Goal: Information Seeking & Learning: Learn about a topic

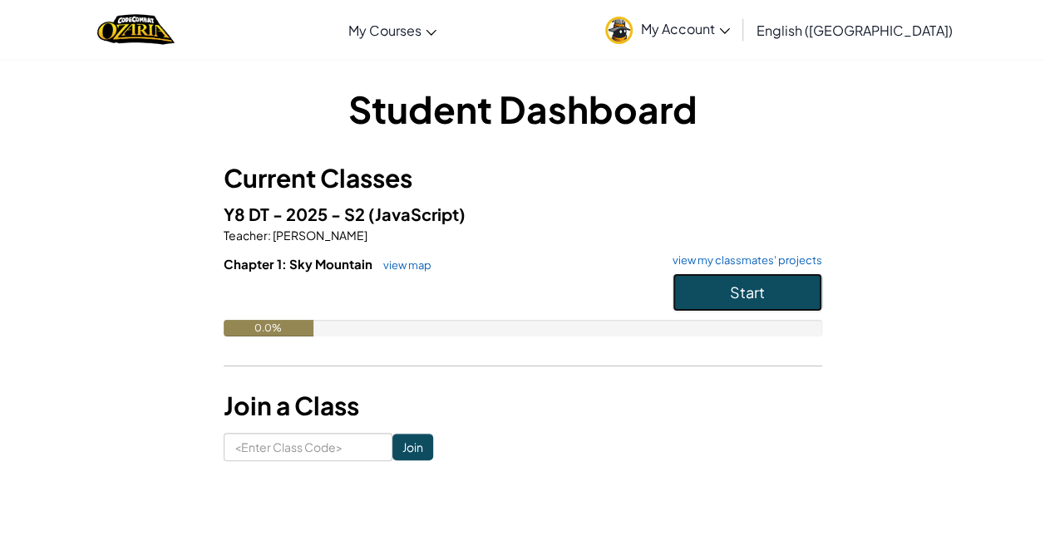
click at [702, 289] on button "Start" at bounding box center [747, 292] width 150 height 38
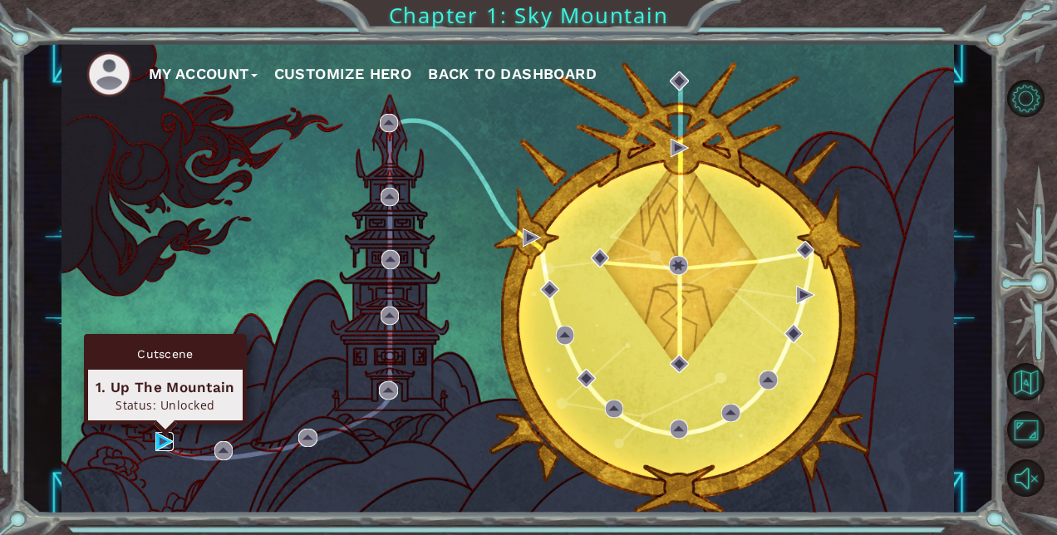
click at [161, 434] on img at bounding box center [164, 441] width 19 height 19
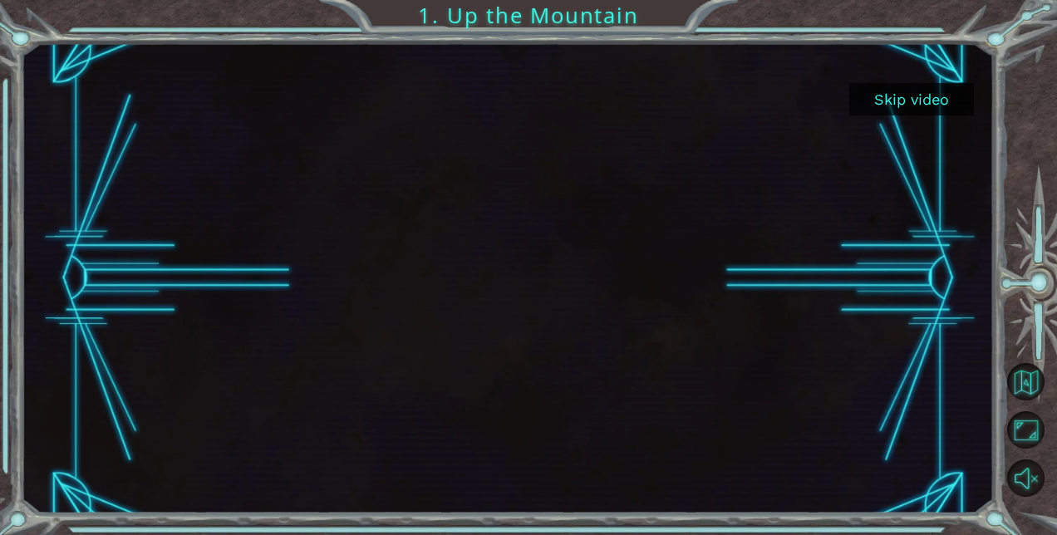
click at [904, 108] on button "Skip video" at bounding box center [911, 99] width 125 height 32
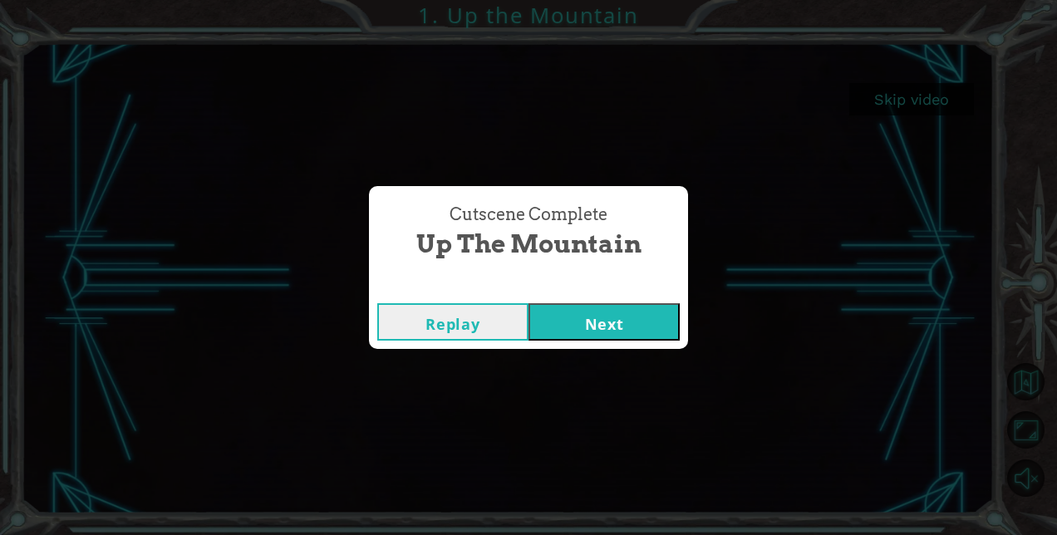
click at [570, 321] on button "Next" at bounding box center [604, 321] width 151 height 37
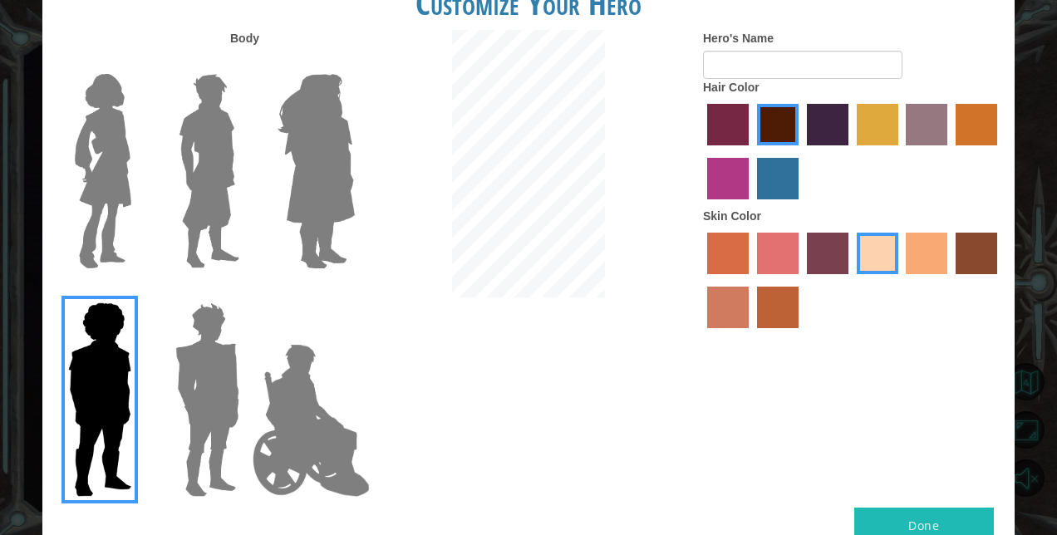
click at [887, 526] on button "Done" at bounding box center [924, 526] width 140 height 37
type input "User_8666008"
click at [839, 321] on div at bounding box center [852, 283] width 299 height 108
click at [204, 120] on img at bounding box center [209, 171] width 74 height 208
click at [246, 63] on input "Hero Lars" at bounding box center [246, 63] width 0 height 0
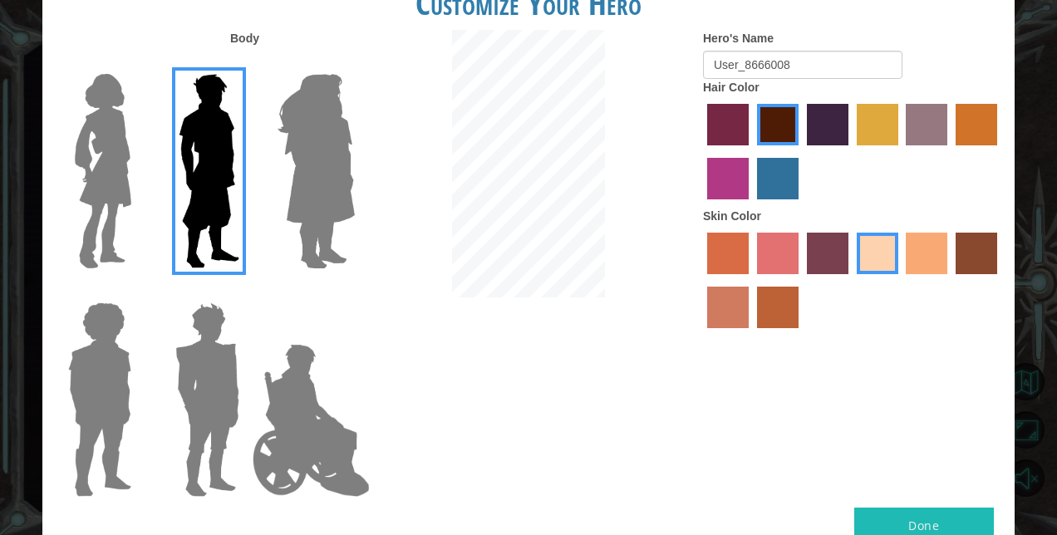
click at [113, 382] on img at bounding box center [100, 400] width 76 height 208
click at [138, 292] on input "Hero Steven" at bounding box center [138, 292] width 0 height 0
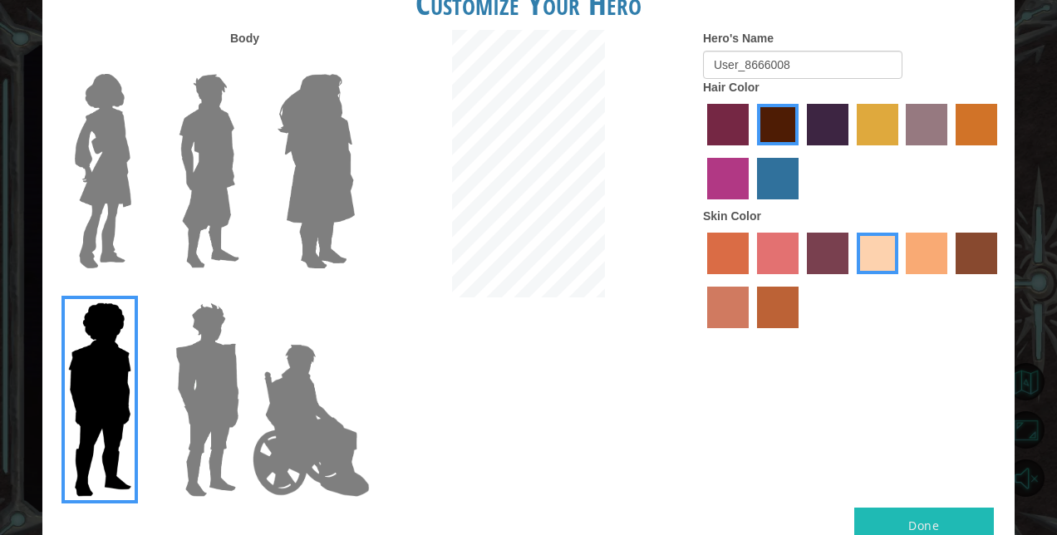
click at [206, 146] on img at bounding box center [209, 171] width 74 height 208
click at [246, 63] on input "Hero Lars" at bounding box center [246, 63] width 0 height 0
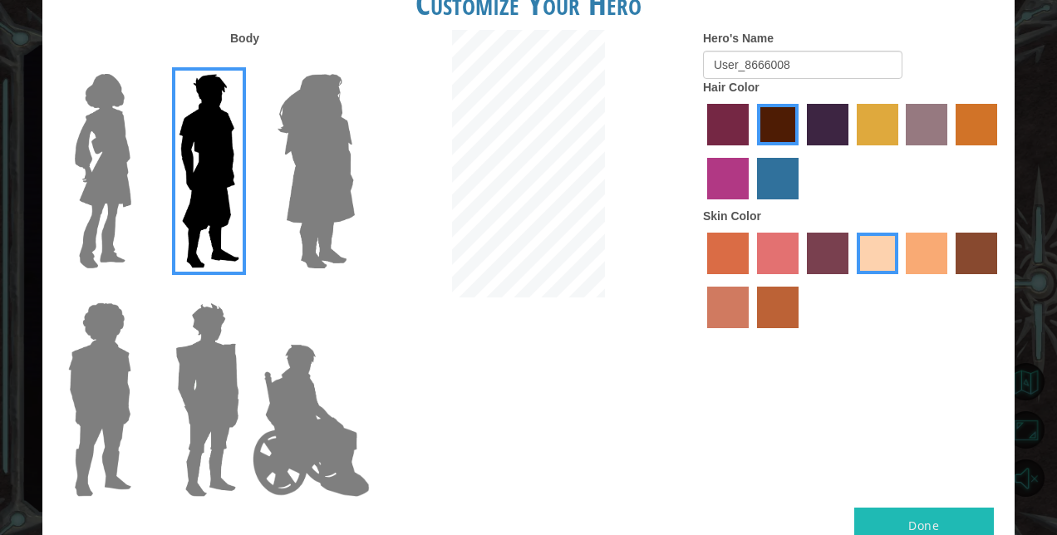
click at [830, 140] on label "hot purple hair color" at bounding box center [828, 125] width 42 height 42
click at [801, 151] on input "hot purple hair color" at bounding box center [801, 151] width 0 height 0
click at [772, 126] on label "maroon hair color" at bounding box center [778, 125] width 42 height 42
click at [751, 151] on input "maroon hair color" at bounding box center [751, 151] width 0 height 0
click at [824, 126] on label "hot purple hair color" at bounding box center [828, 125] width 42 height 42
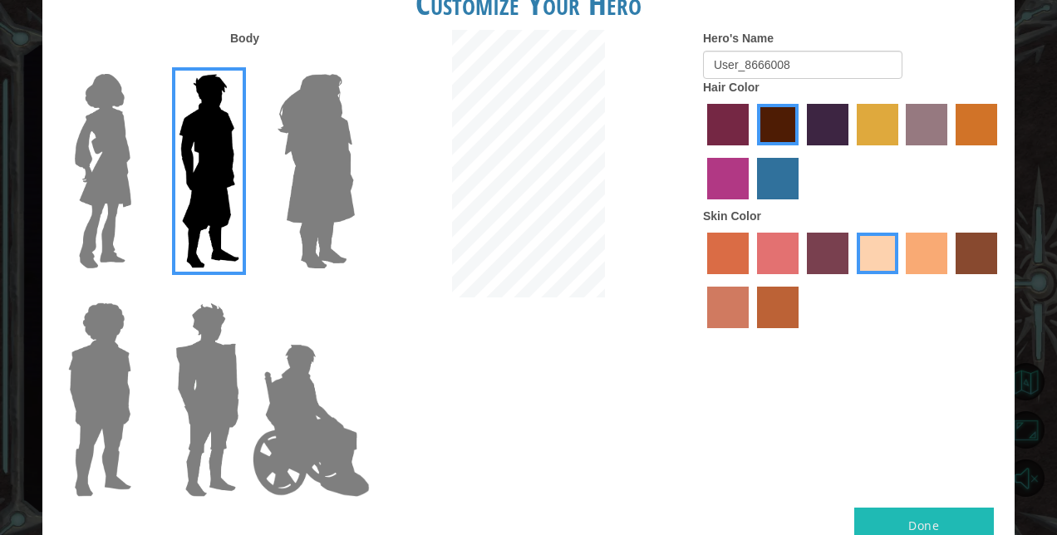
click at [801, 151] on input "hot purple hair color" at bounding box center [801, 151] width 0 height 0
click at [909, 515] on button "Done" at bounding box center [924, 526] width 140 height 37
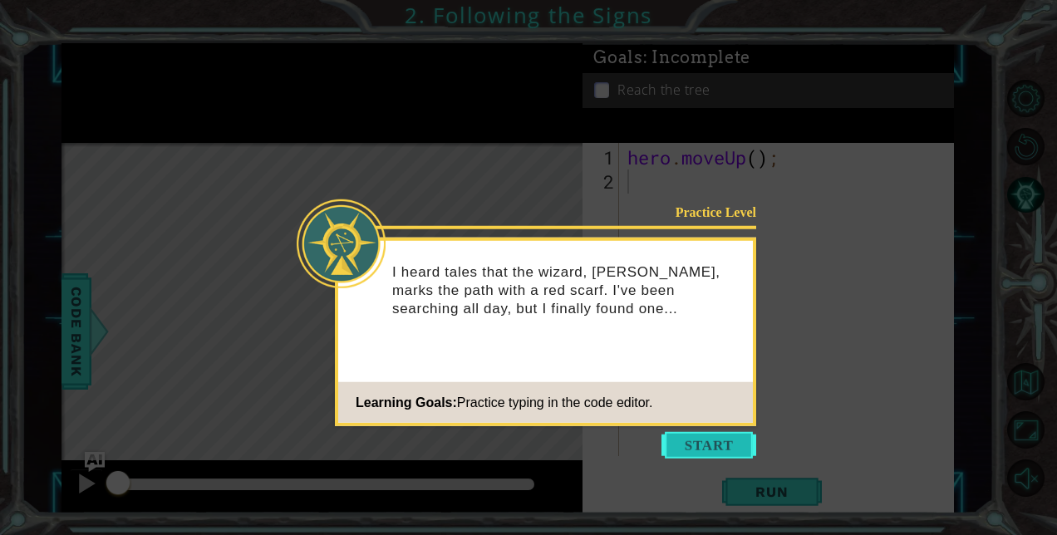
click at [684, 441] on button "Start" at bounding box center [709, 445] width 95 height 27
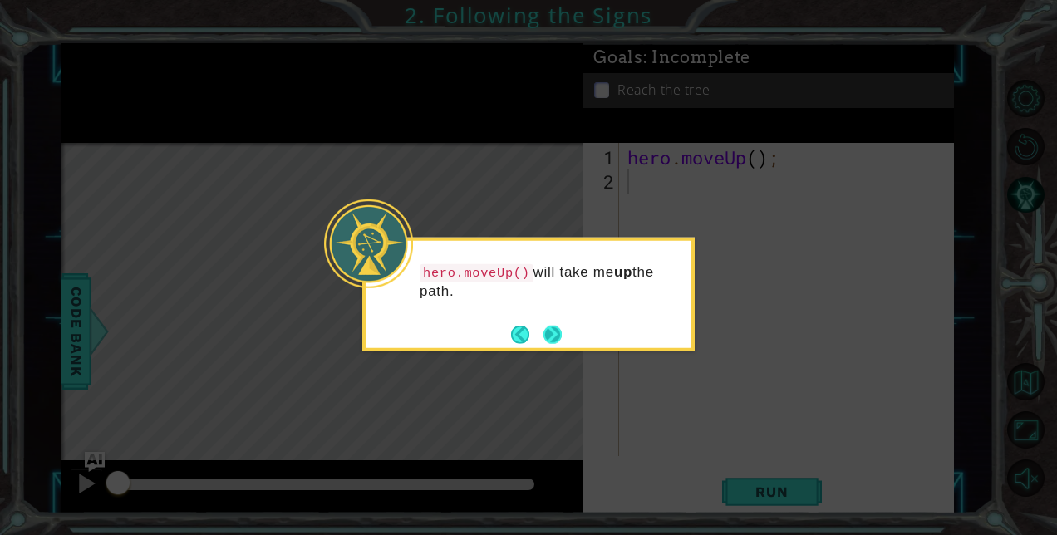
click at [550, 327] on button "Next" at bounding box center [553, 334] width 18 height 18
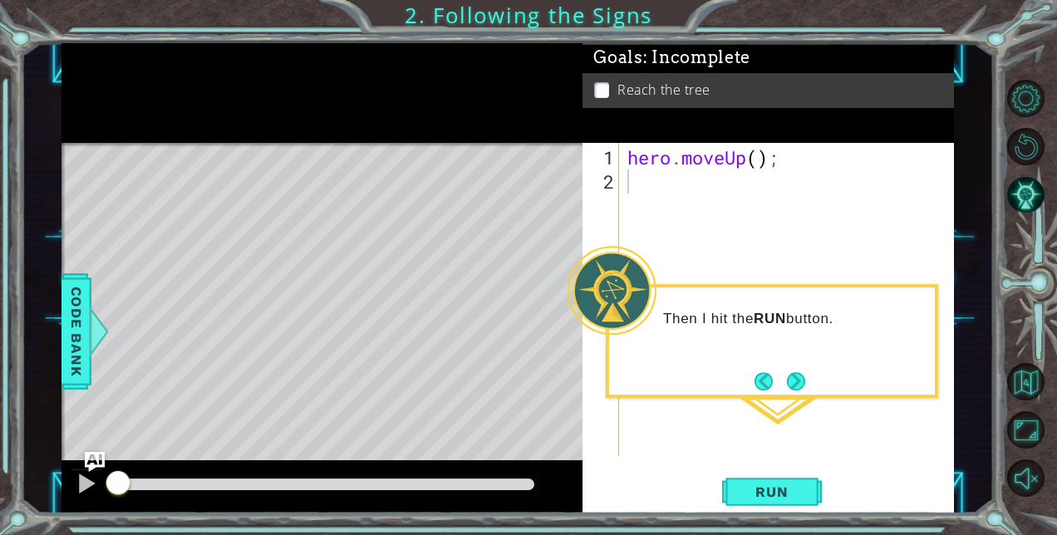
click at [787, 382] on button "Next" at bounding box center [796, 381] width 18 height 18
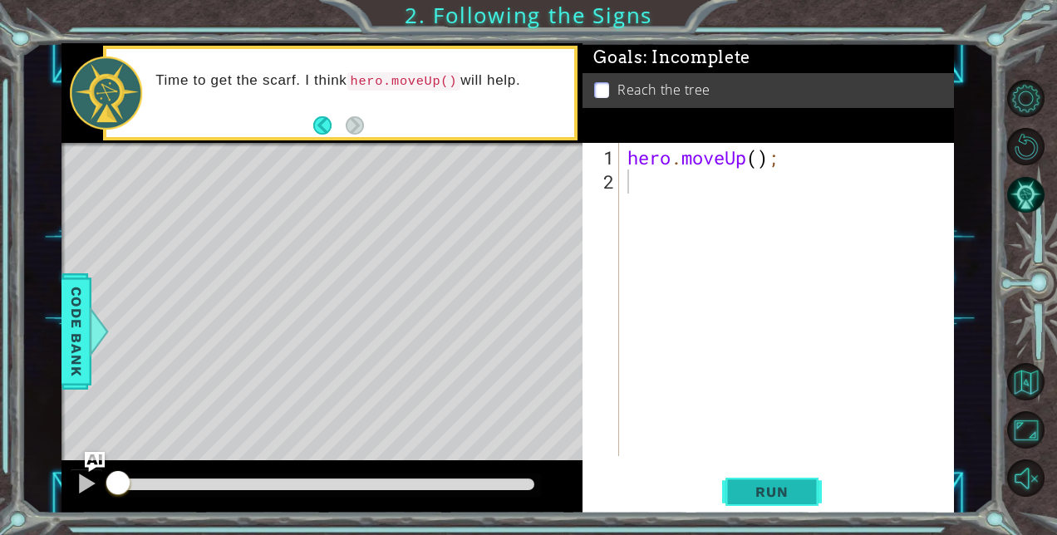
click at [778, 491] on span "Run" at bounding box center [772, 492] width 66 height 17
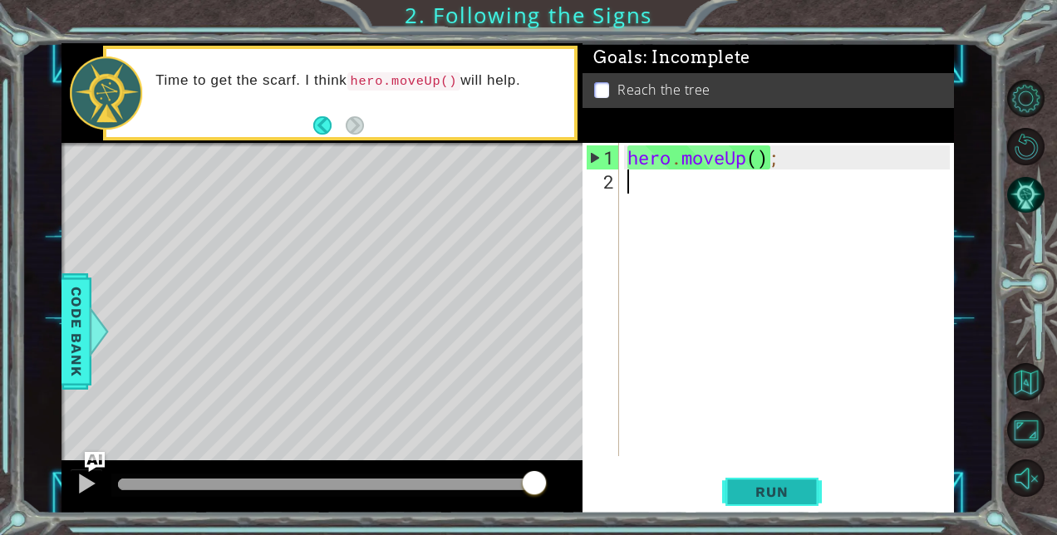
click at [778, 491] on span "Run" at bounding box center [772, 492] width 66 height 17
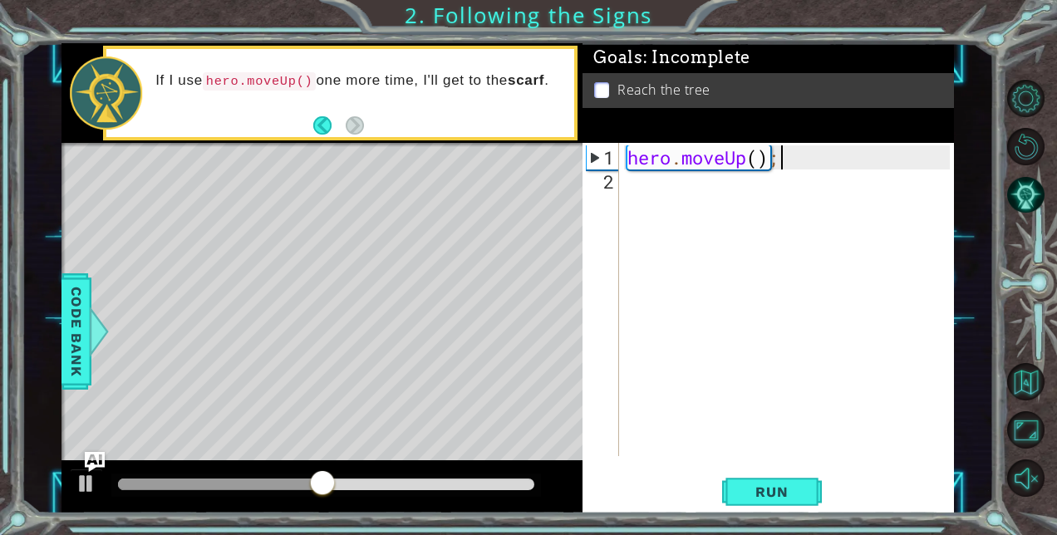
click at [786, 159] on div "hero . moveUp ( ) ;" at bounding box center [791, 326] width 334 height 362
type textarea "hero.moveUp();"
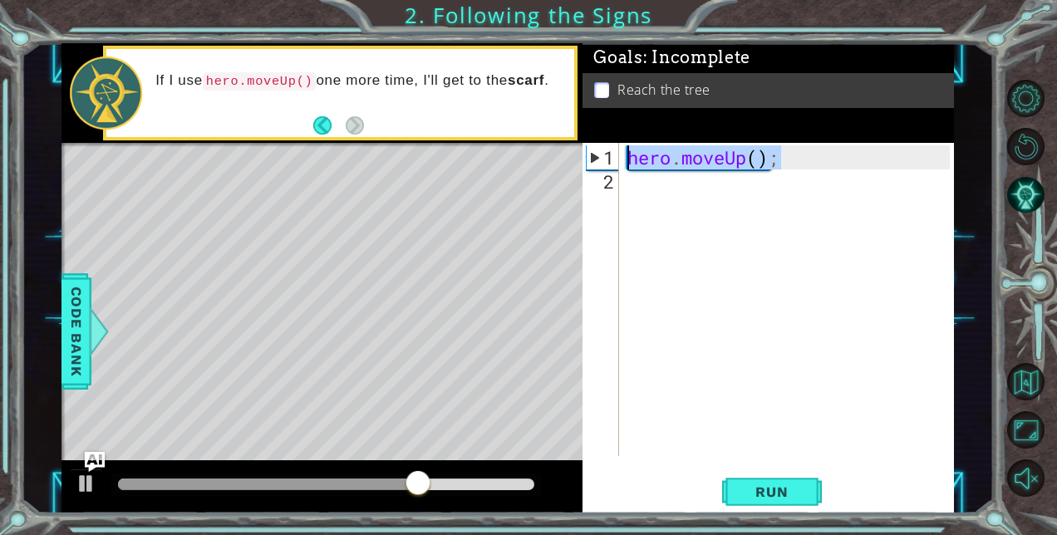
drag, startPoint x: 786, startPoint y: 159, endPoint x: 632, endPoint y: 166, distance: 154.8
click at [632, 166] on div "hero . moveUp ( ) ;" at bounding box center [791, 326] width 334 height 362
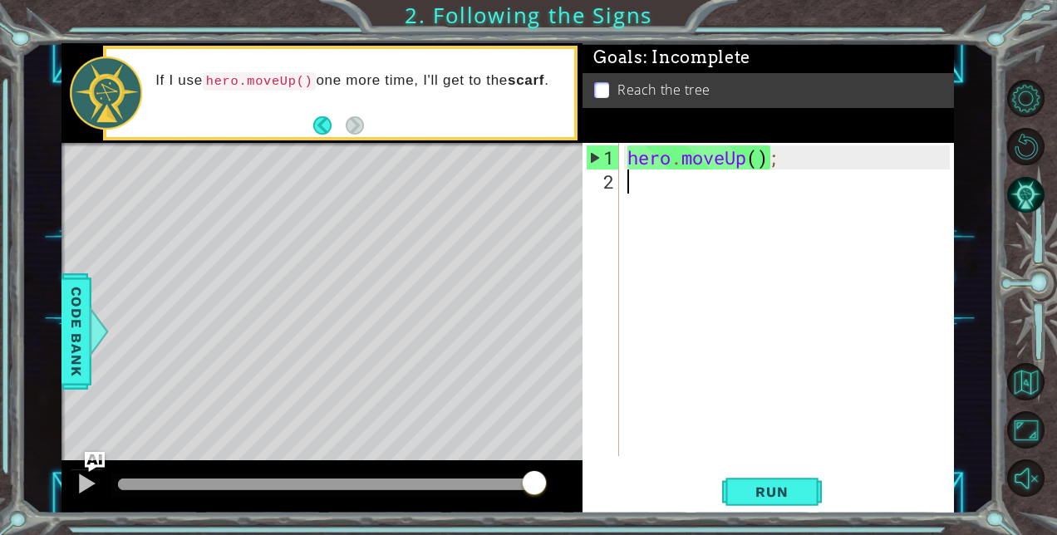
paste textarea "hero.moveUp();"
type textarea "hero.moveUp();"
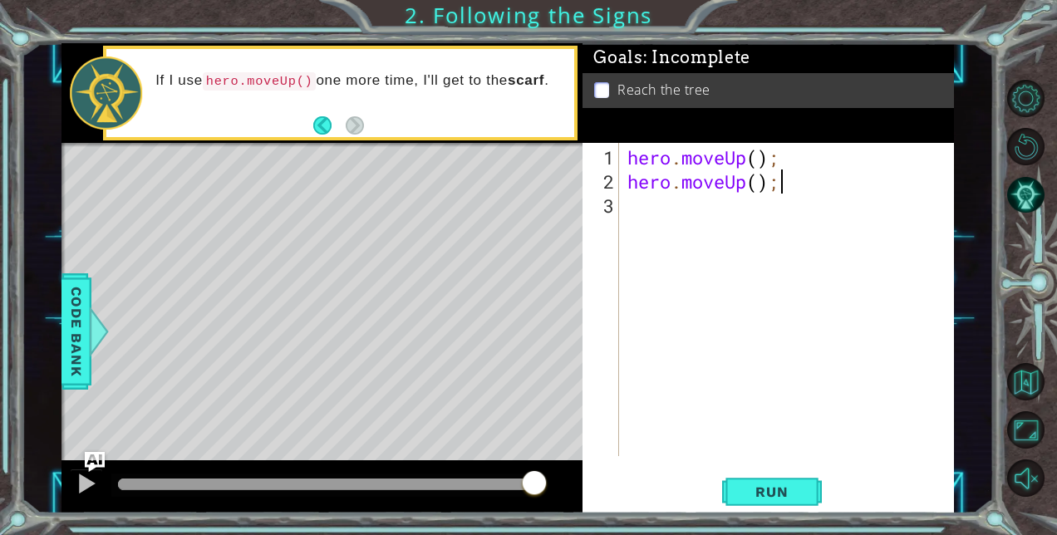
click at [602, 88] on p at bounding box center [601, 90] width 15 height 16
click at [634, 166] on div "hero . moveUp ( ) ; hero . moveUp ( ) ;" at bounding box center [791, 326] width 334 height 362
click at [747, 496] on span "Run" at bounding box center [772, 492] width 66 height 17
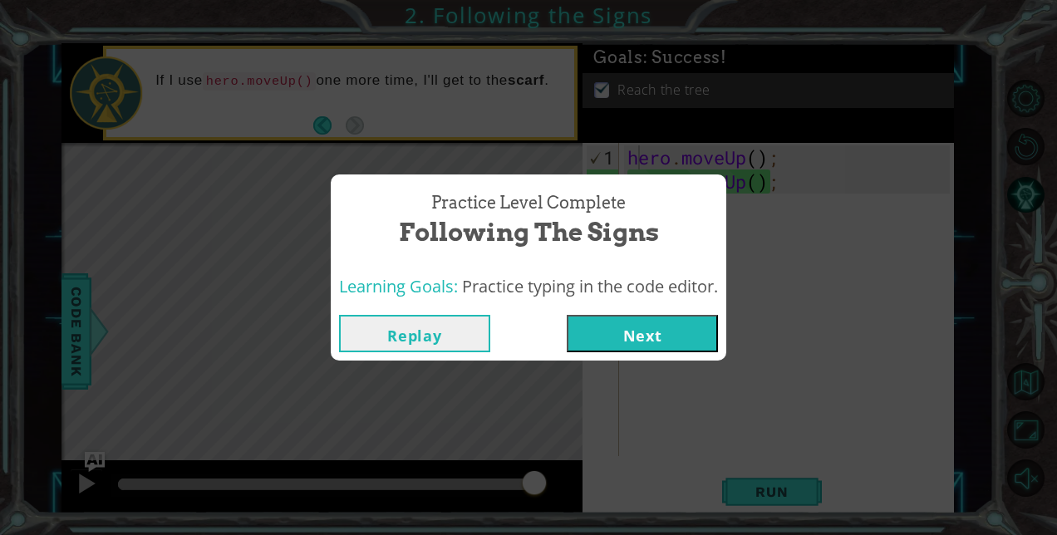
click at [640, 338] on button "Next" at bounding box center [642, 333] width 151 height 37
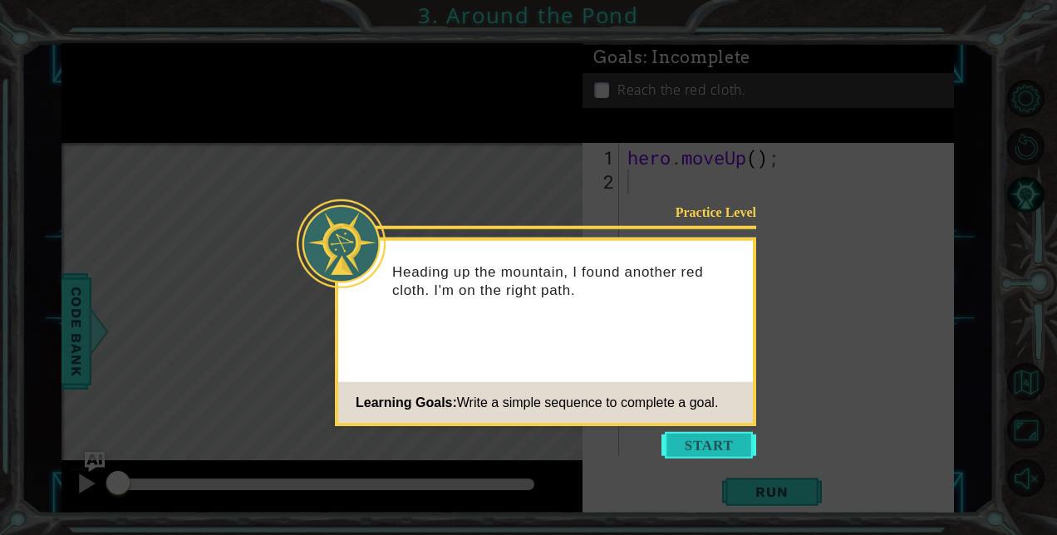
click at [682, 447] on button "Start" at bounding box center [709, 445] width 95 height 27
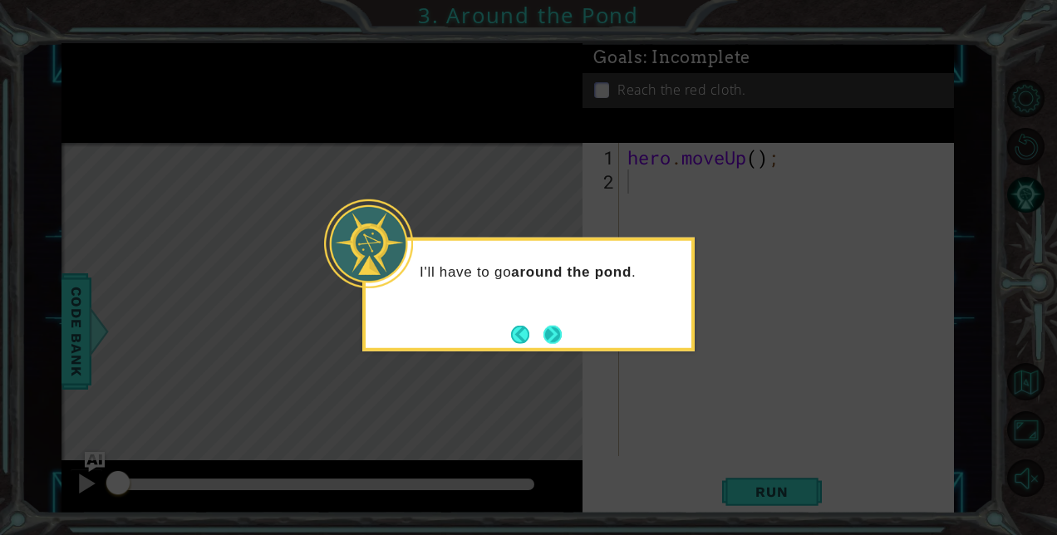
click at [550, 334] on button "Next" at bounding box center [553, 334] width 18 height 18
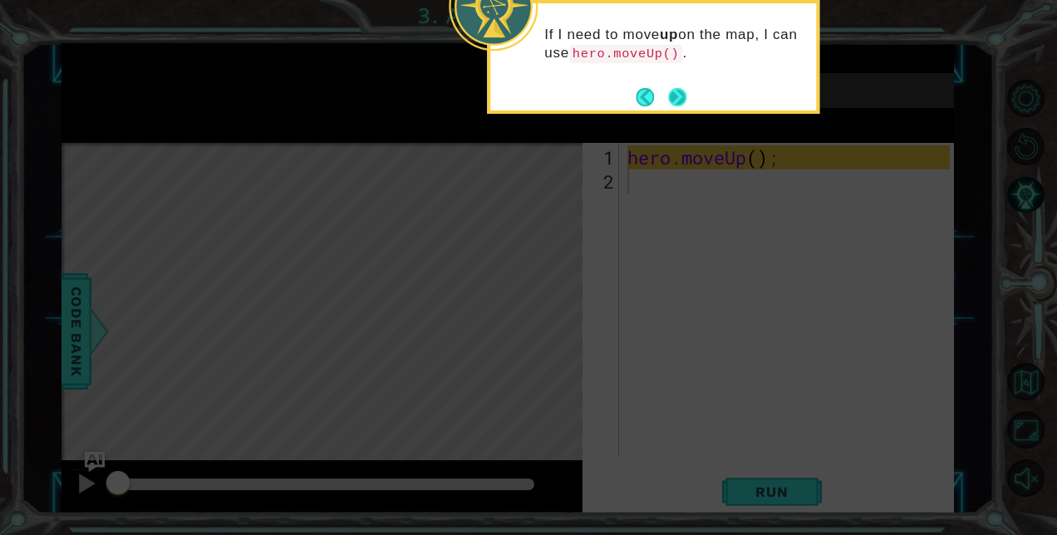
click at [677, 96] on button "Next" at bounding box center [677, 97] width 18 height 18
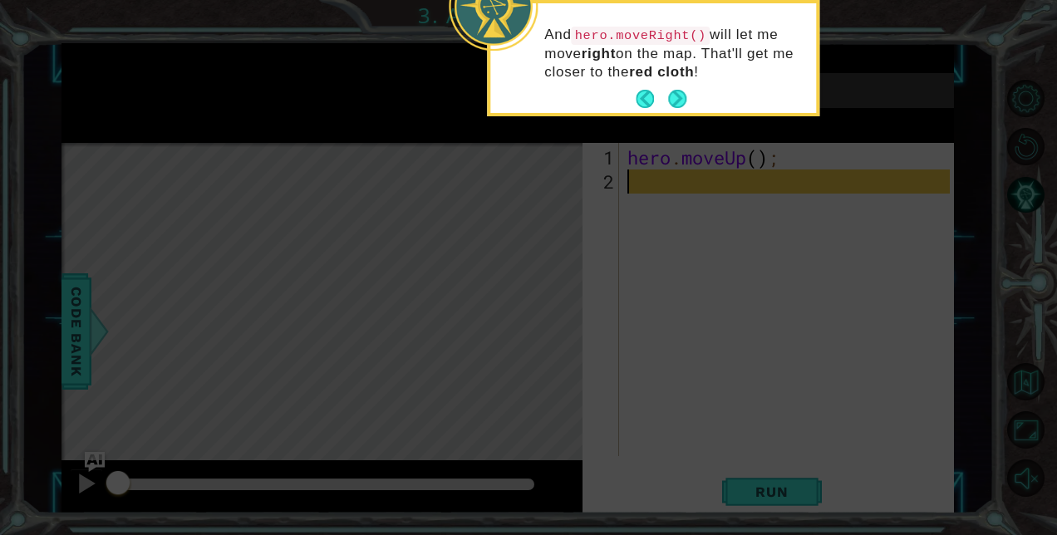
click at [677, 96] on button "Next" at bounding box center [677, 99] width 18 height 18
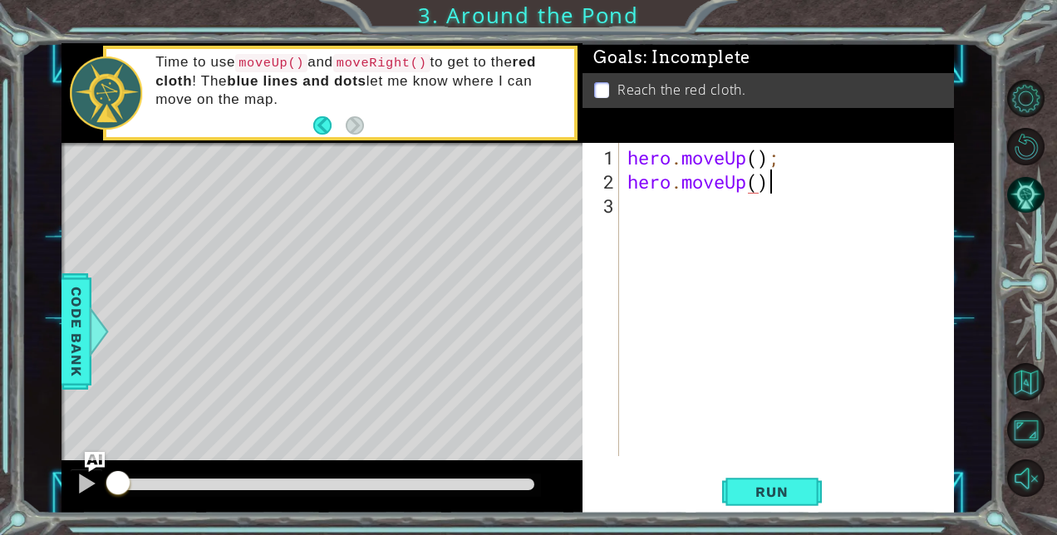
scroll to position [0, 5]
type textarea "hero.moveUp();"
type textarea "hero.moveRight();"
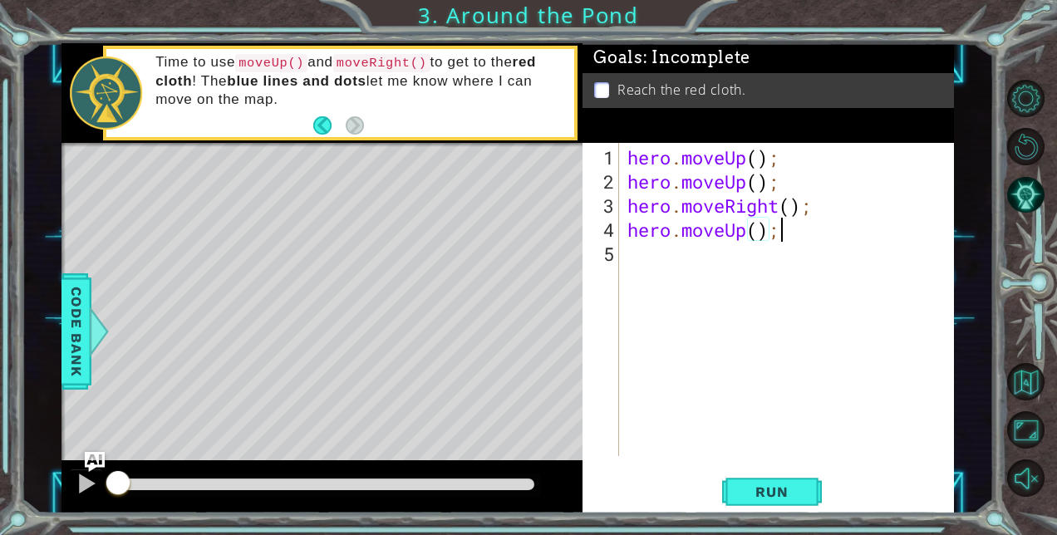
scroll to position [0, 6]
type textarea "hero.moveUp();"
click at [785, 492] on span "Run" at bounding box center [772, 492] width 66 height 17
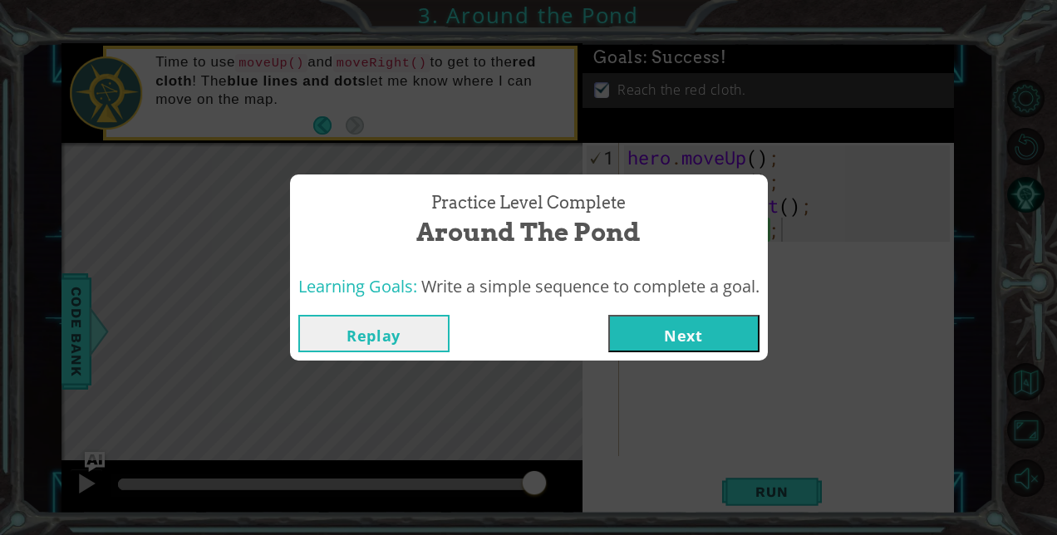
click at [708, 337] on button "Next" at bounding box center [683, 333] width 151 height 37
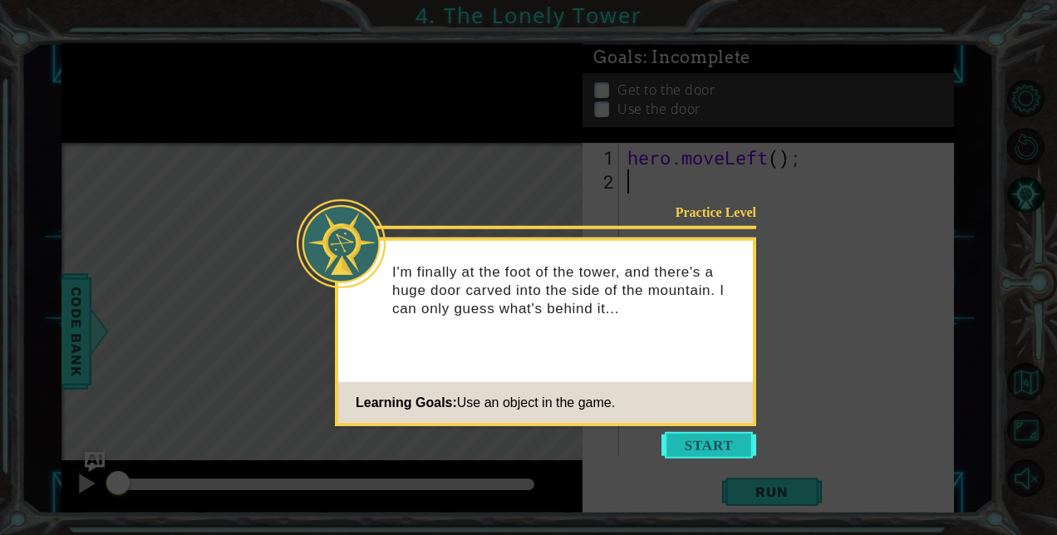
click at [696, 446] on button "Start" at bounding box center [709, 445] width 95 height 27
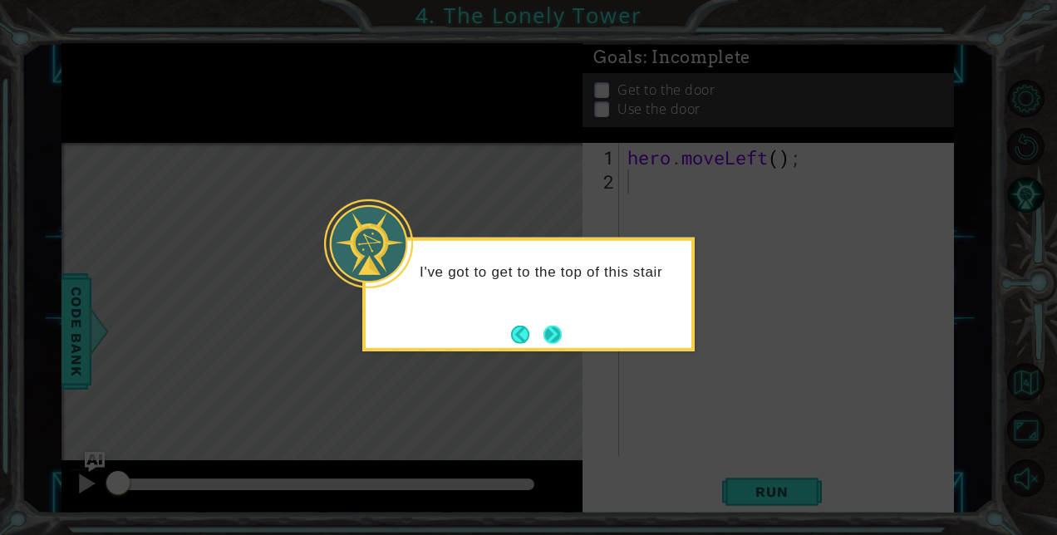
click at [552, 331] on button "Next" at bounding box center [553, 334] width 18 height 18
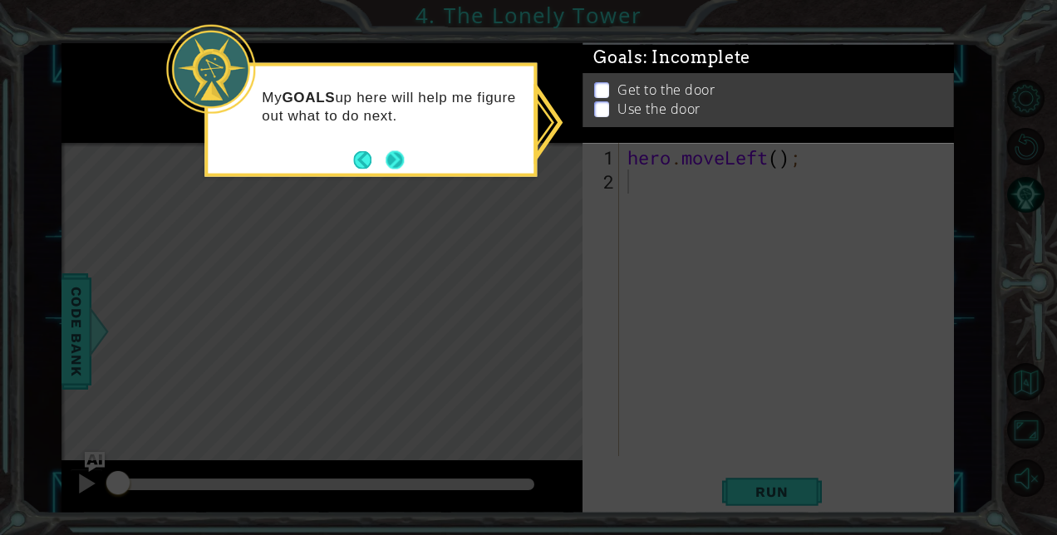
click at [395, 158] on button "Next" at bounding box center [395, 159] width 18 height 18
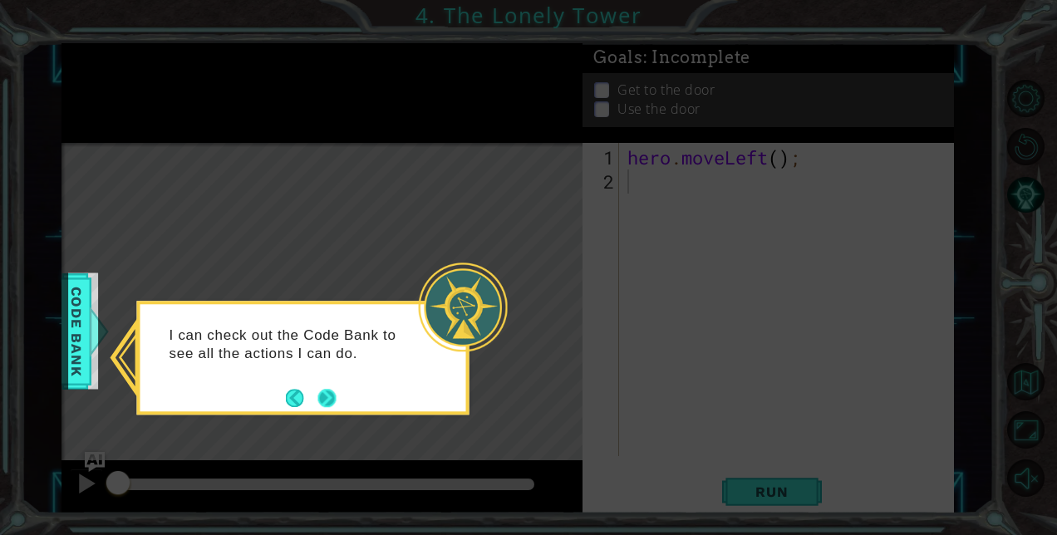
click at [319, 395] on button "Next" at bounding box center [327, 398] width 18 height 18
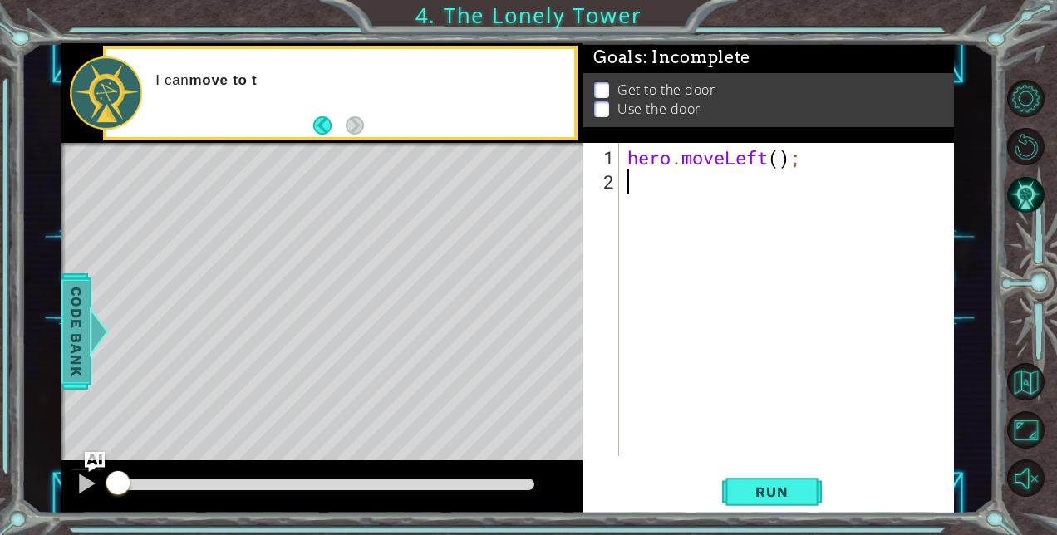
click at [78, 332] on span "Code Bank" at bounding box center [75, 330] width 27 height 101
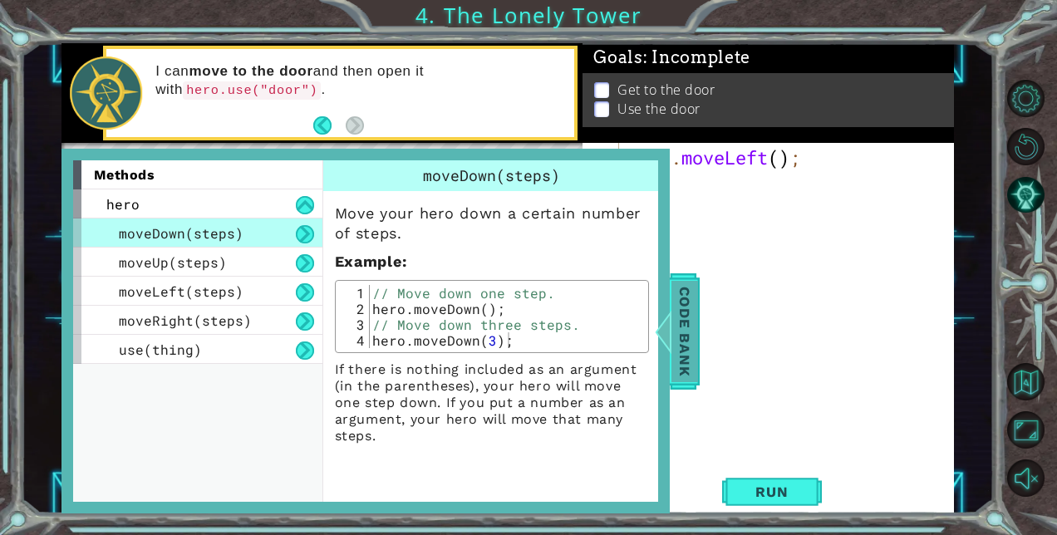
click at [690, 327] on span "Code Bank" at bounding box center [685, 330] width 27 height 101
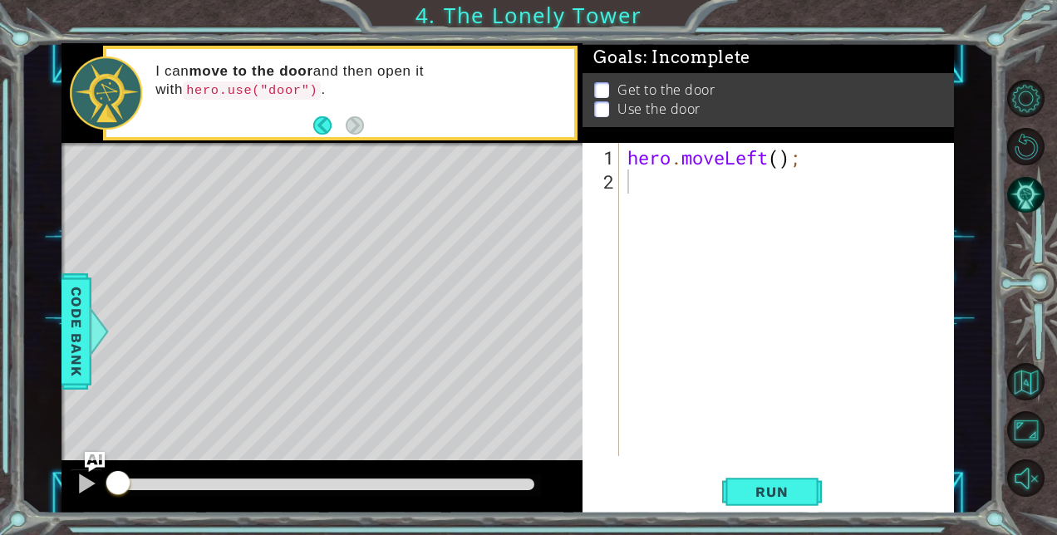
click at [677, 185] on div "hero . moveLeft ( ) ;" at bounding box center [791, 326] width 334 height 362
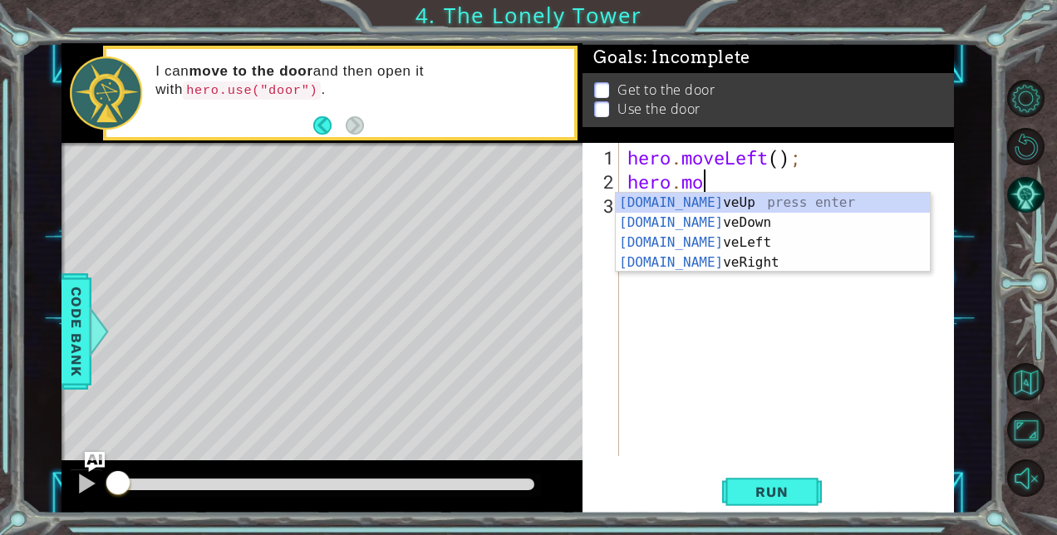
scroll to position [0, 3]
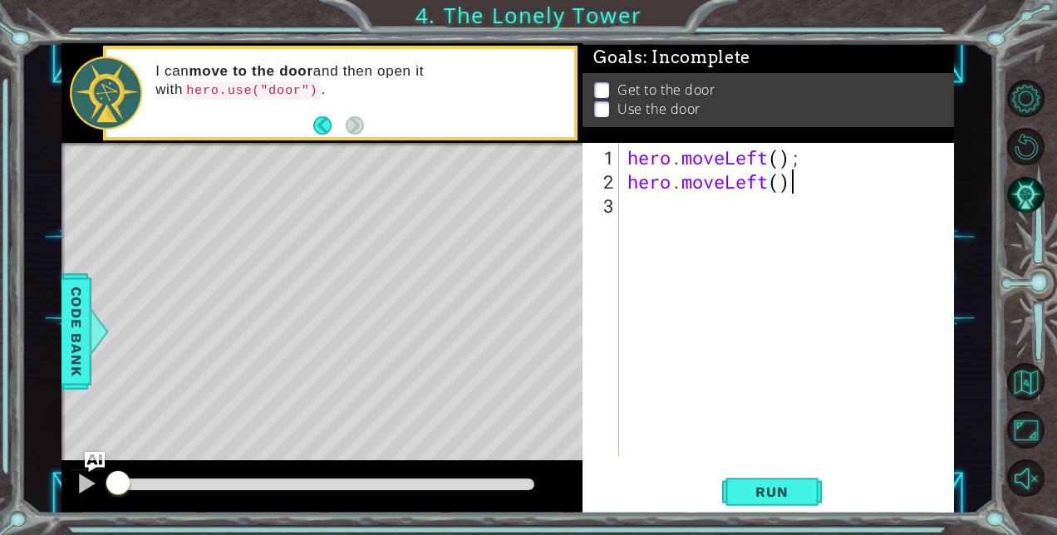
type textarea "hero.moveLeft();"
click at [730, 209] on div "hero . moveLeft ( ) ; hero . moveLeft ( ) ; hero . moveLeft ( ) ;" at bounding box center [791, 326] width 334 height 362
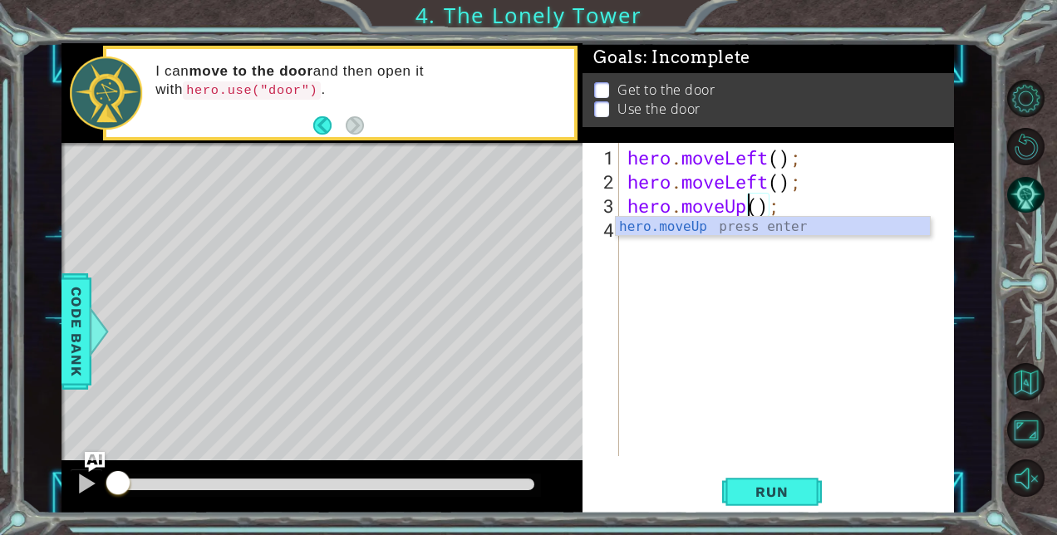
scroll to position [0, 5]
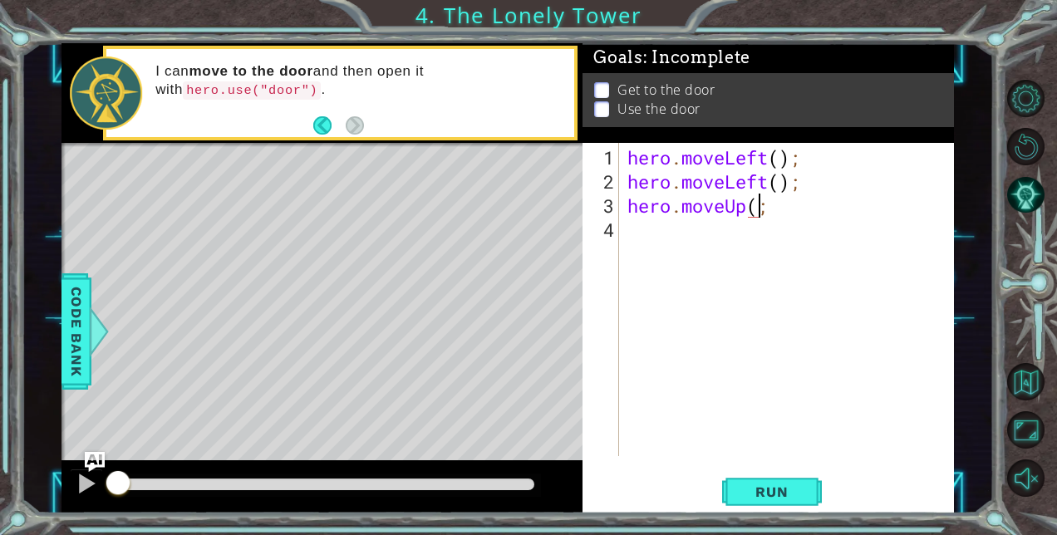
type textarea "hero.moveUp();"
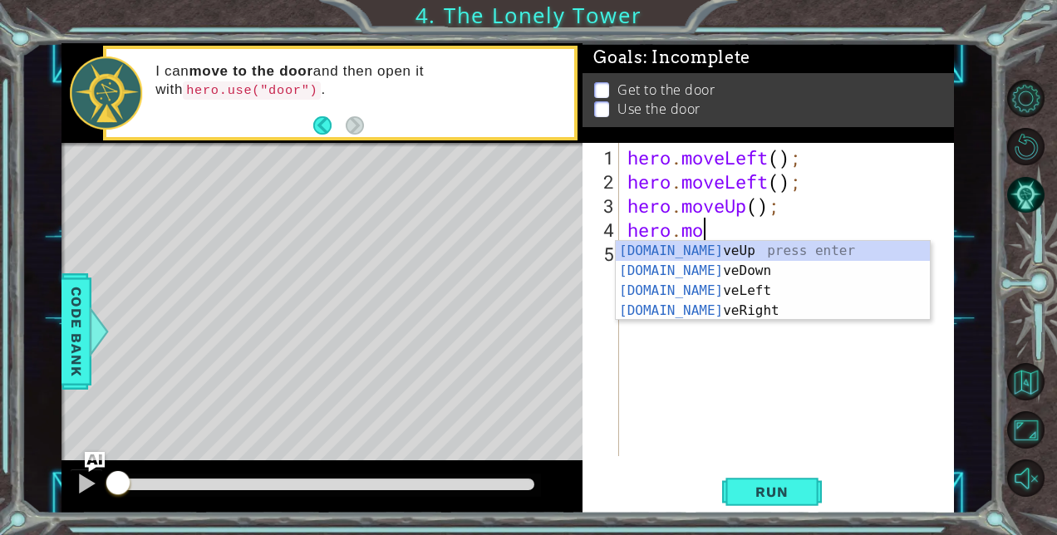
scroll to position [0, 3]
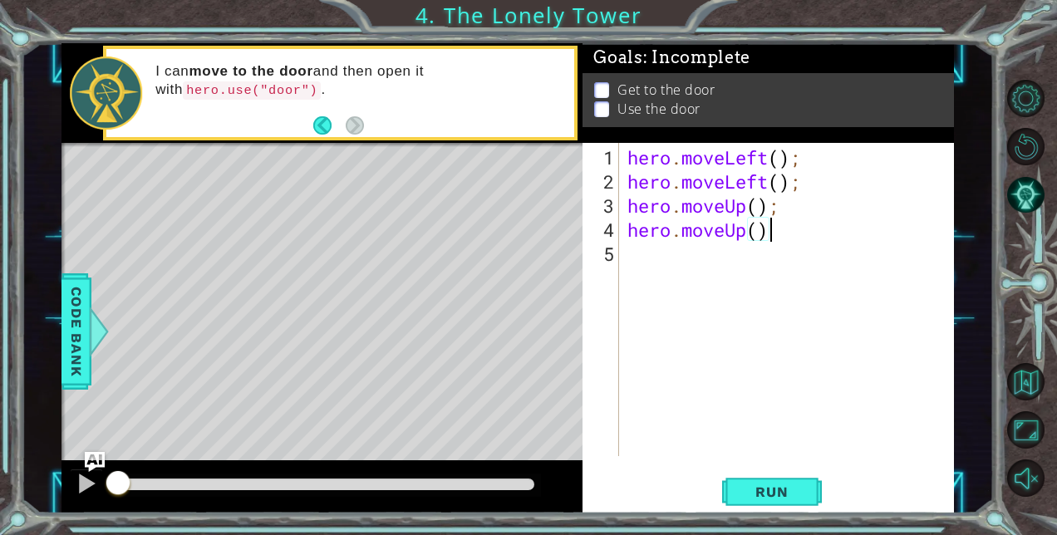
type textarea "hero.moveUp();"
type textarea "hero.moveRight();"
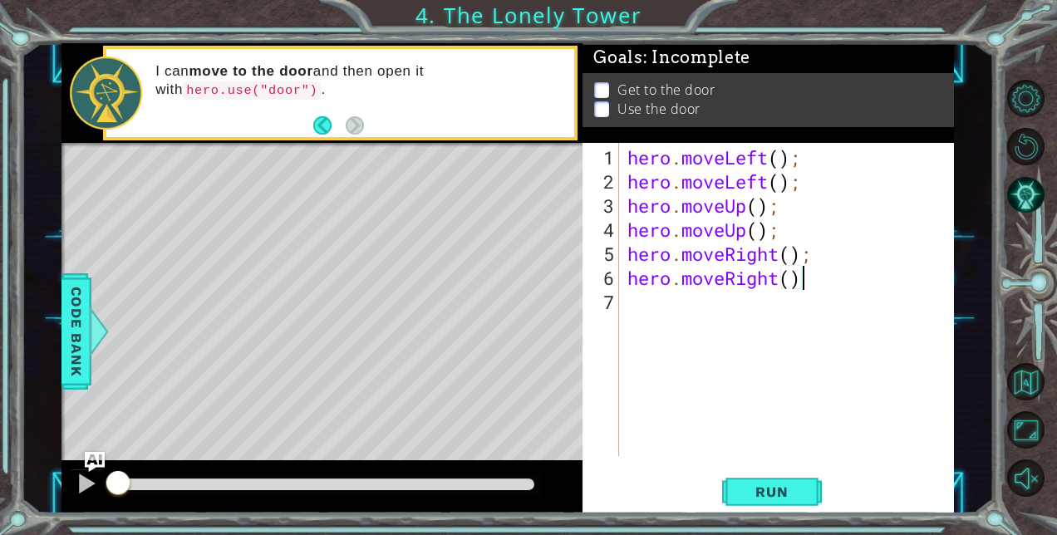
type textarea "hero.moveRight();"
type textarea "hero.use("door")"
click at [756, 485] on span "Run" at bounding box center [772, 492] width 66 height 17
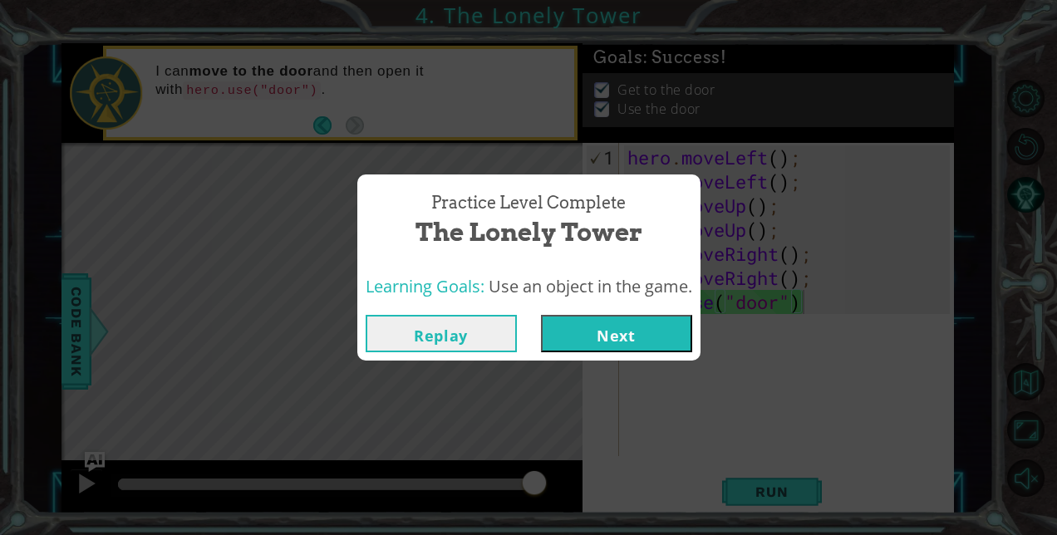
click at [629, 332] on button "Next" at bounding box center [616, 333] width 151 height 37
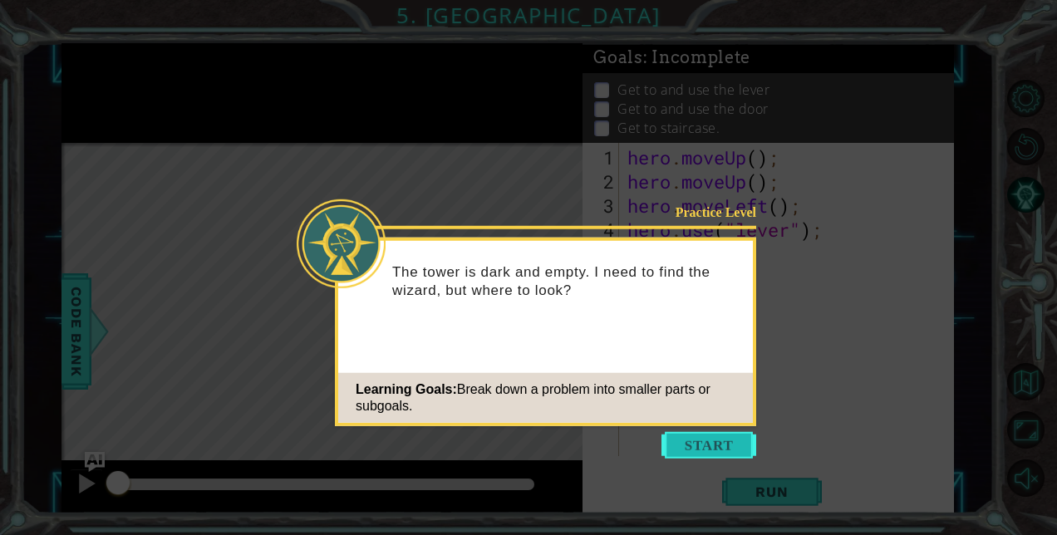
click at [687, 448] on button "Start" at bounding box center [709, 445] width 95 height 27
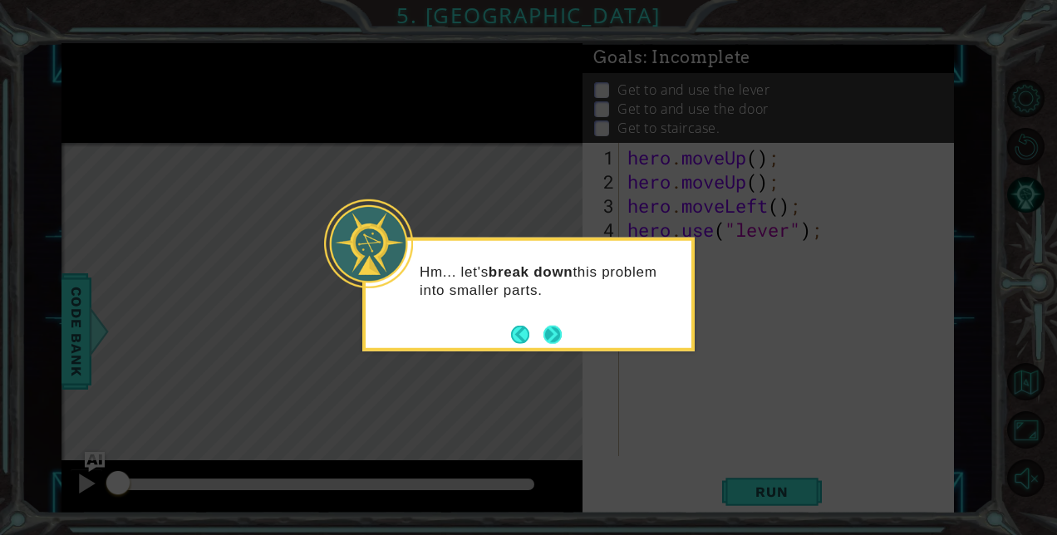
click at [552, 332] on button "Next" at bounding box center [553, 334] width 18 height 18
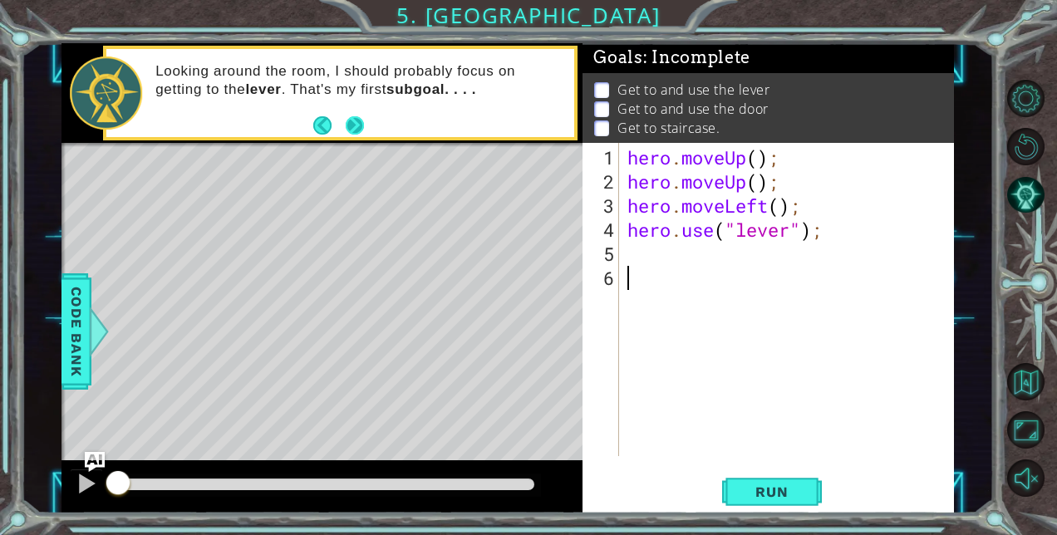
click at [359, 128] on button "Next" at bounding box center [355, 125] width 18 height 18
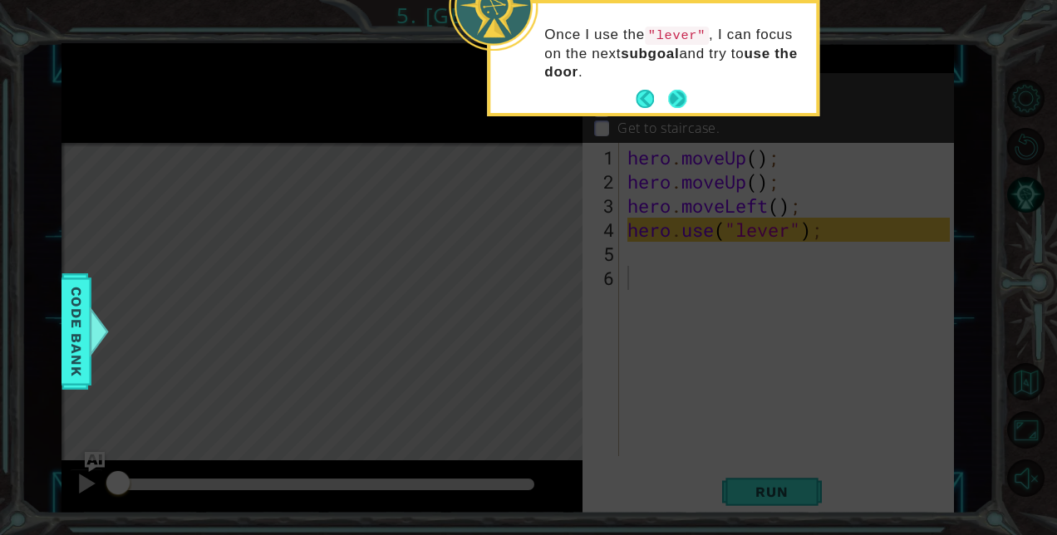
click at [675, 94] on button "Next" at bounding box center [677, 99] width 18 height 18
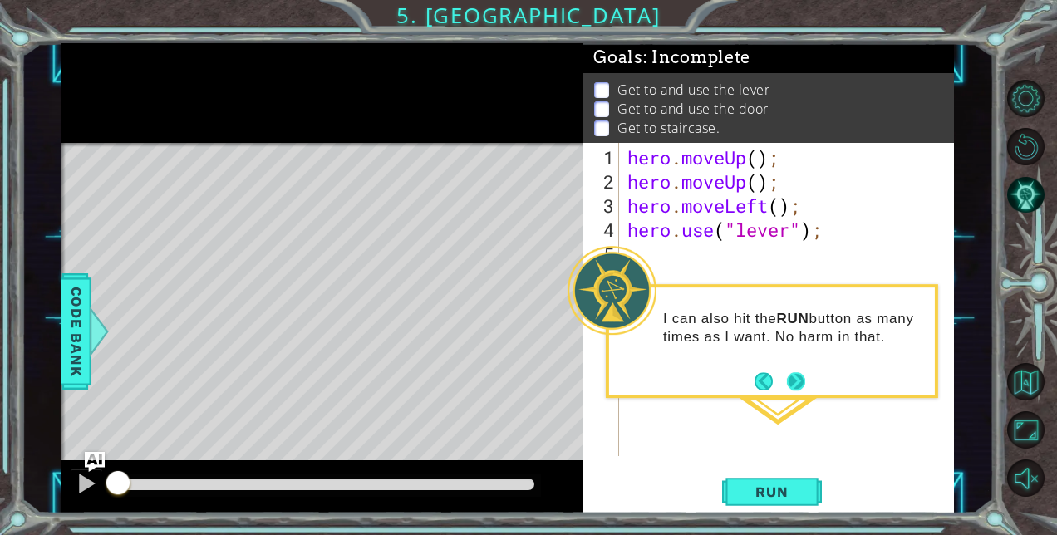
click at [797, 379] on button "Next" at bounding box center [796, 381] width 18 height 18
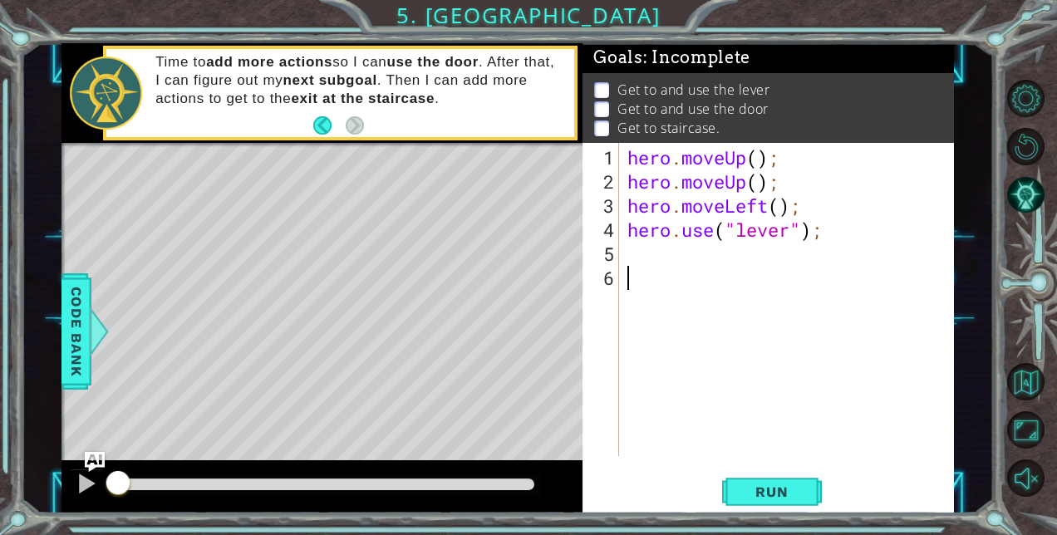
click at [660, 256] on div "hero . moveUp ( ) ; hero . moveUp ( ) ; hero . moveLeft ( ) ; hero . use ( "lev…" at bounding box center [791, 326] width 334 height 362
type textarea "hero.moveRight(3);"
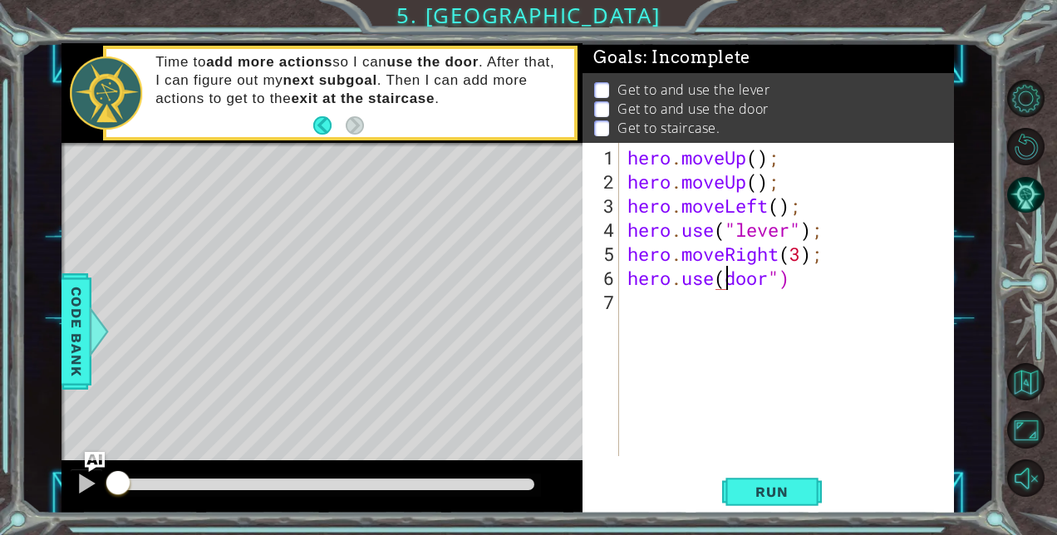
type textarea "hero.use("door")"
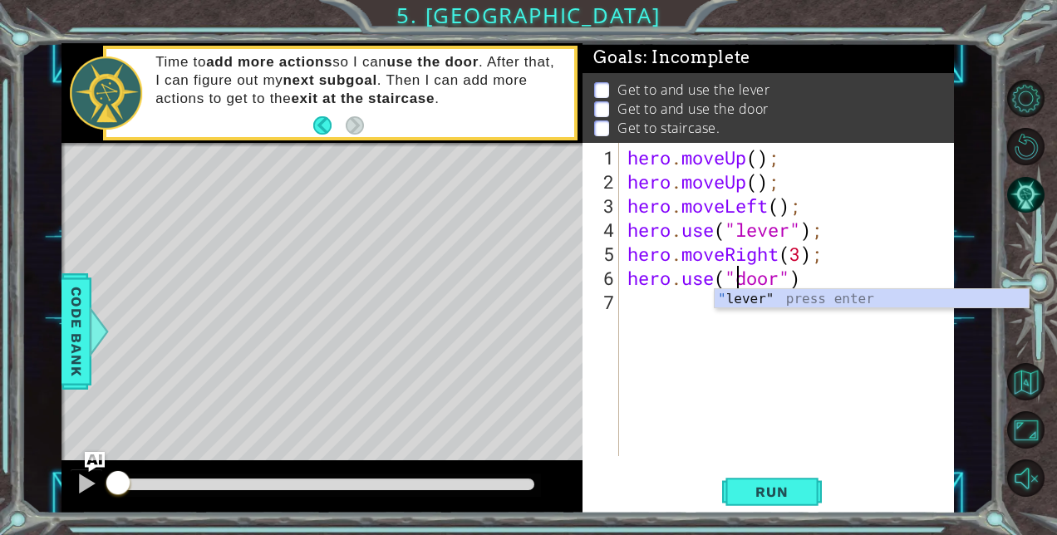
scroll to position [0, 5]
click at [678, 298] on div "hero . moveUp ( ) ; hero . moveUp ( ) ; hero . moveLeft ( ) ; hero . use ( "lev…" at bounding box center [791, 326] width 334 height 362
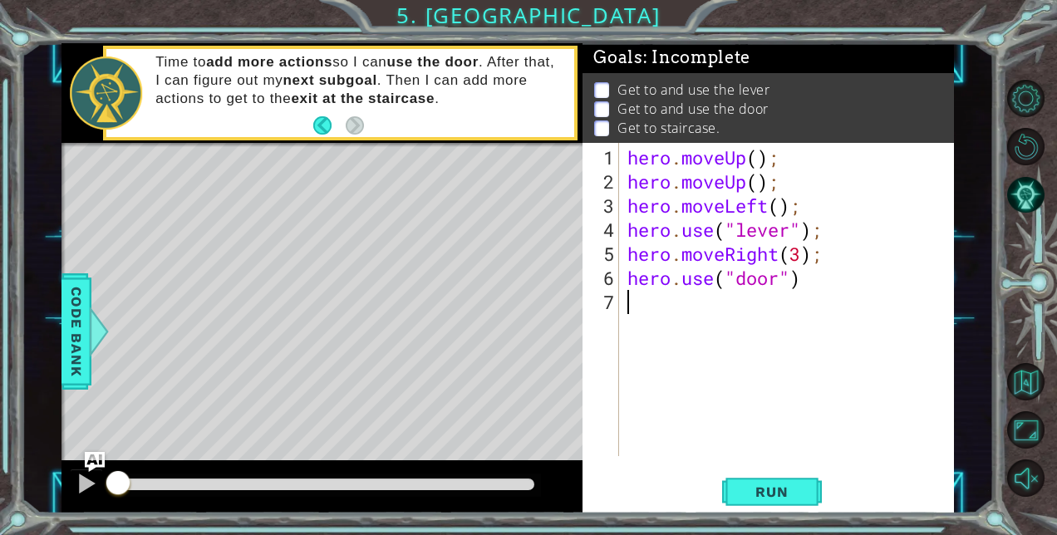
scroll to position [0, 0]
click at [761, 489] on span "Run" at bounding box center [772, 492] width 66 height 17
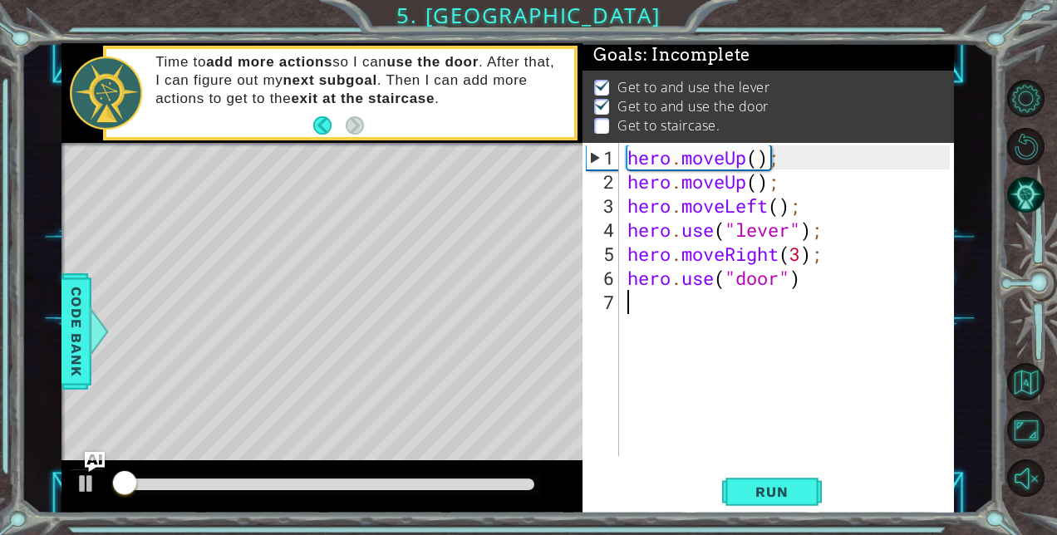
scroll to position [12, 0]
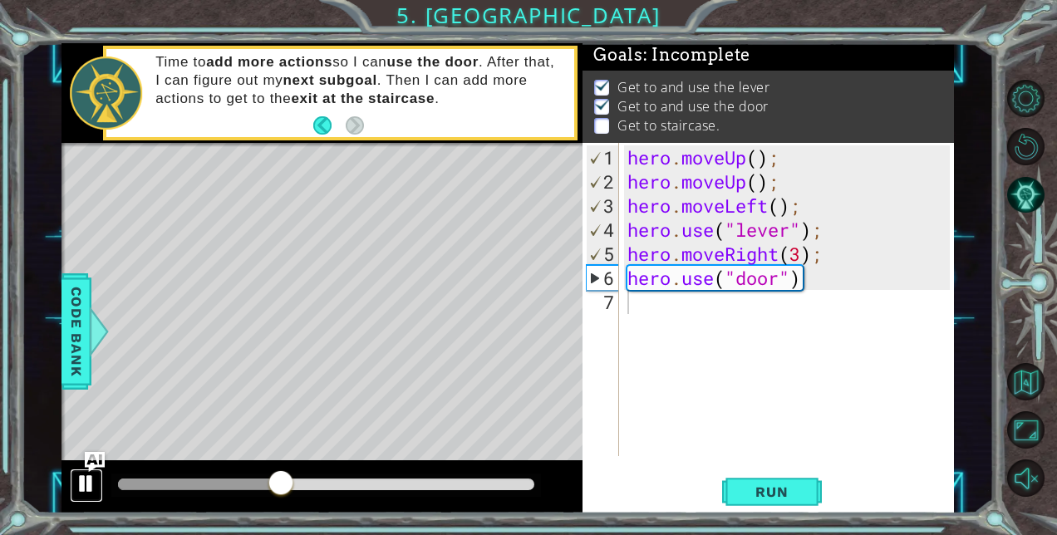
click at [73, 480] on button at bounding box center [86, 486] width 33 height 34
click at [97, 457] on img "Ask AI" at bounding box center [94, 462] width 22 height 22
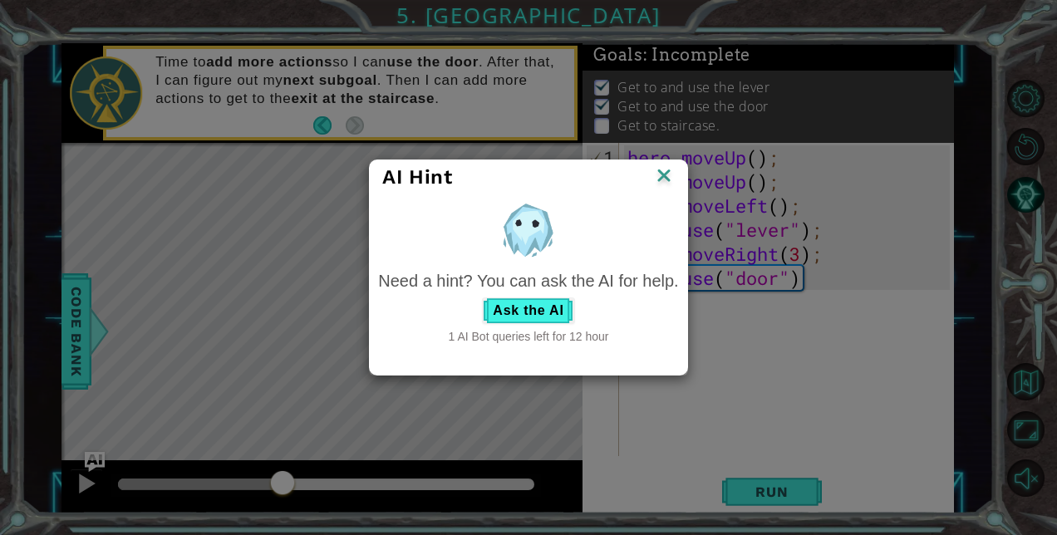
click at [667, 175] on img at bounding box center [664, 177] width 22 height 25
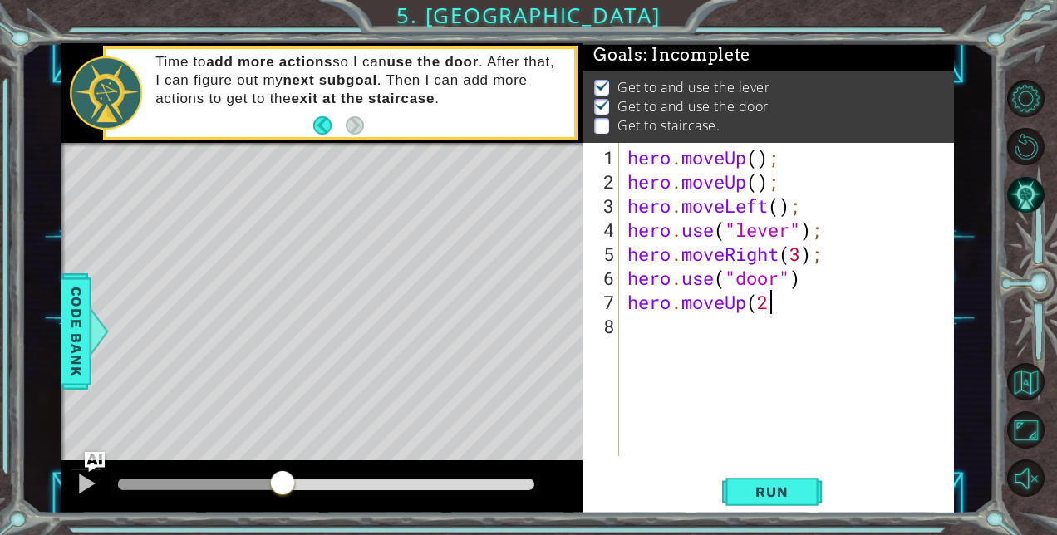
scroll to position [0, 6]
type textarea "hero.moveUp(2);"
click at [810, 274] on div "hero . moveUp ( ) ; hero . moveUp ( ) ; hero . moveLeft ( ) ; hero . use ( "lev…" at bounding box center [791, 326] width 334 height 362
type textarea "hero.use("door");"
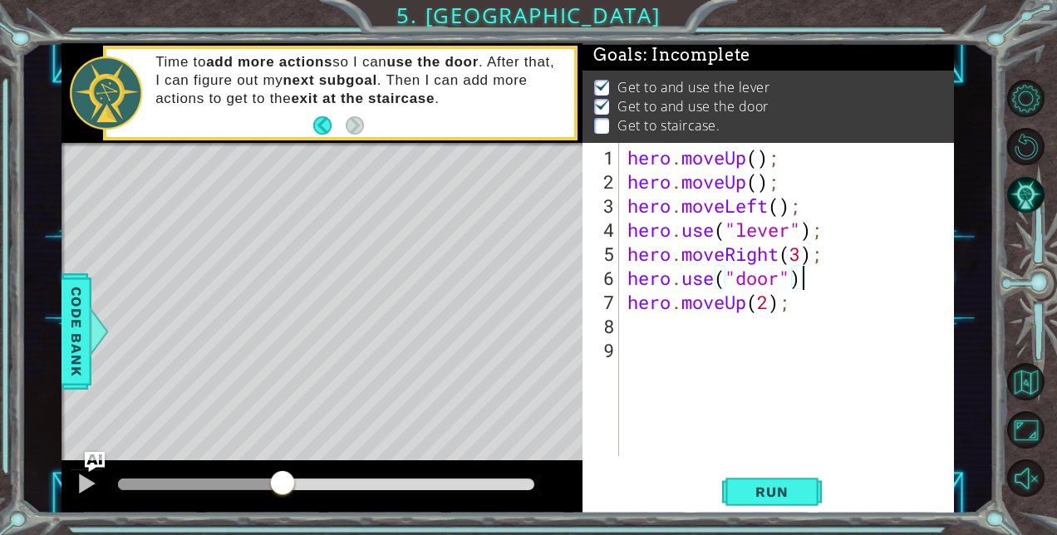
scroll to position [0, 7]
click at [677, 326] on div "hero . moveUp ( ) ; hero . moveUp ( ) ; hero . moveLeft ( ) ; hero . use ( "lev…" at bounding box center [791, 326] width 334 height 362
type textarea "hero.moveLeft(3);"
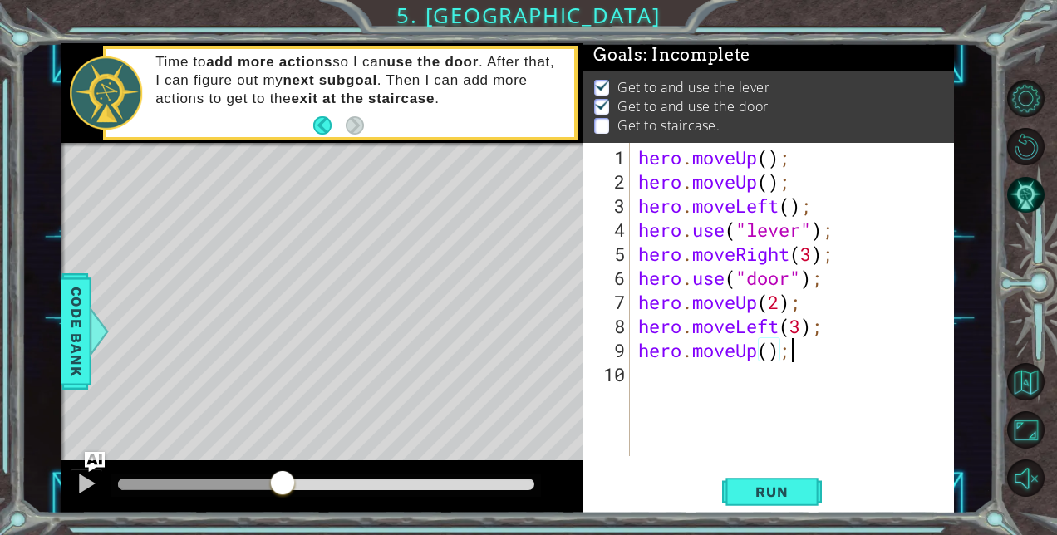
scroll to position [0, 6]
type textarea "hero.moveUp();"
click at [761, 492] on span "Run" at bounding box center [772, 492] width 66 height 17
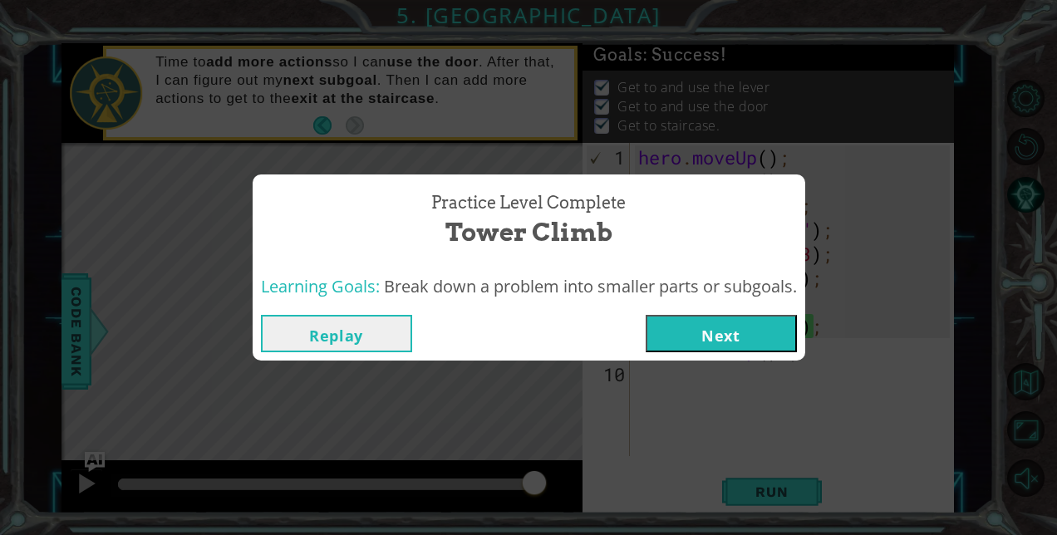
click at [724, 332] on button "Next" at bounding box center [721, 333] width 151 height 37
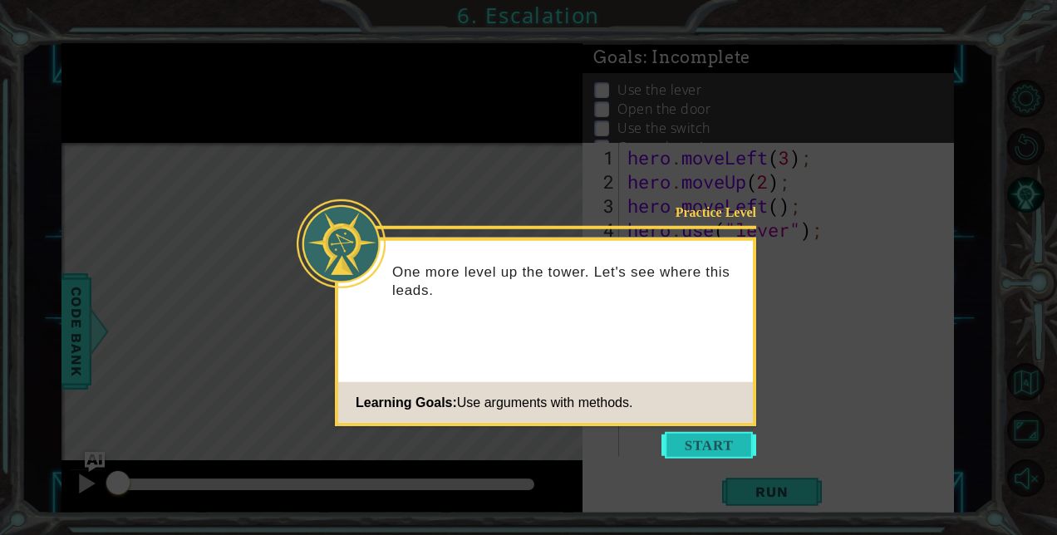
click at [710, 444] on button "Start" at bounding box center [709, 445] width 95 height 27
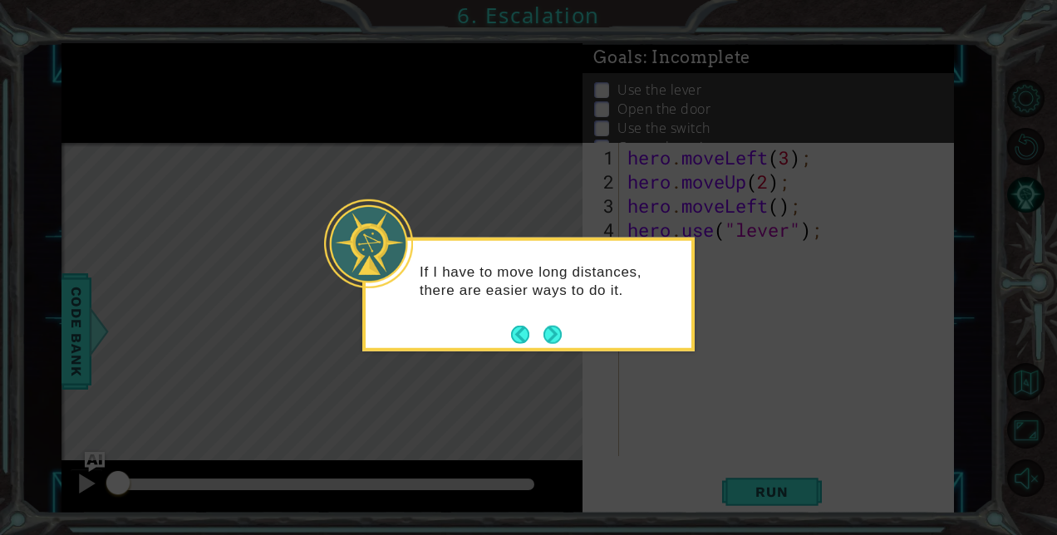
click at [552, 324] on footer at bounding box center [536, 334] width 51 height 25
click at [552, 334] on button "Next" at bounding box center [553, 334] width 18 height 18
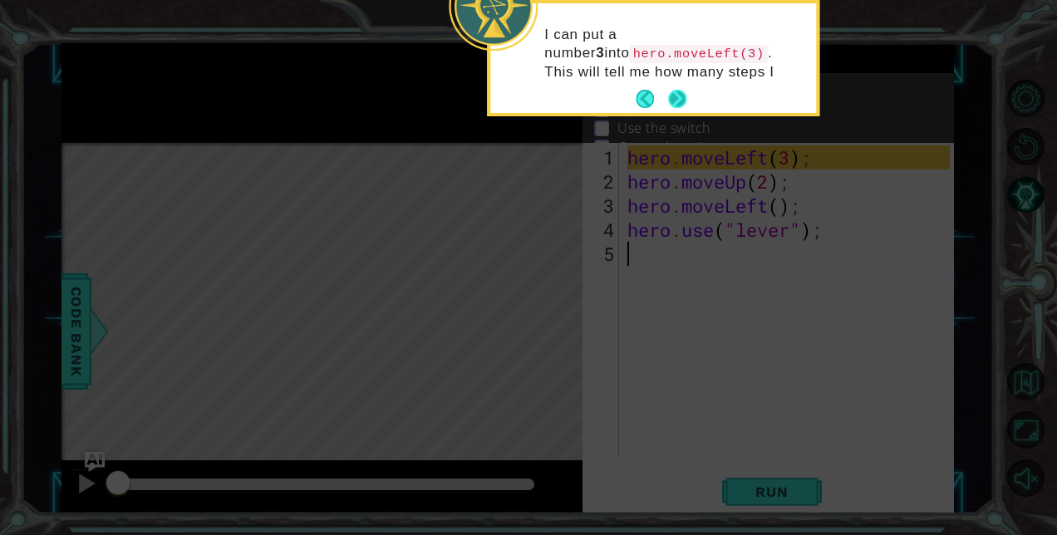
click at [677, 90] on button "Next" at bounding box center [677, 99] width 18 height 18
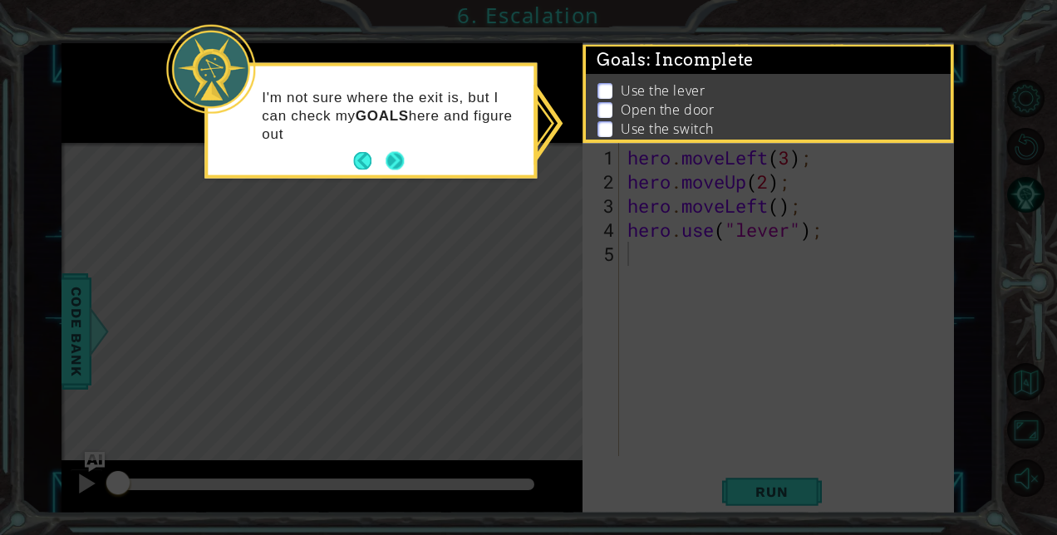
click at [397, 161] on button "Next" at bounding box center [395, 161] width 18 height 18
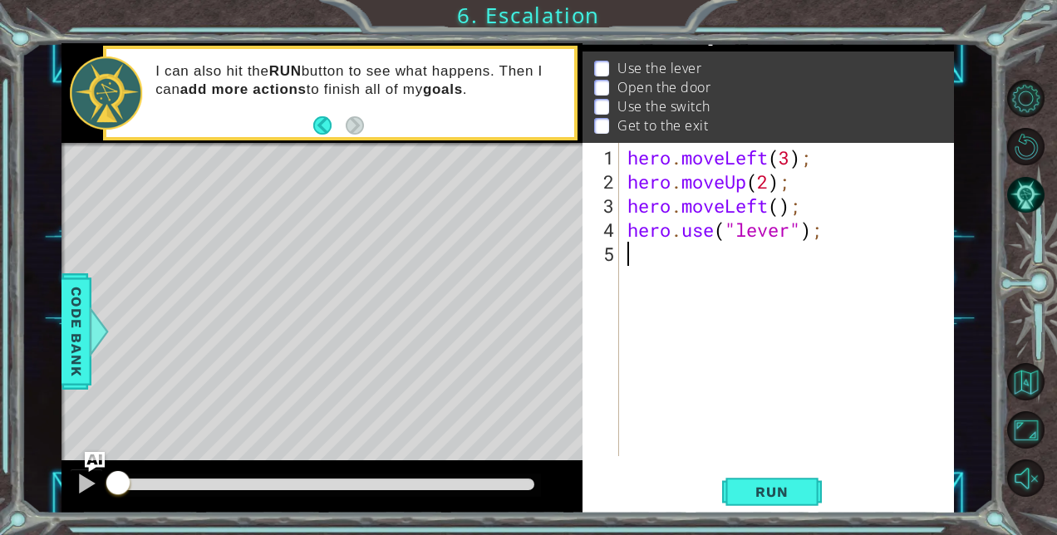
scroll to position [24, 0]
type textarea "hero.moveLeft();"
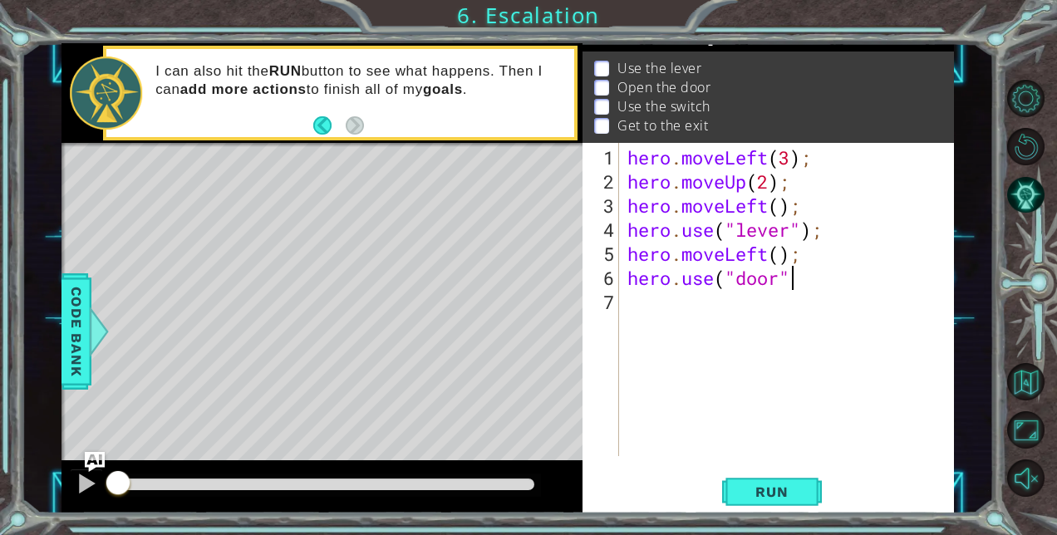
scroll to position [0, 7]
type textarea "hero.use("door");"
type textarea "hero.moveUp(2);"
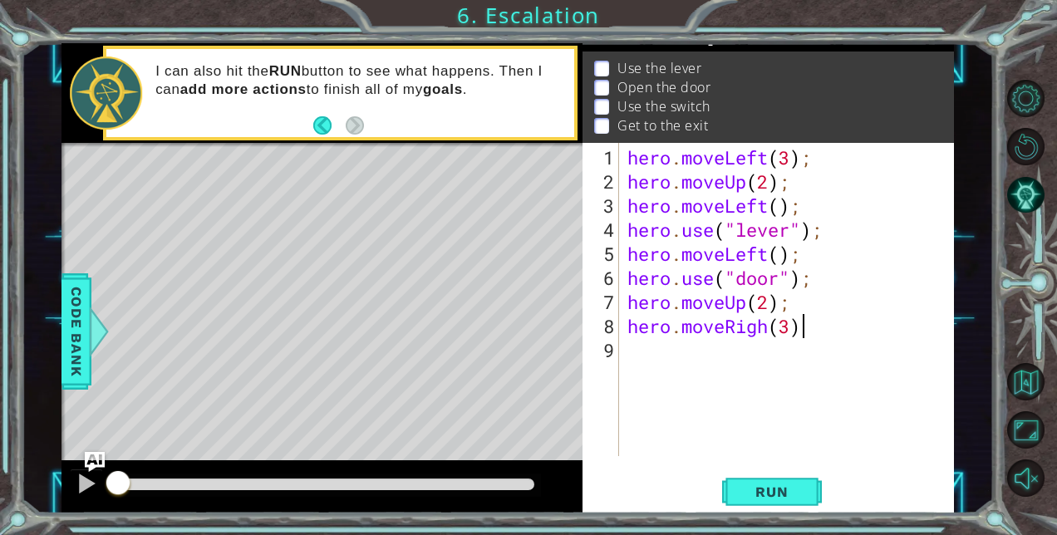
scroll to position [0, 7]
type textarea "hero.moveRigh(3);"
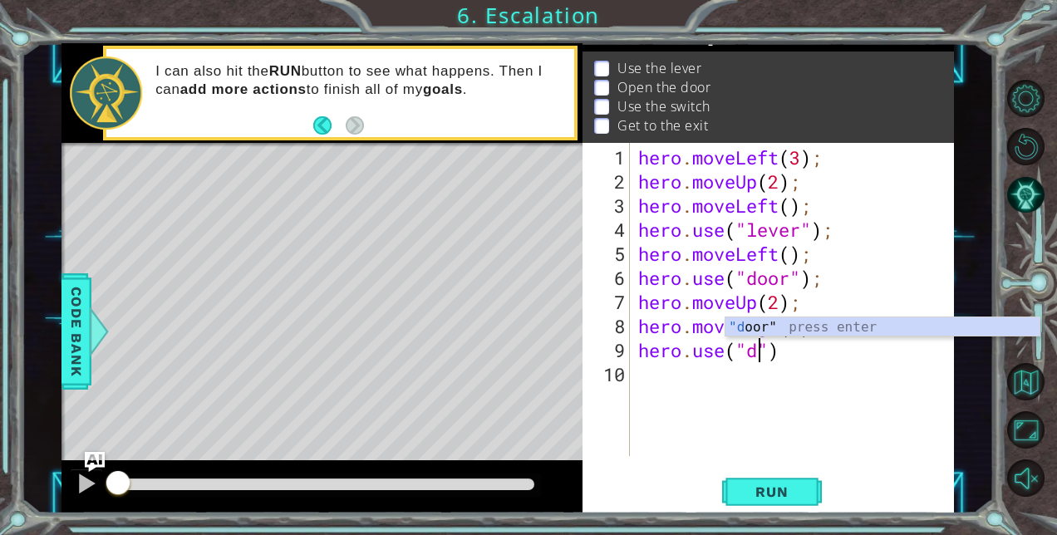
scroll to position [0, 5]
type textarea "hero.use("lever")"
click at [858, 366] on div "hero . moveLeft ( 3 ) ; hero . moveUp ( 2 ) ; hero . moveLeft ( ) ; hero . use …" at bounding box center [797, 326] width 324 height 362
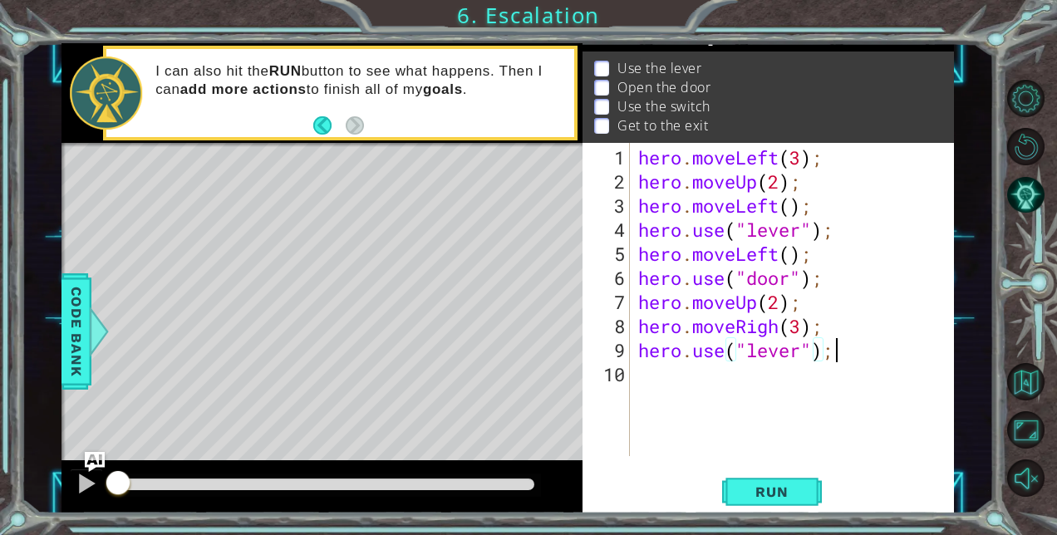
scroll to position [0, 7]
click at [775, 495] on span "Run" at bounding box center [772, 492] width 66 height 17
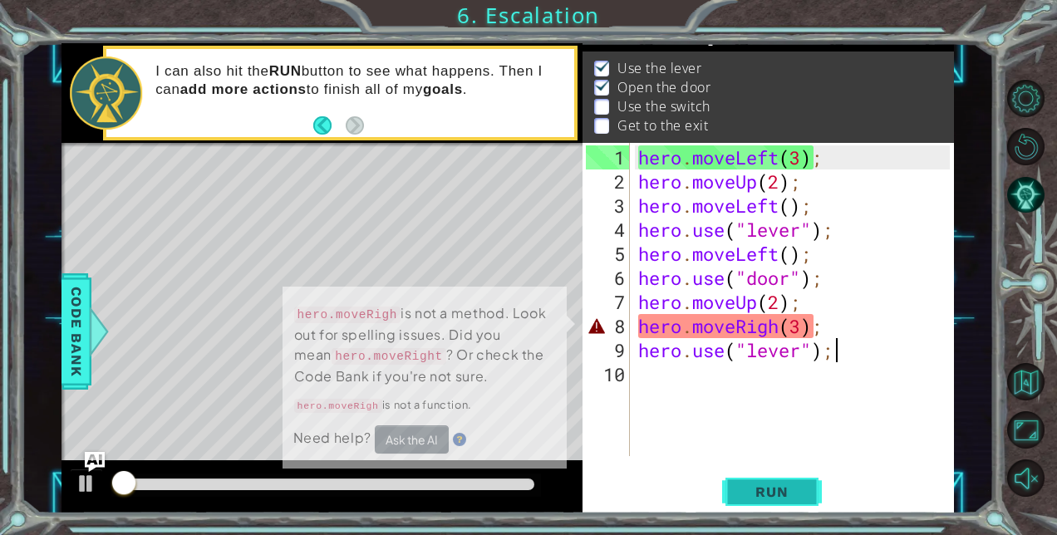
scroll to position [22, 0]
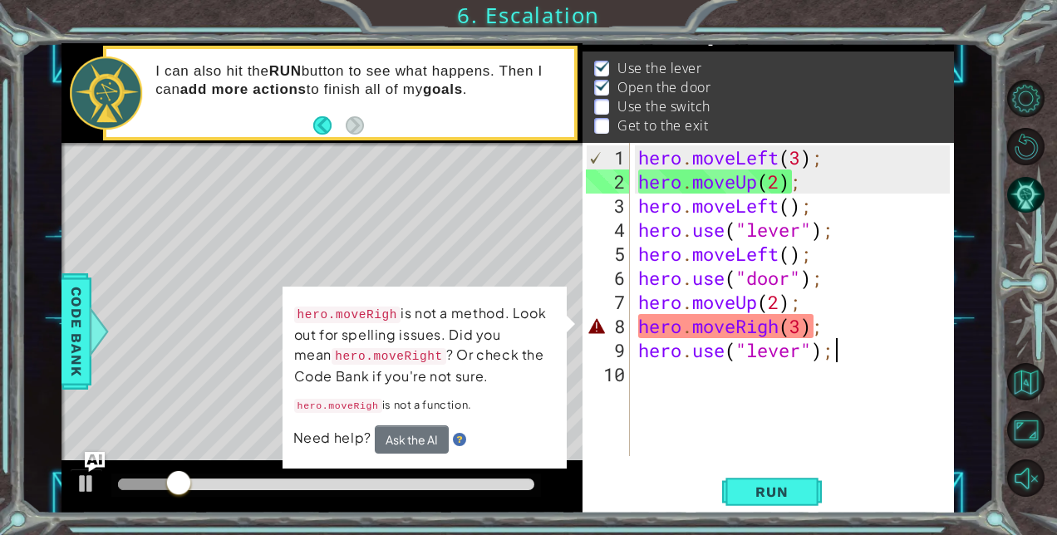
click at [781, 323] on div "hero . moveLeft ( 3 ) ; hero . moveUp ( 2 ) ; hero . moveLeft ( ) ; hero . use …" at bounding box center [797, 326] width 324 height 362
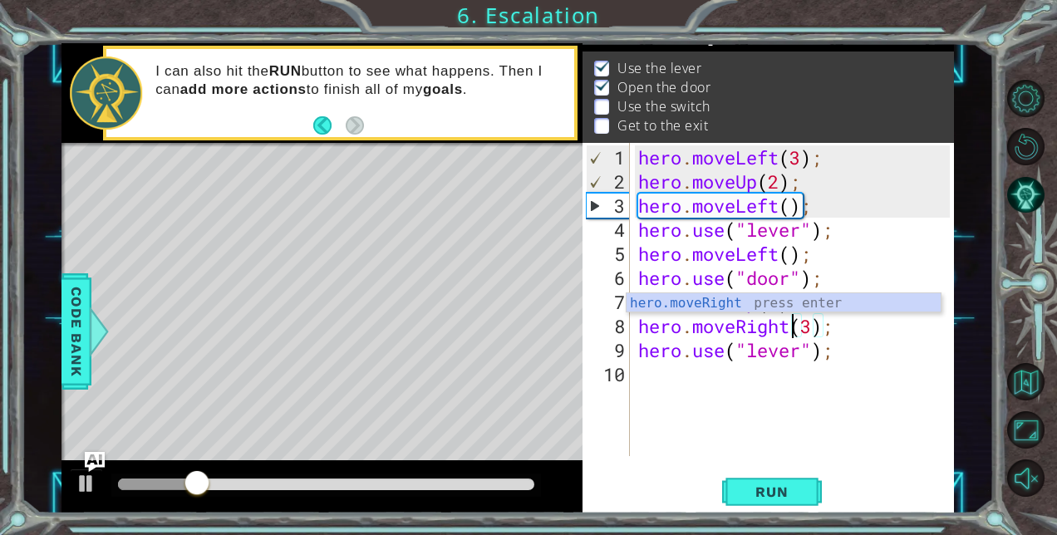
scroll to position [0, 7]
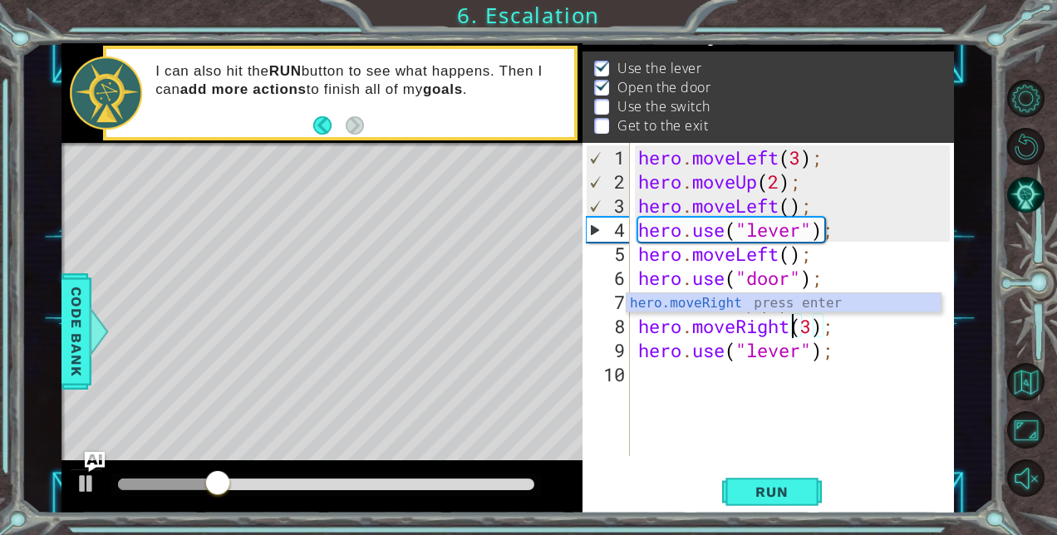
type textarea "hero.moveRight(3);"
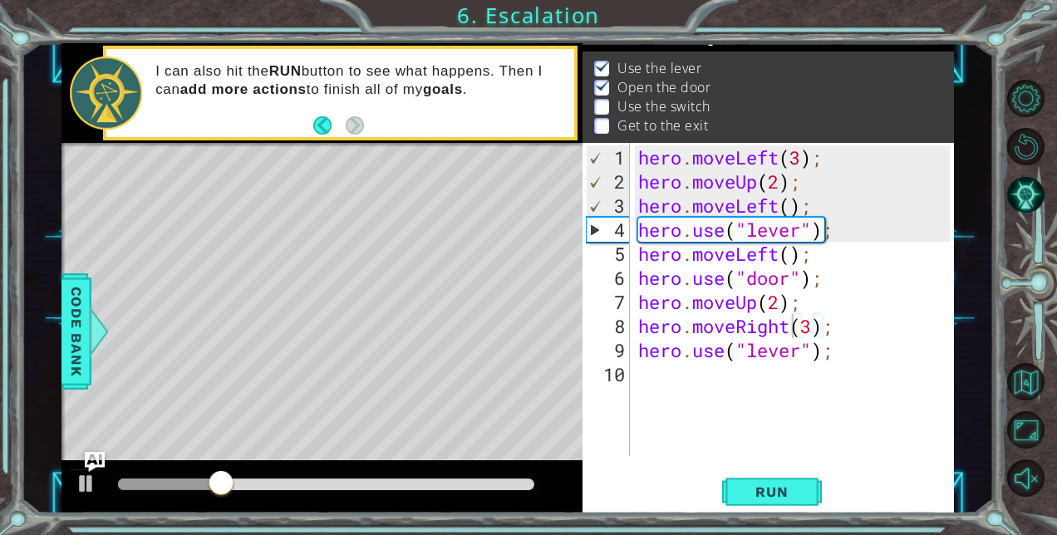
click at [740, 457] on div "hero.moveRight(3); 1 2 3 4 5 6 7 8 9 10 hero . moveLeft ( 3 ) ; hero . moveUp (…" at bounding box center [768, 328] width 371 height 371
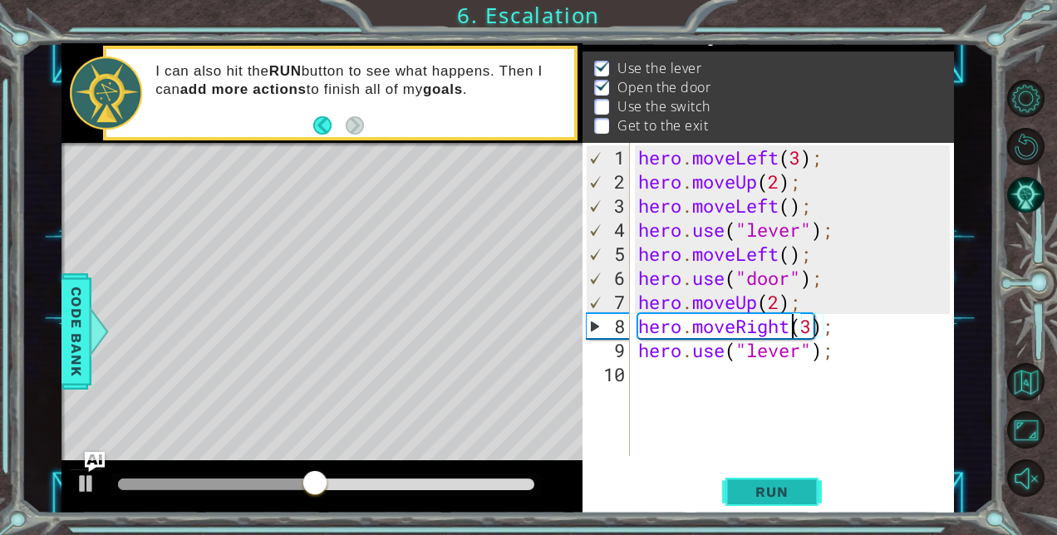
click at [772, 497] on span "Run" at bounding box center [772, 492] width 66 height 17
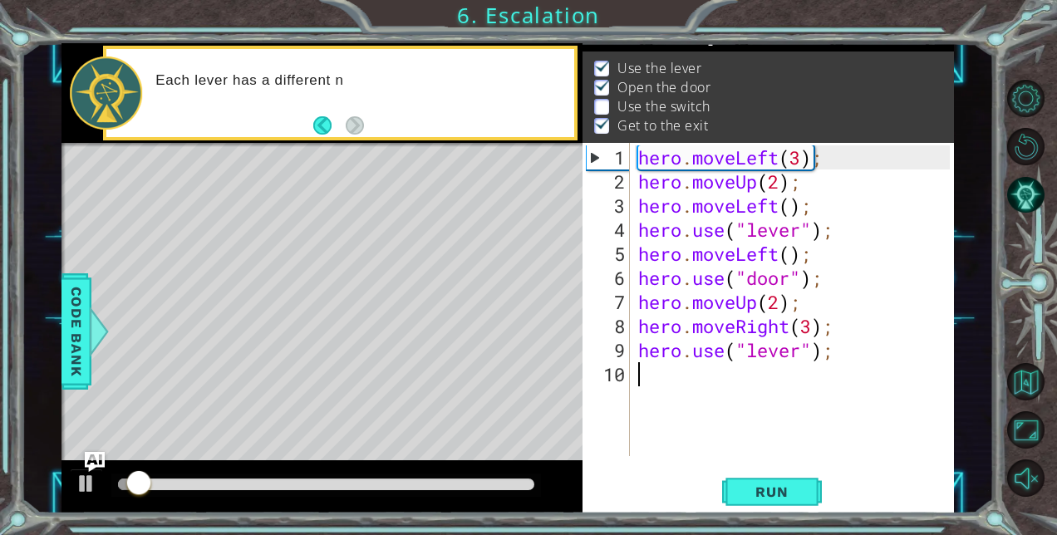
click at [838, 417] on div "hero . moveLeft ( 3 ) ; hero . moveUp ( 2 ) ; hero . moveLeft ( ) ; hero . use …" at bounding box center [797, 326] width 324 height 362
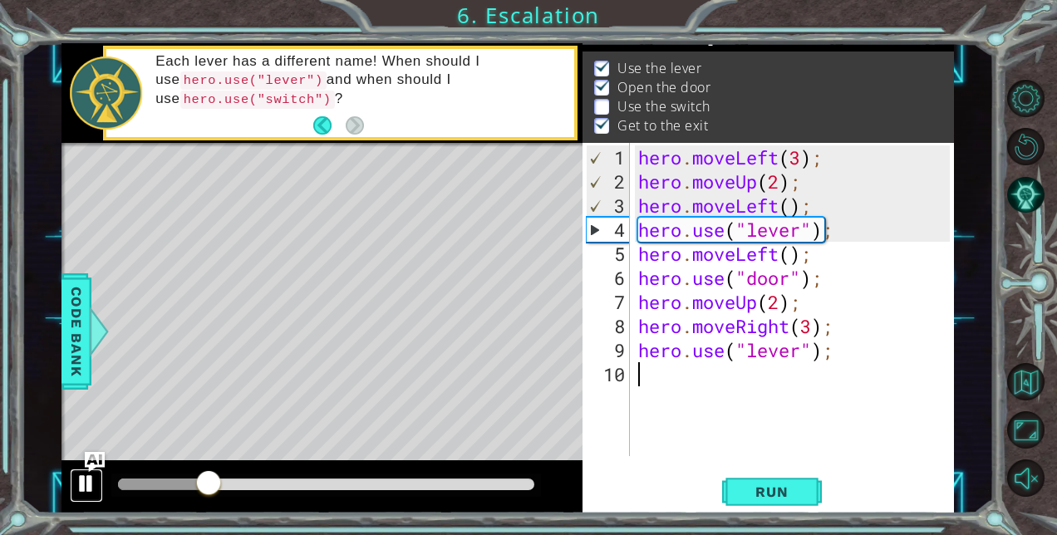
click at [90, 477] on div at bounding box center [87, 484] width 22 height 22
click at [768, 345] on div "hero . moveLeft ( 3 ) ; hero . moveUp ( 2 ) ; hero . moveLeft ( ) ; hero . use …" at bounding box center [797, 326] width 324 height 362
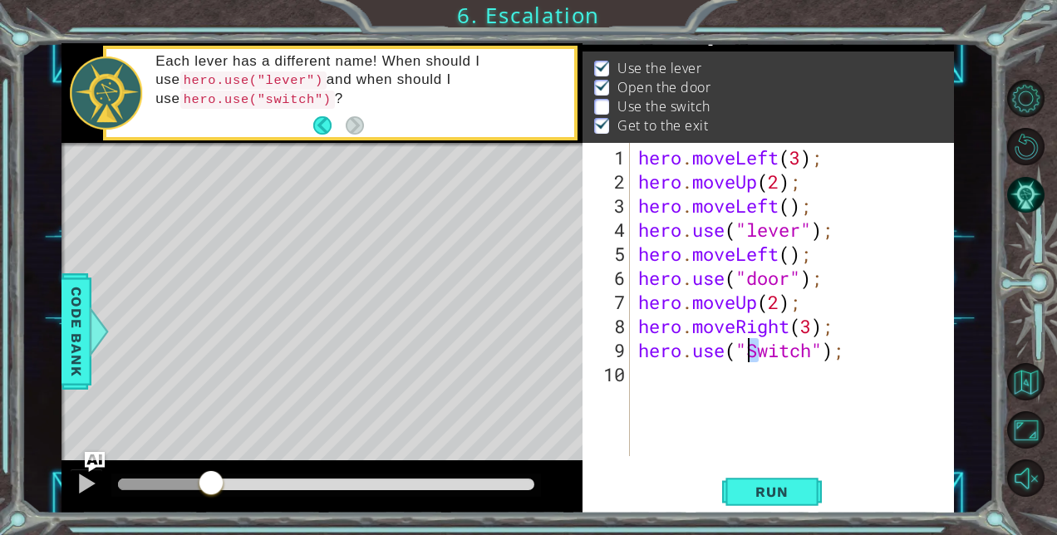
scroll to position [0, 5]
click at [86, 478] on div at bounding box center [87, 484] width 22 height 22
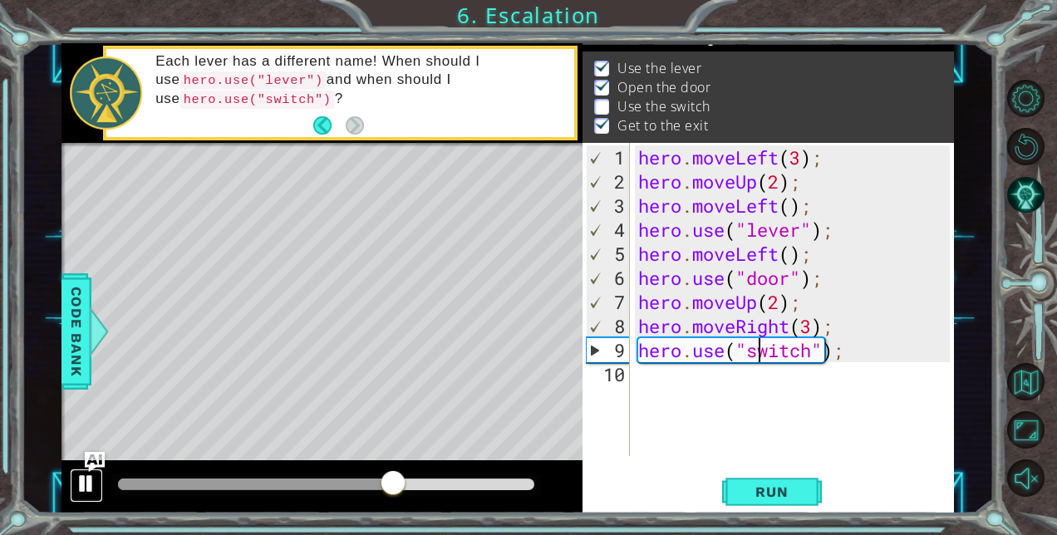
click at [85, 485] on div at bounding box center [87, 484] width 22 height 22
click at [790, 326] on div "hero . moveLeft ( 3 ) ; hero . moveUp ( 2 ) ; hero . moveLeft ( ) ; hero . use …" at bounding box center [797, 326] width 324 height 362
click at [806, 326] on div "hero . moveLeft ( 3 ) ; hero . moveUp ( 2 ) ; hero . moveLeft ( ) ; hero . use …" at bounding box center [797, 326] width 324 height 362
type textarea "hero.moveRight(2);"
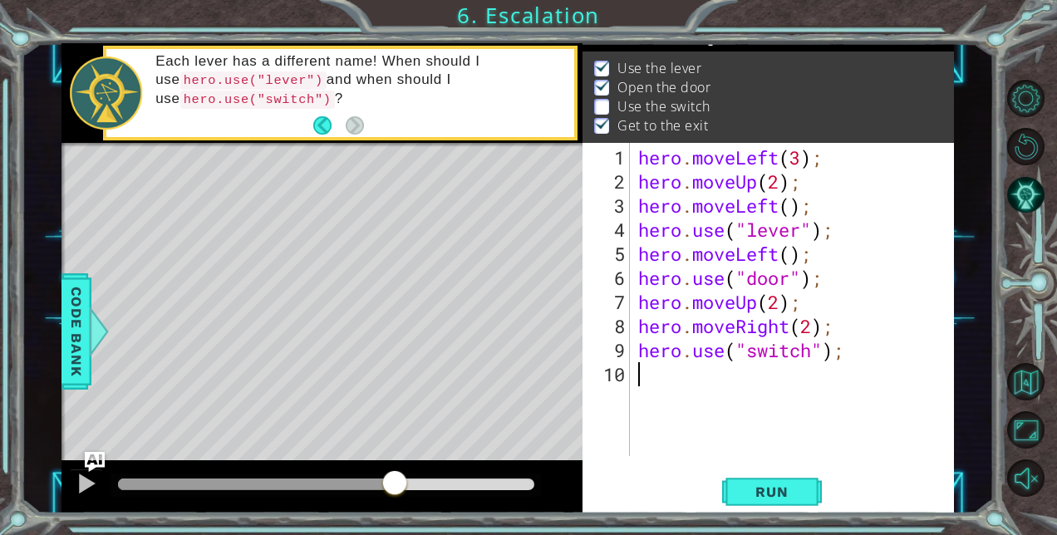
click at [712, 376] on div "hero . moveLeft ( 3 ) ; hero . moveUp ( 2 ) ; hero . moveLeft ( ) ; hero . use …" at bounding box center [797, 326] width 324 height 362
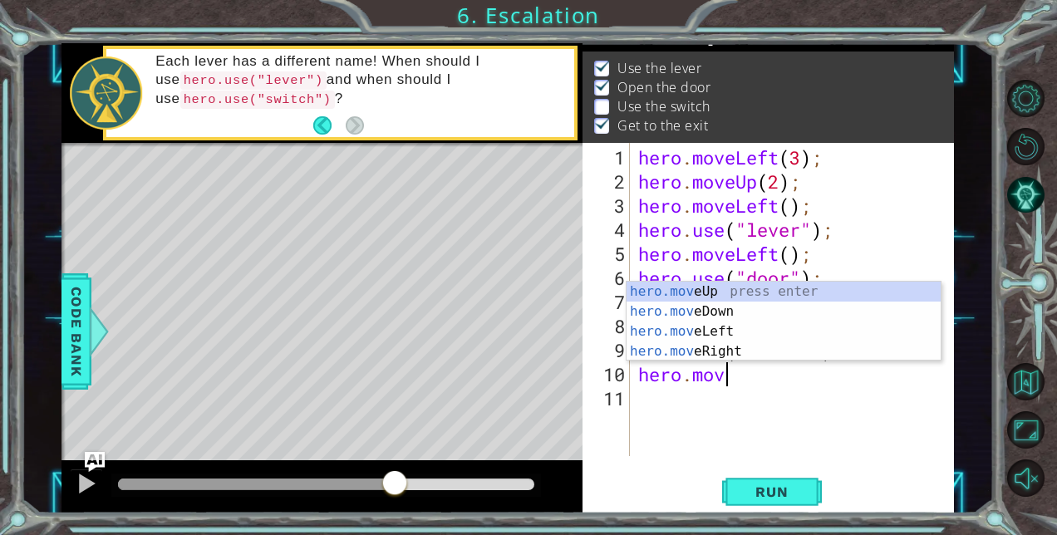
scroll to position [0, 3]
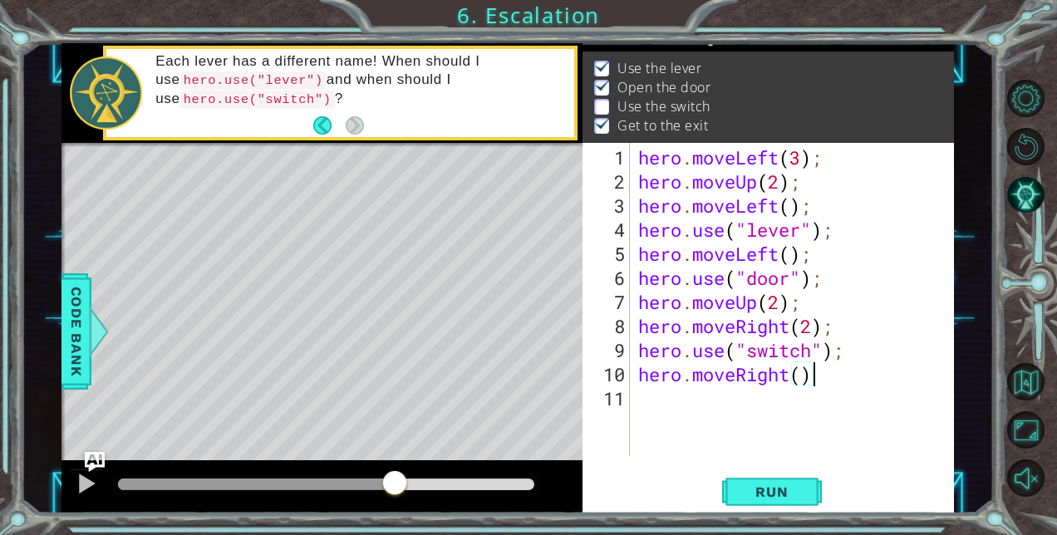
type textarea "hero.moveRight();"
type textarea "hero.moveUp();"
click at [751, 489] on span "Run" at bounding box center [772, 492] width 66 height 17
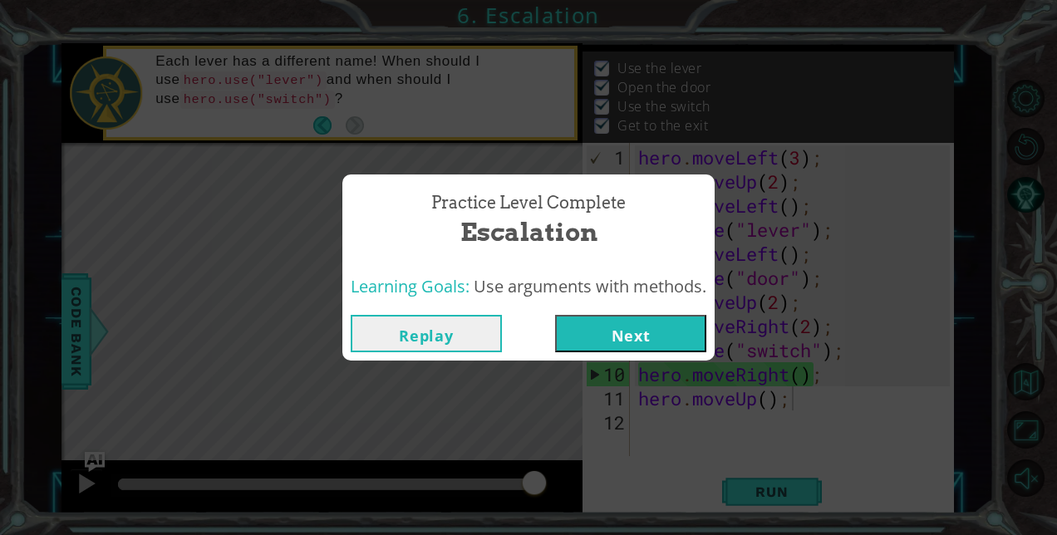
click at [656, 339] on button "Next" at bounding box center [630, 333] width 151 height 37
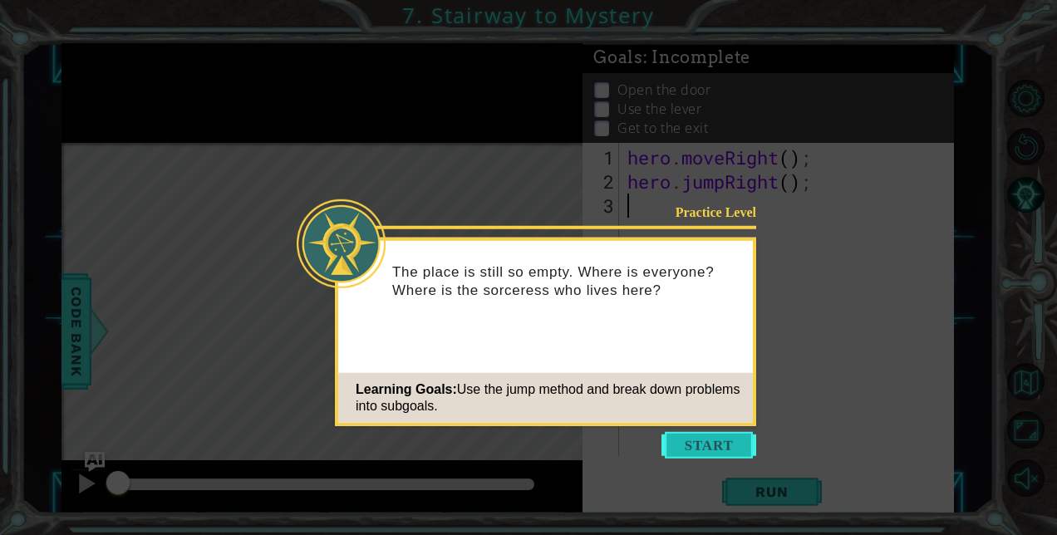
click at [680, 444] on button "Start" at bounding box center [709, 445] width 95 height 27
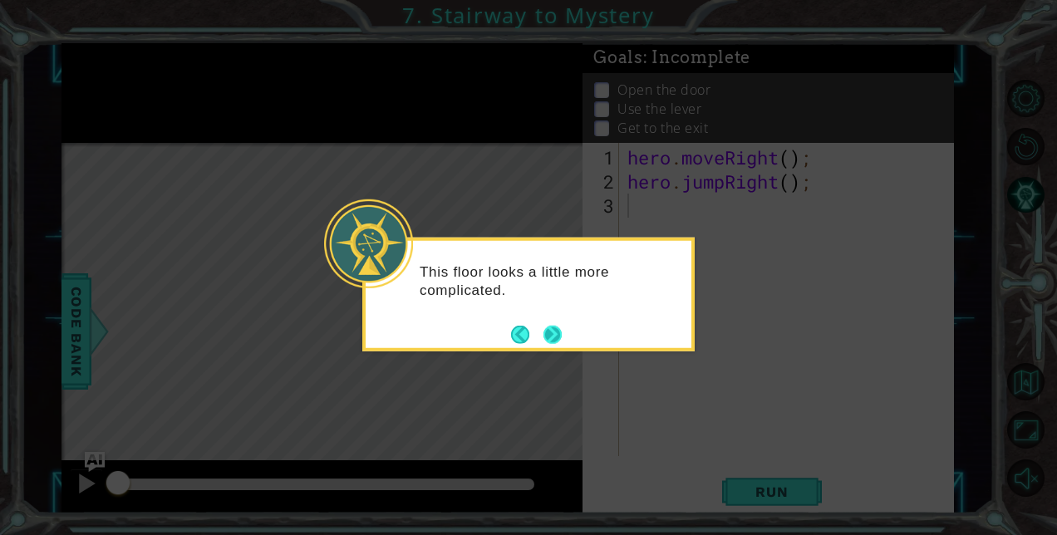
click at [555, 328] on button "Next" at bounding box center [553, 334] width 18 height 18
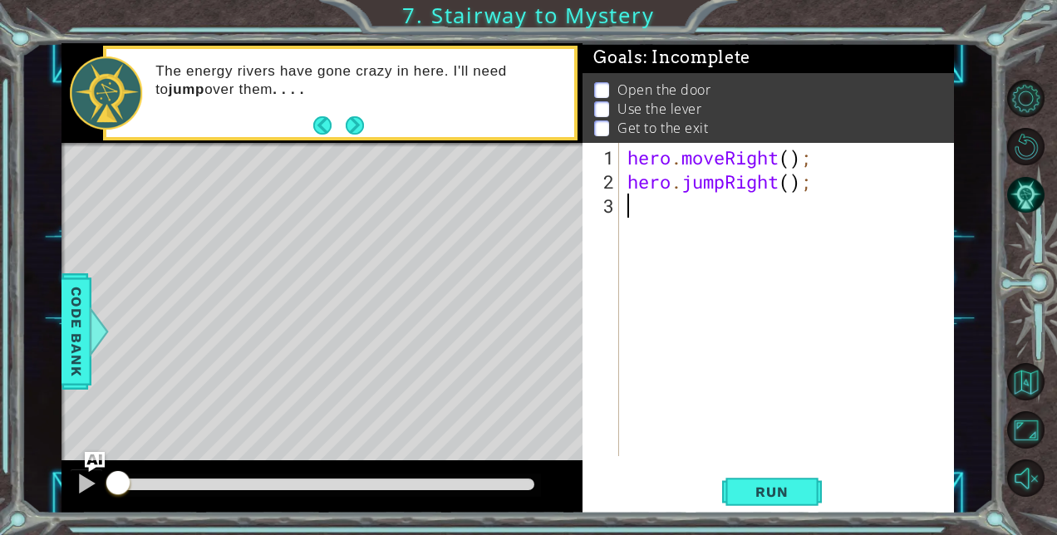
click at [792, 160] on div "hero . moveRight ( ) ; hero . jumpRight ( ) ;" at bounding box center [791, 326] width 334 height 362
click at [761, 484] on span "Run" at bounding box center [772, 492] width 66 height 17
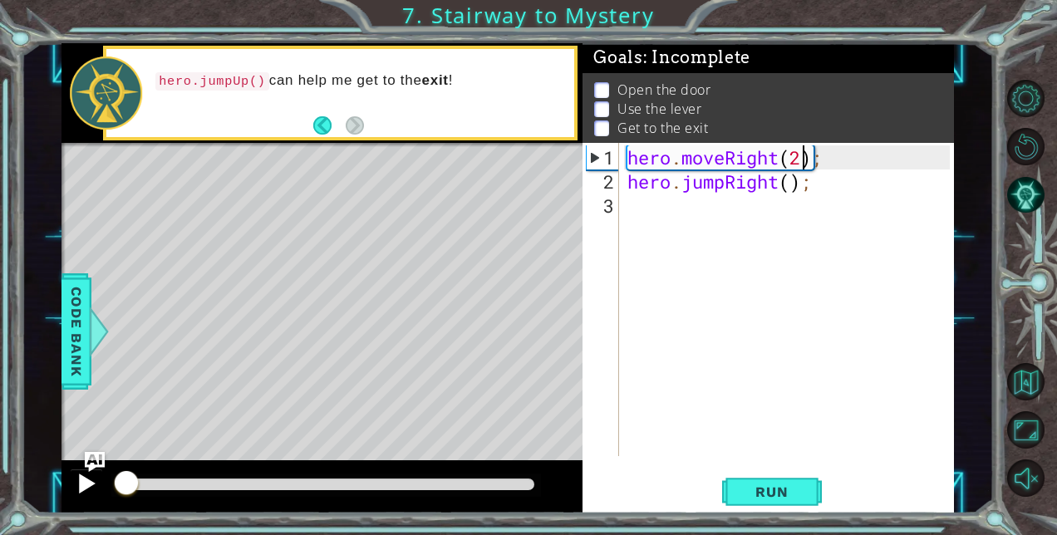
drag, startPoint x: 544, startPoint y: 479, endPoint x: 99, endPoint y: 479, distance: 445.5
click at [99, 479] on div at bounding box center [323, 486] width 522 height 53
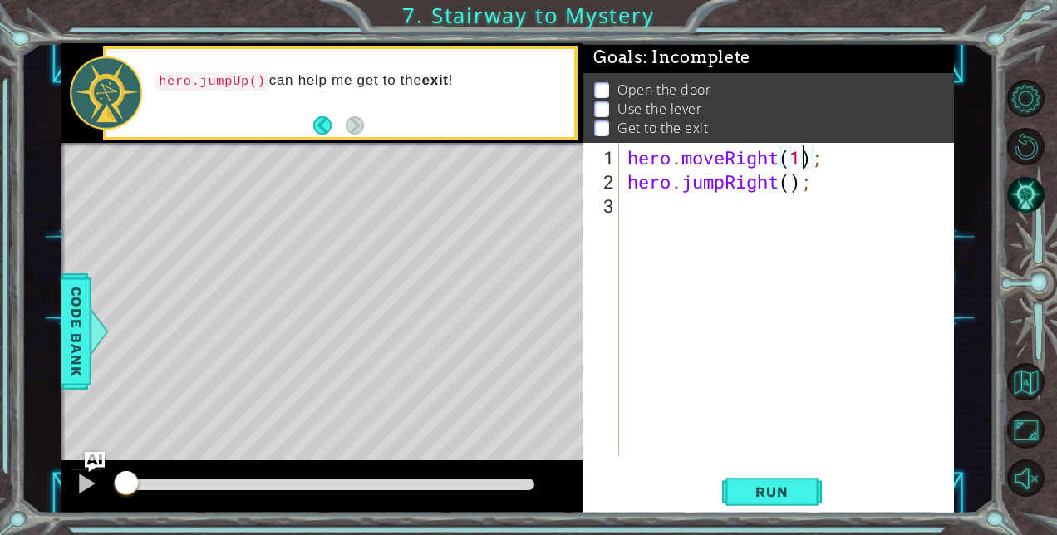
type textarea "hero.moveRight();"
click at [764, 207] on div "hero . moveRight ( ) ; hero . jumpRight ( ) ;" at bounding box center [791, 326] width 334 height 362
type textarea "hero.moveRight();"
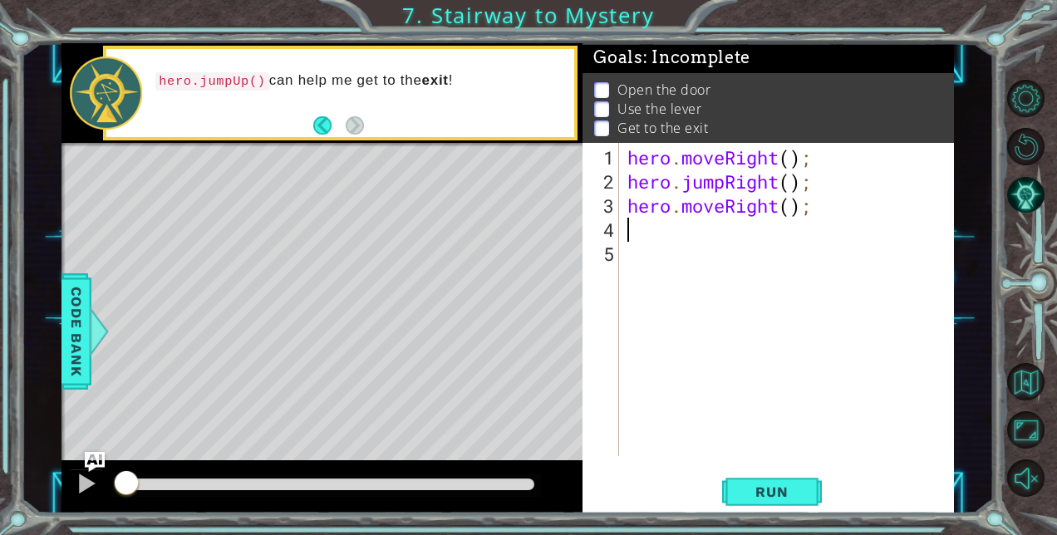
scroll to position [0, 0]
type textarea "hero.moveUp();"
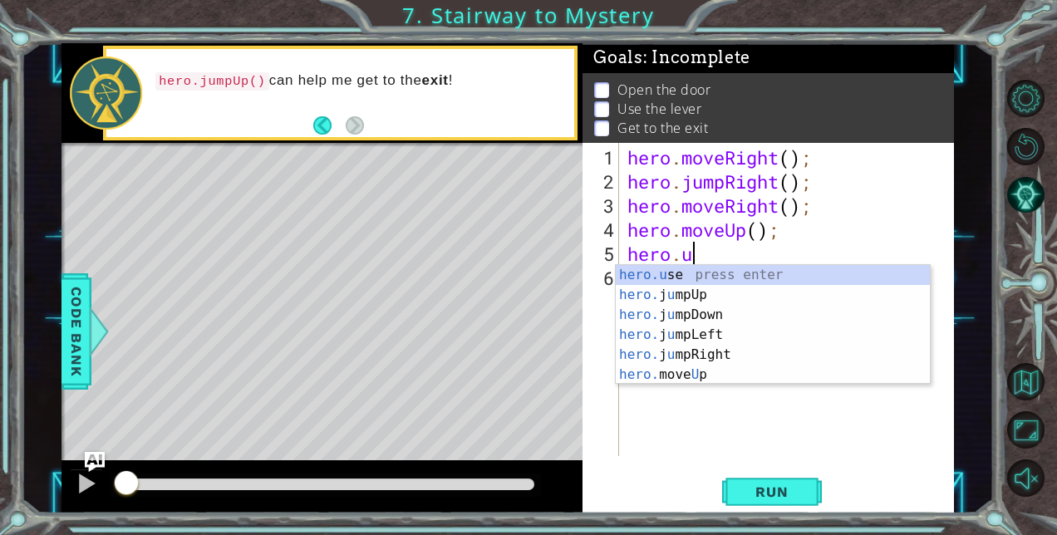
scroll to position [0, 3]
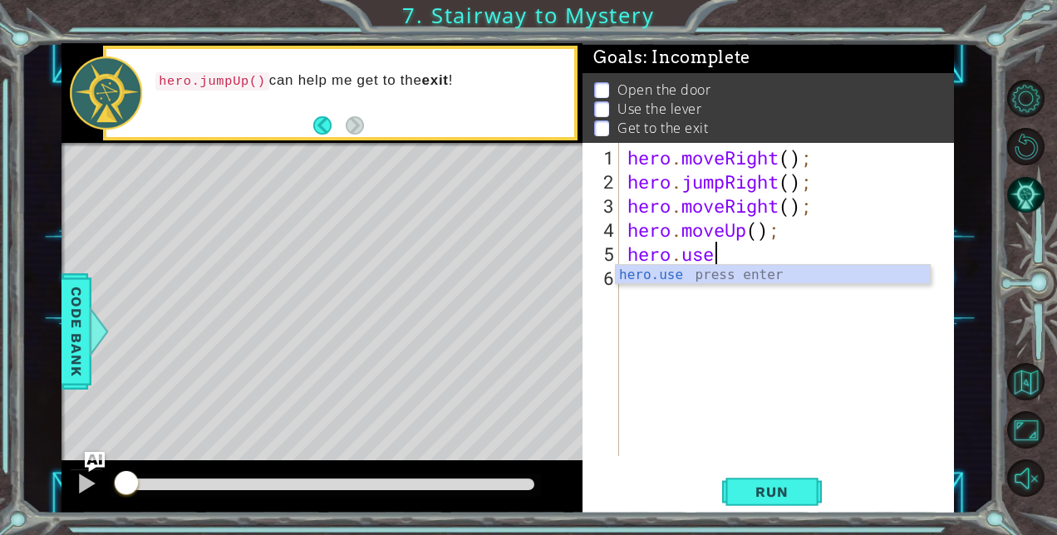
type textarea "hero.use()"
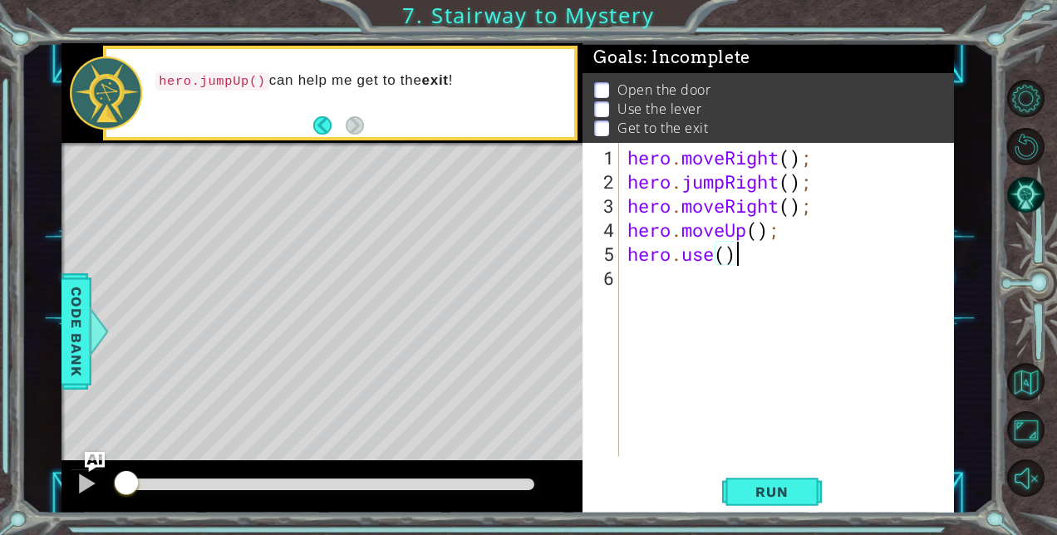
scroll to position [0, 0]
type textarea """
type textarea "hero.use("door")"
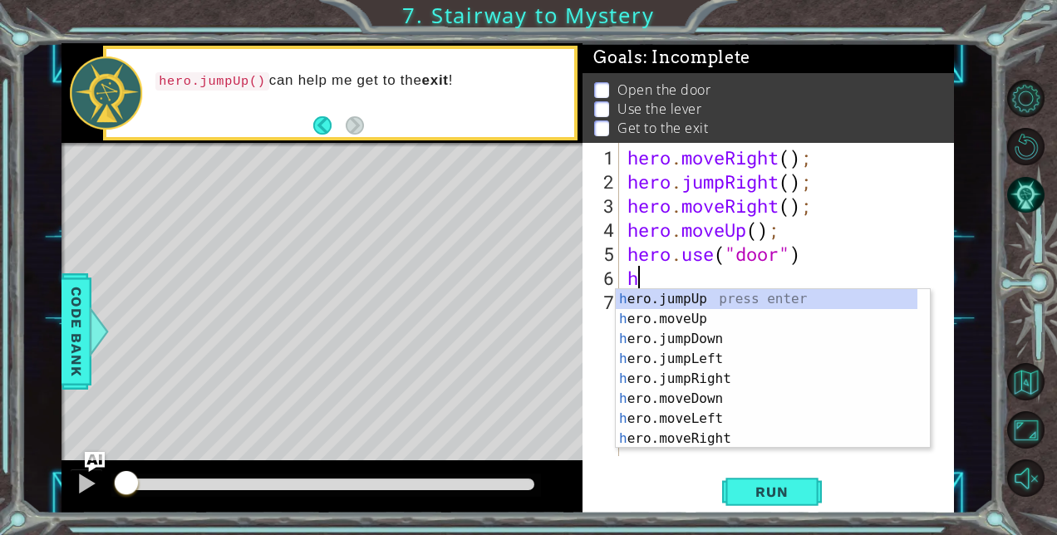
scroll to position [0, 0]
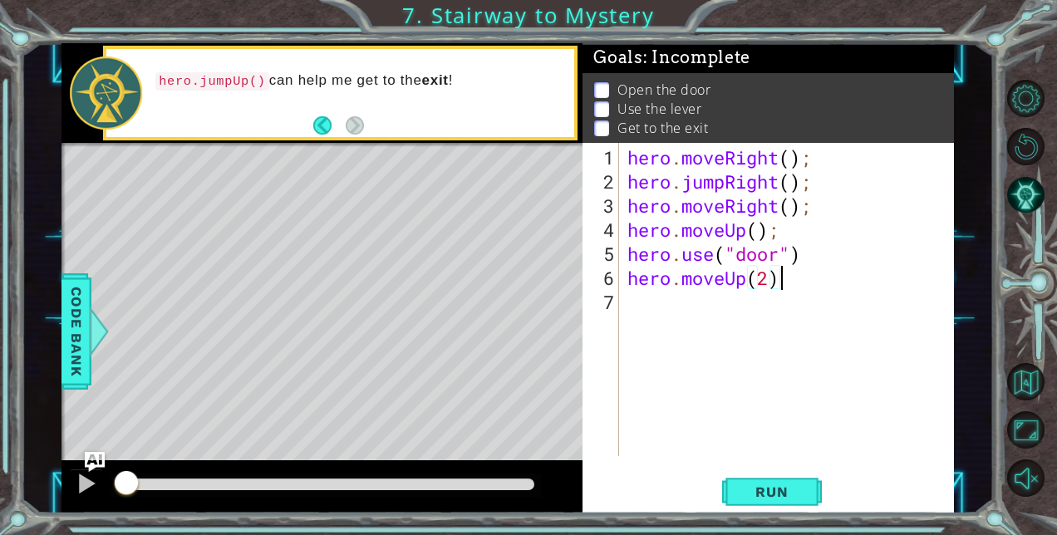
type textarea "hero.moveUp(2);"
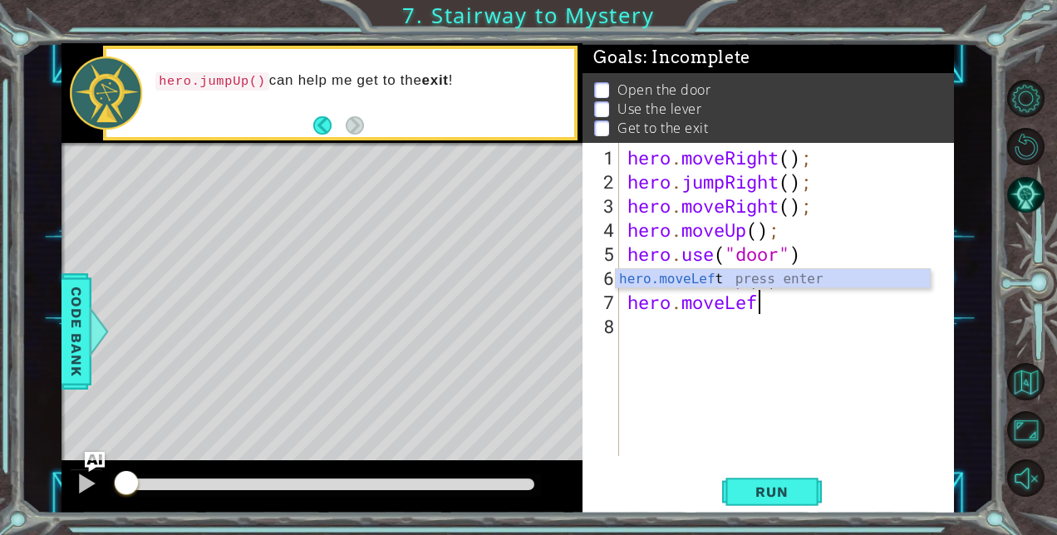
scroll to position [0, 5]
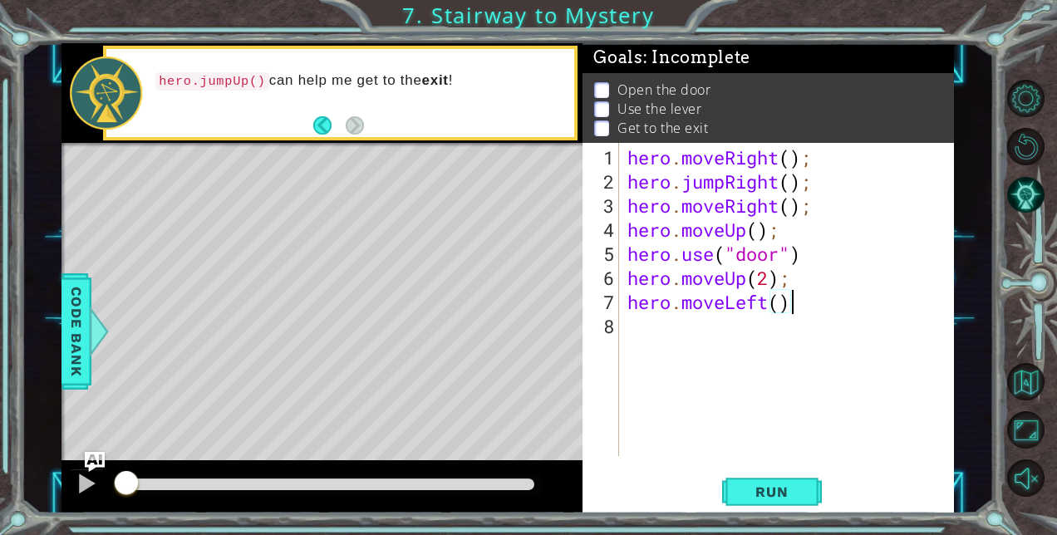
type textarea "hero.moveLeft();"
type textarea "hero.use("lever")"
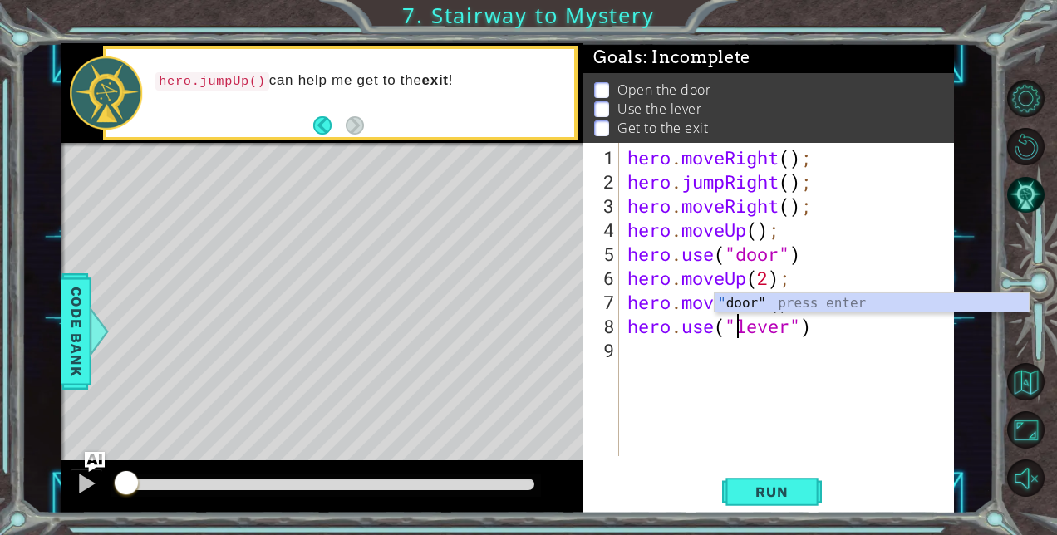
click at [660, 361] on div "hero . moveRight ( ) ; hero . jumpRight ( ) ; hero . moveRight ( ) ; hero . mov…" at bounding box center [791, 326] width 334 height 362
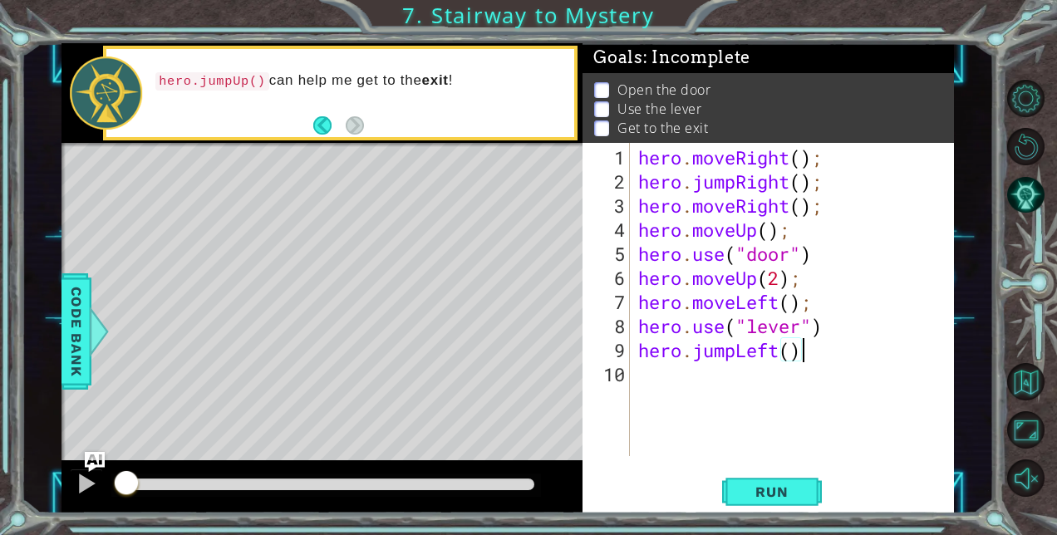
type textarea "hero.jumpLeft();"
type textarea "hero.jumpUp();"
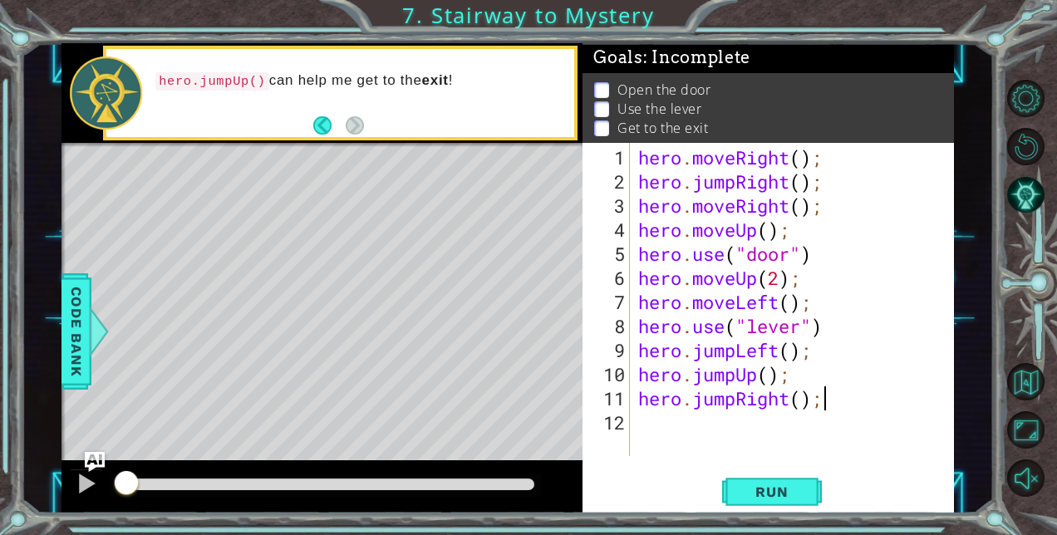
scroll to position [0, 7]
type textarea "hero.jumpRight();"
click at [785, 494] on span "Run" at bounding box center [772, 492] width 66 height 17
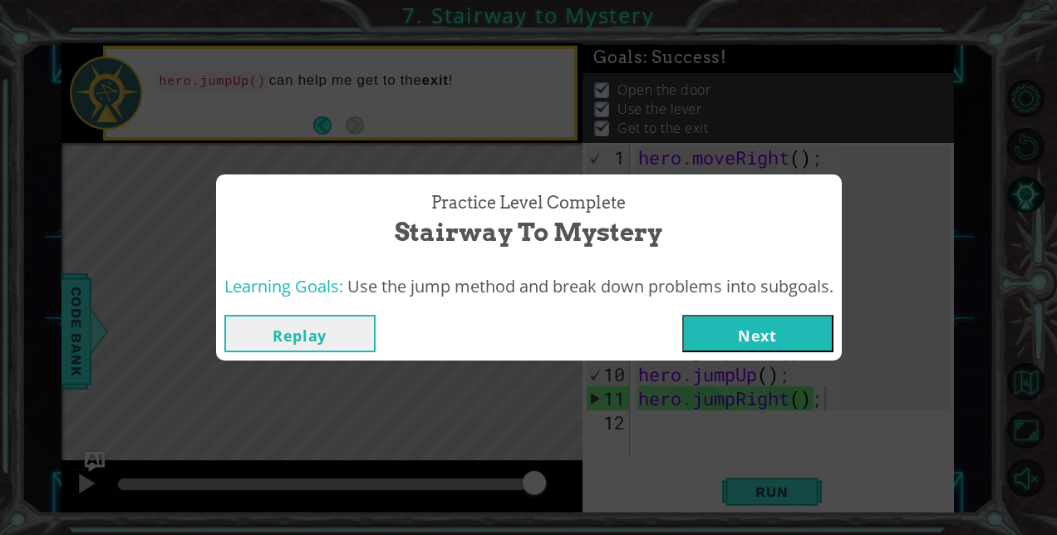
click at [771, 335] on button "Next" at bounding box center [757, 333] width 151 height 37
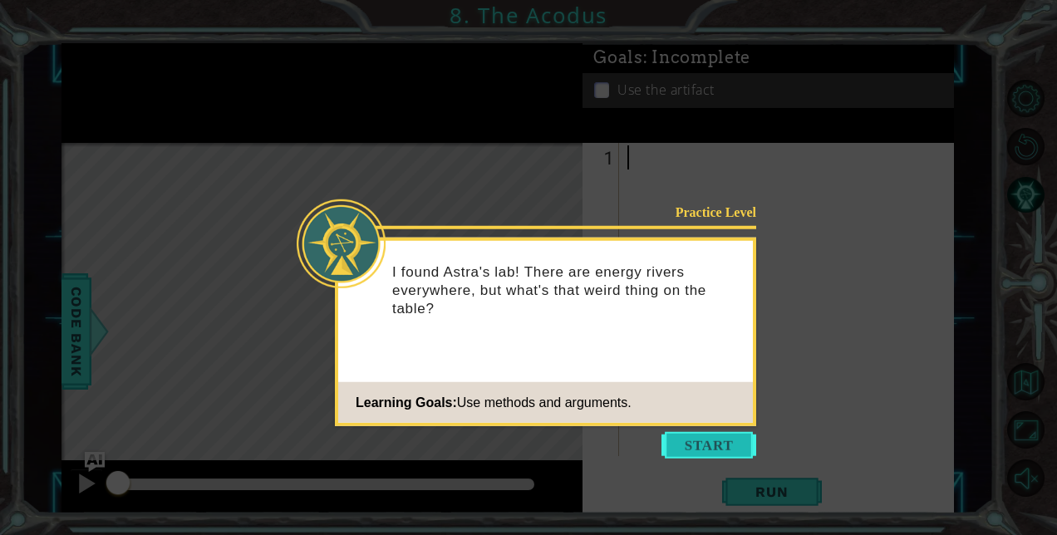
click at [711, 446] on button "Start" at bounding box center [709, 445] width 95 height 27
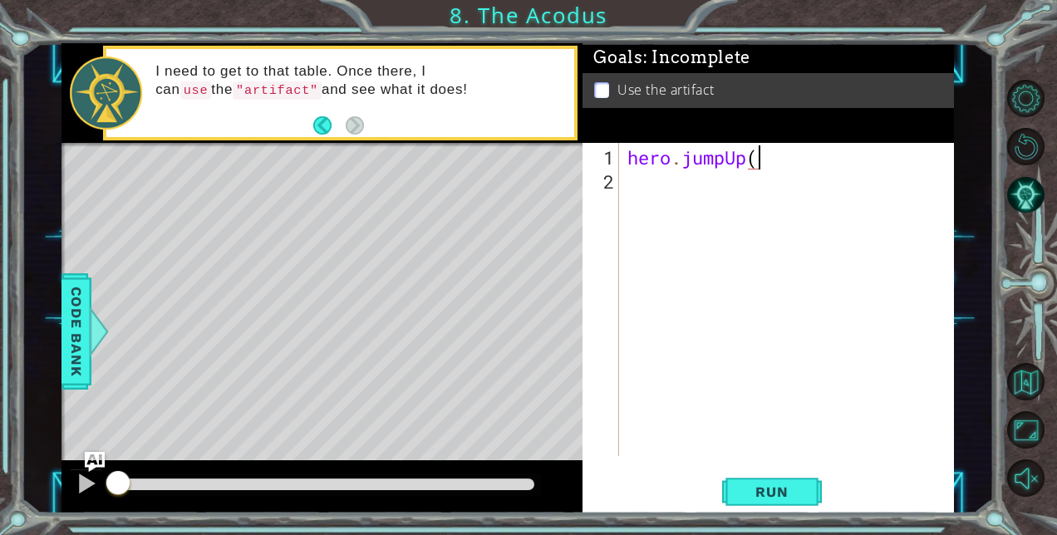
scroll to position [0, 5]
type textarea "hero.jumpUp();"
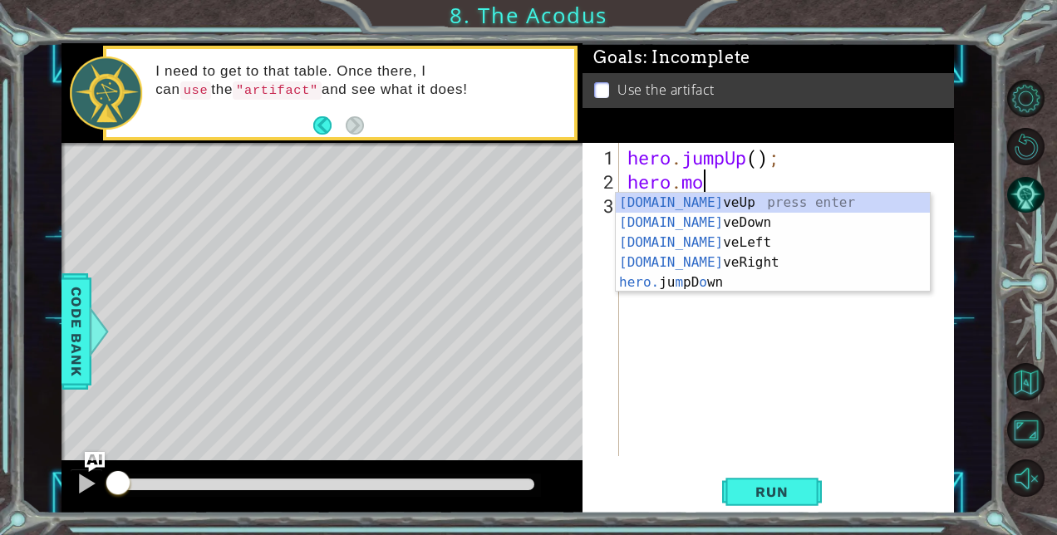
scroll to position [0, 3]
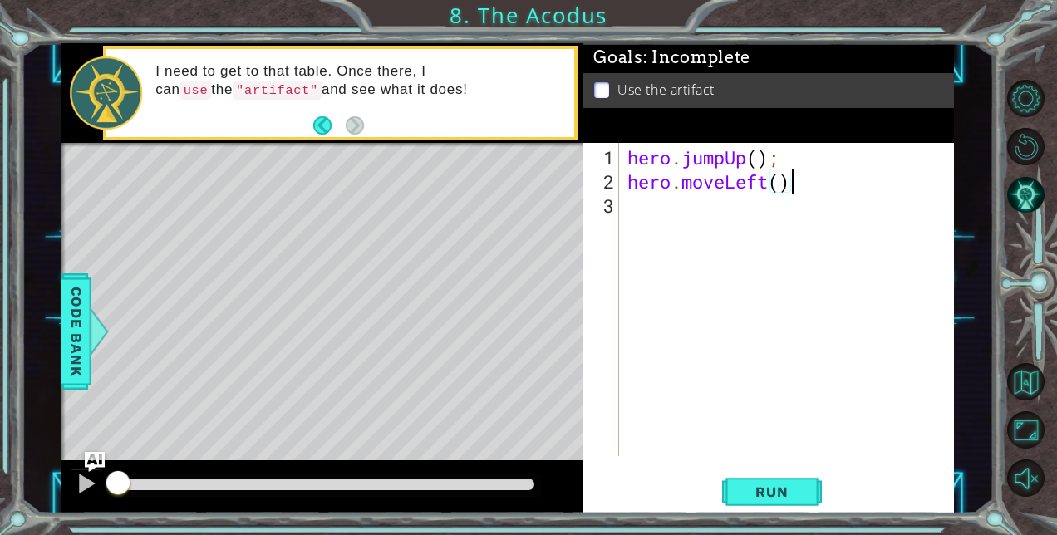
type textarea "hero.moveLeft();"
type textarea "hero.jumpDown();"
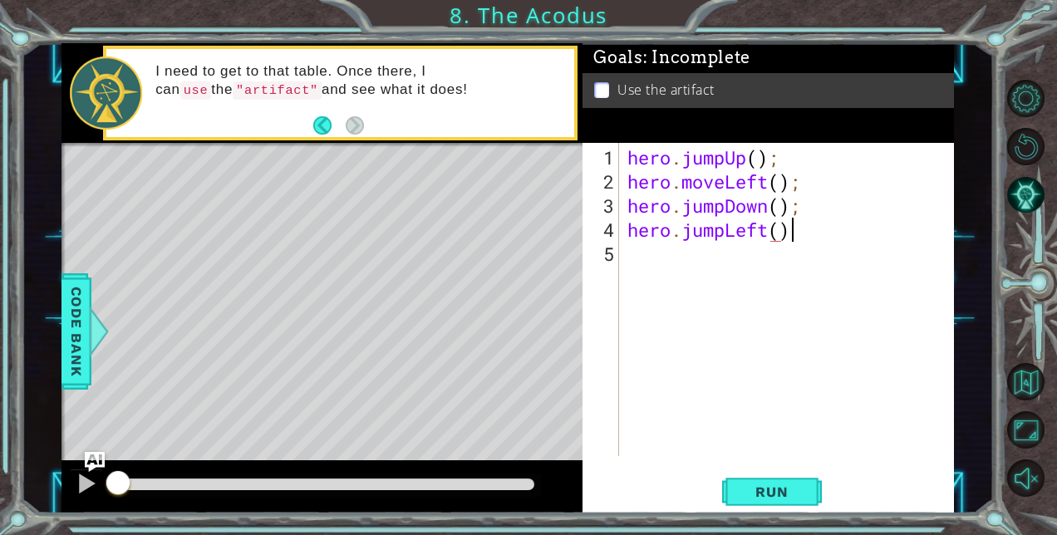
scroll to position [0, 7]
type textarea "hero.jumpLeft();"
type textarea "hero.jumpUp();"
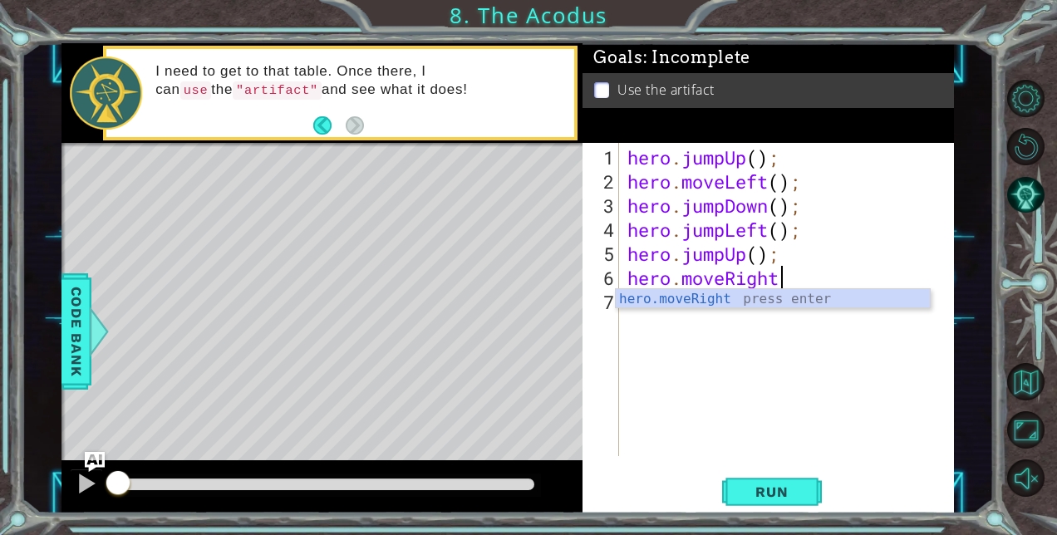
scroll to position [0, 7]
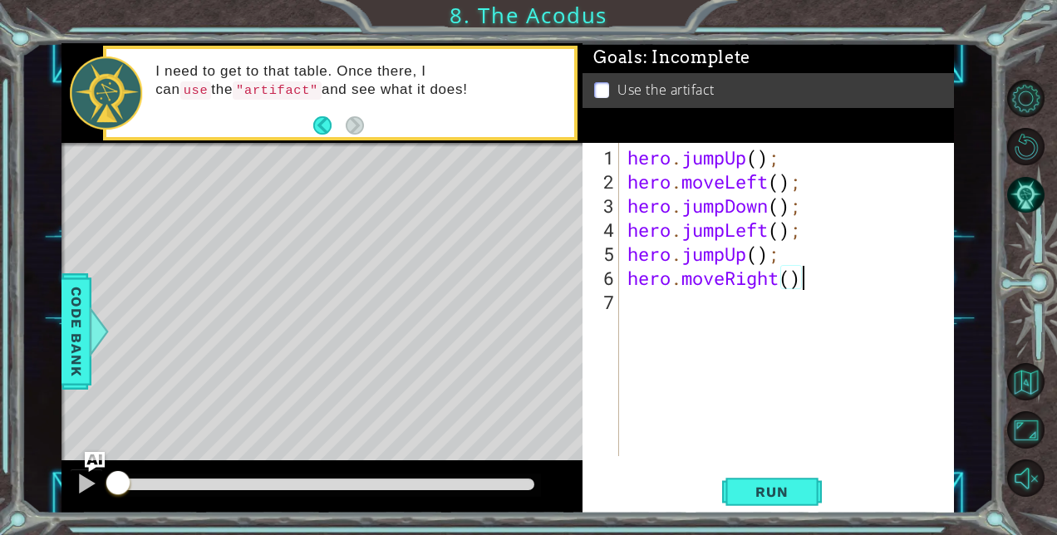
type textarea "hero.moveRight();"
click at [779, 309] on div "hero . jumpUp ( ) ; hero . moveLeft ( ) ; hero . jumpDown ( ) ; hero . jumpLeft…" at bounding box center [791, 326] width 334 height 362
type textarea "hero.use("artifact")"
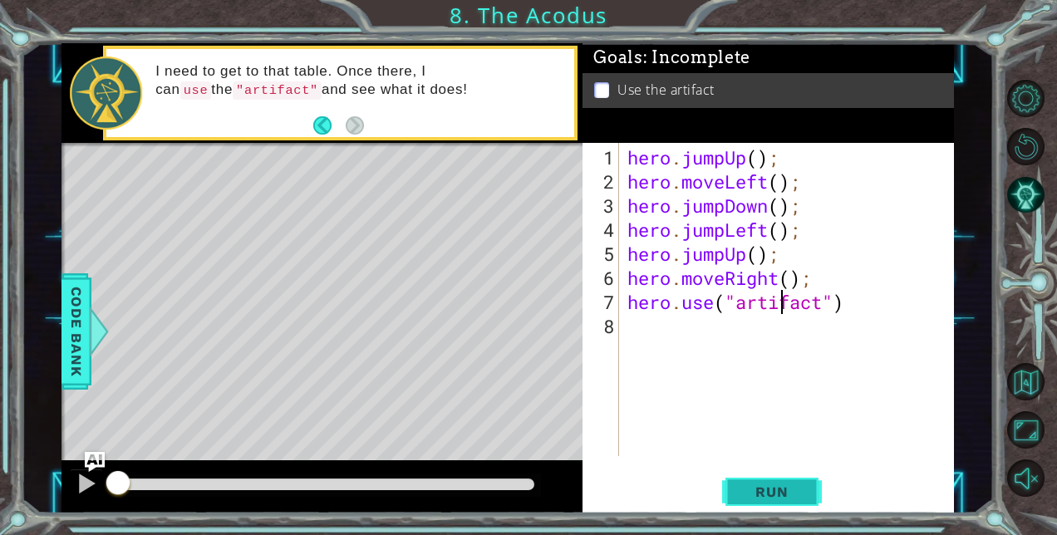
click at [756, 488] on span "Run" at bounding box center [772, 492] width 66 height 17
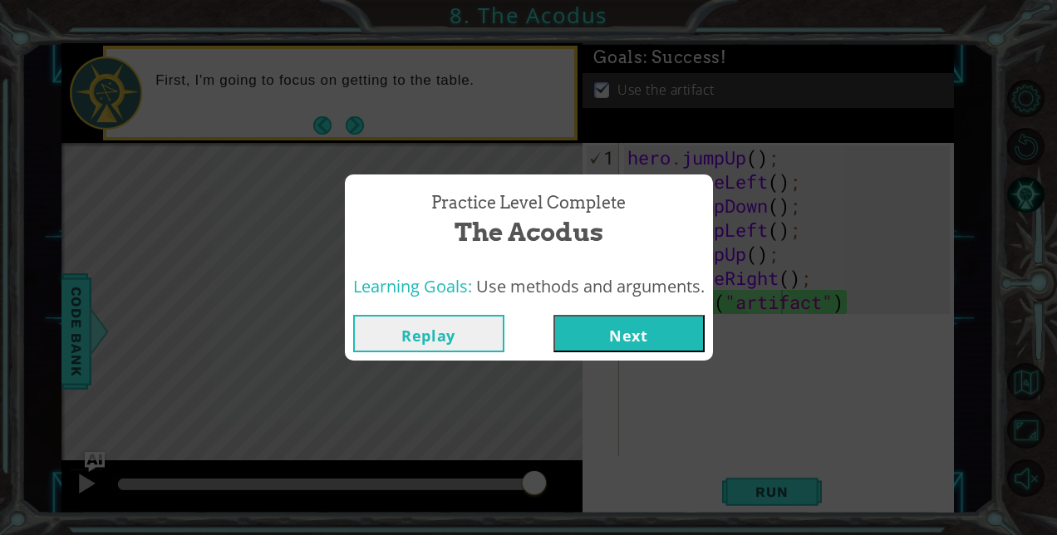
click at [657, 333] on button "Next" at bounding box center [629, 333] width 151 height 37
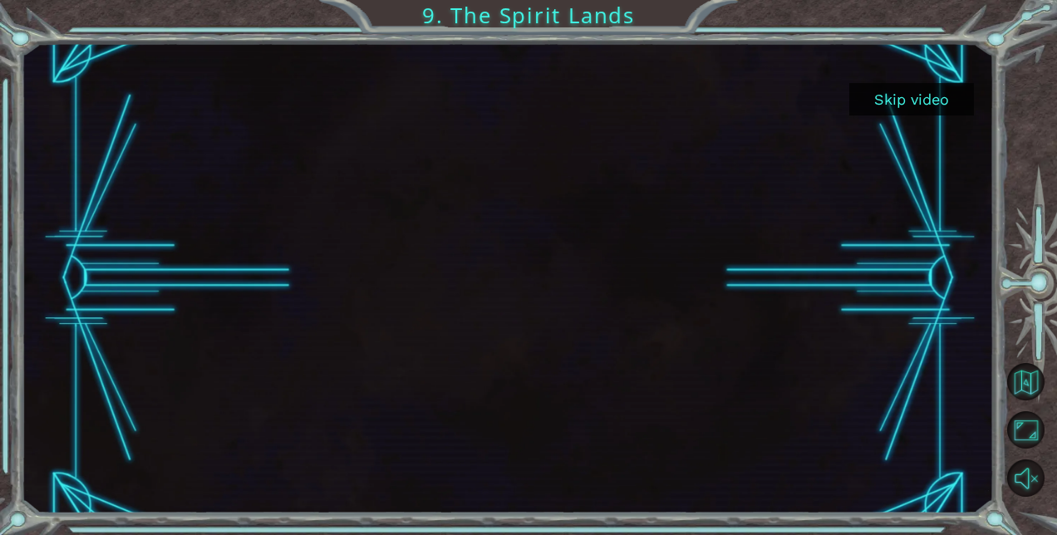
click at [923, 89] on button "Skip video" at bounding box center [911, 99] width 125 height 32
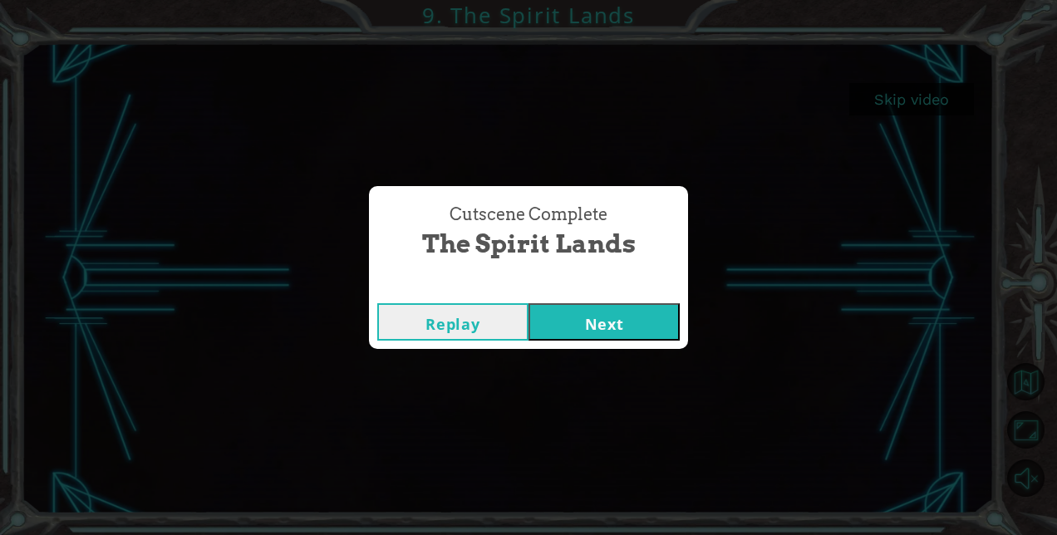
click at [562, 319] on button "Next" at bounding box center [604, 321] width 151 height 37
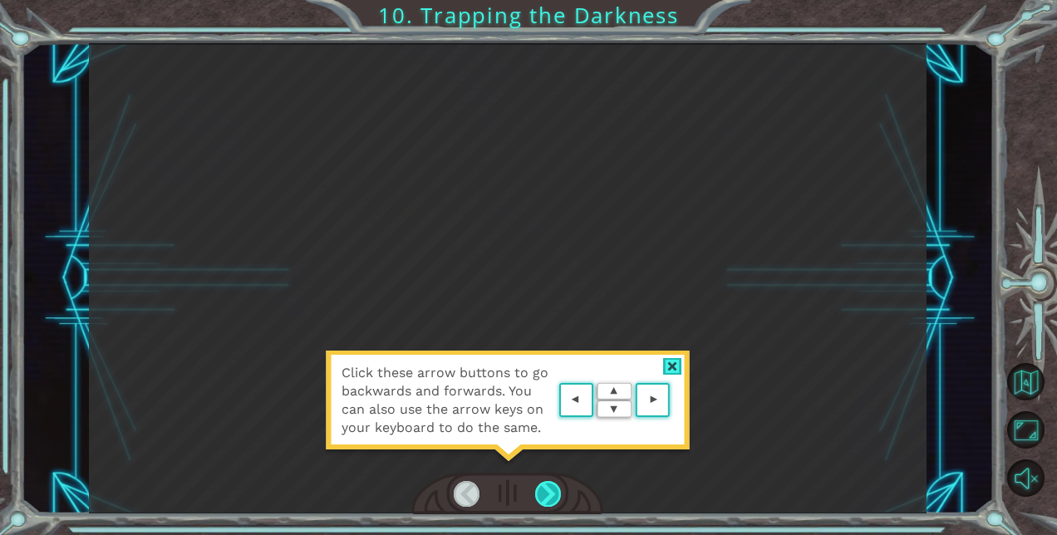
click at [550, 495] on div at bounding box center [548, 494] width 26 height 26
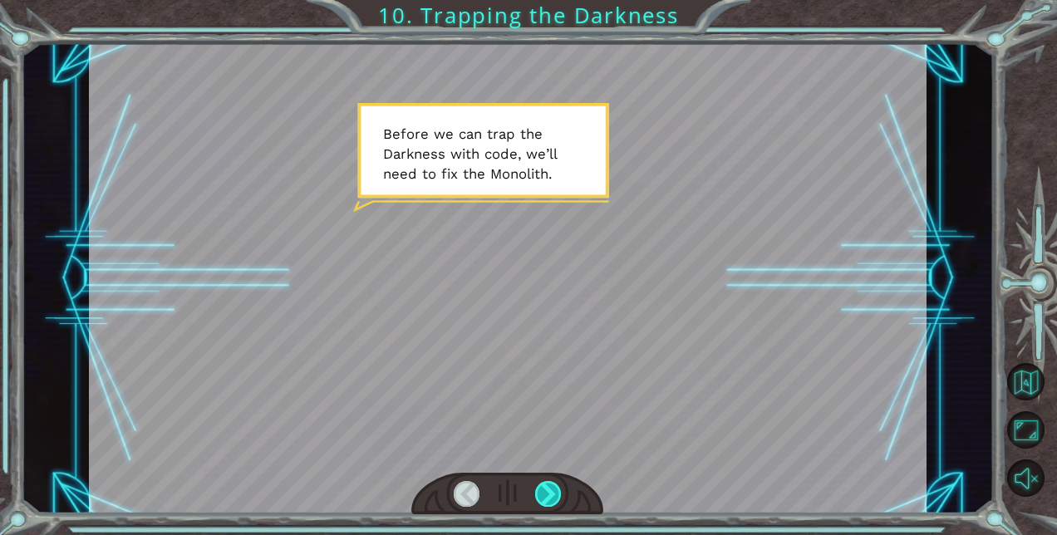
click at [551, 490] on div at bounding box center [548, 494] width 26 height 26
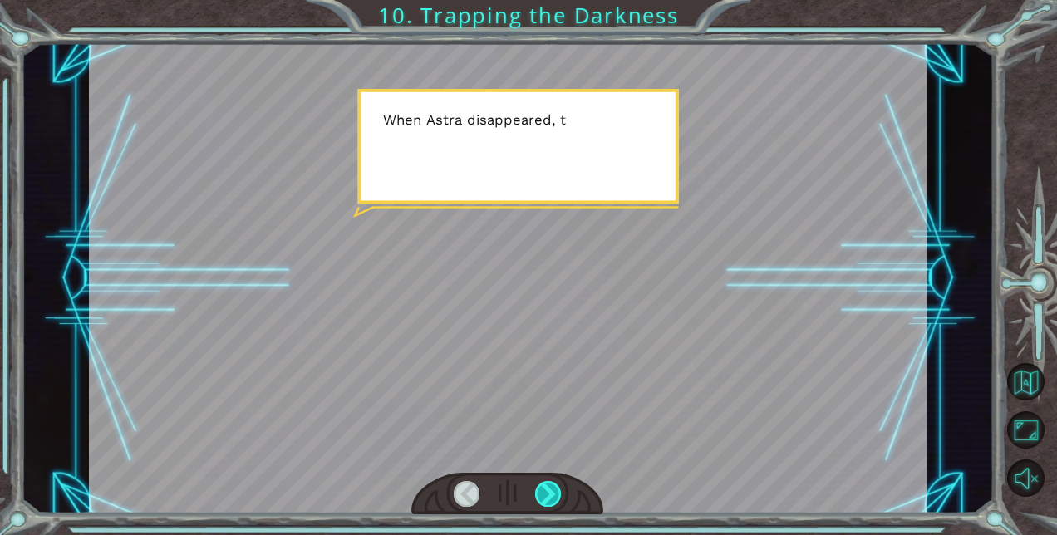
click at [551, 490] on div at bounding box center [548, 494] width 26 height 26
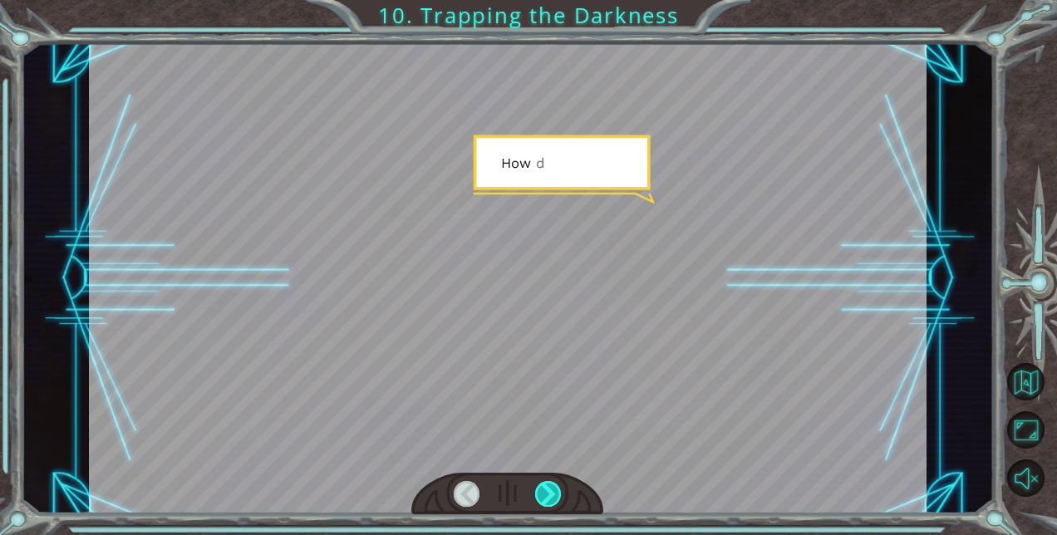
click at [551, 489] on div at bounding box center [548, 494] width 26 height 26
click at [551, 487] on div at bounding box center [548, 494] width 26 height 26
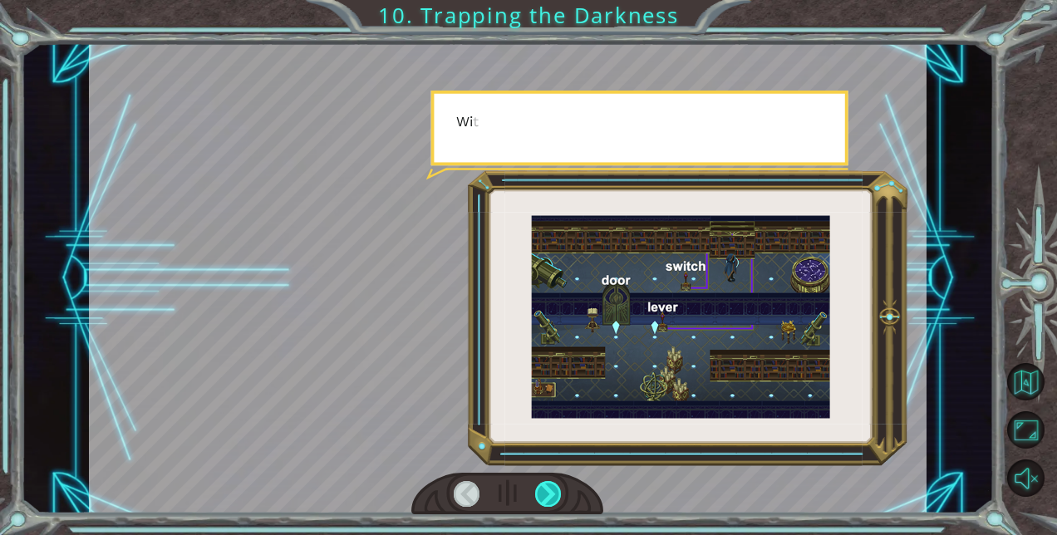
click at [551, 487] on div at bounding box center [548, 494] width 26 height 26
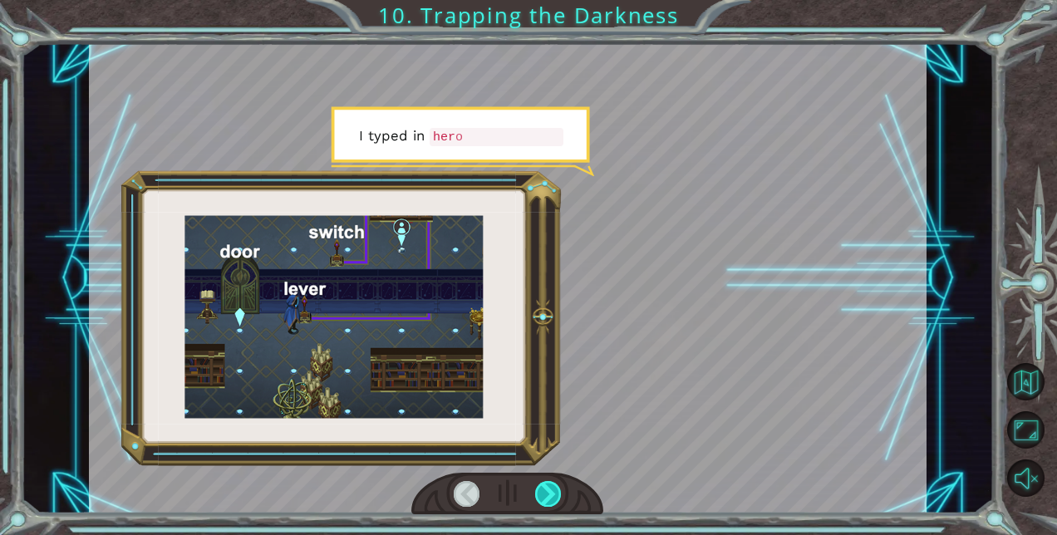
click at [551, 487] on div at bounding box center [548, 494] width 26 height 26
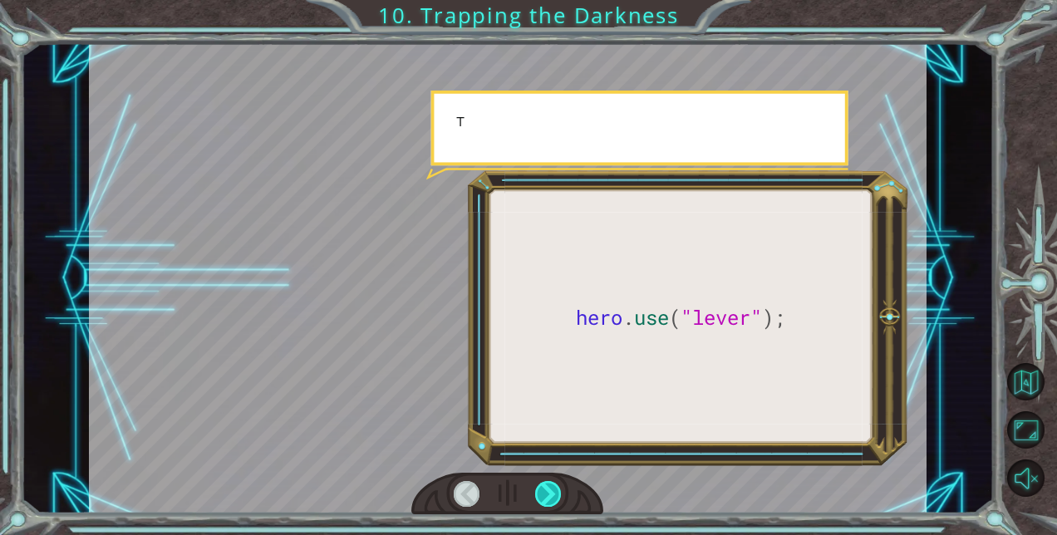
click at [551, 487] on div at bounding box center [548, 494] width 26 height 26
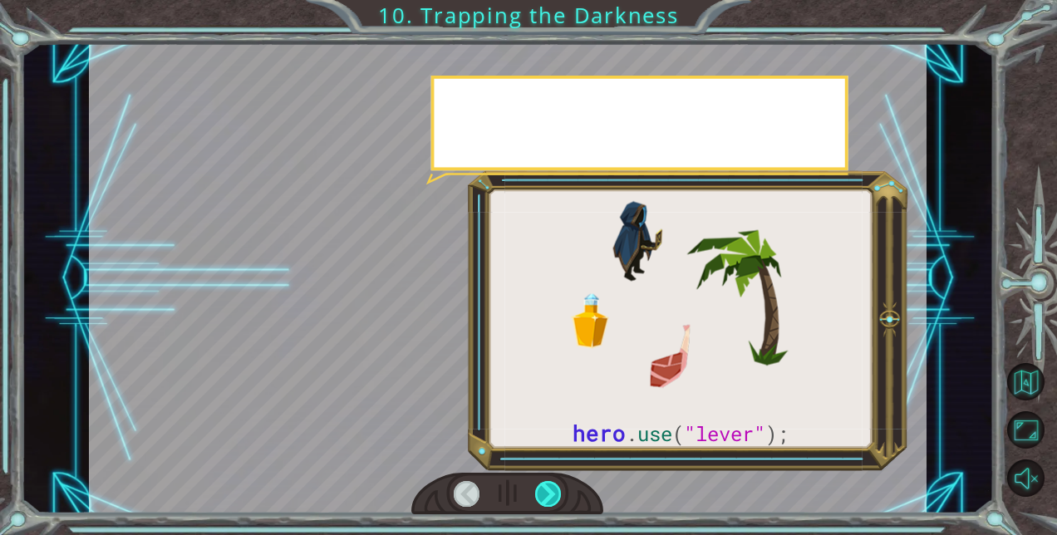
click at [551, 487] on div at bounding box center [548, 494] width 26 height 26
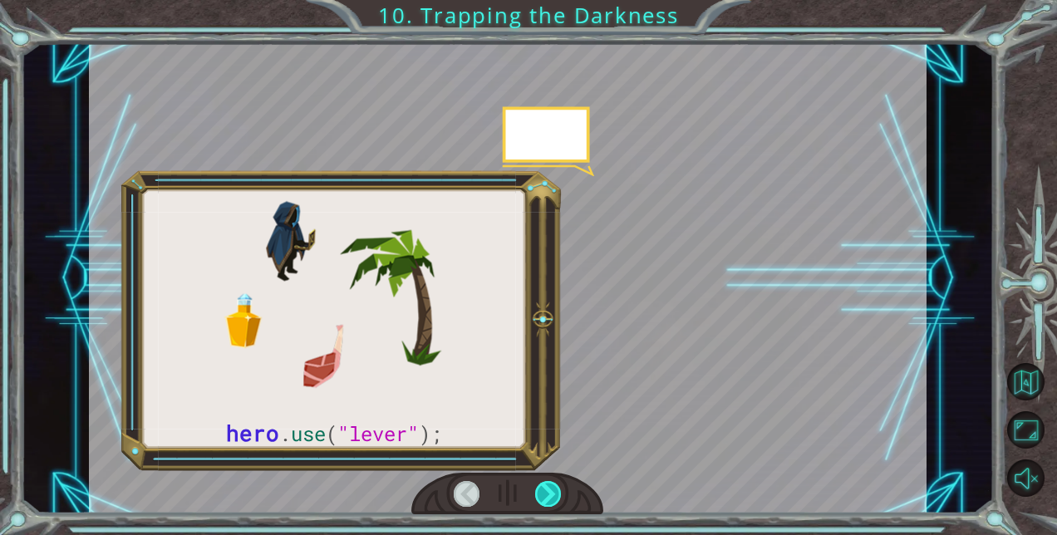
click at [551, 487] on div at bounding box center [548, 494] width 26 height 26
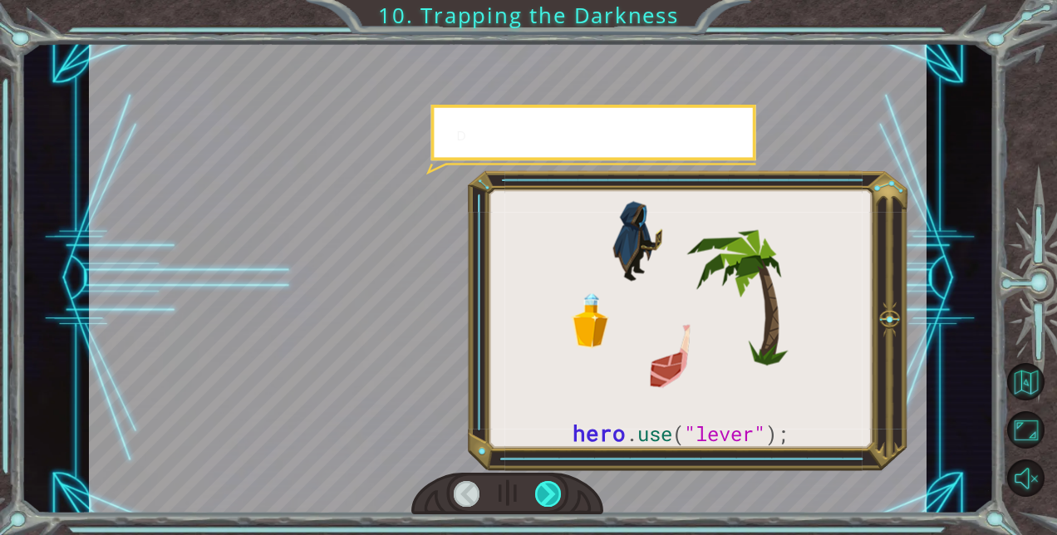
click at [551, 487] on div at bounding box center [548, 494] width 26 height 26
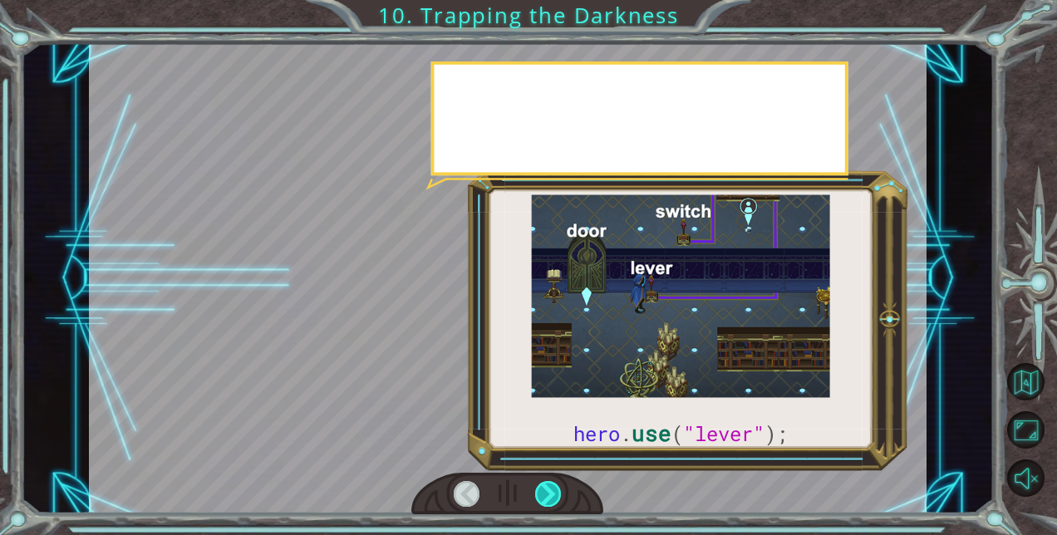
click at [551, 487] on div at bounding box center [548, 494] width 26 height 26
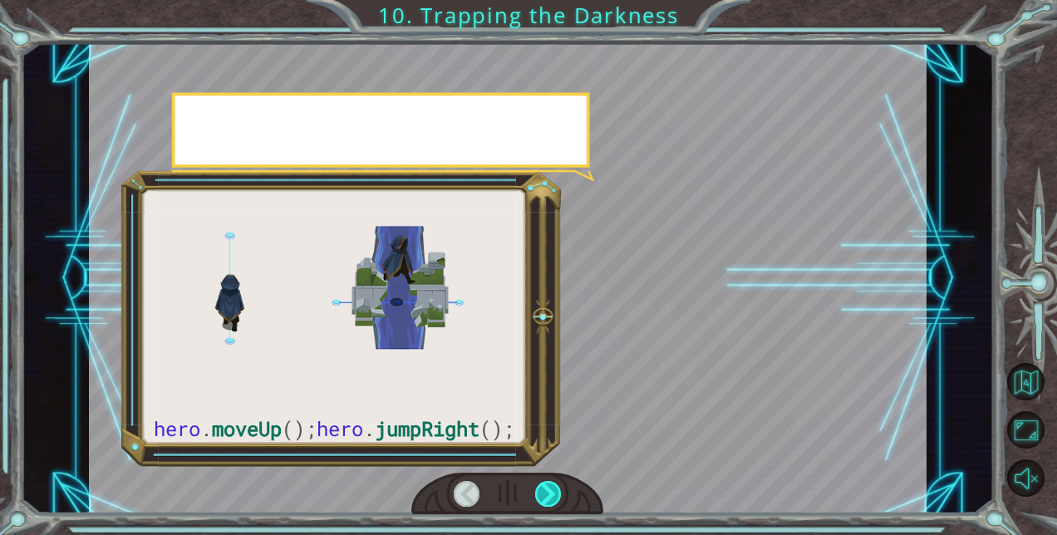
click at [551, 487] on div at bounding box center [548, 494] width 26 height 26
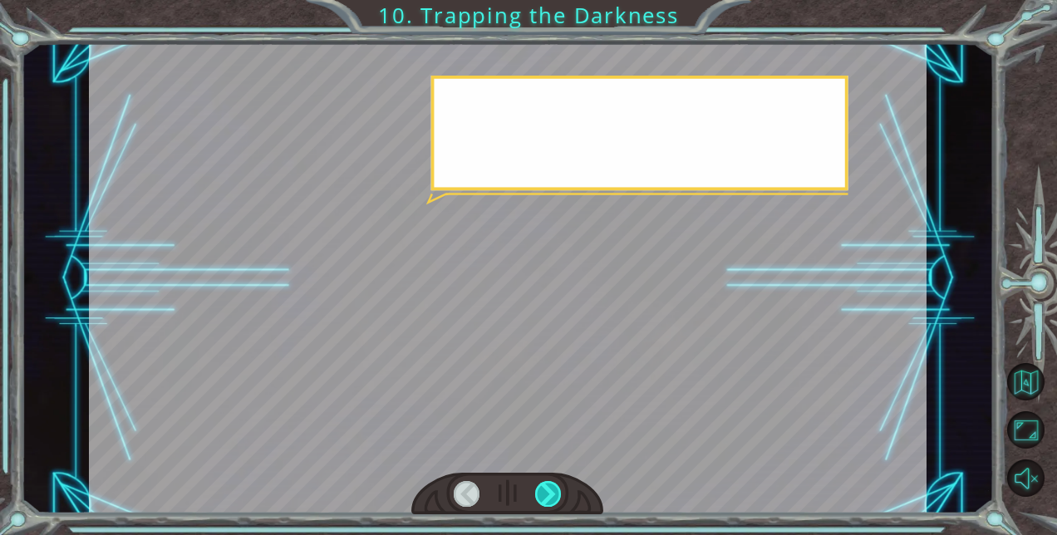
click at [551, 487] on div at bounding box center [548, 494] width 26 height 26
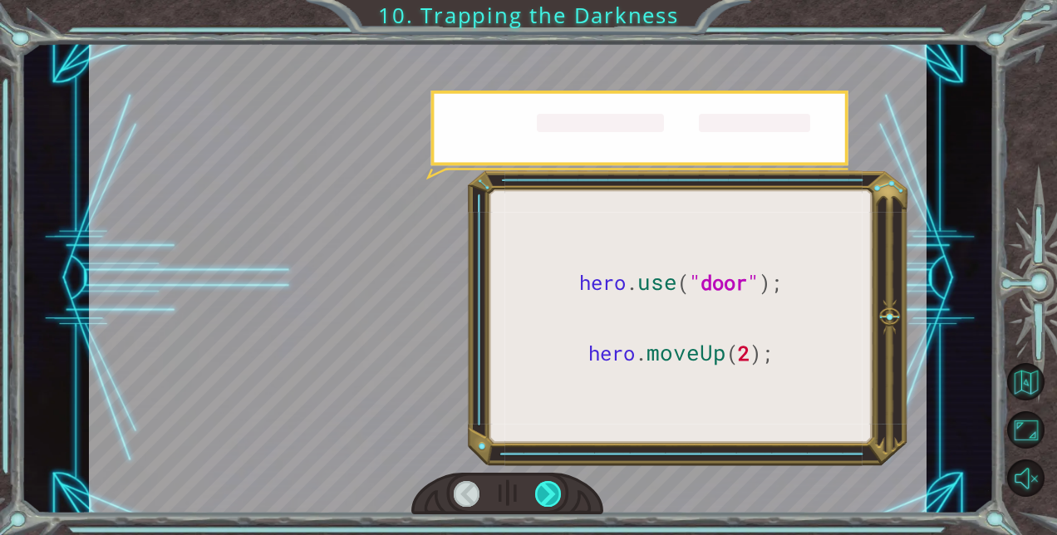
click at [551, 487] on div at bounding box center [548, 494] width 26 height 26
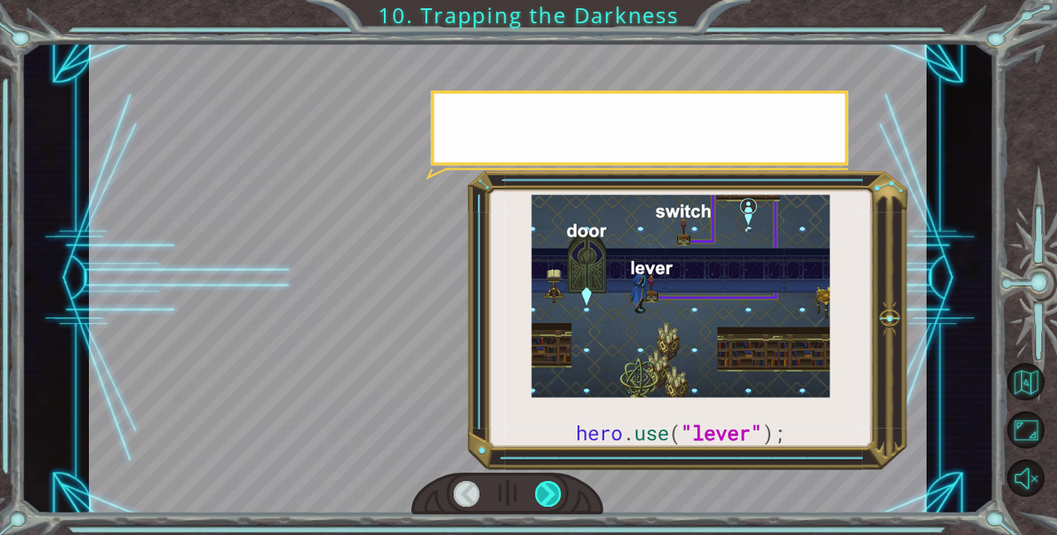
click at [551, 487] on div at bounding box center [548, 494] width 26 height 26
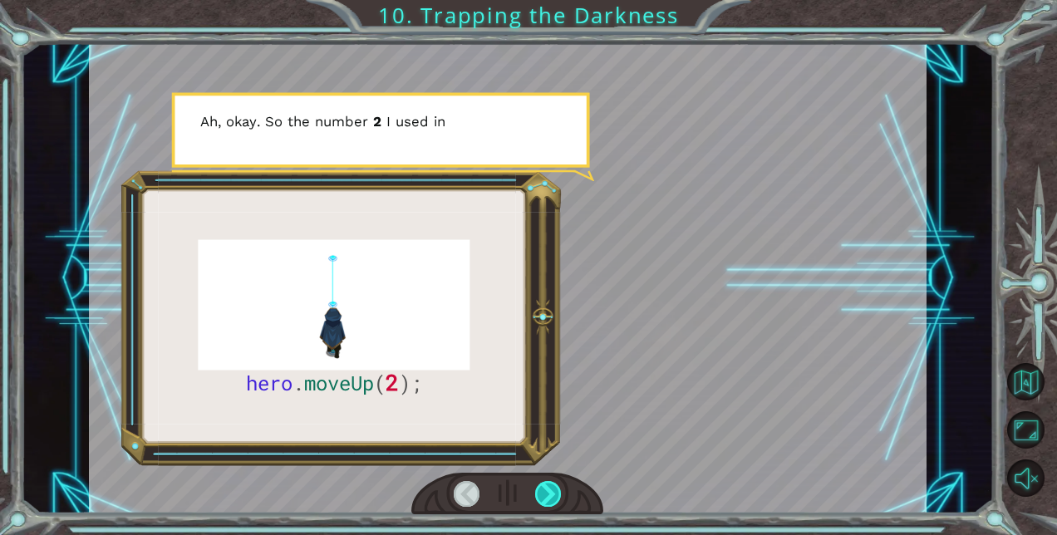
click at [551, 487] on div at bounding box center [548, 494] width 26 height 26
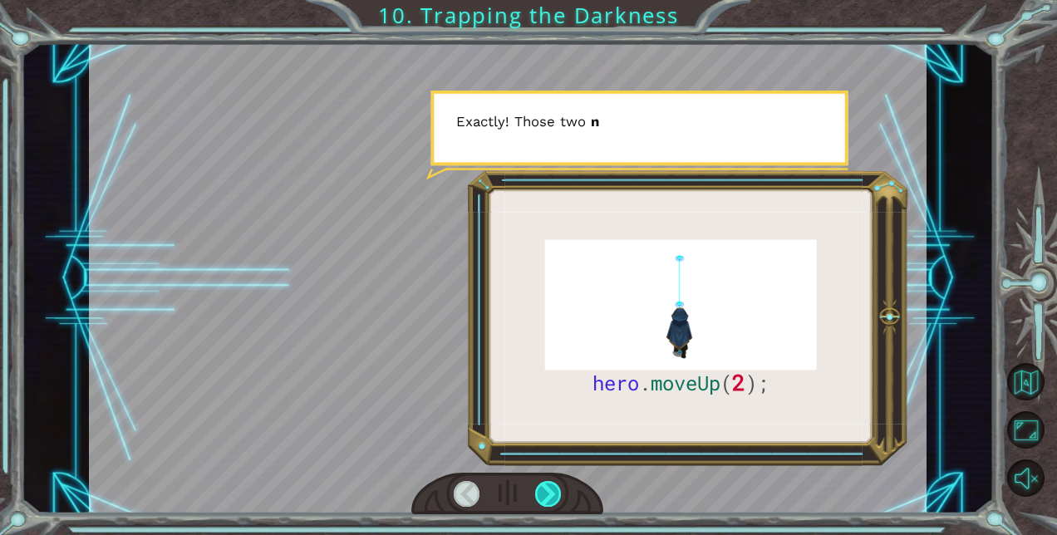
click at [551, 489] on div at bounding box center [548, 494] width 26 height 26
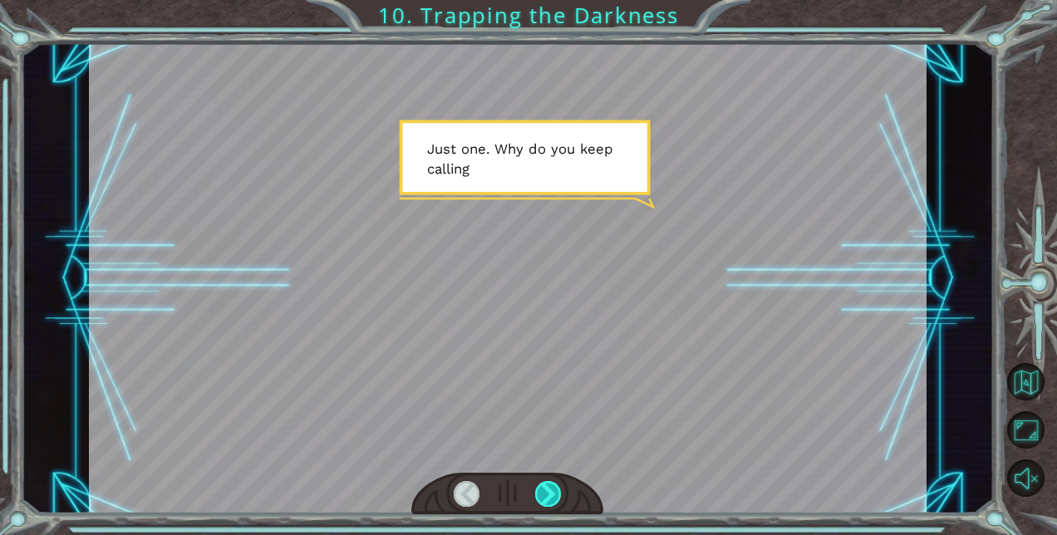
click at [551, 489] on div at bounding box center [548, 494] width 26 height 26
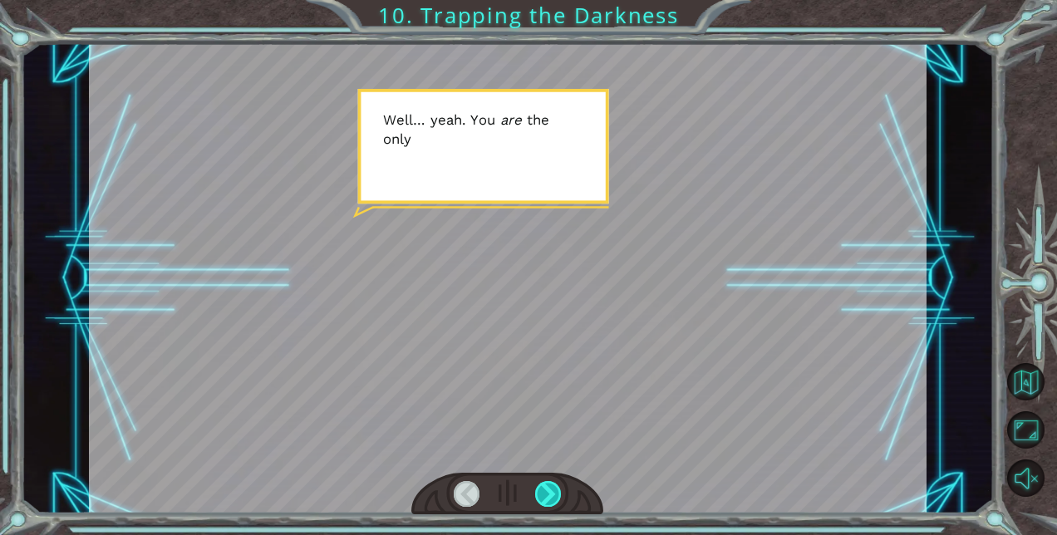
click at [551, 489] on div at bounding box center [548, 494] width 26 height 26
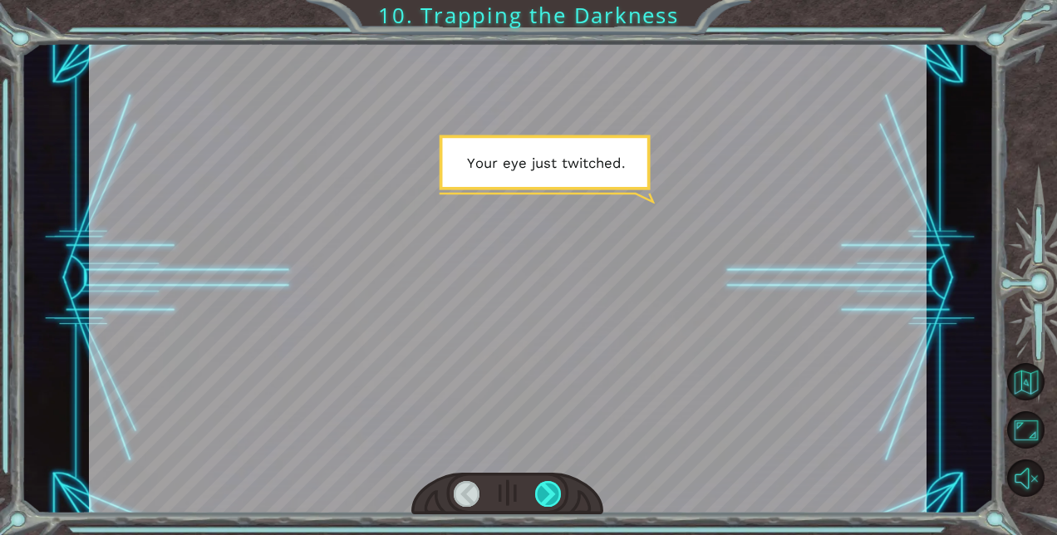
click at [551, 489] on div at bounding box center [548, 494] width 26 height 26
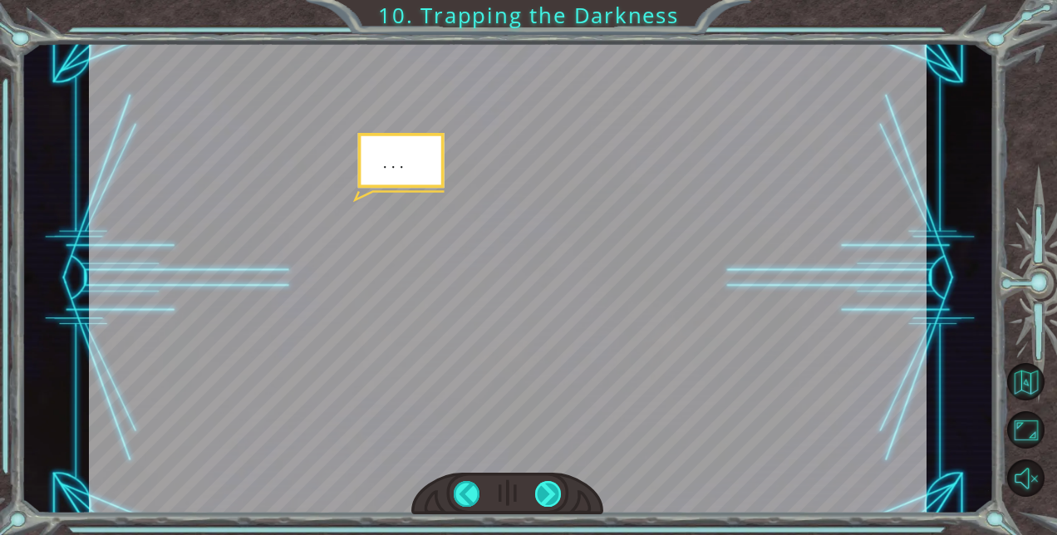
click at [551, 489] on div at bounding box center [548, 494] width 26 height 26
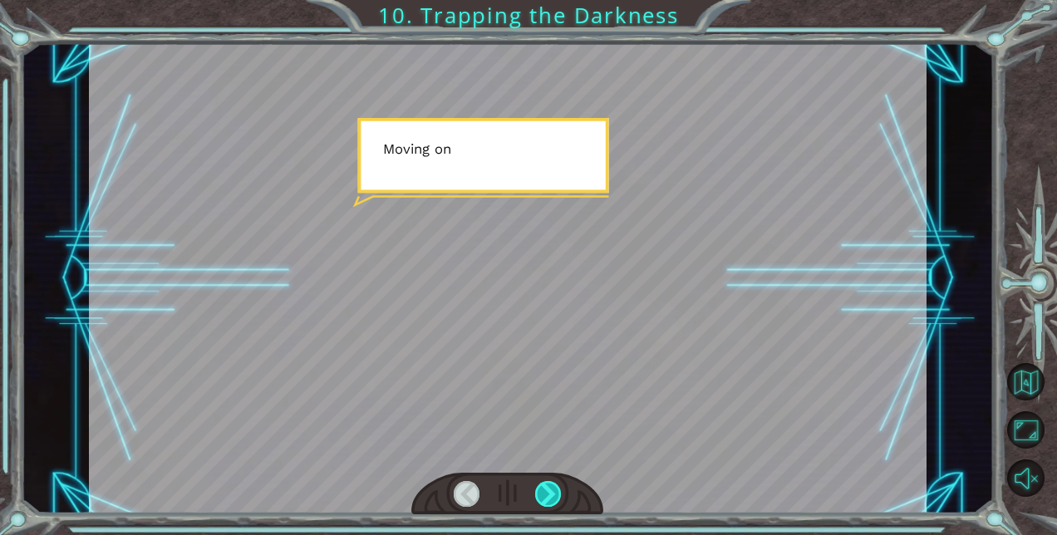
click at [551, 489] on div at bounding box center [548, 494] width 26 height 26
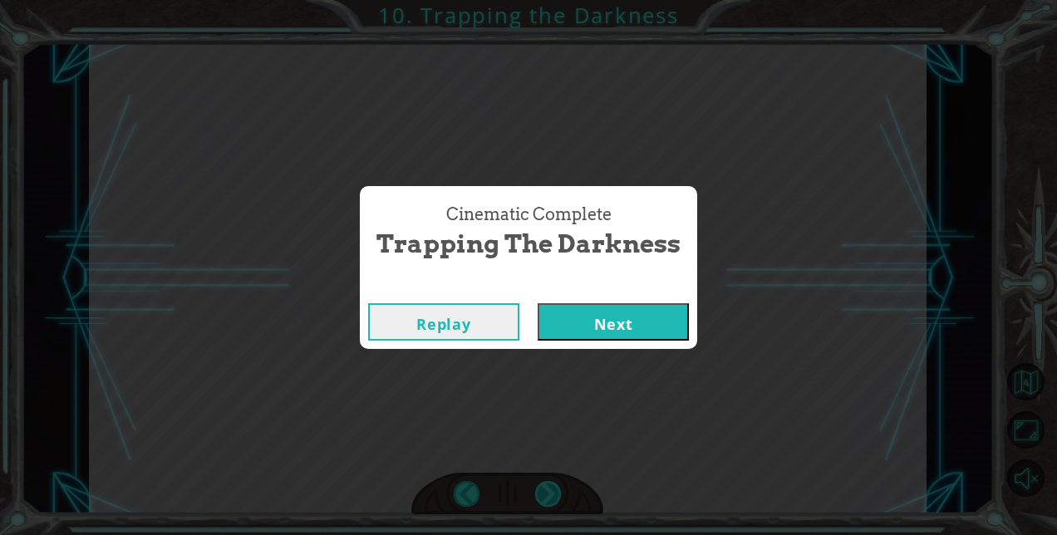
click at [551, 489] on div "Cinematic Complete Trapping the Darkness Replay Next" at bounding box center [528, 267] width 1057 height 535
click at [613, 319] on button "Next" at bounding box center [613, 321] width 151 height 37
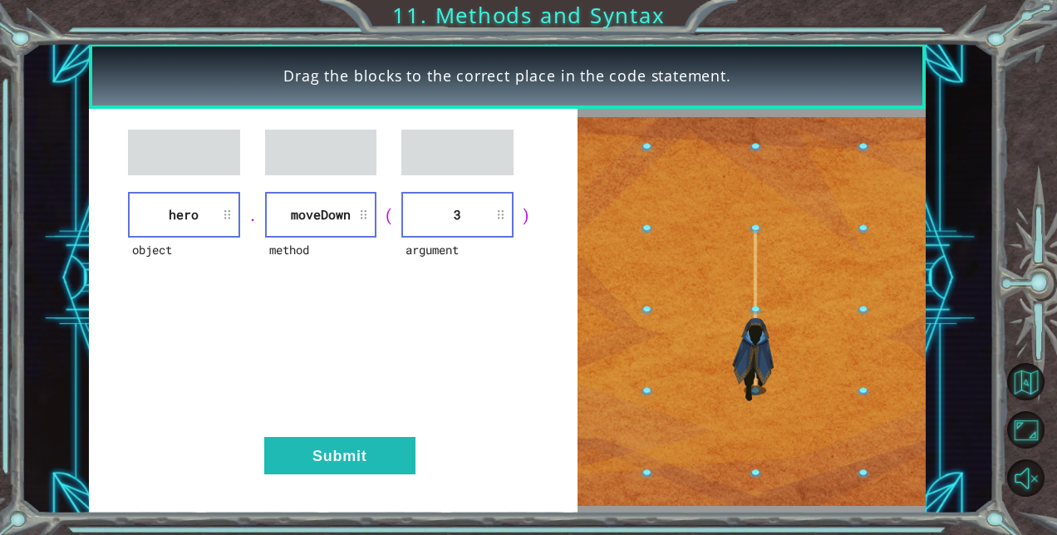
click at [201, 280] on div "object" at bounding box center [184, 261] width 112 height 46
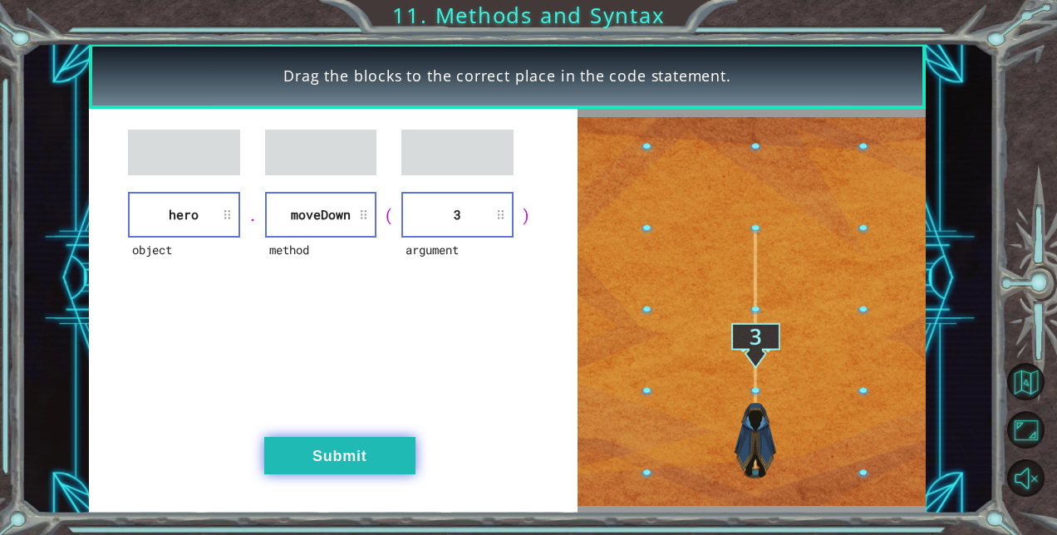
click at [309, 450] on button "Submit" at bounding box center [339, 455] width 151 height 37
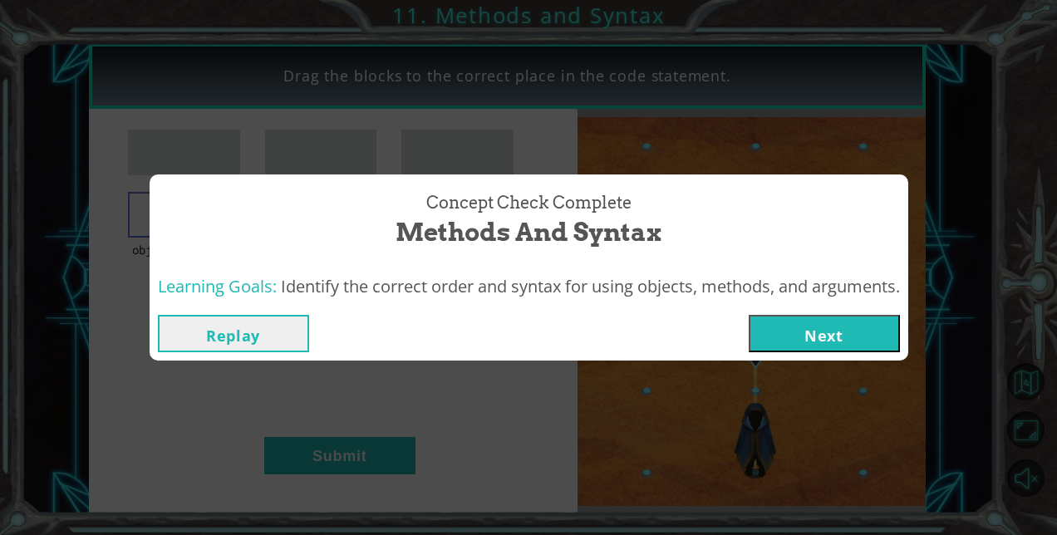
click at [798, 328] on button "Next" at bounding box center [824, 333] width 151 height 37
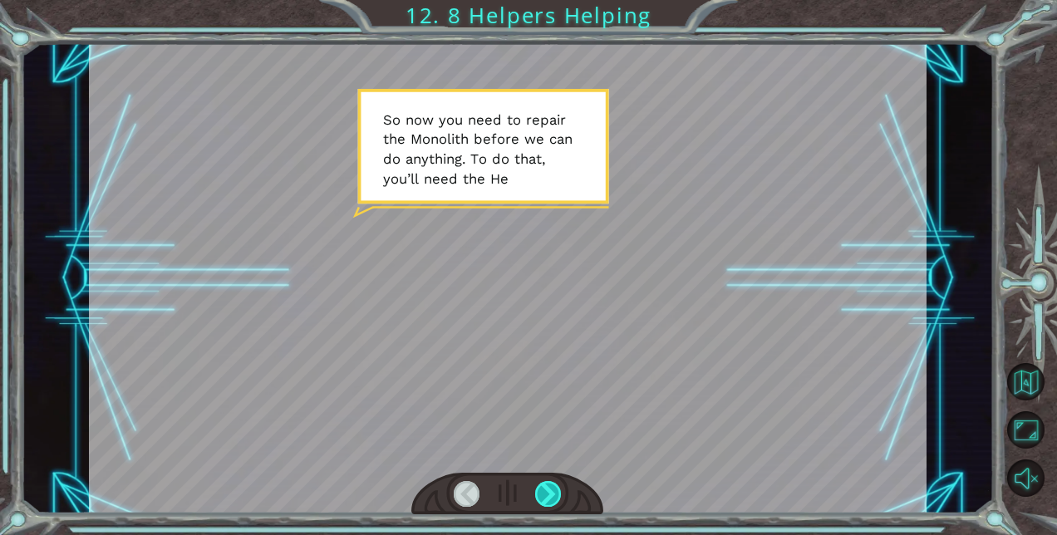
click at [549, 489] on div at bounding box center [548, 494] width 26 height 26
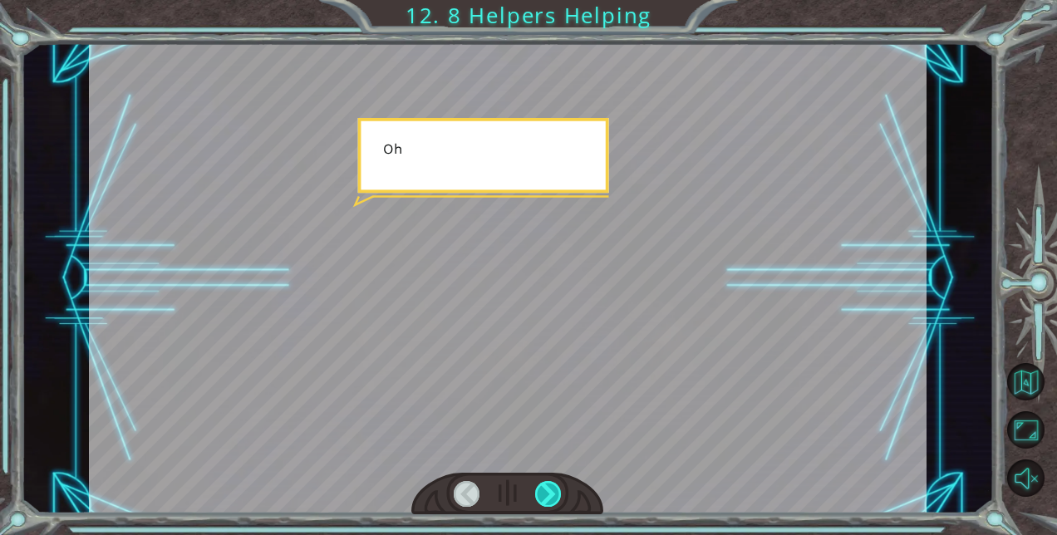
click at [549, 489] on div at bounding box center [548, 494] width 26 height 26
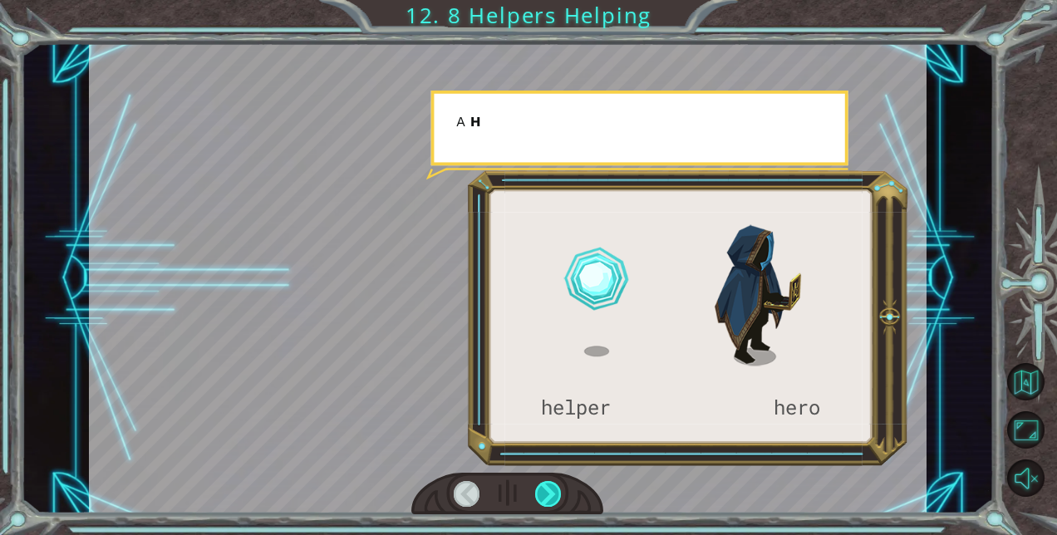
click at [549, 489] on div at bounding box center [548, 494] width 26 height 26
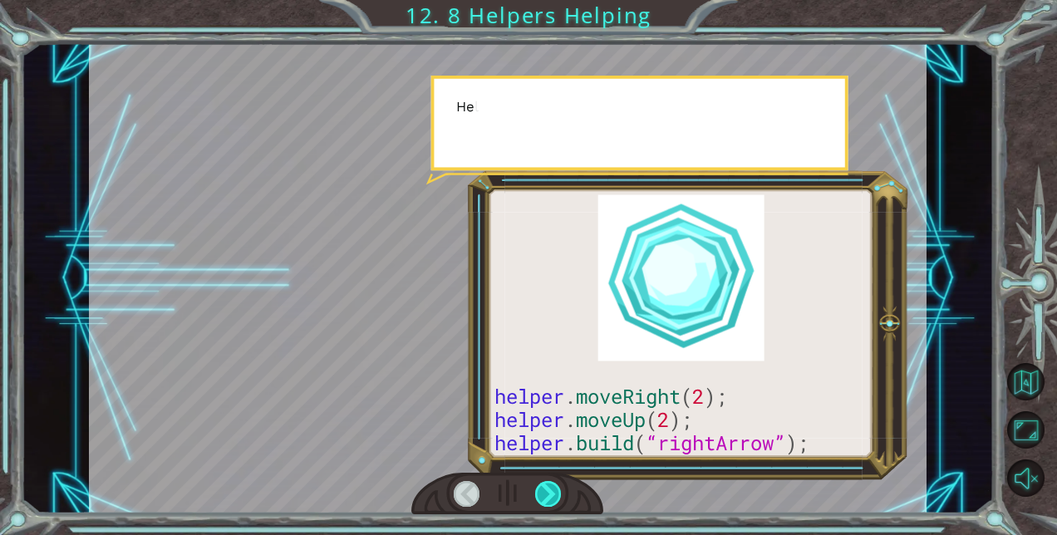
click at [549, 489] on div at bounding box center [548, 494] width 26 height 26
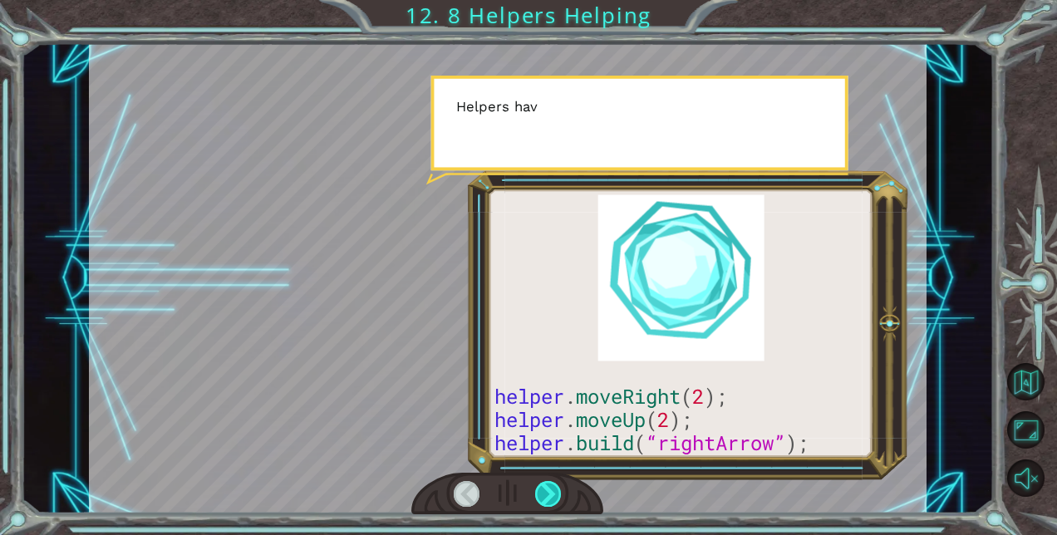
click at [549, 489] on div at bounding box center [548, 494] width 26 height 26
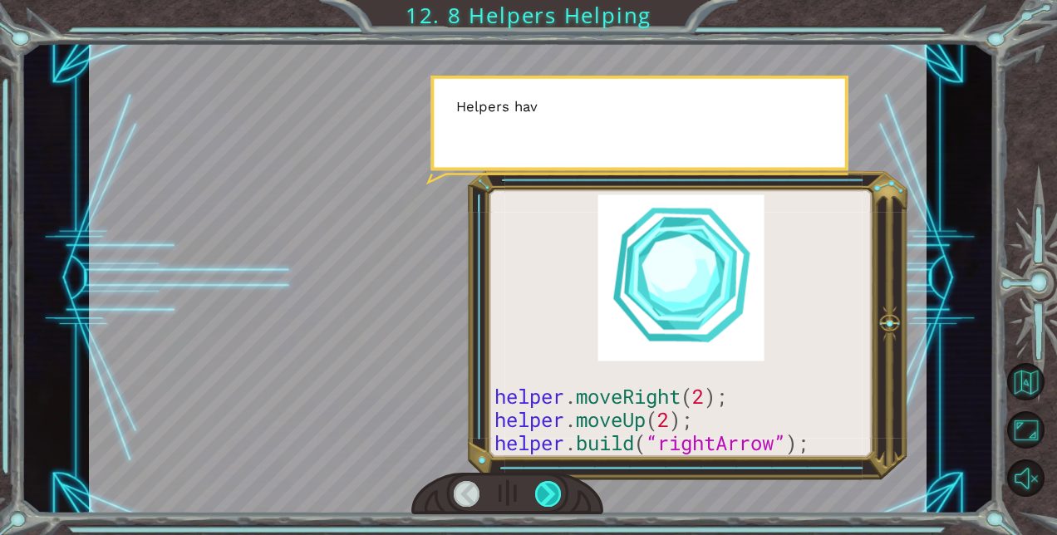
click at [549, 489] on div at bounding box center [548, 494] width 26 height 26
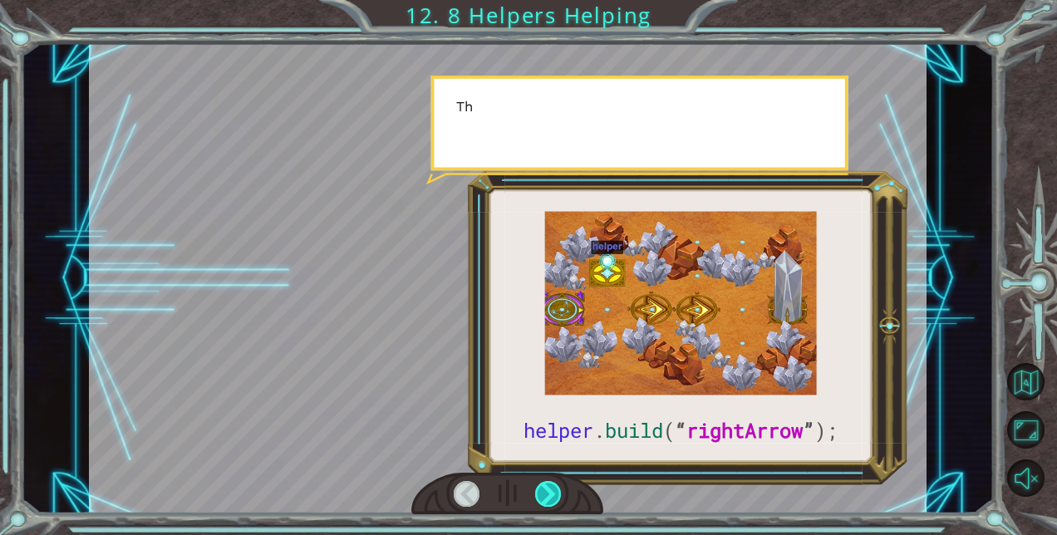
click at [549, 489] on div at bounding box center [548, 494] width 26 height 26
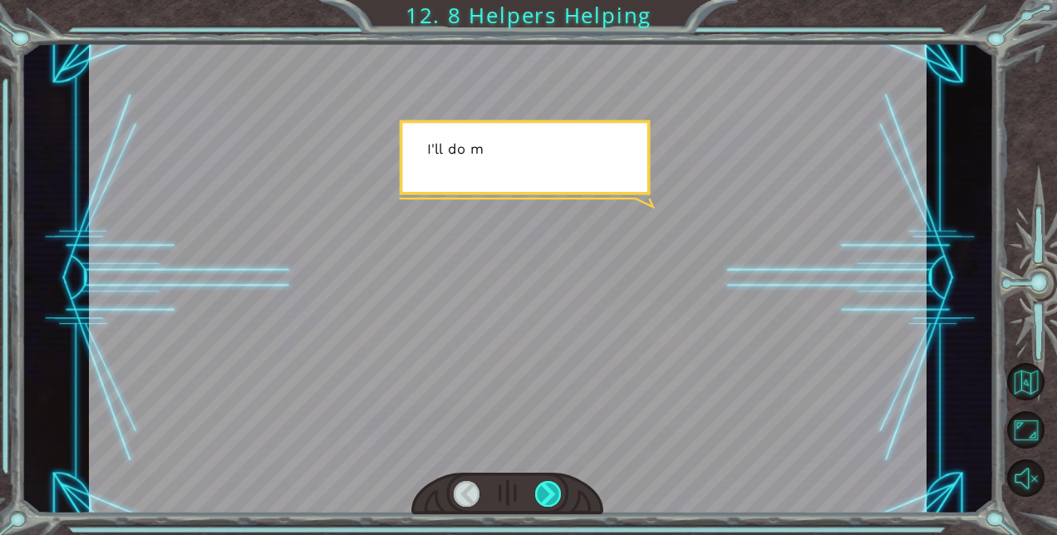
click at [549, 489] on div at bounding box center [548, 494] width 26 height 26
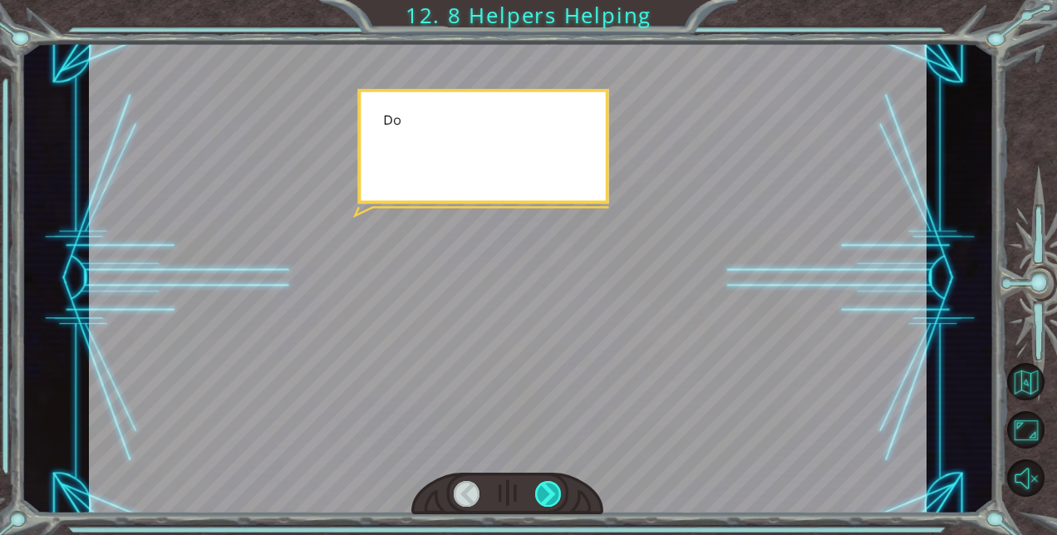
click at [549, 489] on div at bounding box center [548, 494] width 26 height 26
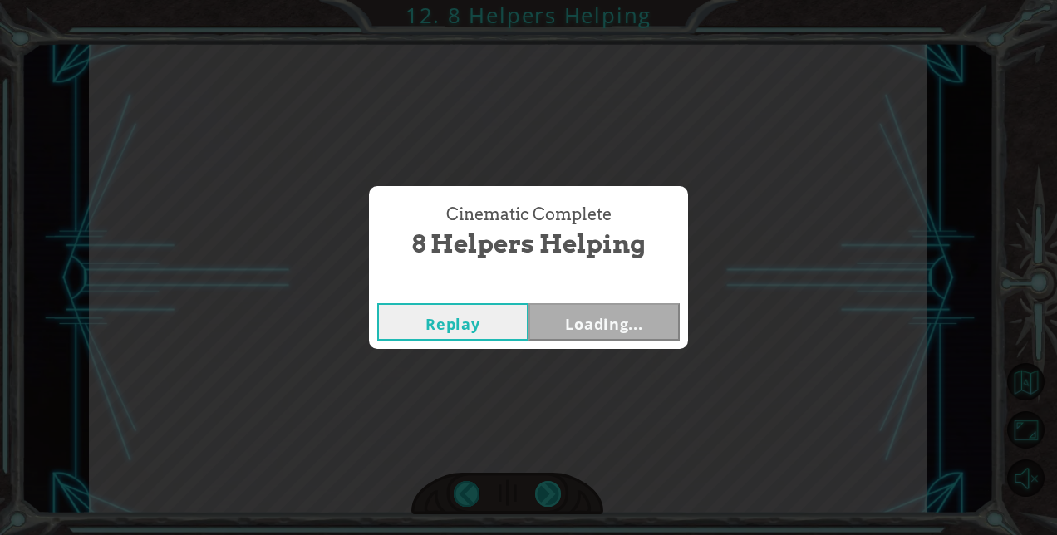
click at [549, 489] on div "Cinematic Complete 8 Helpers Helping Replay Loading..." at bounding box center [528, 267] width 1057 height 535
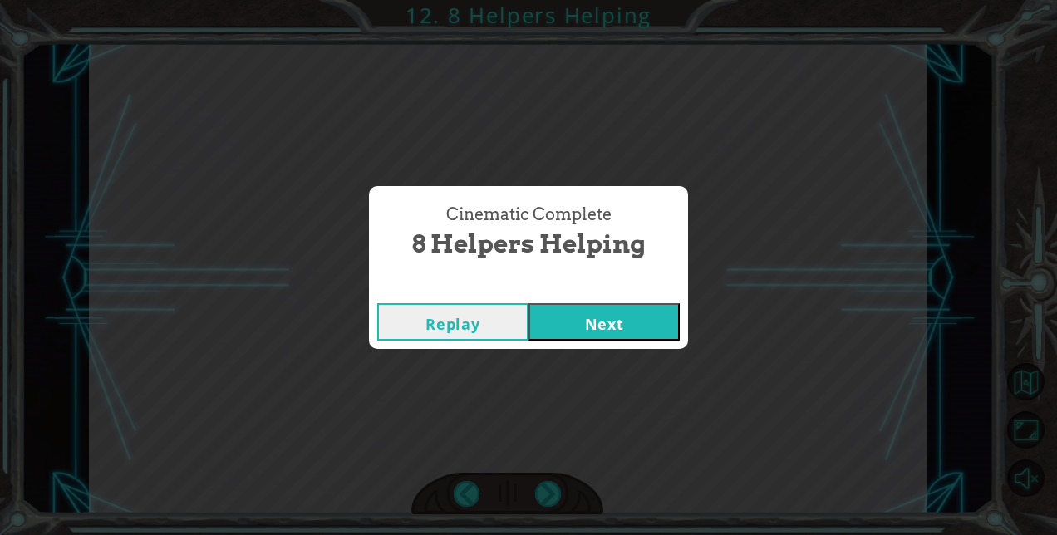
click at [549, 489] on div "Cinematic Complete 8 Helpers Helping Replay Next" at bounding box center [528, 267] width 1057 height 535
drag, startPoint x: 549, startPoint y: 489, endPoint x: 625, endPoint y: 304, distance: 199.7
click at [625, 304] on button "Next" at bounding box center [604, 321] width 151 height 37
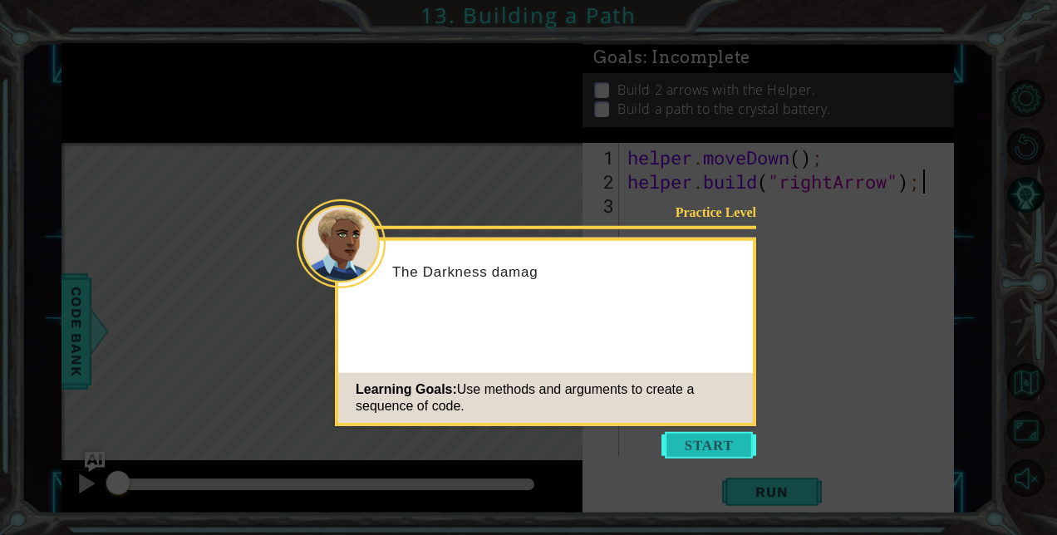
click at [685, 446] on button "Start" at bounding box center [709, 445] width 95 height 27
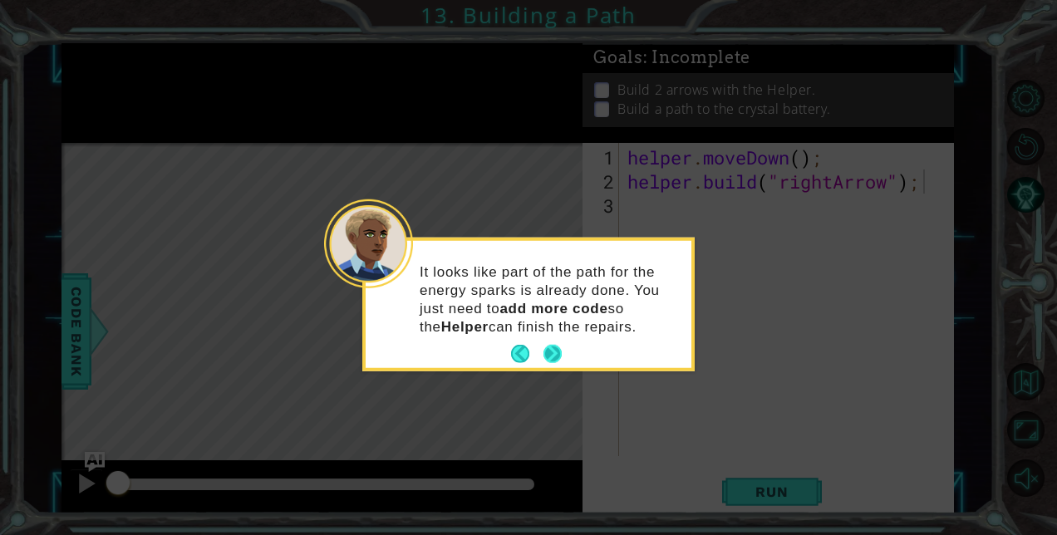
click at [552, 350] on button "Next" at bounding box center [553, 354] width 18 height 18
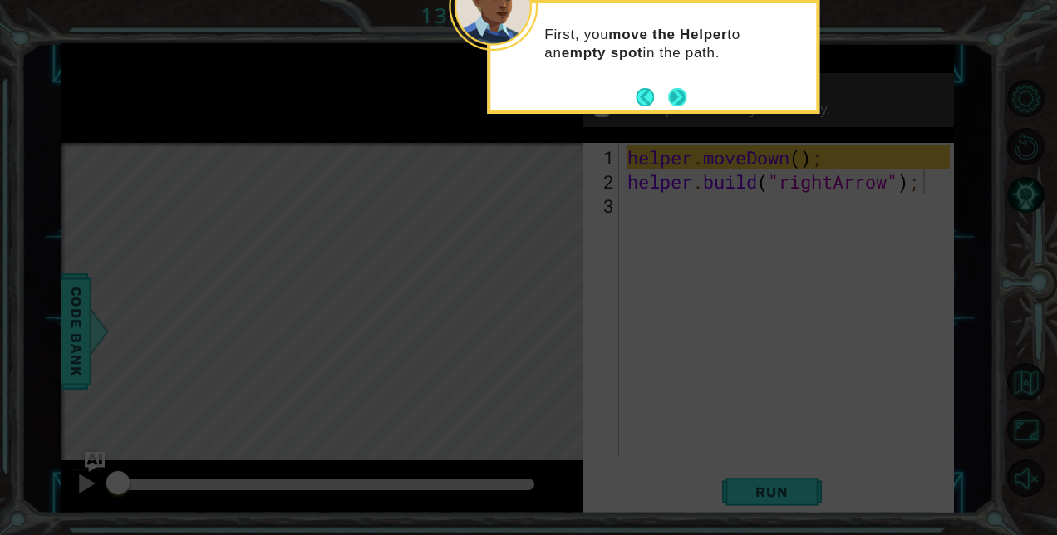
click at [677, 91] on button "Next" at bounding box center [677, 97] width 18 height 18
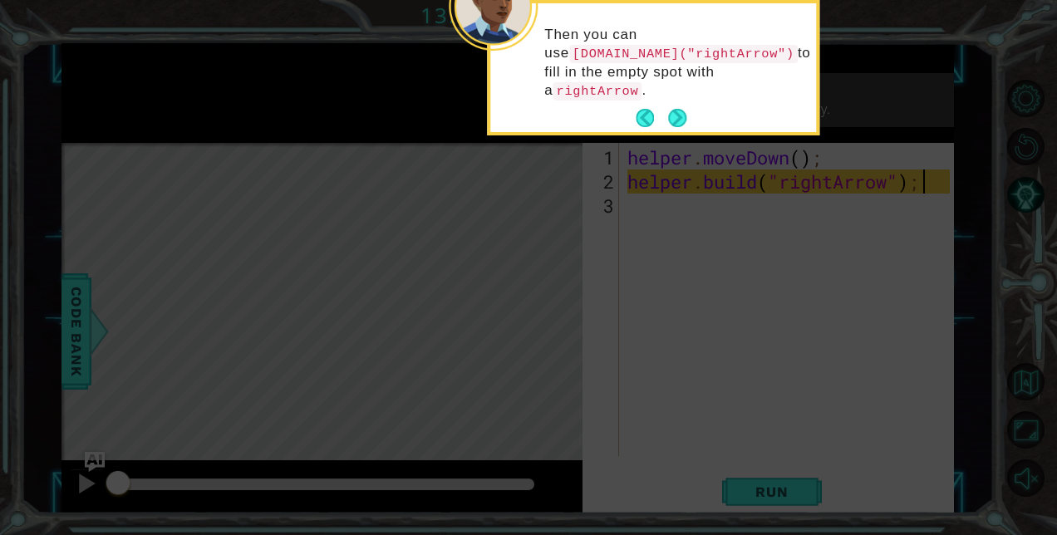
click at [677, 109] on button "Next" at bounding box center [677, 118] width 18 height 18
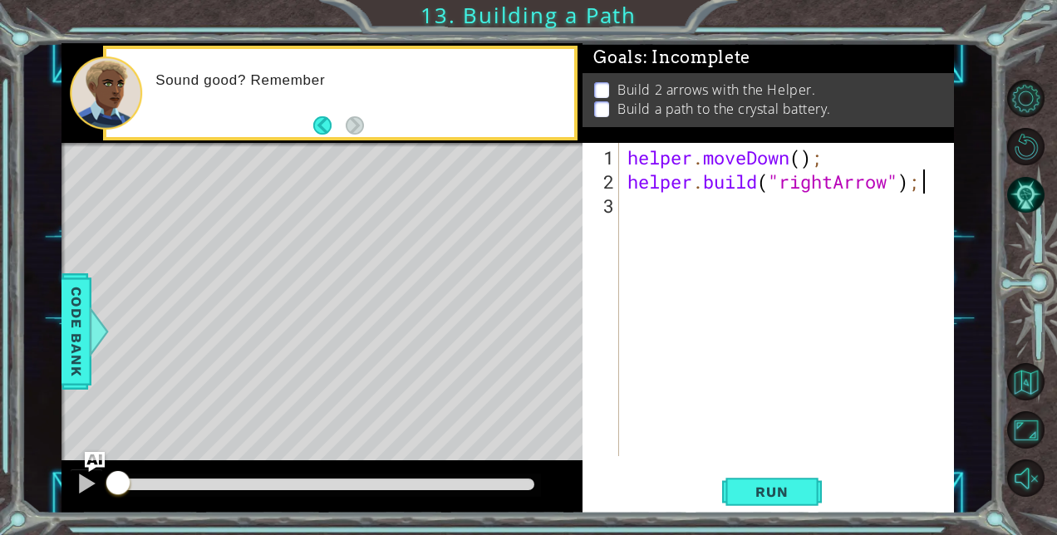
click at [656, 220] on div "helper . moveDown ( ) ; helper . build ( "rightArrow" ) ;" at bounding box center [791, 326] width 334 height 362
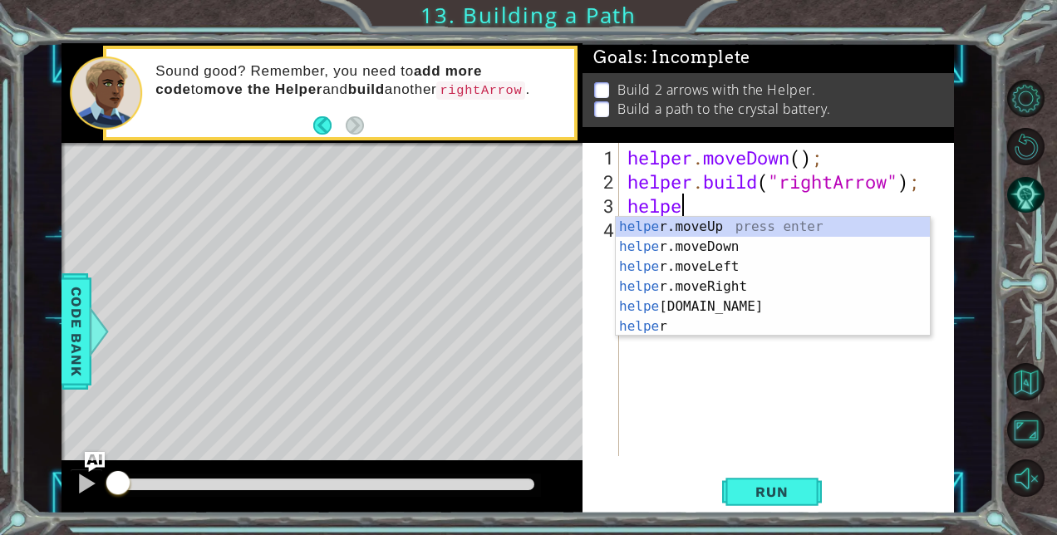
scroll to position [0, 2]
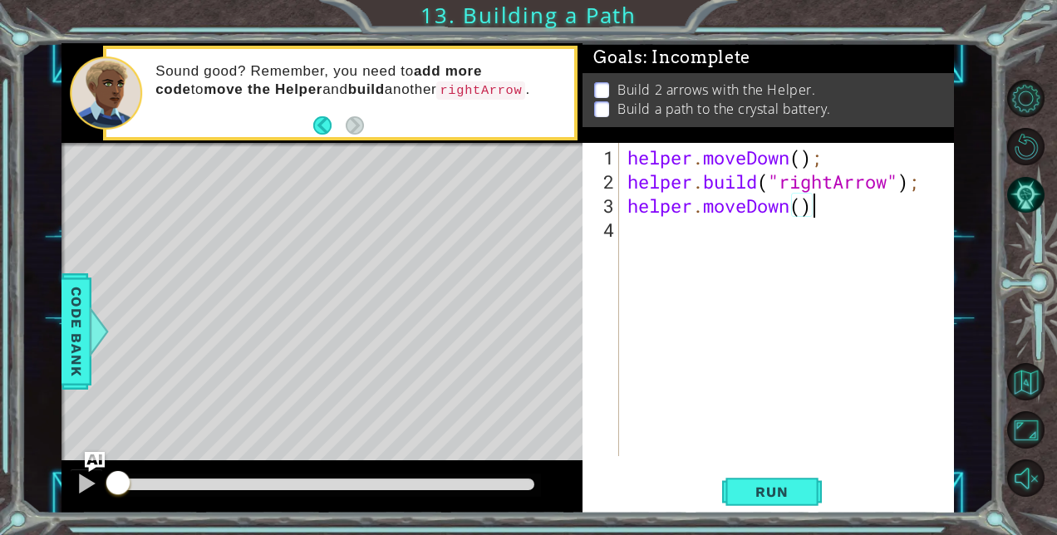
type textarea "helper.moveDown();"
type textarea "helper.moveRight(3);"
click at [677, 234] on div "helper . moveDown ( ) ; helper . build ( "rightArrow" ) ; helper . moveRight ( …" at bounding box center [791, 326] width 334 height 362
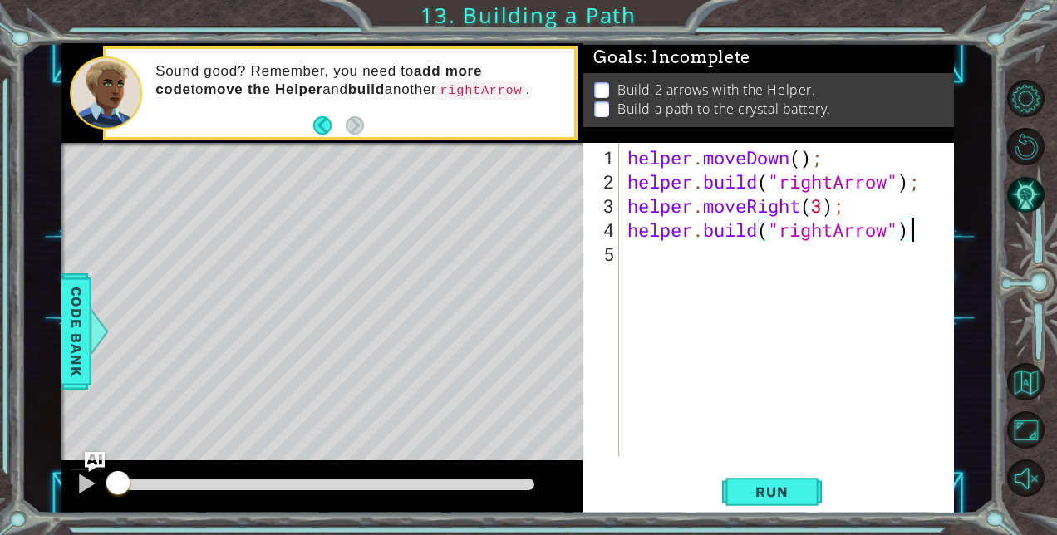
scroll to position [0, 12]
type textarea "[DOMAIN_NAME]("rightArrow");"
click at [778, 490] on span "Run" at bounding box center [772, 492] width 66 height 17
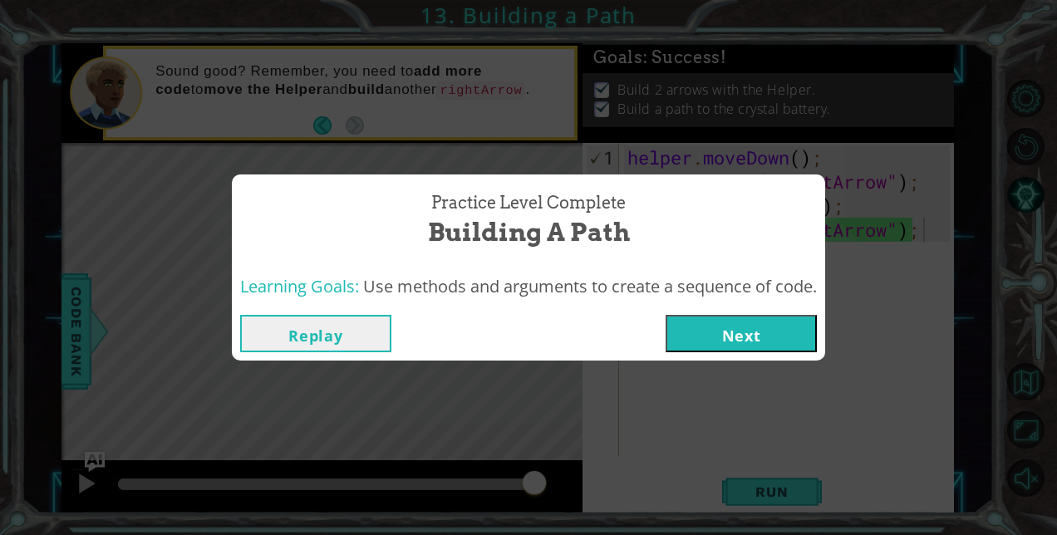
click at [746, 324] on button "Next" at bounding box center [741, 333] width 151 height 37
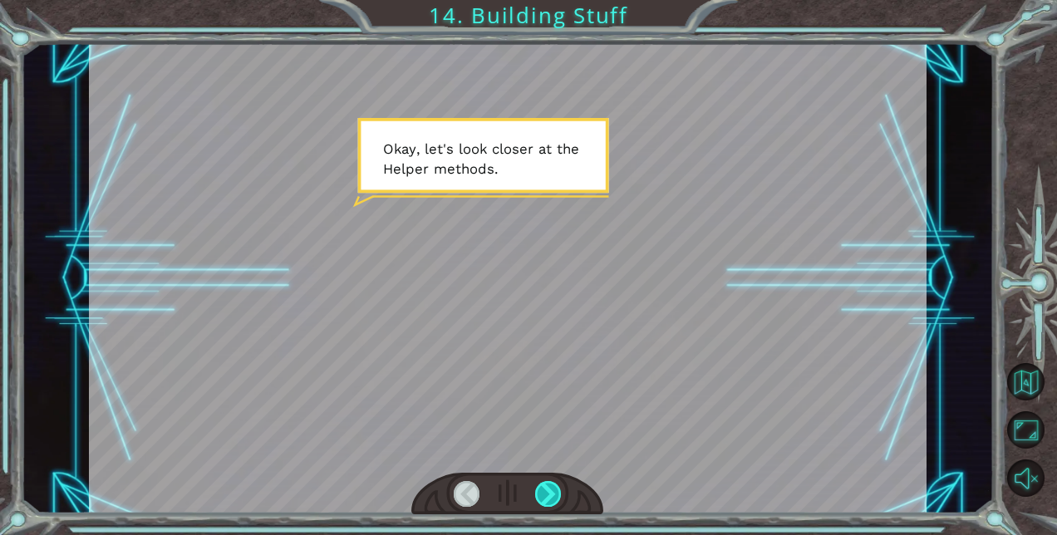
click at [552, 494] on div at bounding box center [548, 494] width 26 height 26
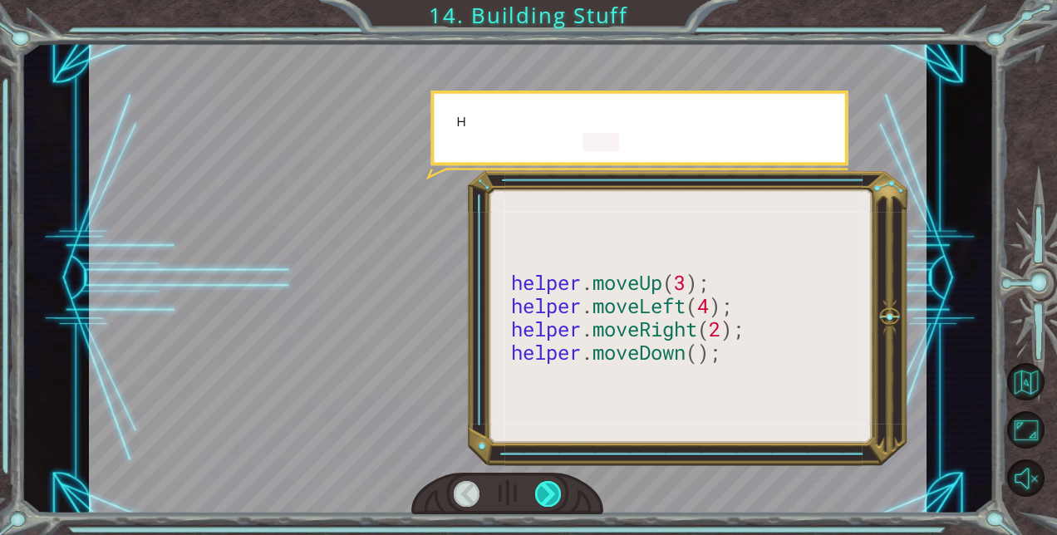
click at [552, 494] on div at bounding box center [548, 494] width 26 height 26
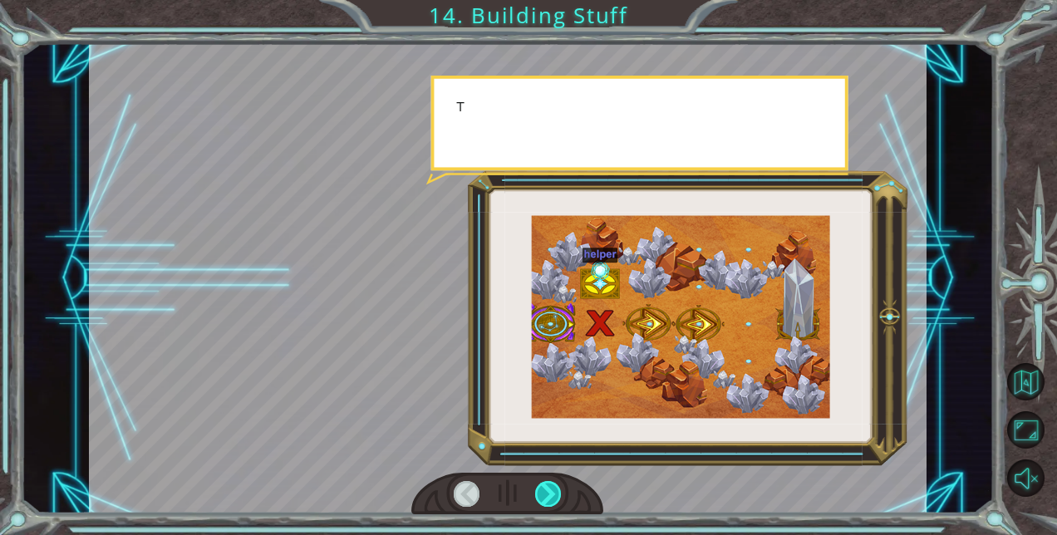
click at [552, 494] on div at bounding box center [548, 494] width 26 height 26
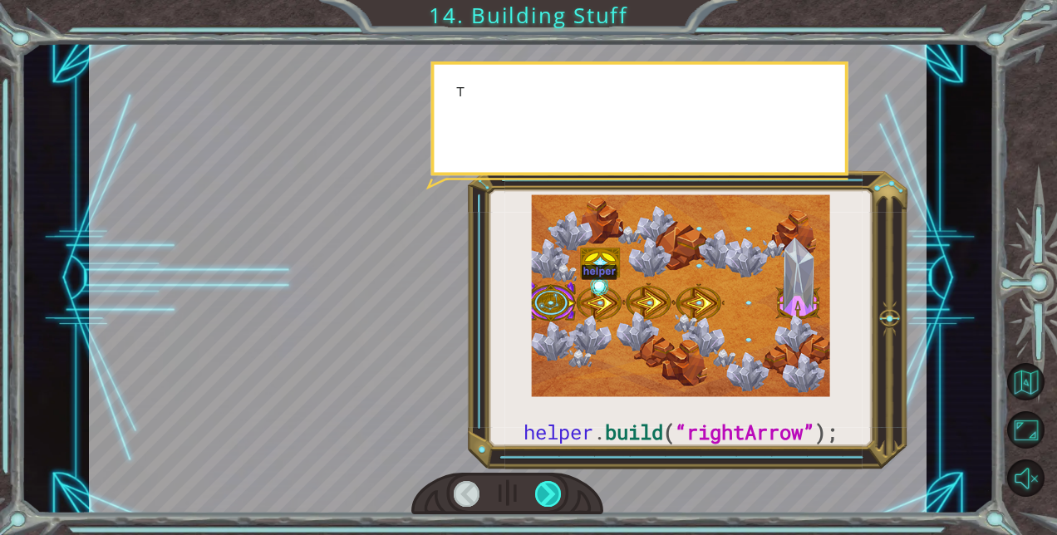
click at [552, 494] on div at bounding box center [548, 494] width 26 height 26
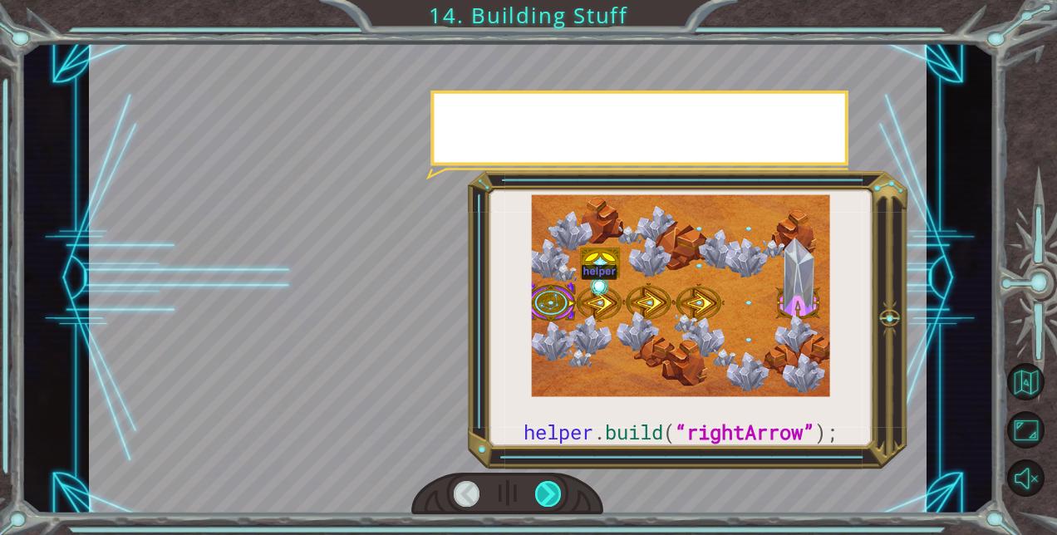
click at [552, 494] on div at bounding box center [548, 494] width 26 height 26
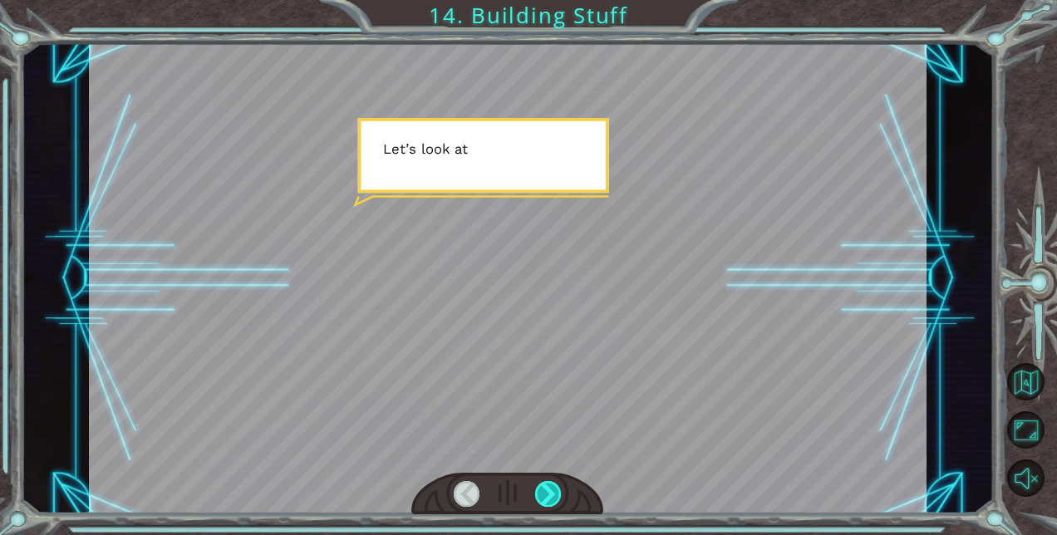
click at [552, 494] on div at bounding box center [548, 494] width 26 height 26
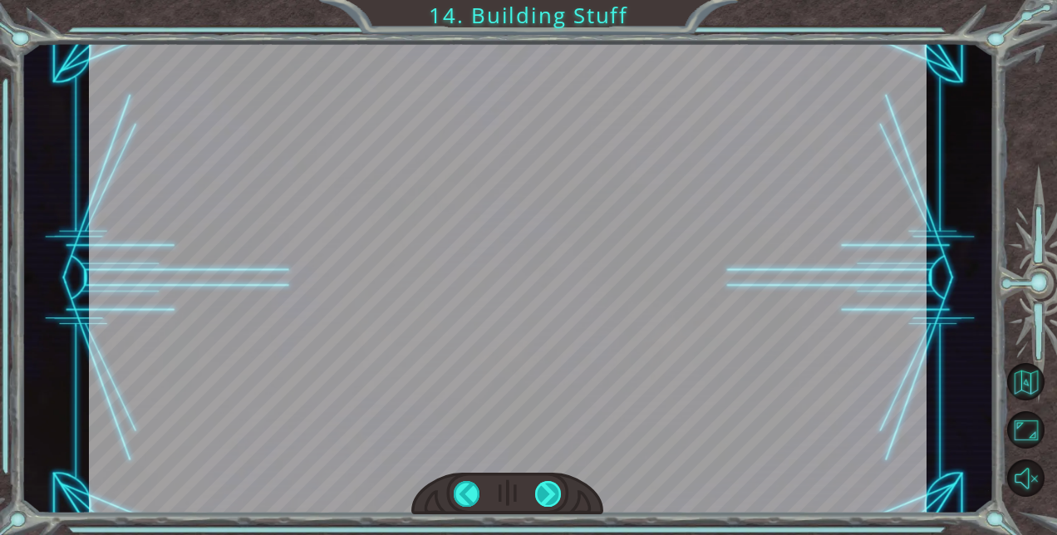
click at [552, 494] on div at bounding box center [548, 494] width 26 height 26
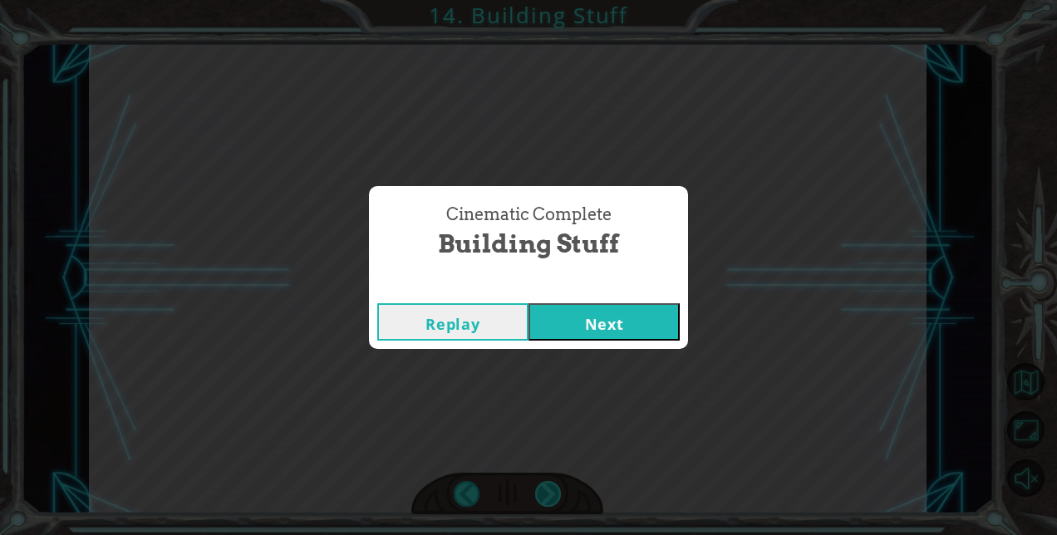
click at [552, 494] on div "Cinematic Complete Building Stuff Replay Next" at bounding box center [528, 267] width 1057 height 535
drag, startPoint x: 552, startPoint y: 494, endPoint x: 593, endPoint y: 310, distance: 188.3
click at [593, 310] on button "Next" at bounding box center [604, 321] width 151 height 37
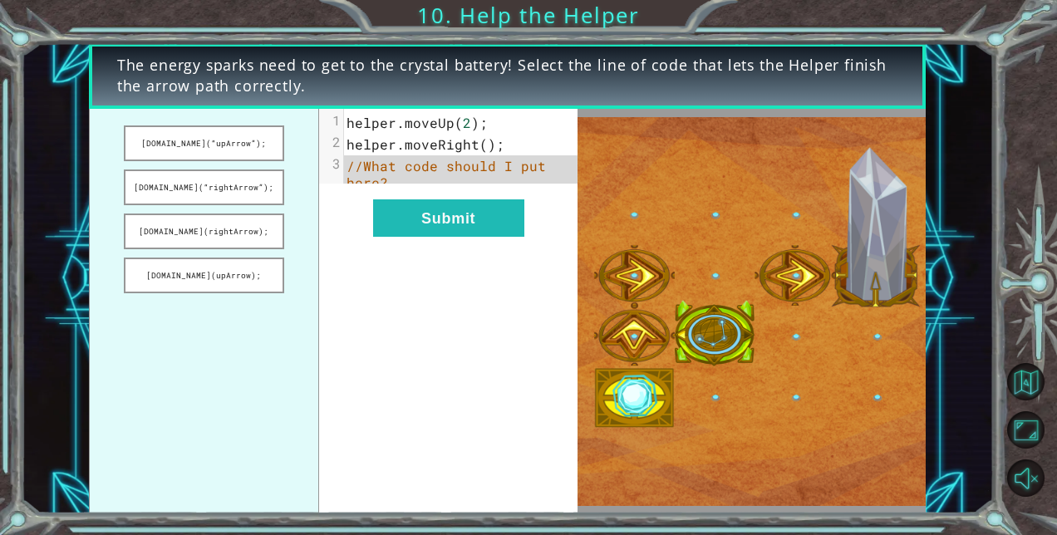
drag, startPoint x: 176, startPoint y: 181, endPoint x: 429, endPoint y: 185, distance: 252.7
click at [429, 185] on div "helper.build(“upArrow”); helper.build(“rightArrow”); helper.build(rightArrow); …" at bounding box center [333, 311] width 489 height 405
click at [232, 195] on button "helper.build(“rightArrow”);" at bounding box center [204, 188] width 160 height 36
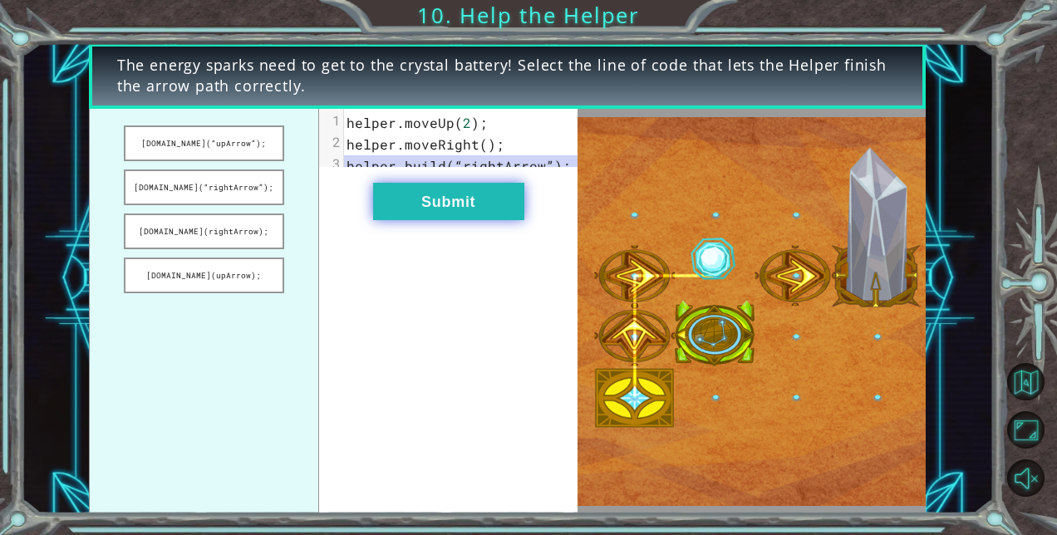
click at [429, 210] on button "Submit" at bounding box center [448, 201] width 151 height 37
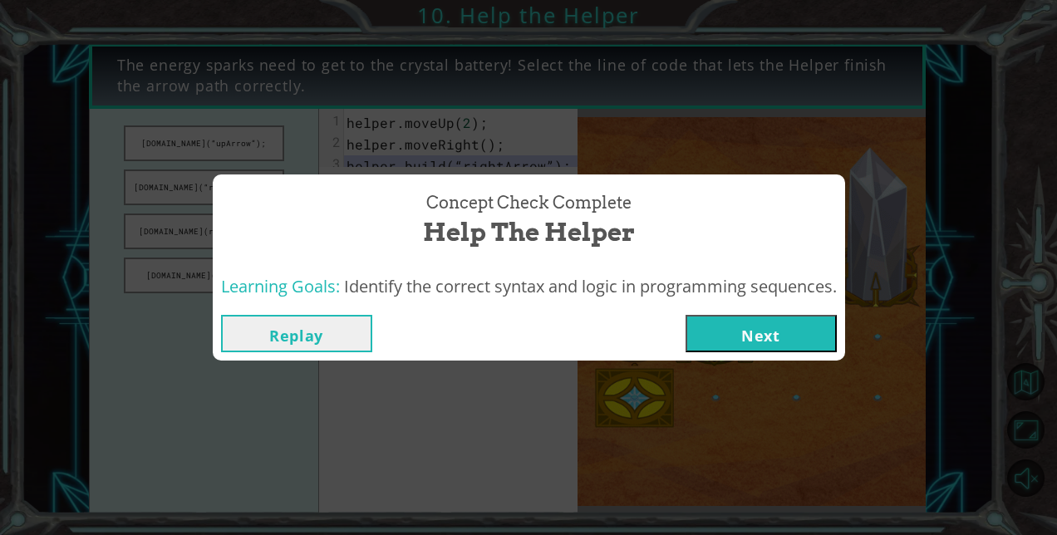
click at [737, 334] on button "Next" at bounding box center [761, 333] width 151 height 37
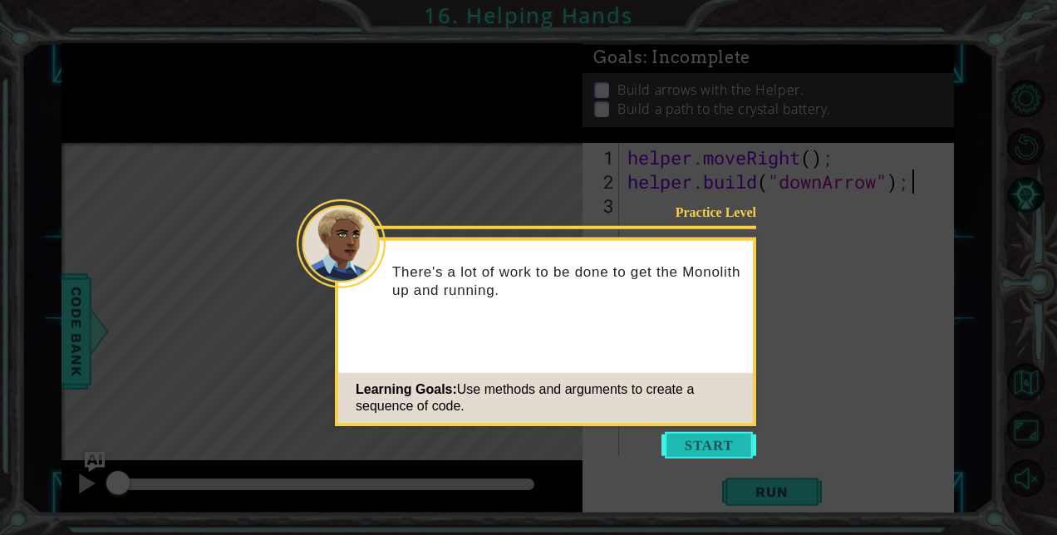
click at [710, 436] on button "Start" at bounding box center [709, 445] width 95 height 27
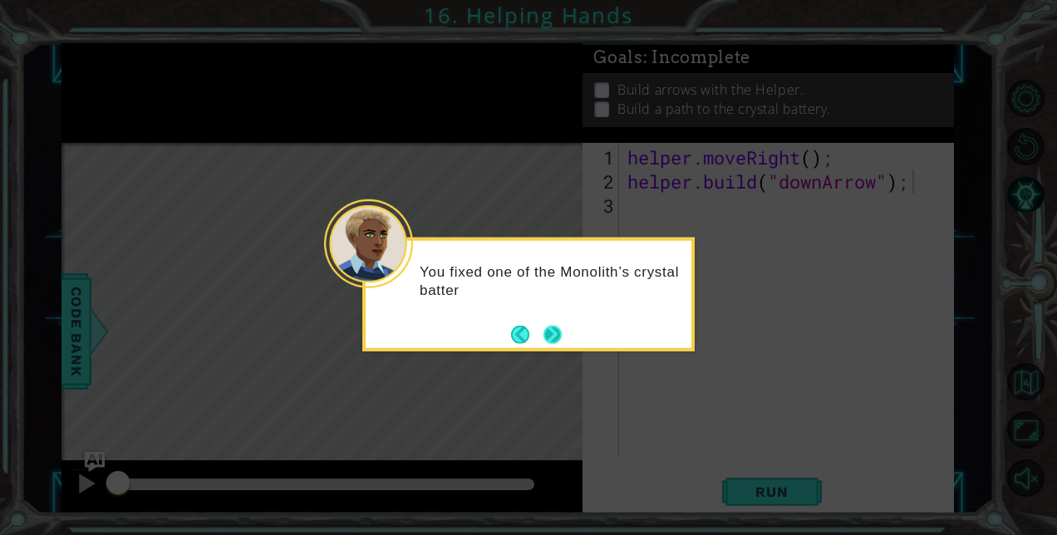
click at [554, 331] on button "Next" at bounding box center [553, 334] width 18 height 18
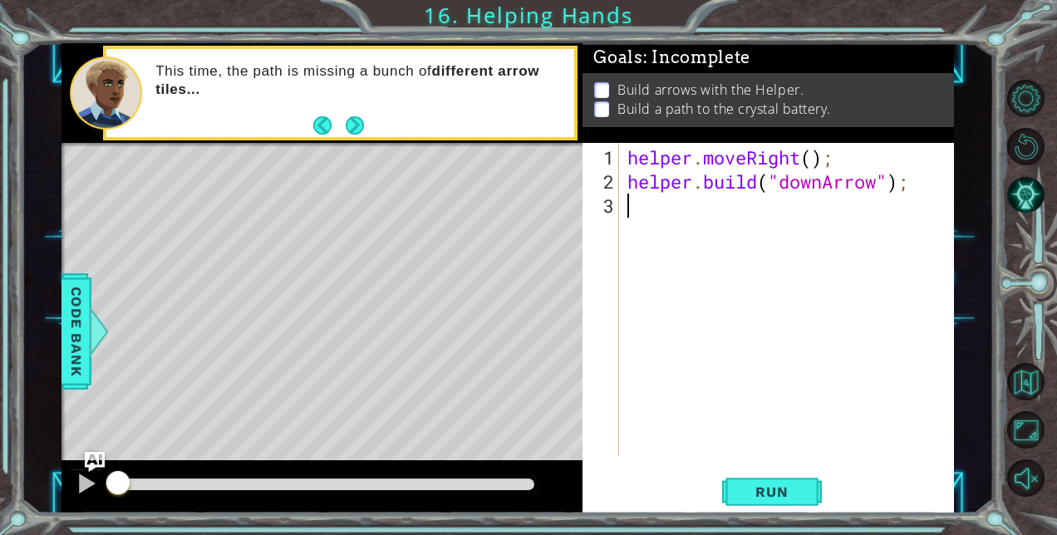
click at [662, 204] on div "helper . moveRight ( ) ; helper . build ( "downArrow" ) ;" at bounding box center [791, 326] width 334 height 362
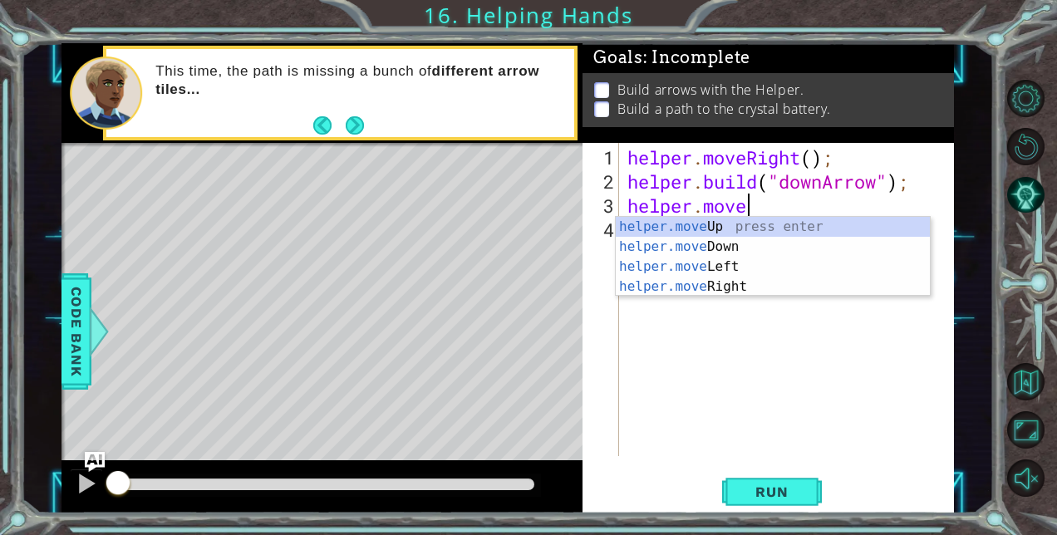
scroll to position [0, 4]
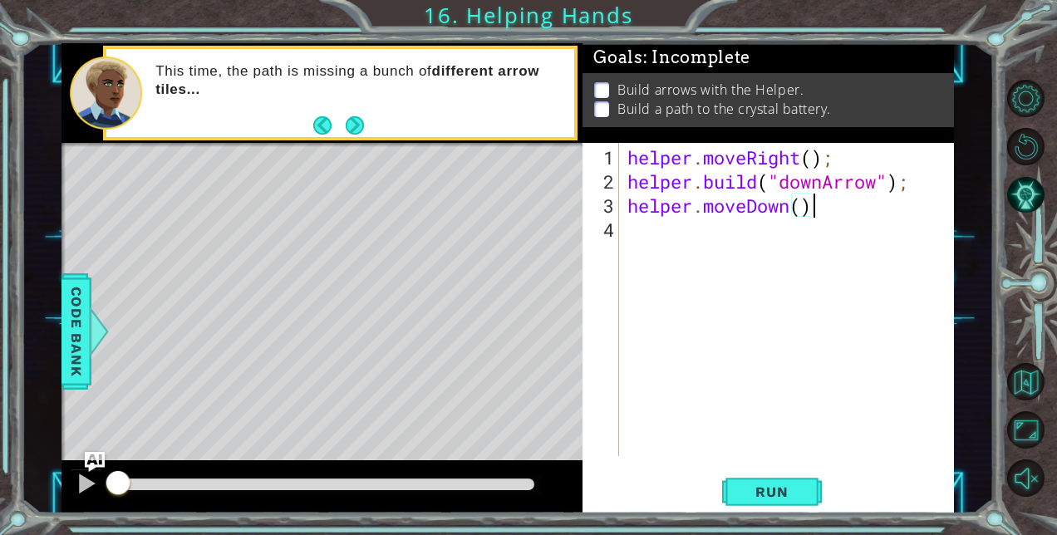
type textarea "helper.moveDown();"
type textarea "[DOMAIN_NAME]("rightArrow");"
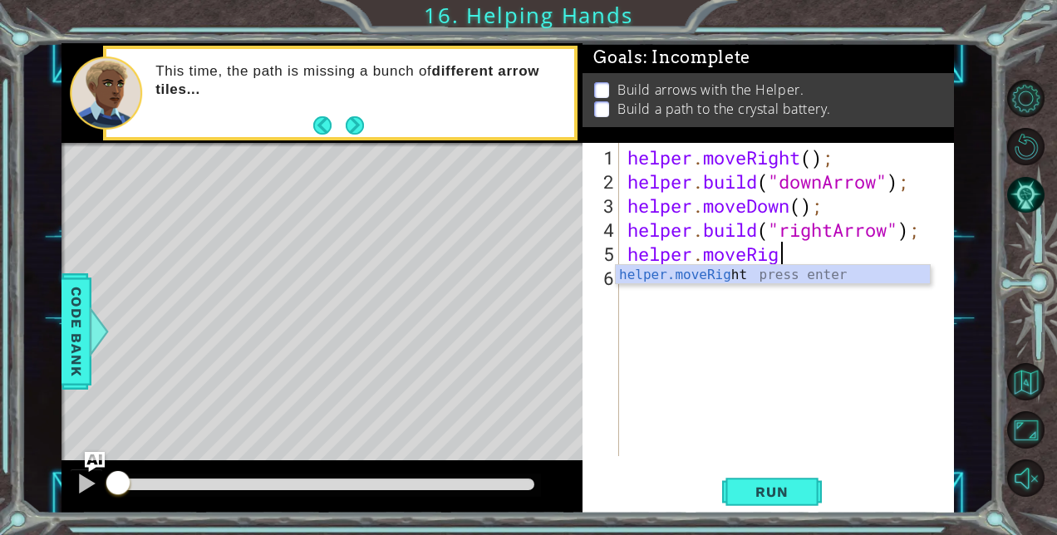
scroll to position [0, 7]
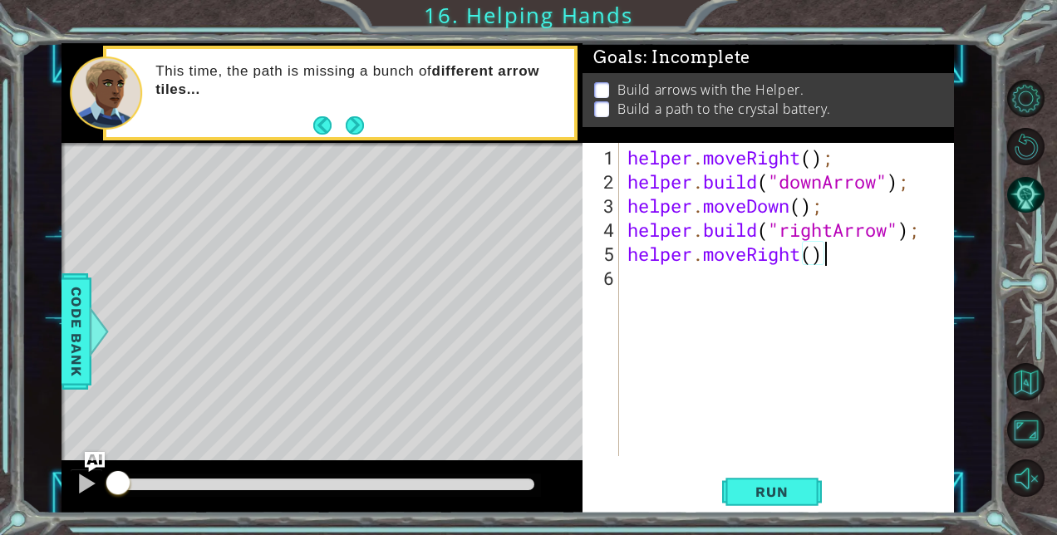
type textarea "helper.moveRight();"
type textarea "helper.build("rightArrow")"
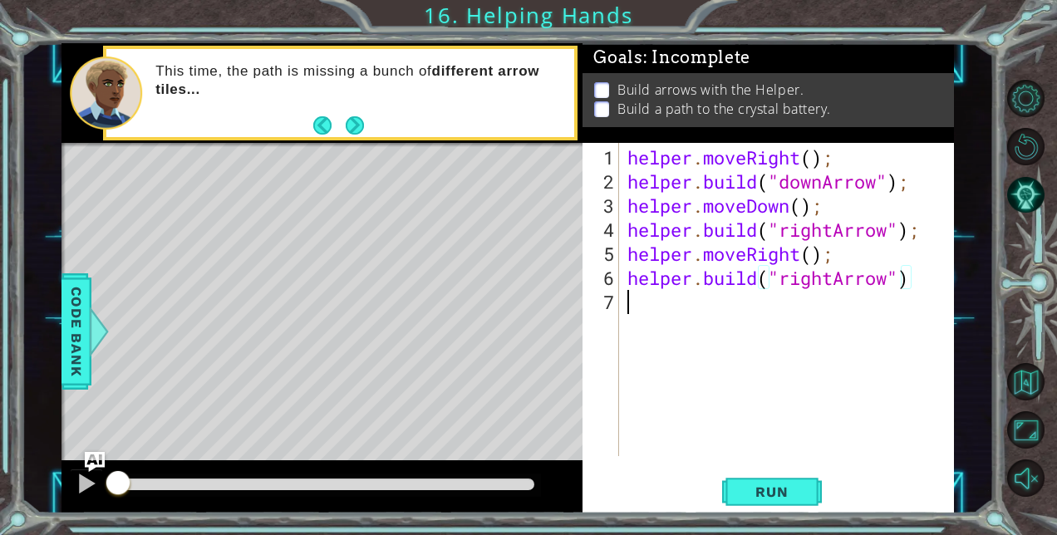
scroll to position [0, 0]
type textarea "[DOMAIN_NAME]("rightArrow");"
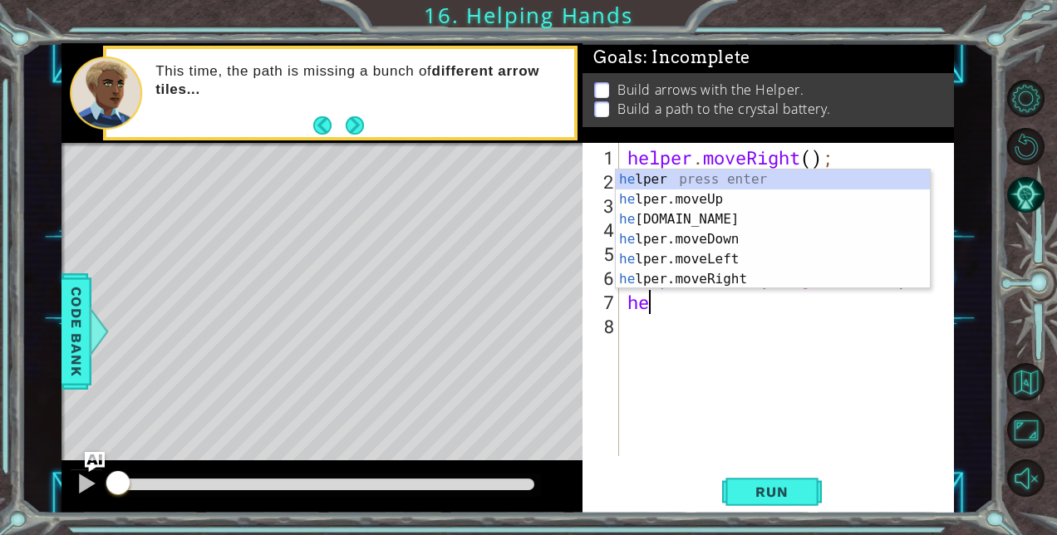
type textarea "h"
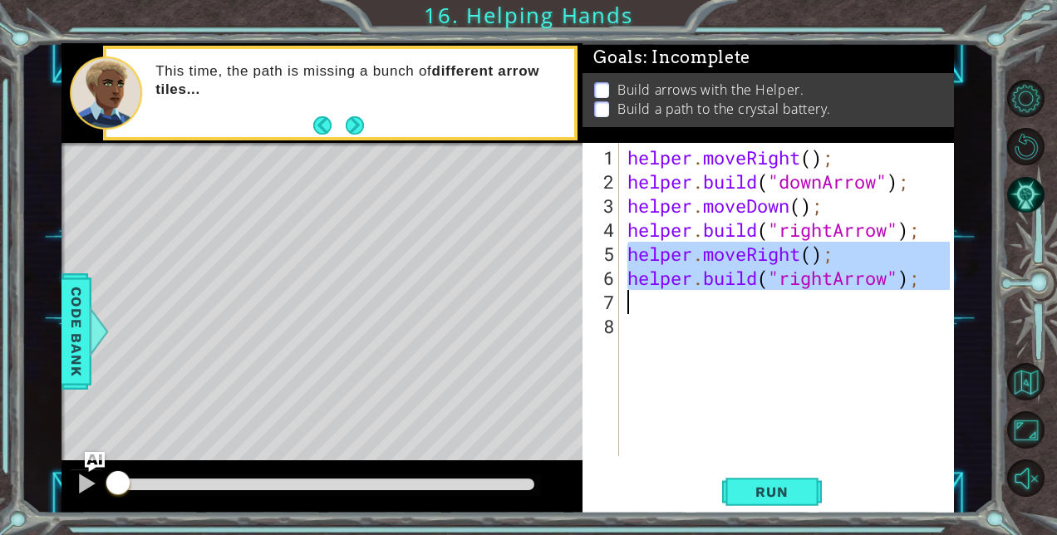
drag, startPoint x: 630, startPoint y: 254, endPoint x: 938, endPoint y: 292, distance: 309.8
click at [938, 292] on div "helper . moveRight ( ) ; helper . build ( "downArrow" ) ; helper . moveDown ( )…" at bounding box center [791, 326] width 334 height 362
type textarea "[DOMAIN_NAME]("rightArrow");"
click at [697, 308] on div "helper . moveRight ( ) ; helper . build ( "downArrow" ) ; helper . moveDown ( )…" at bounding box center [787, 299] width 326 height 313
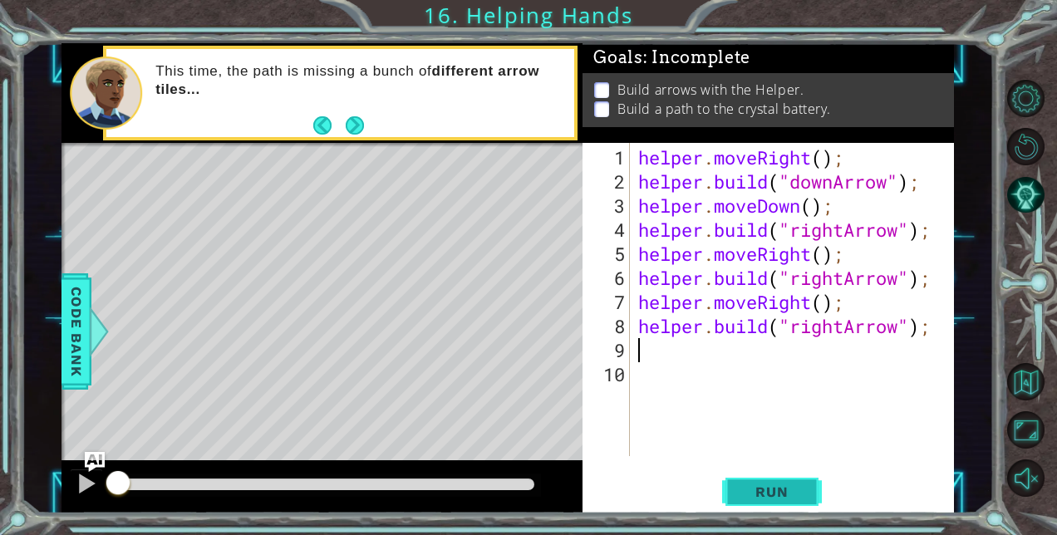
click at [746, 485] on span "Run" at bounding box center [772, 492] width 66 height 17
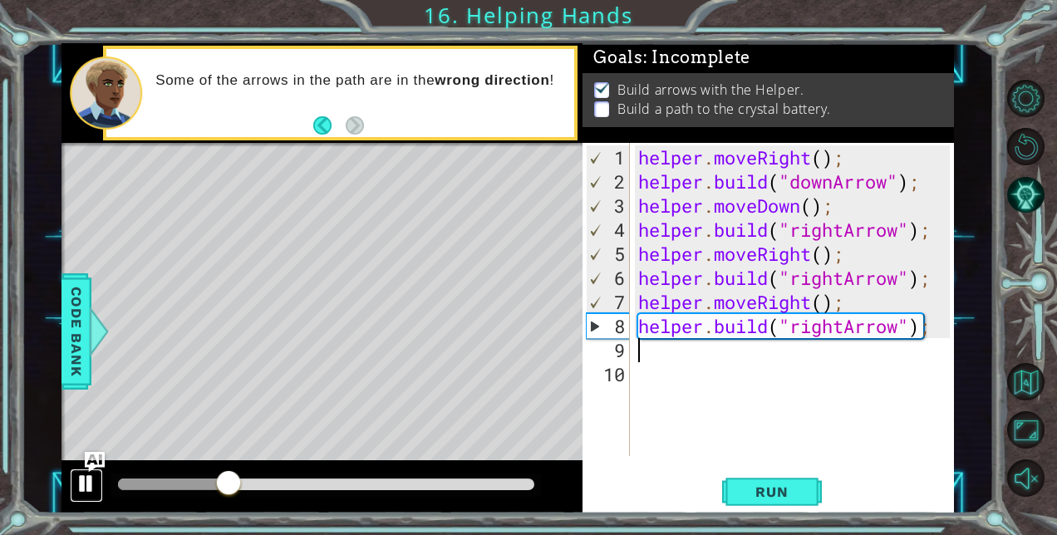
click at [86, 485] on div at bounding box center [87, 484] width 22 height 22
click at [819, 324] on div "helper . moveRight ( ) ; helper . build ( "downArrow" ) ; helper . moveDown ( )…" at bounding box center [797, 326] width 324 height 362
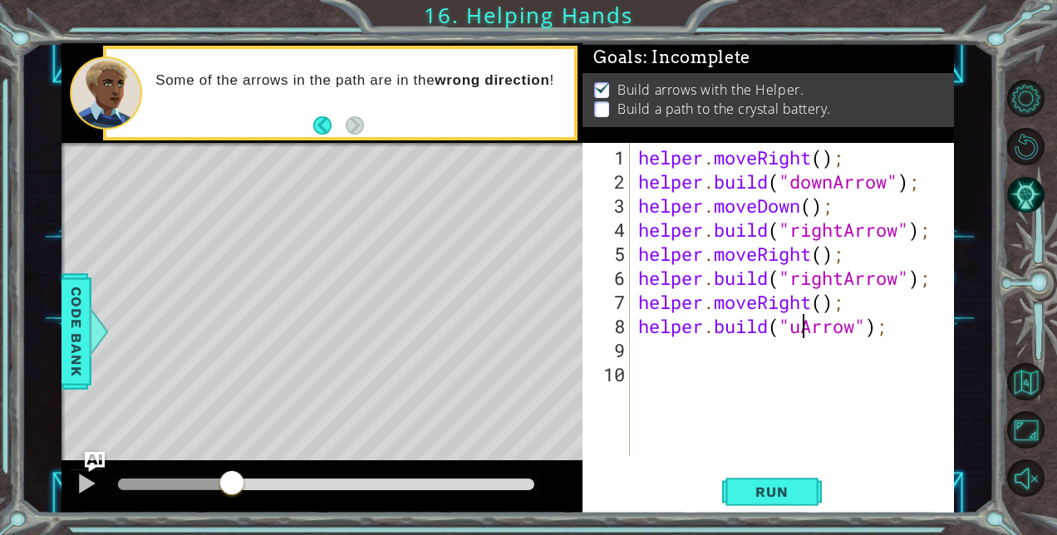
scroll to position [0, 8]
type textarea "helper.build("upArrow");"
click at [767, 482] on button "Run" at bounding box center [772, 492] width 100 height 37
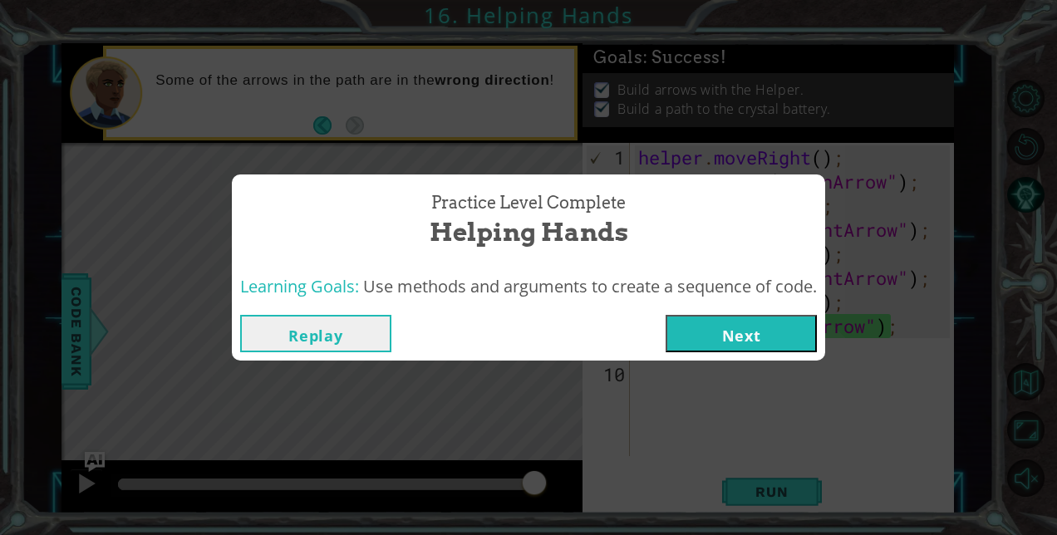
click at [745, 332] on button "Next" at bounding box center [741, 333] width 151 height 37
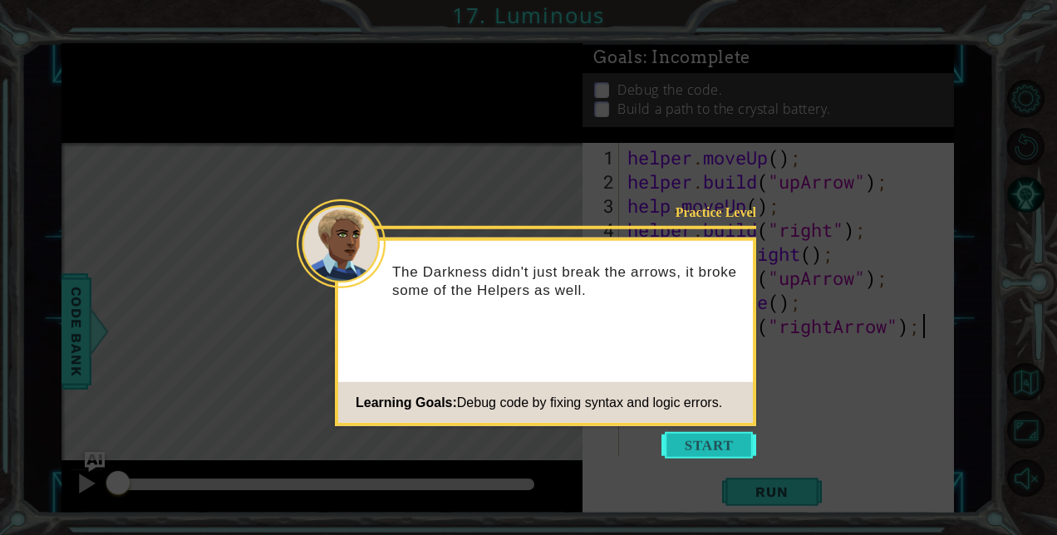
click at [708, 437] on button "Start" at bounding box center [709, 445] width 95 height 27
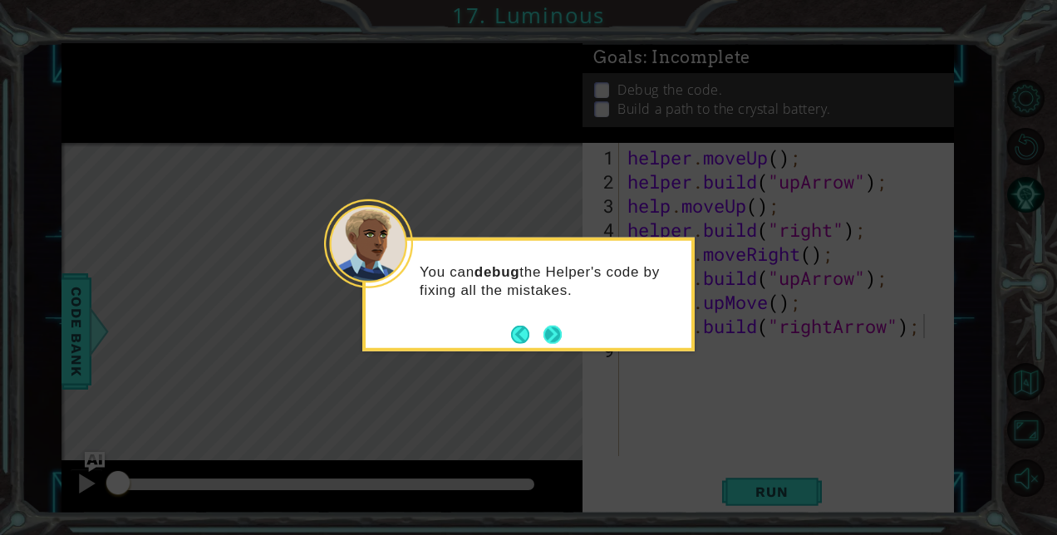
click at [553, 333] on button "Next" at bounding box center [553, 334] width 18 height 18
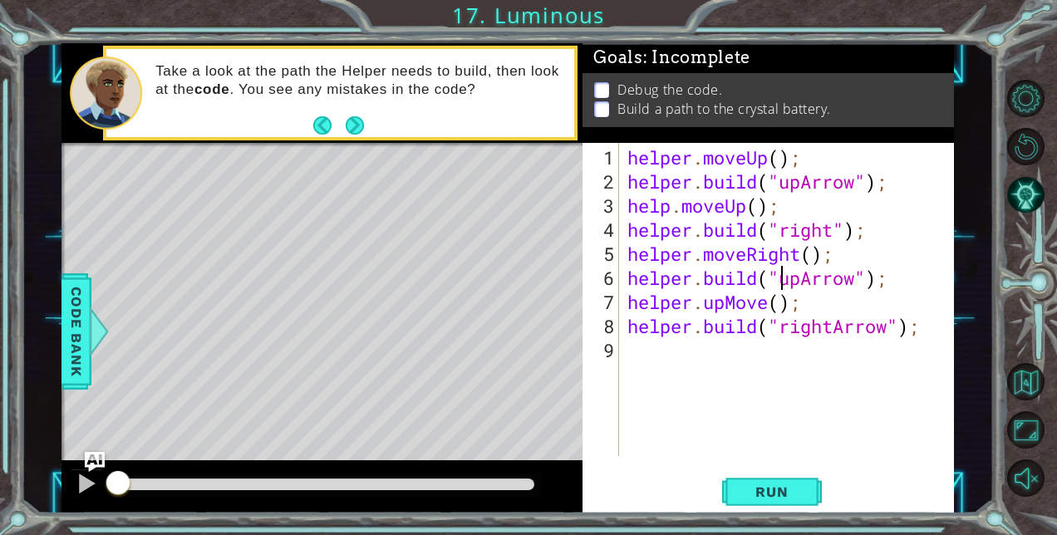
click at [778, 280] on div "helper . moveUp ( ) ; helper . build ( "upArrow" ) ; help . moveUp ( ) ; helper…" at bounding box center [791, 326] width 334 height 362
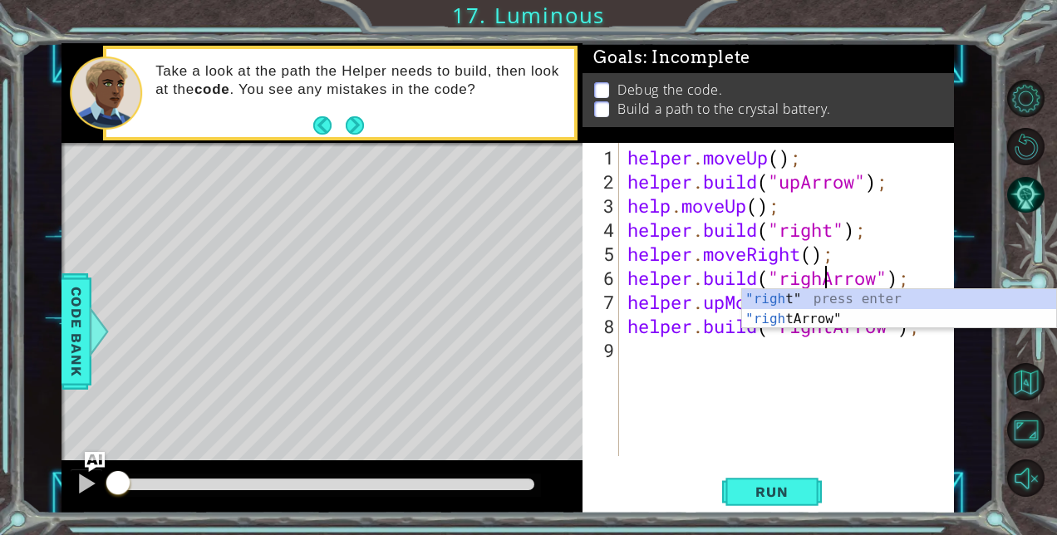
scroll to position [0, 9]
click at [721, 301] on div "helper . moveUp ( ) ; helper . build ( "upArrow" ) ; help . moveUp ( ) ; helper…" at bounding box center [791, 326] width 334 height 362
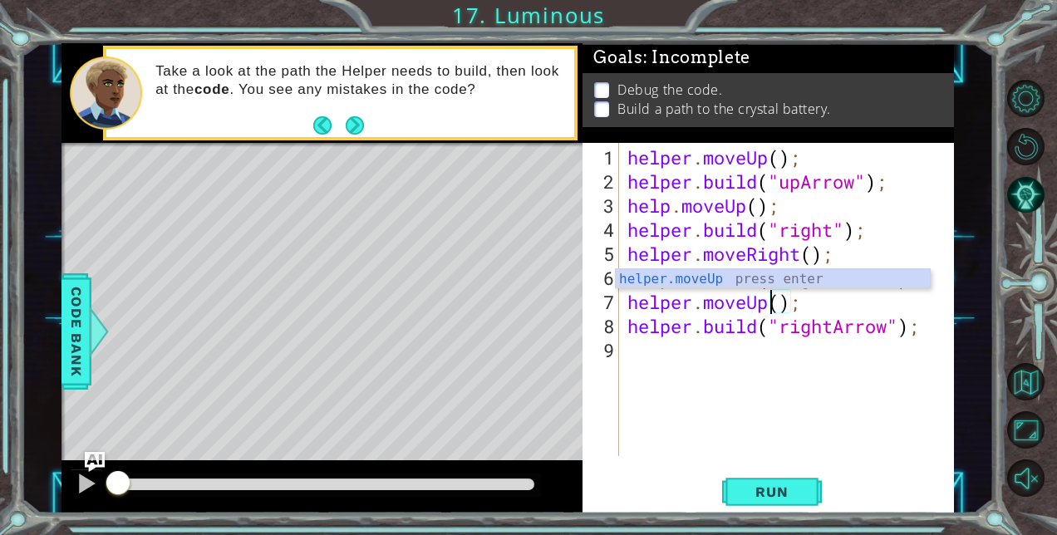
scroll to position [0, 7]
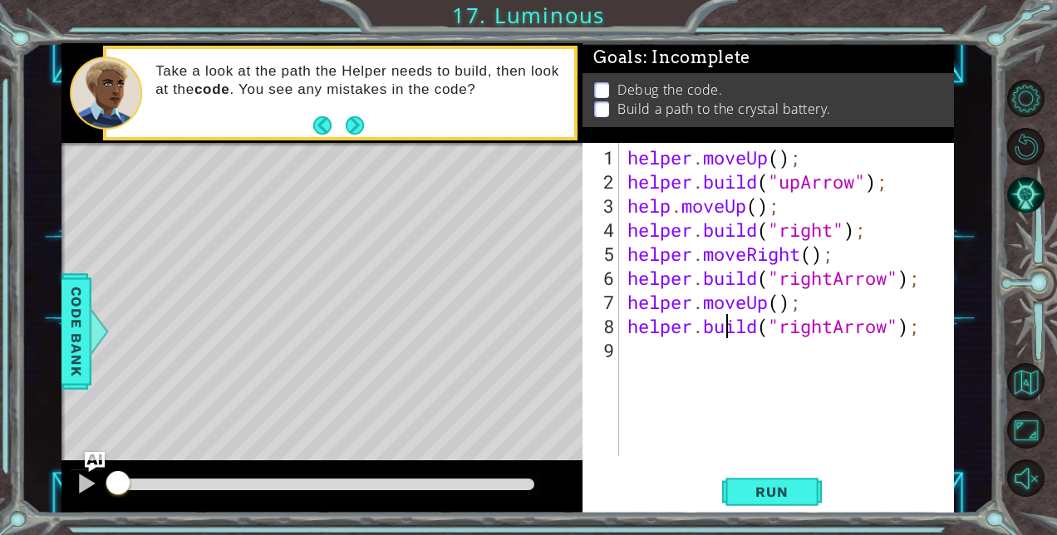
click at [731, 326] on div "helper . moveUp ( ) ; helper . build ( "upArrow" ) ; help . moveUp ( ) ; helper…" at bounding box center [791, 326] width 334 height 362
click at [801, 279] on div "helper . moveUp ( ) ; helper . build ( "upArrow" ) ; help . moveUp ( ) ; helper…" at bounding box center [791, 326] width 334 height 362
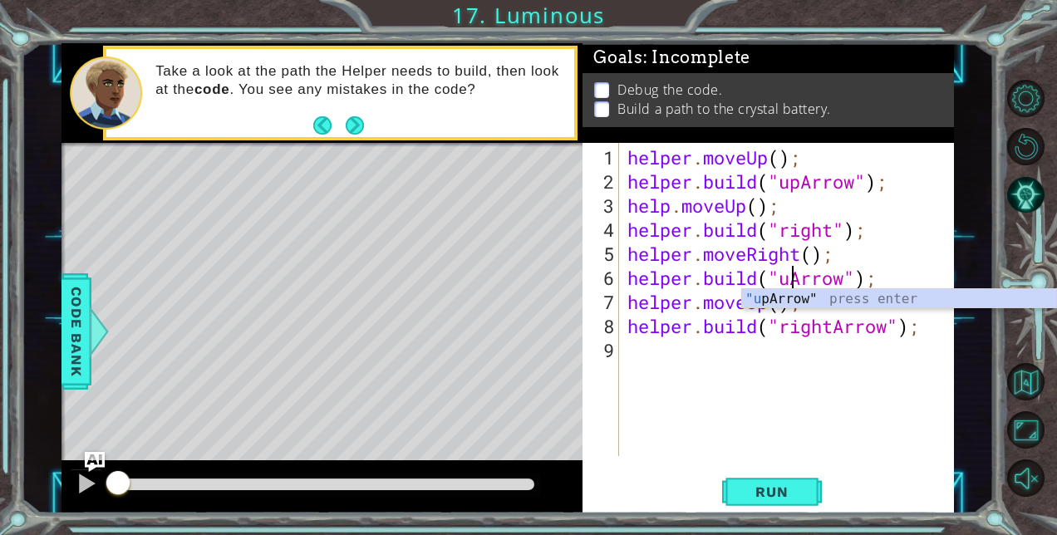
scroll to position [0, 8]
click at [748, 489] on span "Run" at bounding box center [772, 492] width 66 height 17
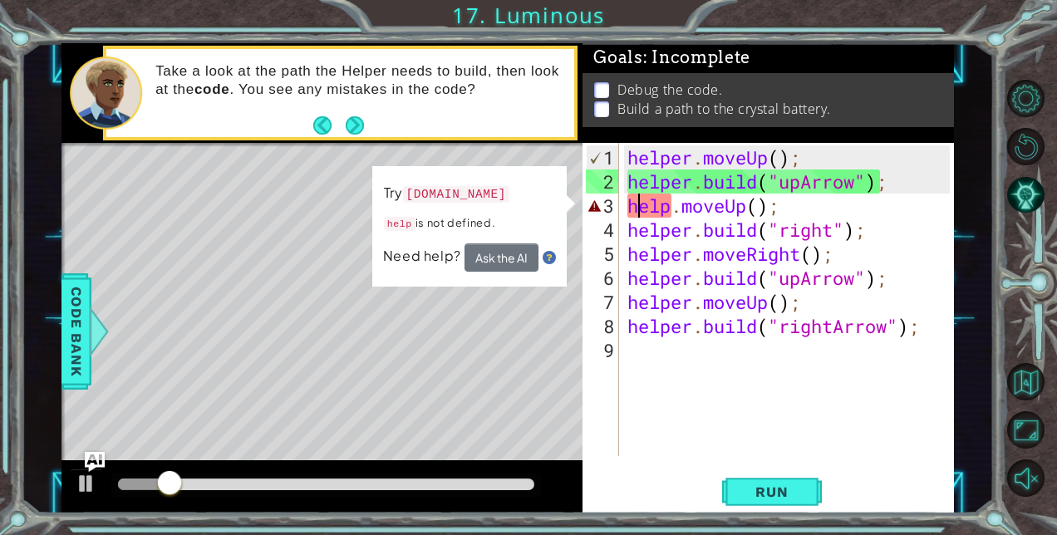
click at [633, 209] on div "helper . moveUp ( ) ; helper . build ( "upArrow" ) ; help . moveUp ( ) ; helper…" at bounding box center [791, 326] width 334 height 362
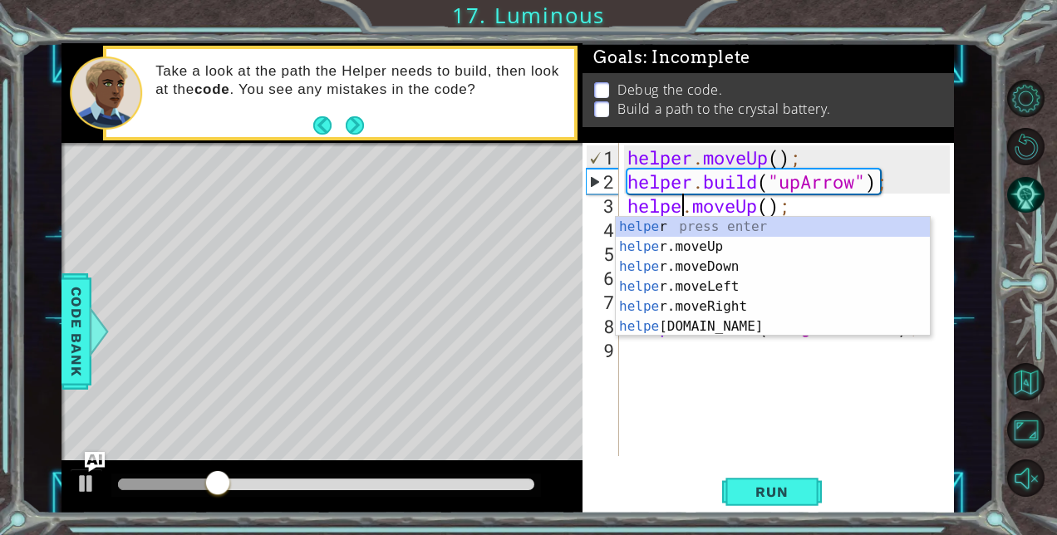
scroll to position [0, 3]
click at [756, 486] on span "Run" at bounding box center [772, 492] width 66 height 17
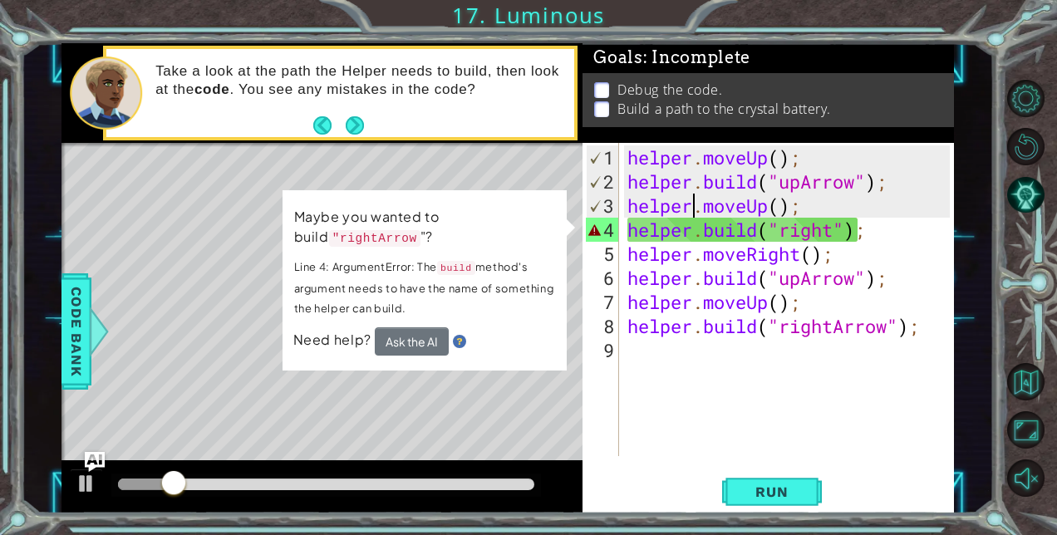
click at [835, 228] on div "helper . moveUp ( ) ; helper . build ( "upArrow" ) ; helper . moveUp ( ) ; help…" at bounding box center [791, 326] width 334 height 362
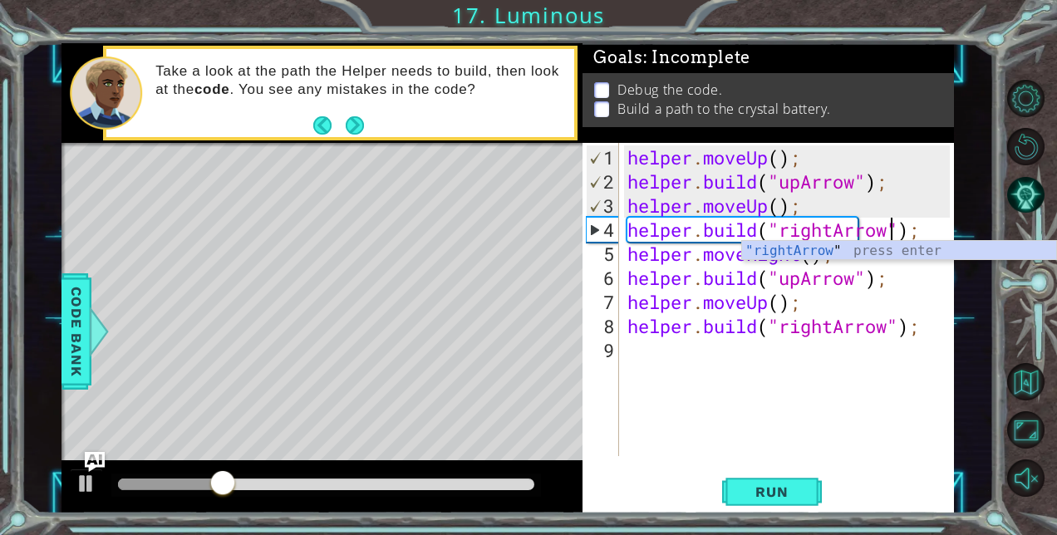
scroll to position [0, 12]
type textarea "[DOMAIN_NAME]("rightArrow");"
click at [753, 497] on span "Run" at bounding box center [772, 492] width 66 height 17
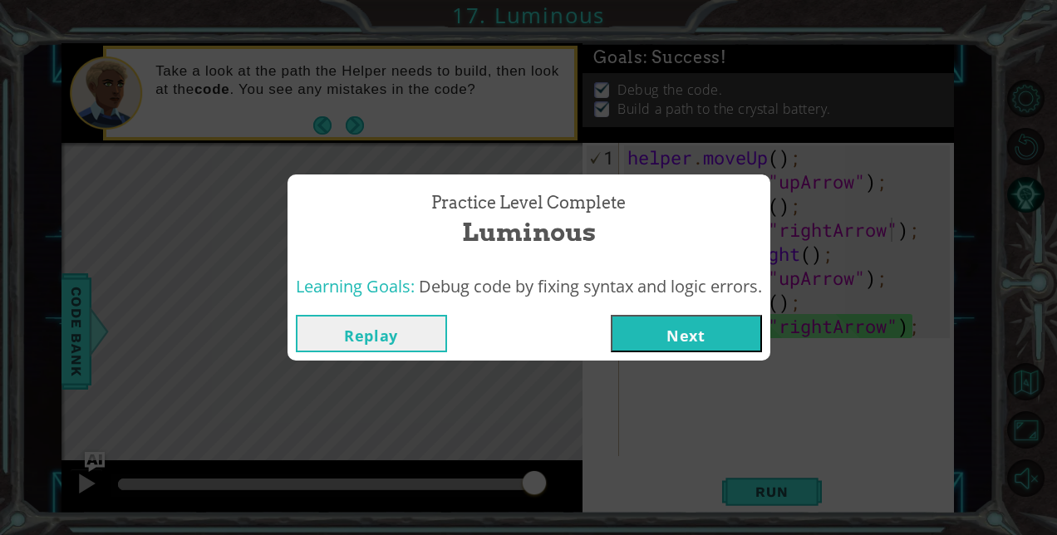
click at [678, 327] on button "Next" at bounding box center [686, 333] width 151 height 37
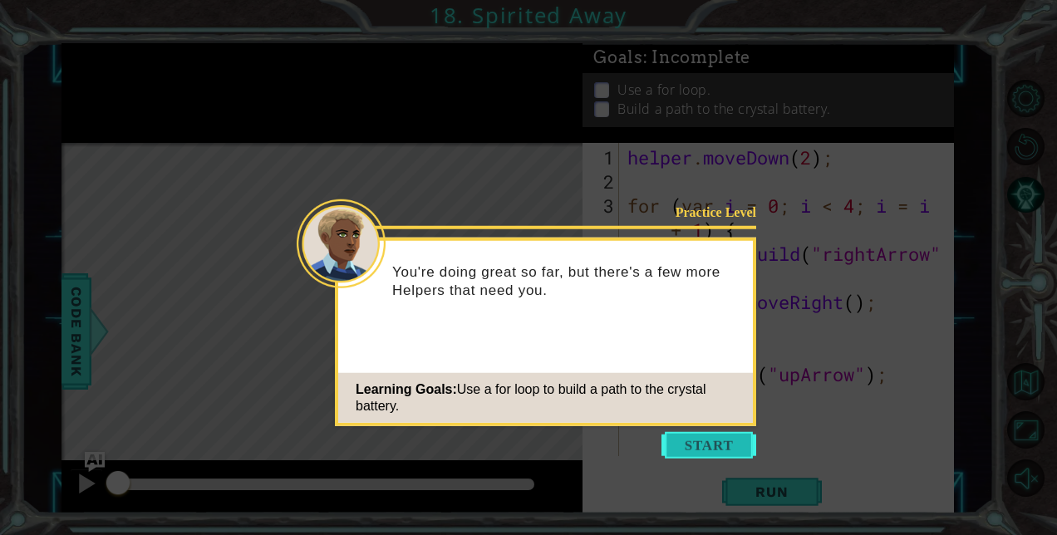
click at [695, 439] on button "Start" at bounding box center [709, 445] width 95 height 27
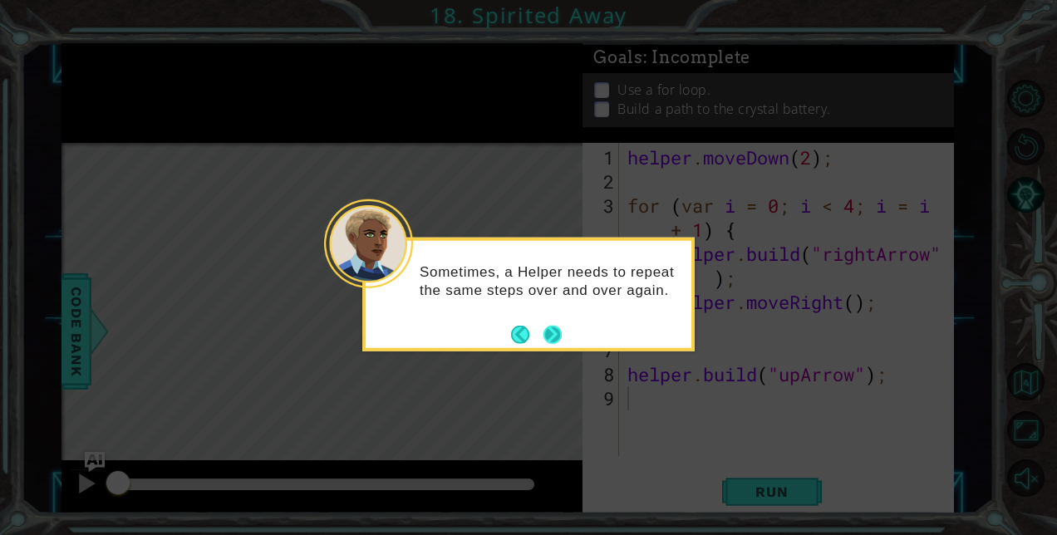
click at [551, 327] on button "Next" at bounding box center [553, 334] width 18 height 18
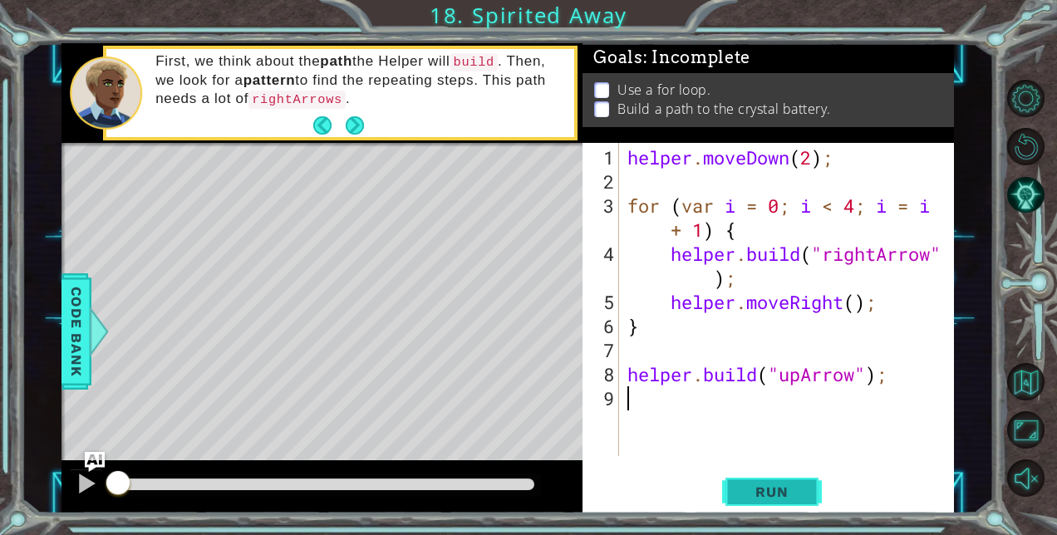
click at [776, 487] on span "Run" at bounding box center [772, 492] width 66 height 17
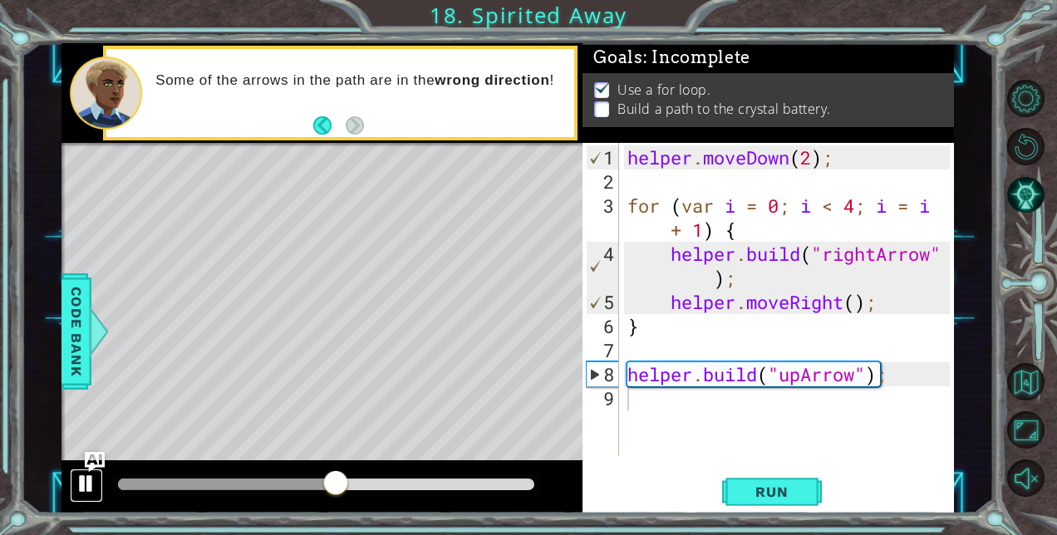
click at [81, 474] on div at bounding box center [87, 484] width 22 height 22
click at [686, 357] on div "helper . moveDown ( 2 ) ; for ( var i = 0 ; i < 4 ; i = i + 1 ) { helper . buil…" at bounding box center [791, 326] width 334 height 362
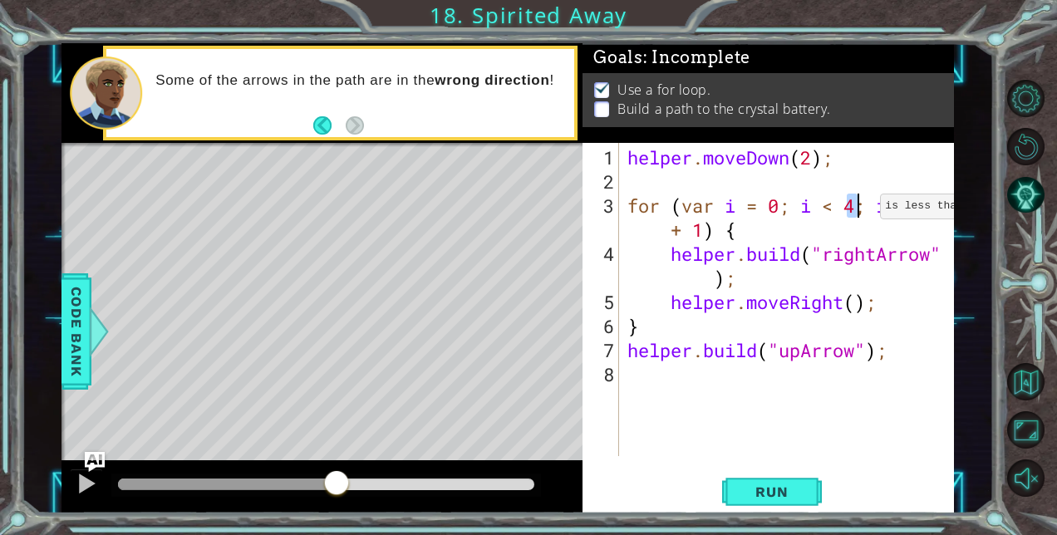
click at [855, 213] on div "helper . moveDown ( 2 ) ; for ( var i = 0 ; i < 4 ; i = i + 1 ) { helper . buil…" at bounding box center [791, 326] width 334 height 362
click at [889, 325] on div "helper . moveDown ( 2 ) ; for ( var i = 0 ; i < 4 ; i = i + 1 ) { helper . buil…" at bounding box center [791, 326] width 334 height 362
type textarea "}"
click at [685, 375] on div "helper . moveDown ( 2 ) ; for ( var i = 0 ; i < 4 ; i = i + 1 ) { helper . buil…" at bounding box center [791, 326] width 334 height 362
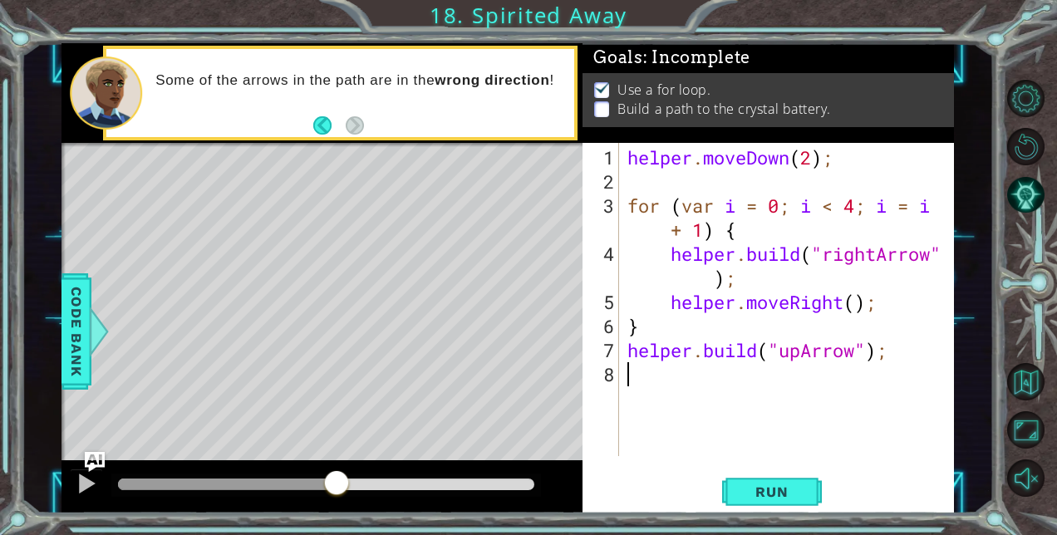
click at [629, 354] on div "helper . moveDown ( 2 ) ; for ( var i = 0 ; i < 4 ; i = i + 1 ) { helper . buil…" at bounding box center [791, 326] width 334 height 362
type textarea "helper.build("upArrow");"
click at [641, 375] on div "helper . moveDown ( 2 ) ; for ( var i = 0 ; i < 4 ; i = i + 1 ) { helper . buil…" at bounding box center [791, 326] width 334 height 362
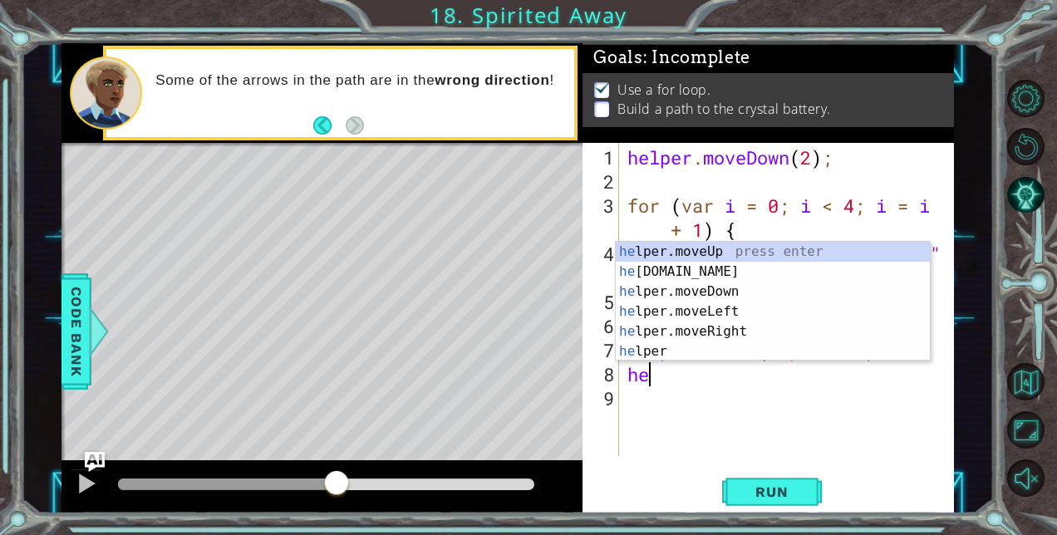
scroll to position [0, 0]
type textarea "h"
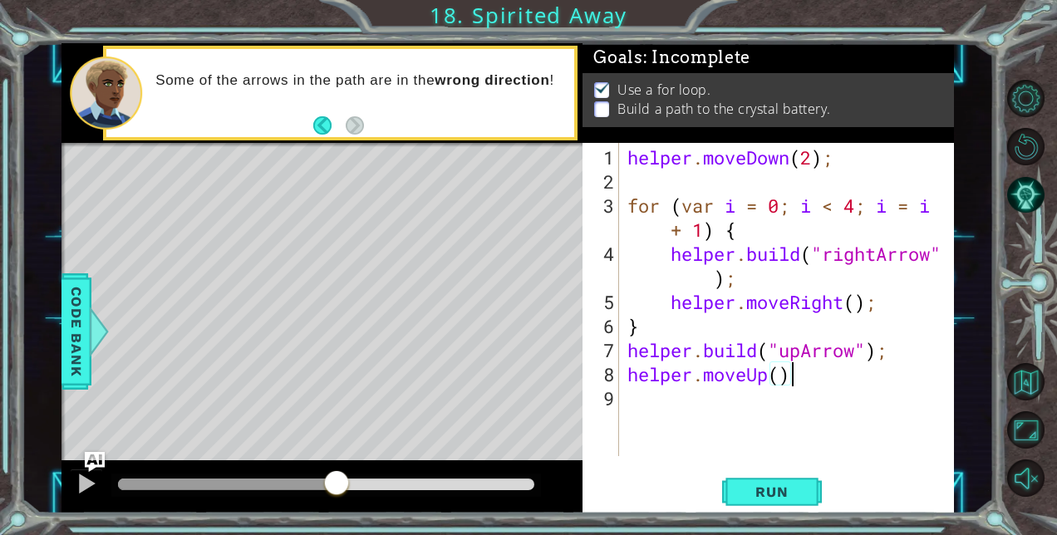
type textarea "helper.moveUp();"
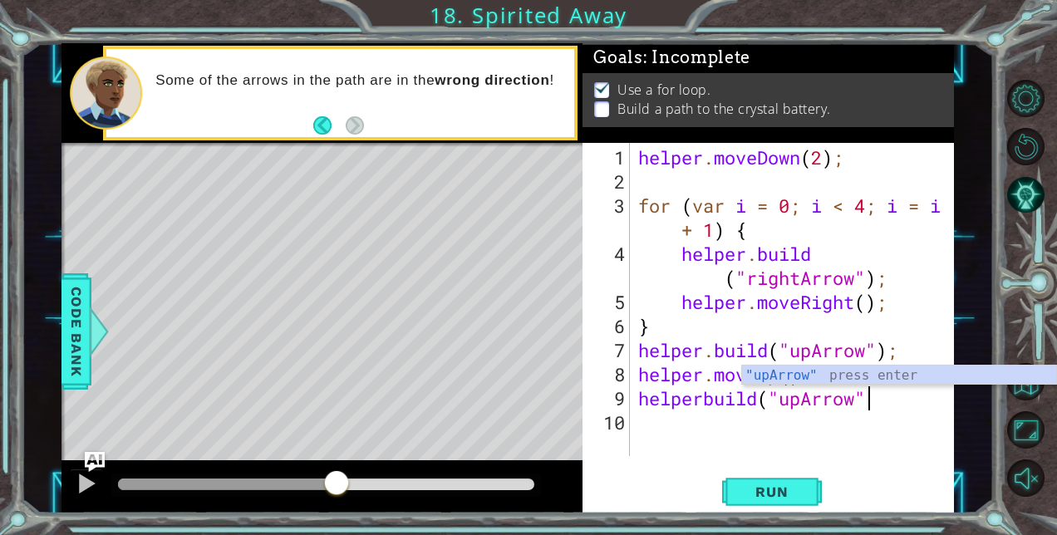
scroll to position [0, 10]
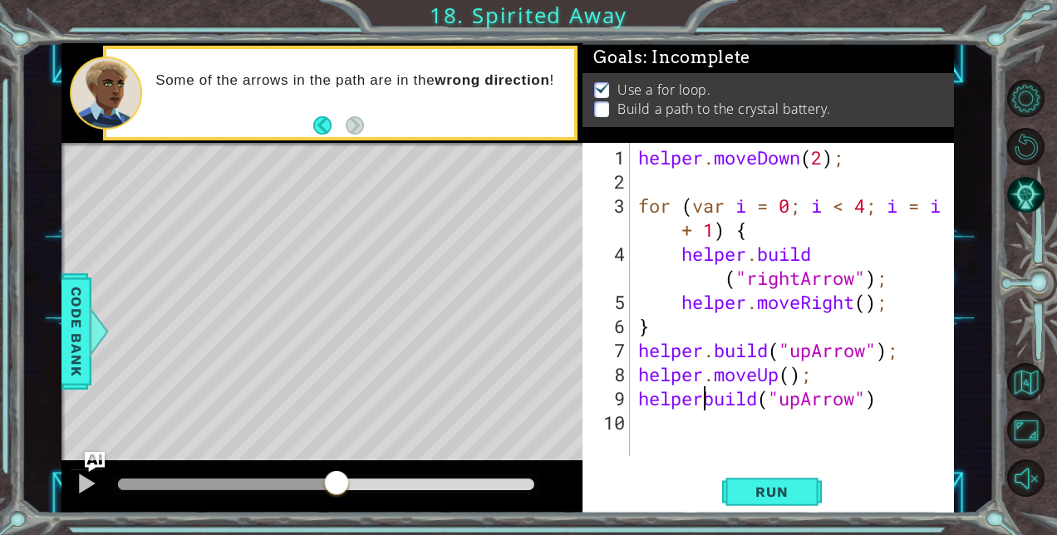
type textarea "helper.build("upArrow")"
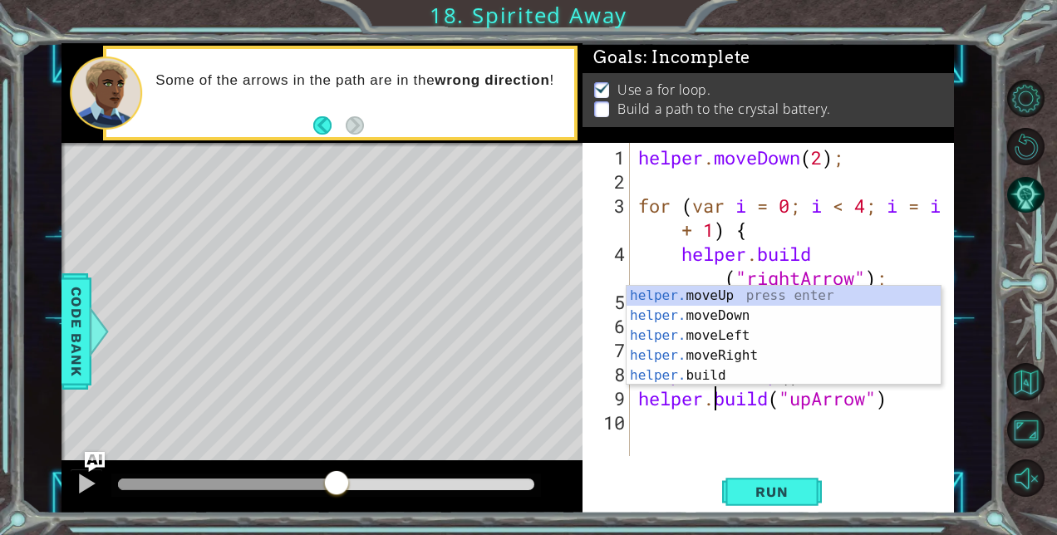
scroll to position [0, 3]
click at [717, 427] on div "helper . moveDown ( 2 ) ; for ( var i = 0 ; i < 4 ; i = i + 1 ) { helper . buil…" at bounding box center [797, 326] width 324 height 362
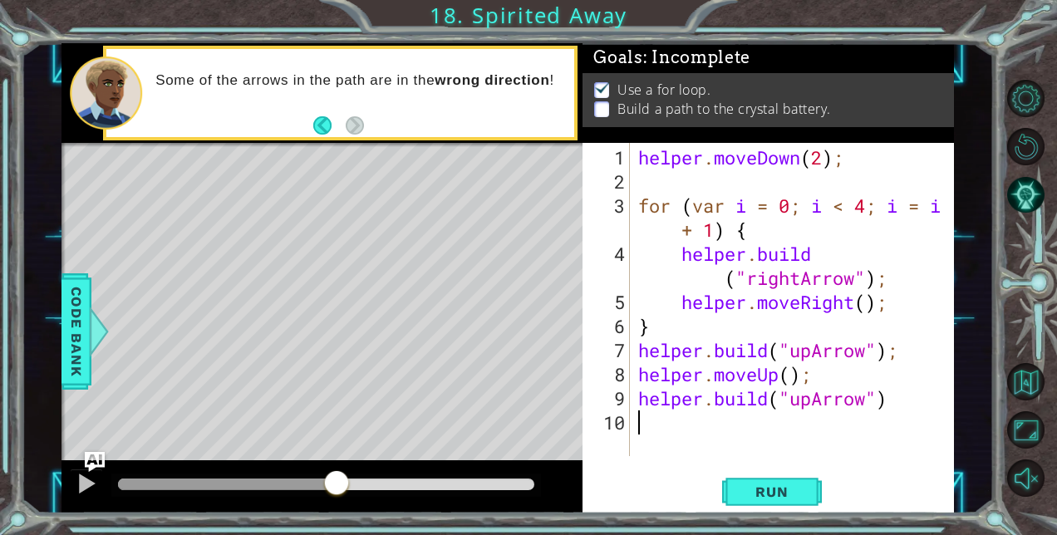
scroll to position [0, 0]
click at [766, 489] on span "Run" at bounding box center [772, 492] width 66 height 17
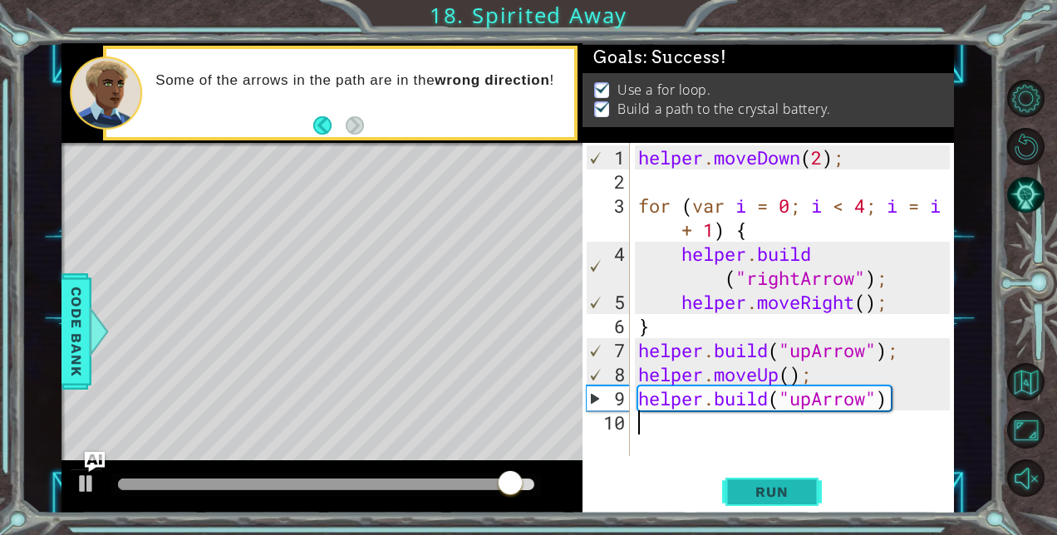
click at [766, 489] on span "Run" at bounding box center [772, 492] width 66 height 17
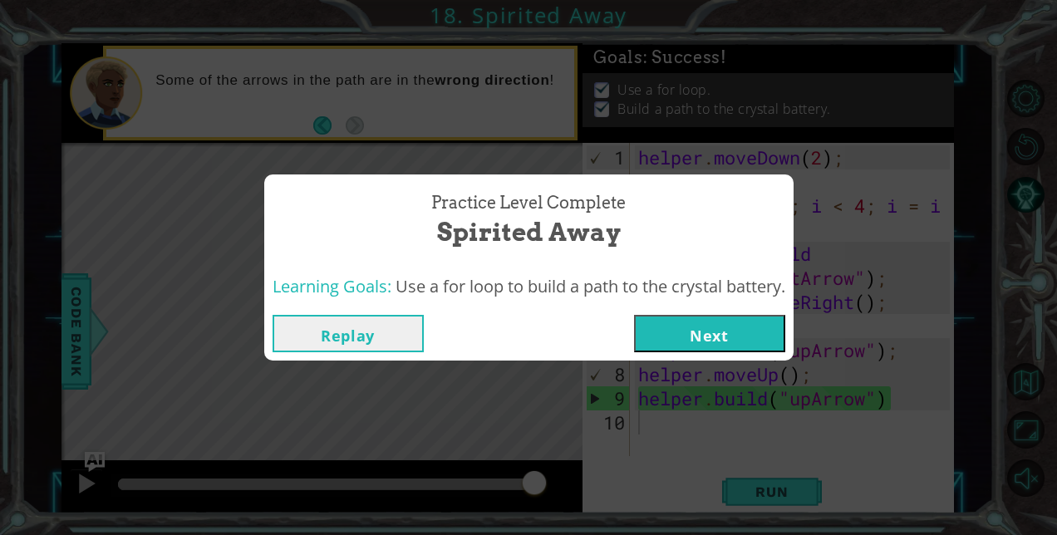
click at [714, 334] on button "Next" at bounding box center [709, 333] width 151 height 37
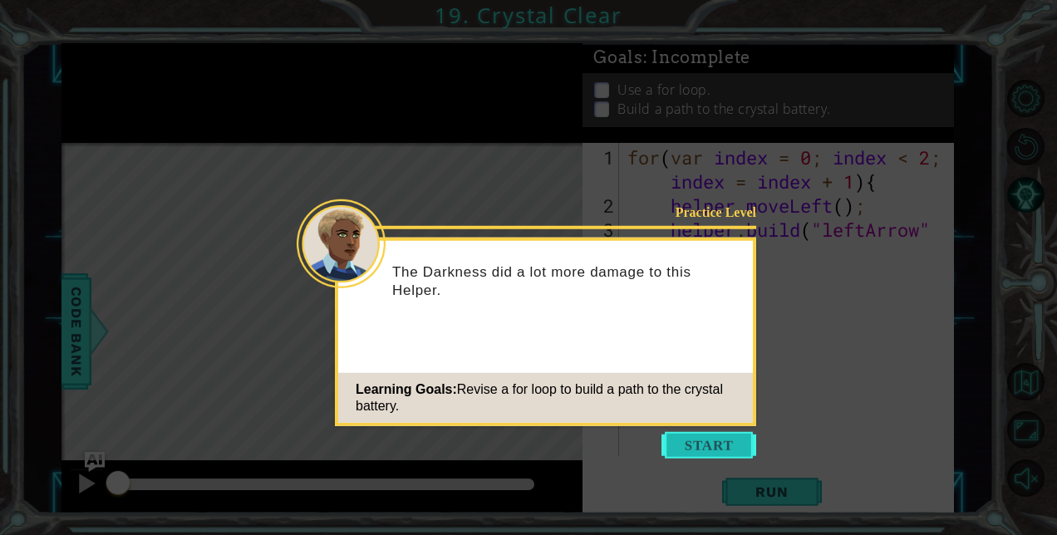
click at [722, 452] on button "Start" at bounding box center [709, 445] width 95 height 27
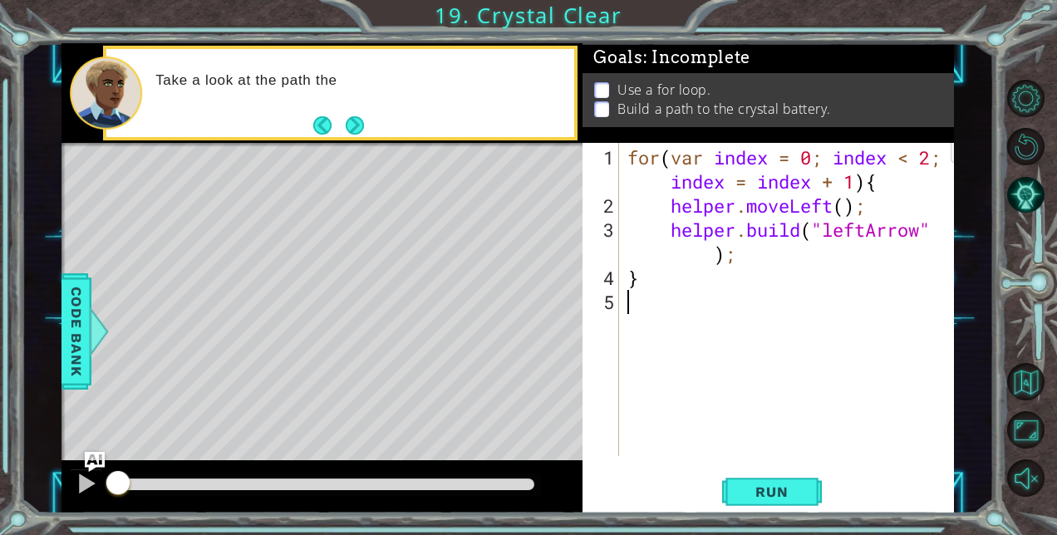
click at [926, 156] on div "for ( var index = 0 ; index < 2 ; index = index + 1 ) { helper . moveLeft ( ) ;…" at bounding box center [791, 338] width 334 height 386
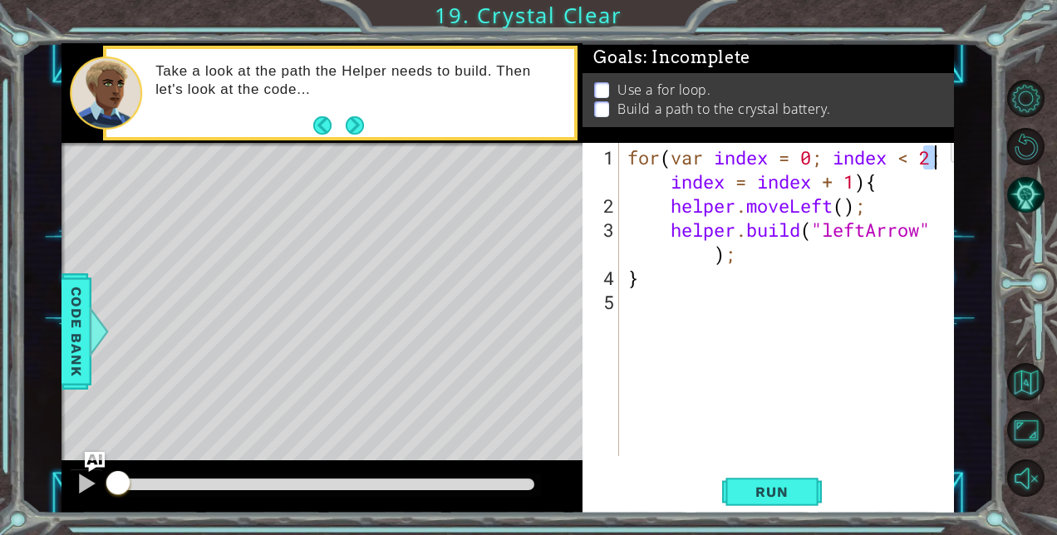
scroll to position [0, 13]
type textarea "for(var index = 0; index < 4; index = index + 1){"
click at [785, 490] on span "Run" at bounding box center [772, 492] width 66 height 17
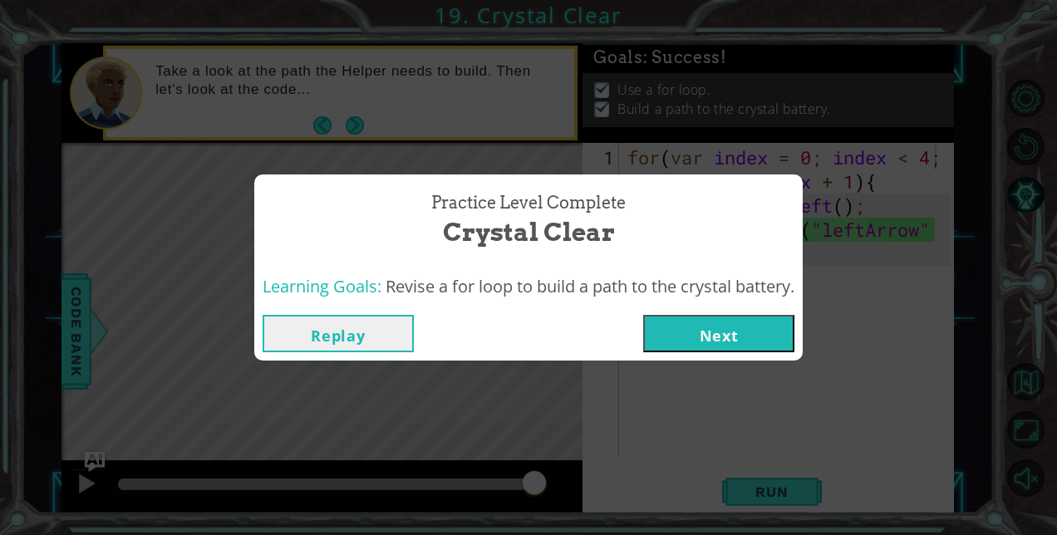
click at [735, 342] on button "Next" at bounding box center [718, 333] width 151 height 37
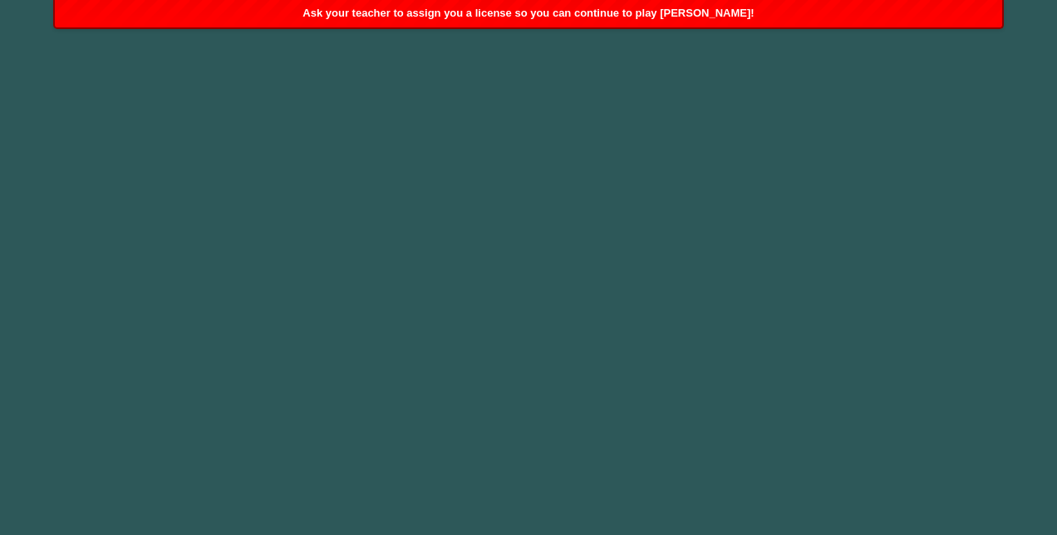
click at [675, 218] on body "1 2 3 4 hero.moveUp press enter ההההההההההההההההההההההההההההההההההההההההההההההה…" at bounding box center [528, 267] width 1057 height 535
drag, startPoint x: 675, startPoint y: 218, endPoint x: 613, endPoint y: 208, distance: 63.1
click at [613, 208] on body "1 2 3 4 hero.moveUp press enter ההההההההההההההההההההההההההההההההההההההההההההההה…" at bounding box center [528, 267] width 1057 height 535
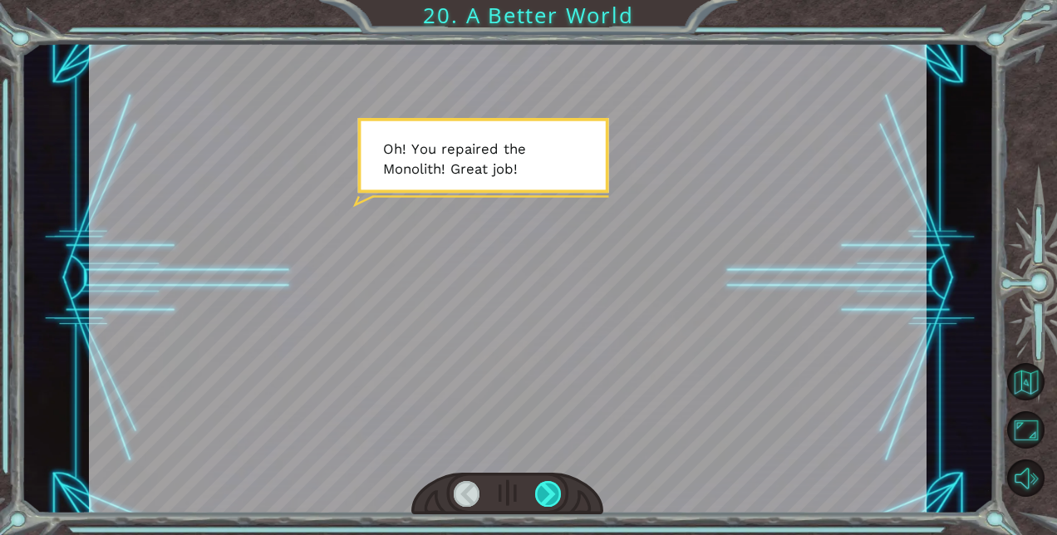
click at [540, 490] on div at bounding box center [548, 494] width 26 height 26
click at [557, 477] on div at bounding box center [507, 494] width 193 height 42
click at [547, 492] on div at bounding box center [548, 494] width 26 height 26
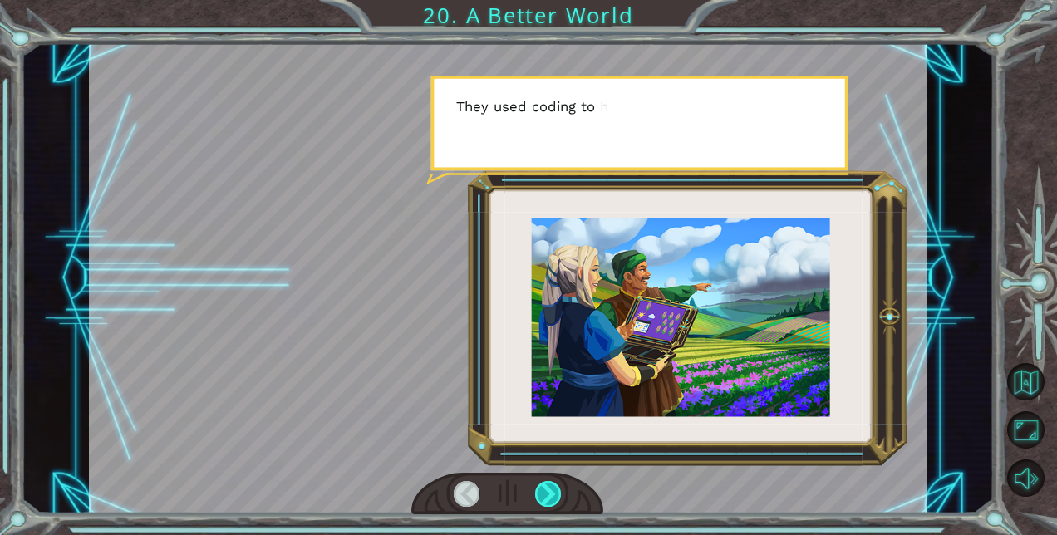
click at [547, 492] on div at bounding box center [548, 494] width 26 height 26
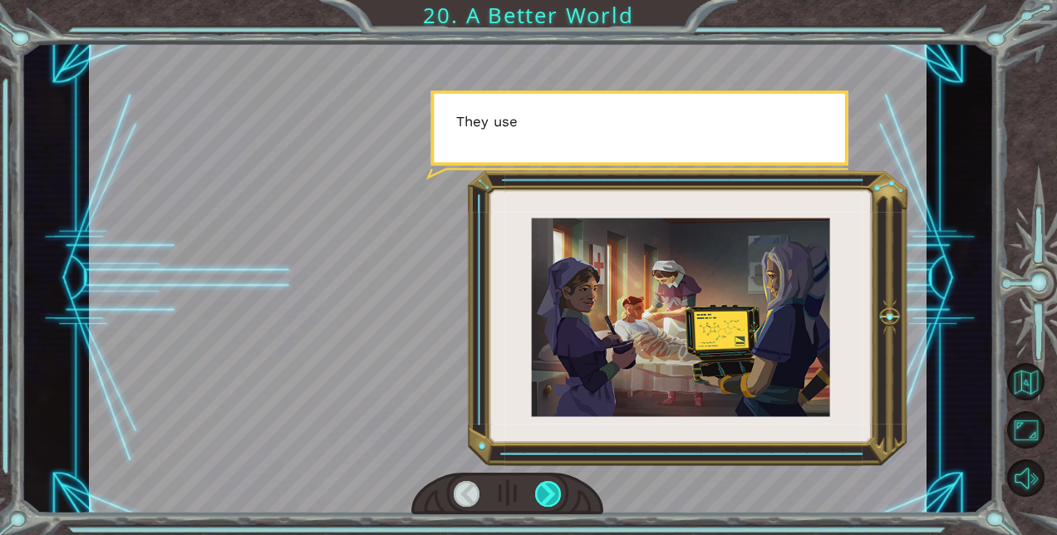
click at [547, 492] on div at bounding box center [548, 494] width 26 height 26
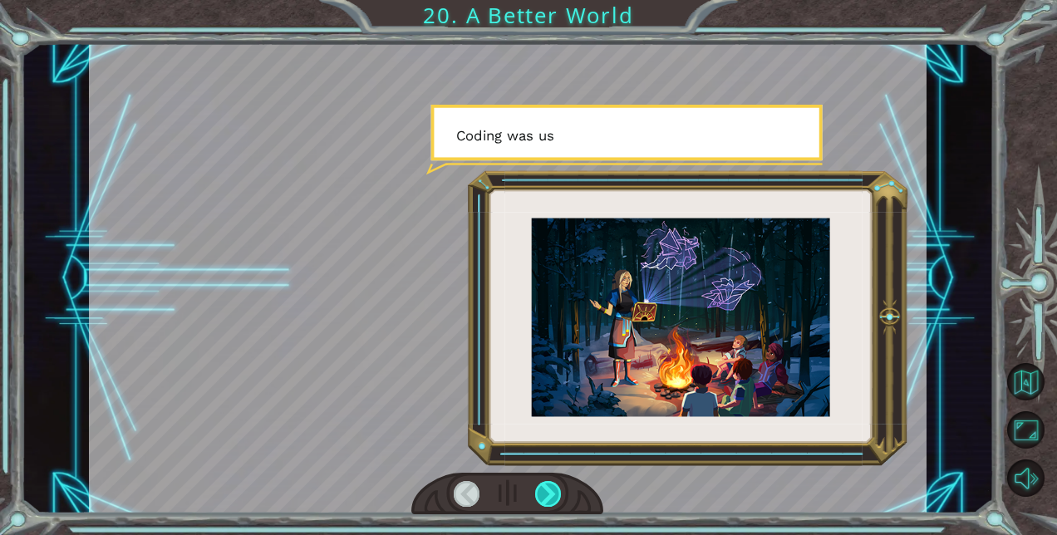
click at [547, 492] on div at bounding box center [548, 494] width 26 height 26
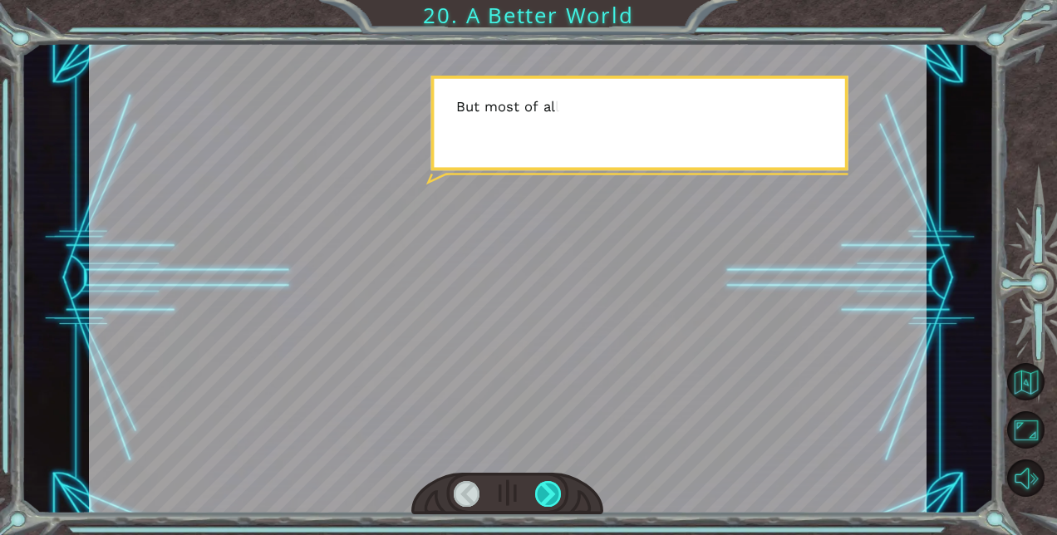
click at [547, 492] on div at bounding box center [548, 494] width 26 height 26
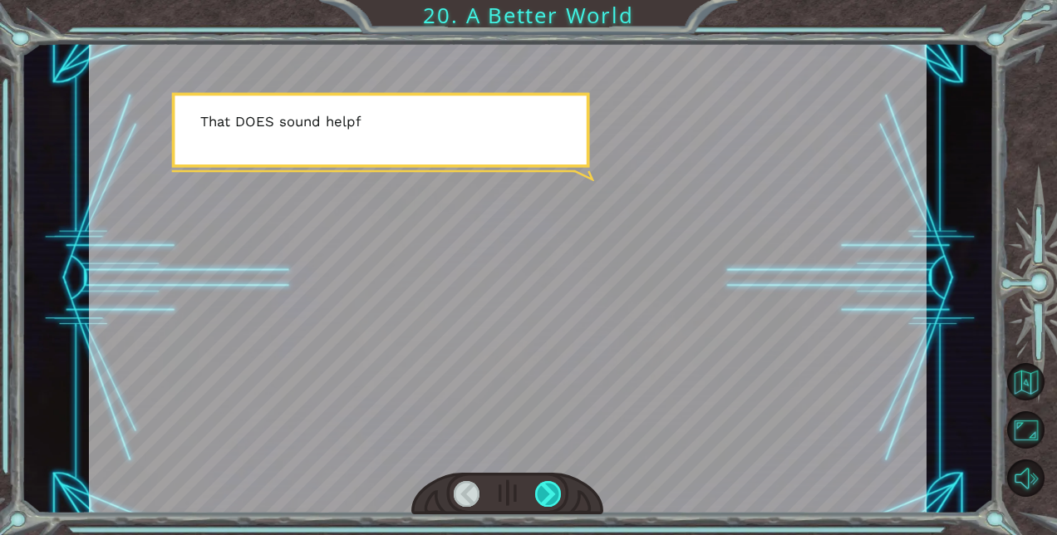
click at [547, 492] on div at bounding box center [548, 494] width 26 height 26
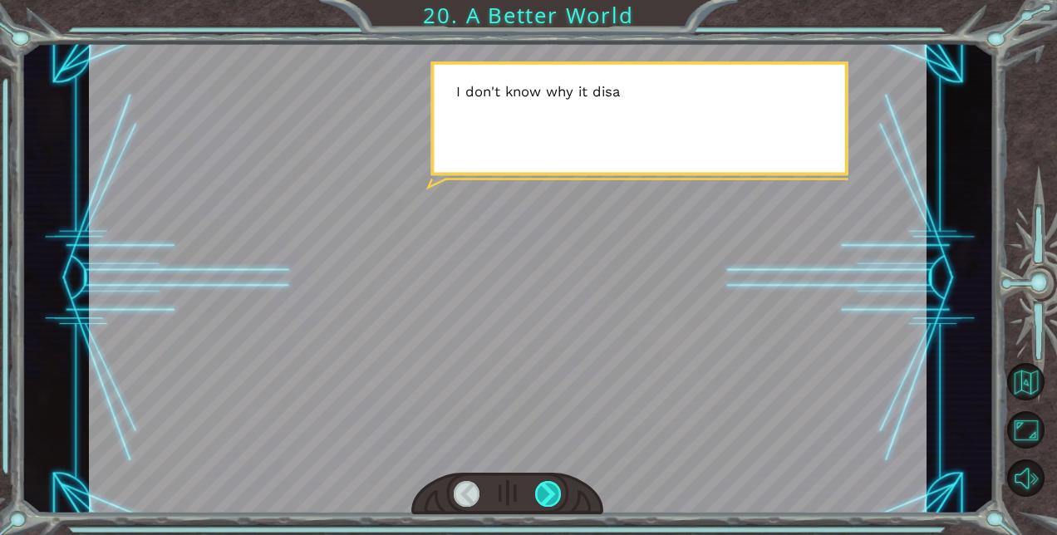
click at [547, 492] on div at bounding box center [548, 494] width 26 height 26
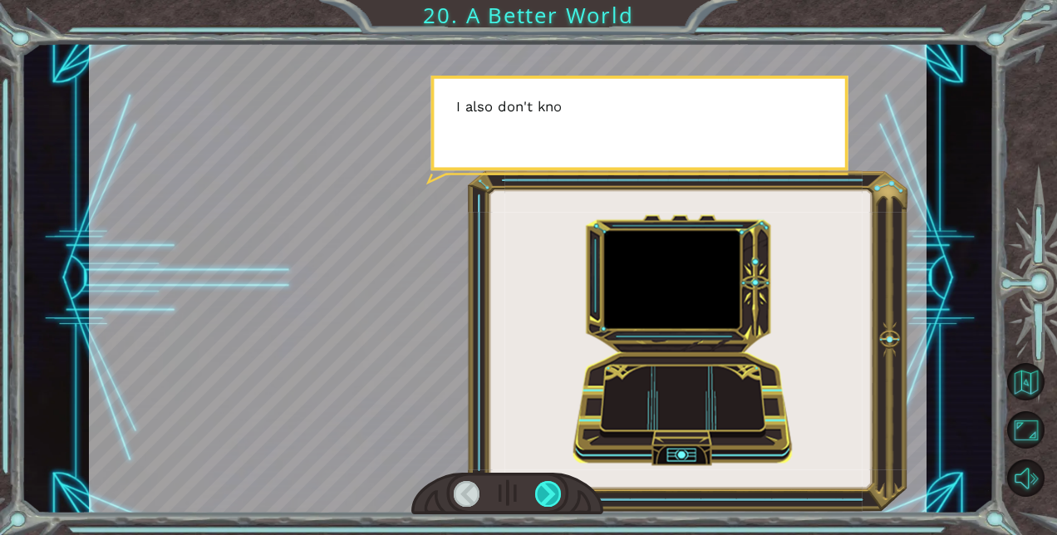
click at [547, 492] on div at bounding box center [548, 494] width 26 height 26
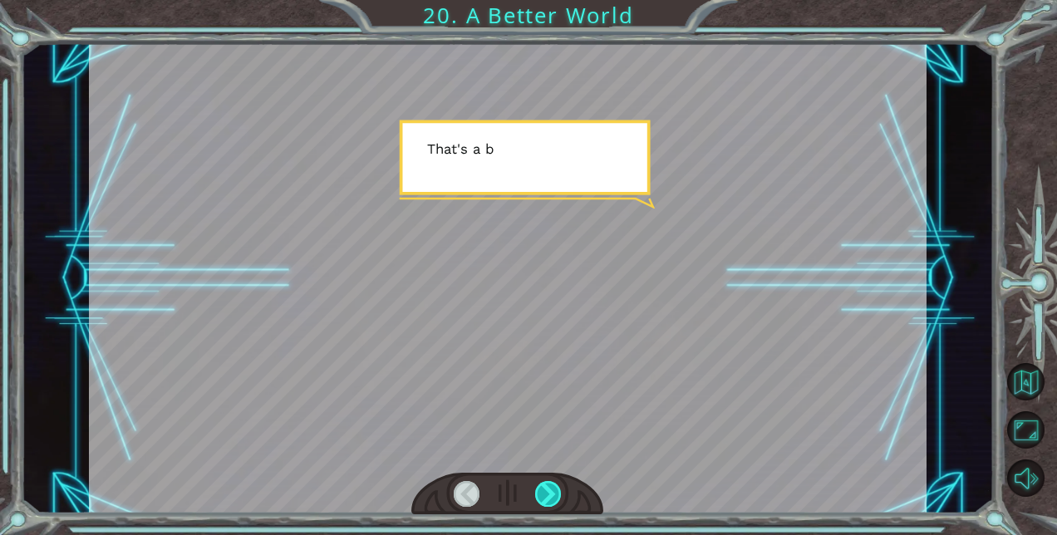
click at [547, 492] on div at bounding box center [548, 494] width 26 height 26
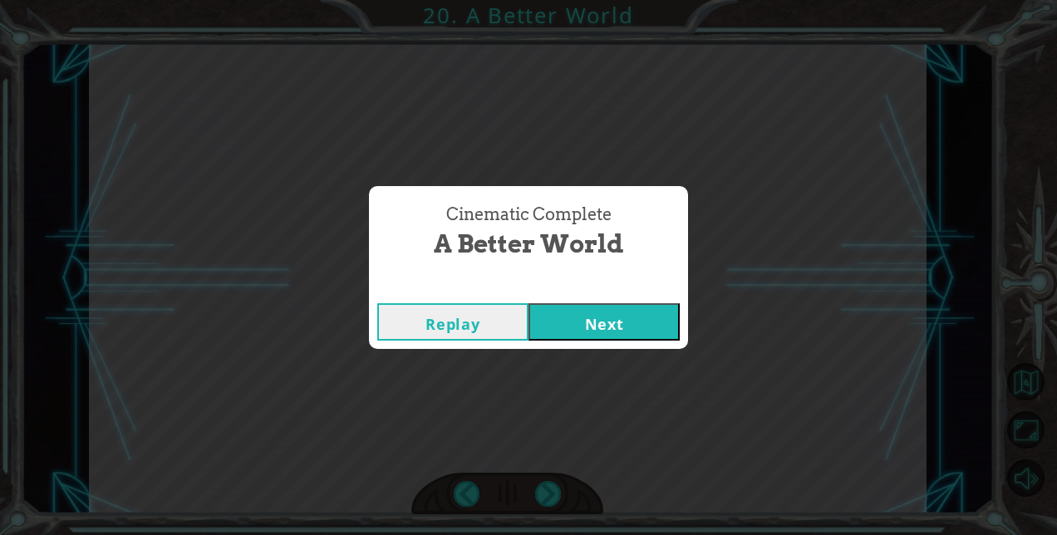
click at [597, 326] on button "Next" at bounding box center [604, 321] width 151 height 37
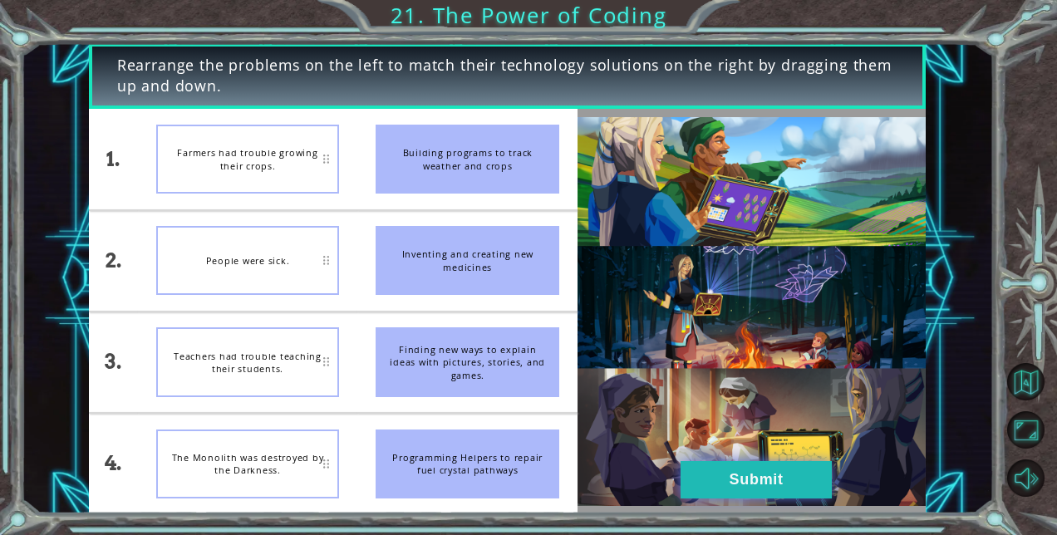
click at [715, 474] on button "Submit" at bounding box center [756, 479] width 151 height 37
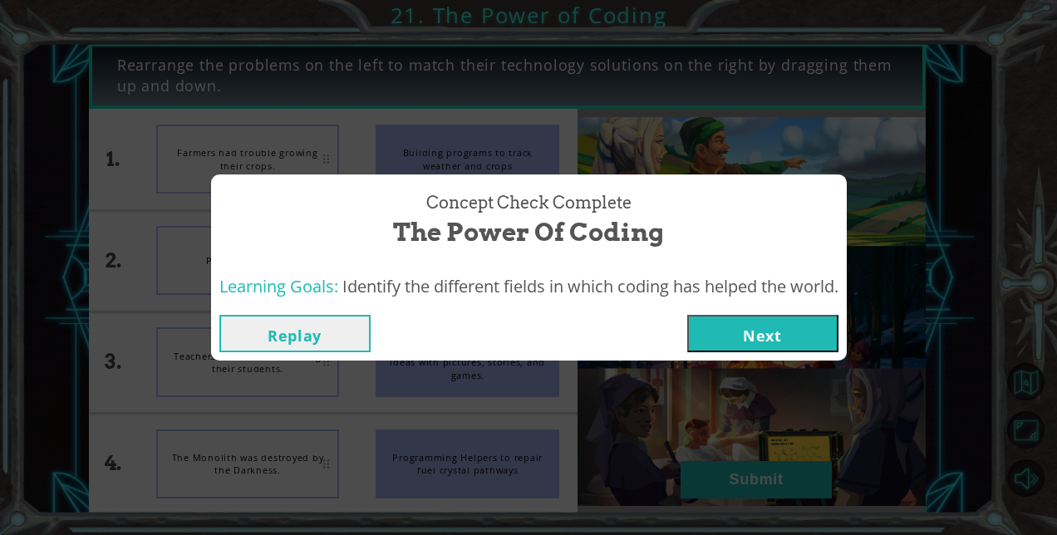
click at [773, 325] on button "Next" at bounding box center [762, 333] width 151 height 37
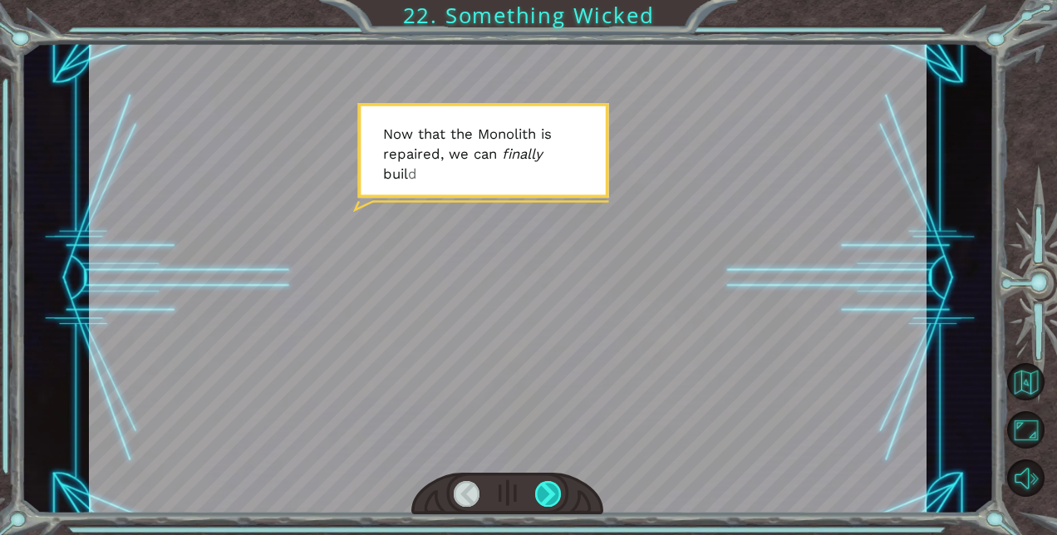
click at [548, 497] on div at bounding box center [548, 494] width 26 height 26
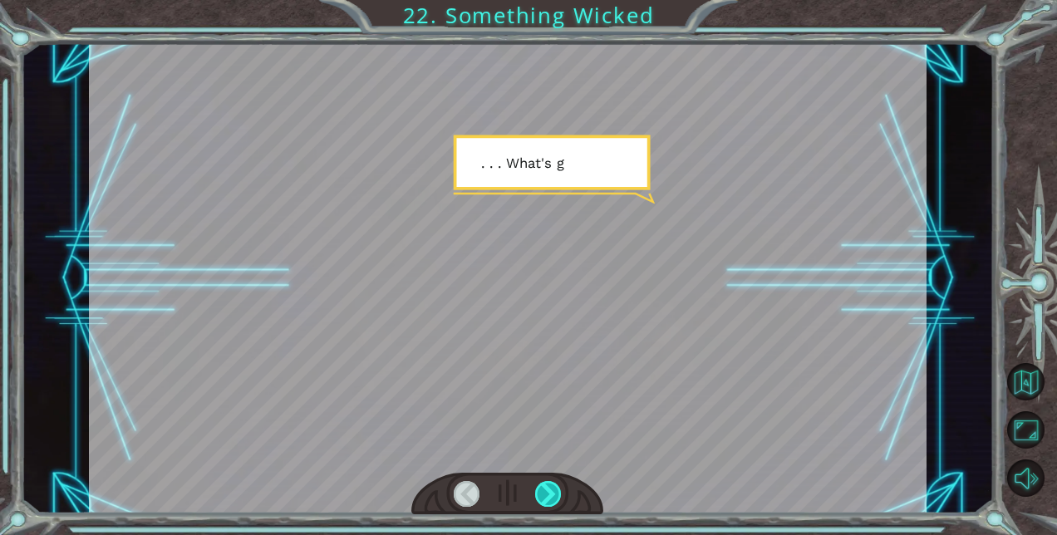
click at [548, 497] on div at bounding box center [548, 494] width 26 height 26
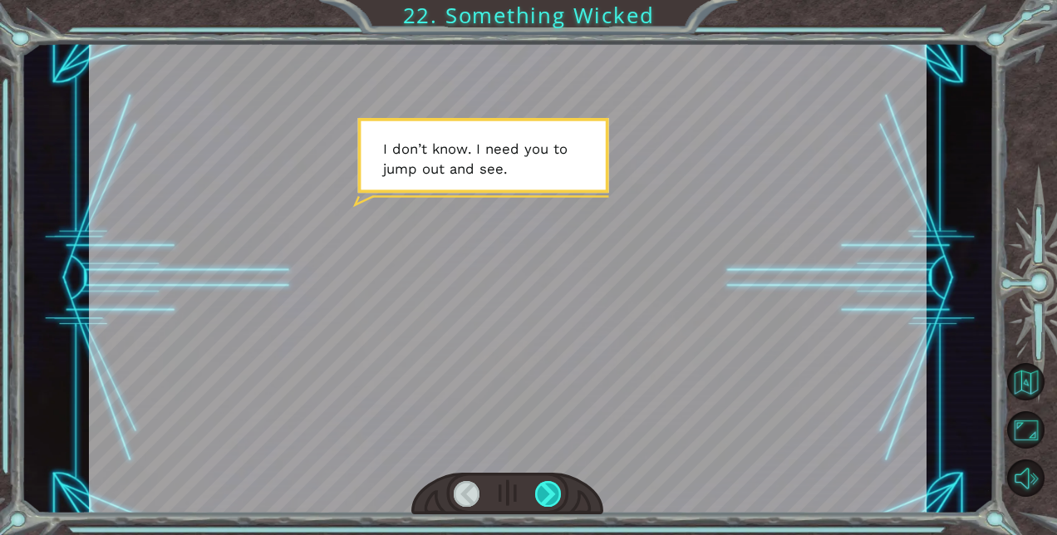
click at [548, 497] on div at bounding box center [548, 494] width 26 height 26
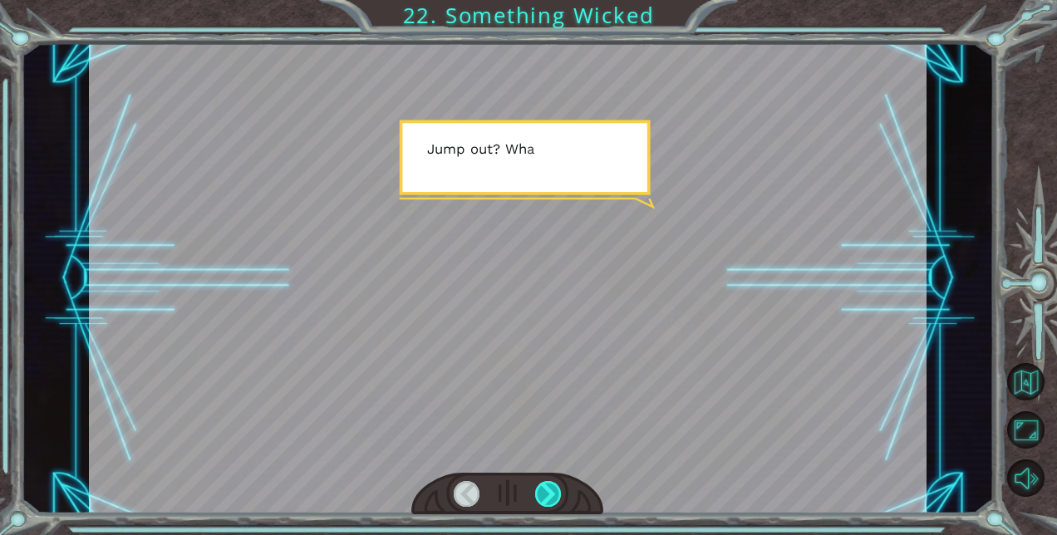
click at [548, 497] on div at bounding box center [548, 494] width 26 height 26
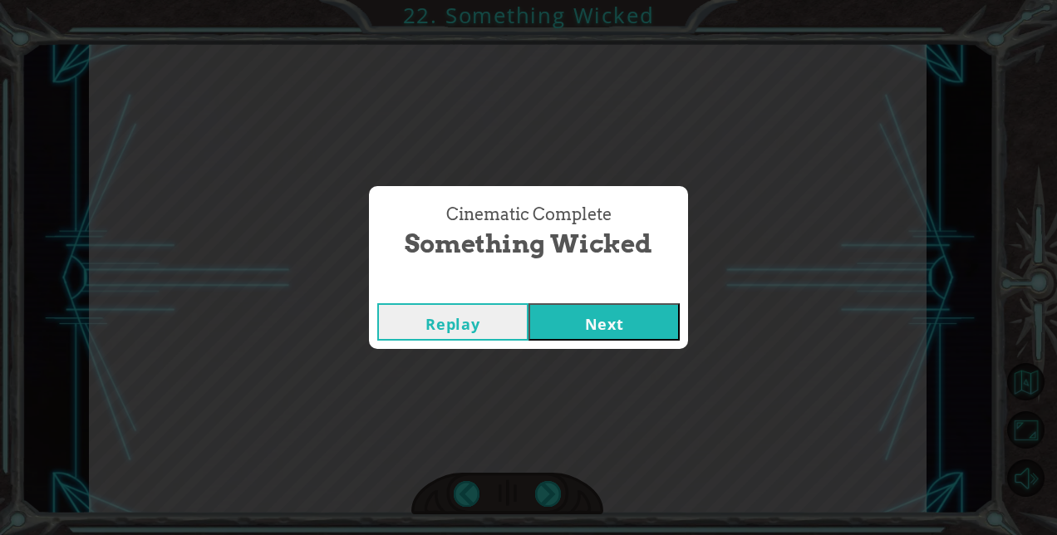
click at [604, 324] on button "Next" at bounding box center [604, 321] width 151 height 37
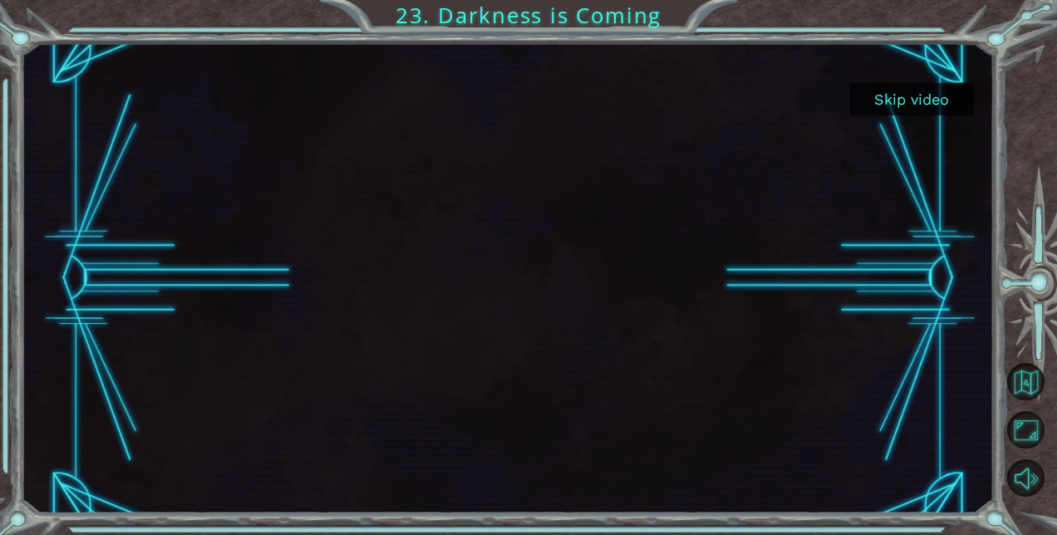
click at [925, 100] on button "Skip video" at bounding box center [911, 99] width 125 height 32
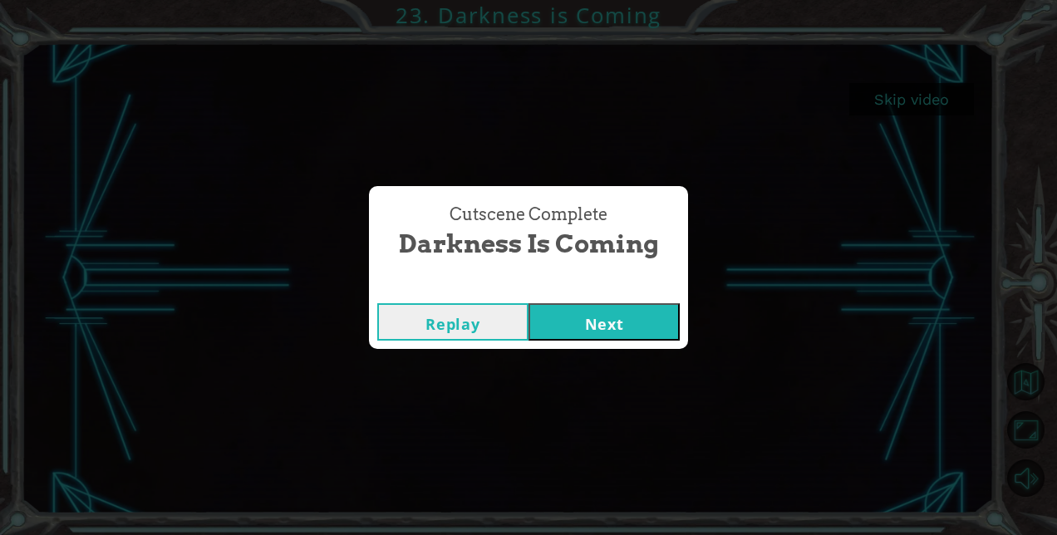
click at [608, 325] on button "Next" at bounding box center [604, 321] width 151 height 37
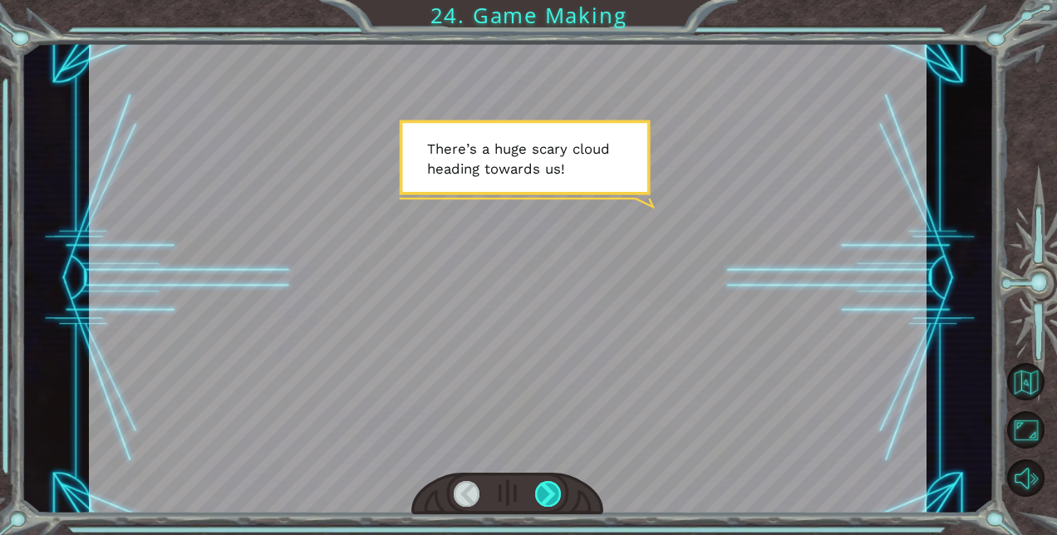
click at [547, 495] on div at bounding box center [548, 494] width 26 height 26
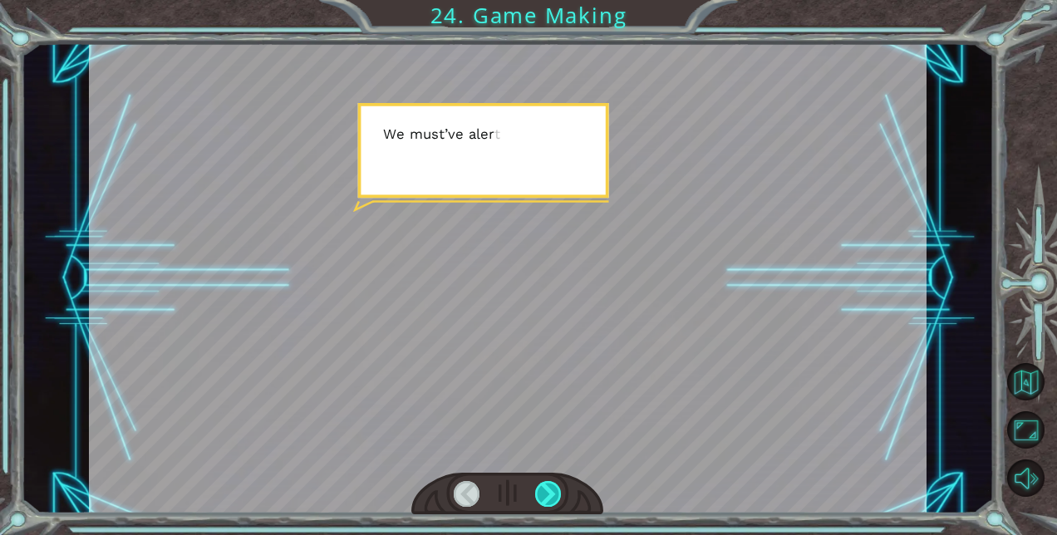
click at [547, 495] on div at bounding box center [548, 494] width 26 height 26
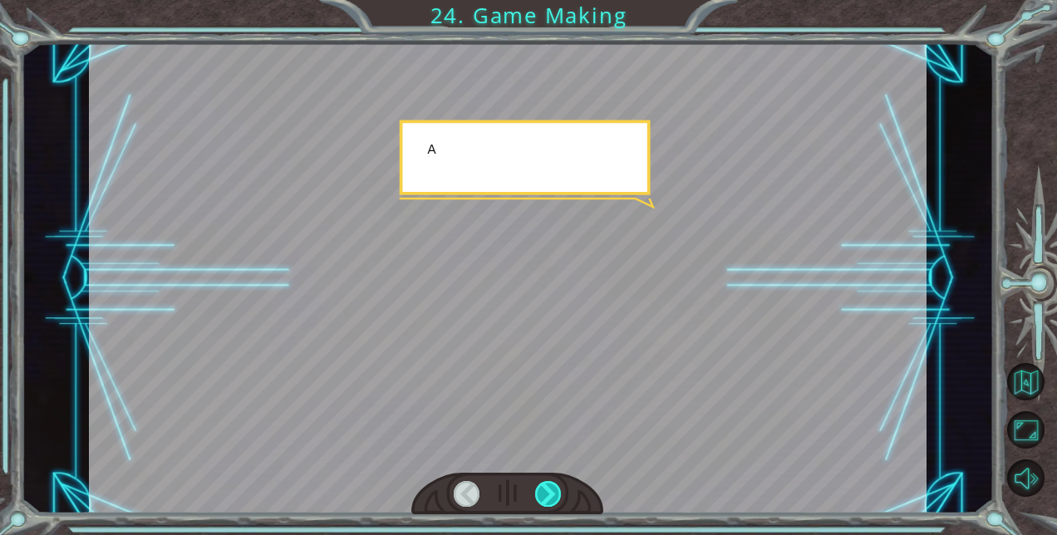
click at [547, 495] on div at bounding box center [548, 494] width 26 height 26
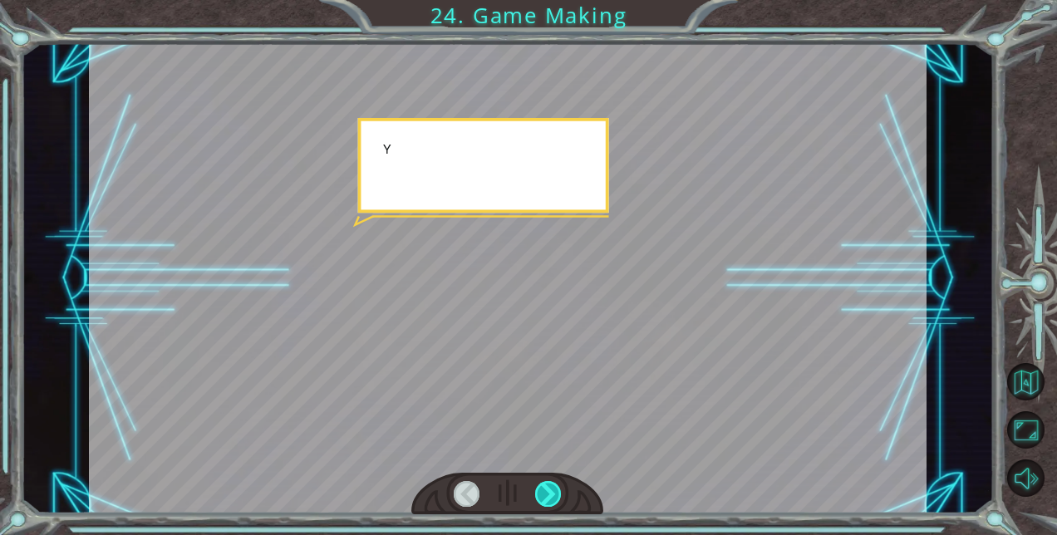
click at [547, 495] on div at bounding box center [548, 494] width 26 height 26
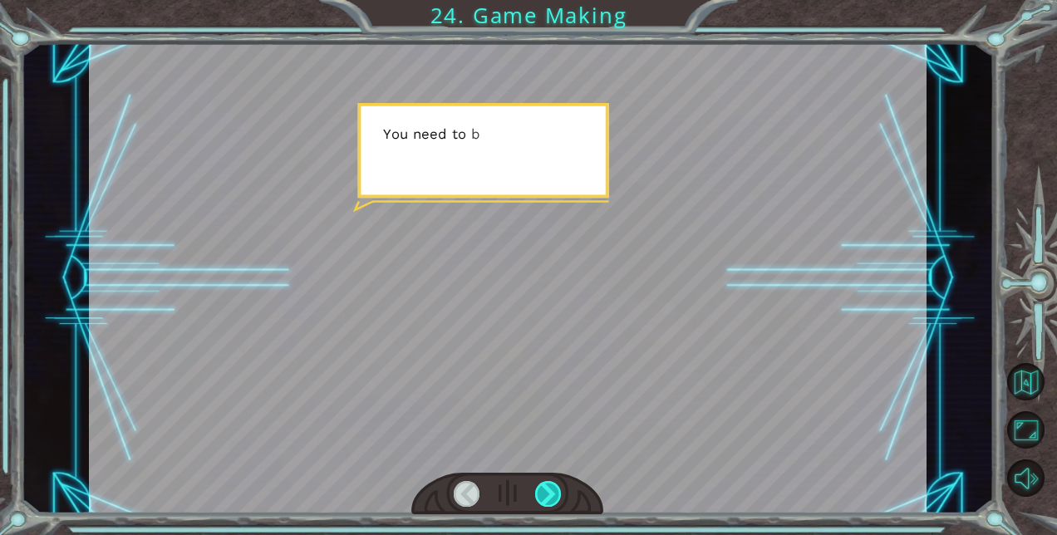
click at [547, 495] on div at bounding box center [548, 494] width 26 height 26
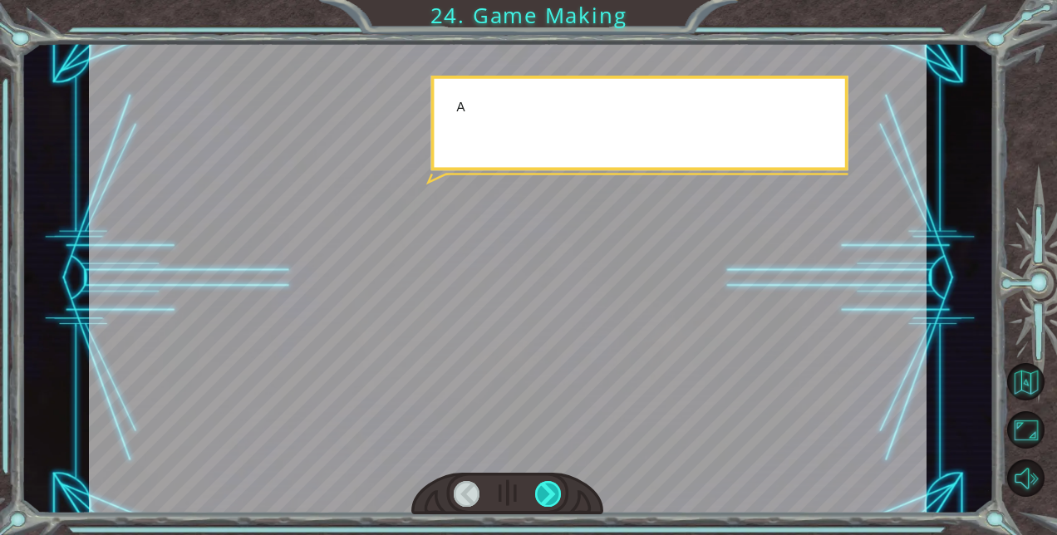
click at [547, 495] on div at bounding box center [548, 494] width 26 height 26
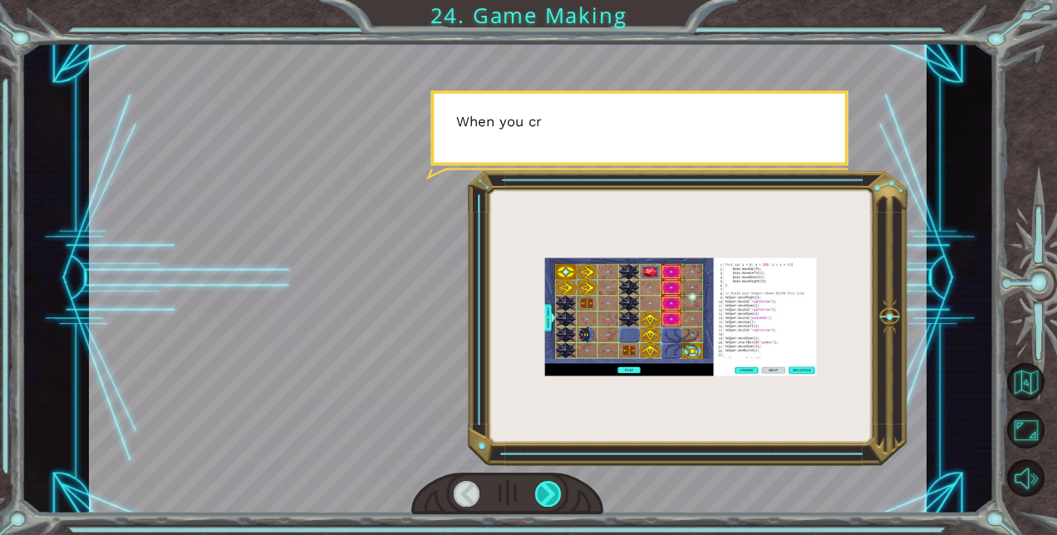
click at [547, 495] on div at bounding box center [548, 494] width 26 height 26
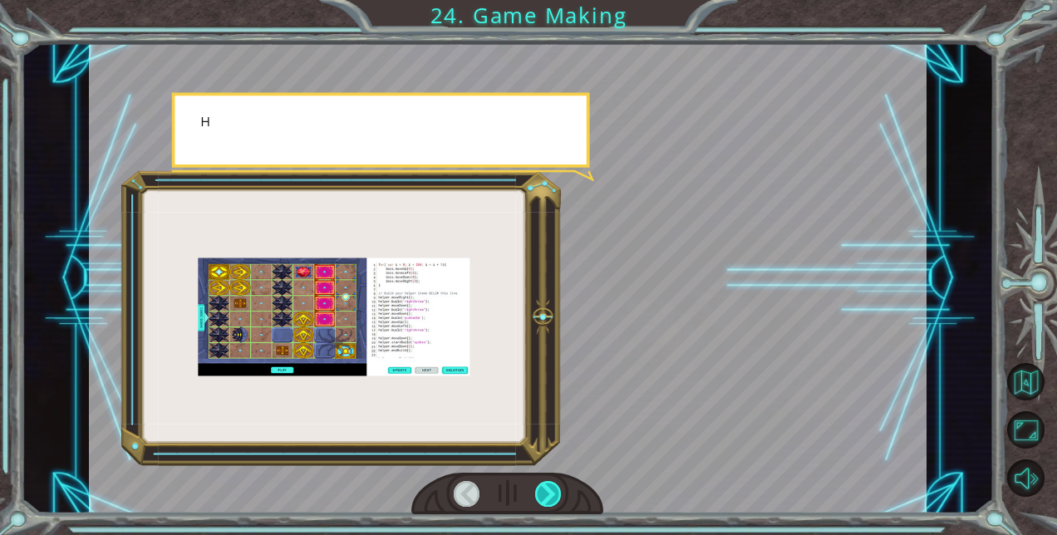
click at [547, 495] on div at bounding box center [548, 494] width 26 height 26
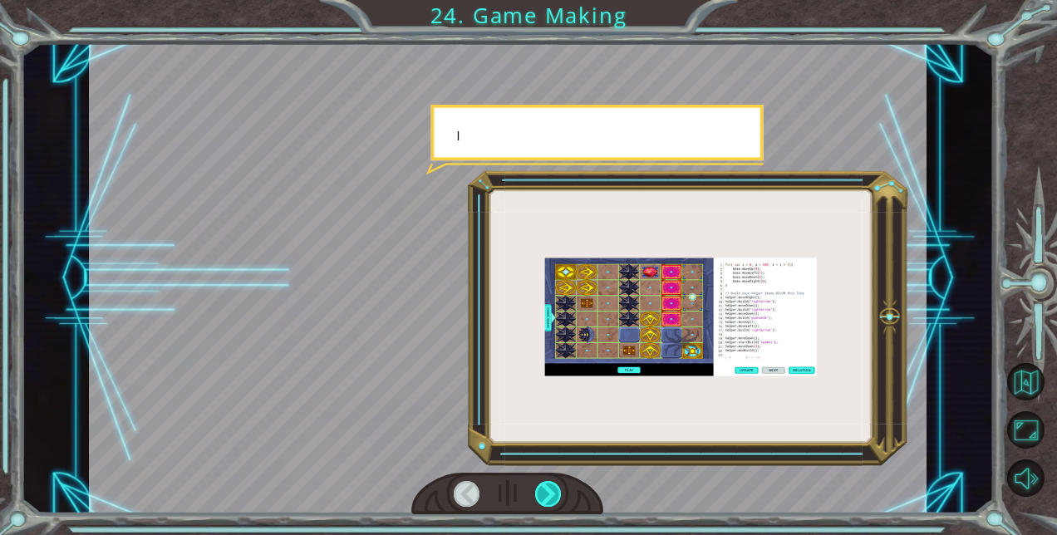
click at [547, 495] on div at bounding box center [548, 494] width 26 height 26
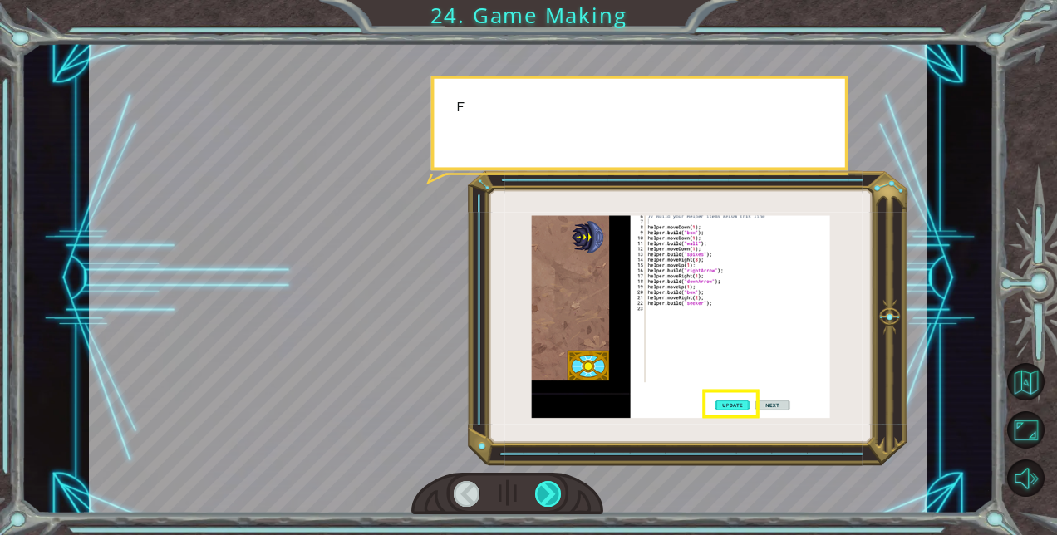
click at [547, 495] on div at bounding box center [548, 494] width 26 height 26
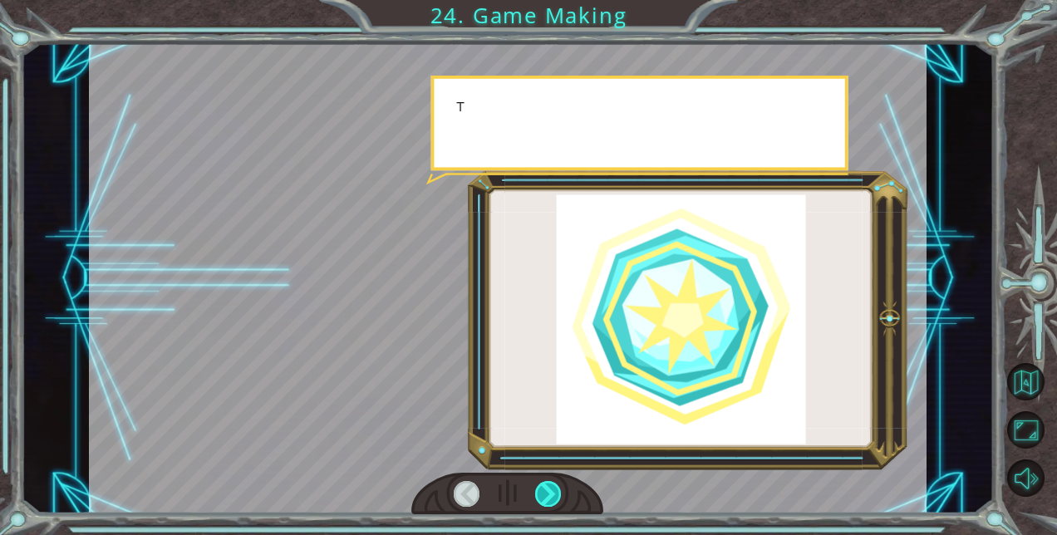
click at [547, 495] on div at bounding box center [548, 494] width 26 height 26
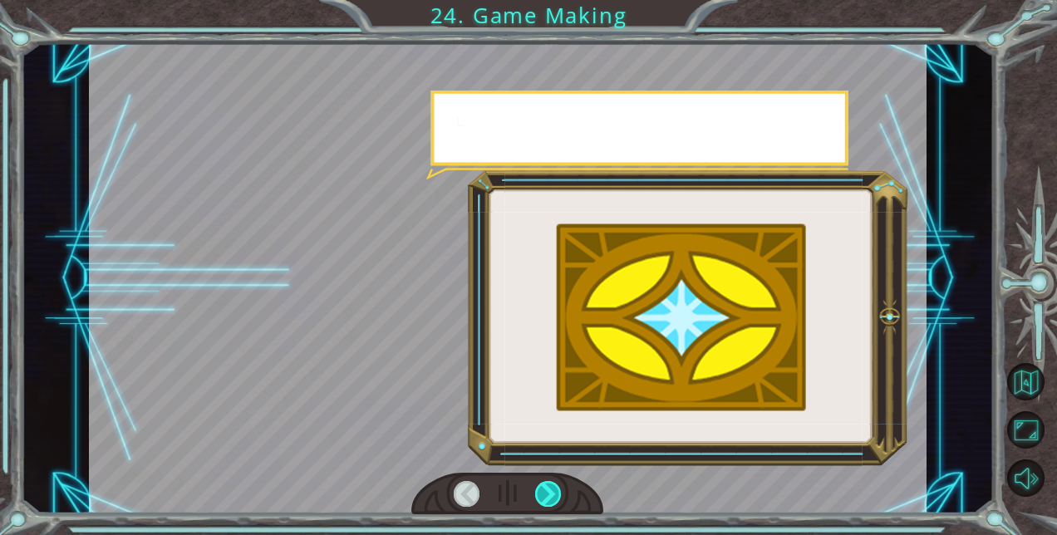
click at [547, 495] on div at bounding box center [548, 494] width 26 height 26
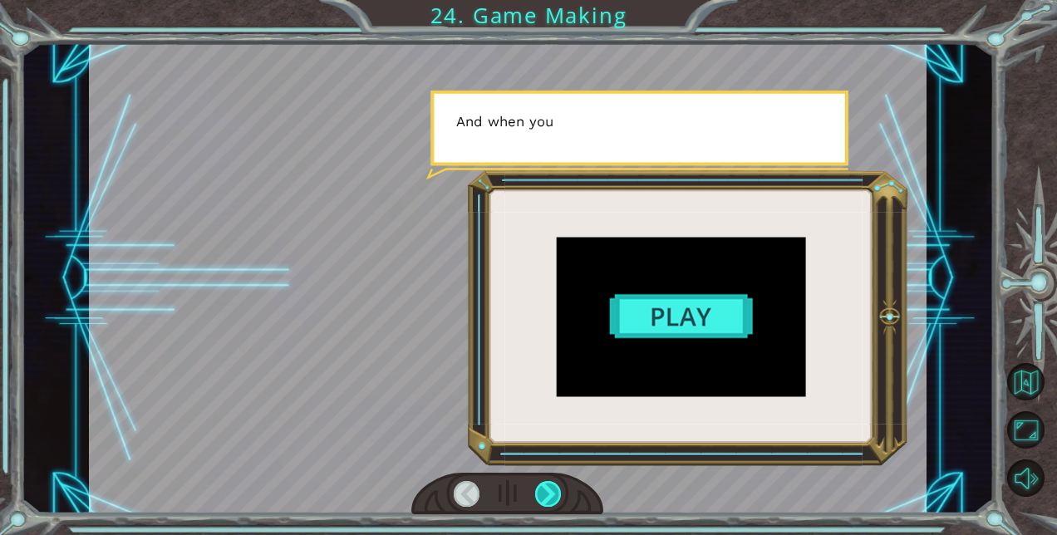
click at [547, 495] on div at bounding box center [548, 494] width 26 height 26
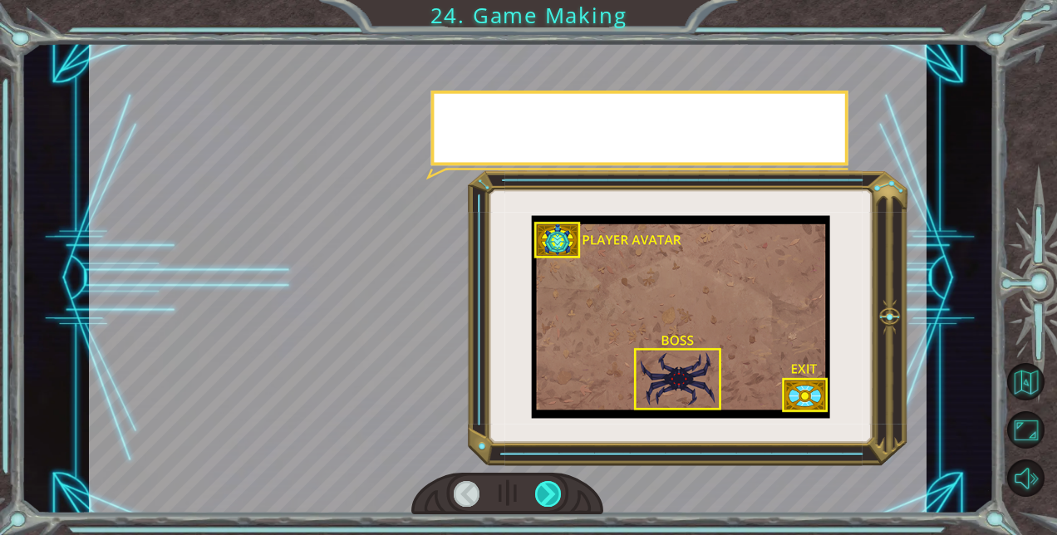
click at [547, 495] on div at bounding box center [548, 494] width 26 height 26
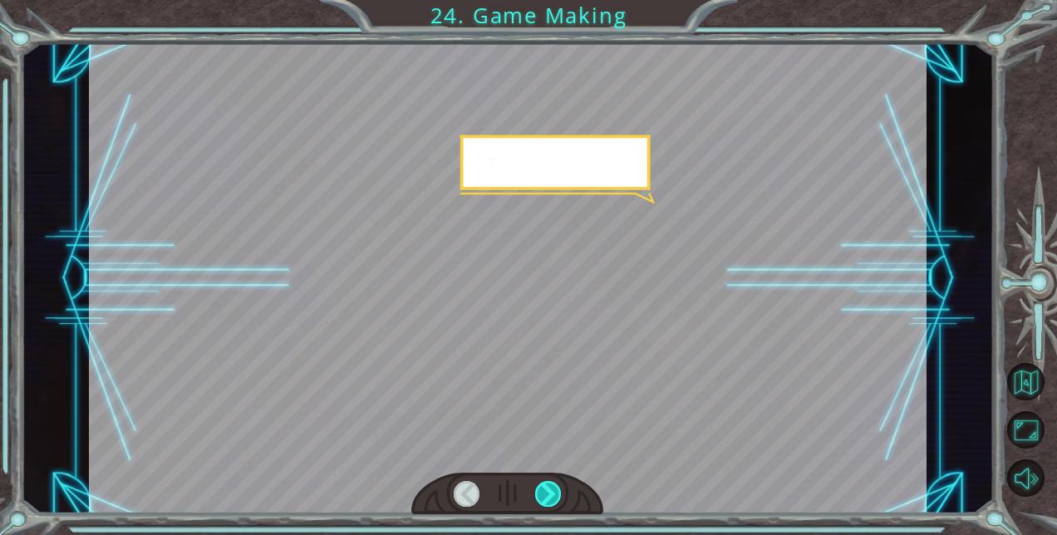
click at [547, 495] on div at bounding box center [548, 494] width 26 height 26
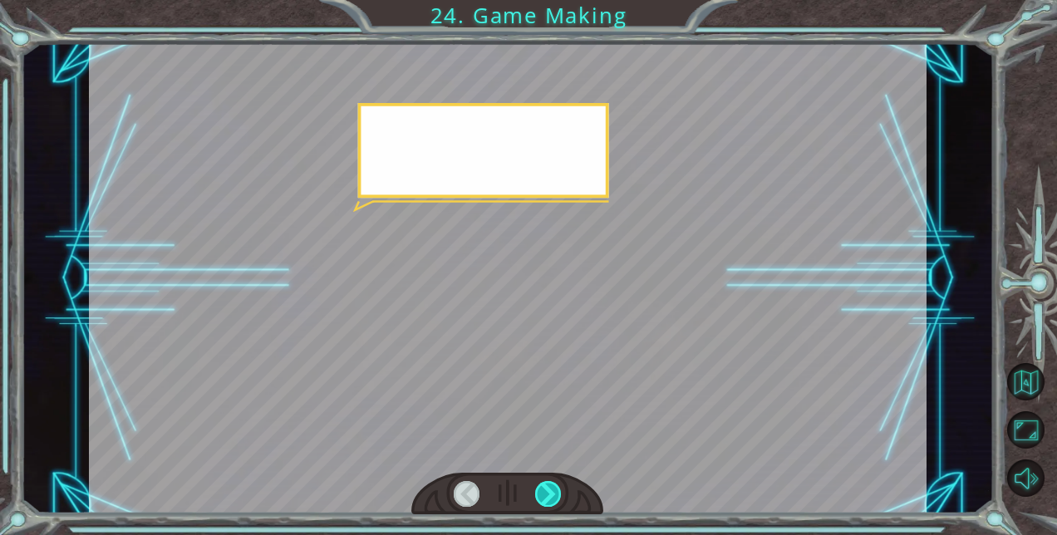
click at [547, 495] on div at bounding box center [548, 494] width 26 height 26
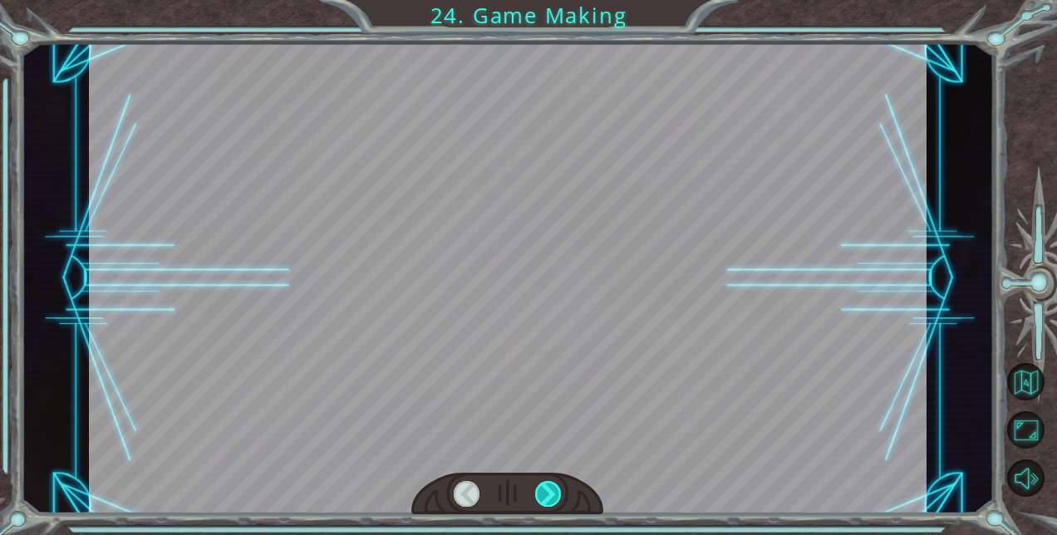
click at [547, 495] on div at bounding box center [548, 494] width 26 height 26
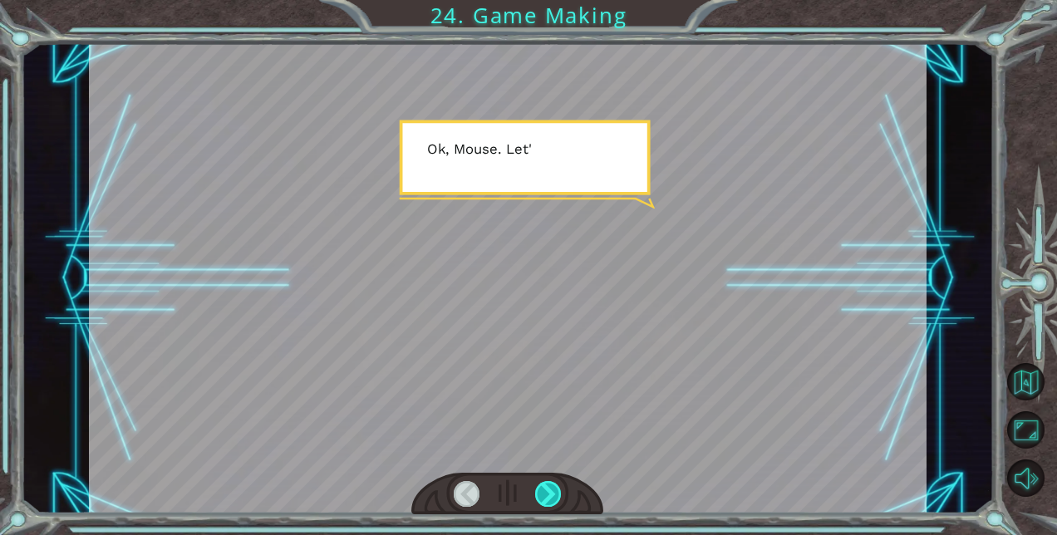
click at [547, 495] on div at bounding box center [548, 494] width 26 height 26
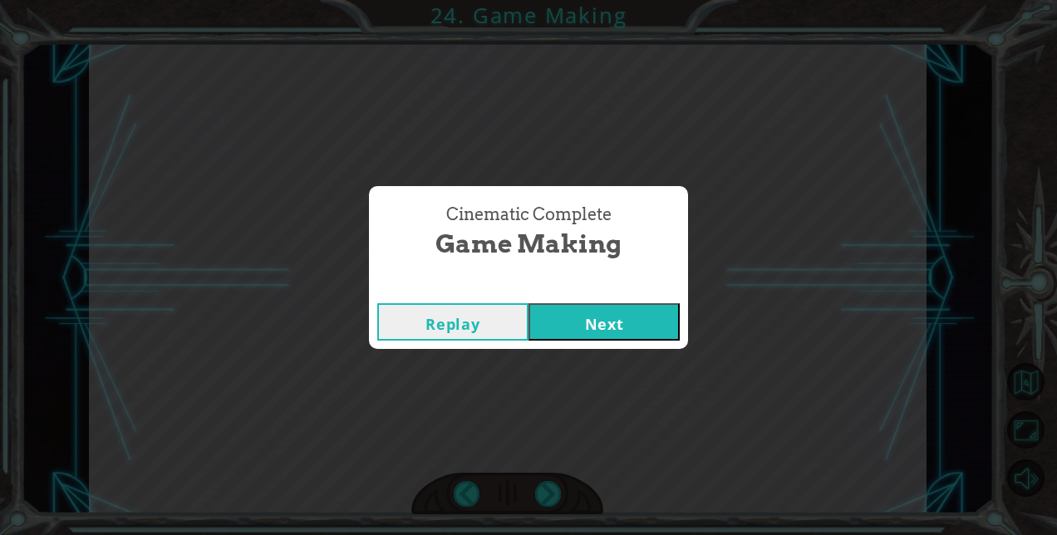
click at [592, 332] on button "Next" at bounding box center [604, 321] width 151 height 37
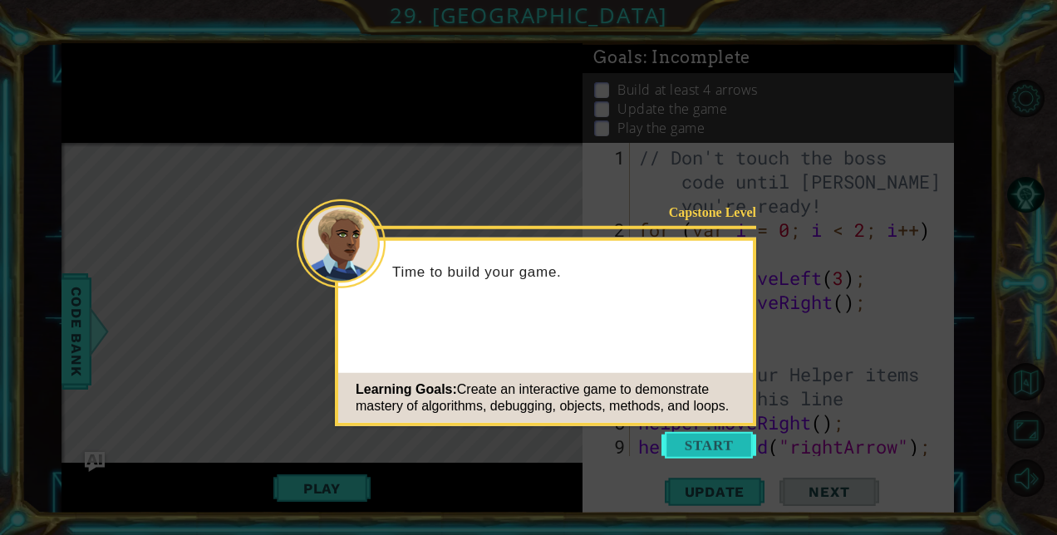
click at [677, 437] on button "Start" at bounding box center [709, 445] width 95 height 27
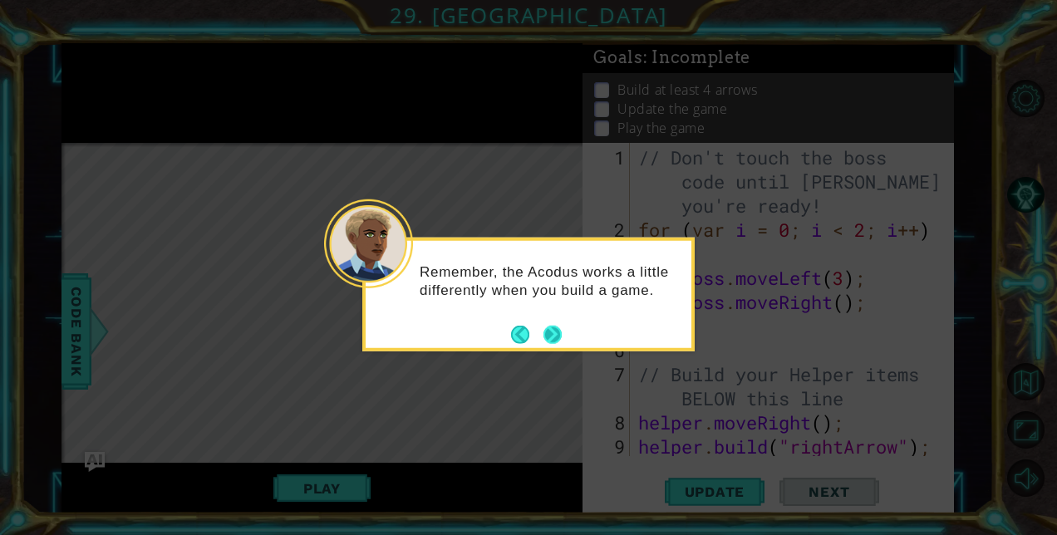
click at [555, 336] on button "Next" at bounding box center [553, 334] width 18 height 18
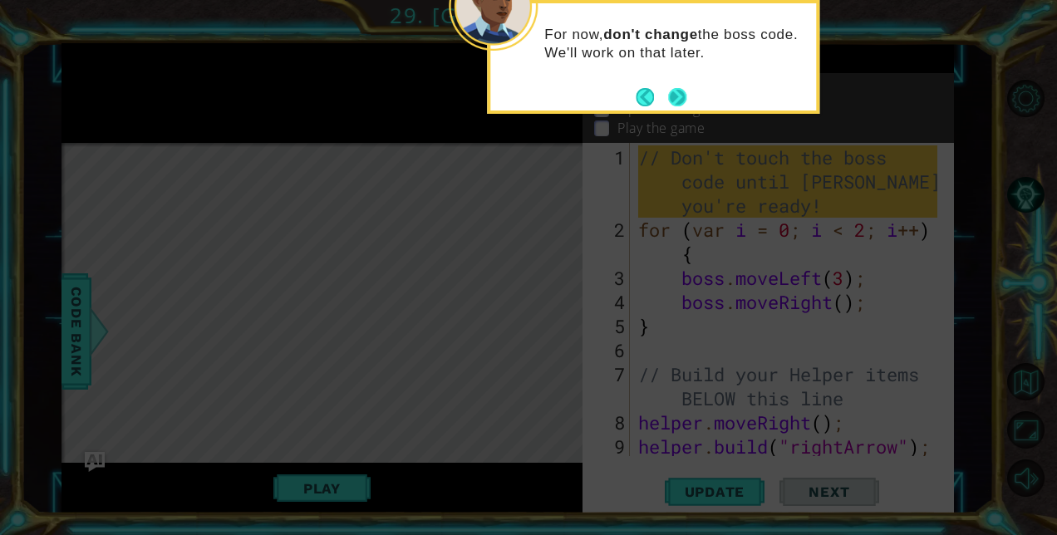
click at [673, 95] on button "Next" at bounding box center [677, 97] width 18 height 18
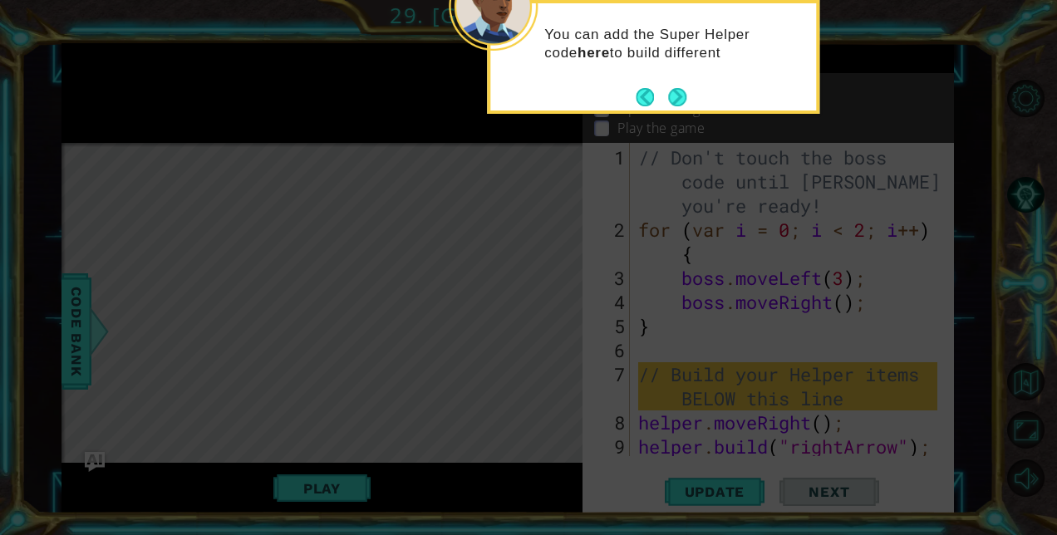
click at [673, 95] on button "Next" at bounding box center [677, 97] width 18 height 18
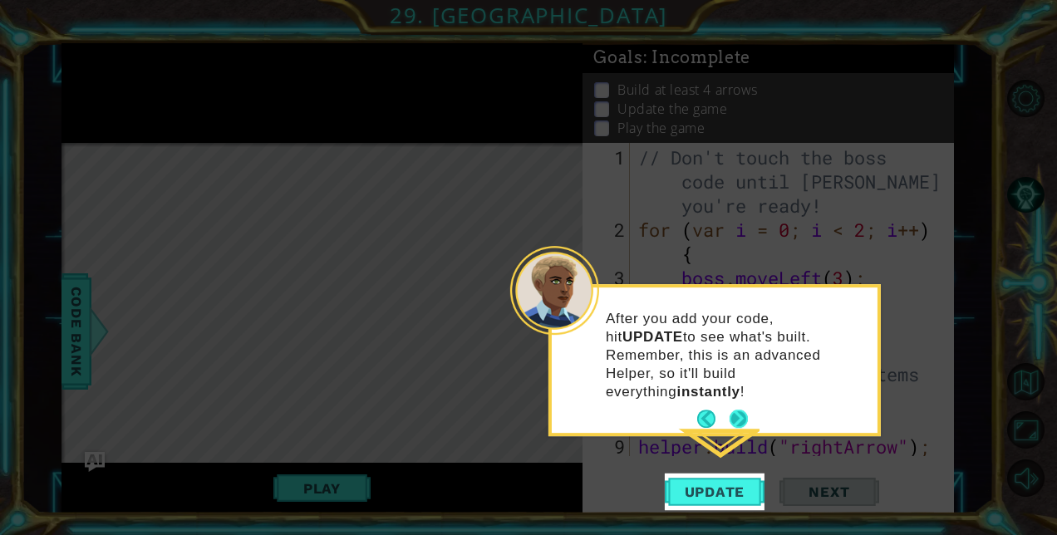
click at [737, 377] on p "After you add your code, hit UPDATE to see what's built. Remember, this is an a…" at bounding box center [736, 355] width 260 height 91
click at [736, 410] on button "Next" at bounding box center [739, 419] width 18 height 18
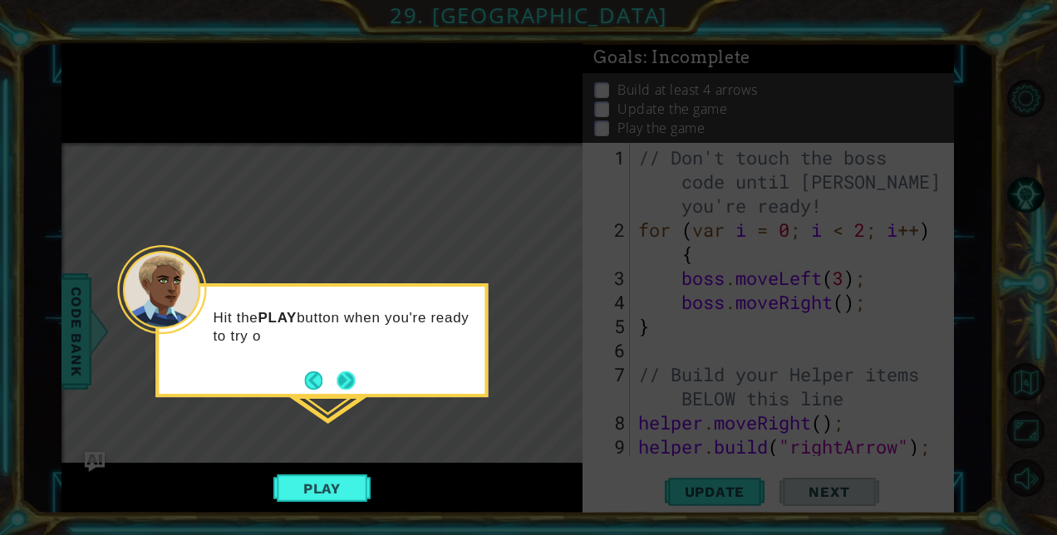
click at [344, 382] on button "Next" at bounding box center [346, 381] width 18 height 18
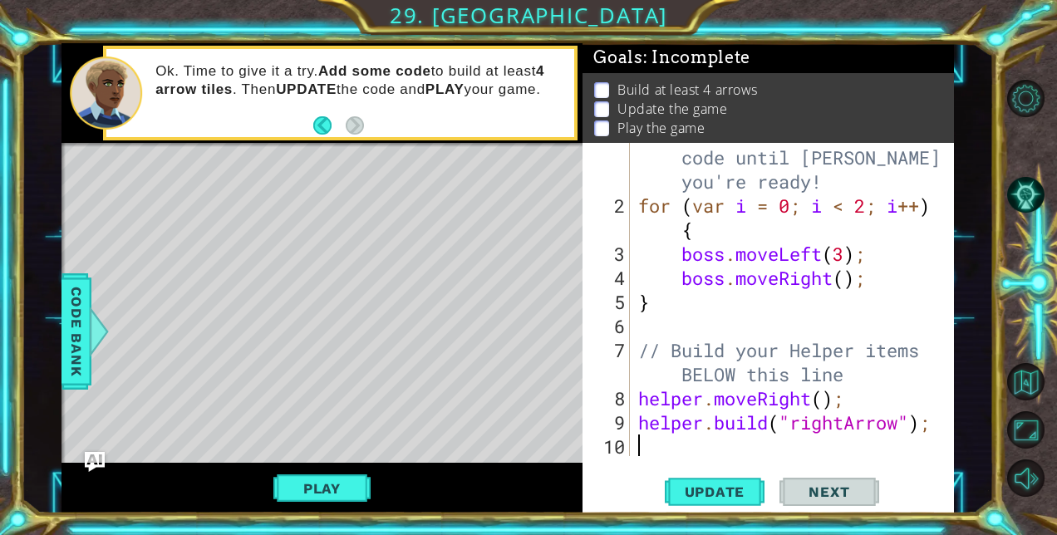
scroll to position [23, 0]
click at [638, 399] on div "// Don't touch the boss code until [PERSON_NAME] says you're ready! for ( var i…" at bounding box center [790, 326] width 311 height 410
type textarea "helper.moveRight();"
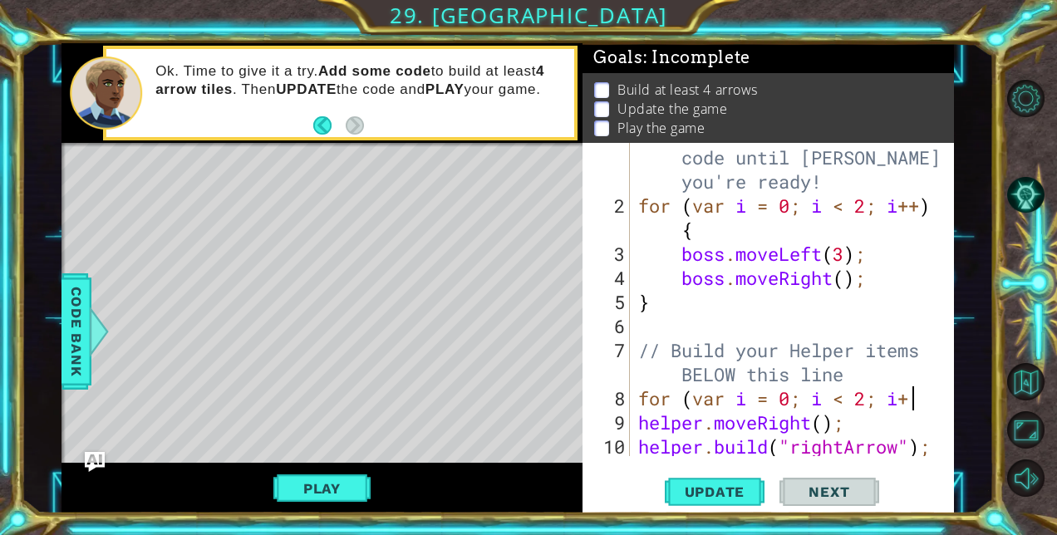
scroll to position [0, 12]
type textarea "for (var i = 0; i < 2; i++)"
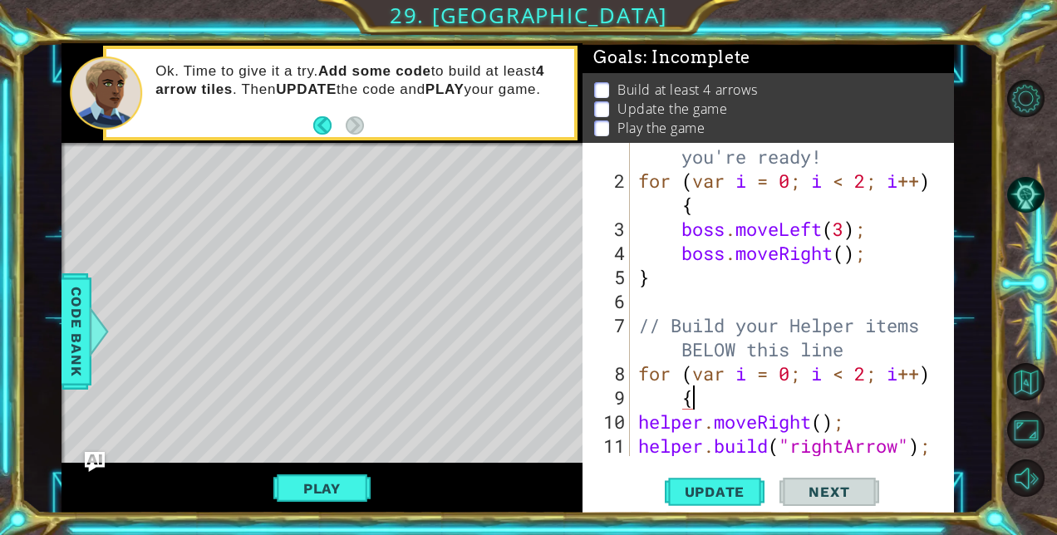
scroll to position [54, 0]
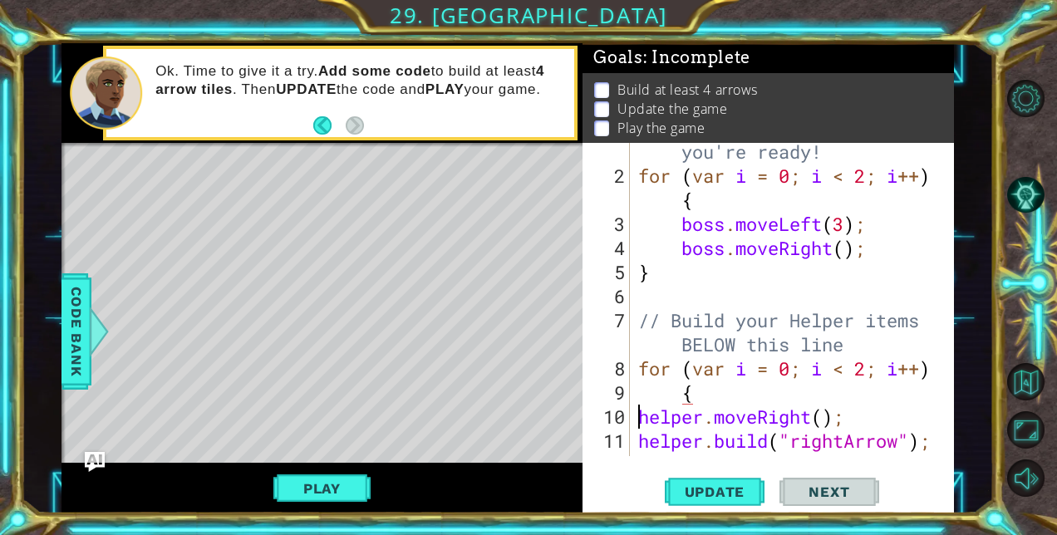
click at [637, 415] on div "// Don't touch the boss code until [PERSON_NAME] says you're ready! for ( var i…" at bounding box center [790, 296] width 311 height 410
click at [638, 441] on div "// Don't touch the boss code until [PERSON_NAME] says you're ready! for ( var i…" at bounding box center [790, 296] width 311 height 410
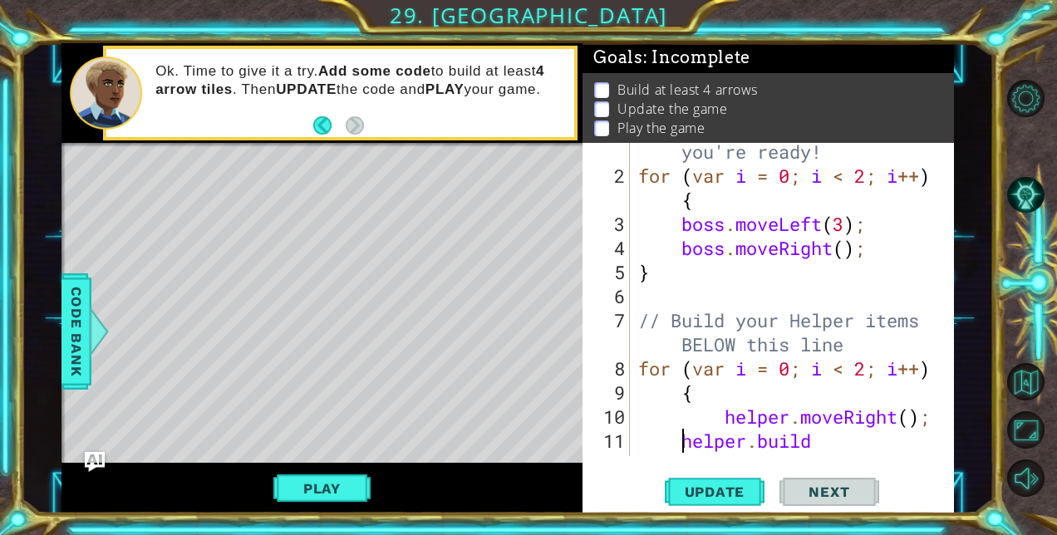
scroll to position [96, 0]
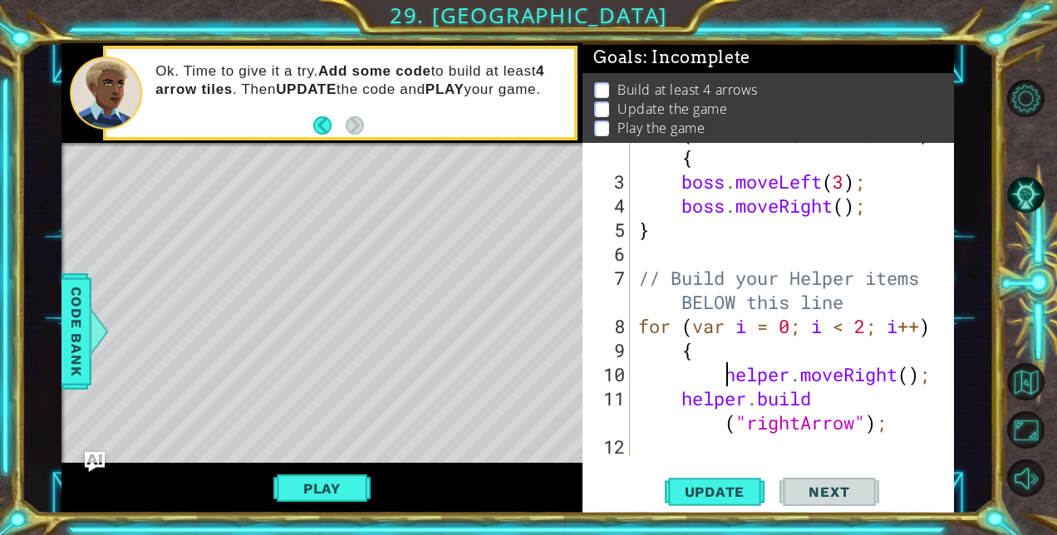
click at [725, 374] on div "for ( var i = 0 ; i < 2 ; i ++ ) { boss . moveLeft ( 3 ) ; boss . moveRight ( )…" at bounding box center [790, 314] width 311 height 386
click at [722, 429] on div "for ( var i = 0 ; i < 2 ; i ++ ) { boss . moveLeft ( 3 ) ; boss . moveRight ( )…" at bounding box center [790, 314] width 311 height 386
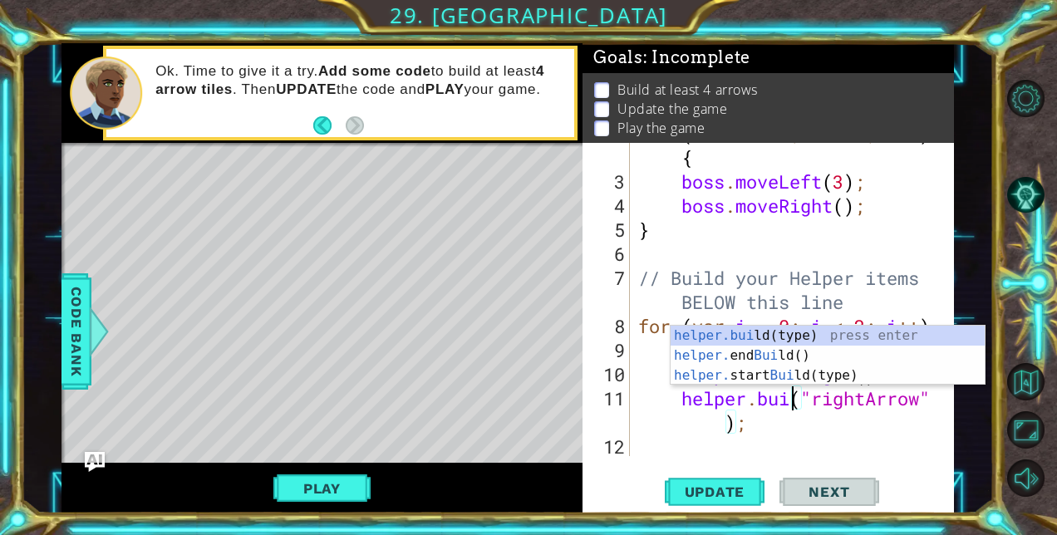
scroll to position [0, 7]
type textarea "[DOMAIN_NAME]("rightArrow");"
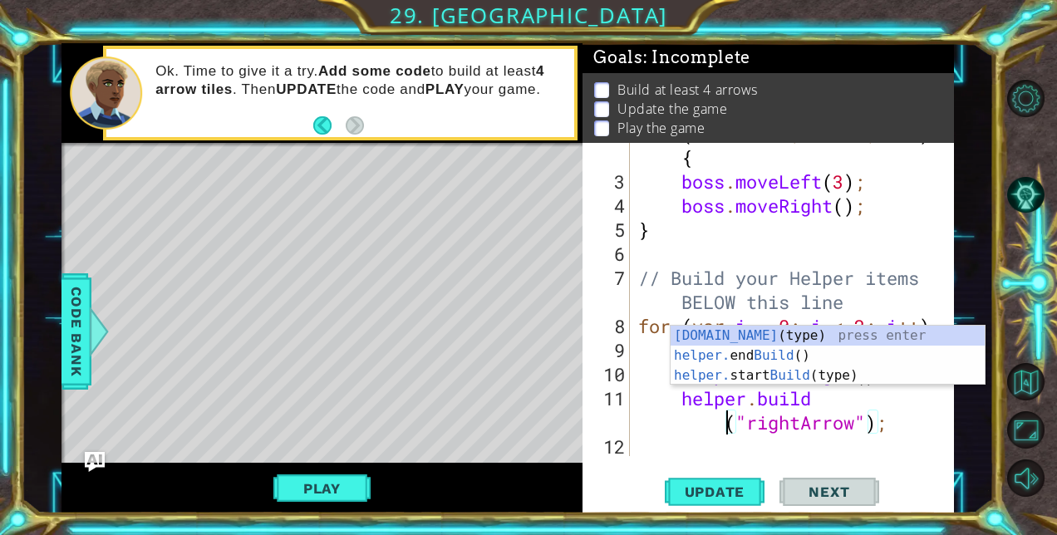
click at [905, 419] on div "for ( var i = 0 ; i < 2 ; i ++ ) { boss . moveLeft ( 3 ) ; boss . moveRight ( )…" at bounding box center [790, 314] width 311 height 386
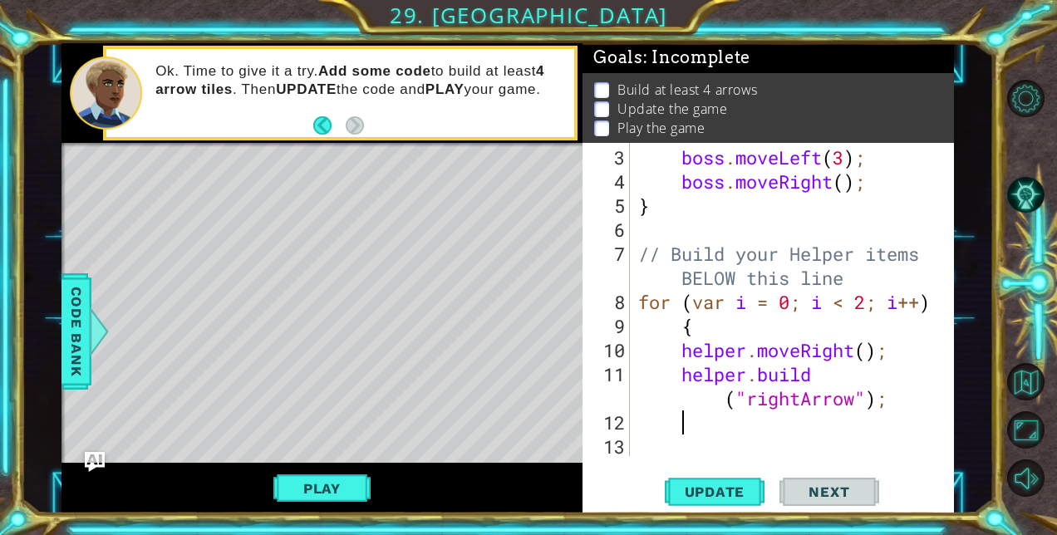
scroll to position [0, 0]
click at [859, 304] on div "boss . moveLeft ( 3 ) ; boss . moveRight ( ) ; } // Build your Helper items BEL…" at bounding box center [790, 326] width 311 height 362
type textarea "for (var i = 0; i < 4; i++)"
click at [733, 495] on span "Update" at bounding box center [715, 492] width 94 height 17
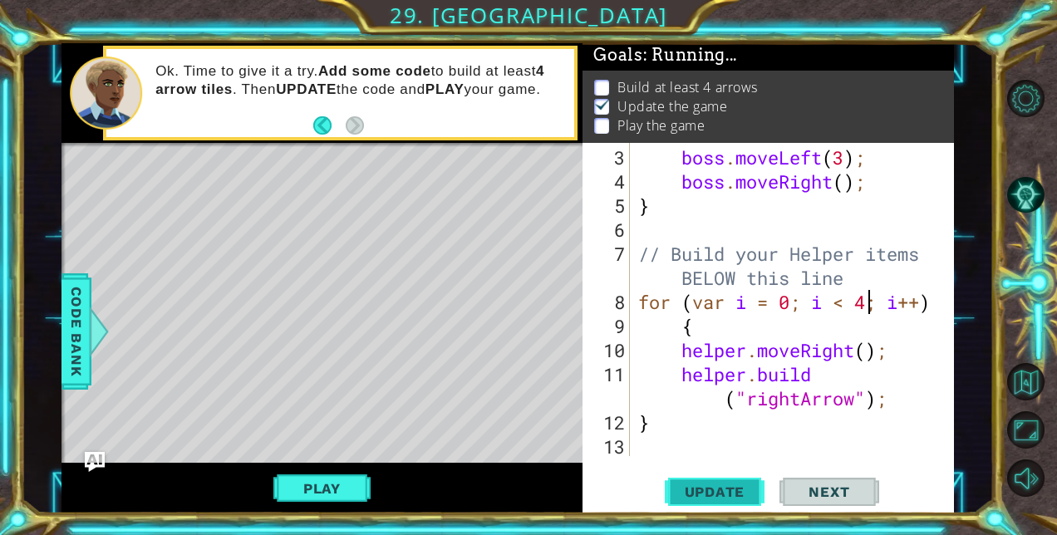
scroll to position [12, 0]
click at [346, 475] on button "Play" at bounding box center [321, 489] width 97 height 32
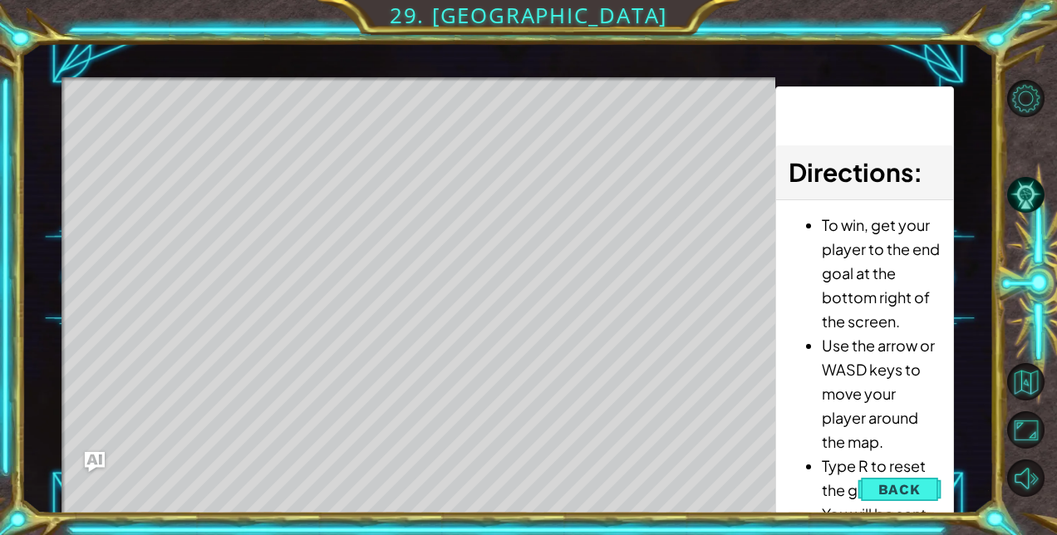
click at [863, 440] on li "Use the arrow or WASD keys to move your player around the map." at bounding box center [881, 393] width 119 height 121
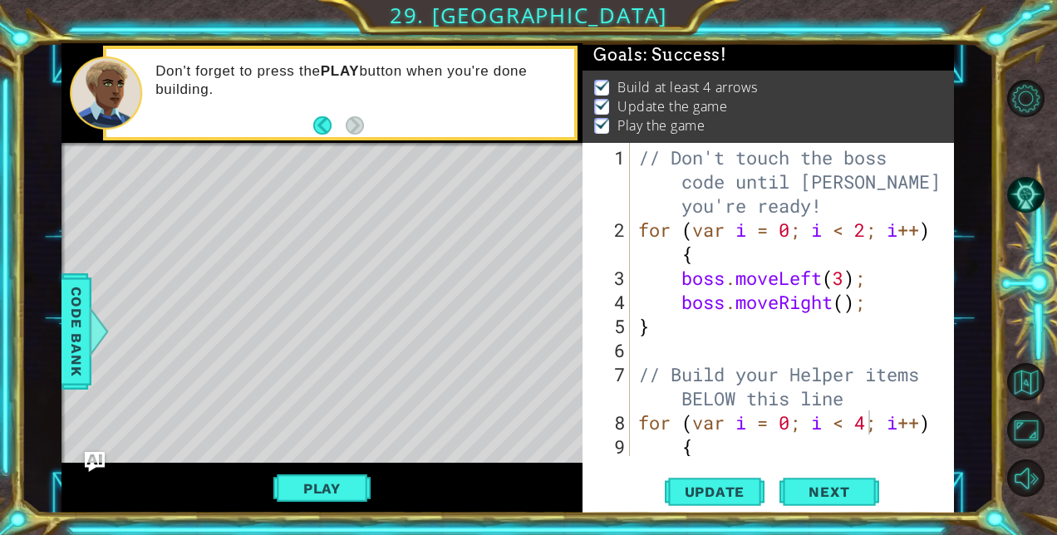
scroll to position [0, 0]
click at [810, 484] on span "Next" at bounding box center [829, 492] width 74 height 17
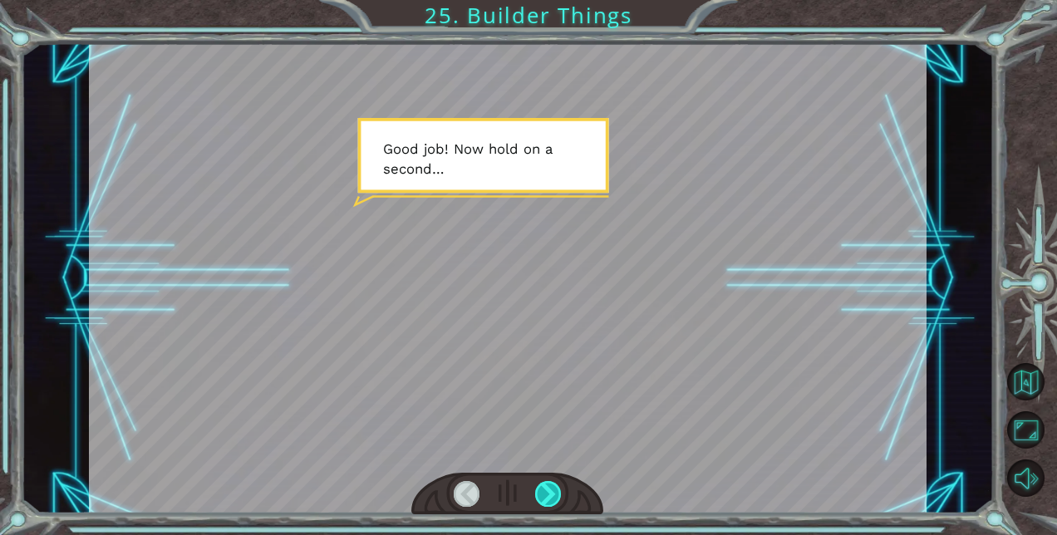
click at [554, 495] on div at bounding box center [548, 494] width 26 height 26
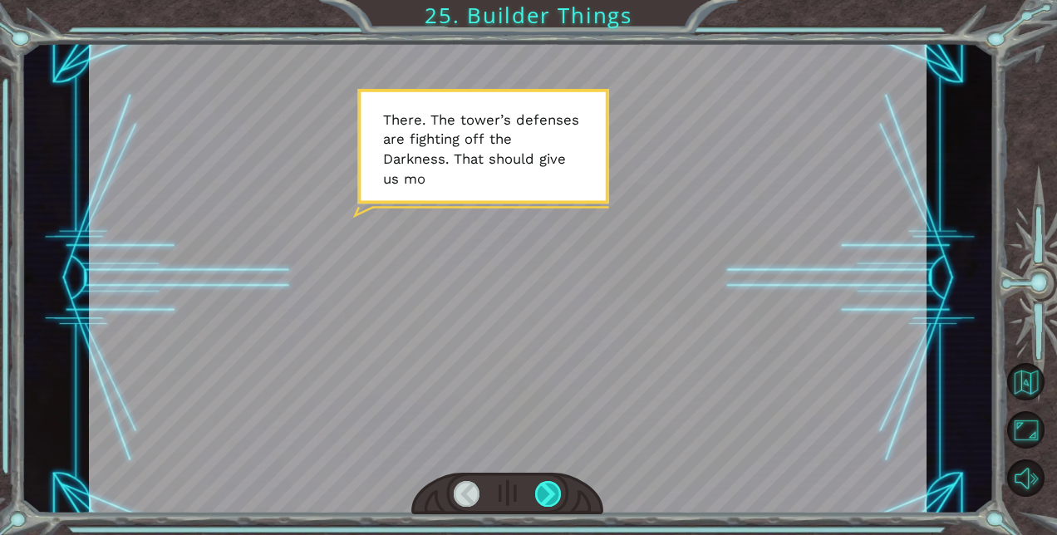
click at [554, 495] on div at bounding box center [548, 494] width 26 height 26
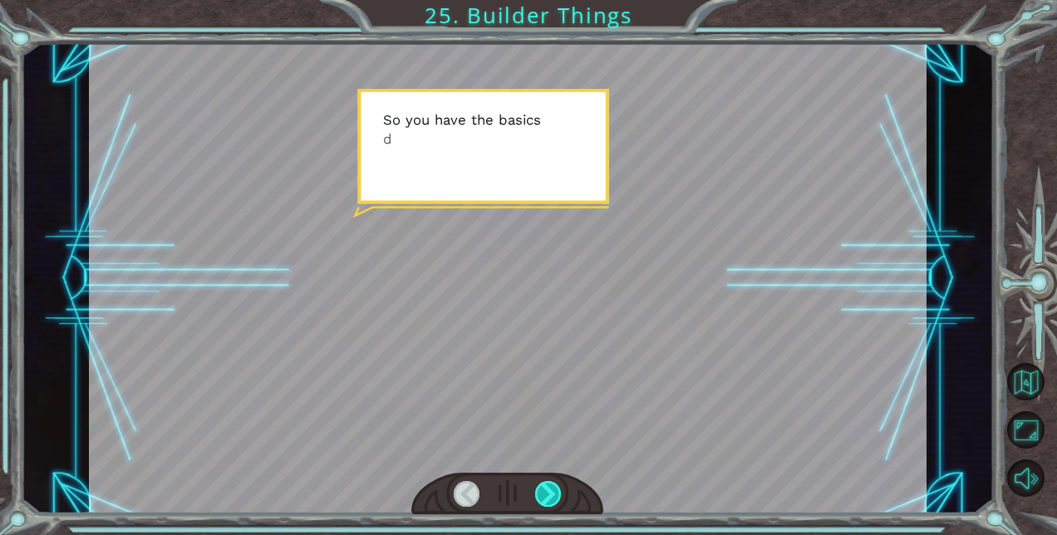
click at [554, 495] on div at bounding box center [548, 494] width 26 height 26
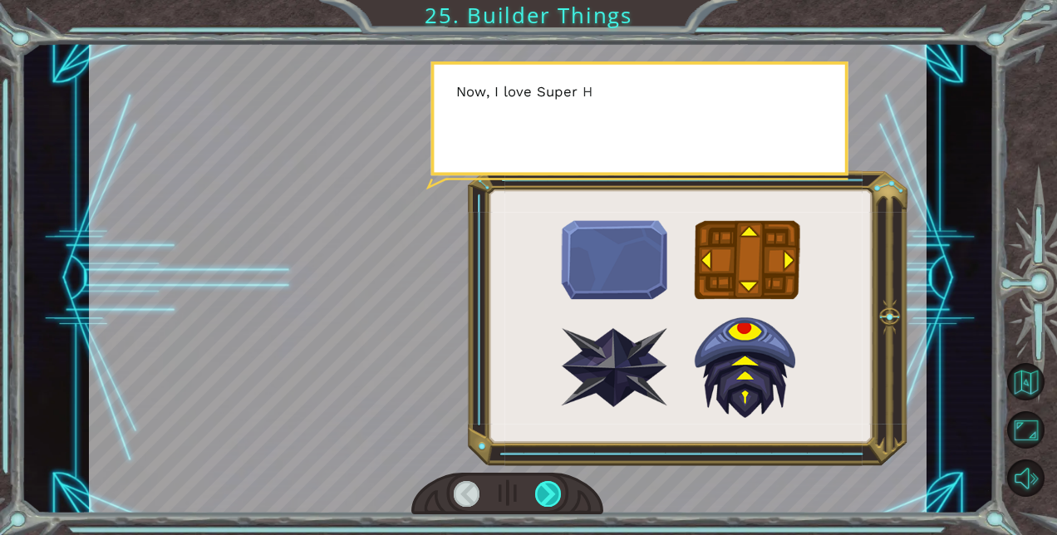
click at [554, 495] on div at bounding box center [548, 494] width 26 height 26
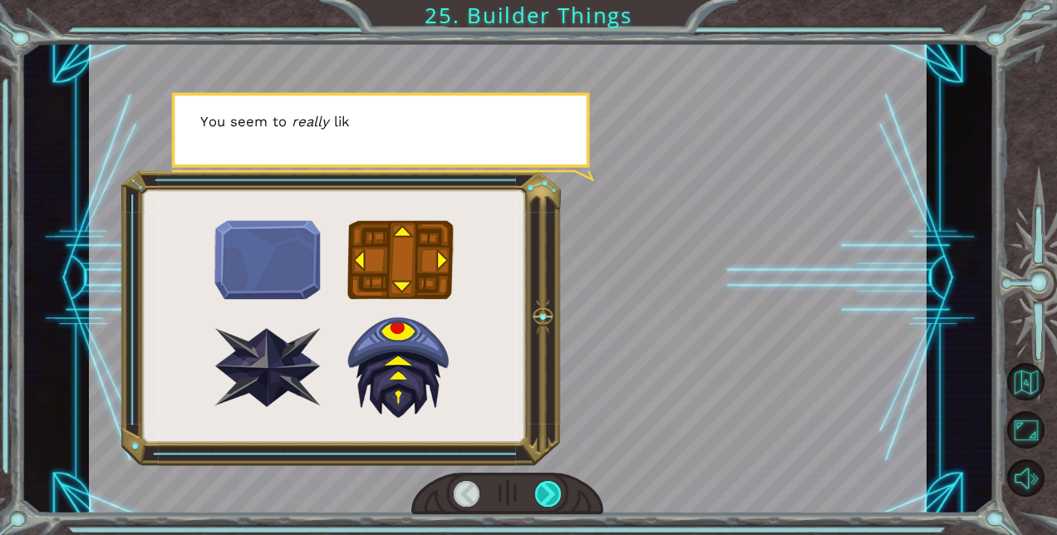
click at [554, 495] on div at bounding box center [548, 494] width 26 height 26
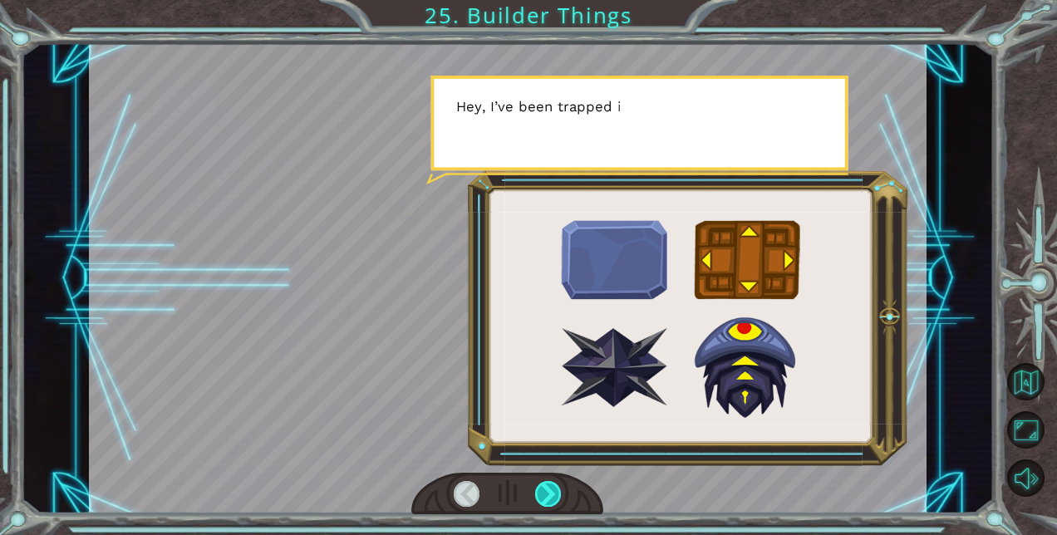
click at [554, 495] on div at bounding box center [548, 494] width 26 height 26
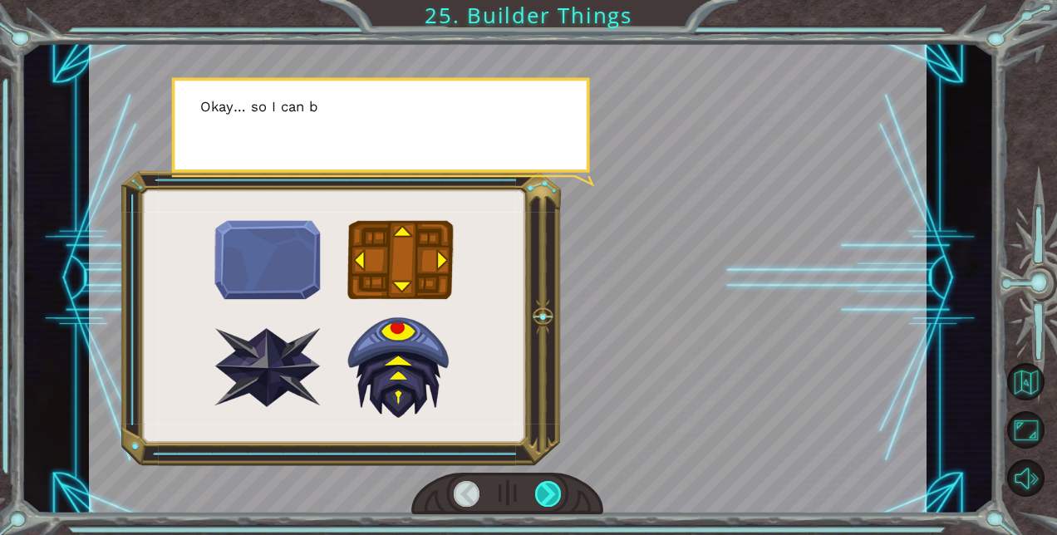
click at [554, 495] on div at bounding box center [548, 494] width 26 height 26
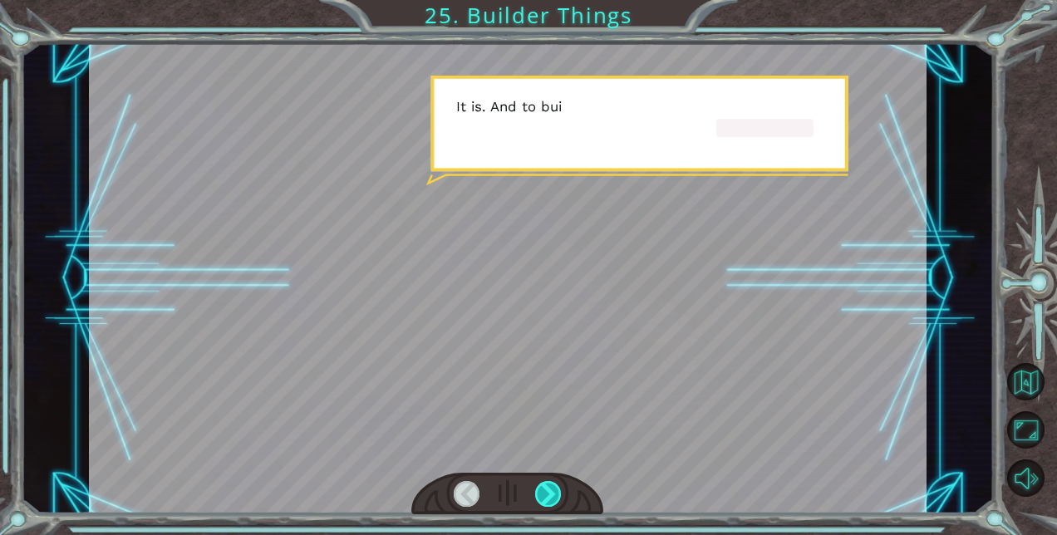
click at [554, 495] on div at bounding box center [548, 494] width 26 height 26
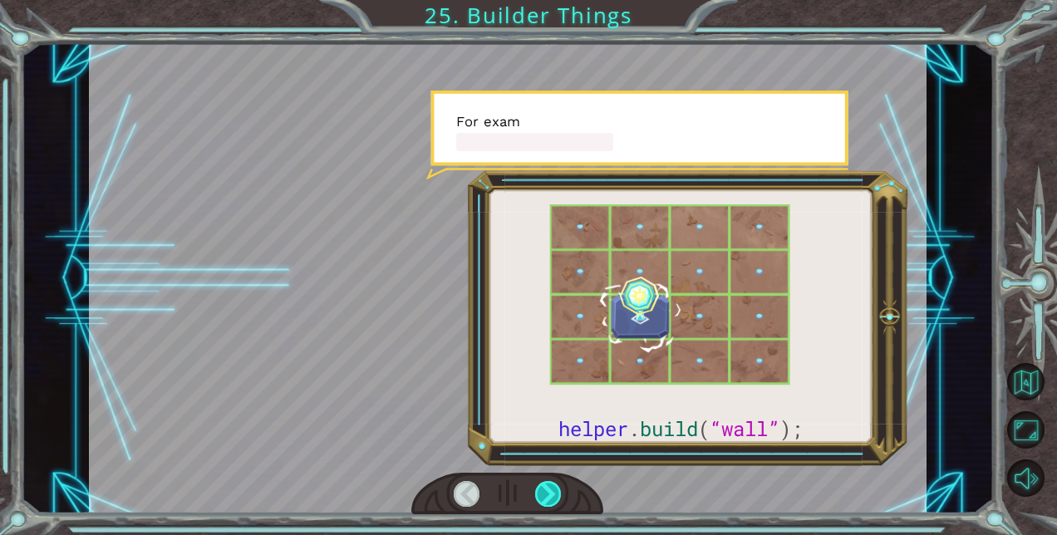
click at [554, 495] on div at bounding box center [548, 494] width 26 height 26
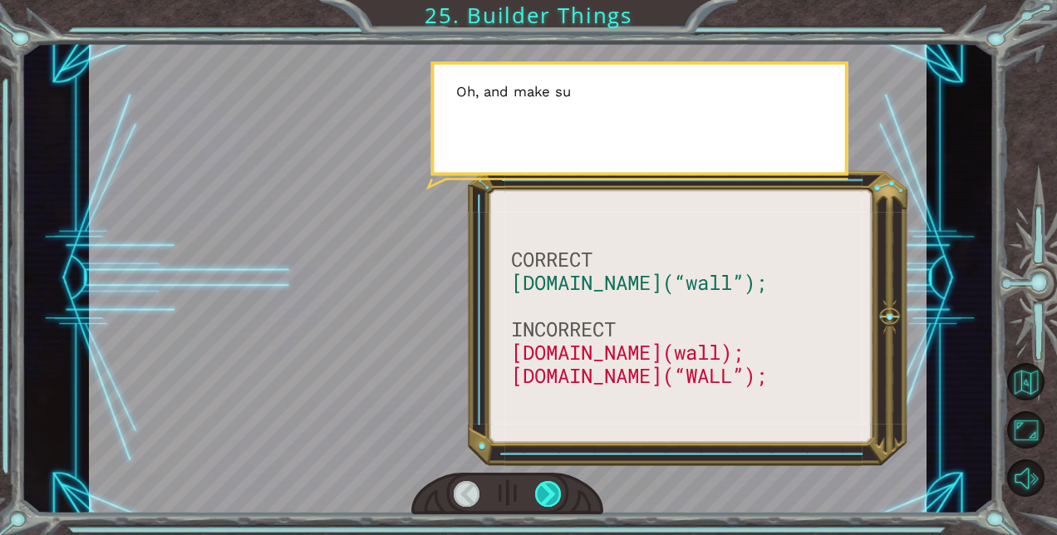
click at [554, 495] on div at bounding box center [548, 494] width 26 height 26
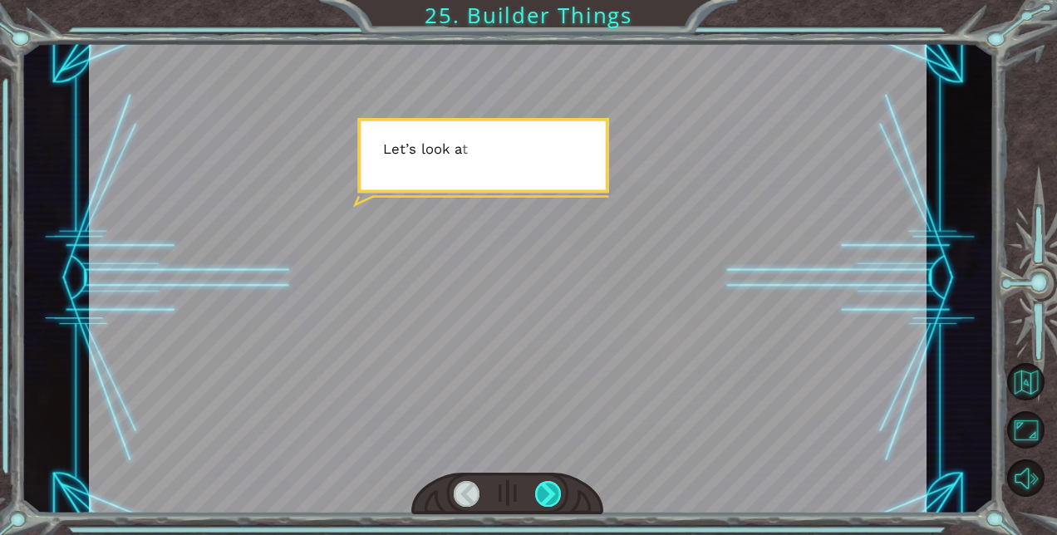
click at [554, 495] on div at bounding box center [548, 494] width 26 height 26
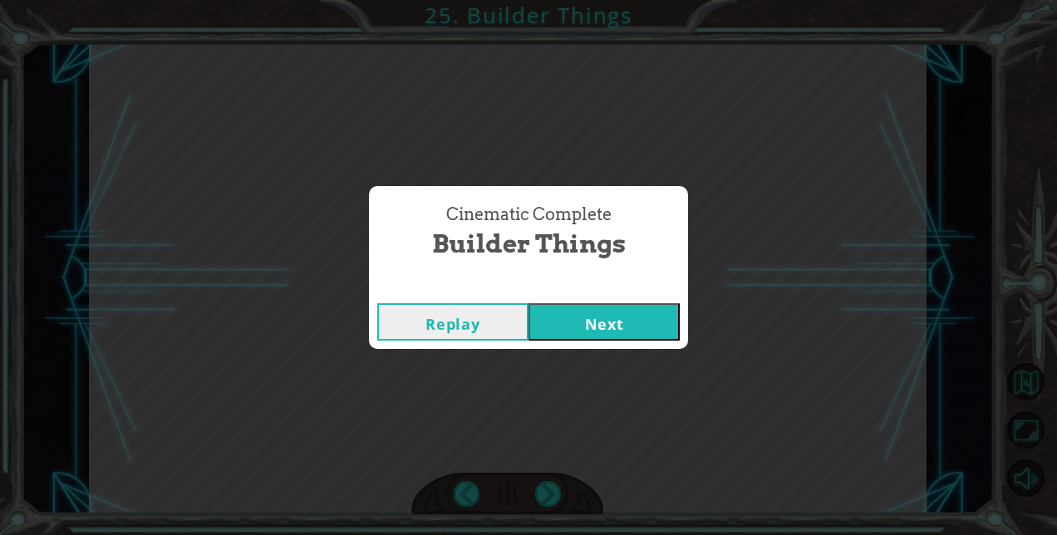
click at [628, 325] on button "Next" at bounding box center [604, 321] width 151 height 37
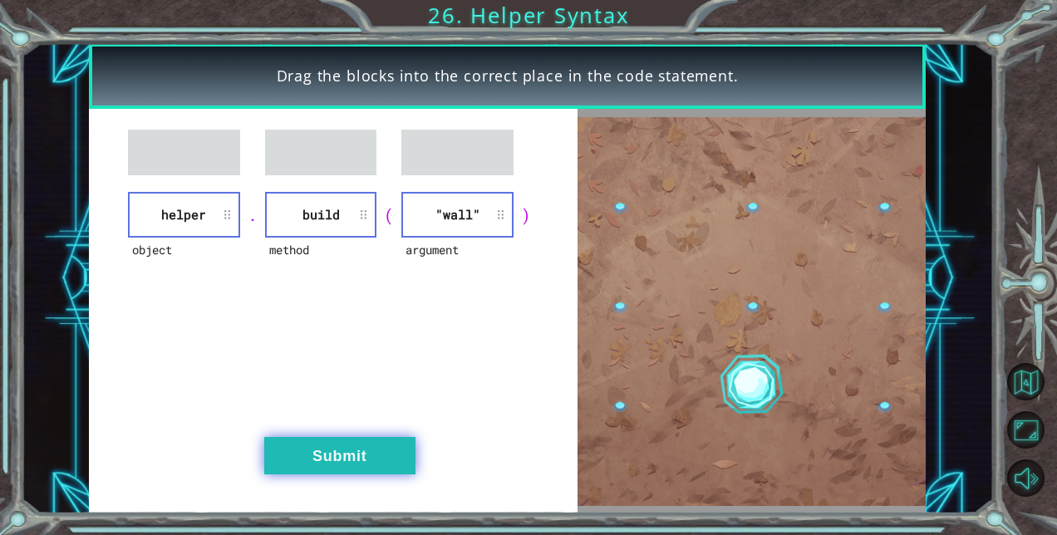
click at [291, 457] on button "Submit" at bounding box center [339, 455] width 151 height 37
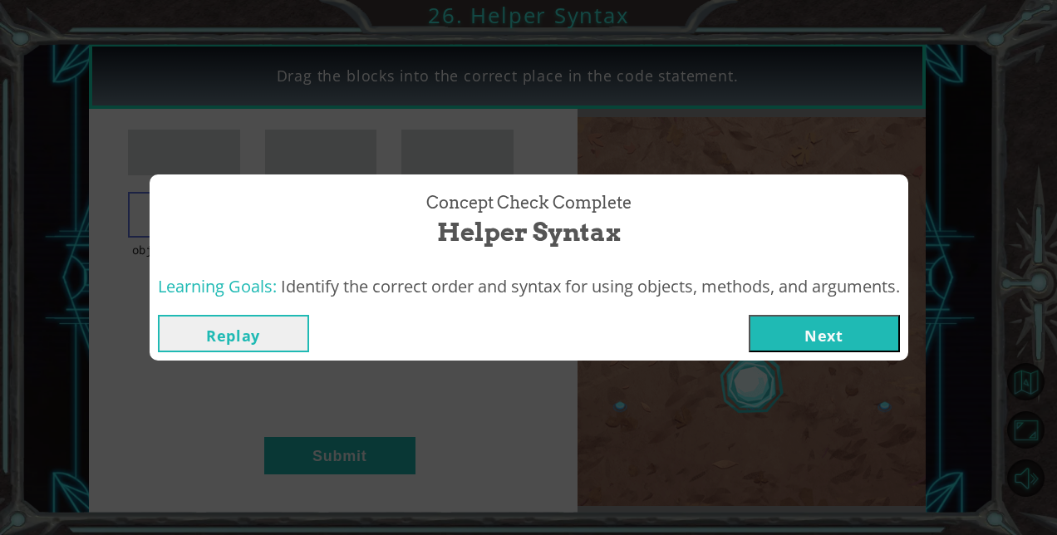
click at [830, 329] on button "Next" at bounding box center [824, 333] width 151 height 37
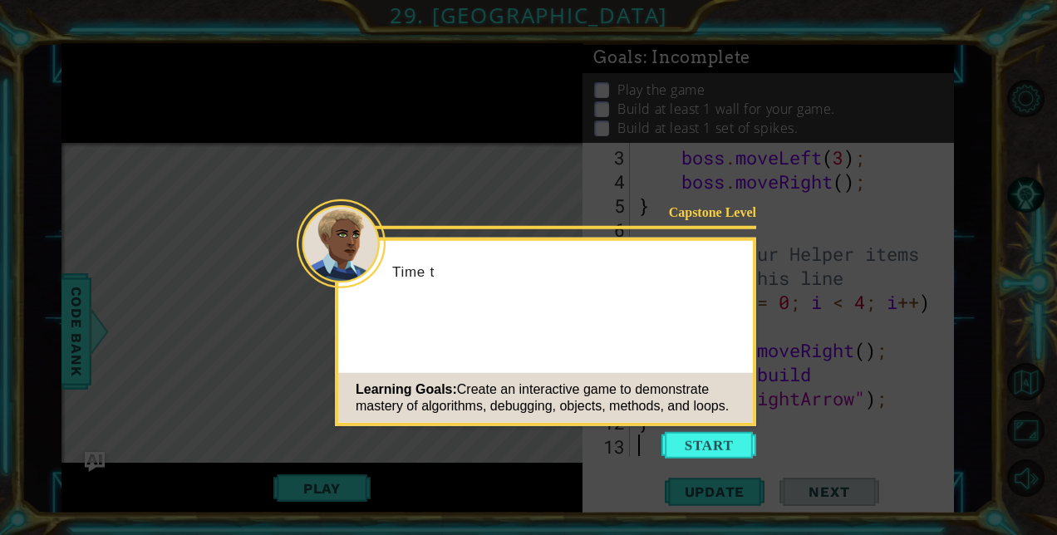
scroll to position [120, 0]
click at [726, 442] on button "Start" at bounding box center [709, 445] width 95 height 27
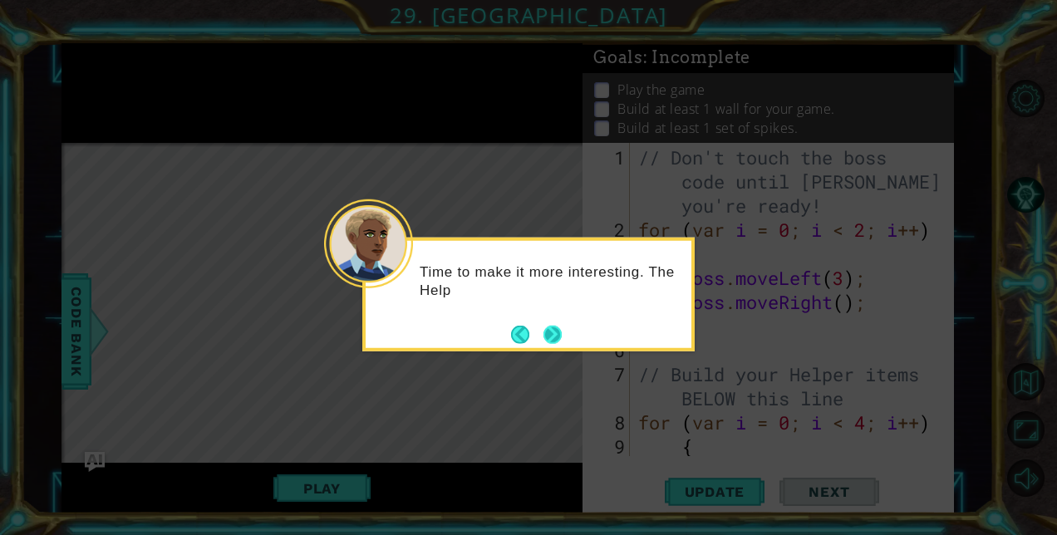
click at [559, 329] on button "Next" at bounding box center [553, 334] width 18 height 18
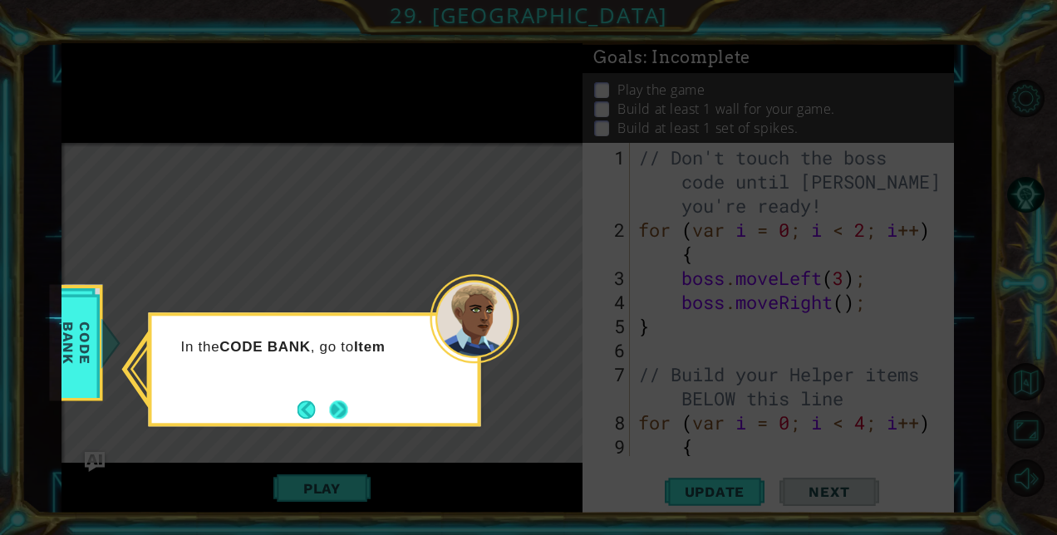
click at [341, 406] on button "Next" at bounding box center [339, 410] width 18 height 18
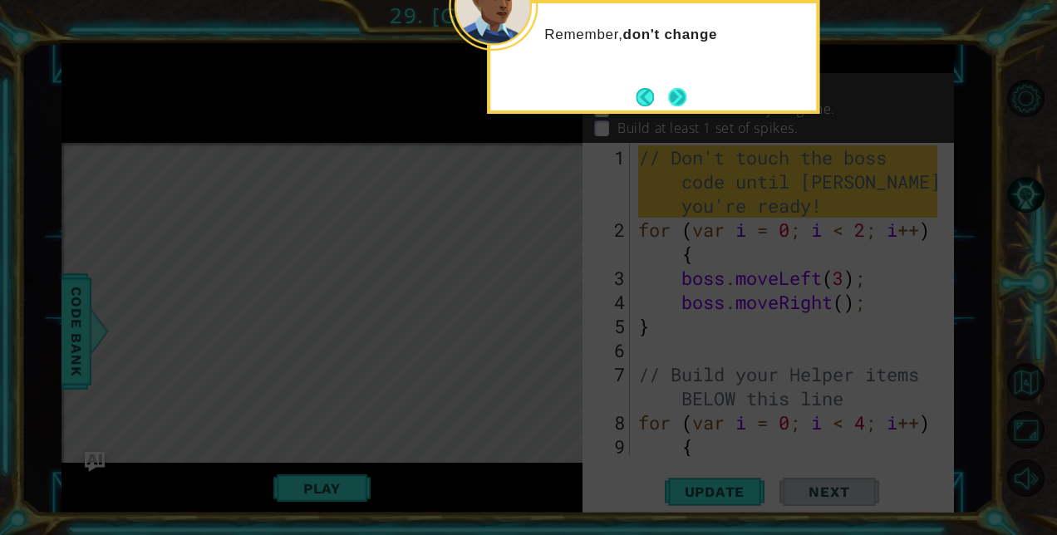
click at [681, 96] on button "Next" at bounding box center [677, 97] width 18 height 18
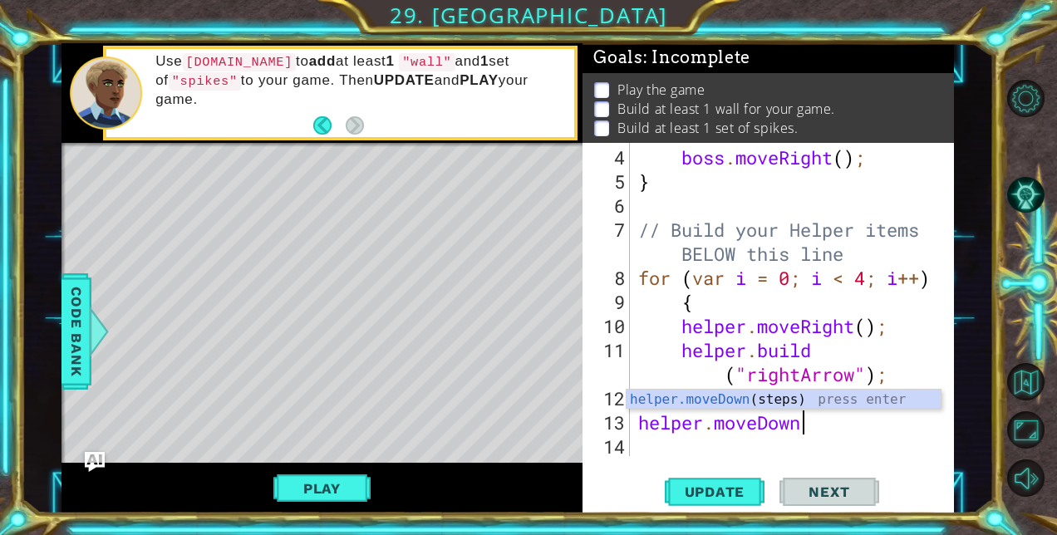
scroll to position [0, 7]
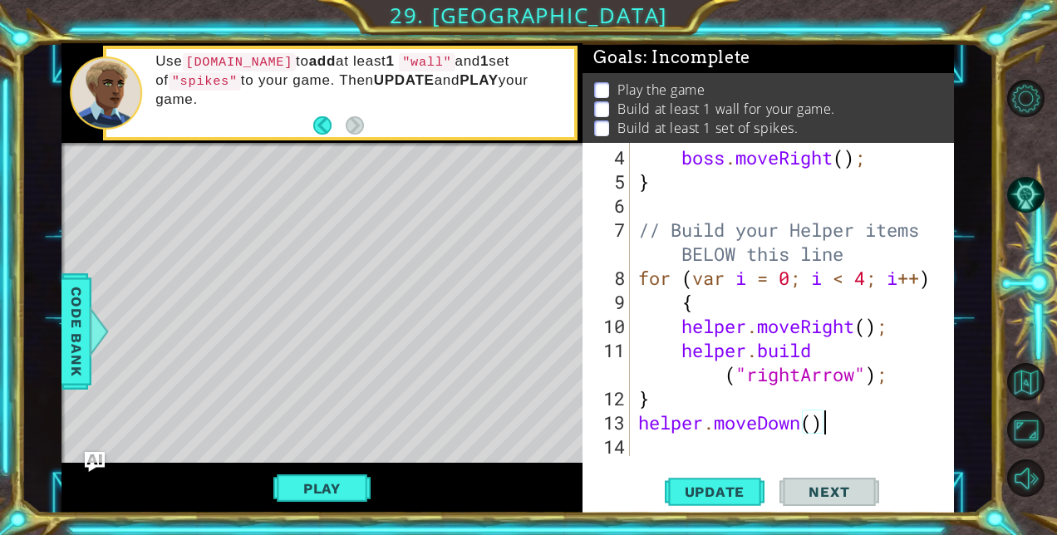
type textarea "helper.moveDown();"
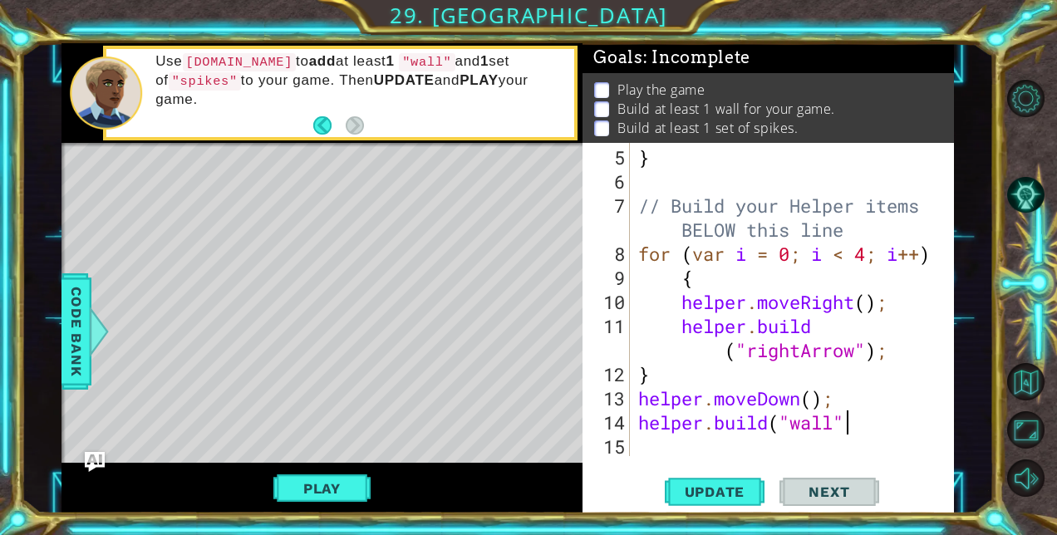
scroll to position [0, 9]
type textarea "[DOMAIN_NAME]("wall");"
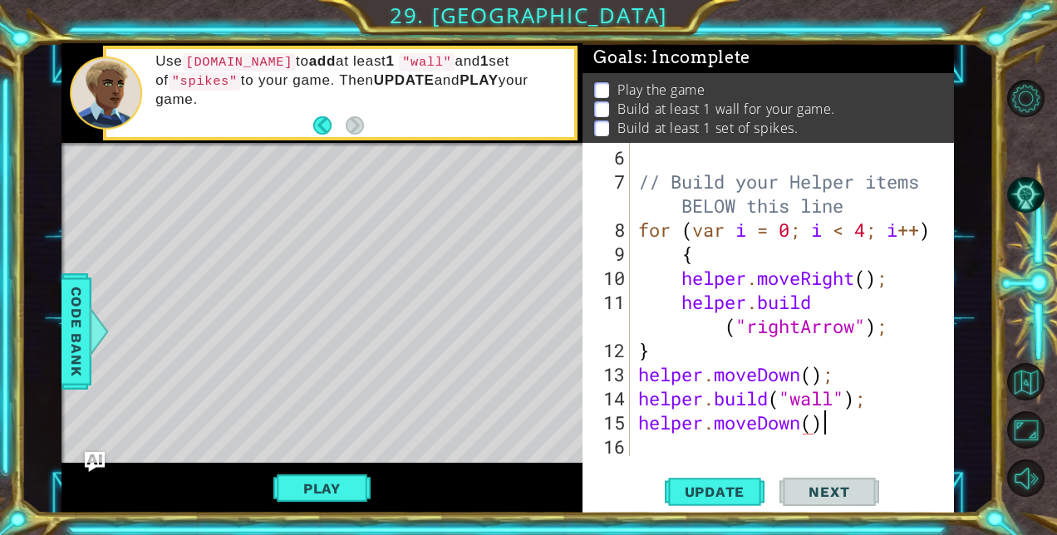
scroll to position [0, 7]
type textarea "helper.moveDown();"
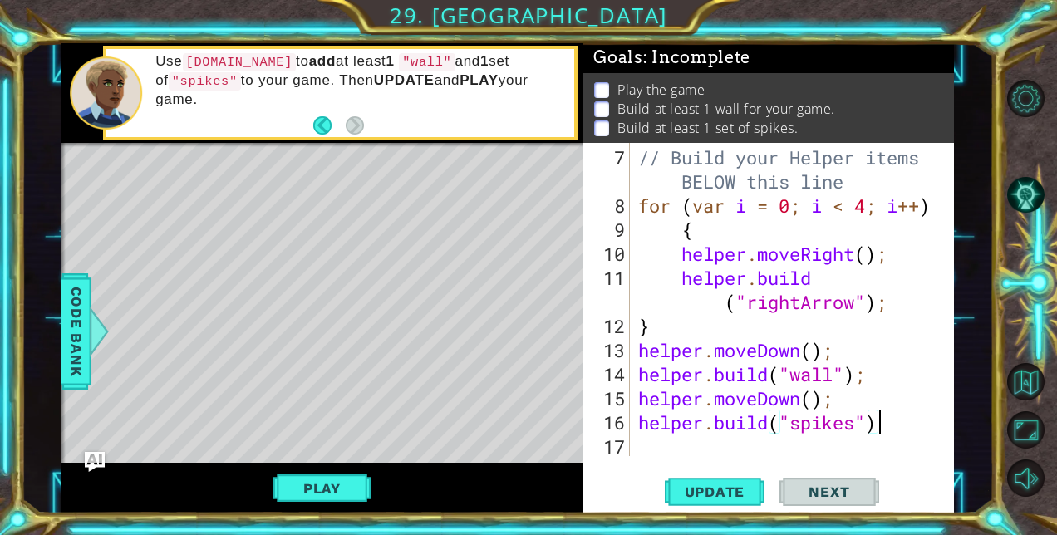
scroll to position [0, 10]
click at [723, 491] on span "Update" at bounding box center [715, 492] width 94 height 17
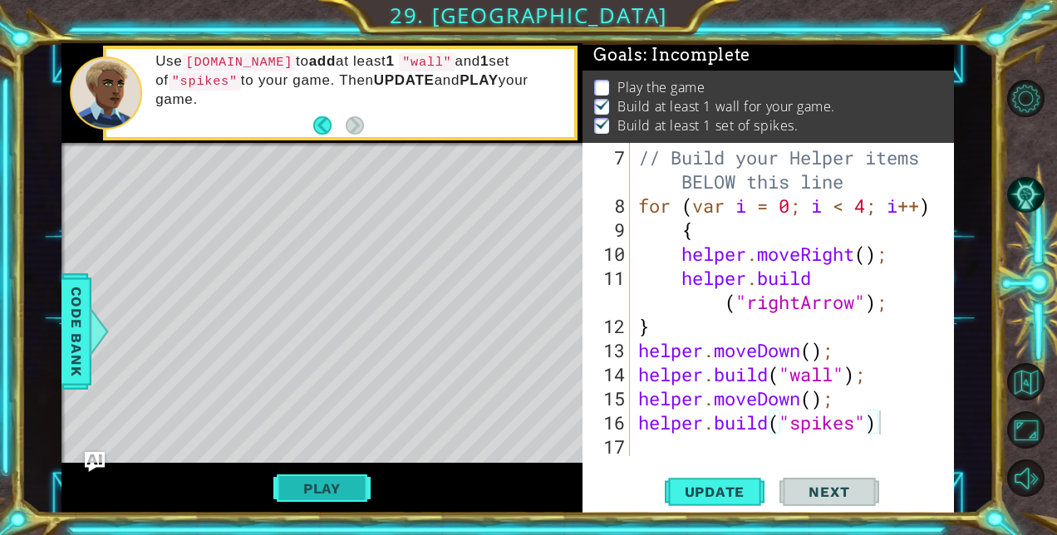
click at [325, 482] on button "Play" at bounding box center [321, 489] width 97 height 32
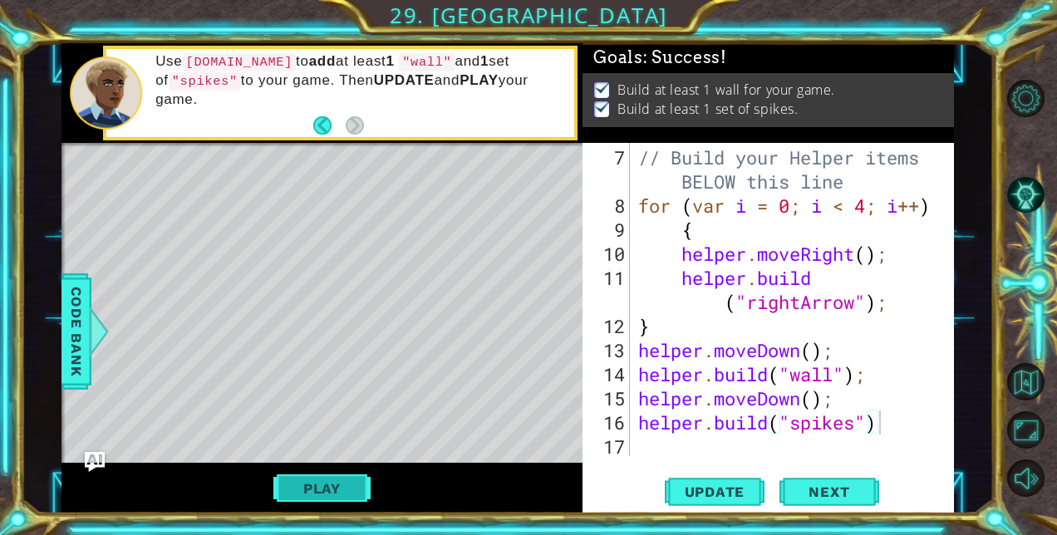
scroll to position [5, 0]
click at [845, 491] on span "Next" at bounding box center [829, 492] width 74 height 17
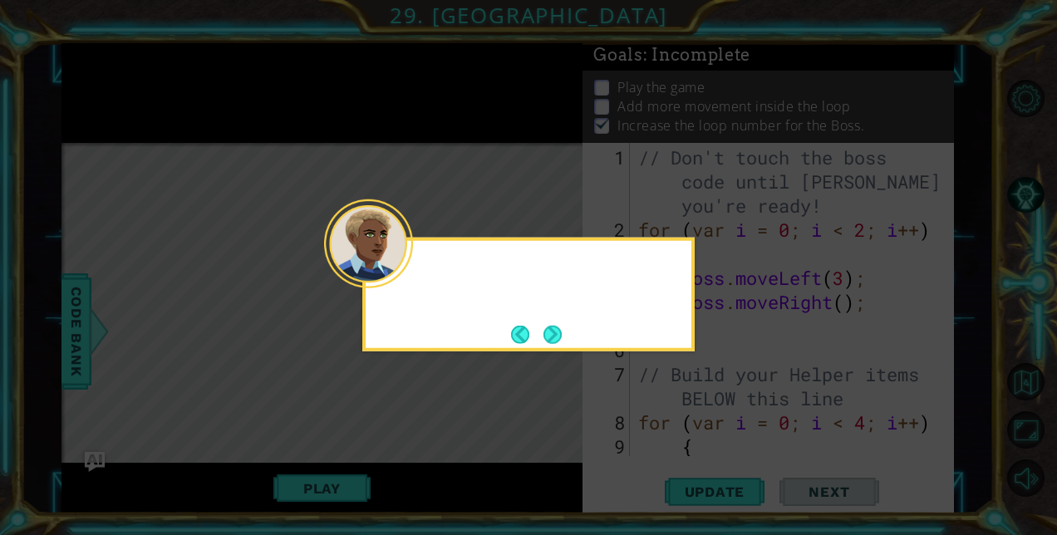
scroll to position [24, 0]
click at [554, 329] on button "Next" at bounding box center [553, 334] width 18 height 18
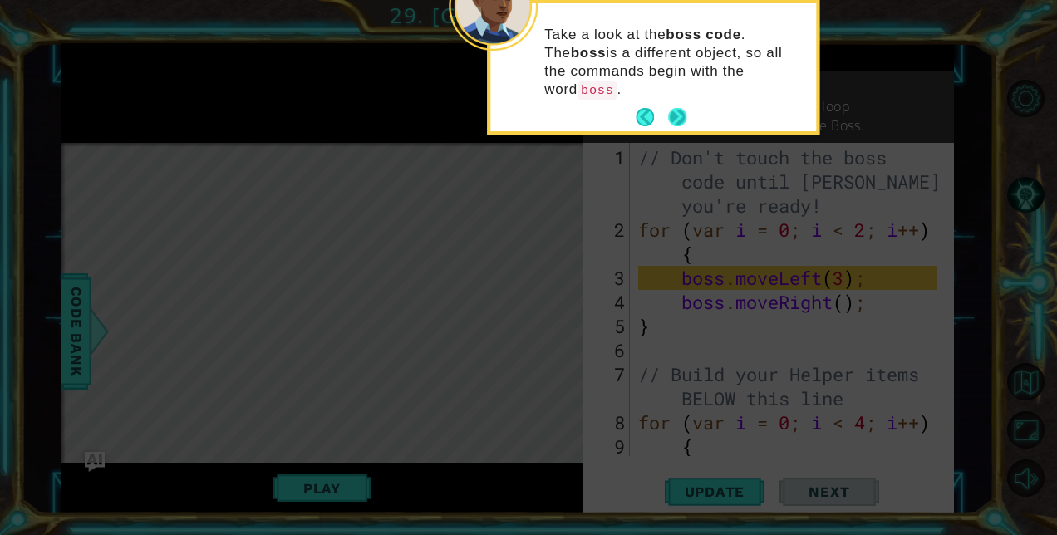
click at [675, 108] on button "Next" at bounding box center [677, 117] width 18 height 18
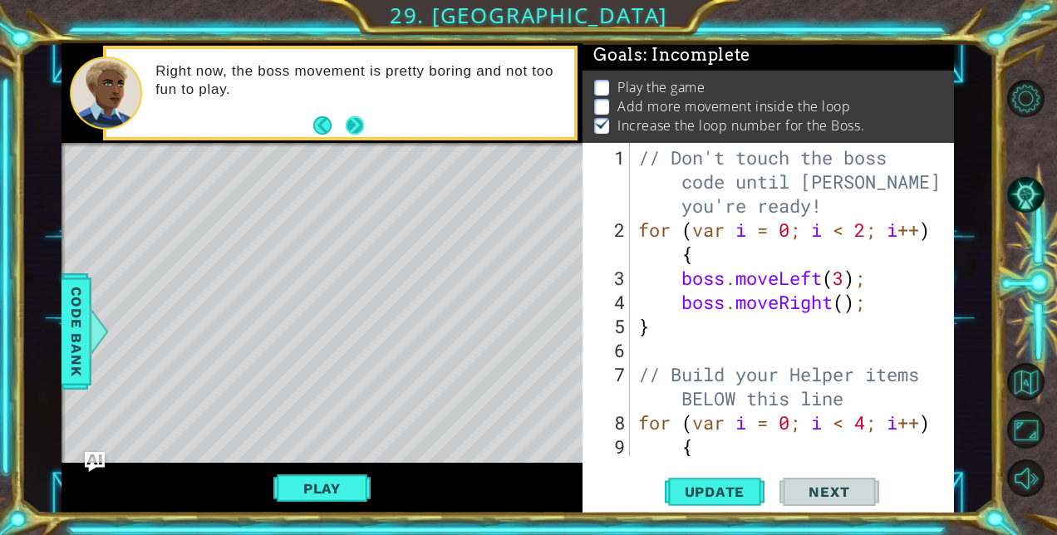
click at [362, 130] on button "Next" at bounding box center [355, 125] width 18 height 18
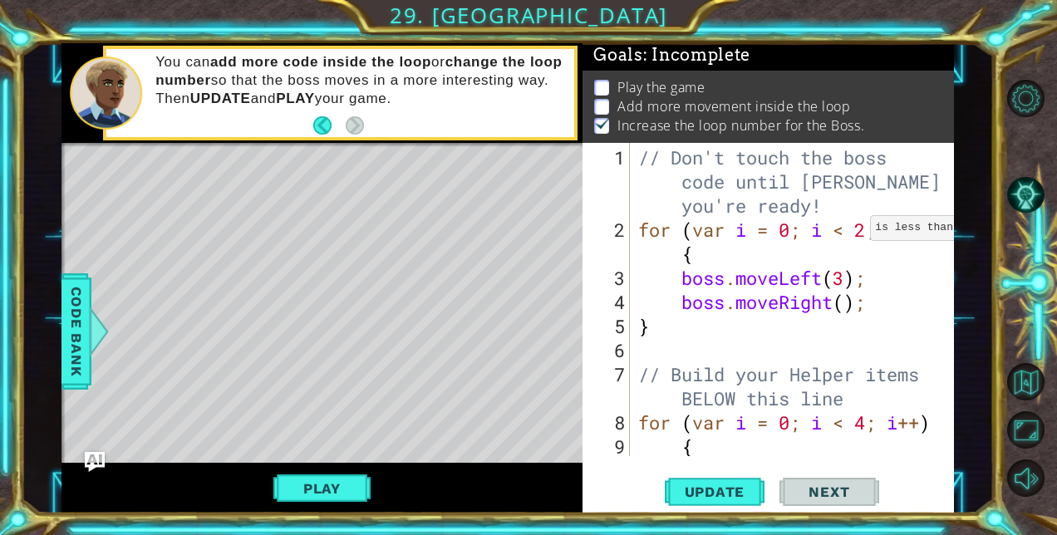
click at [856, 234] on div "// Don't touch the boss code until [PERSON_NAME] says you're ready! for ( var i…" at bounding box center [790, 350] width 311 height 410
click at [703, 502] on button "Update" at bounding box center [715, 492] width 100 height 37
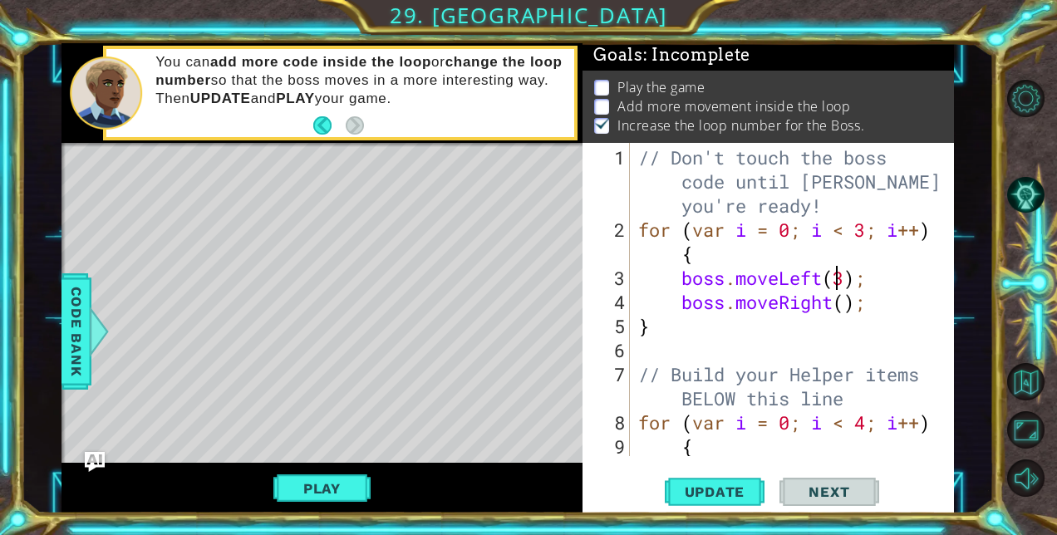
click at [836, 280] on div "// Don't touch the boss code until [PERSON_NAME] says you're ready! for ( var i…" at bounding box center [790, 350] width 311 height 410
type textarea "boss.moveLeft(2);"
click at [323, 485] on button "Play" at bounding box center [321, 489] width 97 height 32
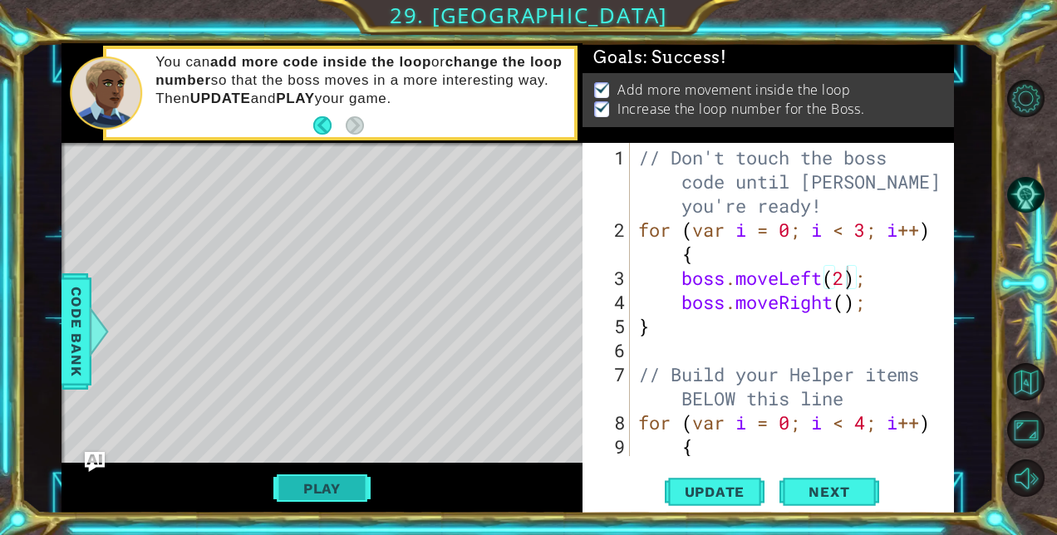
scroll to position [5, 0]
click at [815, 480] on button "Next" at bounding box center [830, 492] width 100 height 37
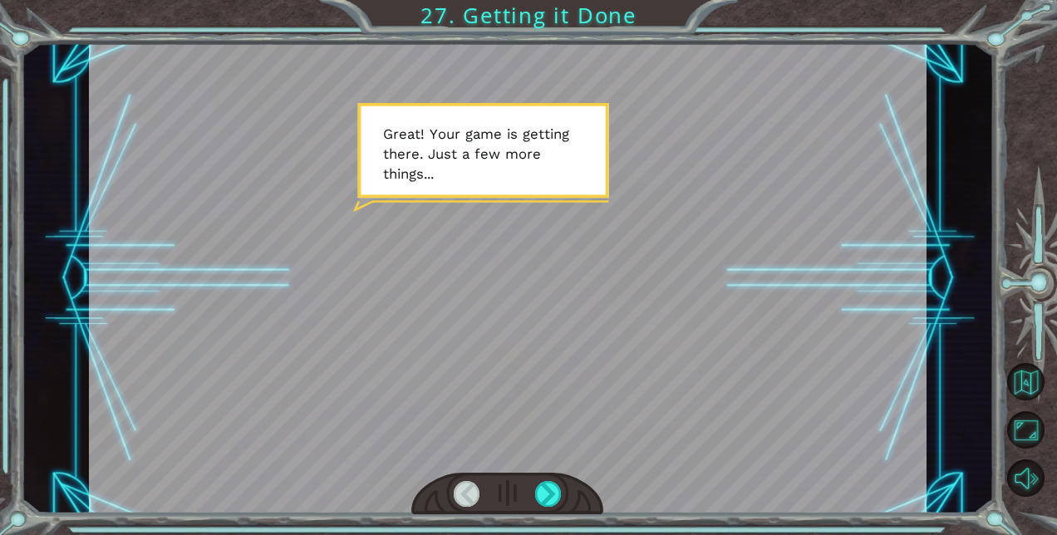
click at [549, 477] on div at bounding box center [507, 494] width 193 height 42
click at [542, 490] on div at bounding box center [548, 494] width 26 height 26
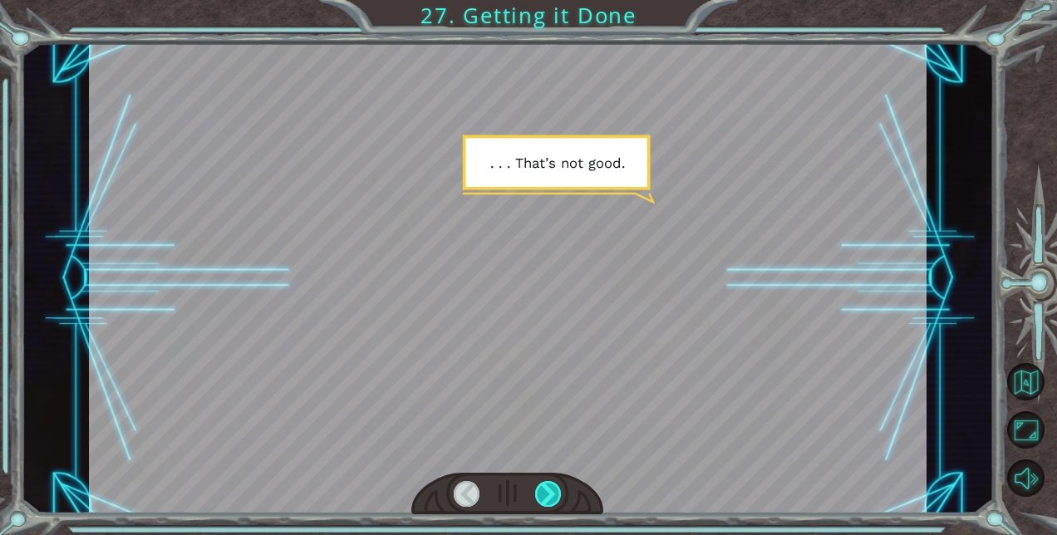
click at [542, 490] on div at bounding box center [548, 494] width 26 height 26
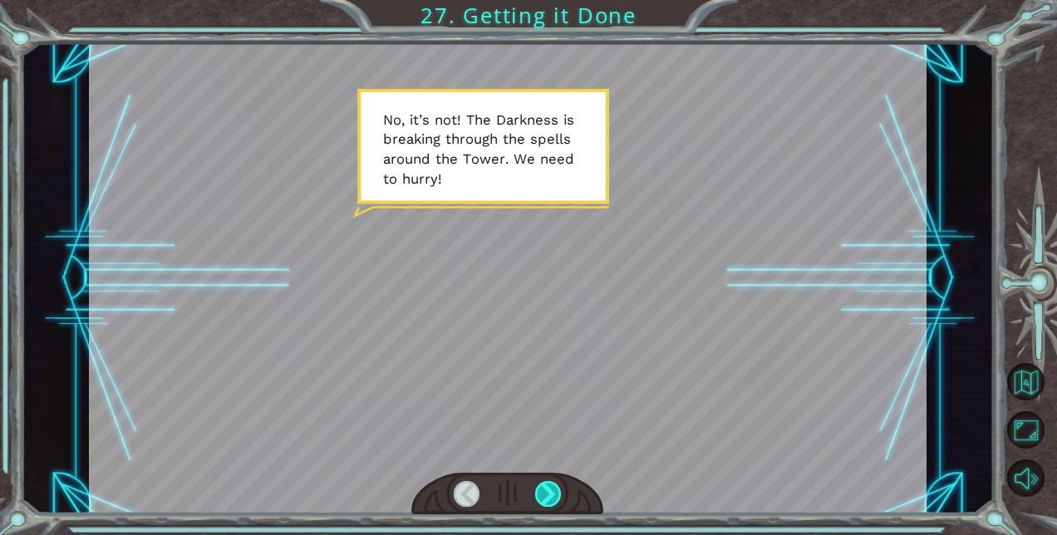
click at [542, 490] on div at bounding box center [548, 494] width 26 height 26
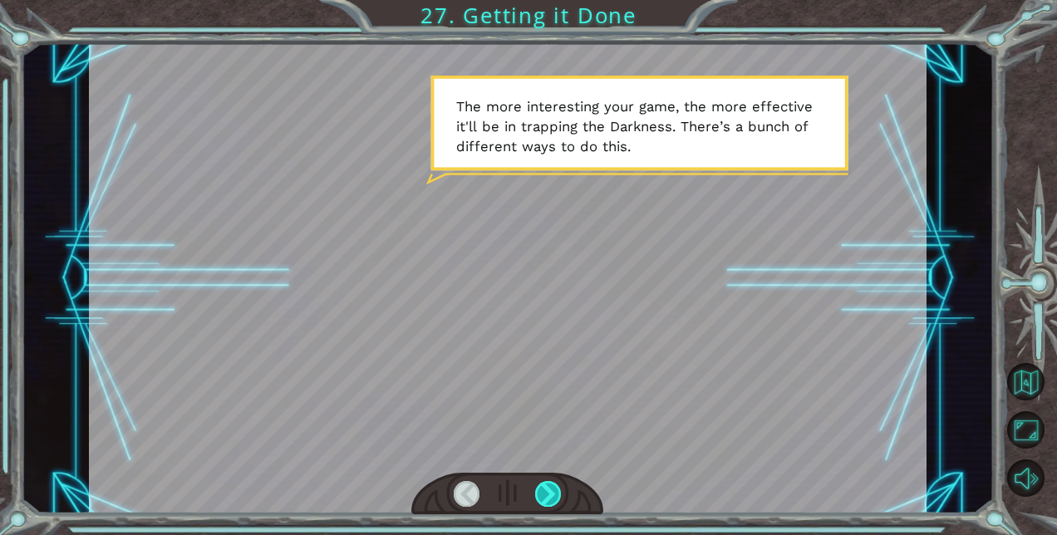
click at [542, 490] on div at bounding box center [548, 494] width 26 height 26
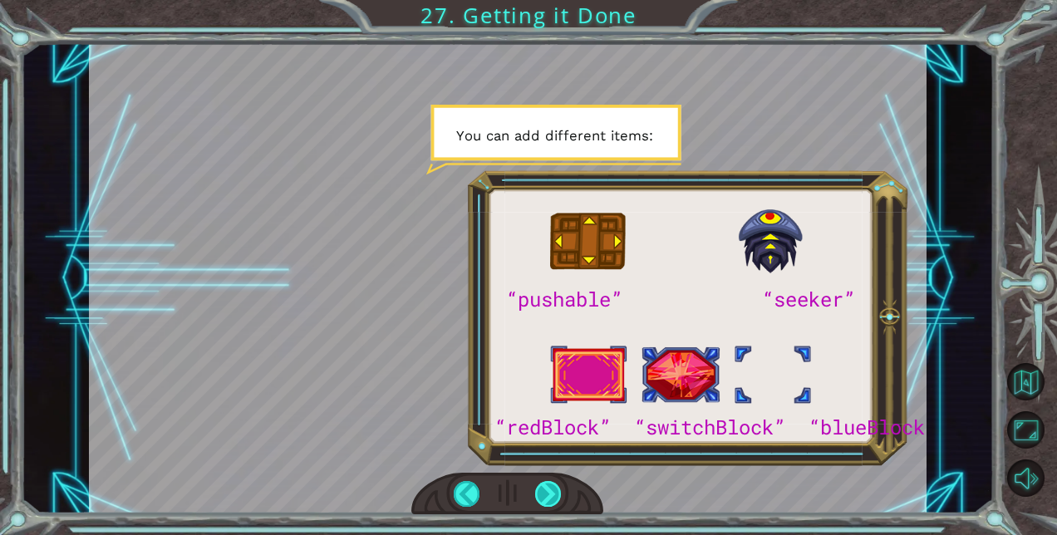
click at [542, 490] on div at bounding box center [548, 494] width 26 height 26
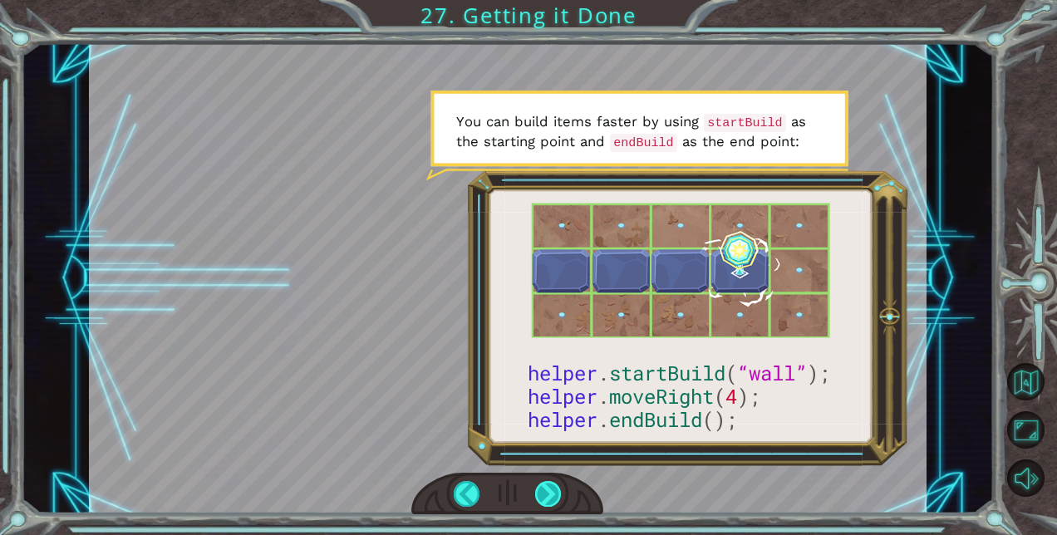
click at [542, 490] on div at bounding box center [548, 494] width 26 height 26
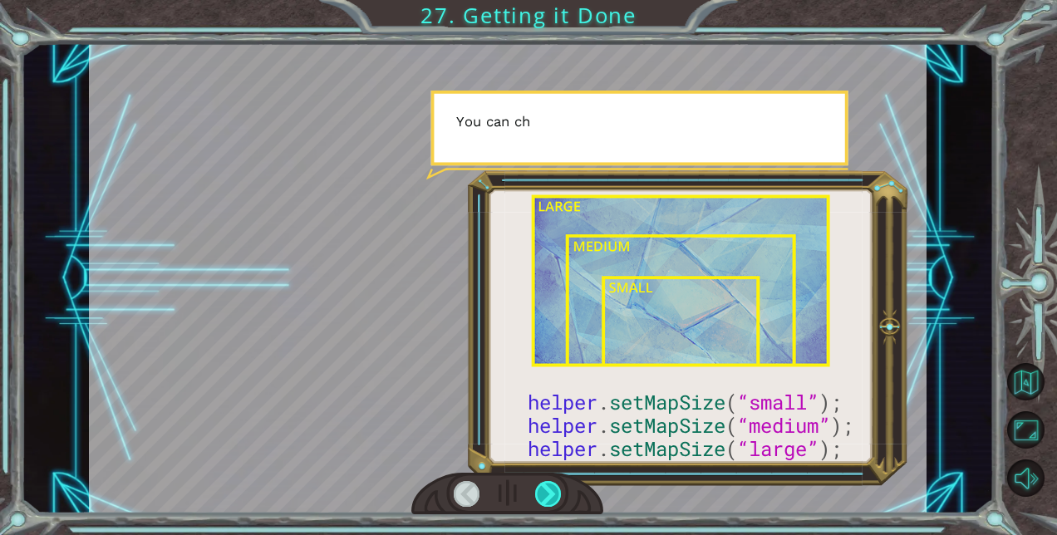
click at [542, 490] on div at bounding box center [548, 494] width 26 height 26
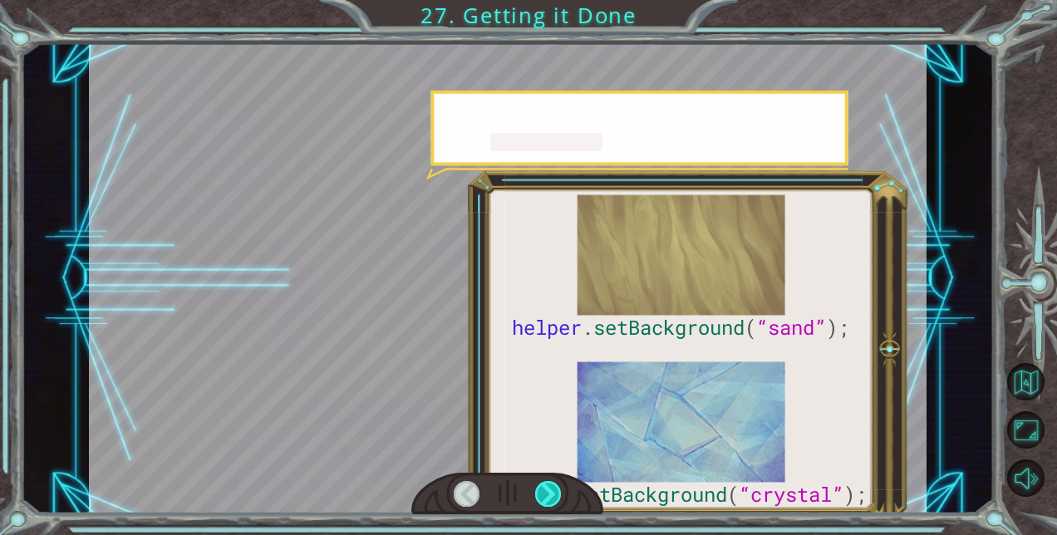
click at [542, 490] on div at bounding box center [548, 494] width 26 height 26
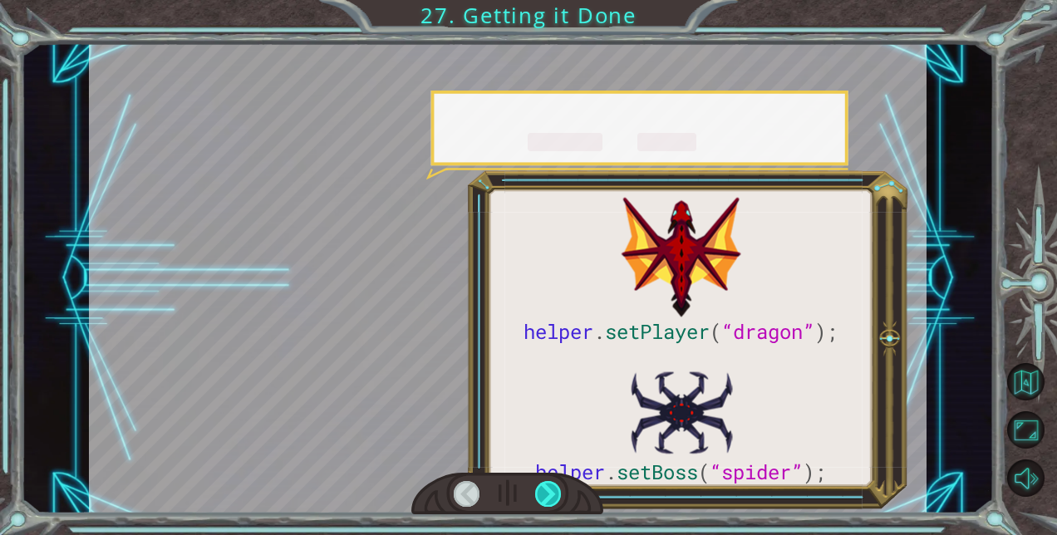
click at [542, 490] on div at bounding box center [548, 494] width 26 height 26
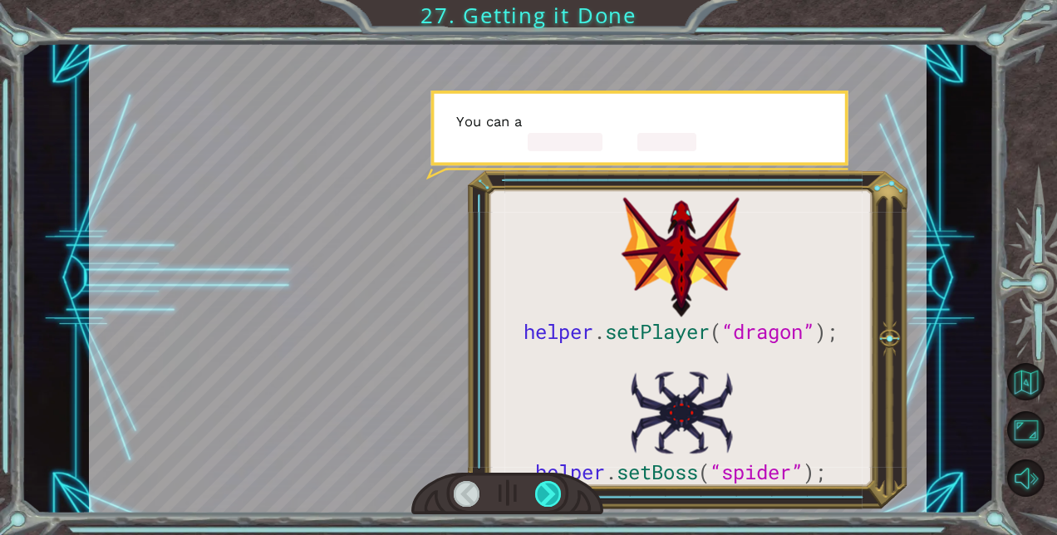
click at [542, 490] on div at bounding box center [548, 494] width 26 height 26
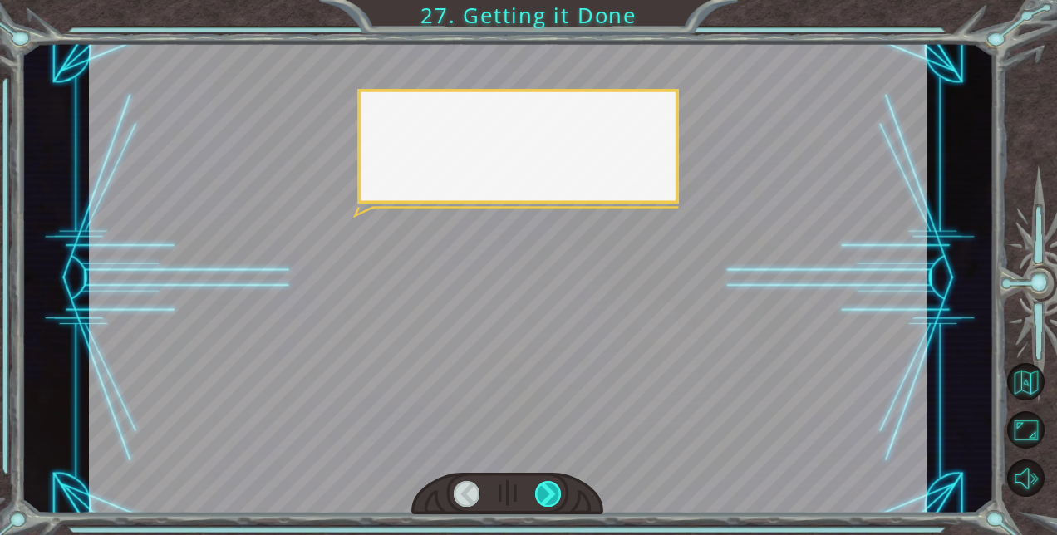
click at [542, 490] on div at bounding box center [548, 494] width 26 height 26
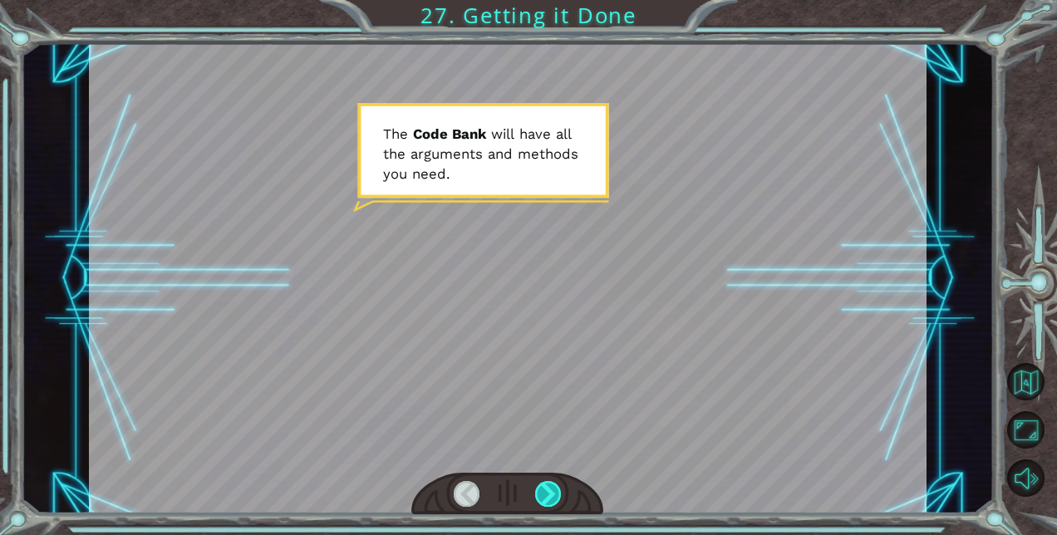
click at [542, 490] on div at bounding box center [548, 494] width 26 height 26
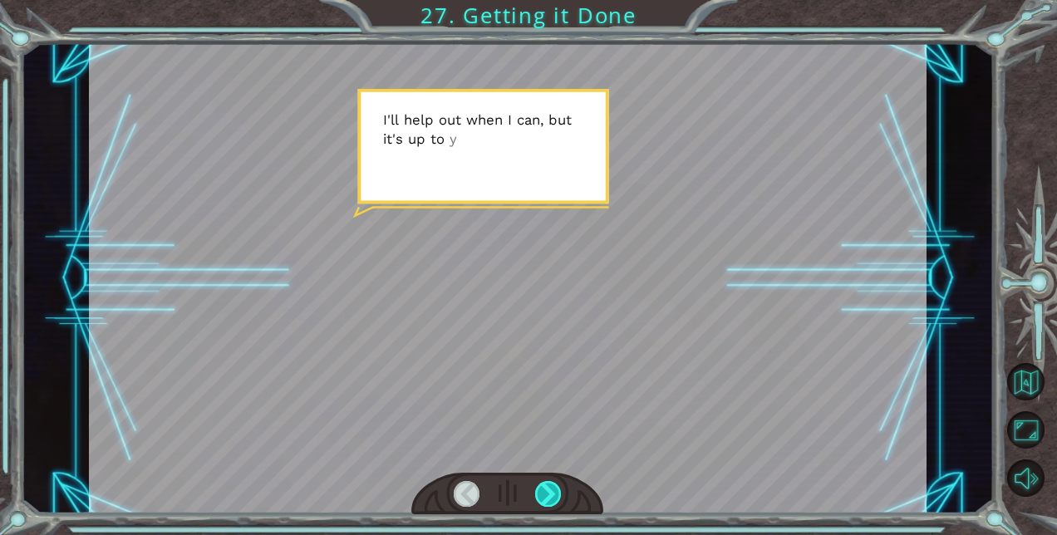
click at [542, 490] on div at bounding box center [548, 494] width 26 height 26
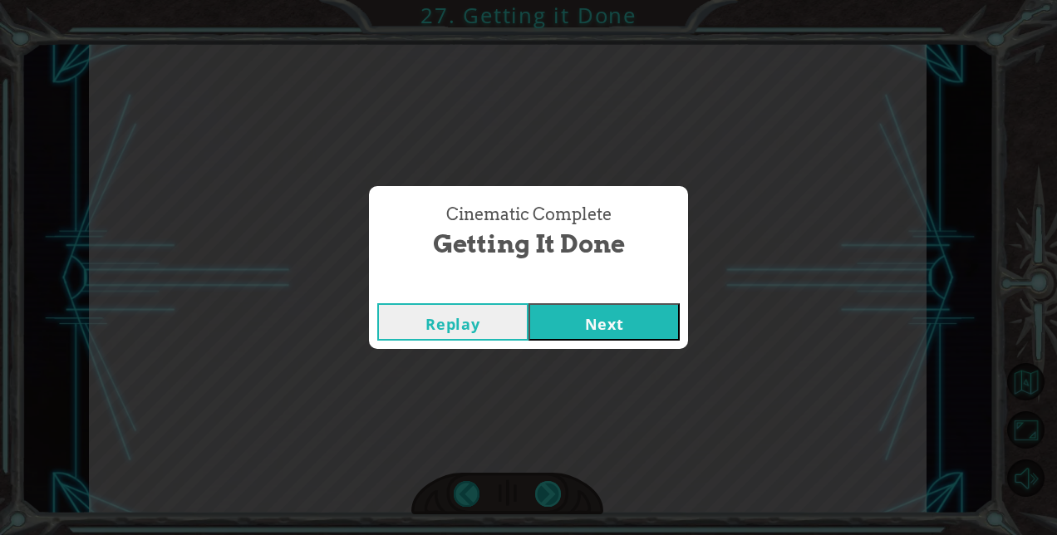
click at [542, 490] on div "Cinematic Complete Getting it Done Replay Next" at bounding box center [528, 267] width 1057 height 535
click at [623, 313] on button "Next" at bounding box center [604, 321] width 151 height 37
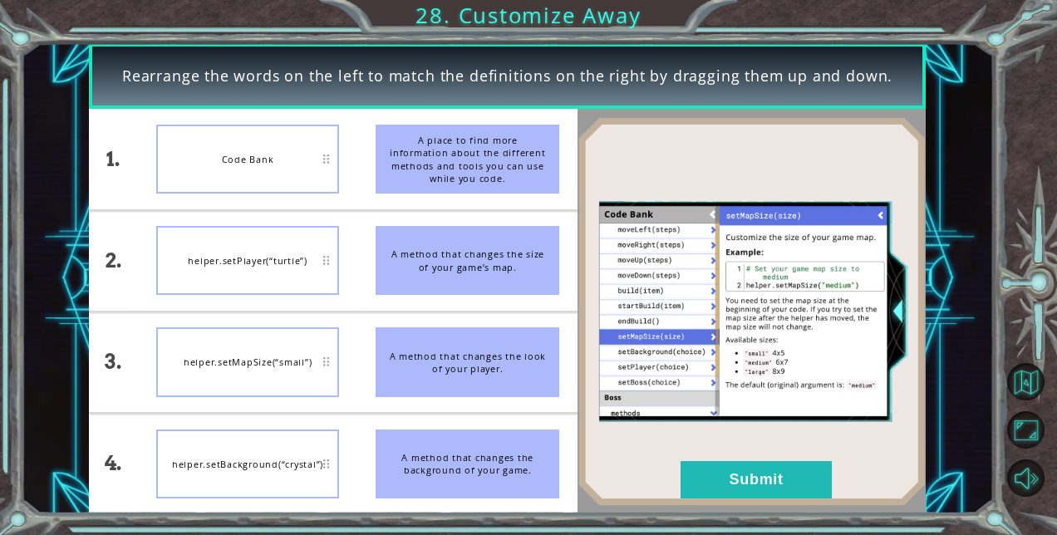
drag, startPoint x: 451, startPoint y: 369, endPoint x: 453, endPoint y: 271, distance: 98.1
click at [453, 271] on ul "A place to find more information about the different methods and tools you can …" at bounding box center [467, 311] width 220 height 405
click at [723, 474] on button "Submit" at bounding box center [756, 479] width 151 height 37
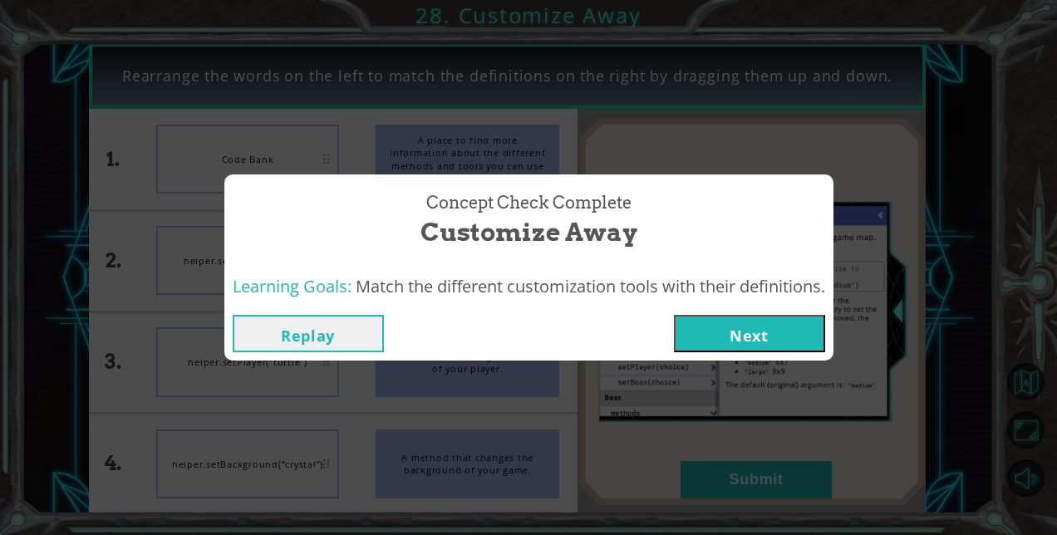
click at [769, 323] on button "Next" at bounding box center [749, 333] width 151 height 37
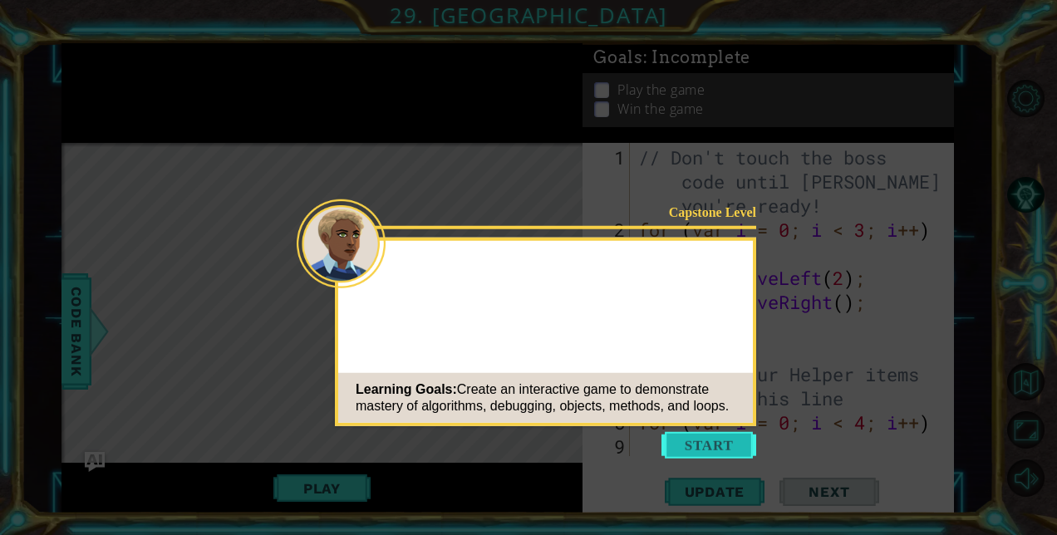
click at [699, 440] on button "Start" at bounding box center [709, 445] width 95 height 27
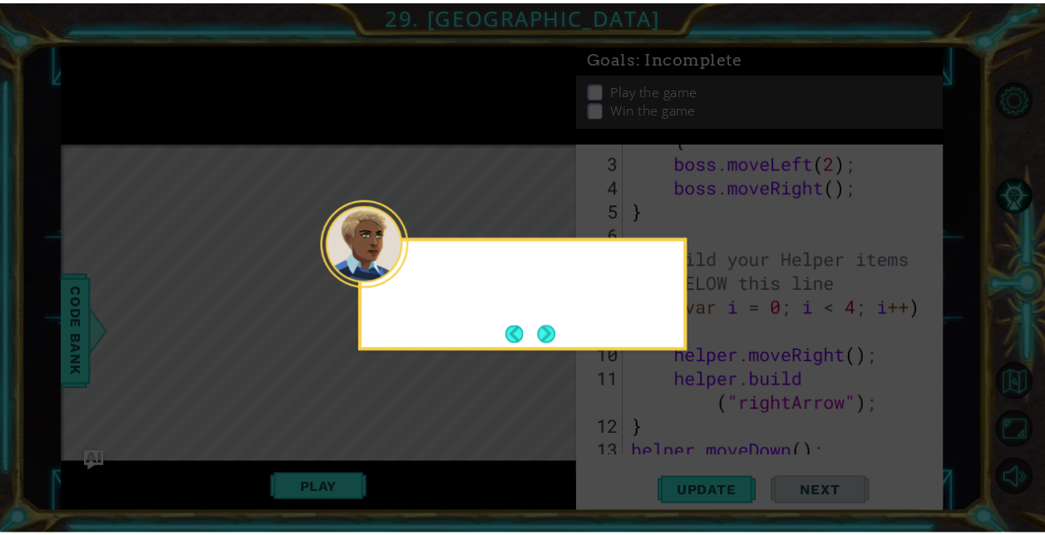
scroll to position [216, 0]
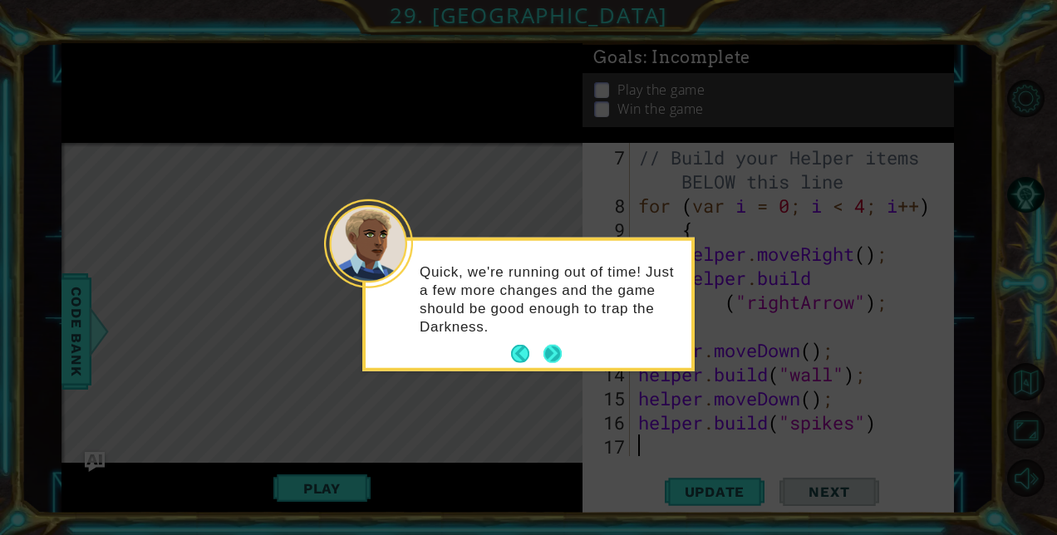
click at [554, 345] on button "Next" at bounding box center [553, 354] width 18 height 18
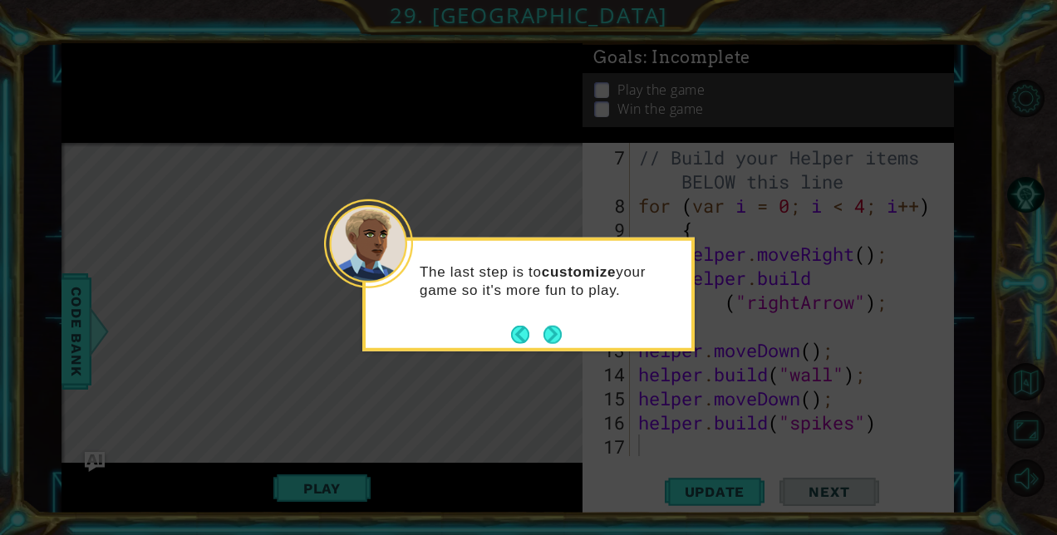
click at [554, 334] on button "Next" at bounding box center [553, 334] width 18 height 18
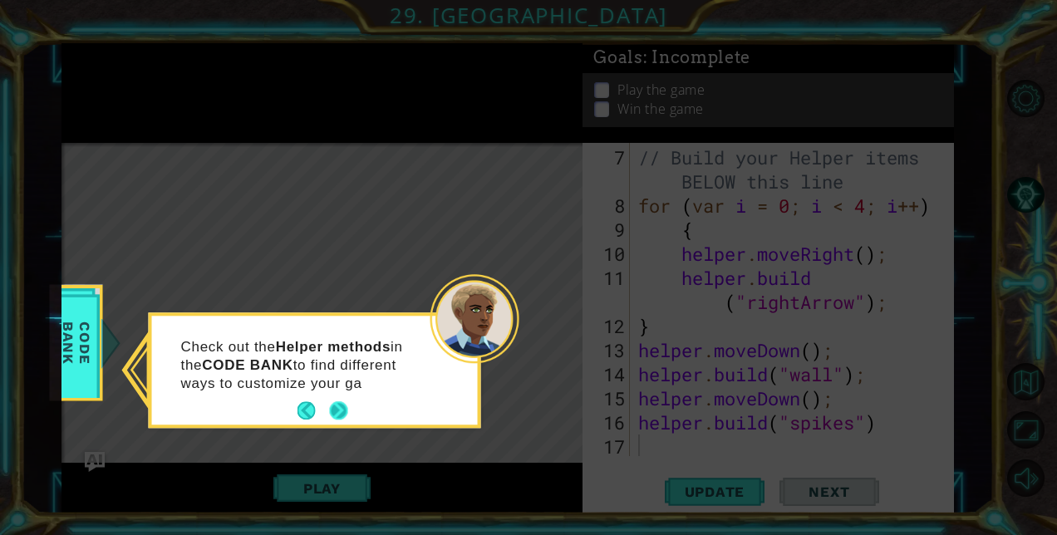
click at [342, 406] on button "Next" at bounding box center [338, 411] width 18 height 18
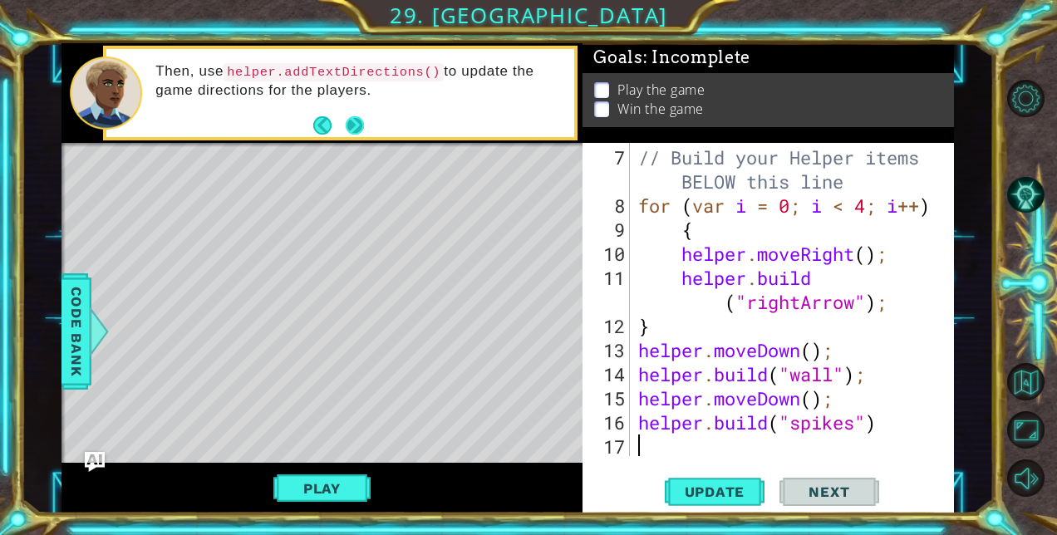
click at [357, 120] on button "Next" at bounding box center [355, 125] width 18 height 18
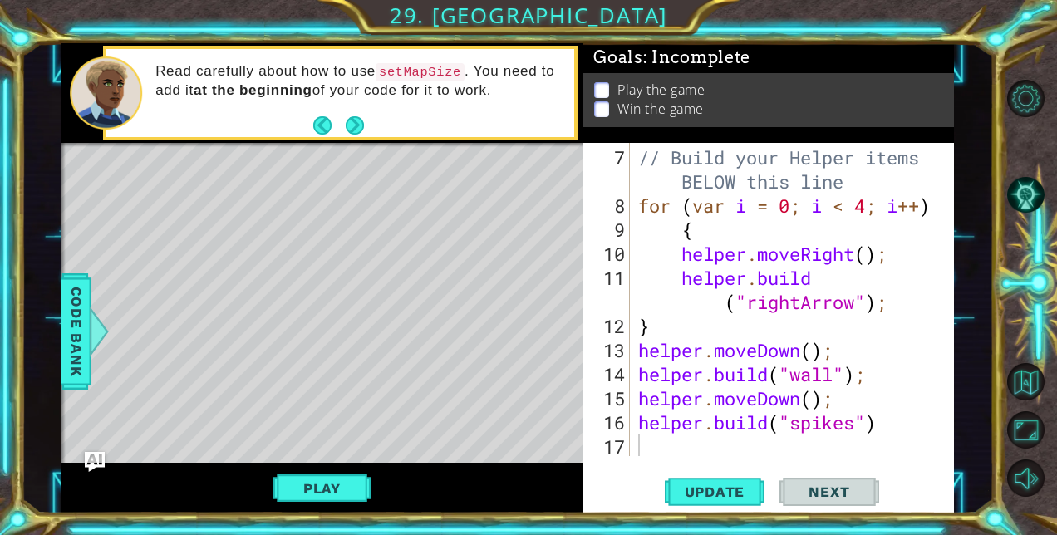
click at [357, 120] on button "Next" at bounding box center [355, 125] width 18 height 18
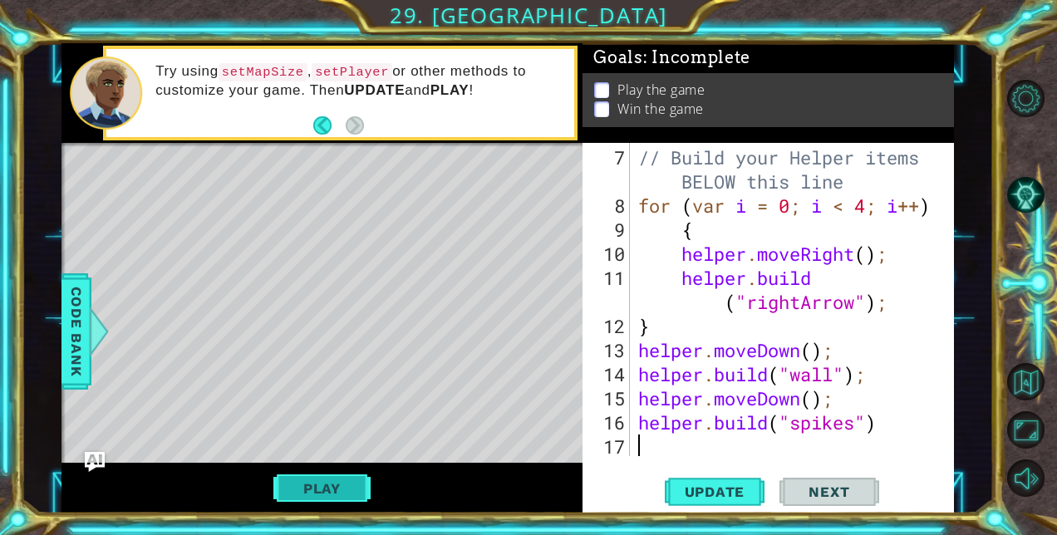
click at [318, 488] on button "Play" at bounding box center [321, 489] width 97 height 32
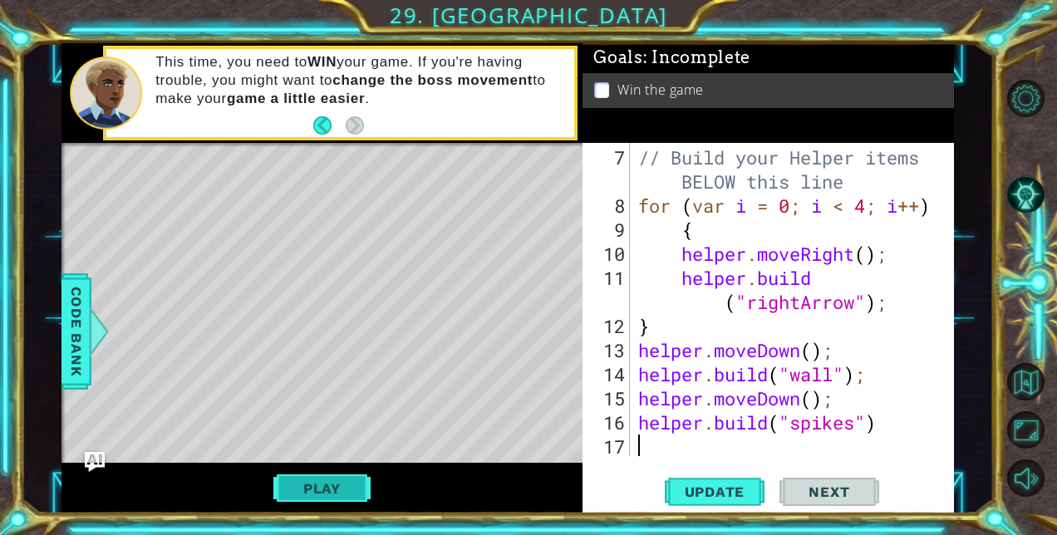
click at [330, 487] on button "Play" at bounding box center [321, 489] width 97 height 32
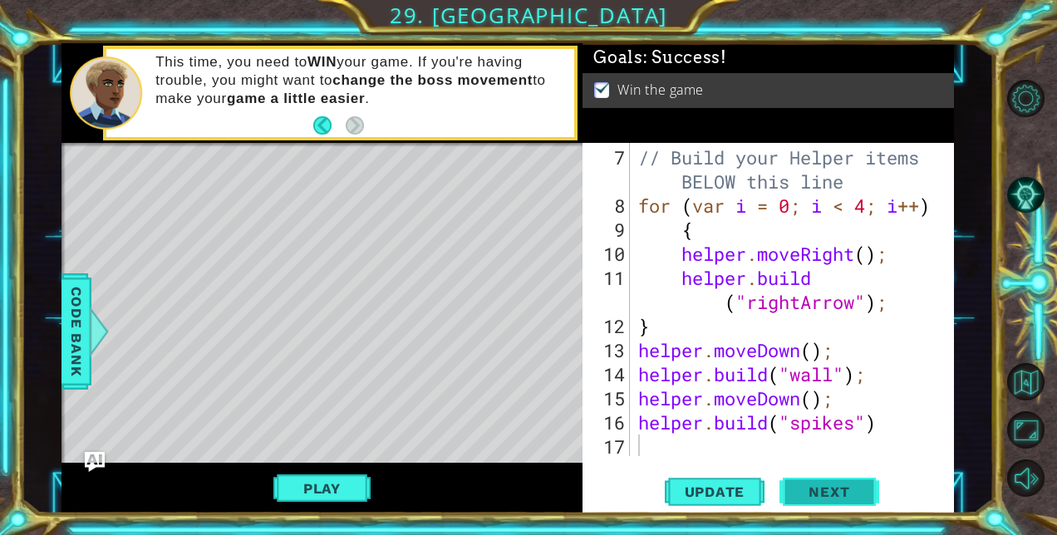
click at [831, 498] on span "Next" at bounding box center [829, 492] width 74 height 17
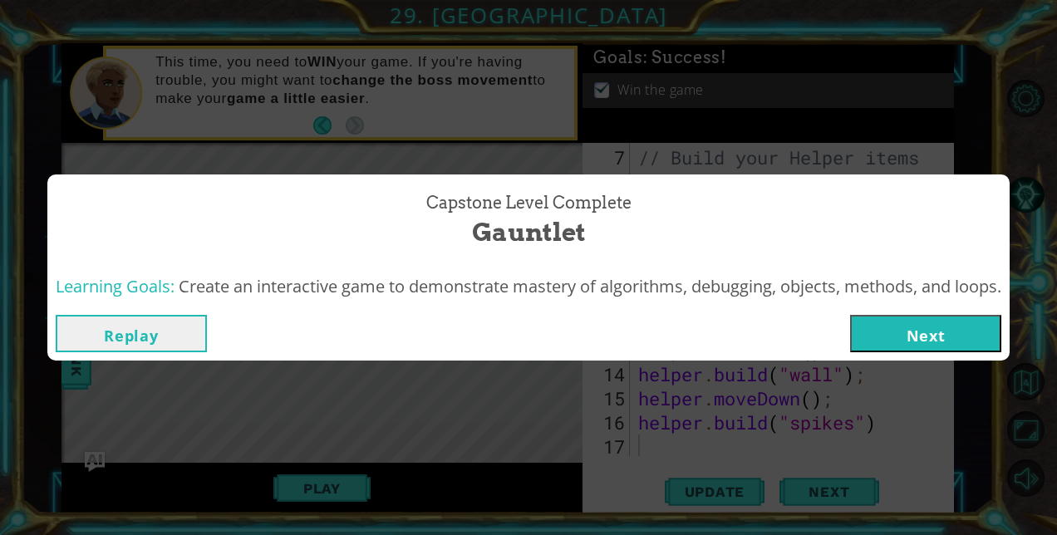
click at [955, 341] on button "Next" at bounding box center [925, 333] width 151 height 37
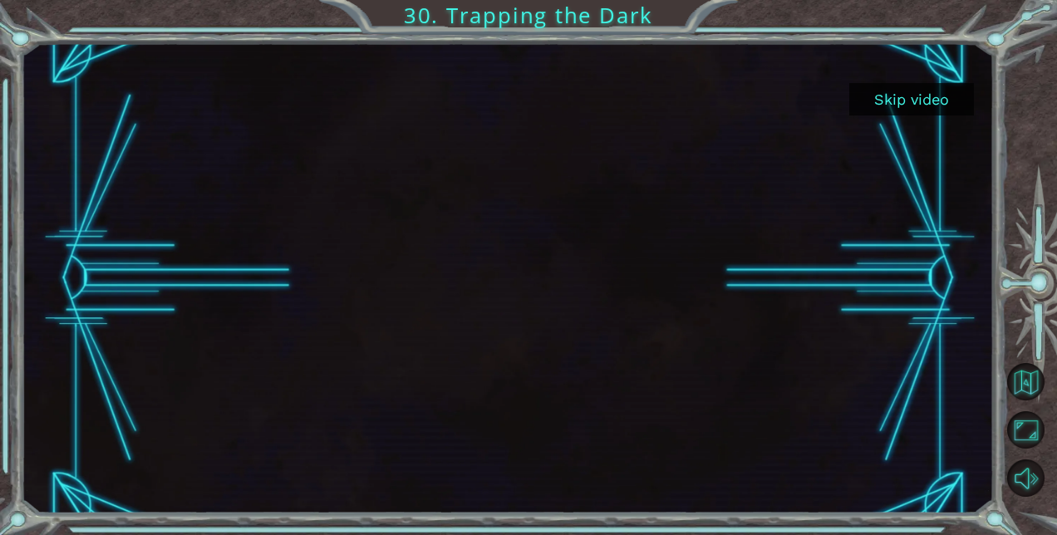
click at [934, 102] on button "Skip video" at bounding box center [911, 99] width 125 height 32
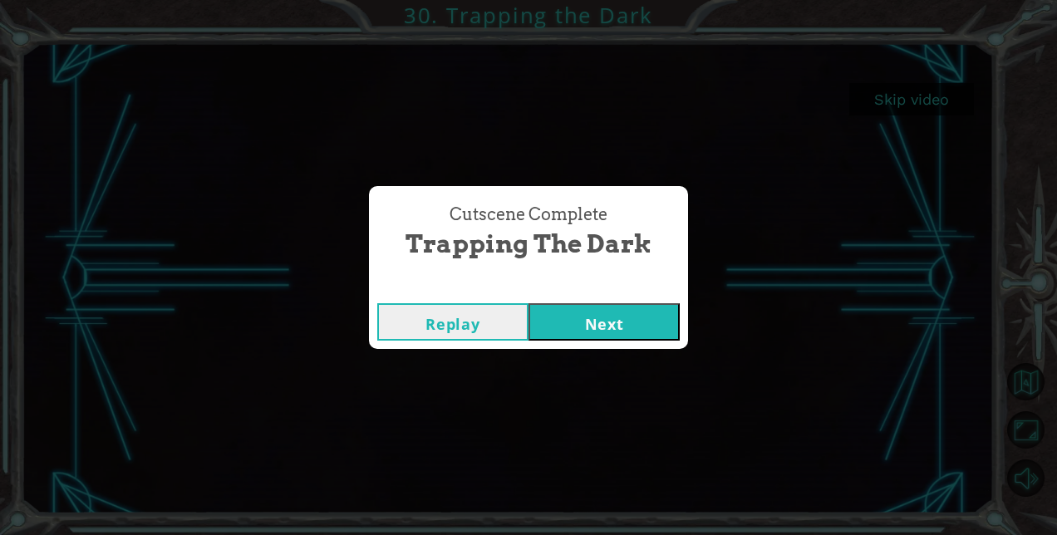
click at [578, 324] on button "Next" at bounding box center [604, 321] width 151 height 37
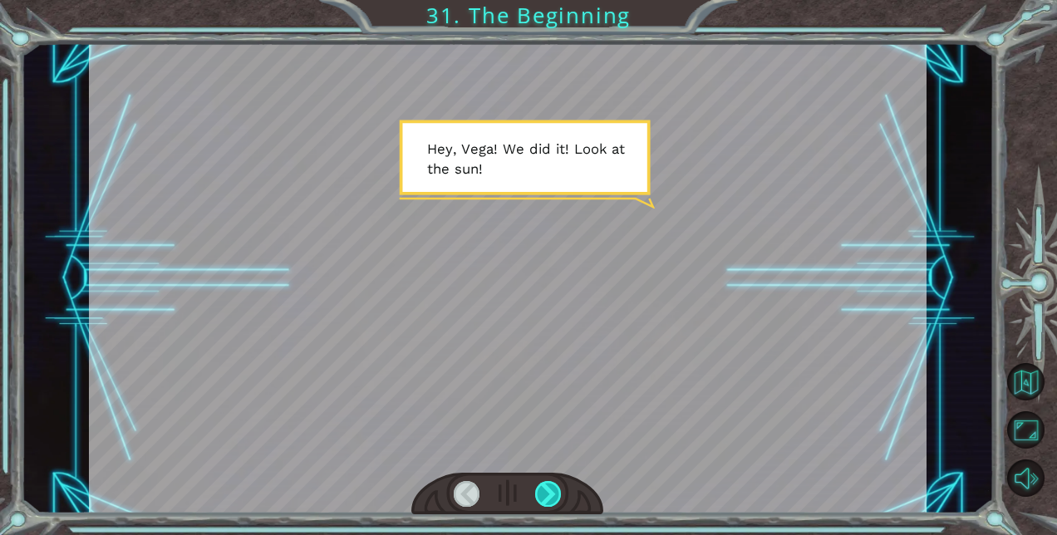
click at [547, 490] on div at bounding box center [548, 494] width 26 height 26
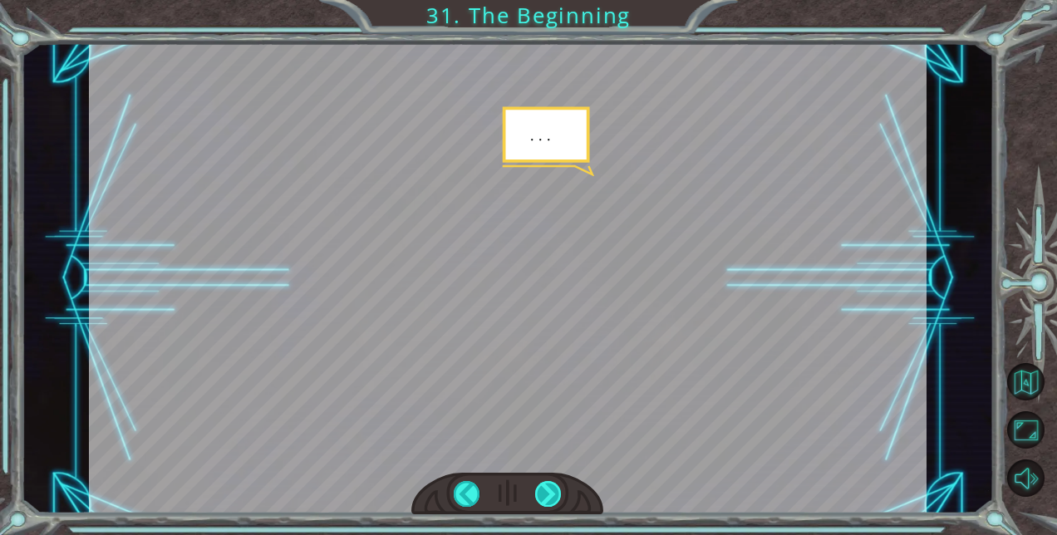
click at [547, 490] on div at bounding box center [548, 494] width 26 height 26
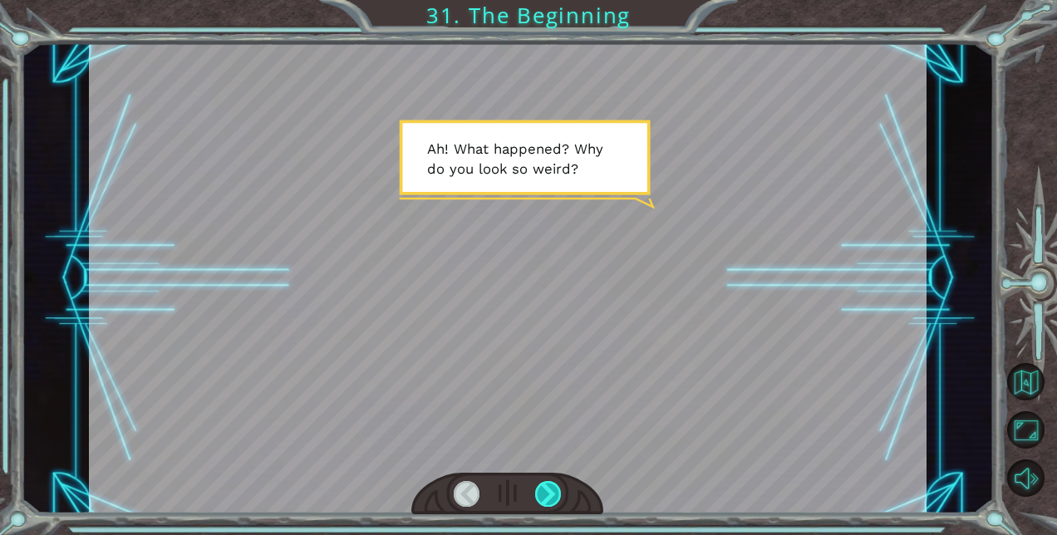
click at [547, 490] on div at bounding box center [548, 494] width 26 height 26
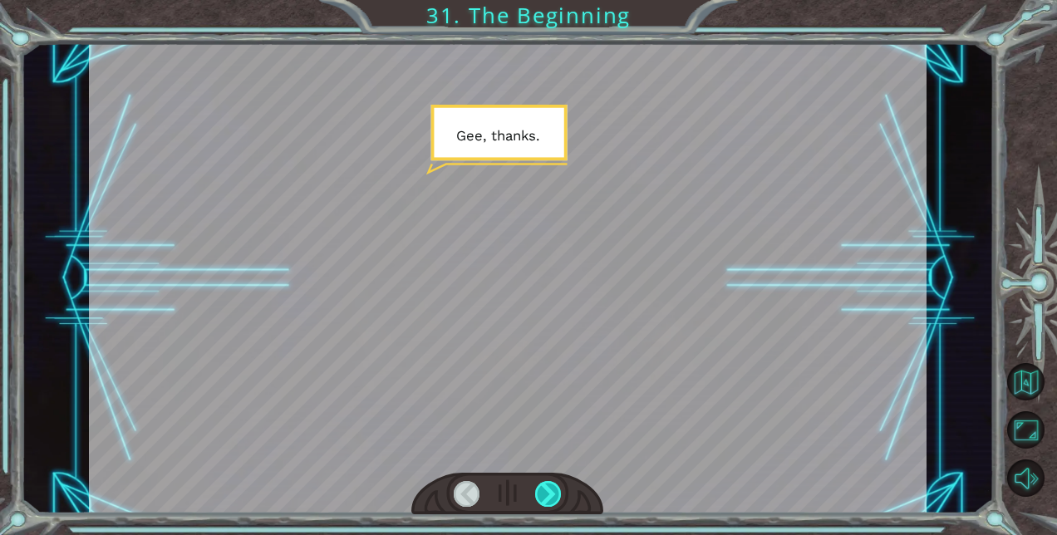
click at [547, 490] on div at bounding box center [548, 494] width 26 height 26
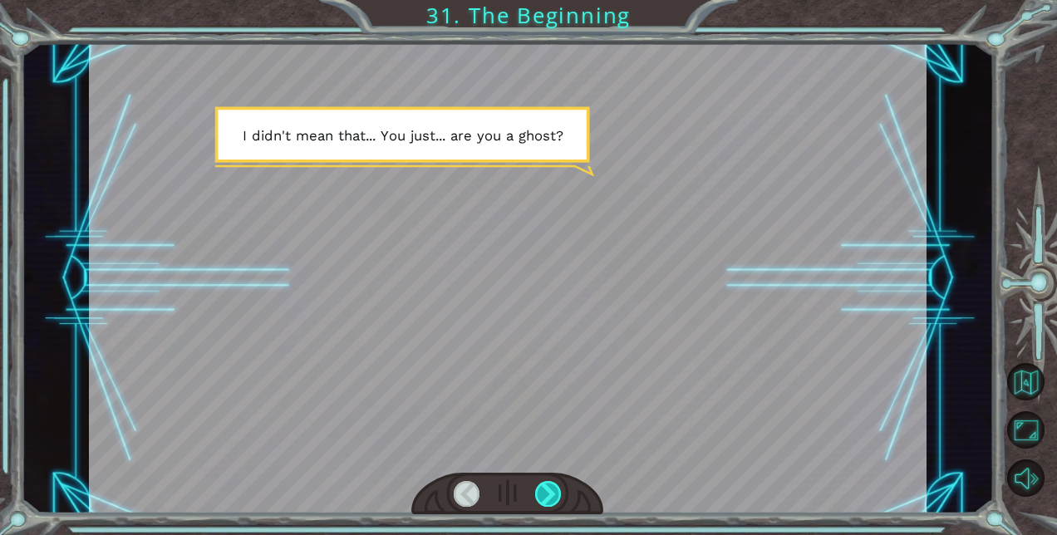
click at [547, 490] on div at bounding box center [548, 494] width 26 height 26
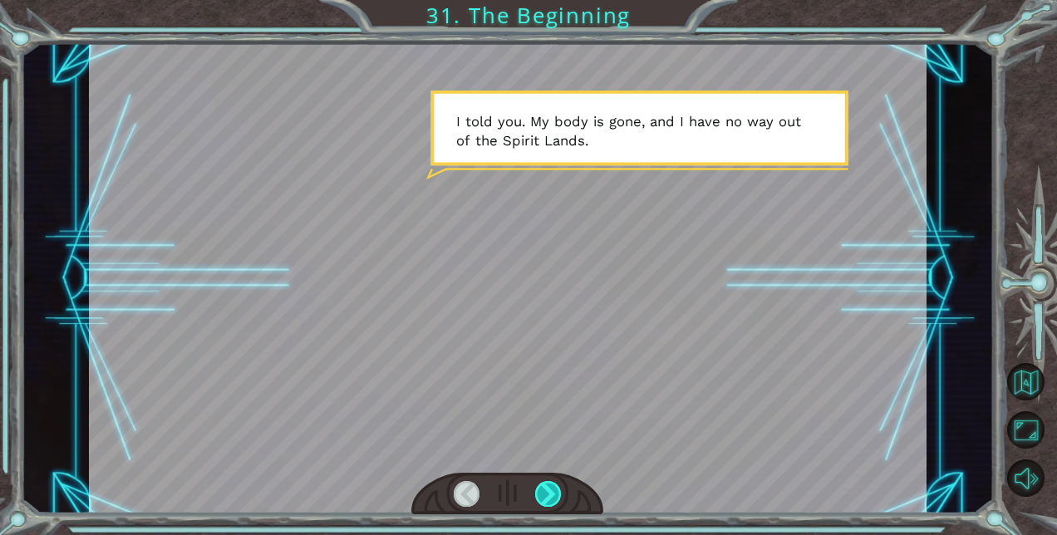
click at [547, 490] on div at bounding box center [548, 494] width 26 height 26
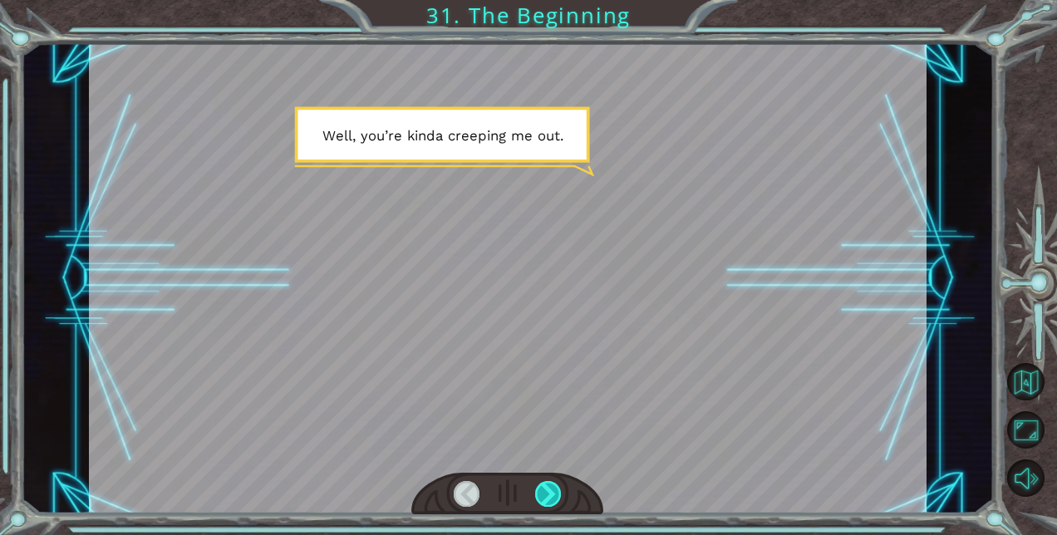
click at [547, 490] on div at bounding box center [548, 494] width 26 height 26
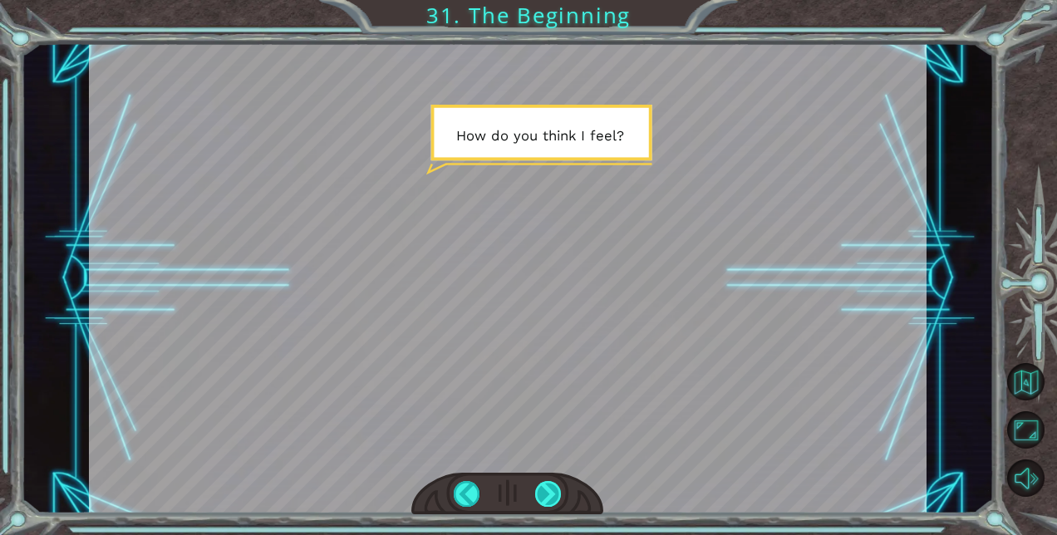
click at [547, 490] on div at bounding box center [548, 494] width 26 height 26
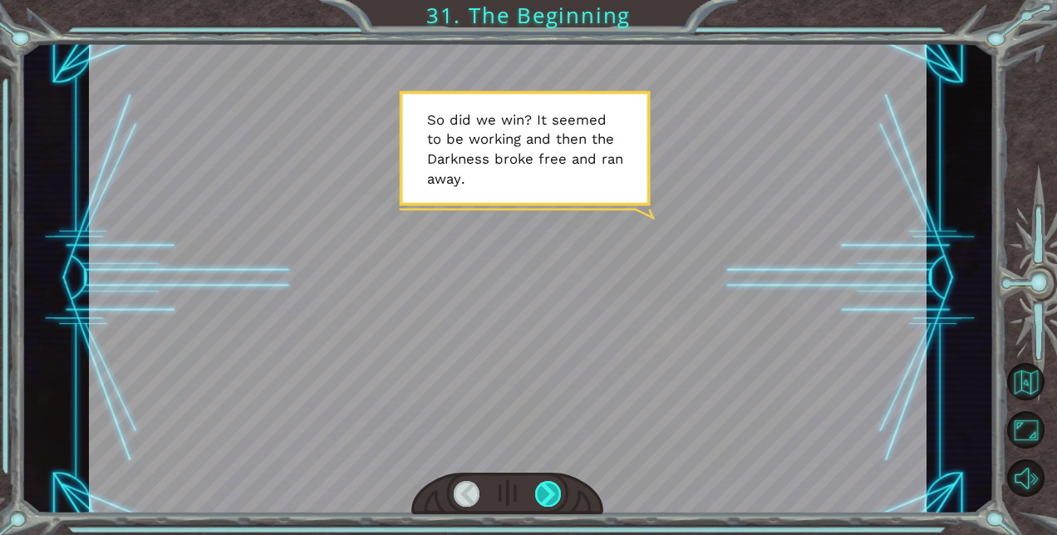
click at [547, 490] on div at bounding box center [548, 494] width 26 height 26
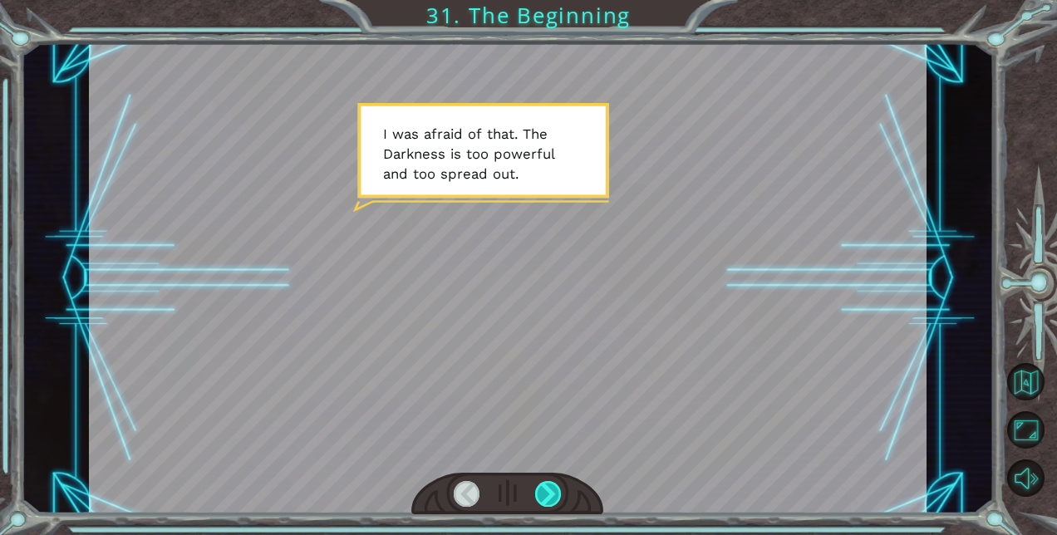
click at [547, 490] on div at bounding box center [548, 494] width 26 height 26
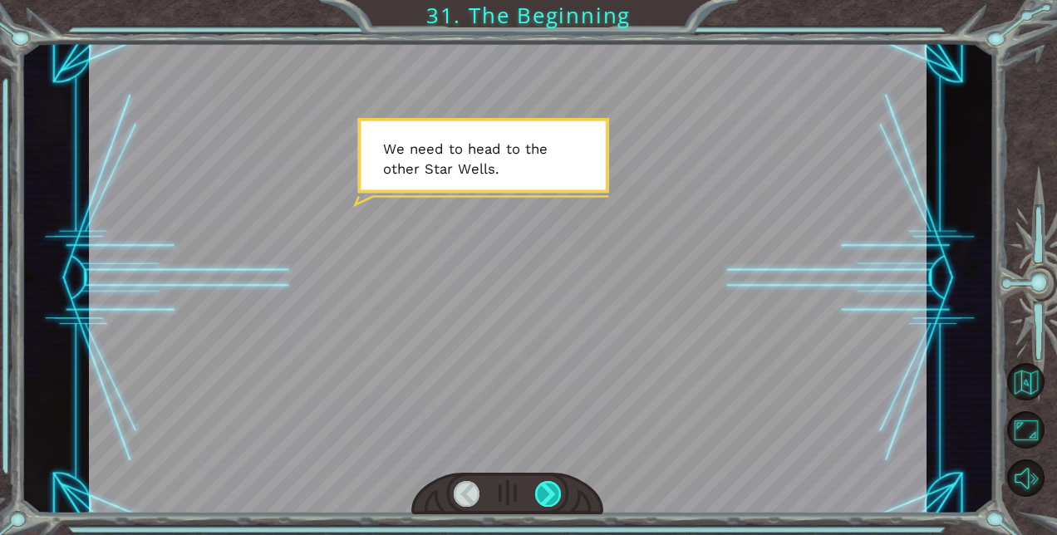
click at [547, 490] on div at bounding box center [548, 494] width 26 height 26
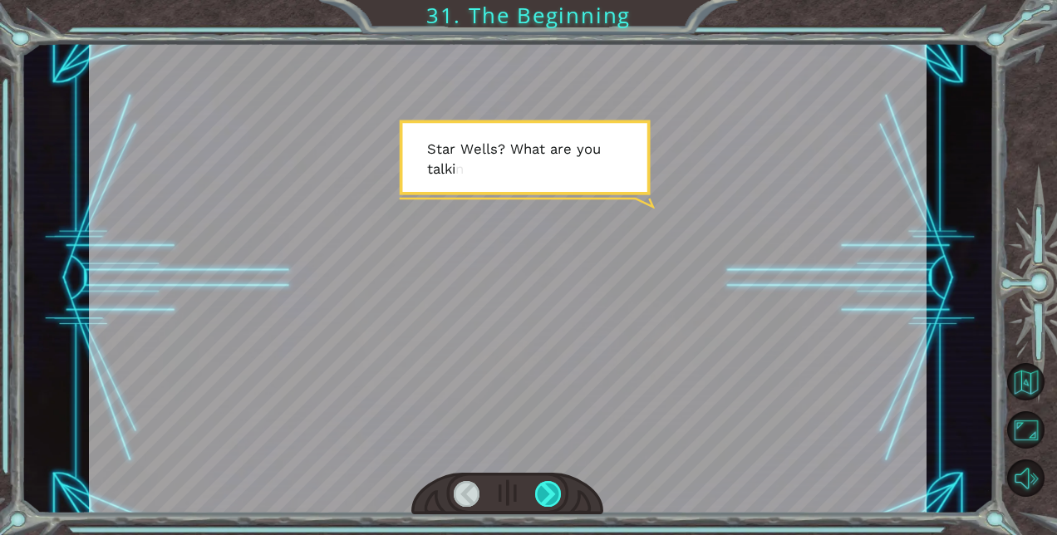
click at [547, 490] on div at bounding box center [548, 494] width 26 height 26
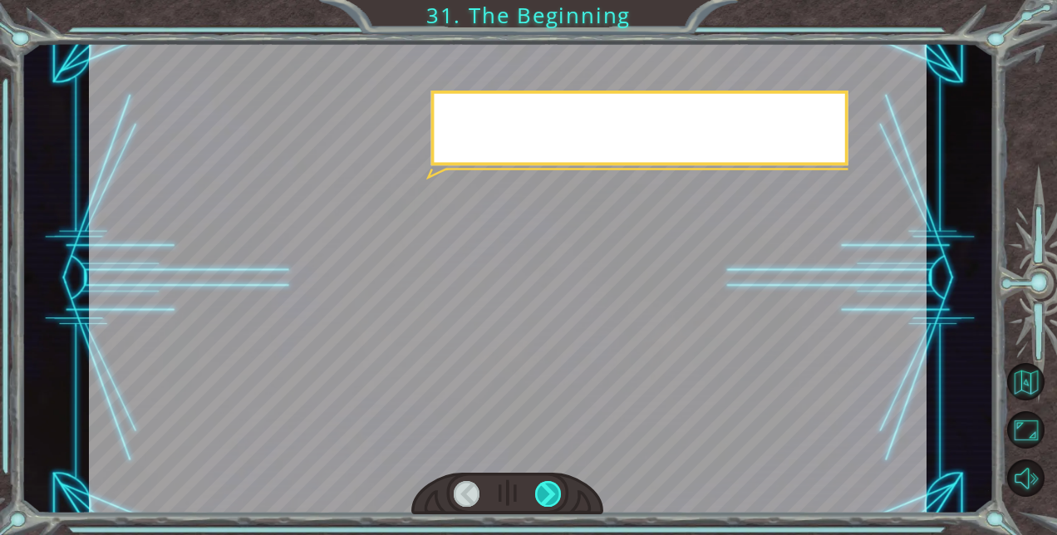
click at [547, 490] on div at bounding box center [548, 494] width 26 height 26
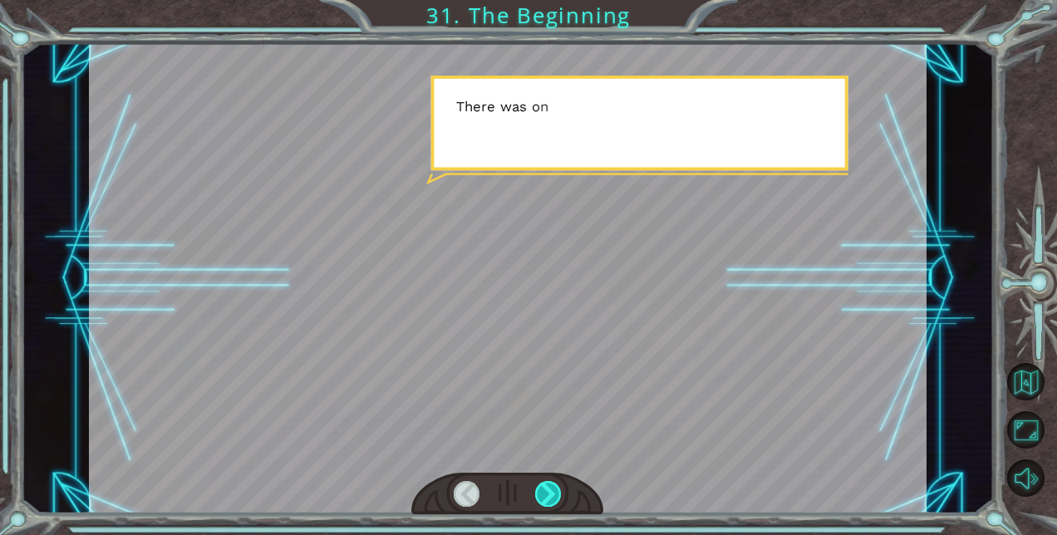
click at [547, 490] on div at bounding box center [548, 494] width 26 height 26
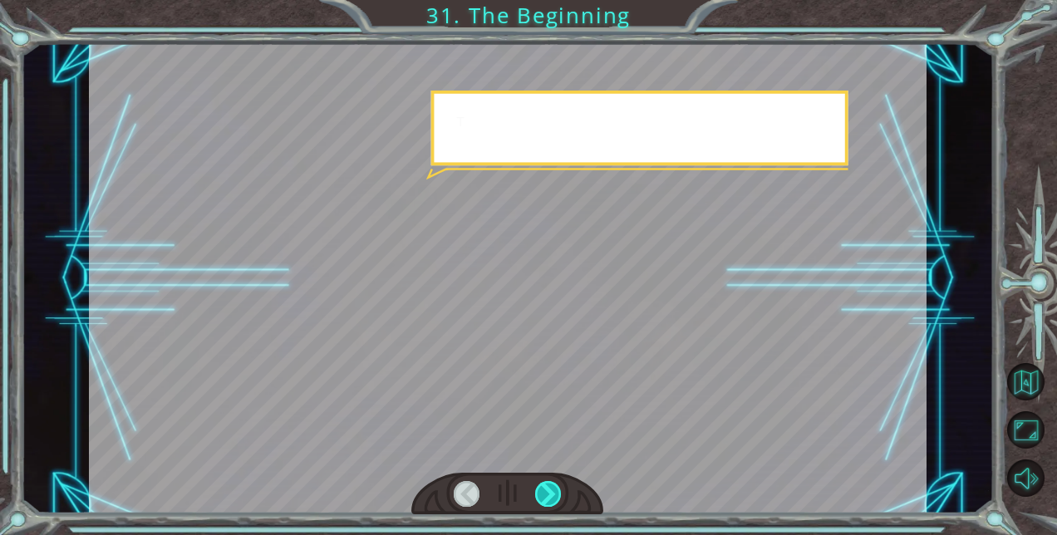
click at [547, 490] on div at bounding box center [548, 494] width 26 height 26
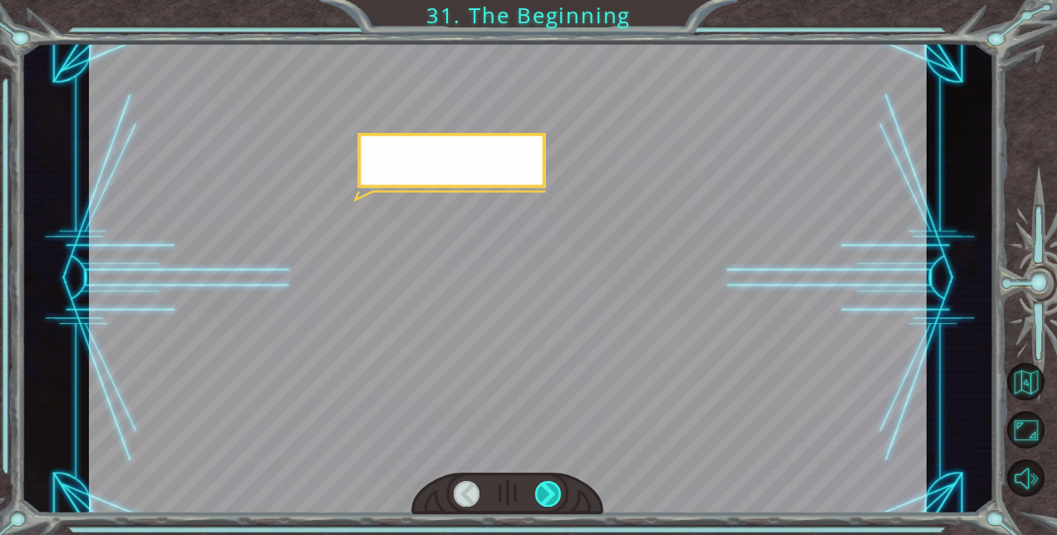
click at [547, 490] on div at bounding box center [548, 494] width 26 height 26
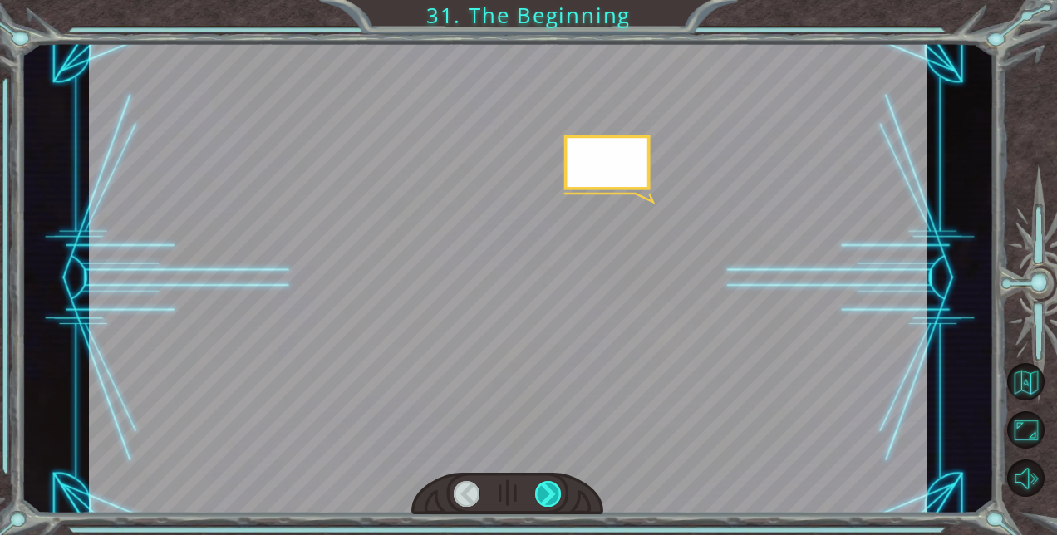
click at [547, 490] on div at bounding box center [548, 494] width 26 height 26
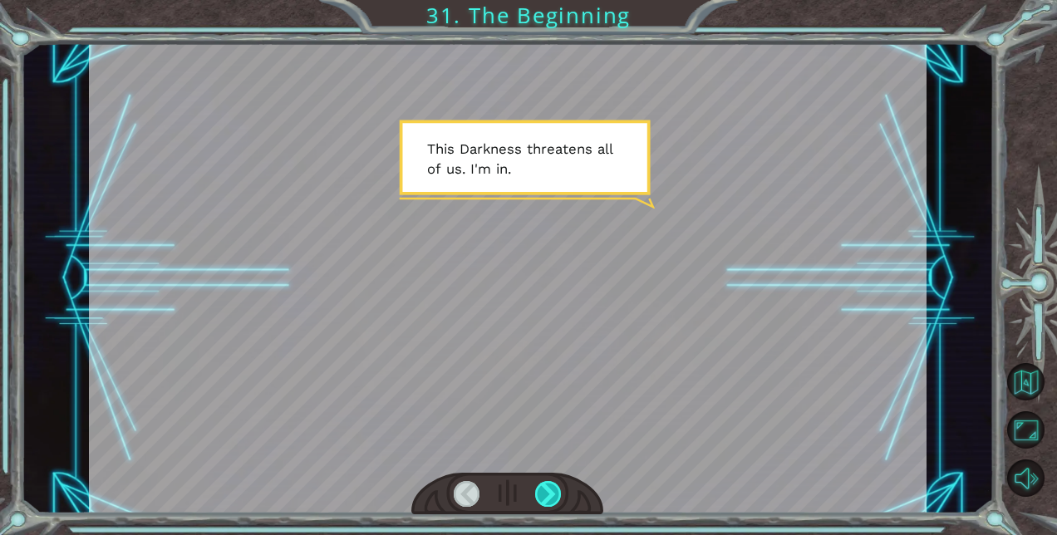
click at [547, 490] on div at bounding box center [548, 494] width 26 height 26
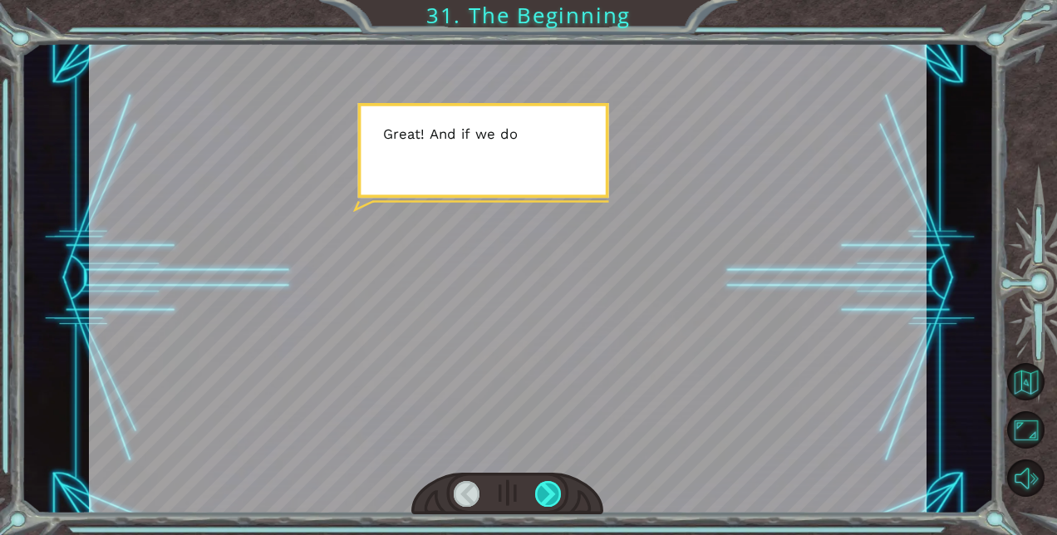
click at [547, 490] on div at bounding box center [548, 494] width 26 height 26
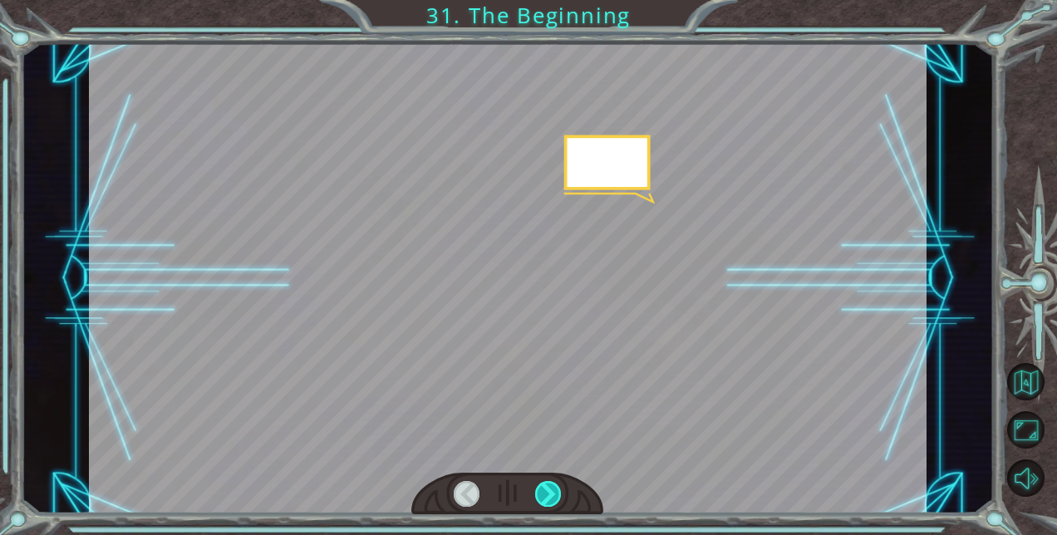
click at [547, 490] on div at bounding box center [548, 494] width 26 height 26
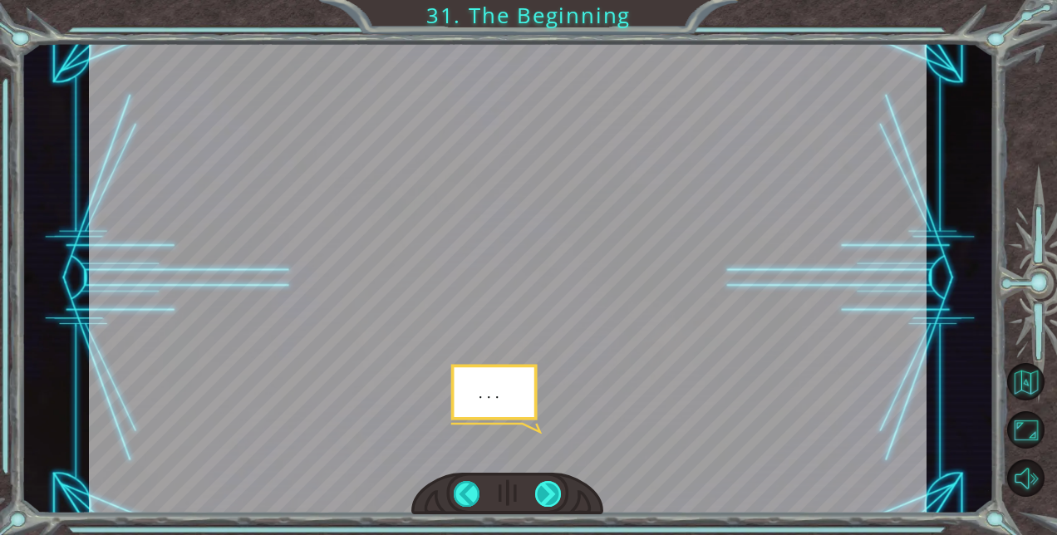
click at [547, 490] on div at bounding box center [548, 494] width 26 height 26
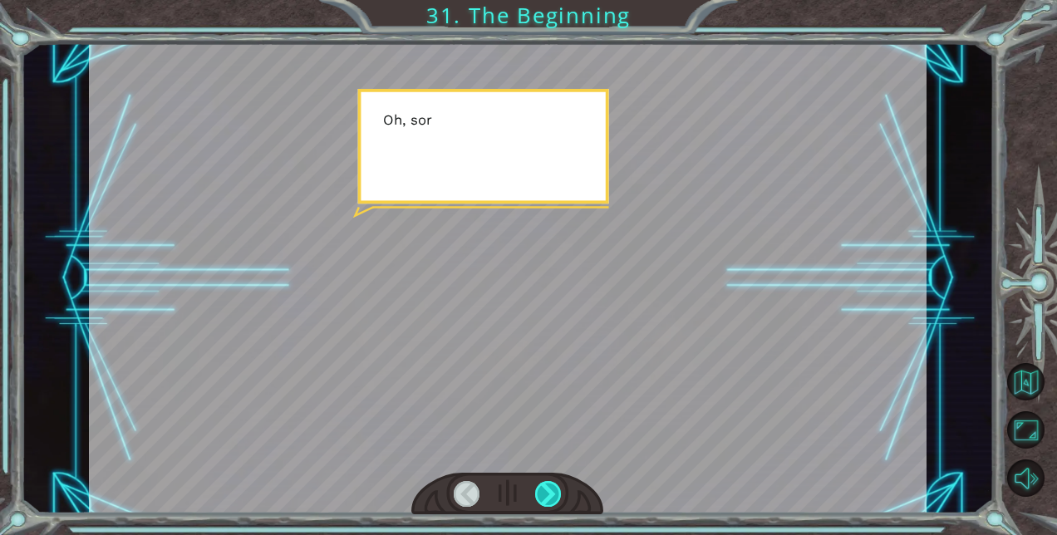
click at [547, 490] on div at bounding box center [548, 494] width 26 height 26
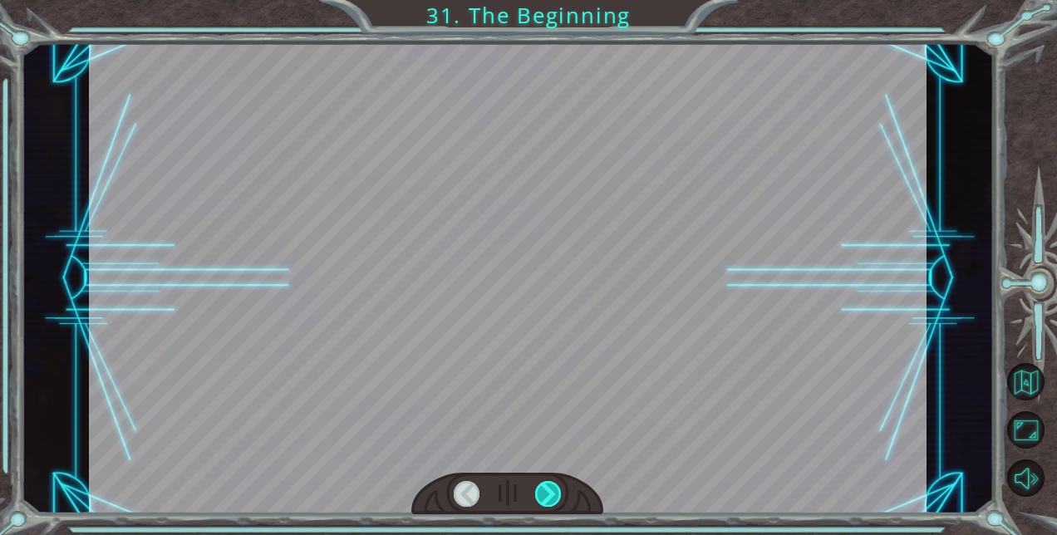
click at [547, 490] on div at bounding box center [548, 494] width 26 height 26
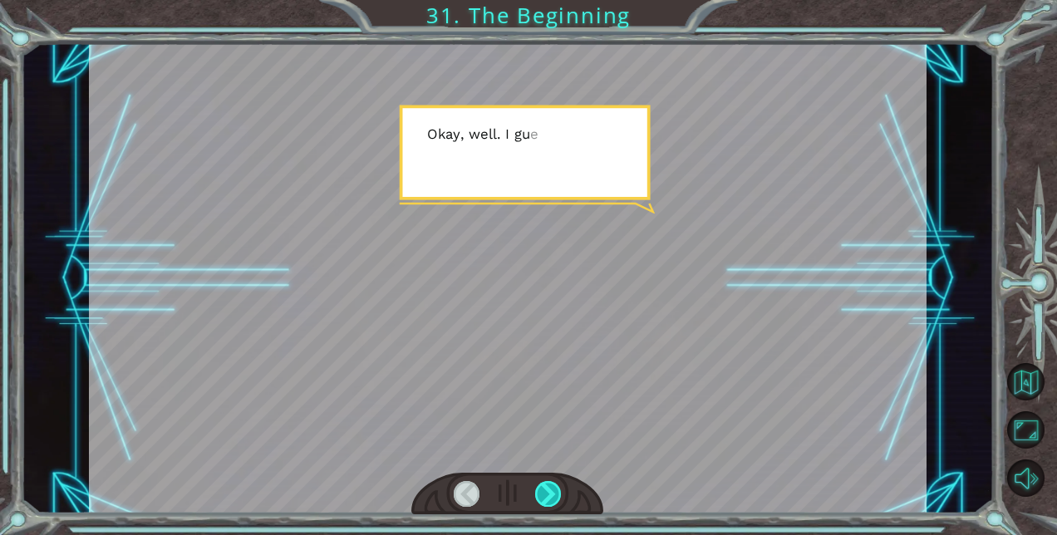
click at [547, 490] on div at bounding box center [548, 494] width 26 height 26
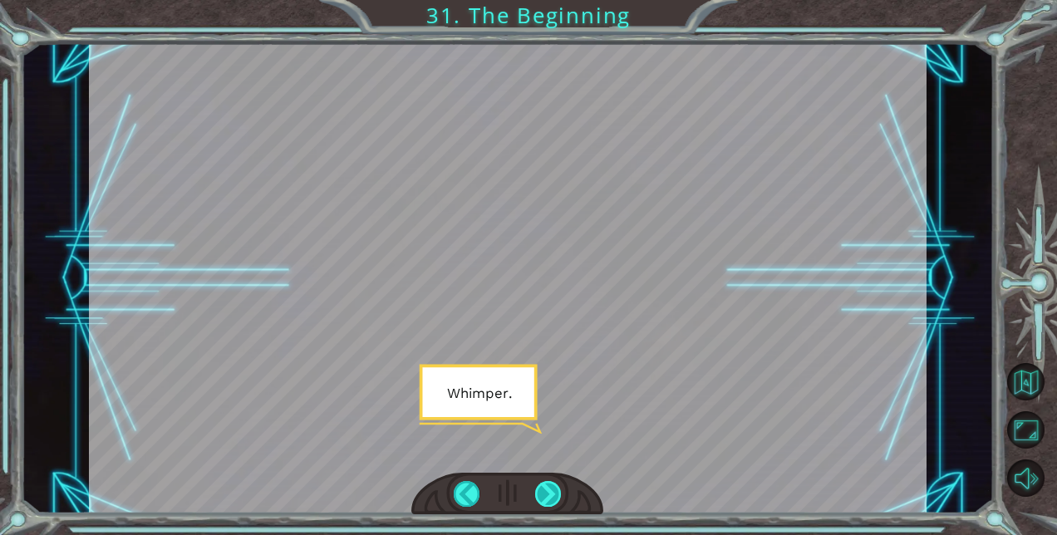
click at [547, 490] on div at bounding box center [548, 494] width 26 height 26
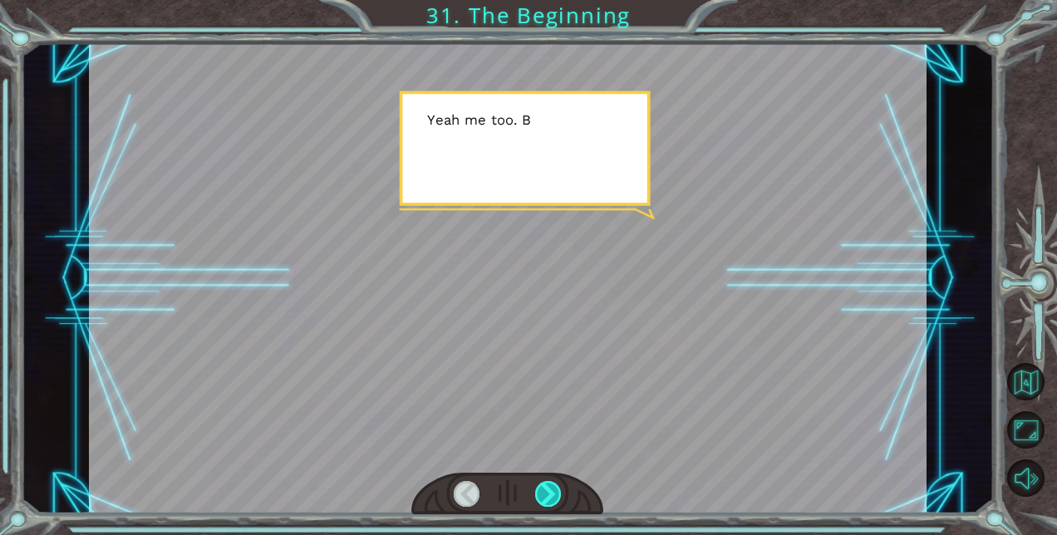
click at [547, 490] on div at bounding box center [548, 494] width 26 height 26
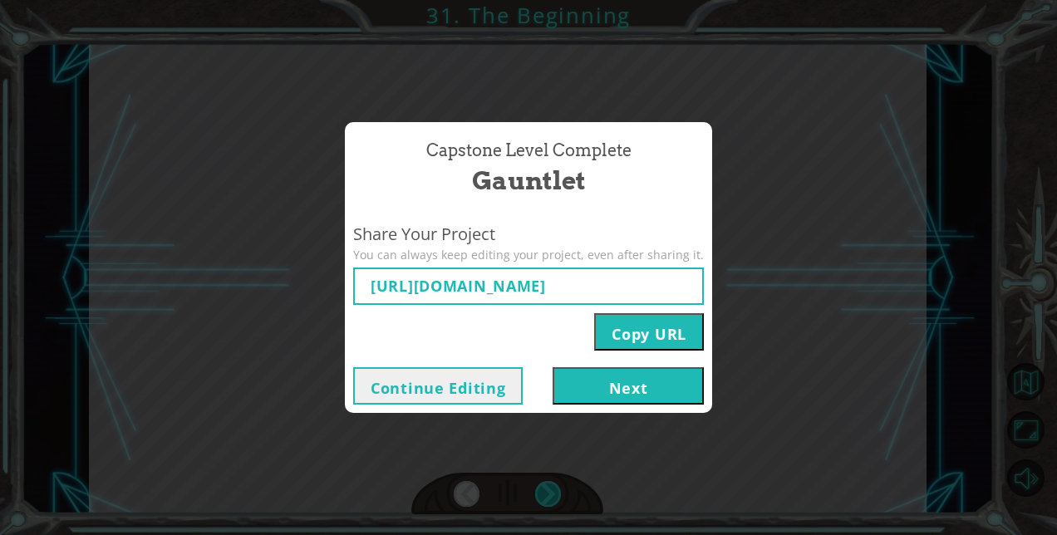
type input "[URL][DOMAIN_NAME]"
click at [575, 381] on button "Next" at bounding box center [628, 385] width 151 height 37
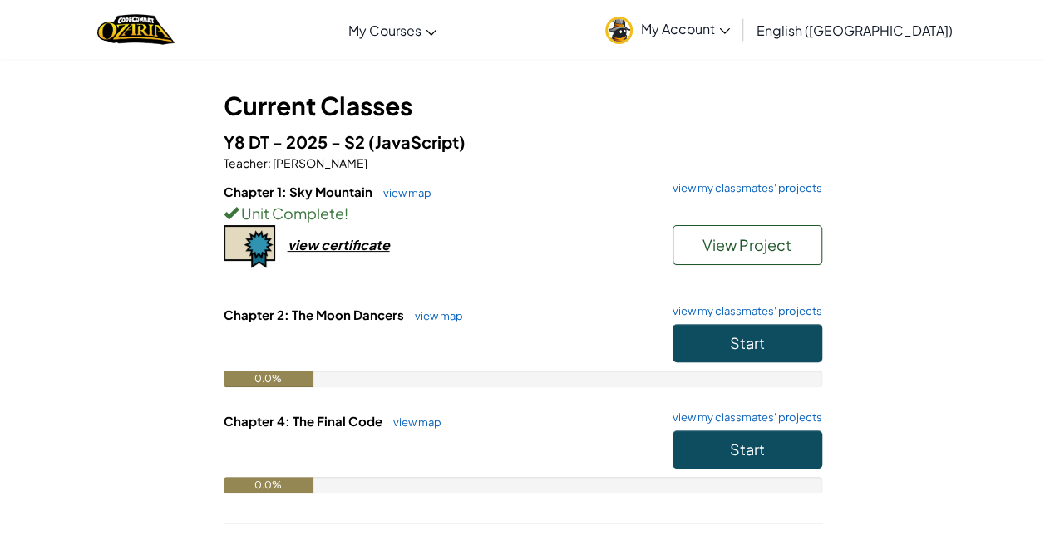
scroll to position [71, 0]
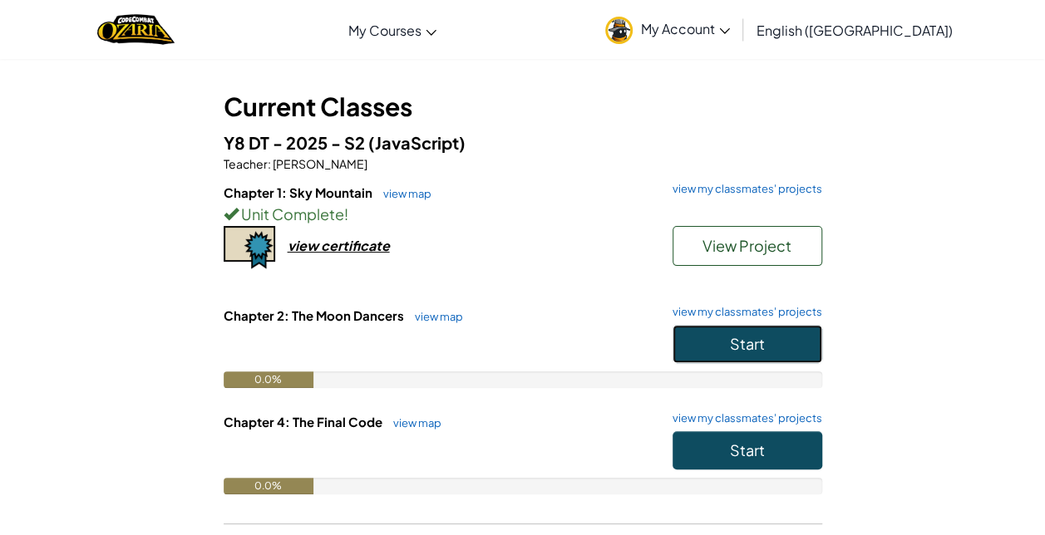
click at [715, 347] on button "Start" at bounding box center [747, 344] width 150 height 38
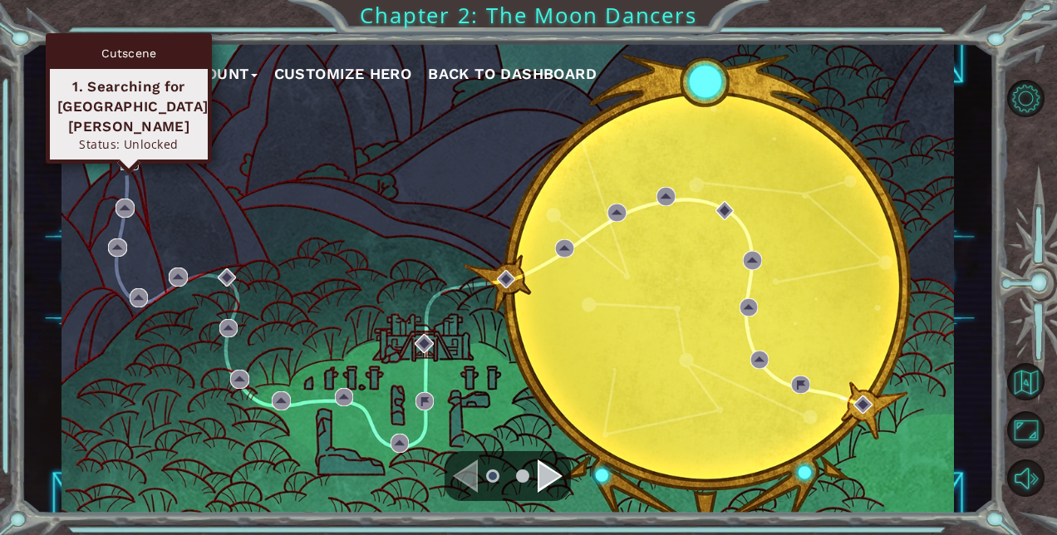
click at [126, 163] on img at bounding box center [130, 160] width 19 height 19
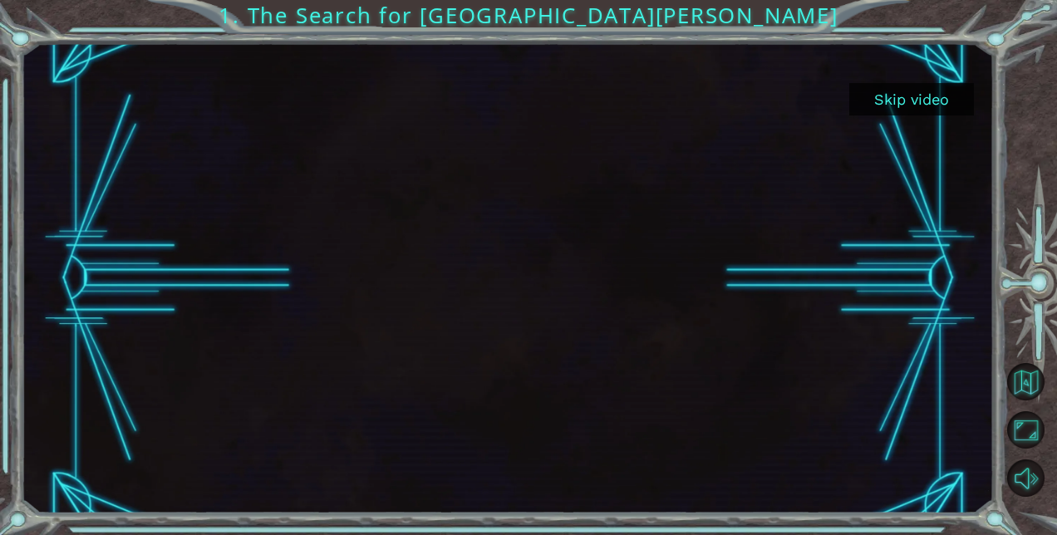
click at [916, 88] on button "Skip video" at bounding box center [911, 99] width 125 height 32
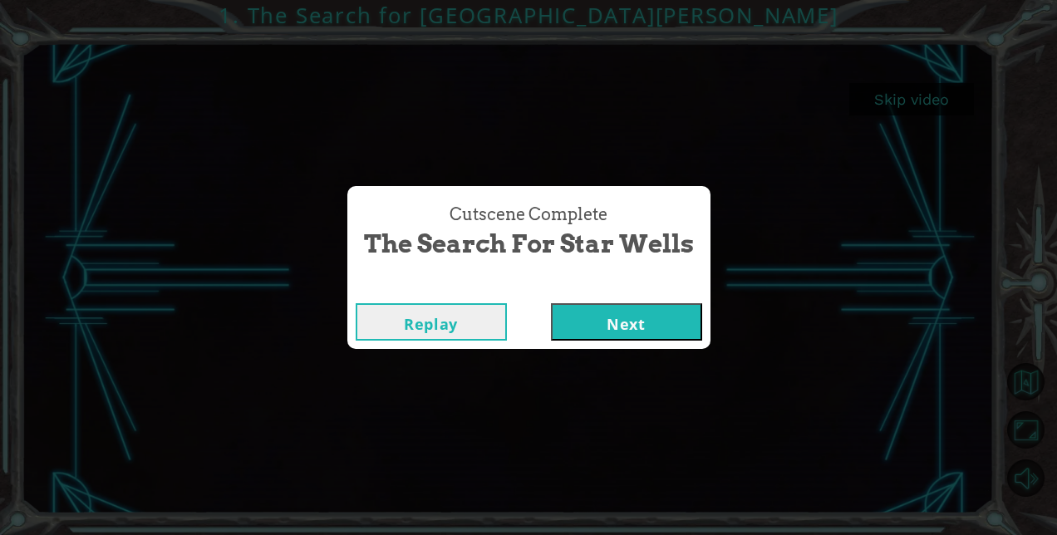
click at [608, 323] on button "Next" at bounding box center [626, 321] width 151 height 37
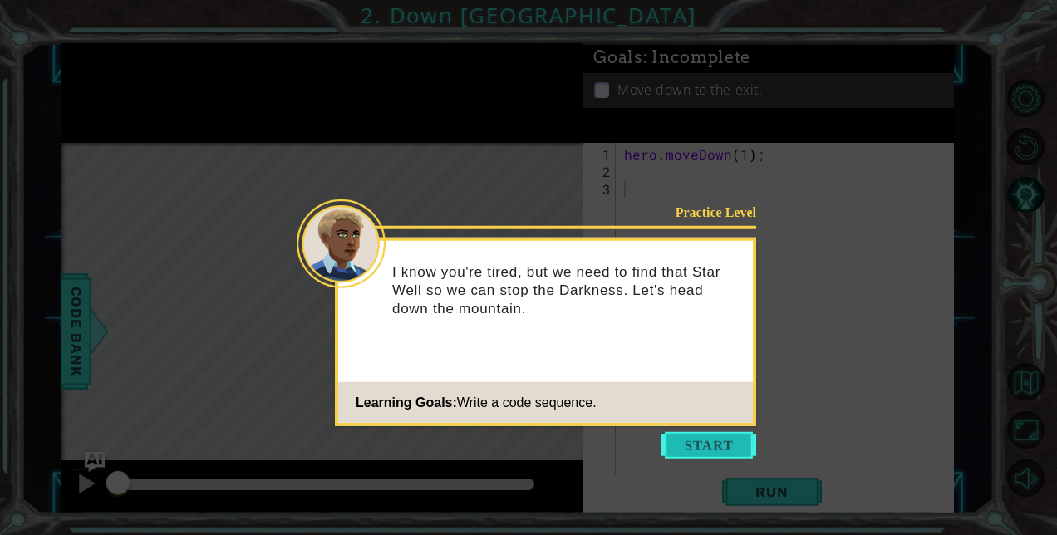
click at [712, 457] on button "Start" at bounding box center [709, 445] width 95 height 27
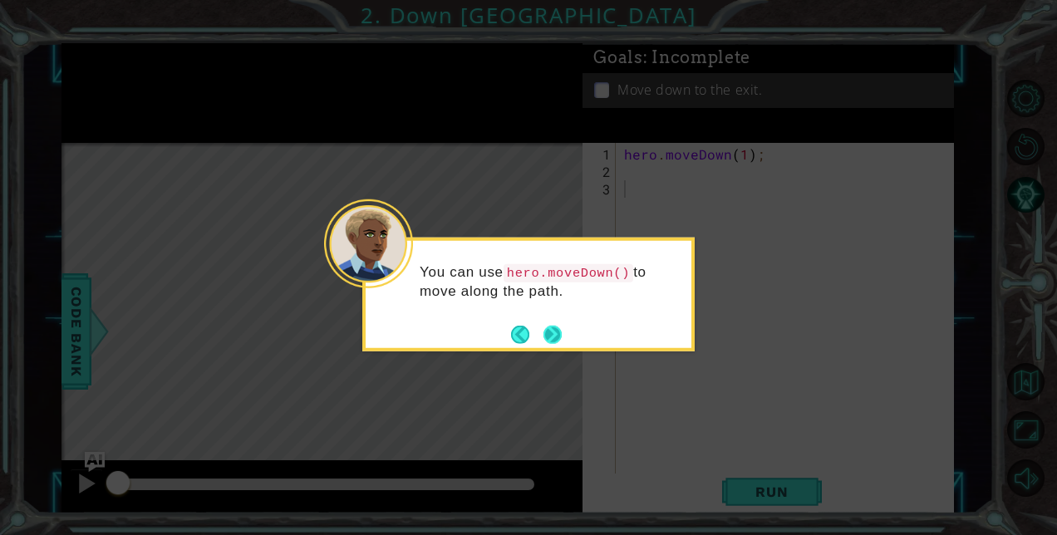
click at [555, 337] on button "Next" at bounding box center [553, 334] width 18 height 18
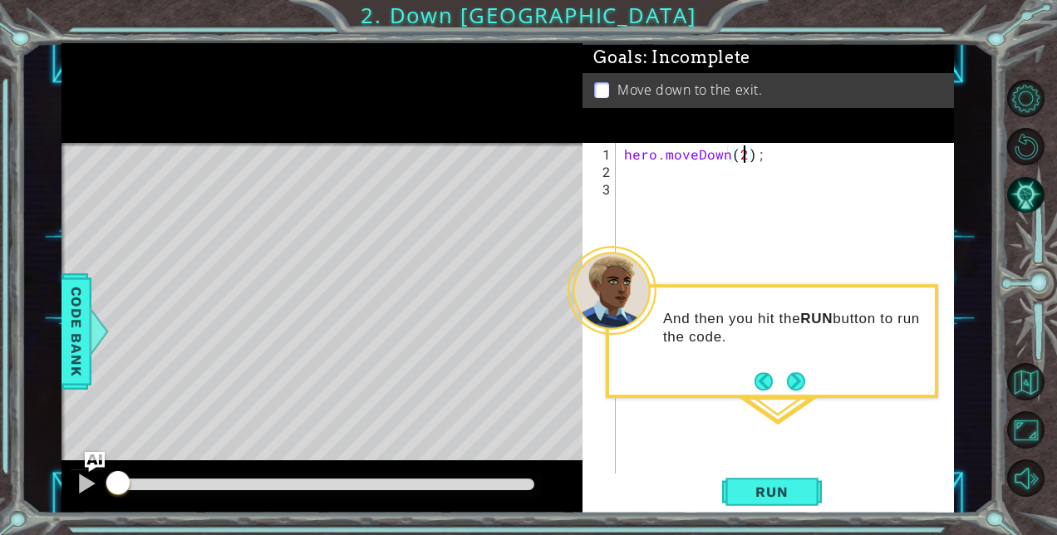
scroll to position [0, 7]
type textarea "hero.moveDown(2);"
click at [768, 492] on span "Run" at bounding box center [772, 492] width 66 height 17
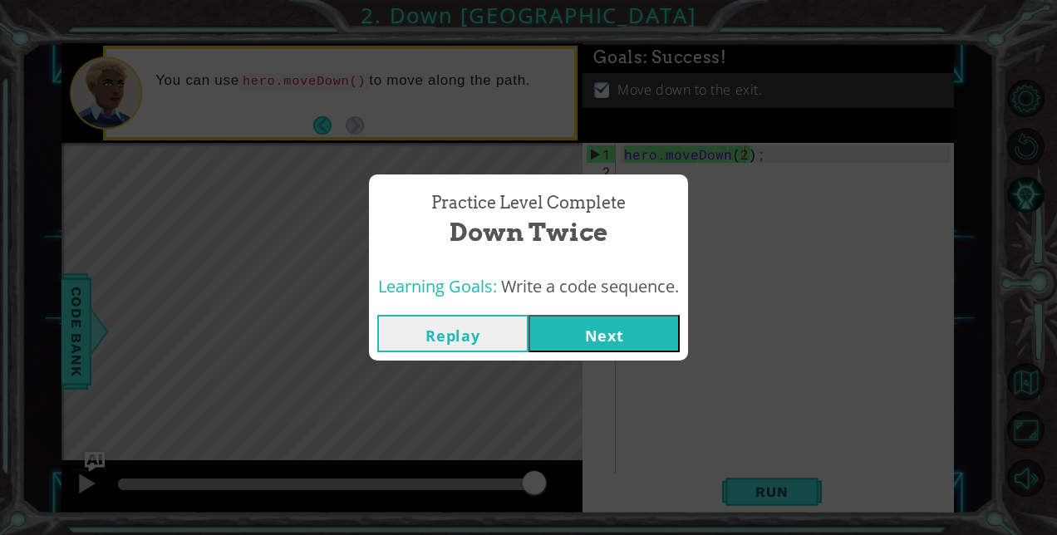
click at [636, 326] on button "Next" at bounding box center [604, 333] width 151 height 37
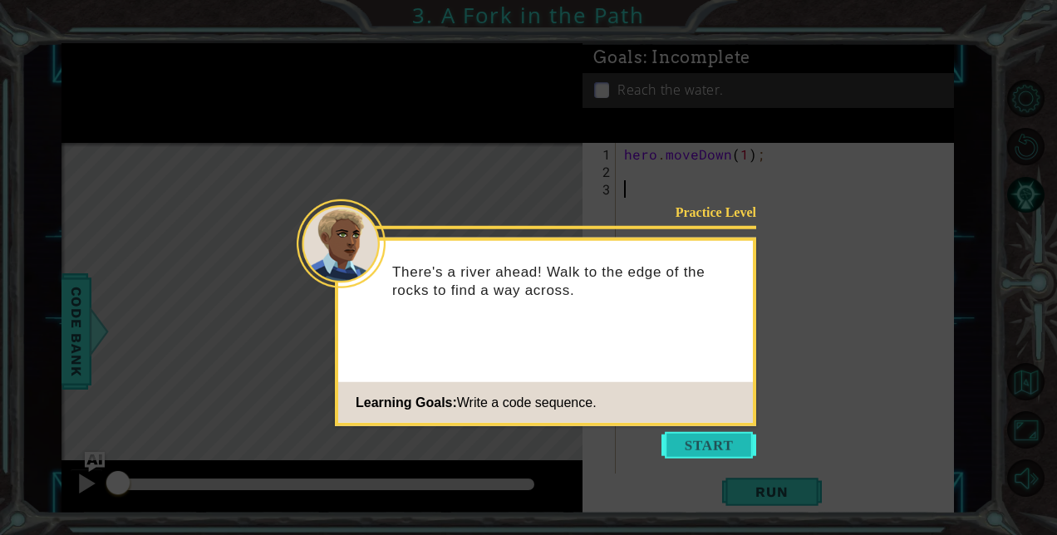
click at [699, 441] on button "Start" at bounding box center [709, 445] width 95 height 27
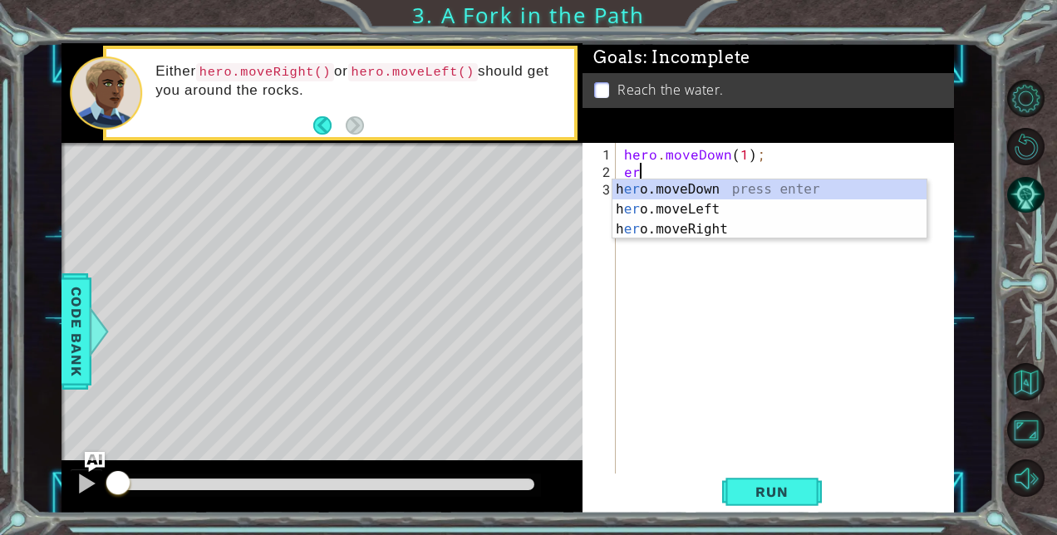
type textarea "e"
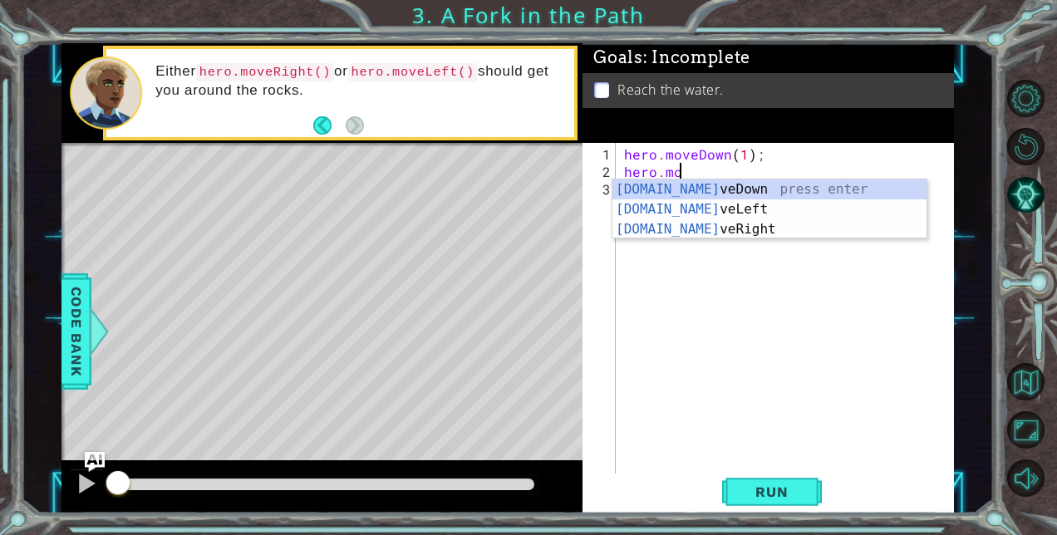
scroll to position [0, 3]
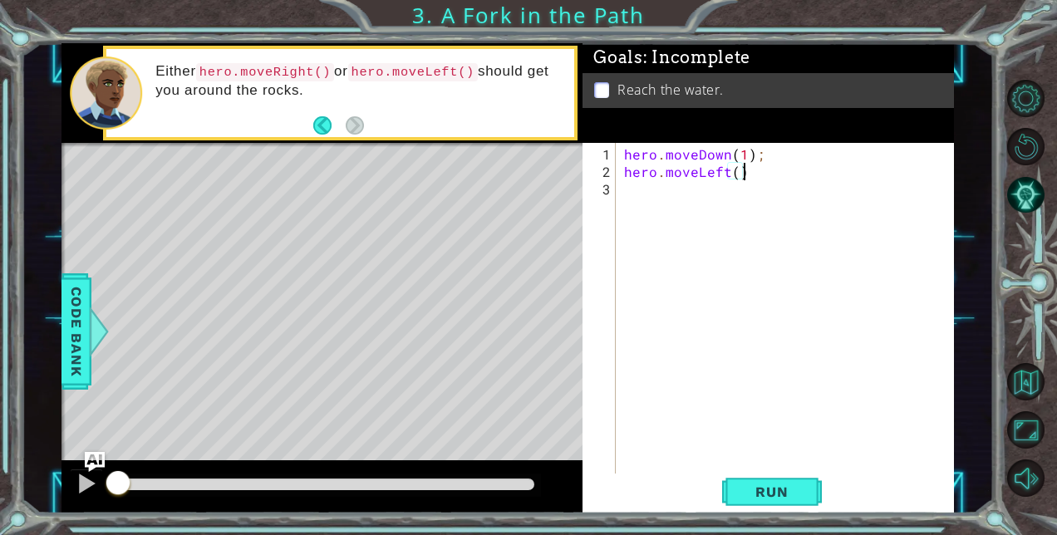
type textarea "hero.moveLeft();"
type textarea "hero.moveDown();"
click at [748, 485] on span "Run" at bounding box center [772, 492] width 66 height 17
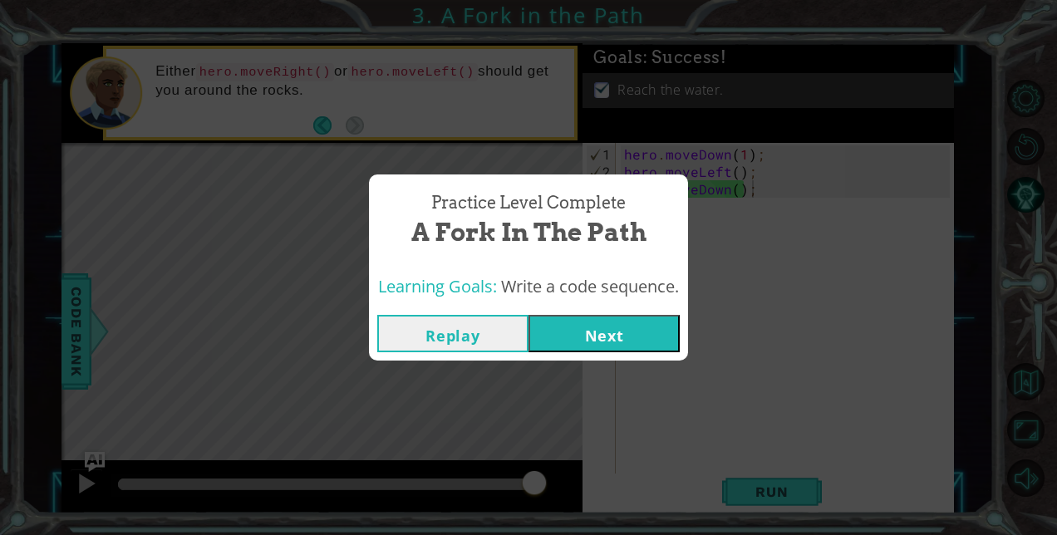
click at [616, 327] on button "Next" at bounding box center [604, 333] width 151 height 37
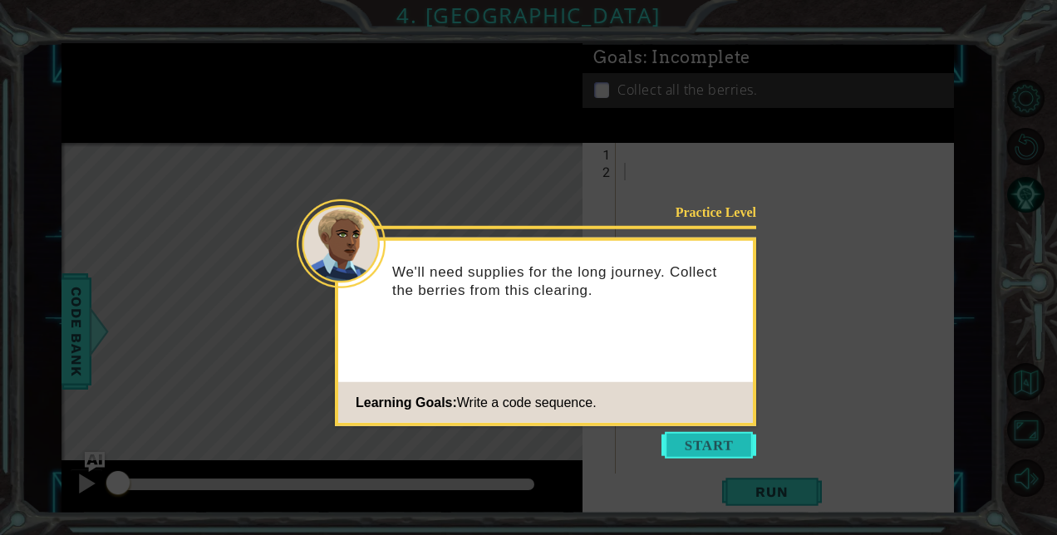
click at [715, 439] on button "Start" at bounding box center [709, 445] width 95 height 27
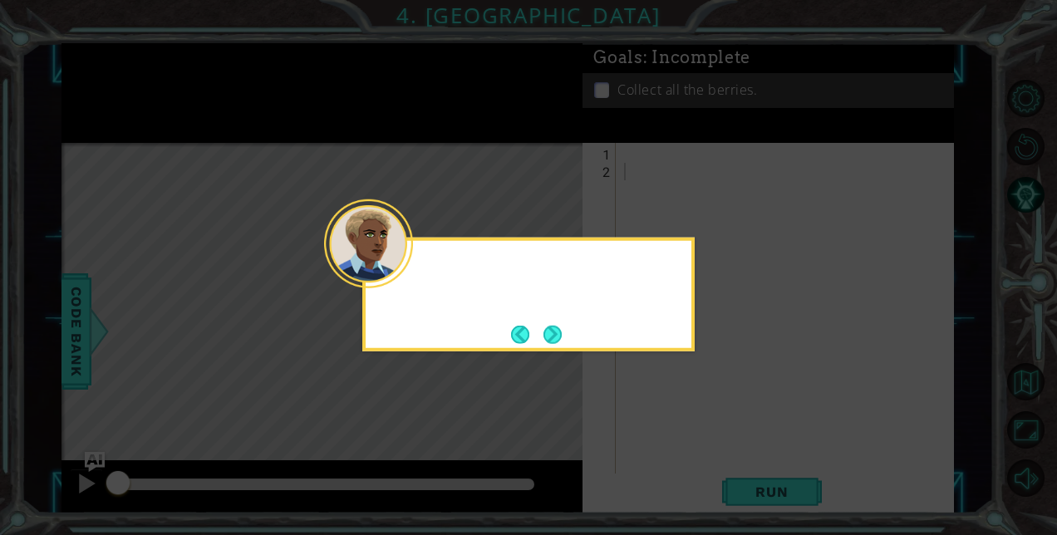
click at [715, 439] on icon at bounding box center [528, 267] width 1057 height 535
click at [553, 327] on button "Next" at bounding box center [553, 334] width 18 height 18
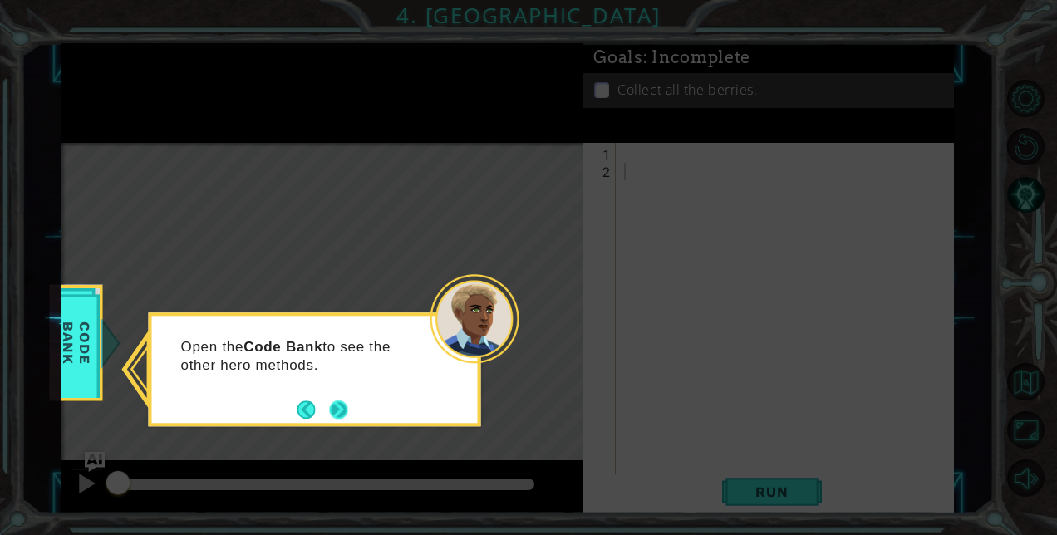
click at [342, 404] on button "Next" at bounding box center [339, 410] width 18 height 18
click at [342, 404] on button "Next" at bounding box center [338, 410] width 18 height 18
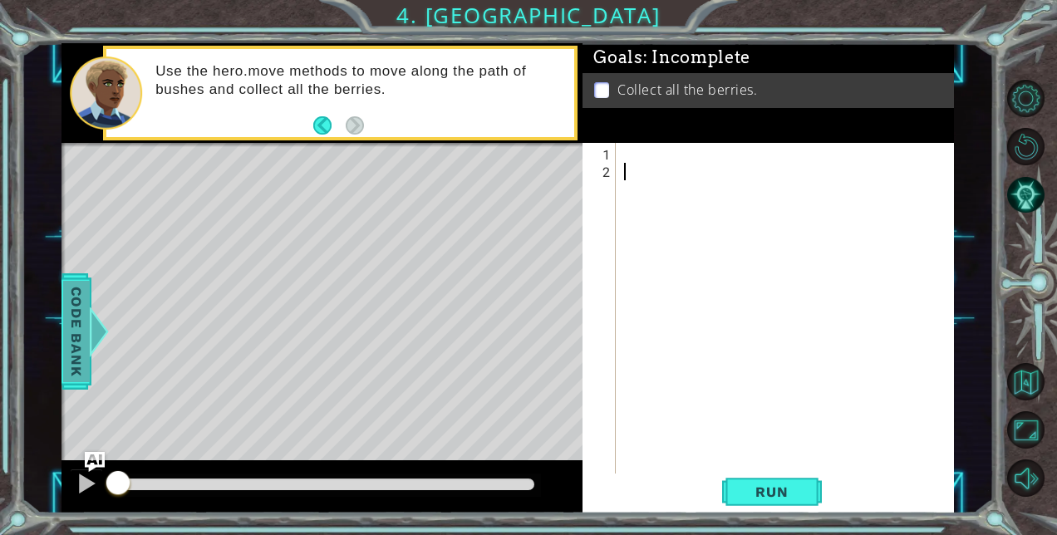
click at [81, 332] on span "Code Bank" at bounding box center [76, 330] width 27 height 101
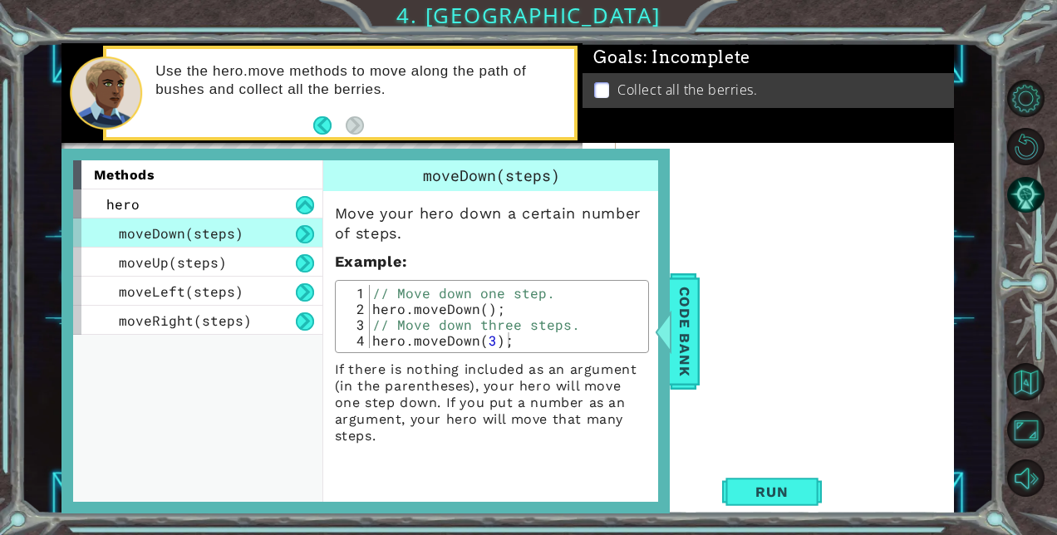
click at [740, 273] on div at bounding box center [789, 328] width 337 height 367
click at [695, 321] on span "Code Bank" at bounding box center [685, 330] width 27 height 101
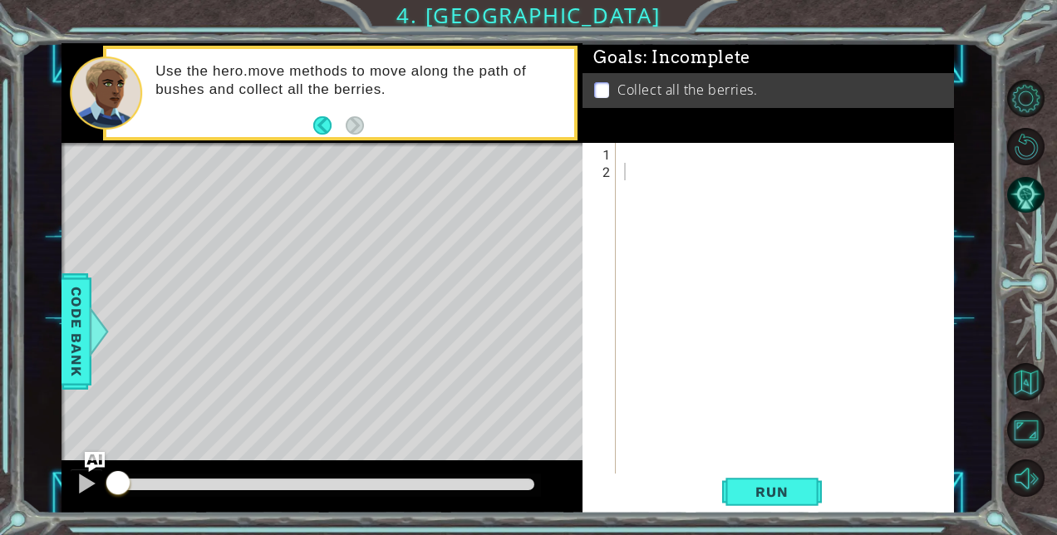
click at [645, 151] on div at bounding box center [789, 328] width 337 height 367
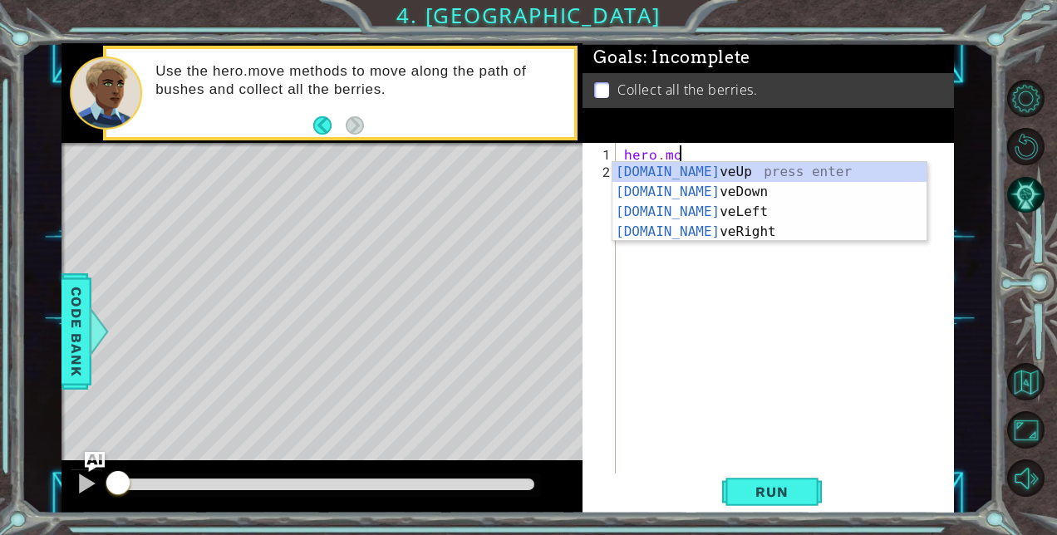
scroll to position [0, 3]
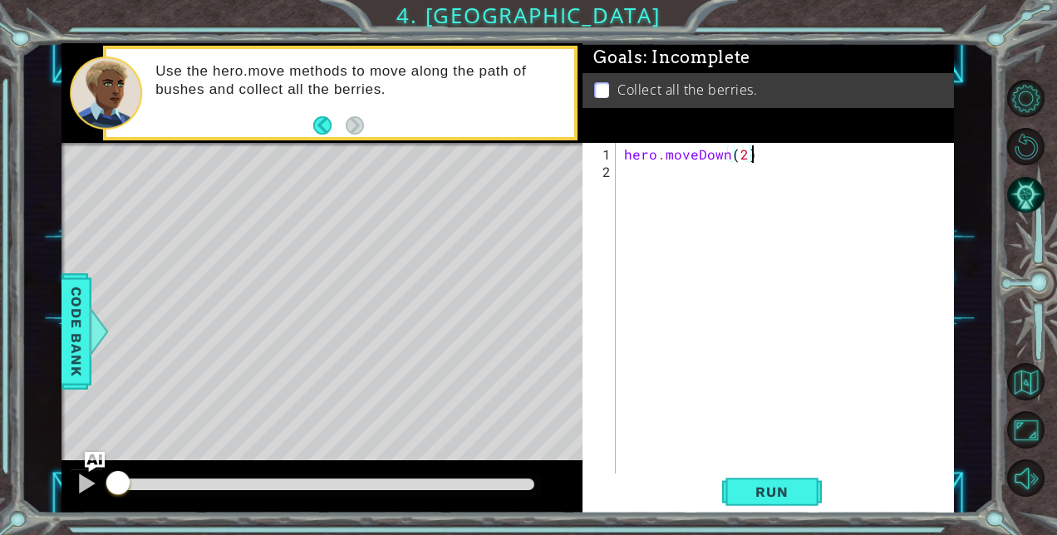
type textarea "hero.moveDown(2);"
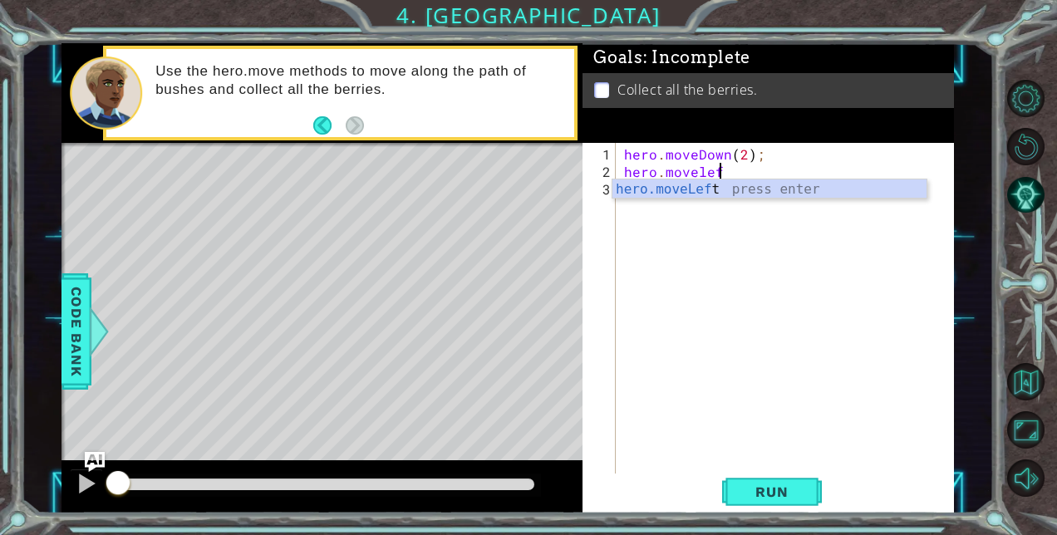
scroll to position [0, 5]
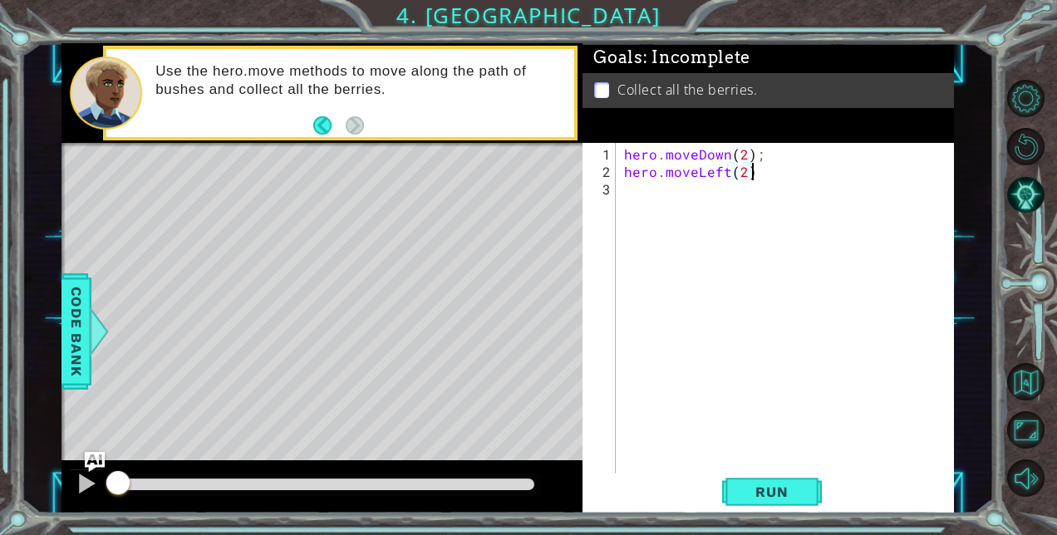
type textarea "hero.moveLeft(2);"
type textarea "hero.moveUp(2);"
type textarea "hero.moveRight(2);"
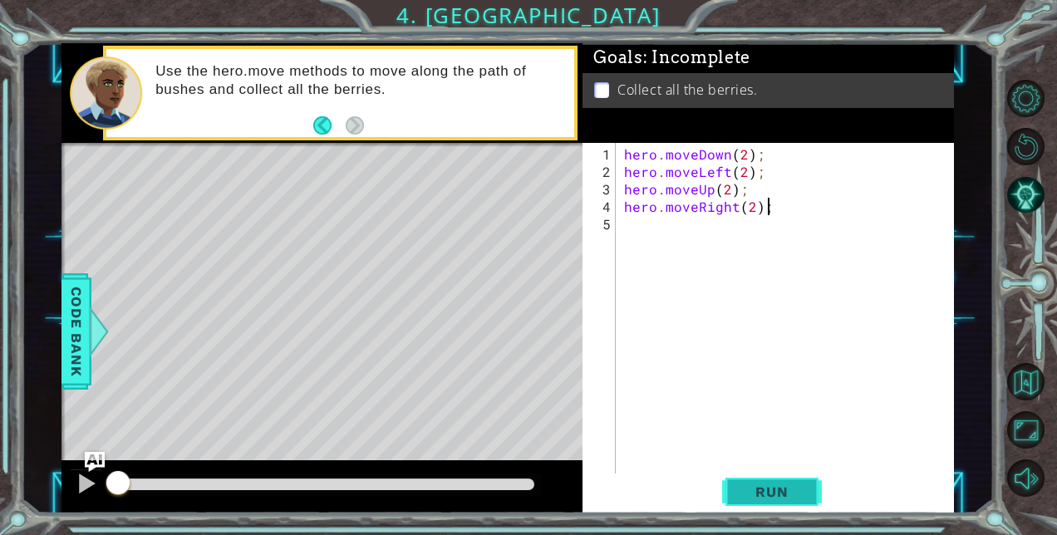
click at [760, 490] on span "Run" at bounding box center [772, 492] width 66 height 17
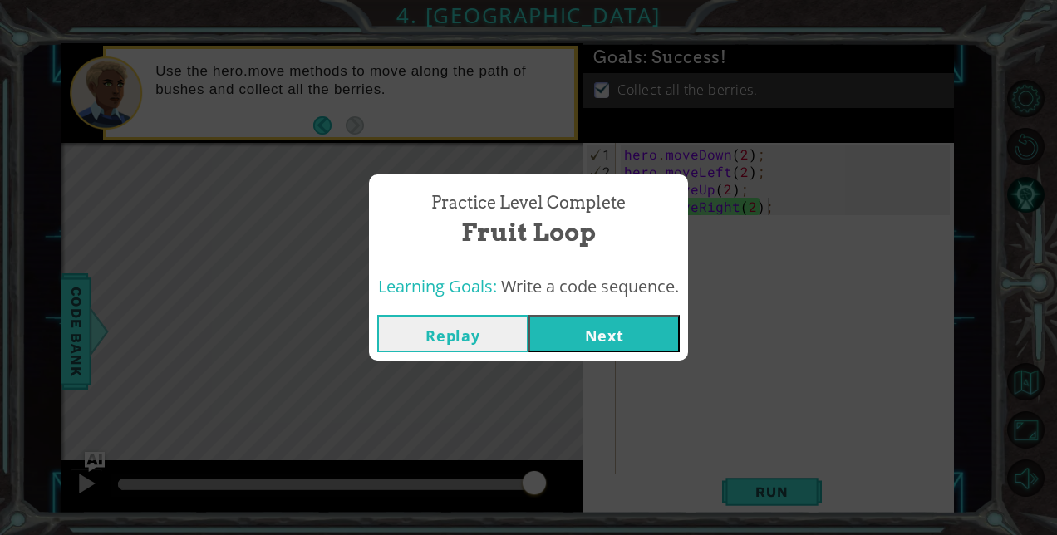
click at [573, 342] on button "Next" at bounding box center [604, 333] width 151 height 37
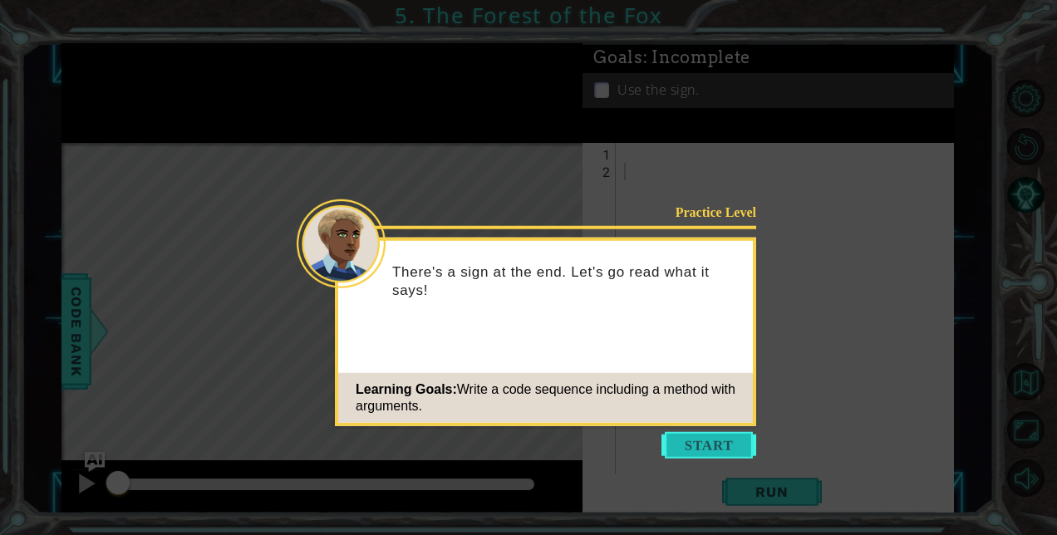
click at [713, 447] on button "Start" at bounding box center [709, 445] width 95 height 27
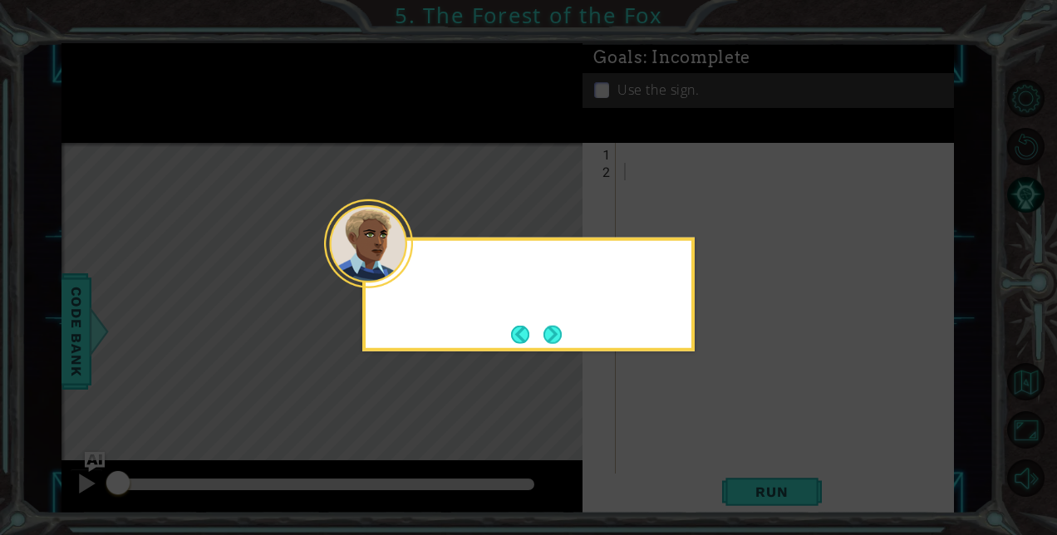
click at [713, 447] on icon at bounding box center [528, 267] width 1057 height 535
click at [554, 328] on button "Next" at bounding box center [553, 334] width 18 height 18
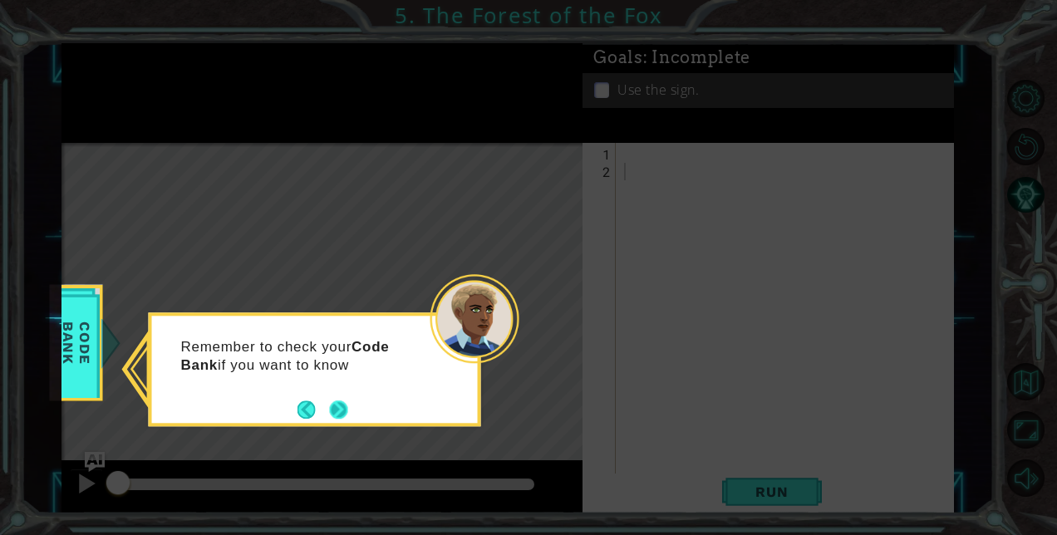
click at [330, 406] on button "Next" at bounding box center [338, 410] width 19 height 19
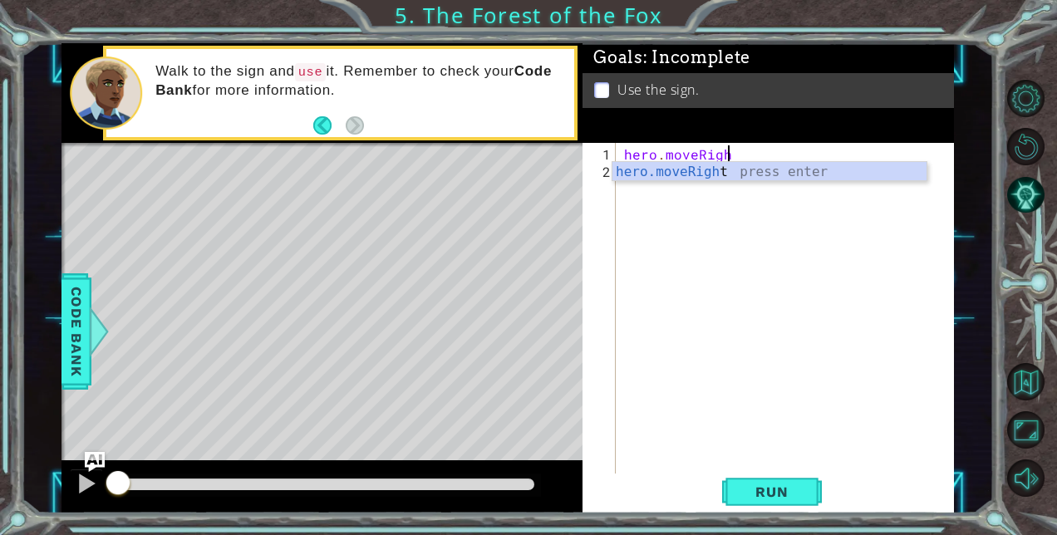
scroll to position [0, 6]
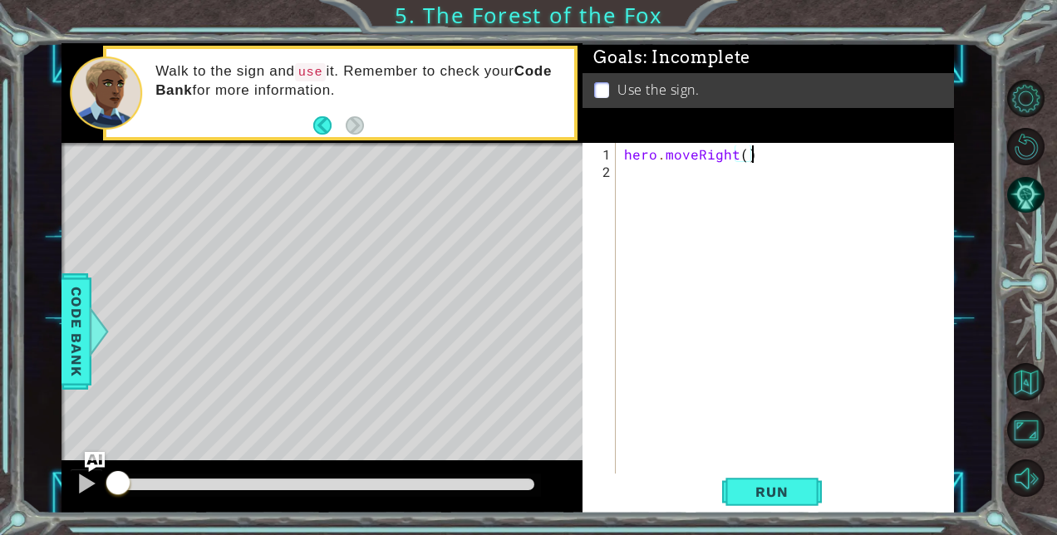
type textarea "hero.moveRight();"
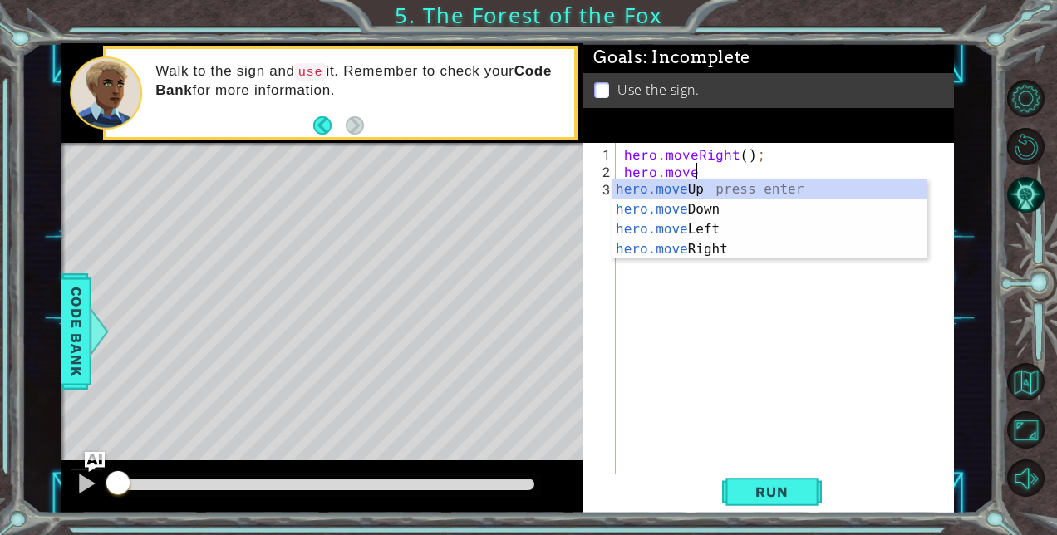
scroll to position [0, 4]
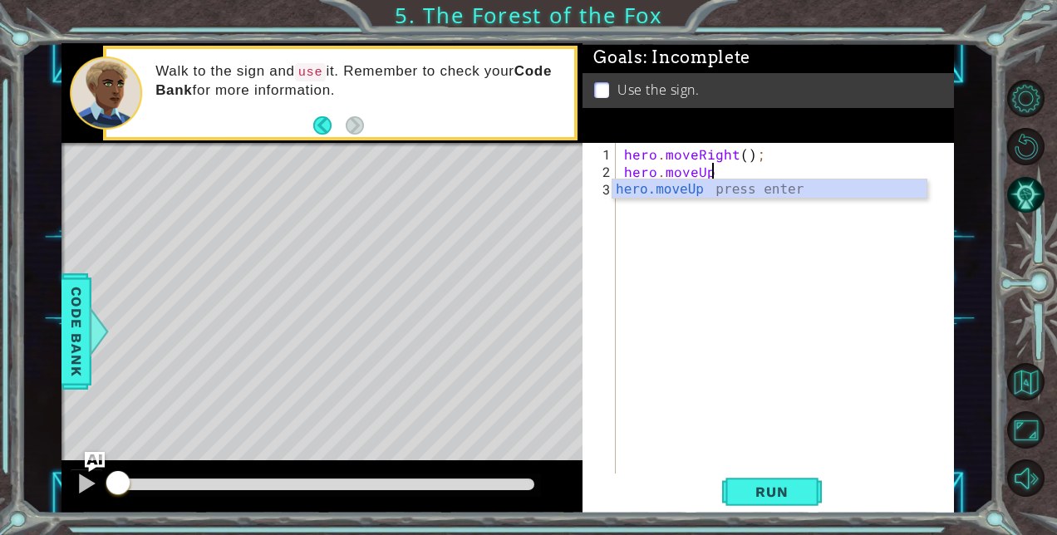
type textarea "hero.moveUp(1);"
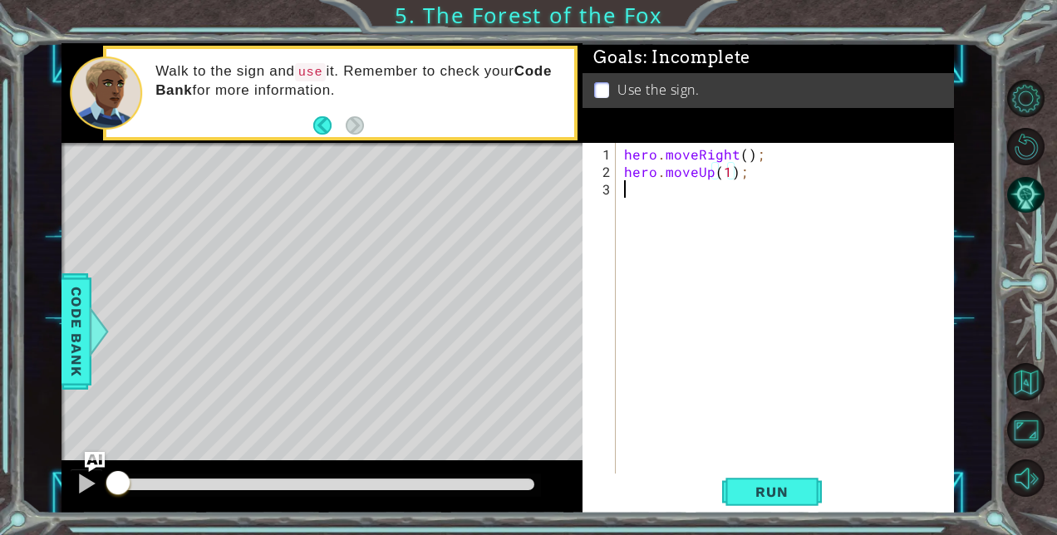
scroll to position [0, 0]
type textarea "hero.moveUp();"
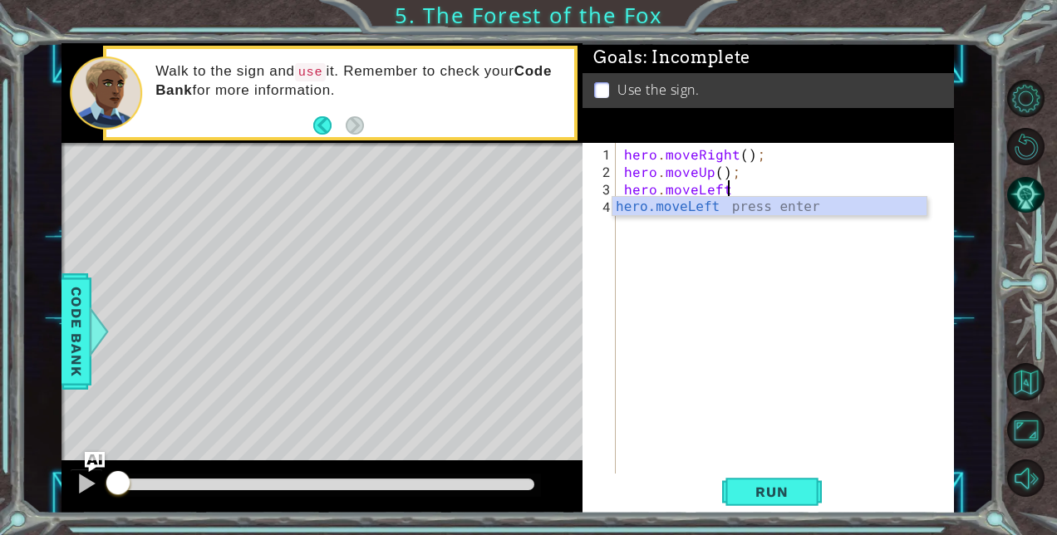
scroll to position [0, 5]
type textarea "hero.moveLeft();"
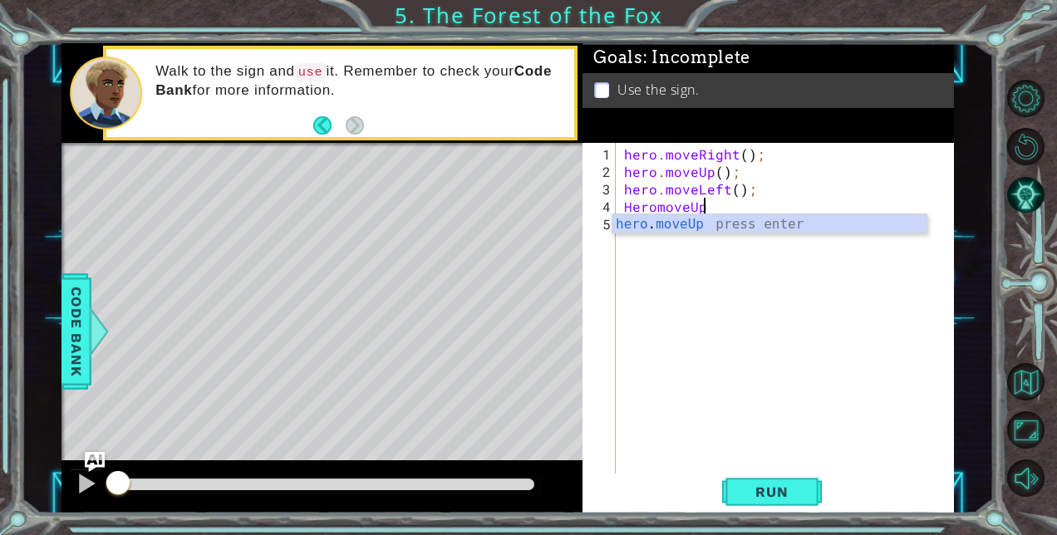
scroll to position [0, 4]
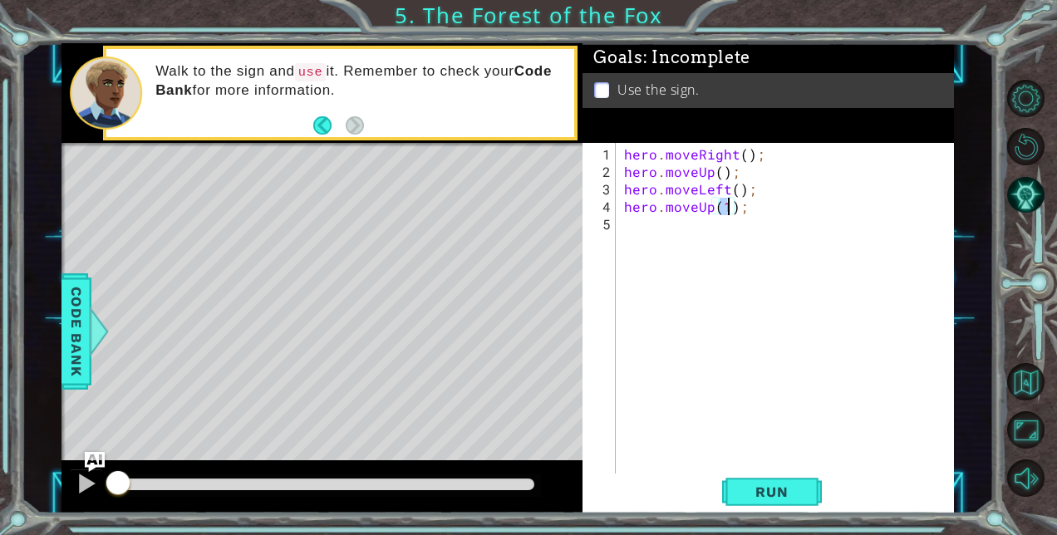
type textarea "hero.moveUp();"
type textarea "hero.moveRight(2);"
type textarea "hero.moveDown();"
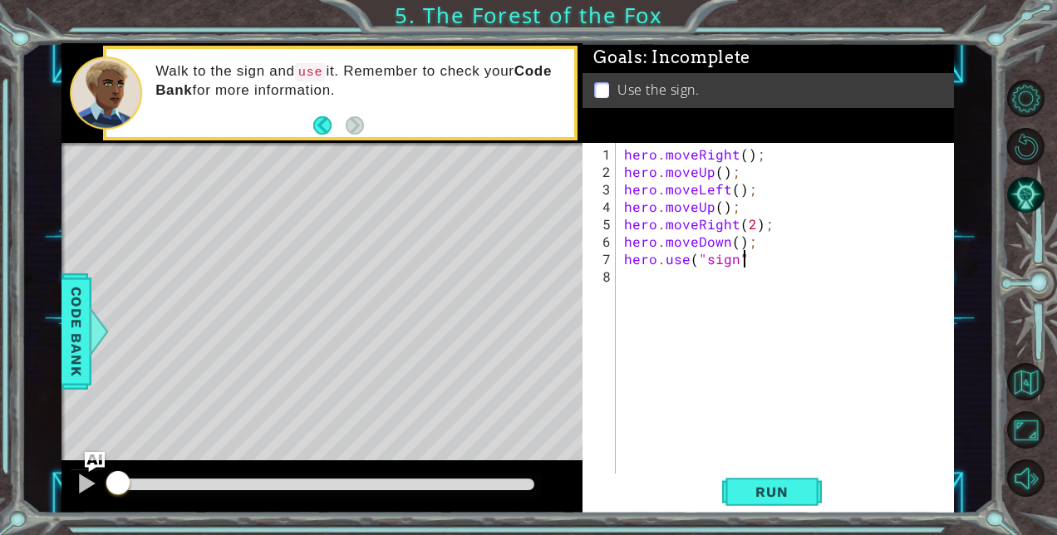
scroll to position [0, 7]
type textarea "hero.use("sign");"
type textarea "hero.moveLeft();"
click at [758, 488] on span "Run" at bounding box center [772, 492] width 66 height 17
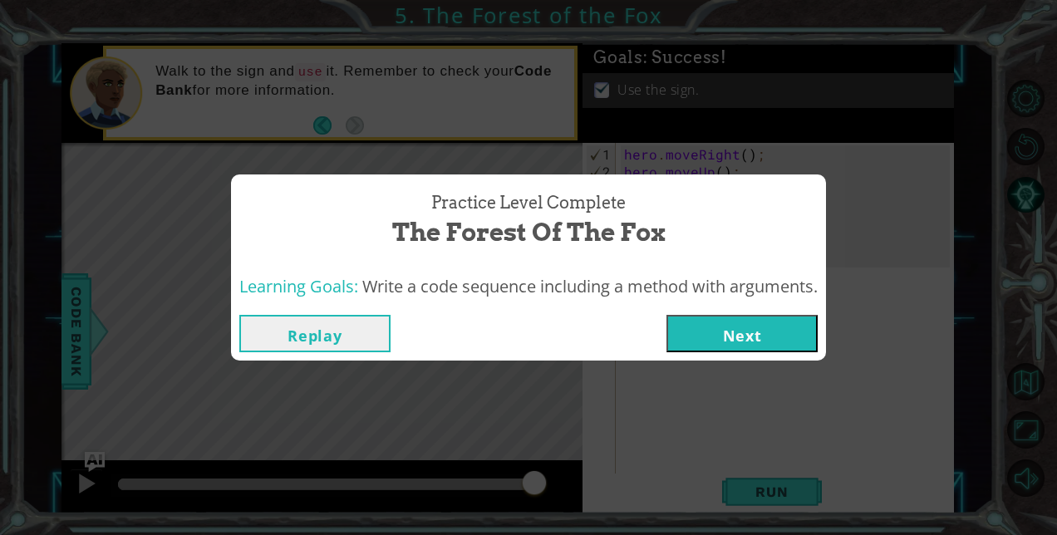
click at [781, 321] on button "Next" at bounding box center [742, 333] width 151 height 37
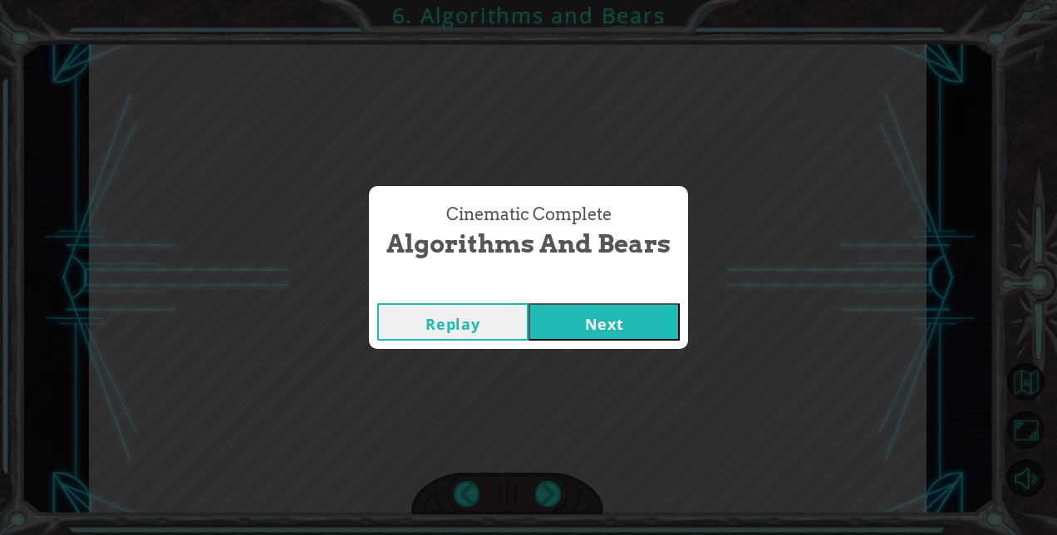
click at [637, 319] on button "Next" at bounding box center [604, 321] width 151 height 37
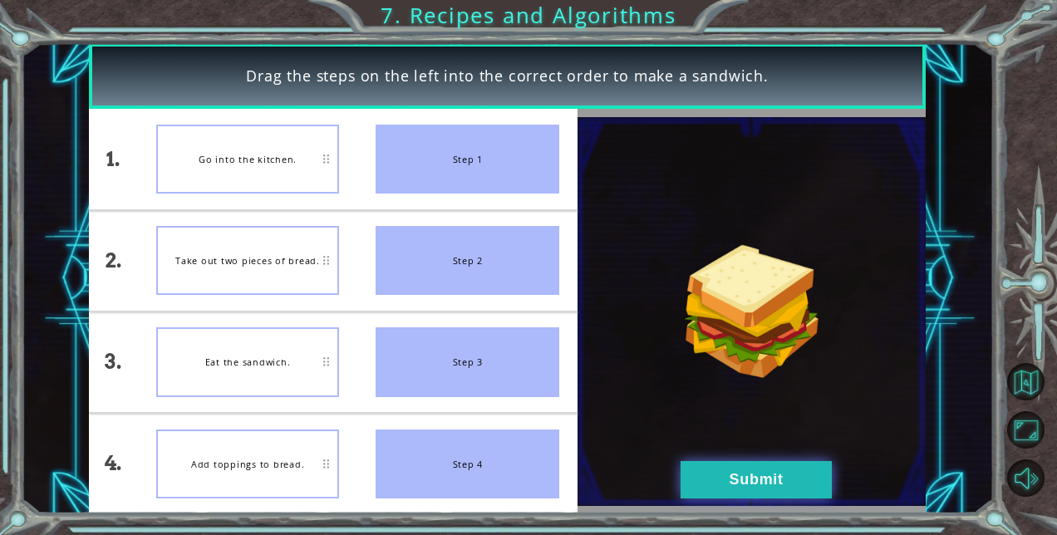
click at [758, 480] on button "Submit" at bounding box center [756, 479] width 151 height 37
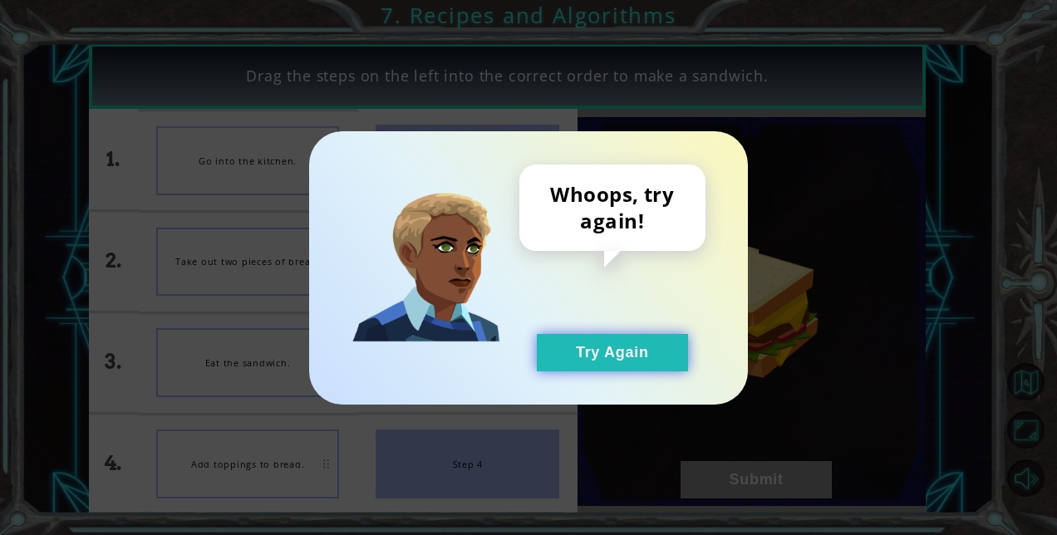
click at [632, 354] on button "Try Again" at bounding box center [612, 352] width 151 height 37
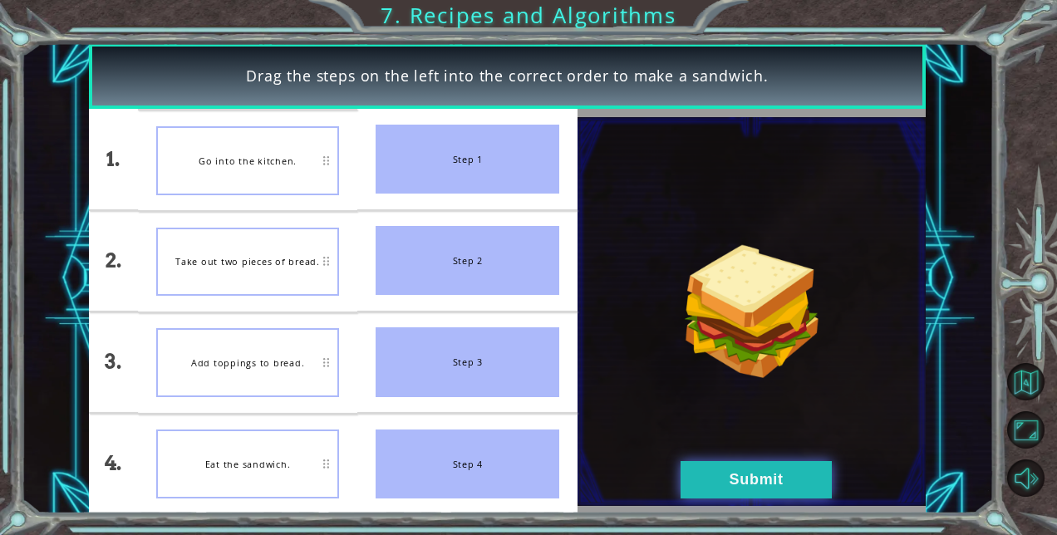
click at [735, 479] on button "Submit" at bounding box center [756, 479] width 151 height 37
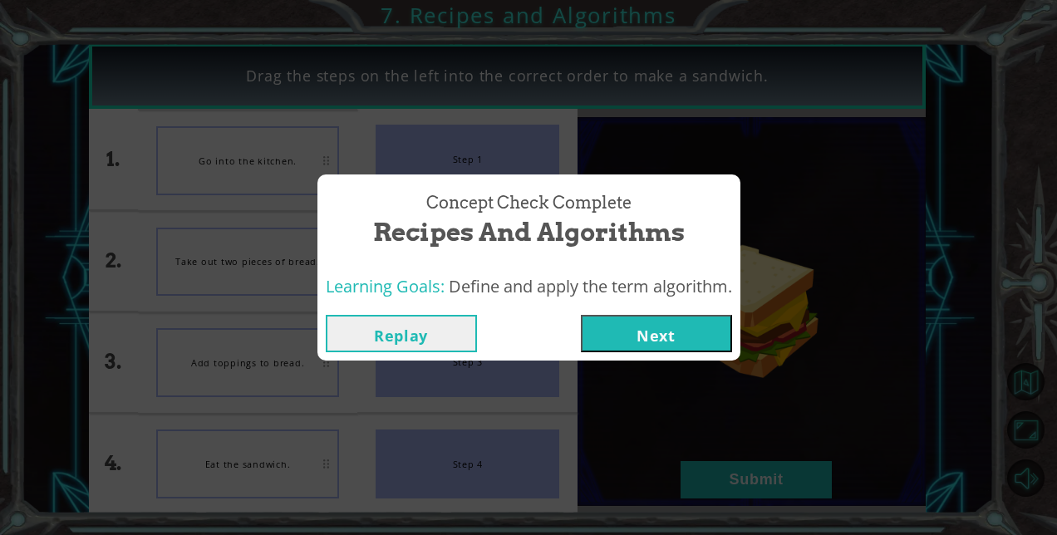
click at [660, 323] on button "Next" at bounding box center [656, 333] width 151 height 37
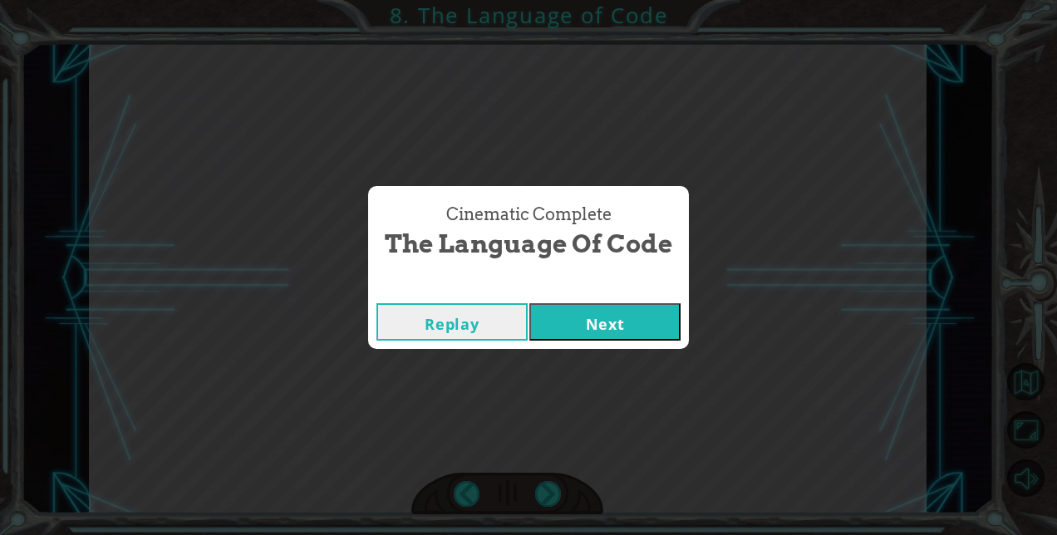
click at [611, 332] on button "Next" at bounding box center [604, 321] width 151 height 37
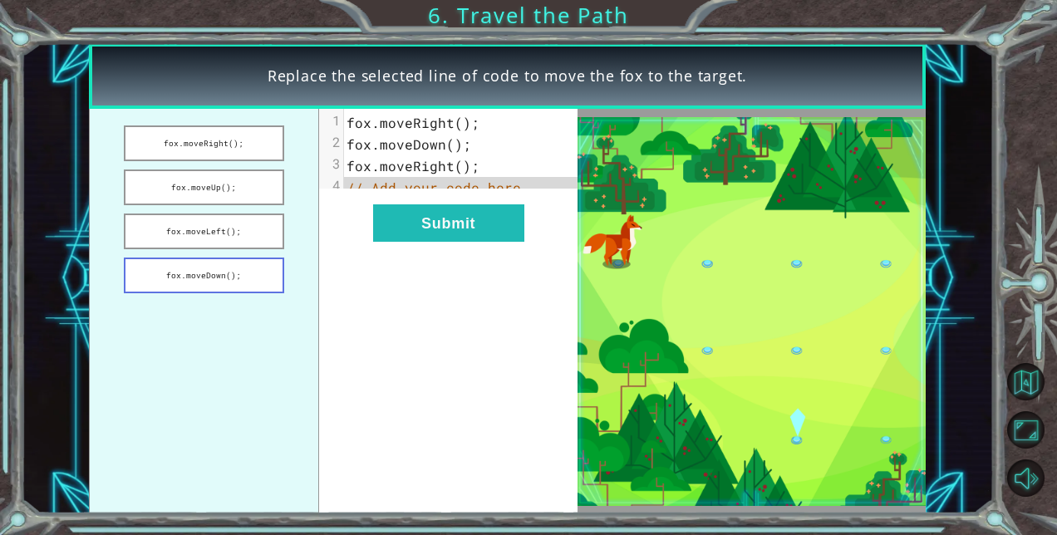
click at [189, 276] on button "fox.moveDown();" at bounding box center [204, 276] width 160 height 36
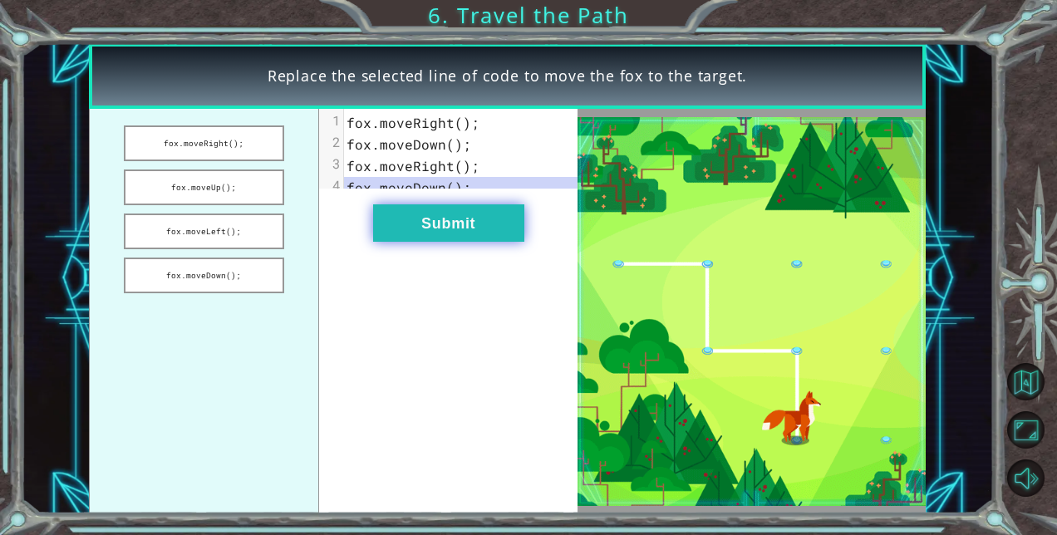
click at [437, 230] on button "Submit" at bounding box center [448, 222] width 151 height 37
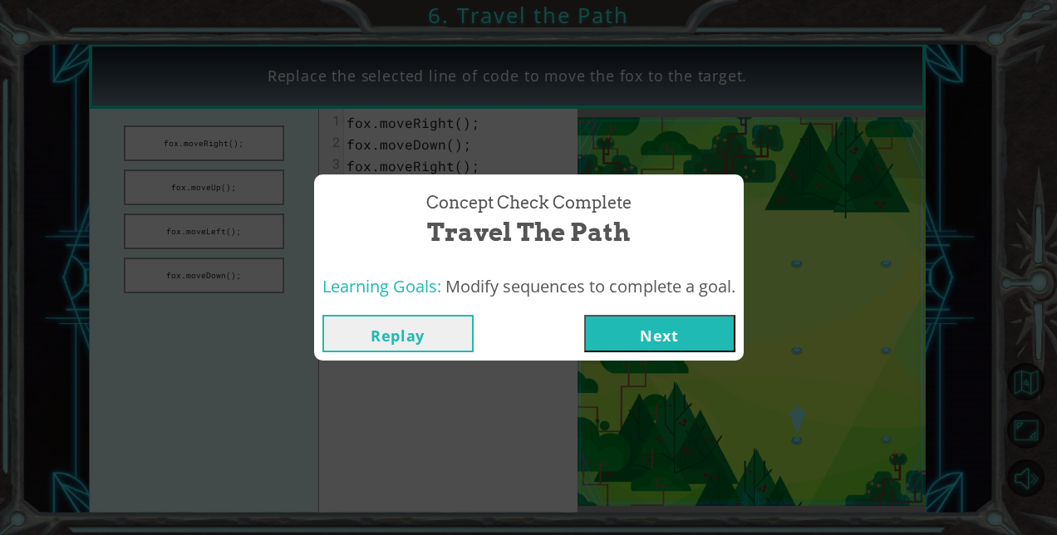
click at [639, 329] on button "Next" at bounding box center [659, 333] width 151 height 37
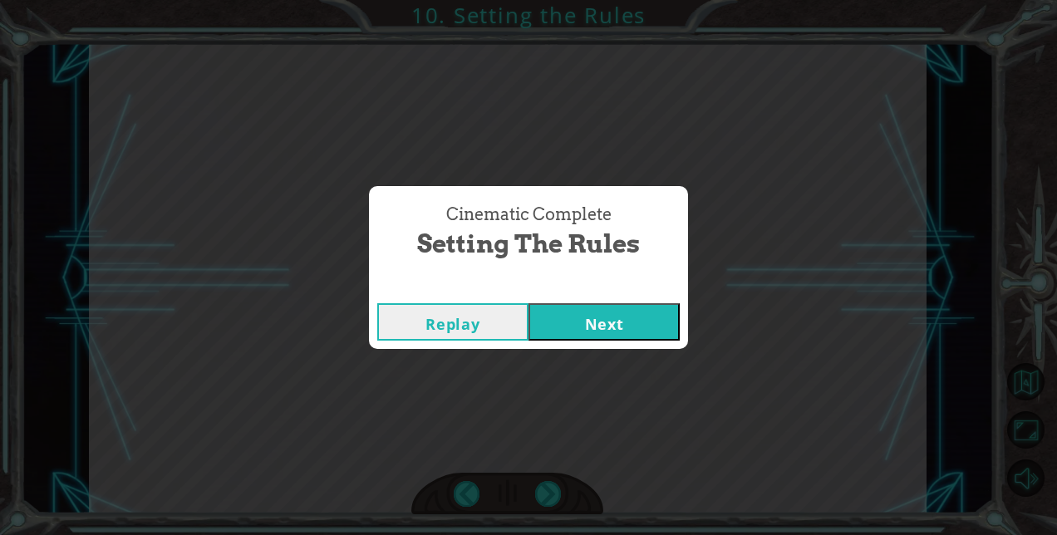
click at [603, 330] on button "Next" at bounding box center [604, 321] width 151 height 37
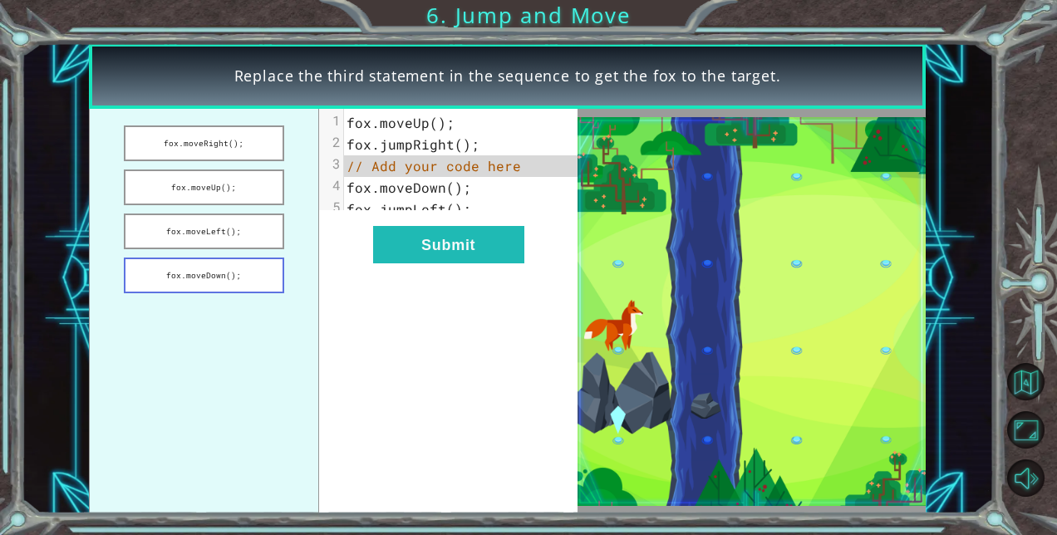
click at [227, 266] on button "fox.moveDown();" at bounding box center [204, 276] width 160 height 36
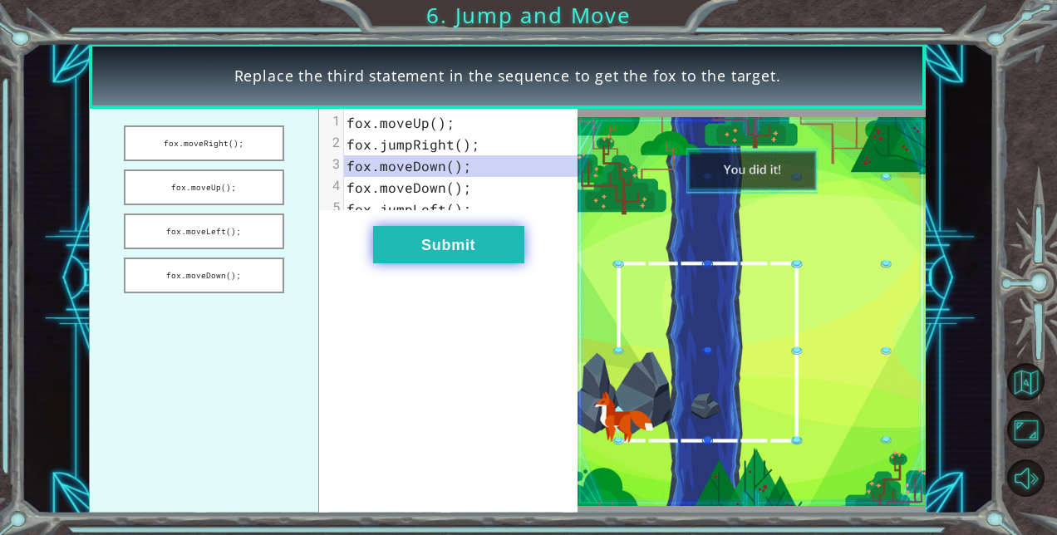
click at [460, 263] on button "Submit" at bounding box center [448, 244] width 151 height 37
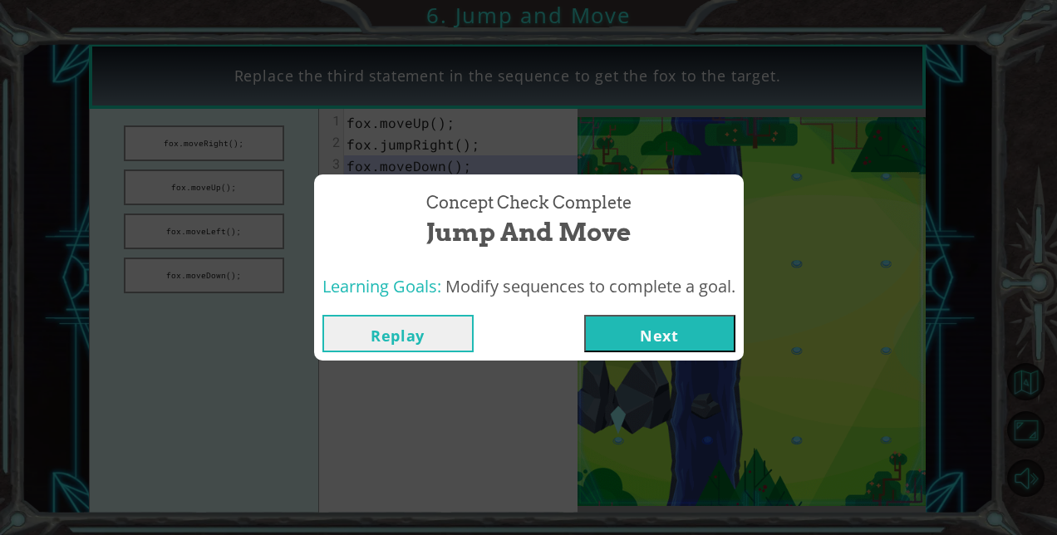
click at [734, 332] on button "Next" at bounding box center [659, 333] width 151 height 37
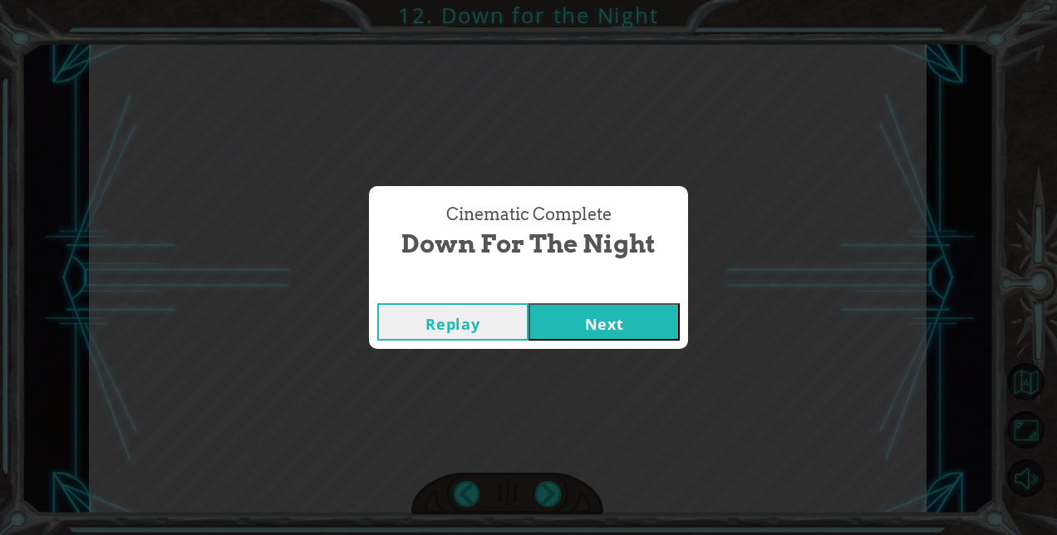
click at [632, 321] on button "Next" at bounding box center [604, 321] width 151 height 37
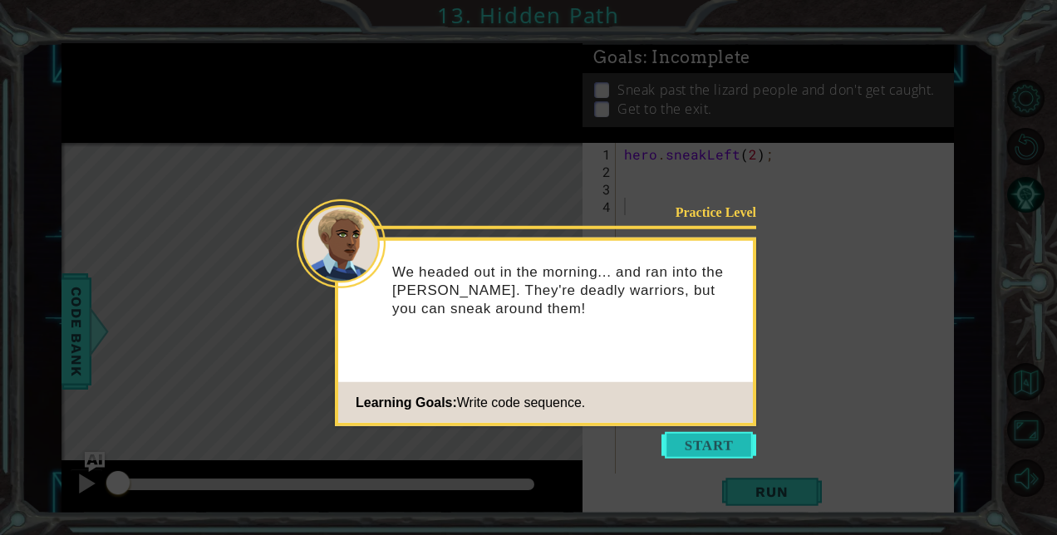
click at [736, 449] on button "Start" at bounding box center [709, 445] width 95 height 27
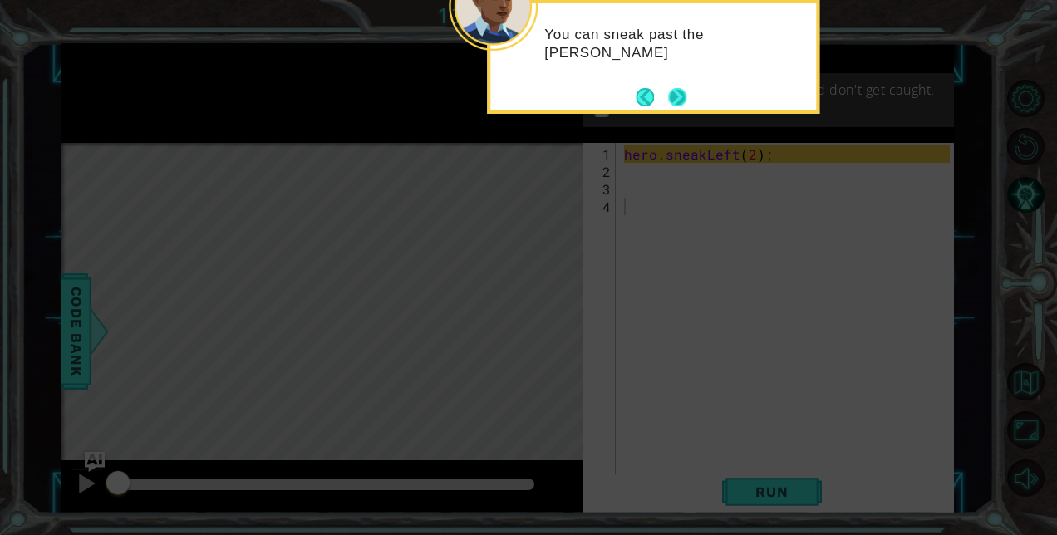
click at [677, 90] on button "Next" at bounding box center [677, 97] width 18 height 18
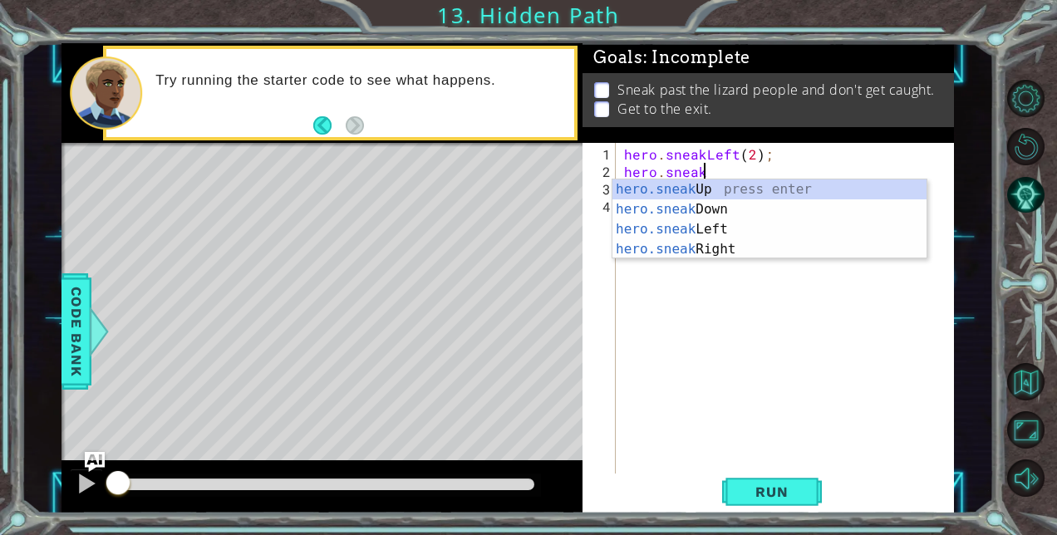
scroll to position [0, 4]
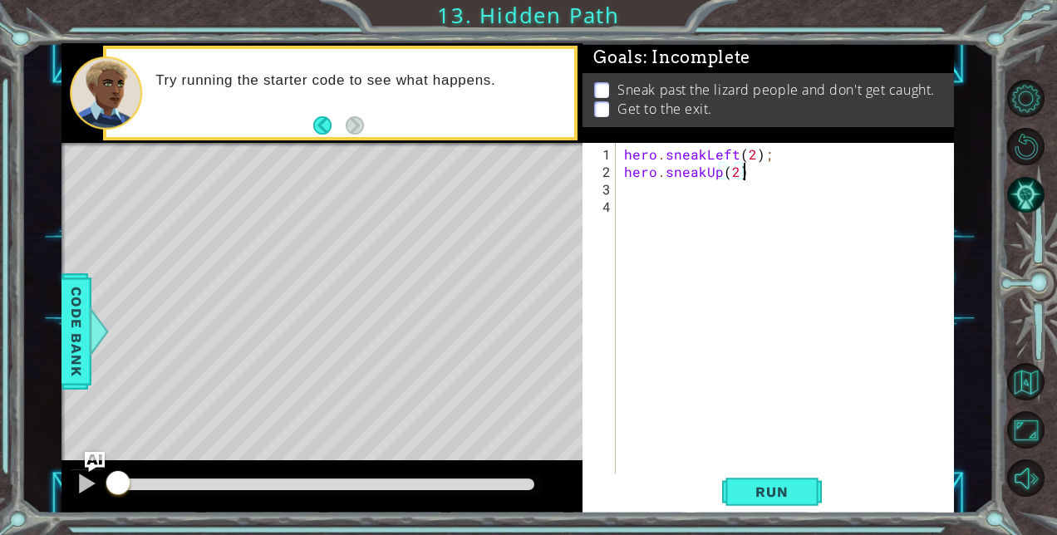
type textarea "hero.sneakUp(2);"
type textarea "hero.sneakRight(2);"
click at [759, 488] on span "Run" at bounding box center [772, 492] width 66 height 17
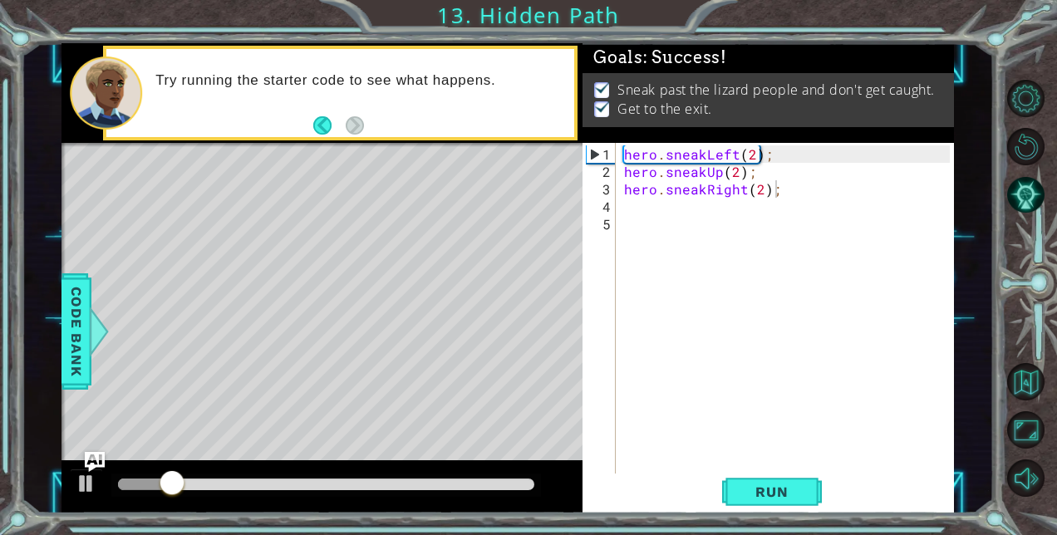
drag, startPoint x: 759, startPoint y: 488, endPoint x: 736, endPoint y: 415, distance: 76.5
click at [736, 415] on div "hero.sneakRight(2); 1 2 3 4 5 hero . sneakLeft ( 2 ) ; hero . sneakUp ( 2 ) ; h…" at bounding box center [768, 328] width 371 height 371
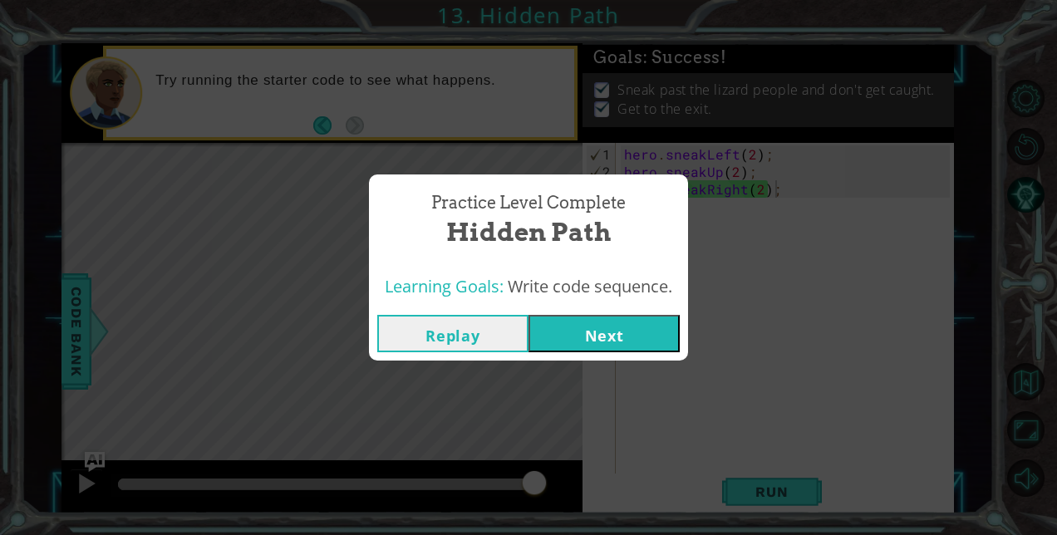
click at [619, 341] on button "Next" at bounding box center [604, 333] width 151 height 37
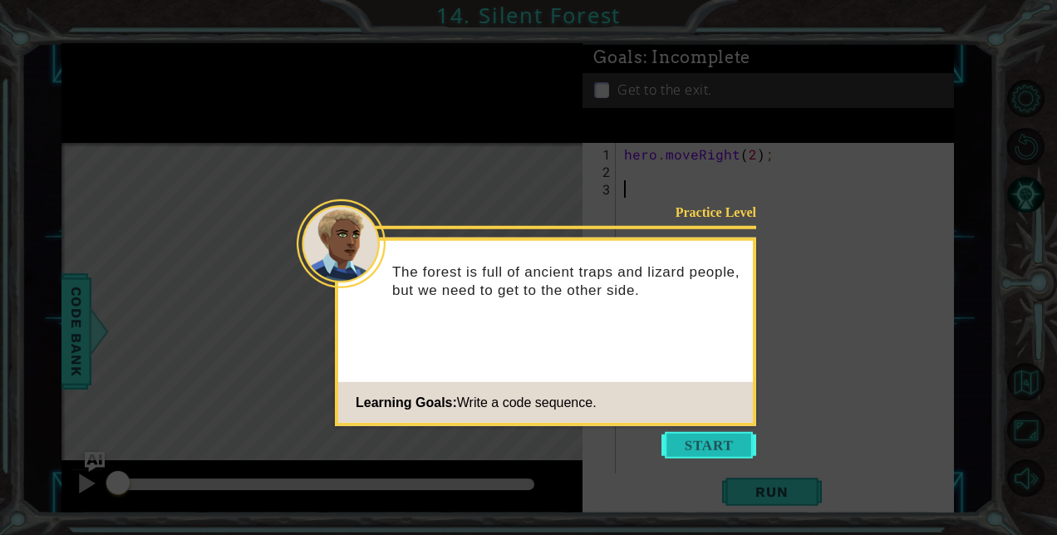
click at [714, 447] on button "Start" at bounding box center [709, 445] width 95 height 27
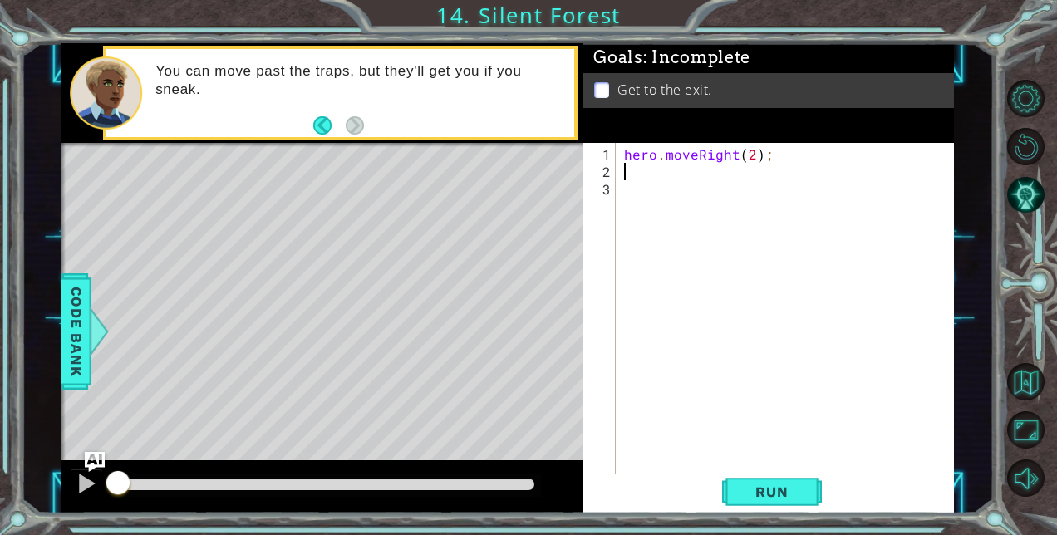
click at [646, 170] on div "hero . moveRight ( 2 ) ;" at bounding box center [789, 328] width 337 height 367
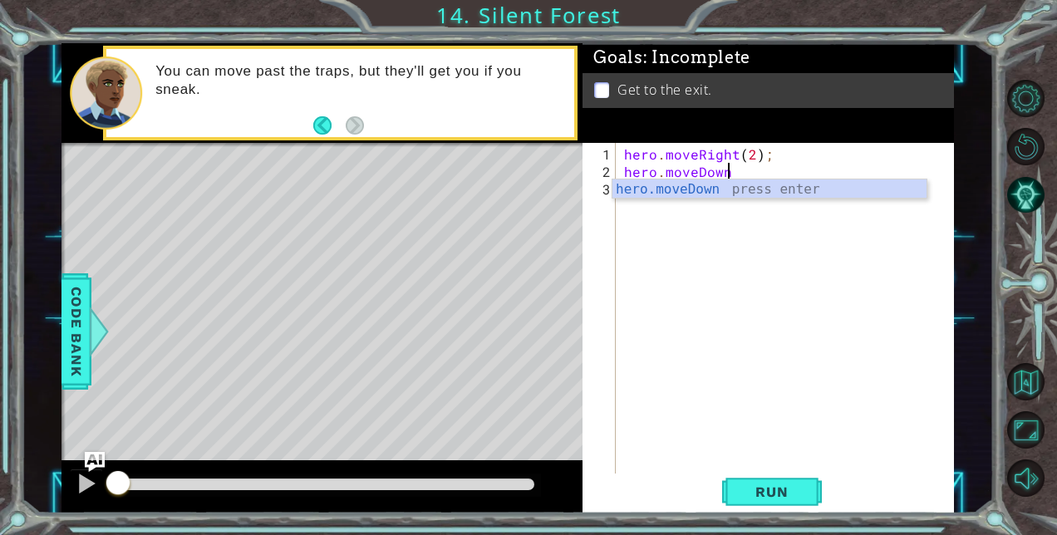
scroll to position [0, 7]
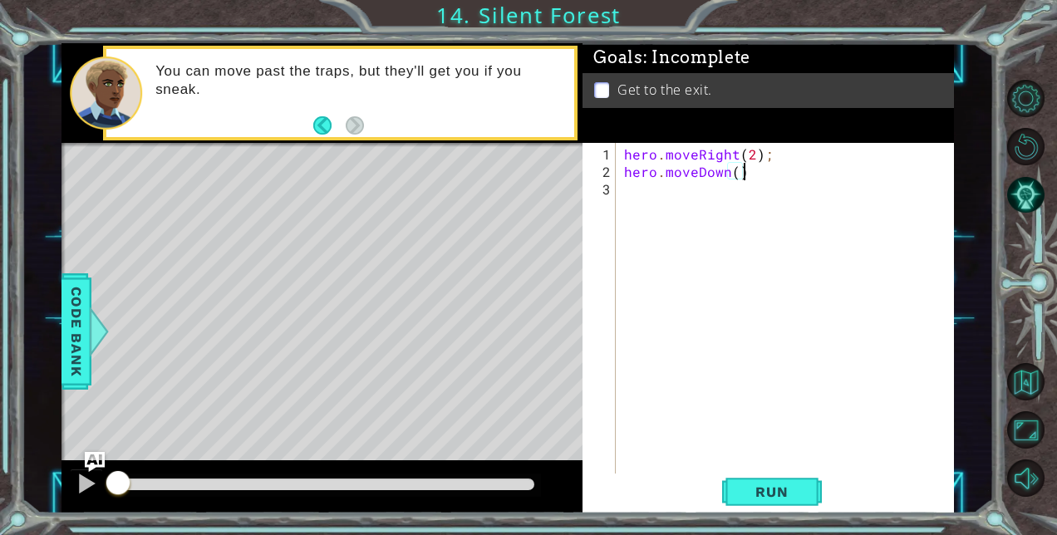
type textarea "hero.moveDown();"
type textarea "hero.moveRight(2);"
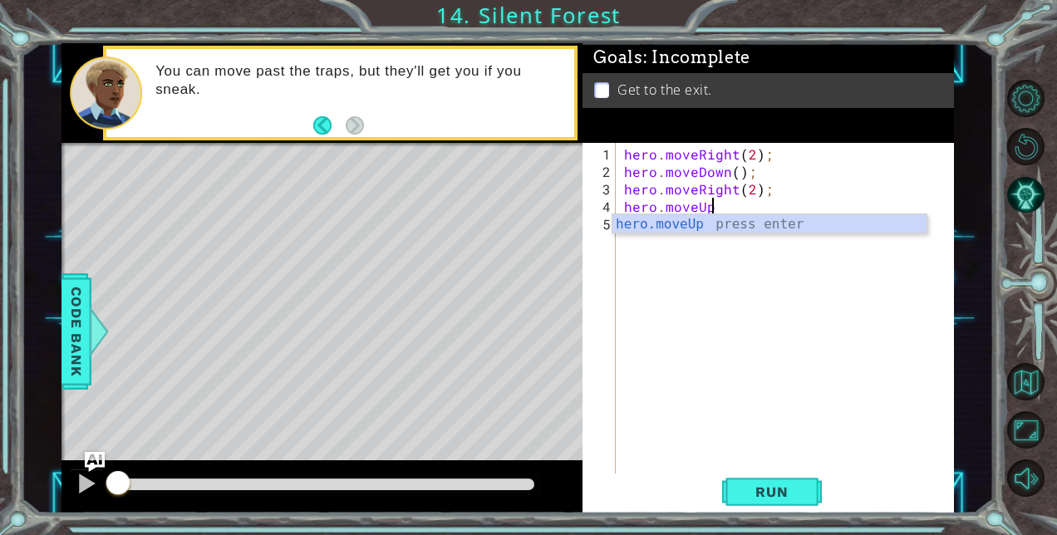
scroll to position [0, 5]
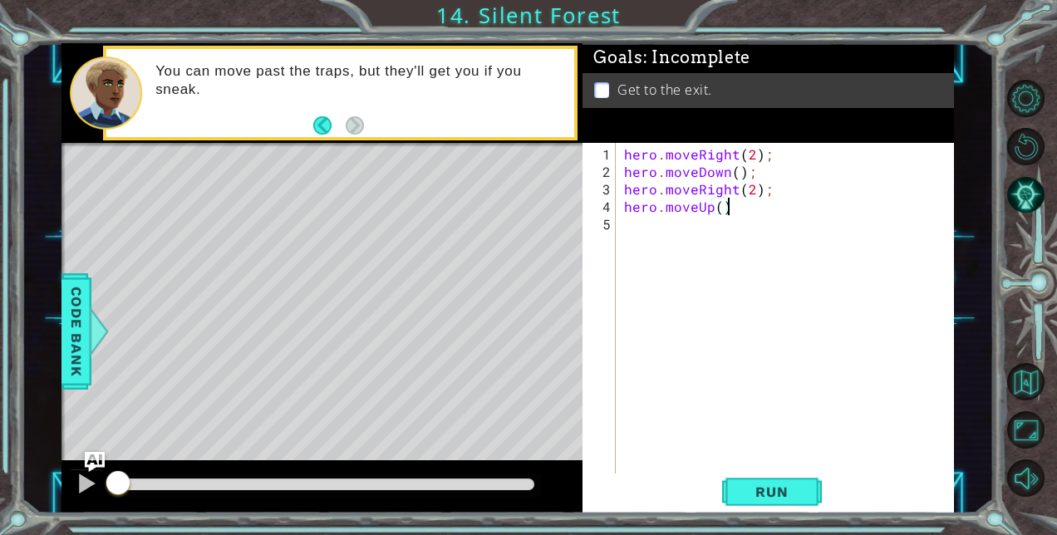
type textarea "hero.moveUp();"
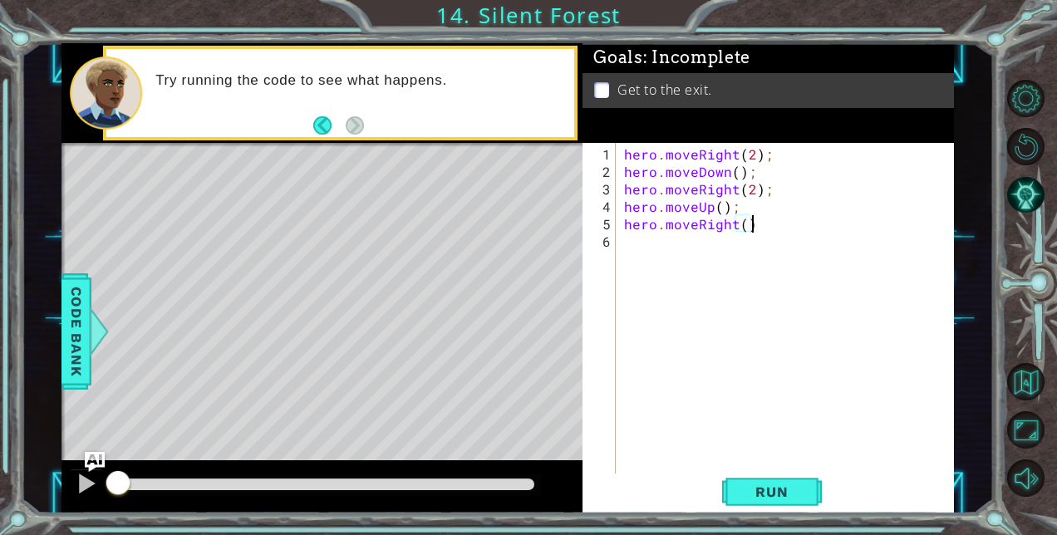
scroll to position [0, 7]
click at [766, 486] on span "Run" at bounding box center [772, 492] width 66 height 17
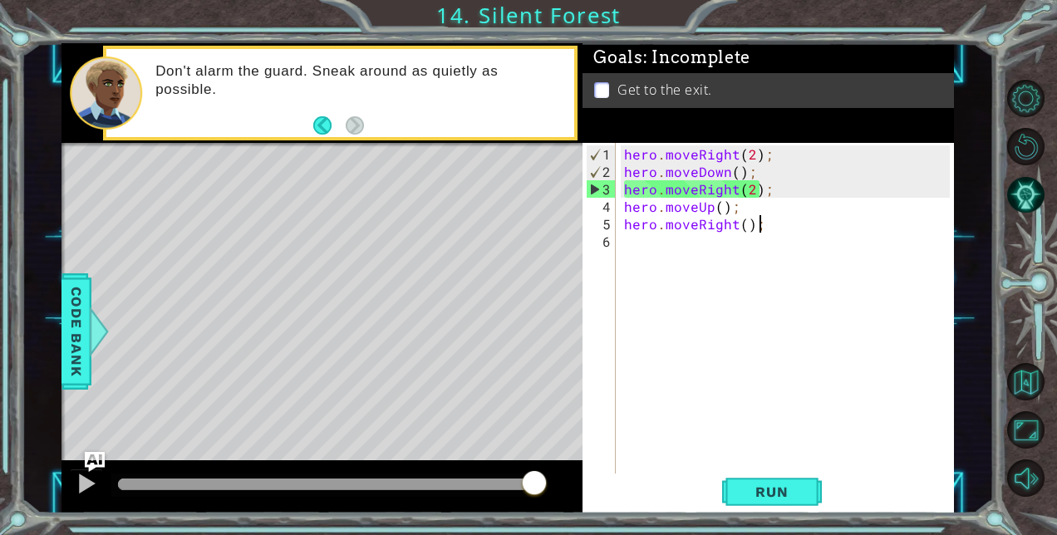
click at [683, 195] on div "hero . moveRight ( 2 ) ; hero . moveDown ( ) ; hero . moveRight ( 2 ) ; hero . …" at bounding box center [789, 328] width 337 height 367
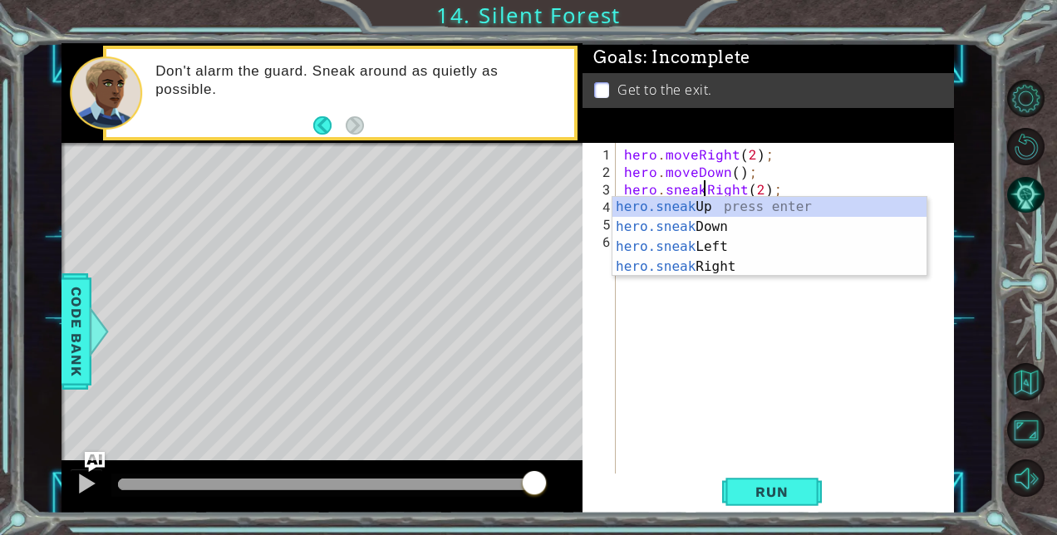
scroll to position [0, 5]
type textarea "hero.sneakRight(2);"
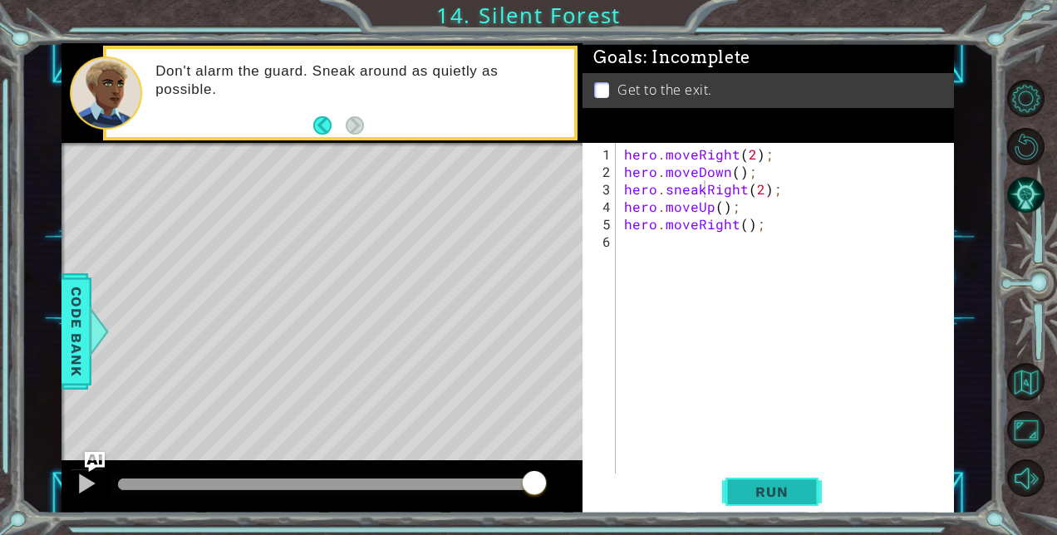
click at [791, 482] on button "Run" at bounding box center [772, 492] width 100 height 37
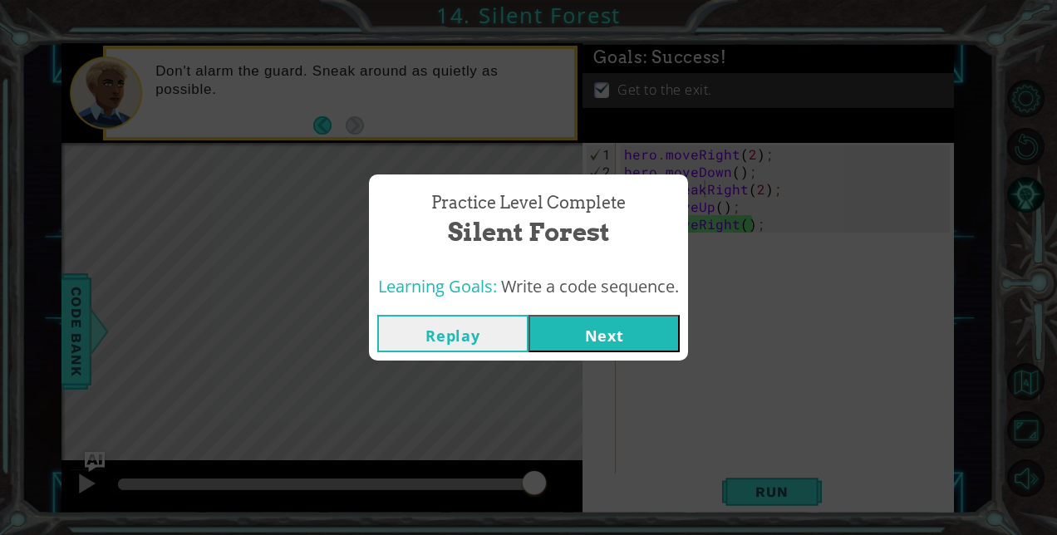
click at [640, 334] on button "Next" at bounding box center [604, 333] width 151 height 37
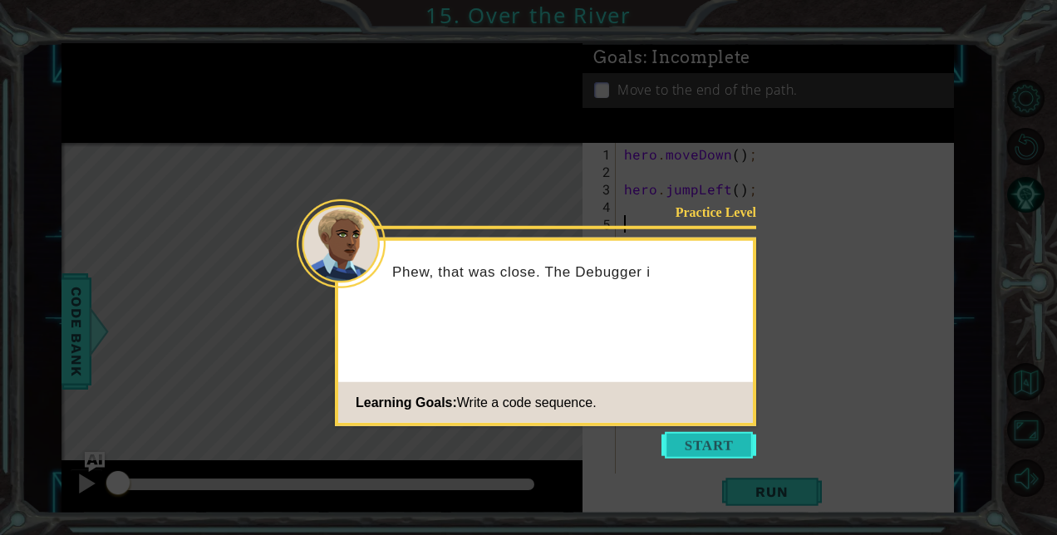
click at [710, 448] on button "Start" at bounding box center [709, 445] width 95 height 27
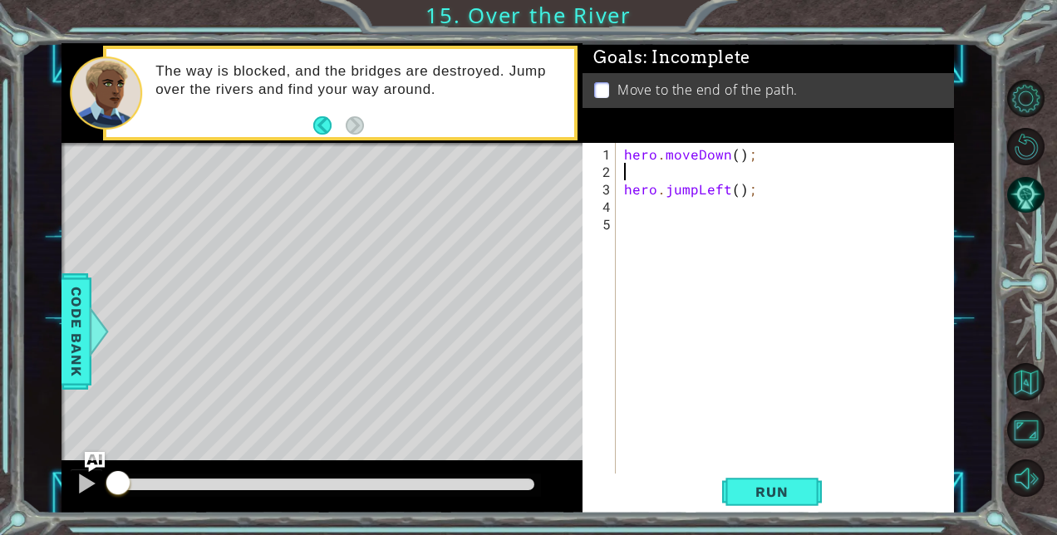
click at [658, 166] on div "hero . moveDown ( ) ; hero . jumpLeft ( ) ;" at bounding box center [789, 328] width 337 height 367
type textarea "hero.moveDown();"
click at [667, 189] on div "hero . moveDown ( ) ; hero . jumpLeft ( ) ;" at bounding box center [789, 328] width 337 height 367
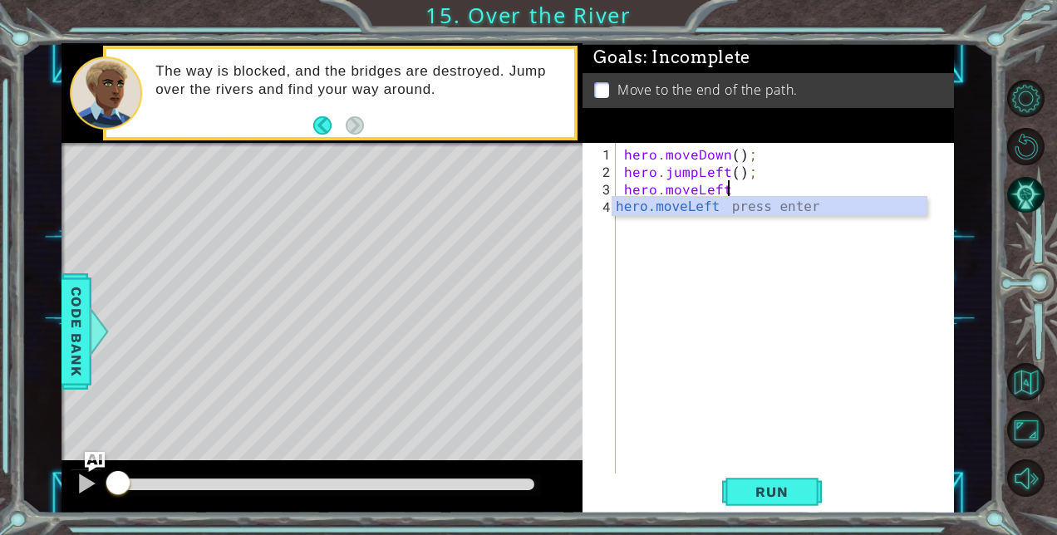
scroll to position [0, 7]
type textarea "hero.moveLeft();"
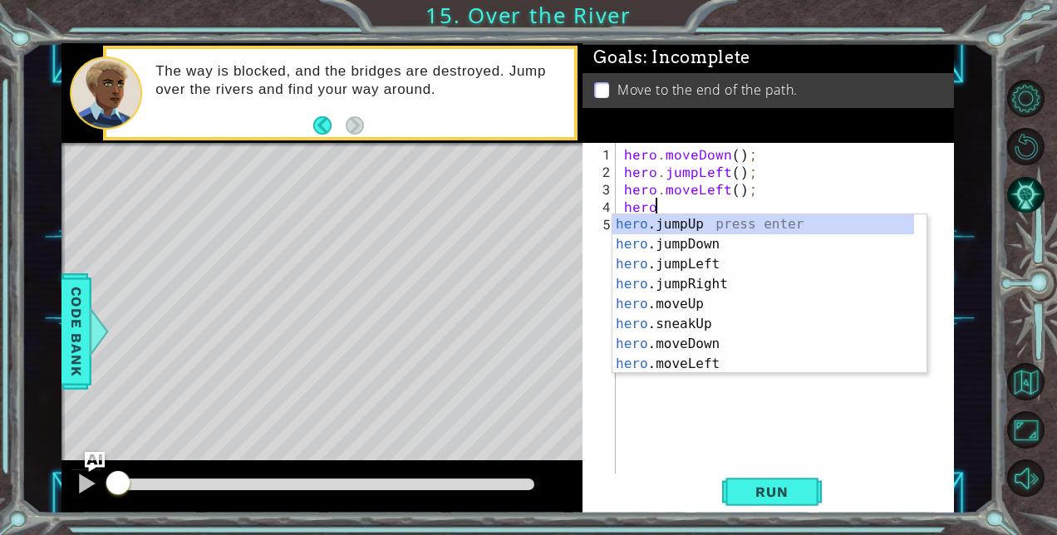
scroll to position [0, 2]
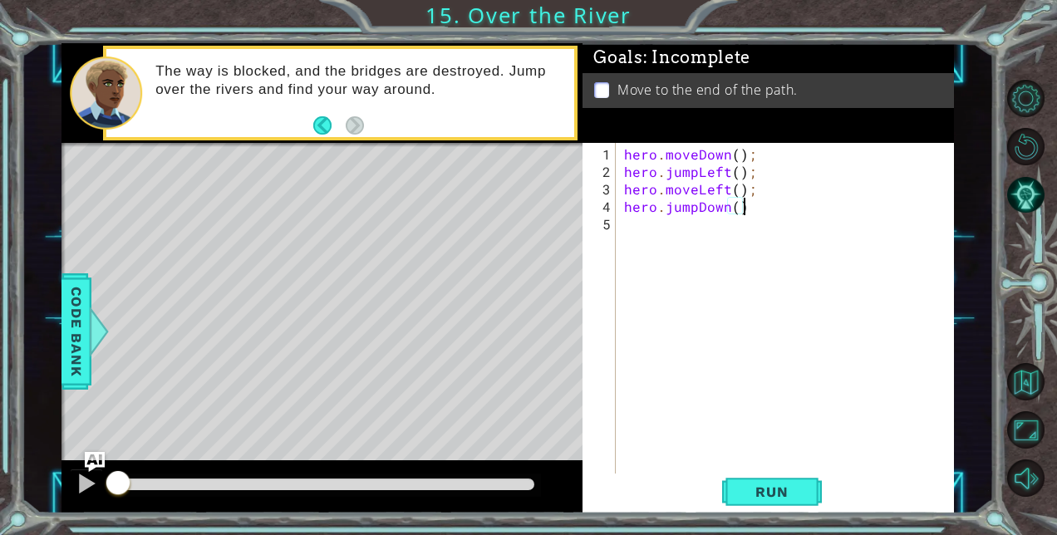
type textarea "hero.jumpDown();"
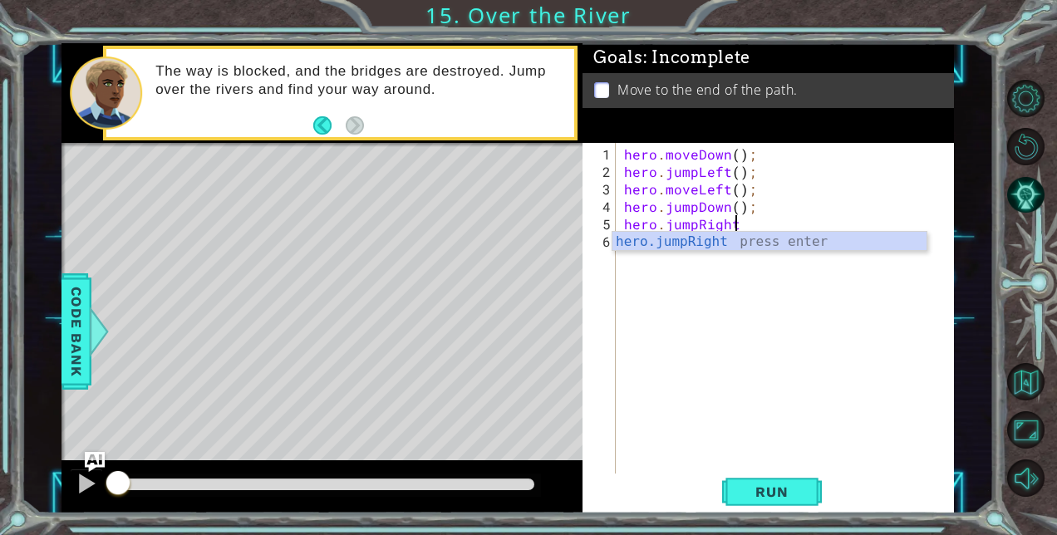
scroll to position [0, 7]
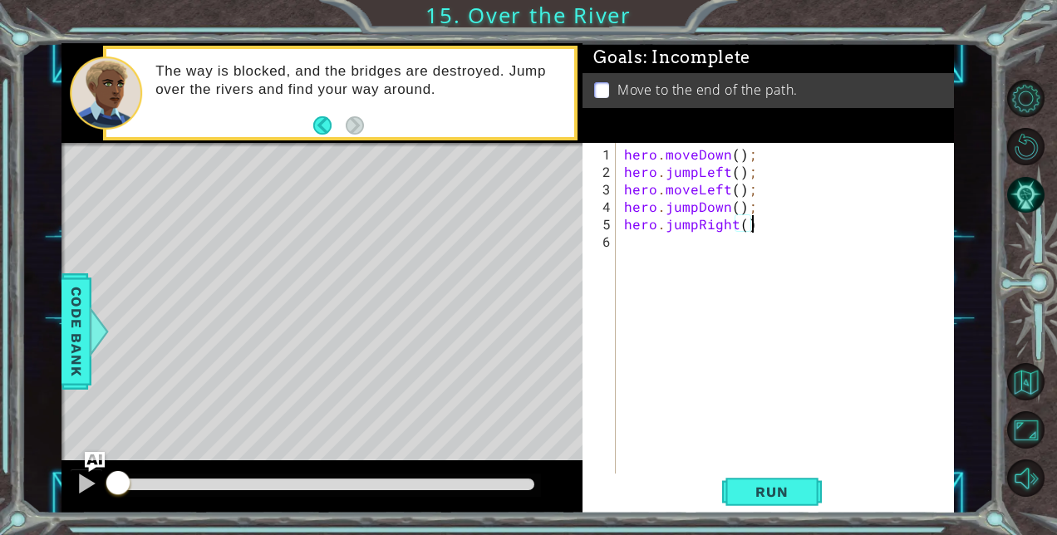
type textarea "hero.jumpRight();"
type textarea "hero.moveRight();"
click at [771, 491] on span "Run" at bounding box center [772, 492] width 66 height 17
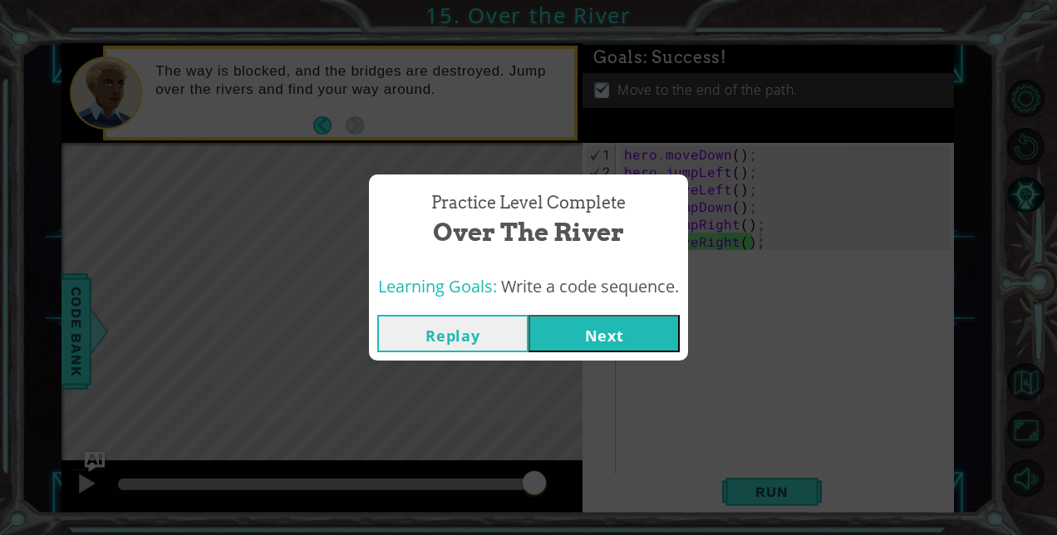
click at [608, 313] on div "Replay Next" at bounding box center [528, 334] width 319 height 54
click at [590, 332] on button "Next" at bounding box center [604, 333] width 151 height 37
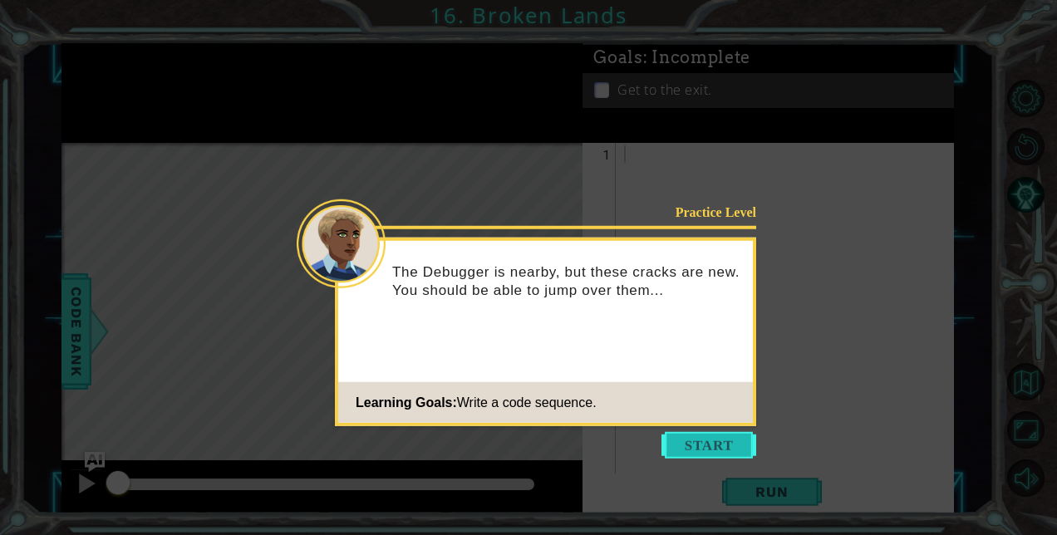
click at [710, 444] on button "Start" at bounding box center [709, 445] width 95 height 27
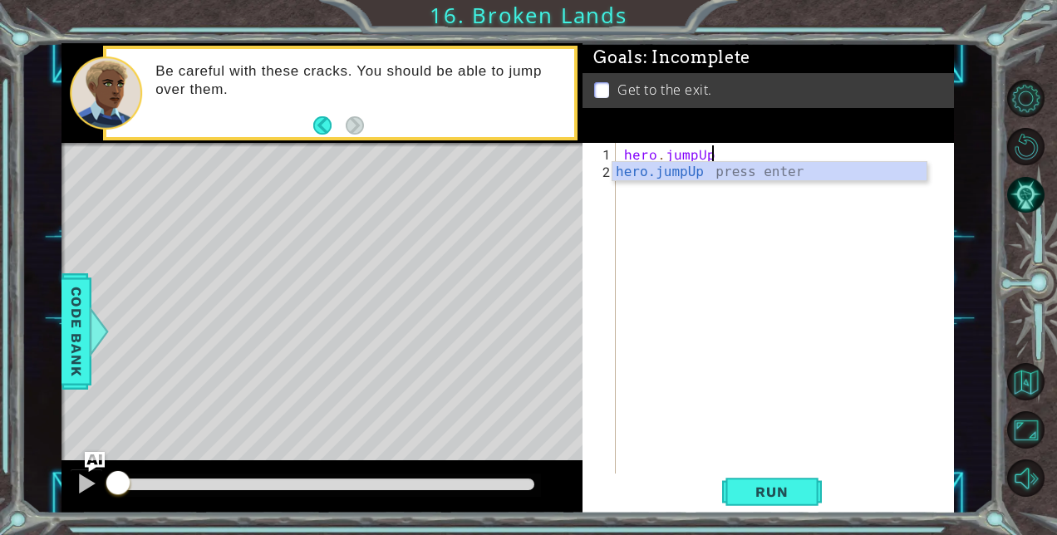
scroll to position [0, 5]
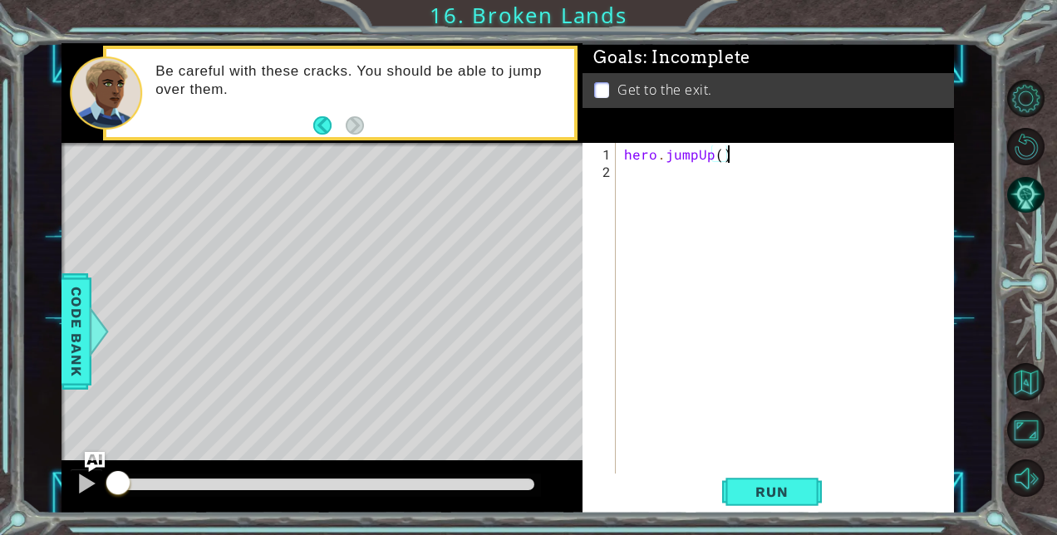
type textarea "hero.jumpUp();"
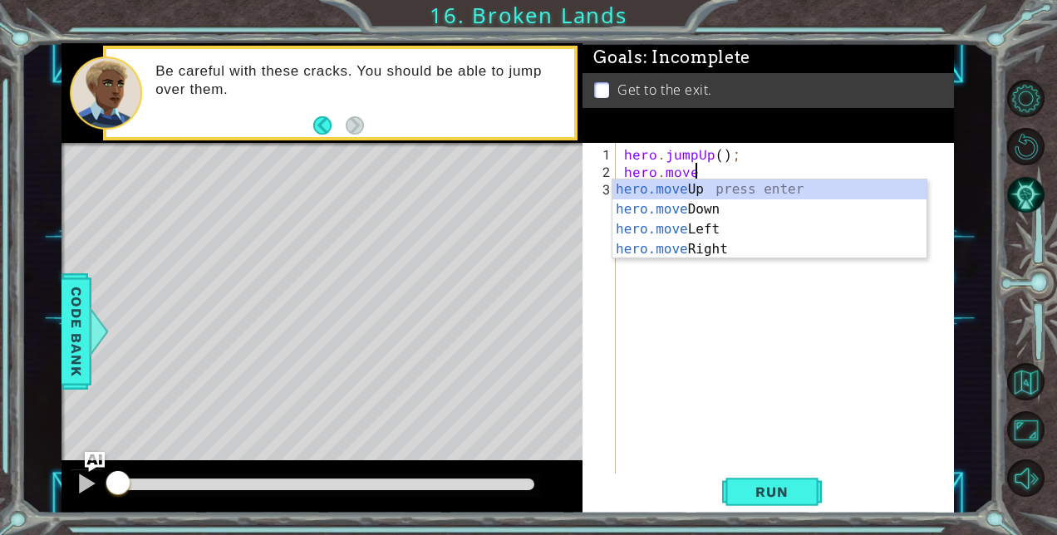
scroll to position [0, 4]
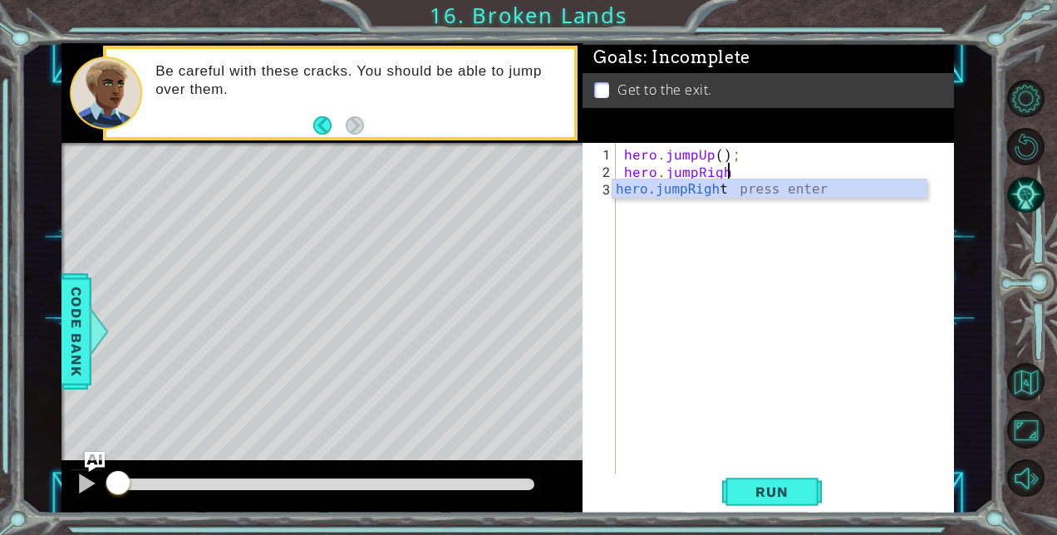
type textarea "hero.jumpRight"
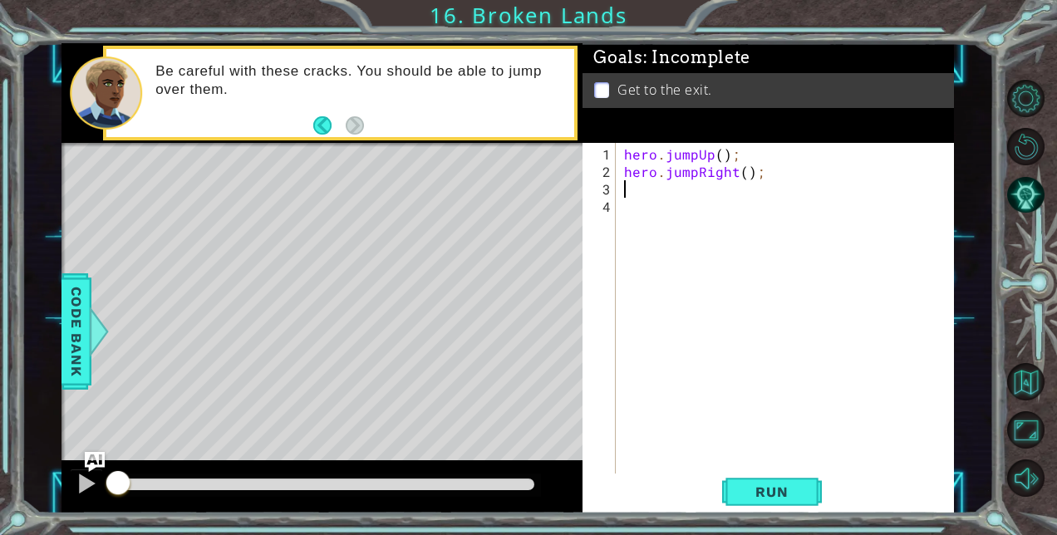
click at [746, 176] on div "hero . jumpUp ( ) ; hero . jumpRight ( ) ;" at bounding box center [789, 328] width 337 height 367
type textarea "hero.jumpRight(2);"
click at [690, 191] on div "hero . jumpUp ( ) ; hero . jumpRight ( 2 ) ;" at bounding box center [789, 328] width 337 height 367
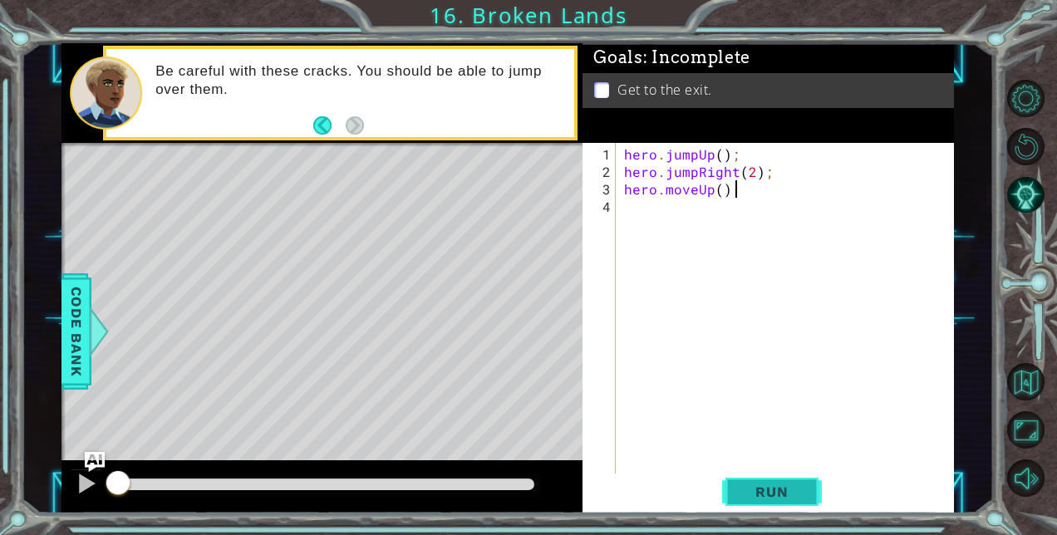
type textarea "hero.moveUp();"
click at [771, 493] on span "Run" at bounding box center [772, 492] width 66 height 17
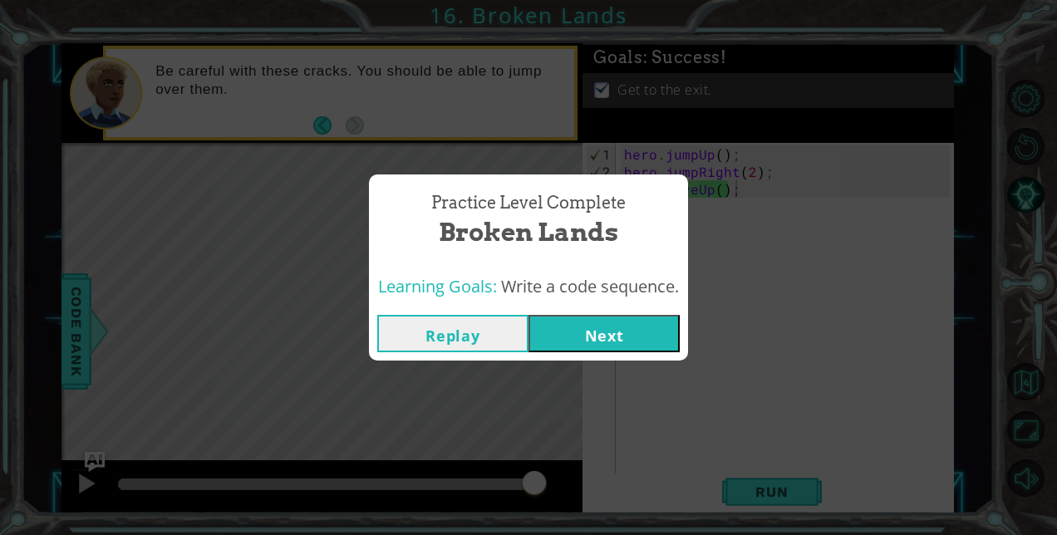
click at [617, 333] on button "Next" at bounding box center [604, 333] width 151 height 37
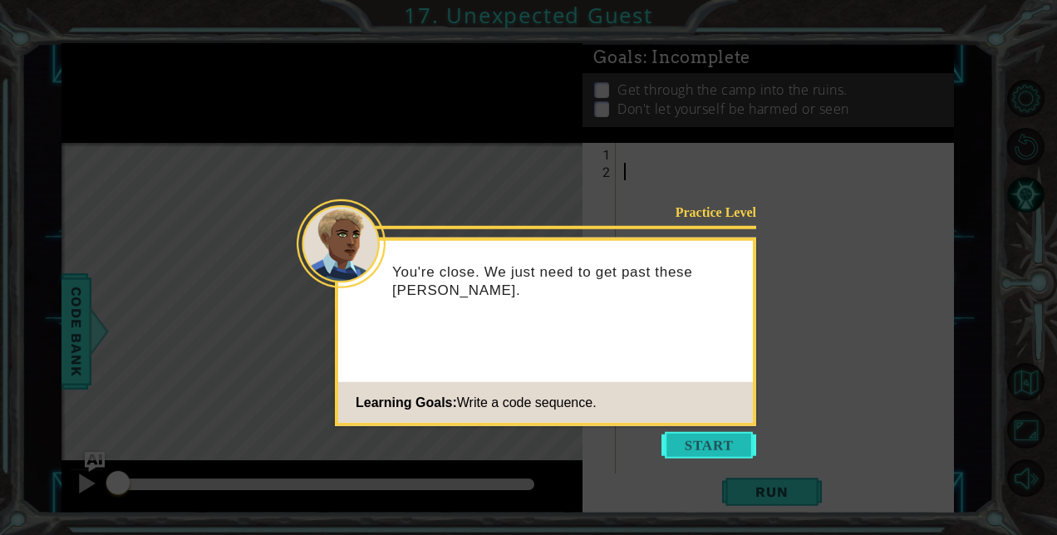
click at [705, 445] on button "Start" at bounding box center [709, 445] width 95 height 27
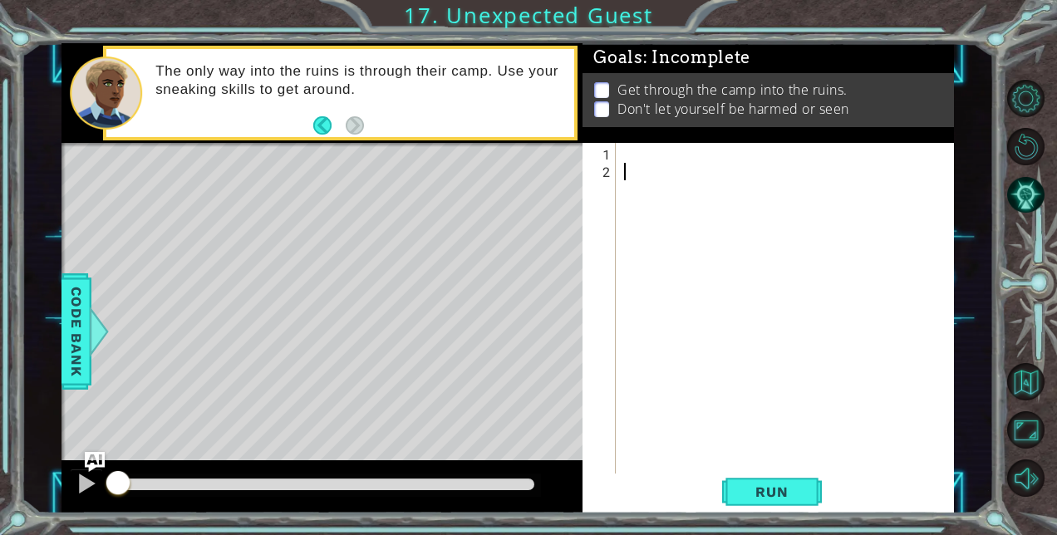
click at [667, 146] on div at bounding box center [789, 328] width 337 height 367
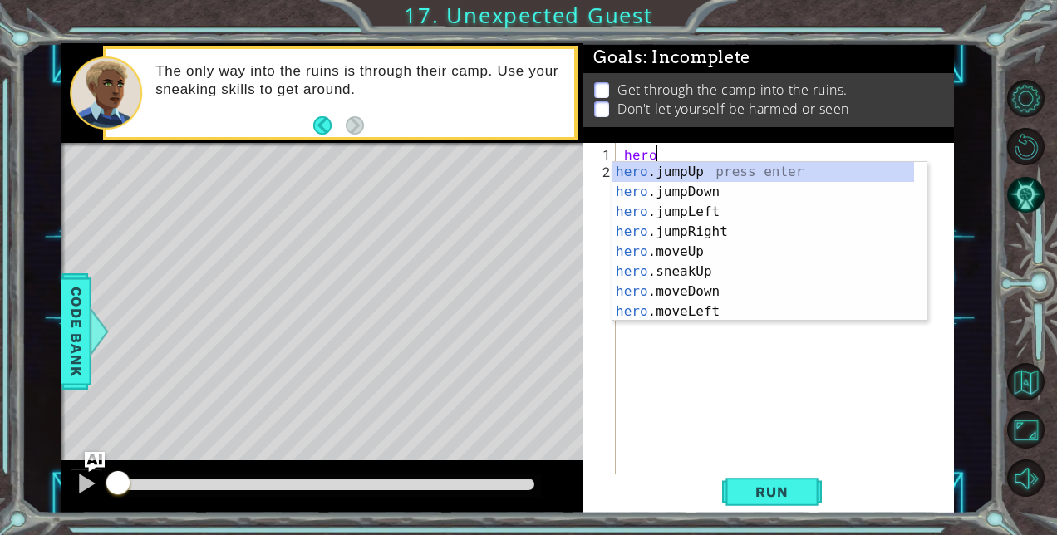
type textarea "hero."
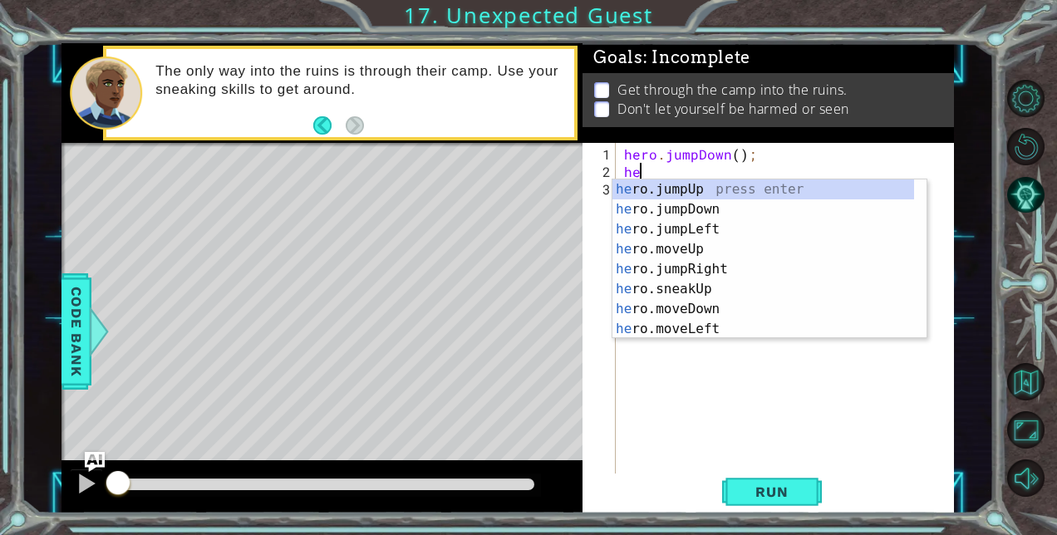
type textarea "hero"
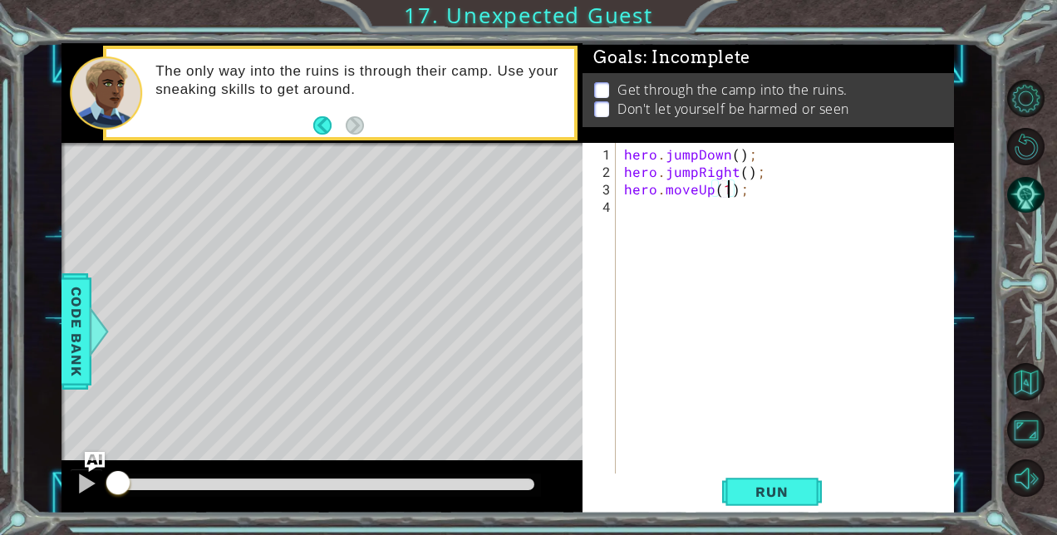
type textarea "hero.moveUp();"
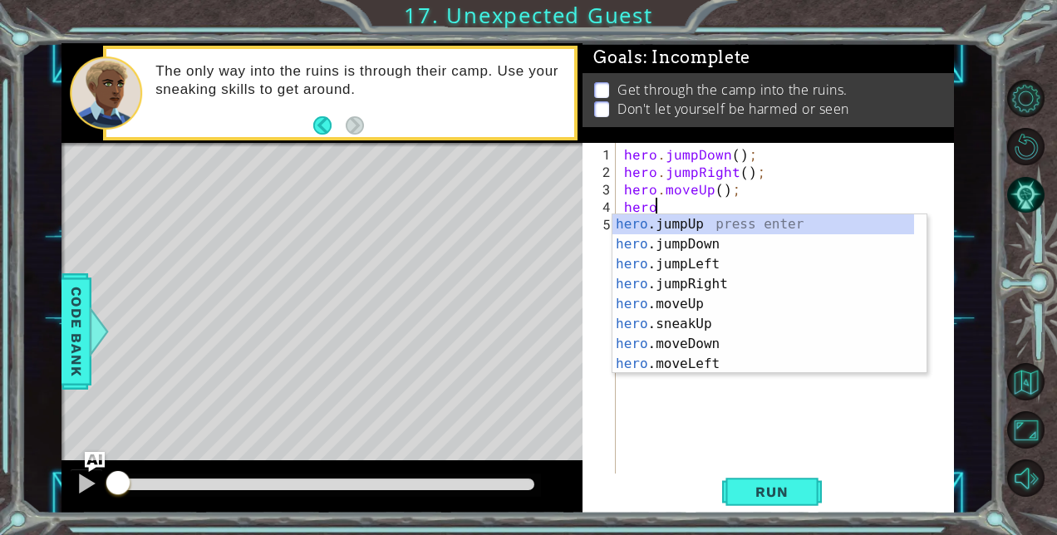
scroll to position [0, 2]
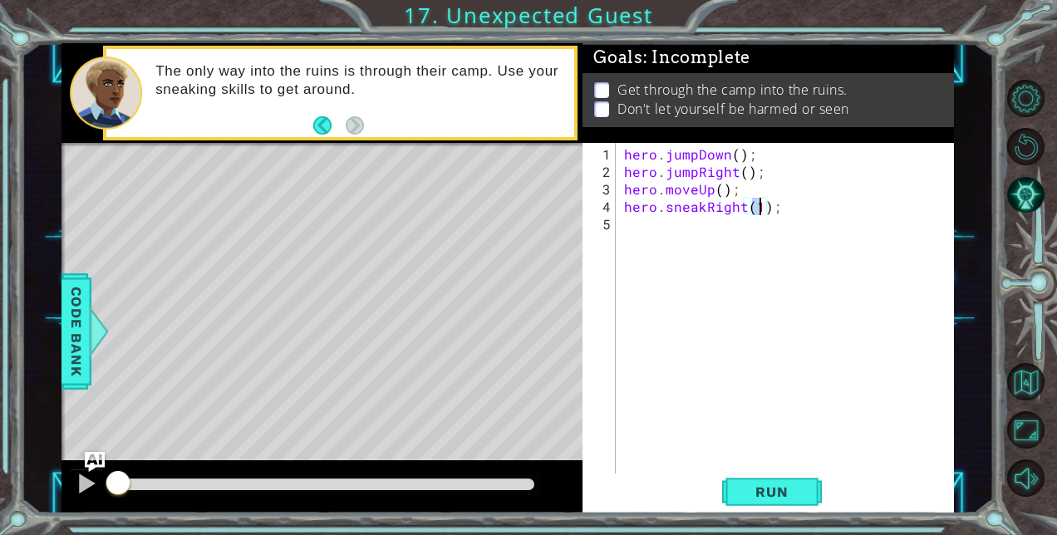
type textarea "hero.sneakRight();"
type textarea "hero.sneakDown();"
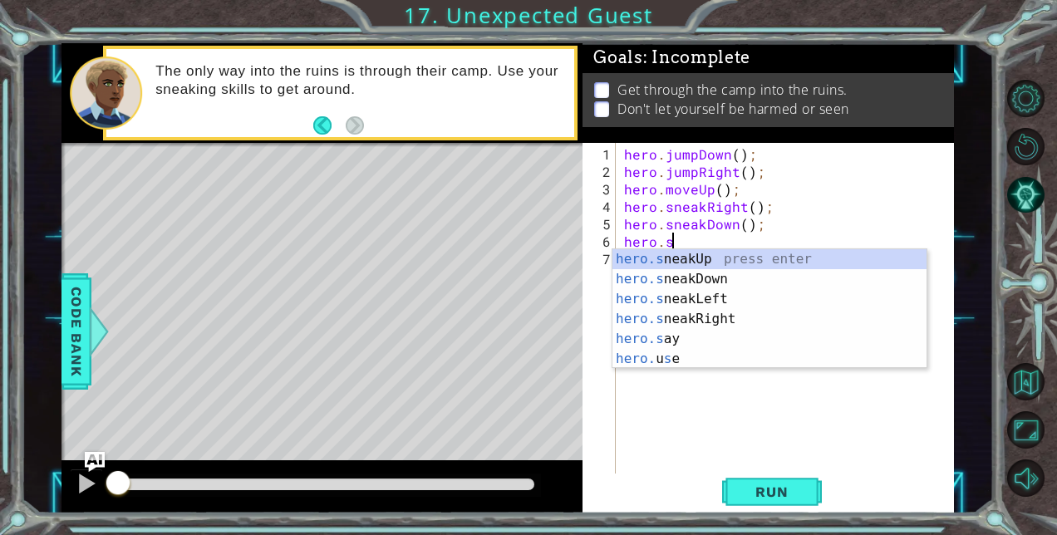
scroll to position [0, 2]
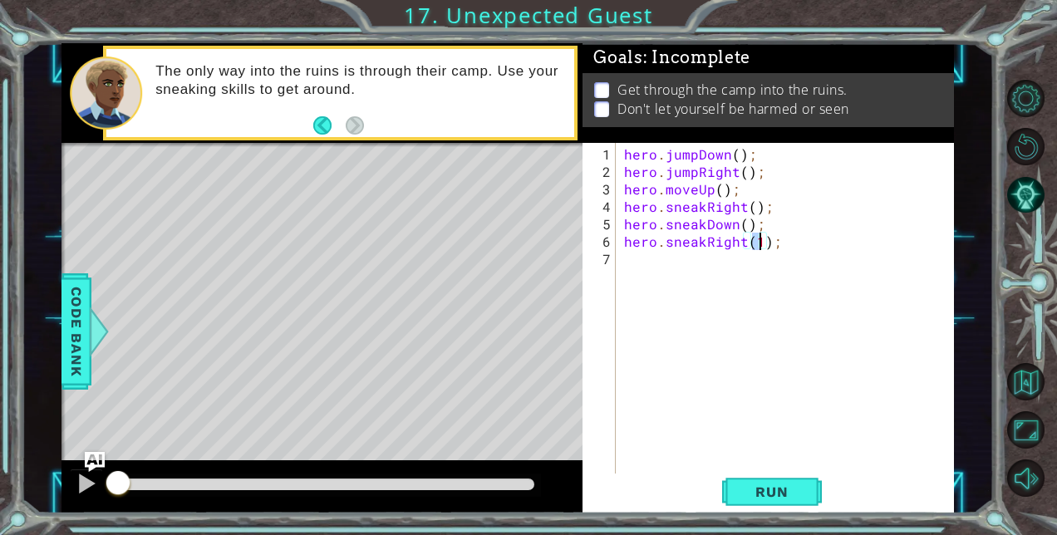
type textarea "hero.sneakRight(2);"
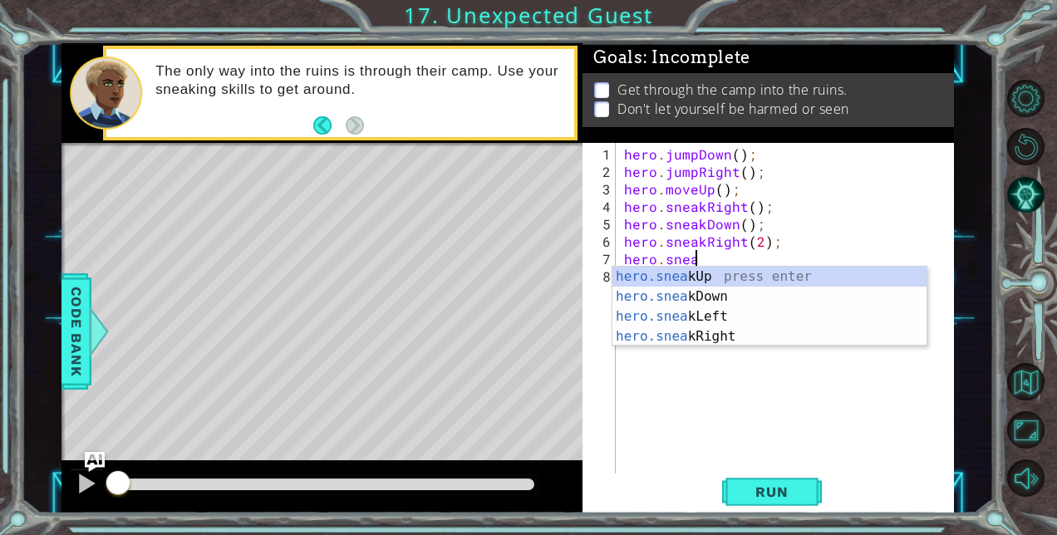
scroll to position [0, 4]
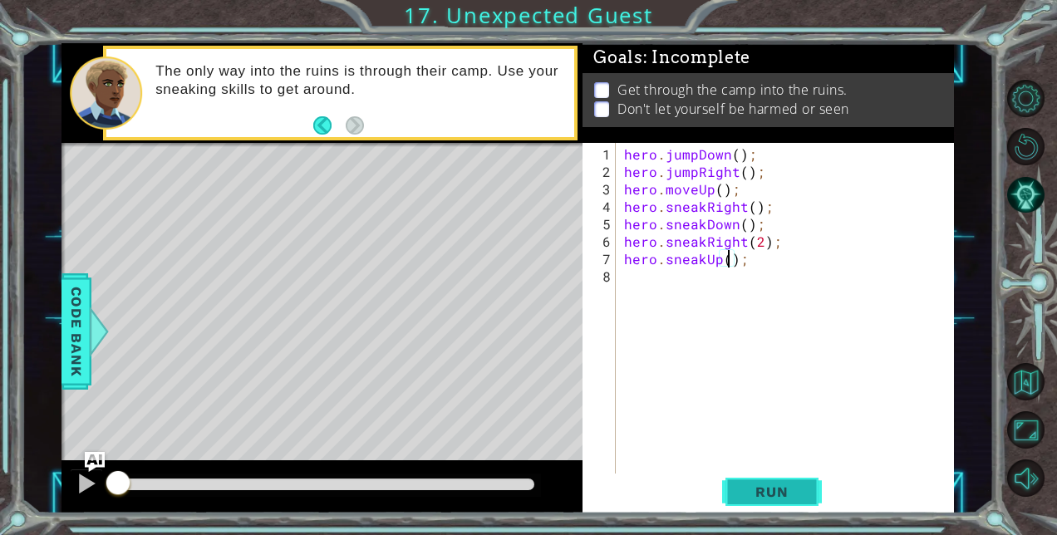
type textarea "hero.sneakUp();"
click at [766, 488] on span "Run" at bounding box center [772, 492] width 66 height 17
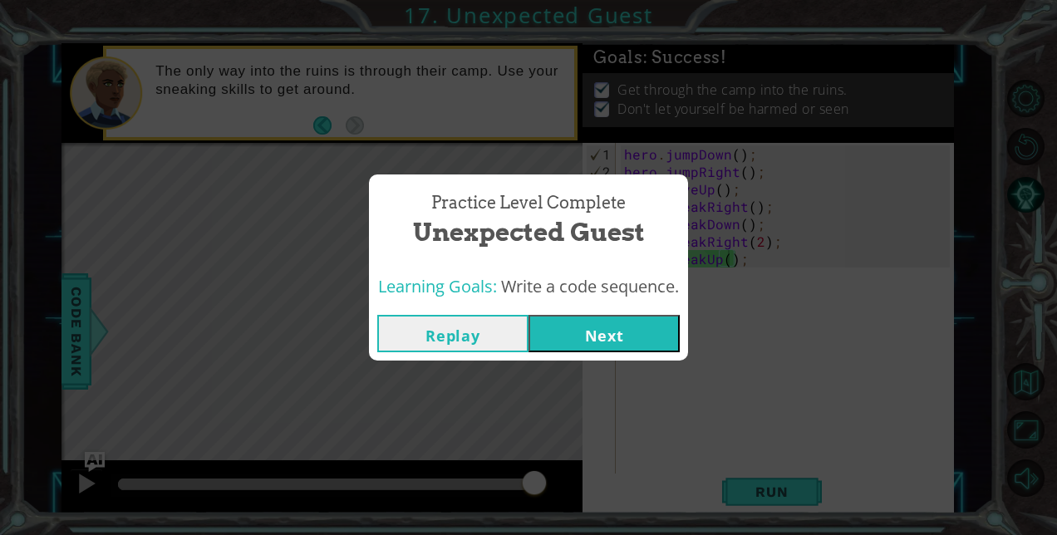
click at [616, 332] on button "Next" at bounding box center [604, 333] width 151 height 37
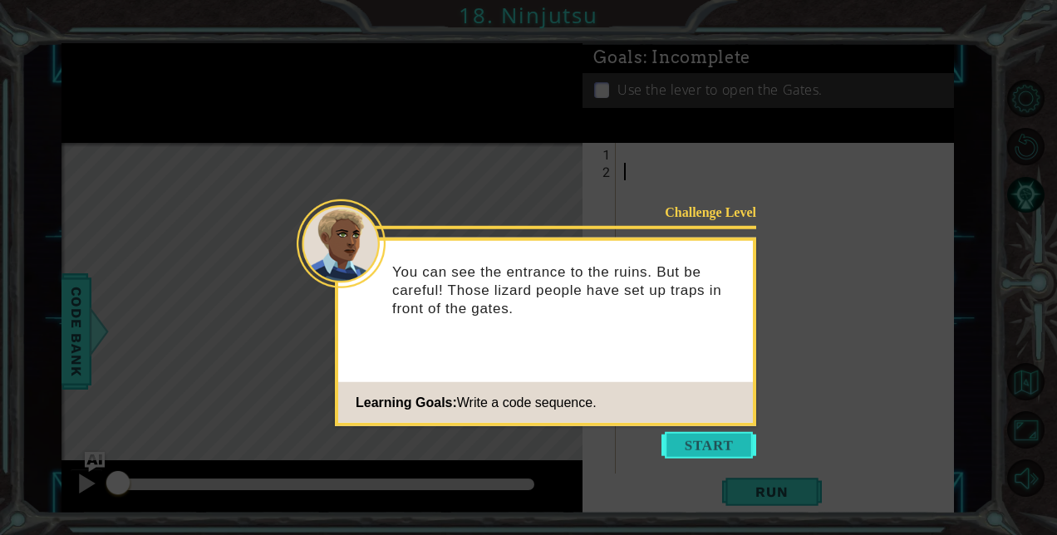
click at [698, 443] on button "Start" at bounding box center [709, 445] width 95 height 27
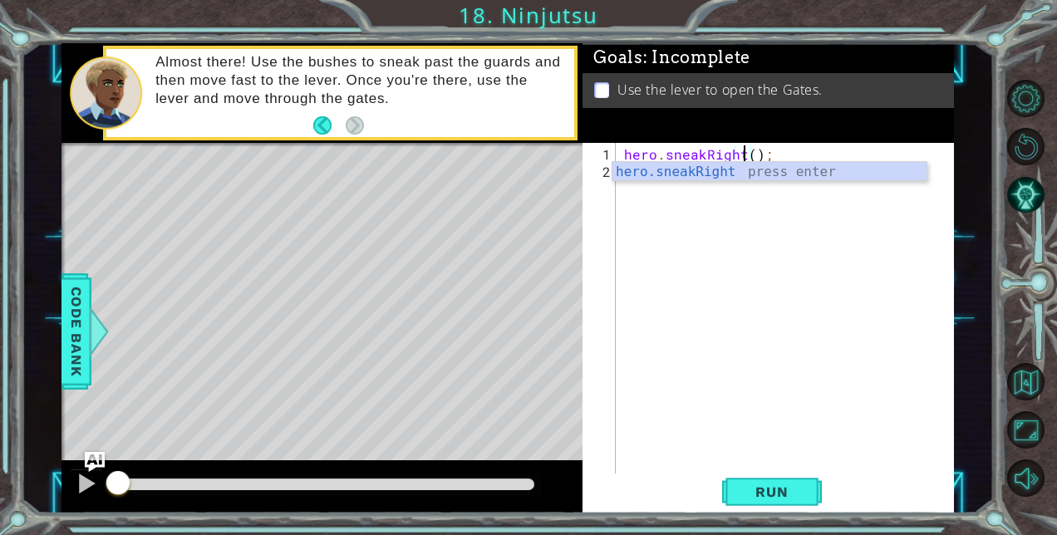
scroll to position [0, 7]
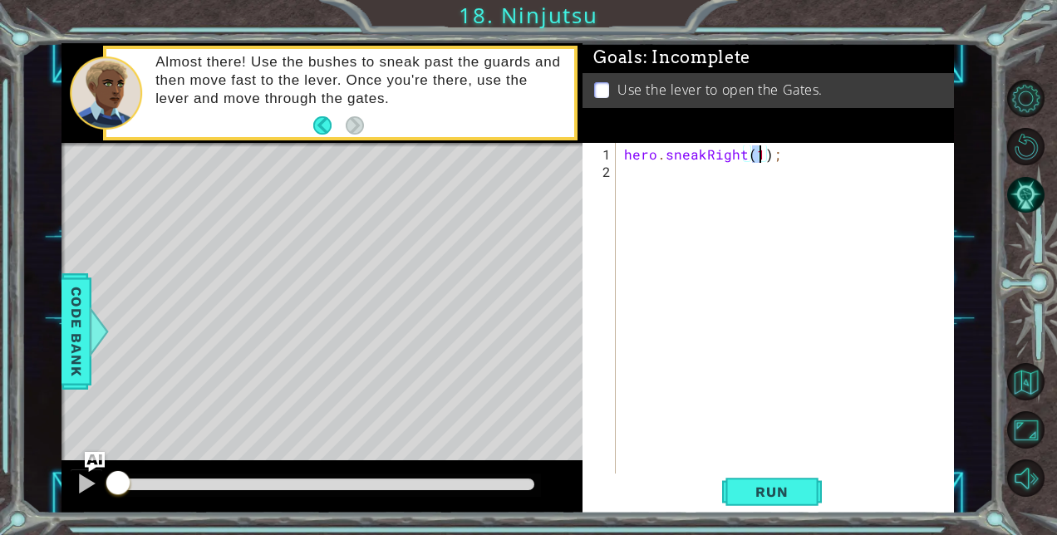
type textarea "hero.sneakRight();"
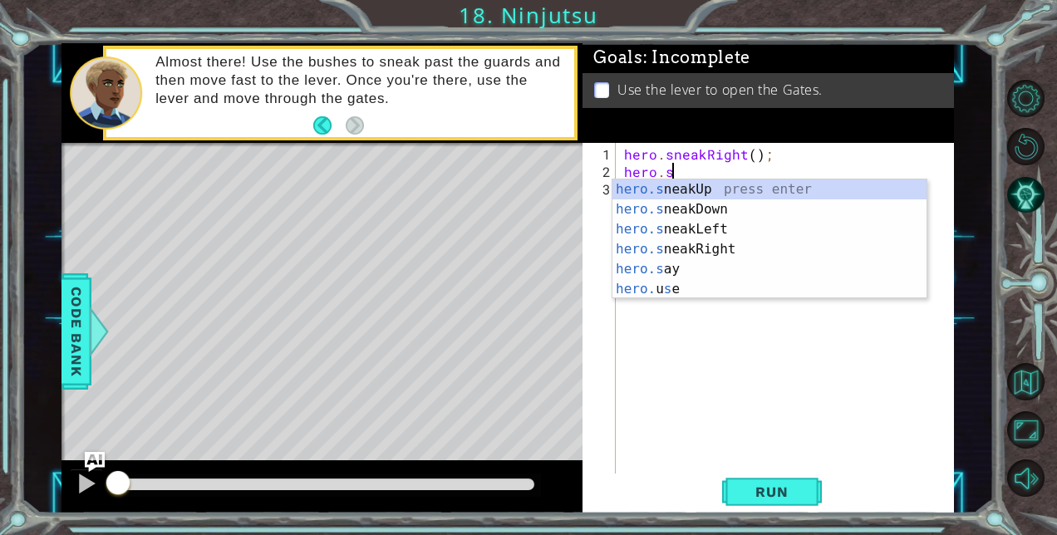
scroll to position [0, 2]
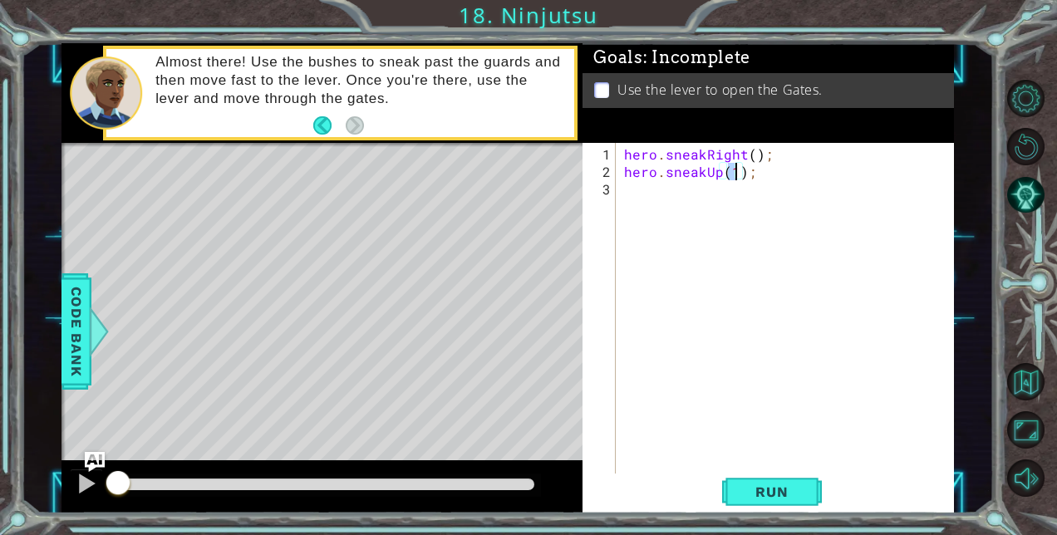
type textarea "hero.sneakUp(2);"
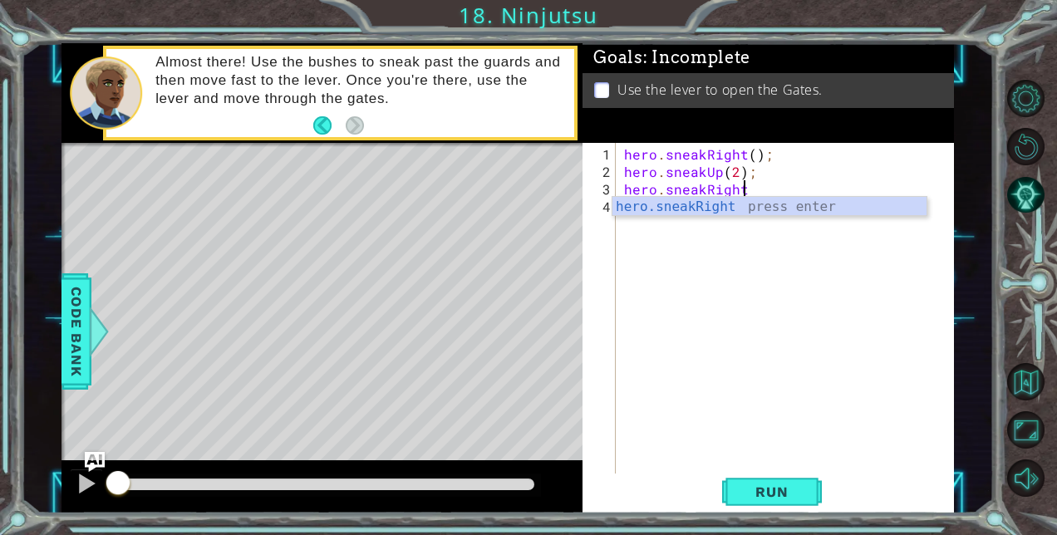
scroll to position [0, 7]
type textarea "hero.sneakRight();"
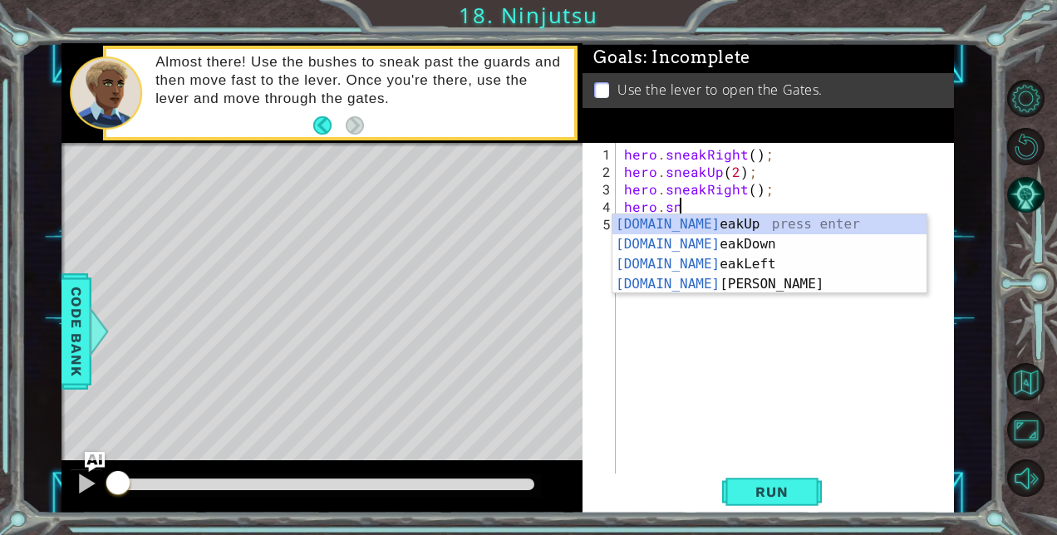
scroll to position [0, 3]
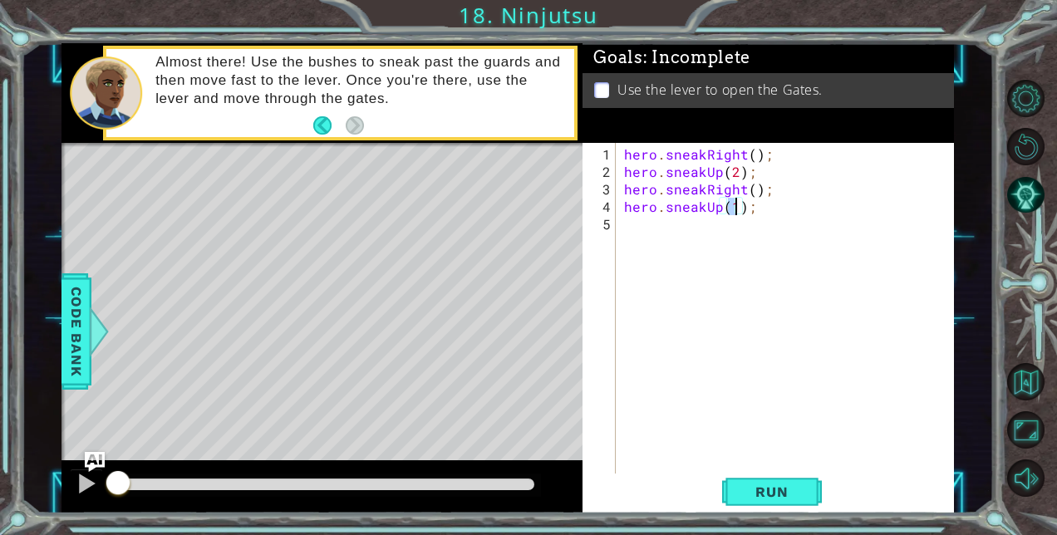
type textarea "hero.sneakUp();"
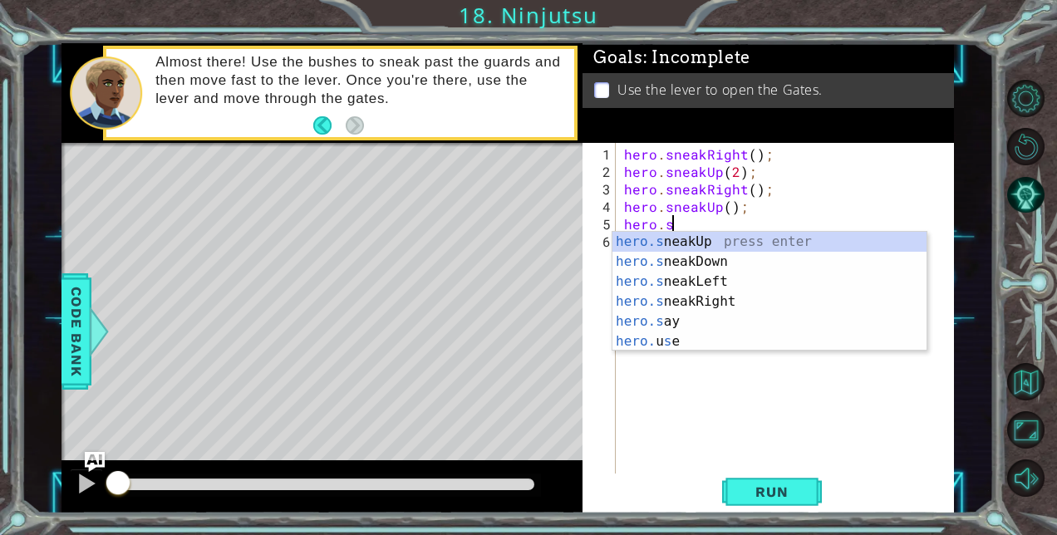
scroll to position [0, 2]
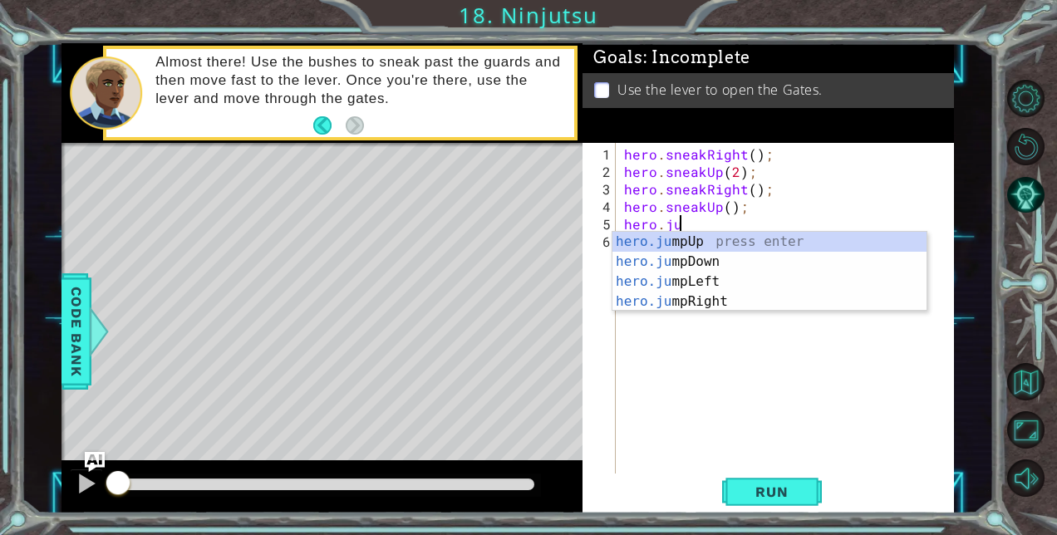
type textarea "hero.jump"
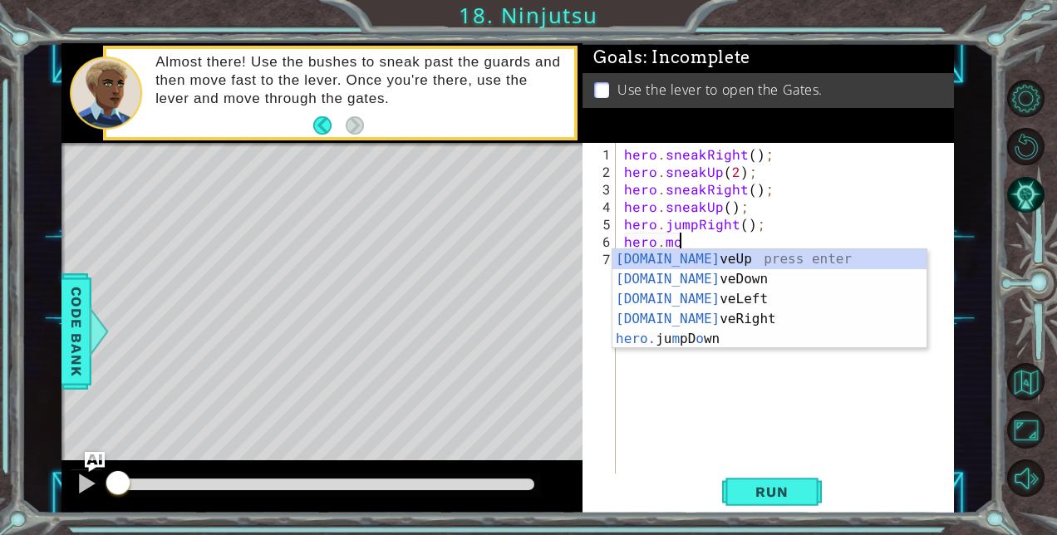
scroll to position [0, 3]
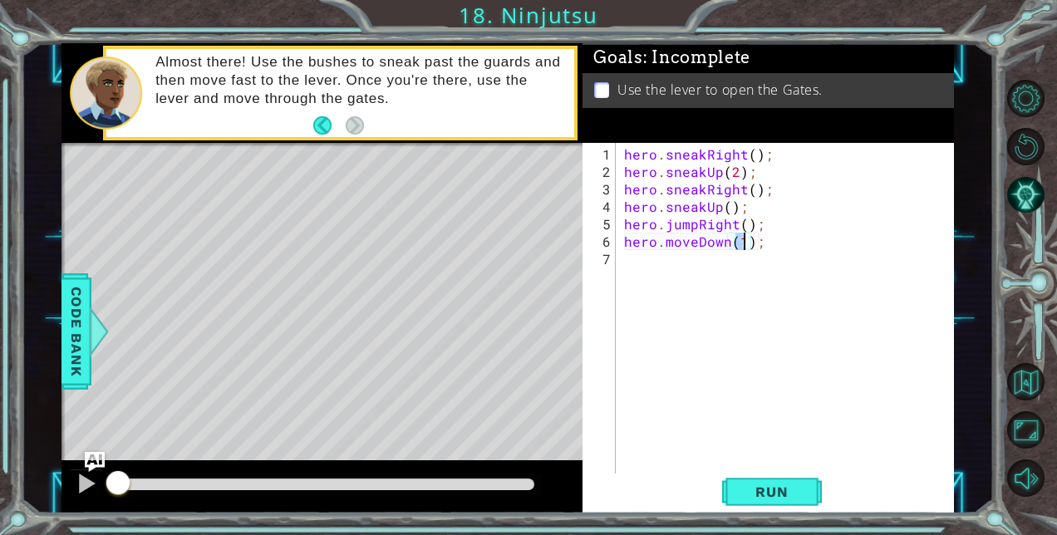
type textarea "hero.moveDown();"
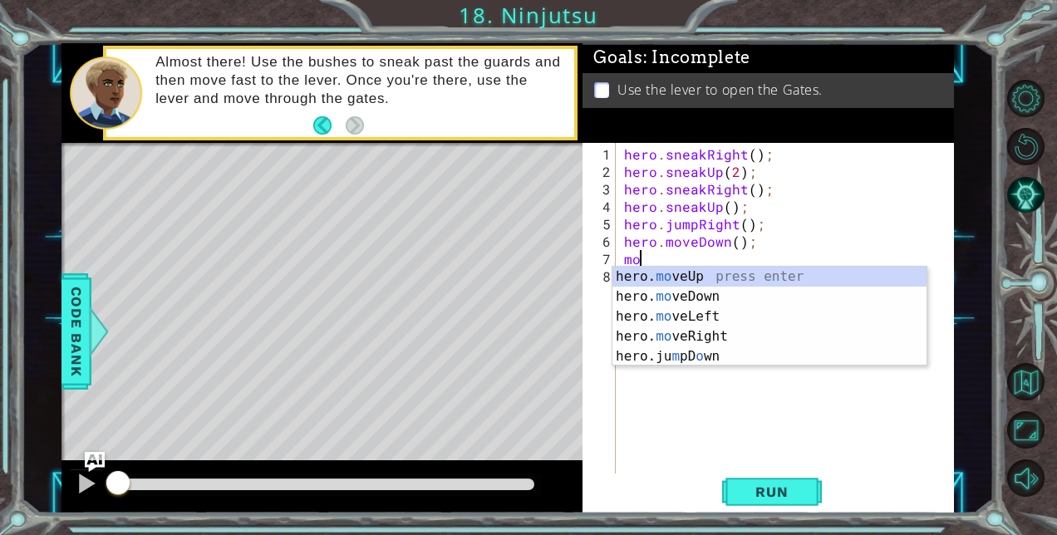
type textarea "m"
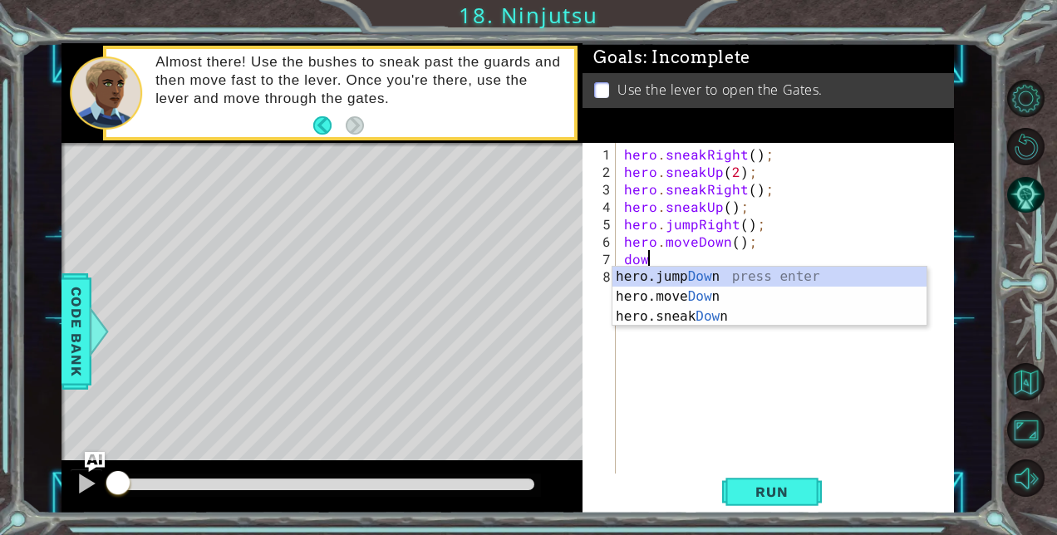
type textarea "down"
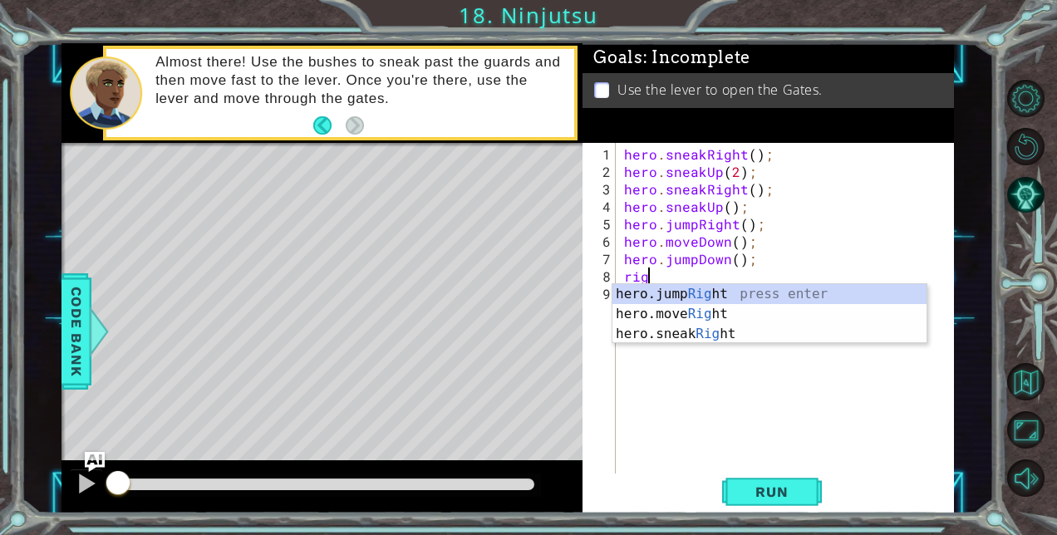
type textarea "right"
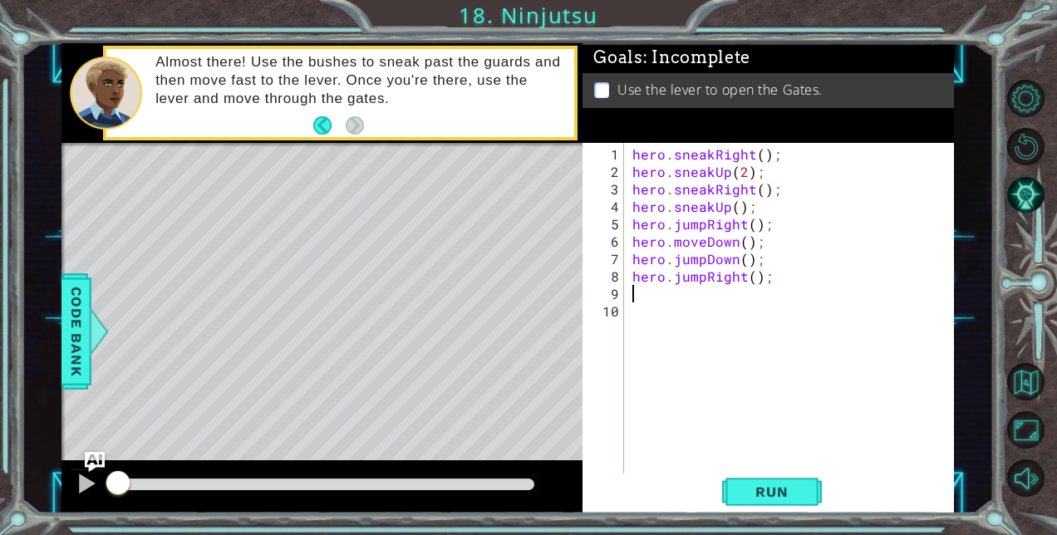
type textarea "up"
type textarea "hero.moveUp();"
click at [750, 490] on span "Run" at bounding box center [772, 492] width 66 height 17
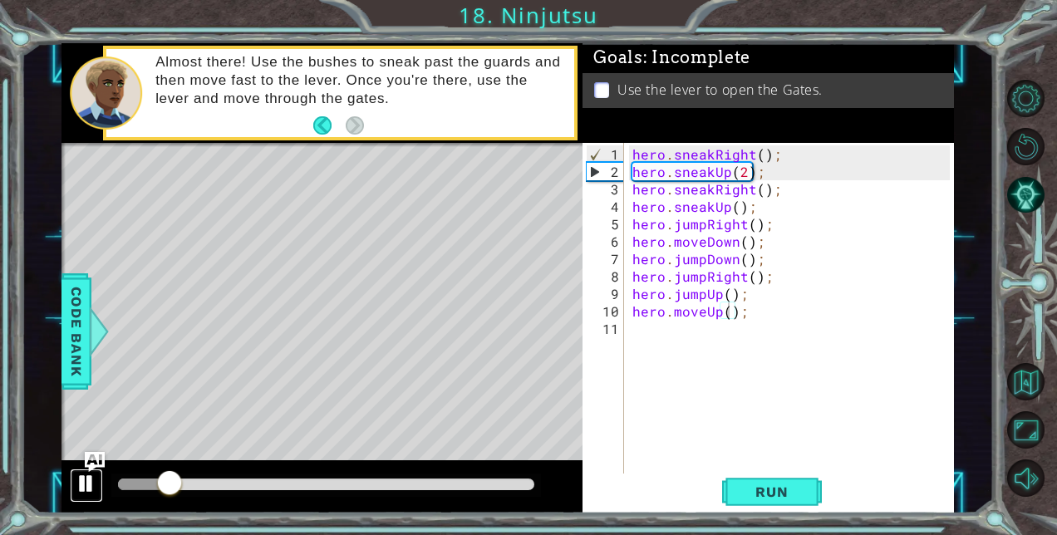
click at [85, 479] on div at bounding box center [87, 484] width 22 height 22
click at [677, 334] on div "hero . sneakRight ( ) ; hero . sneakUp ( 2 ) ; hero . sneakRight ( ) ; hero . s…" at bounding box center [794, 328] width 330 height 367
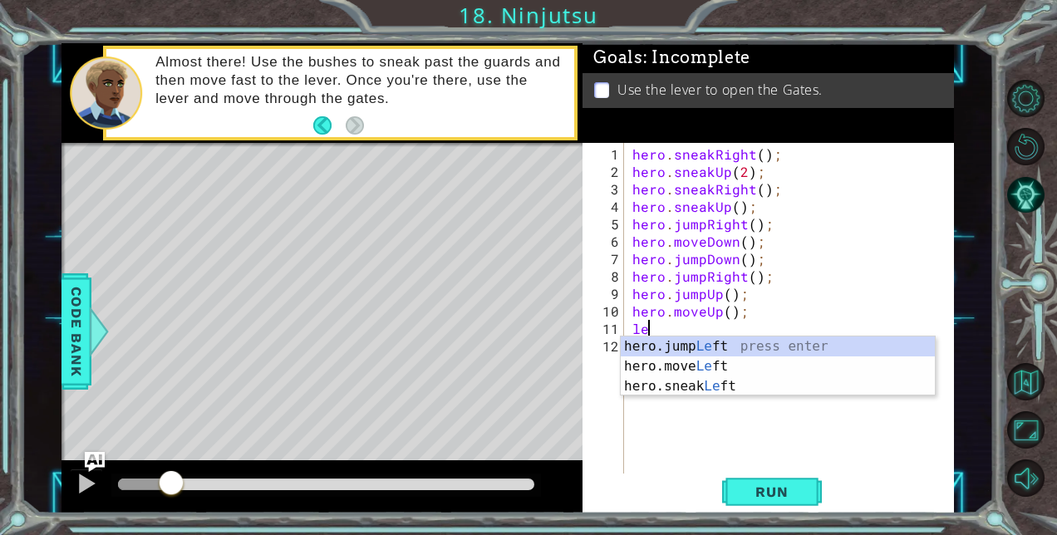
type textarea "l"
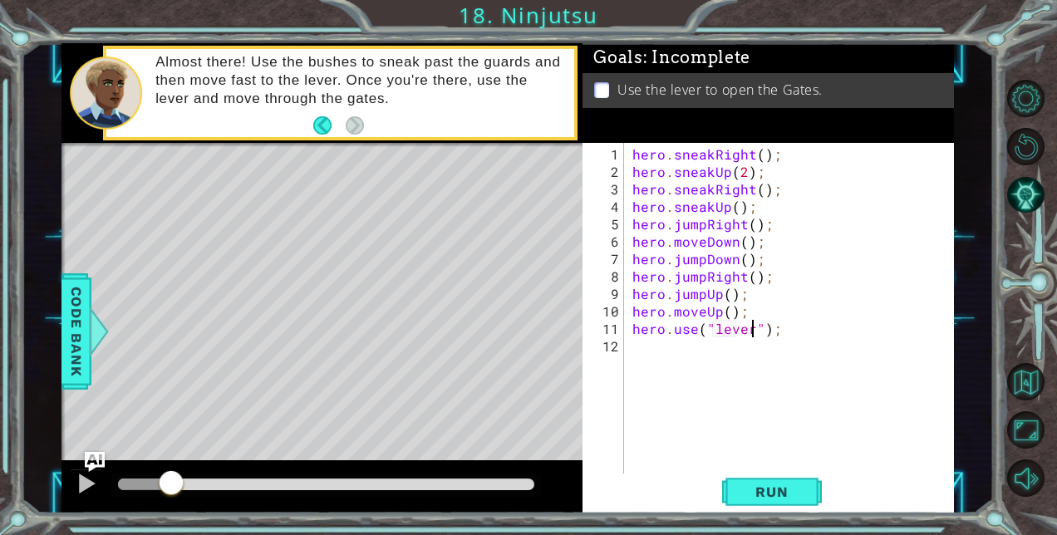
scroll to position [0, 7]
type textarea "hero.use("lever");"
click at [765, 497] on span "Run" at bounding box center [772, 492] width 66 height 17
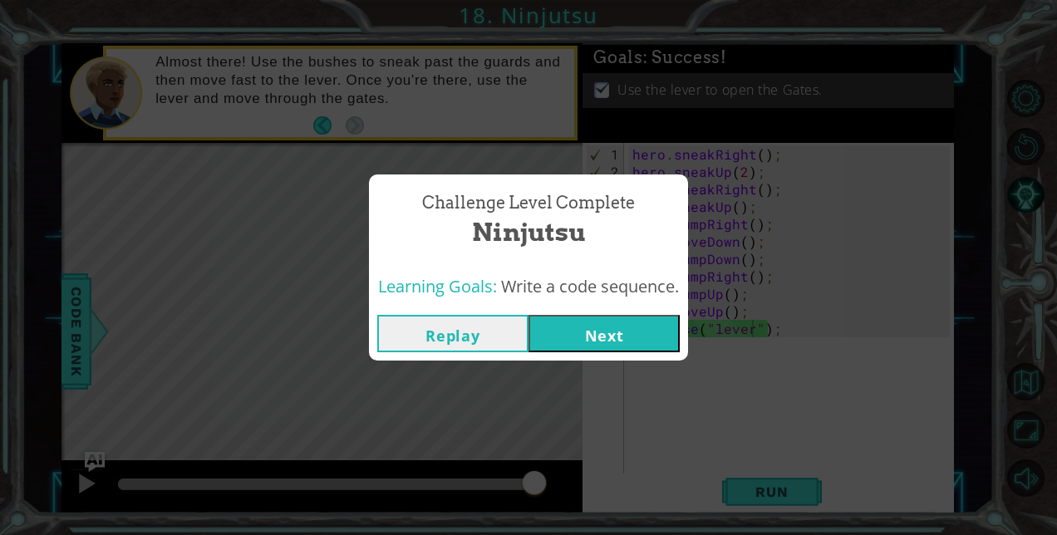
click at [482, 327] on button "Replay" at bounding box center [452, 333] width 151 height 37
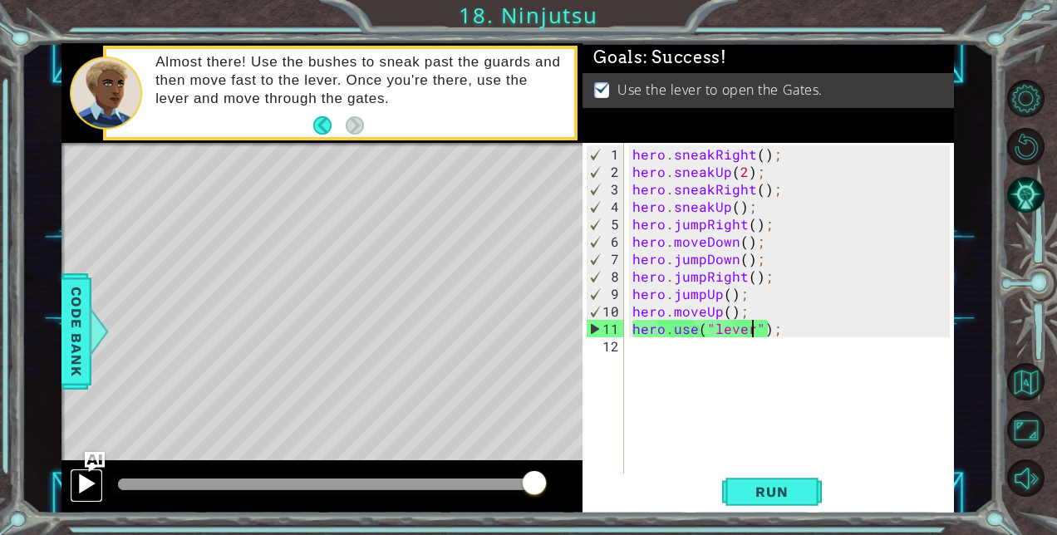
click at [85, 484] on div at bounding box center [87, 484] width 22 height 22
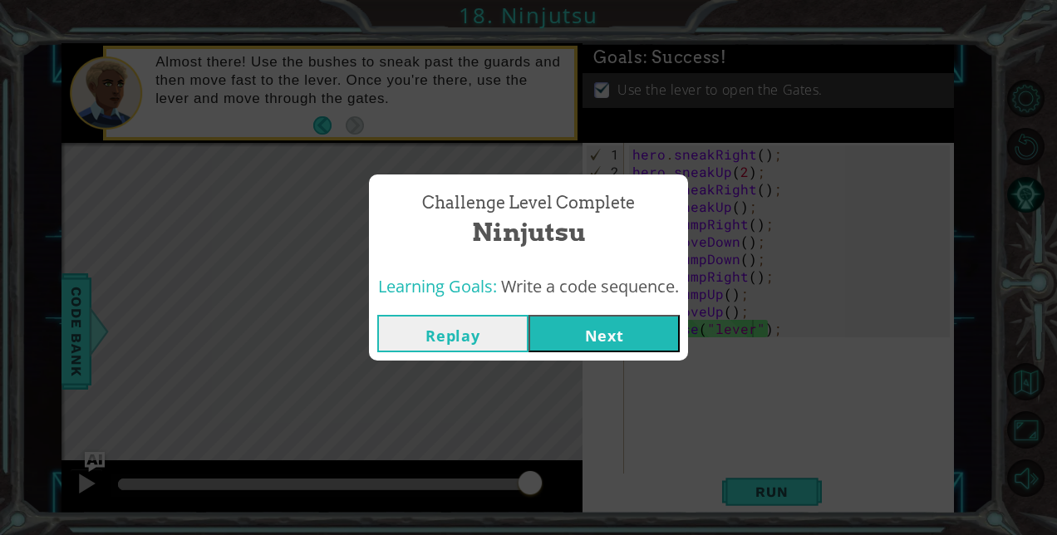
click at [600, 334] on button "Next" at bounding box center [604, 333] width 151 height 37
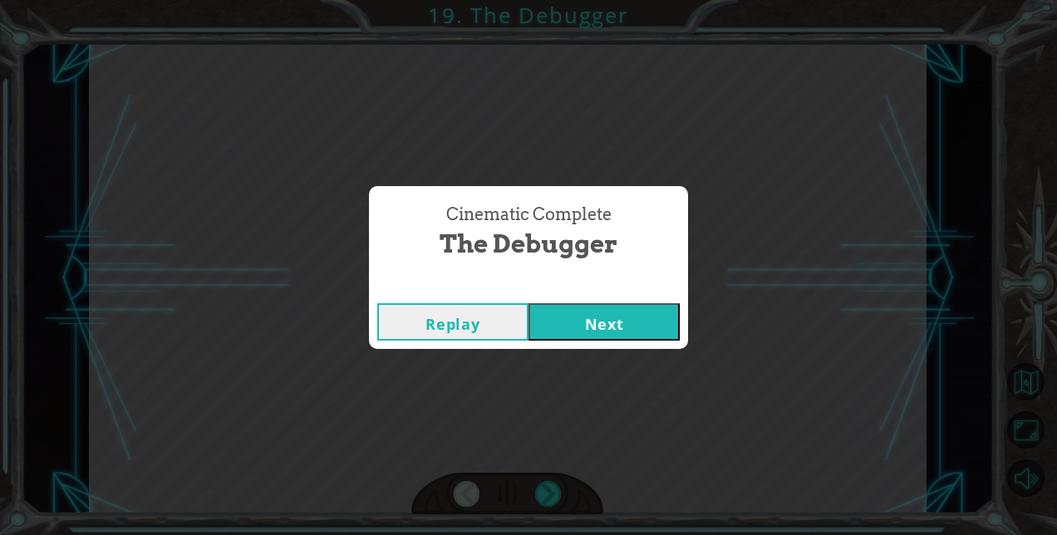
click at [600, 334] on button "Next" at bounding box center [604, 321] width 151 height 37
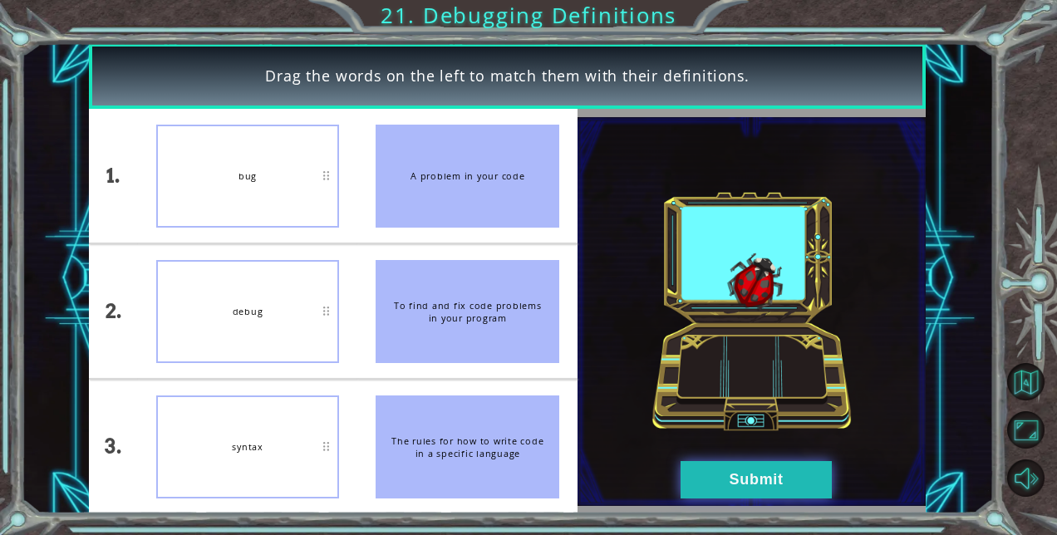
click at [741, 482] on button "Submit" at bounding box center [756, 479] width 151 height 37
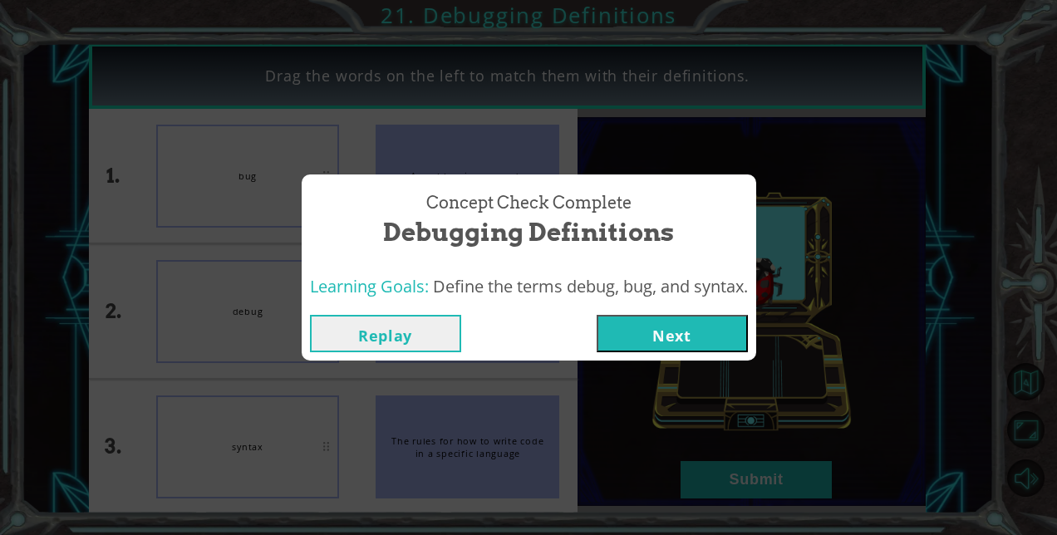
click at [671, 315] on button "Next" at bounding box center [672, 333] width 151 height 37
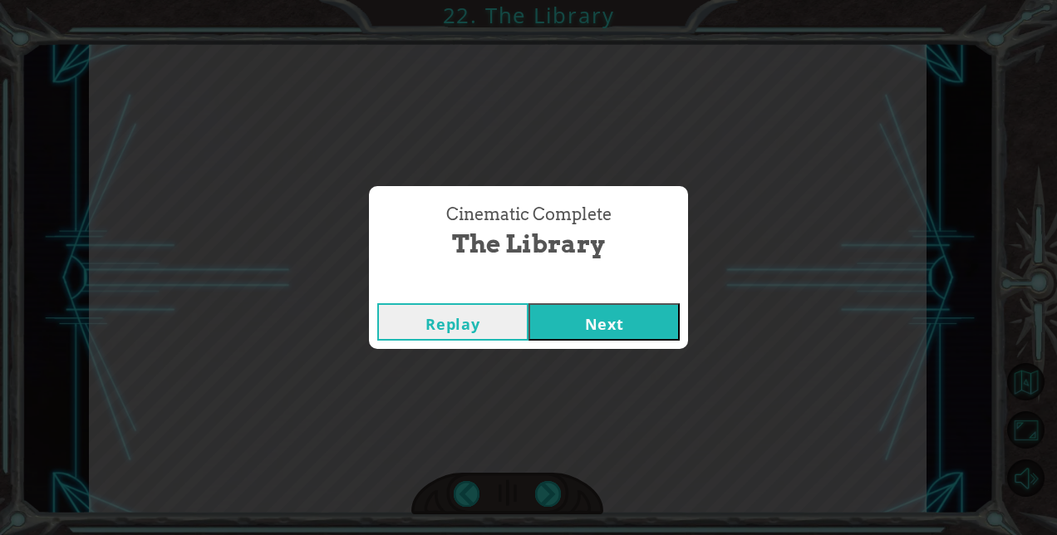
click at [600, 333] on button "Next" at bounding box center [604, 321] width 151 height 37
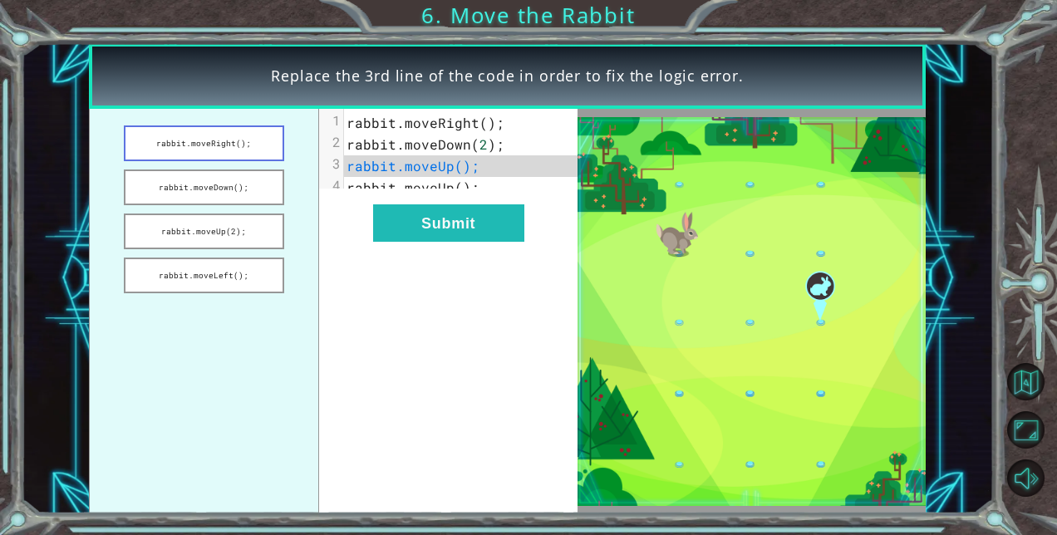
click at [213, 151] on button "rabbit.moveRight();" at bounding box center [204, 144] width 160 height 36
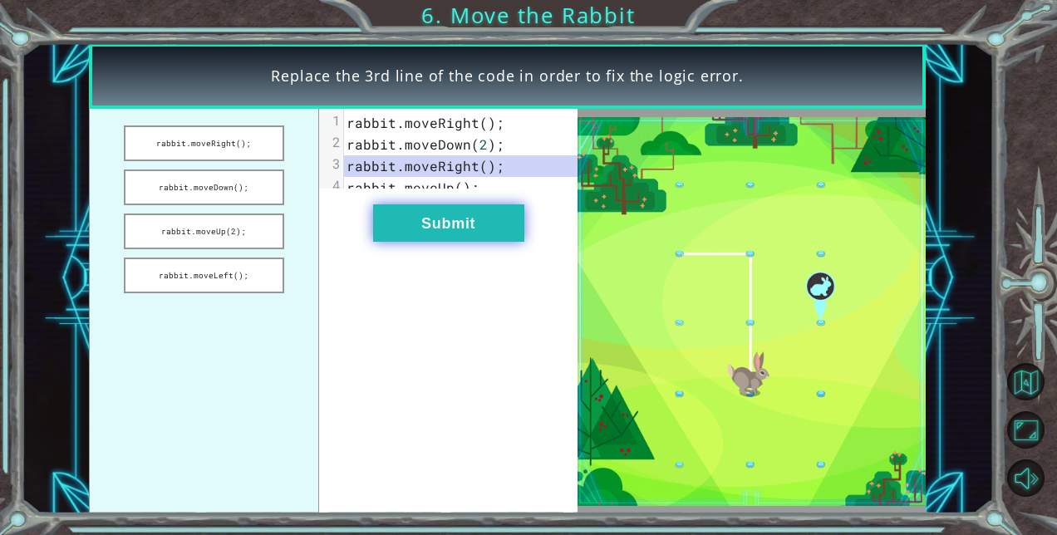
click at [421, 239] on button "Submit" at bounding box center [448, 222] width 151 height 37
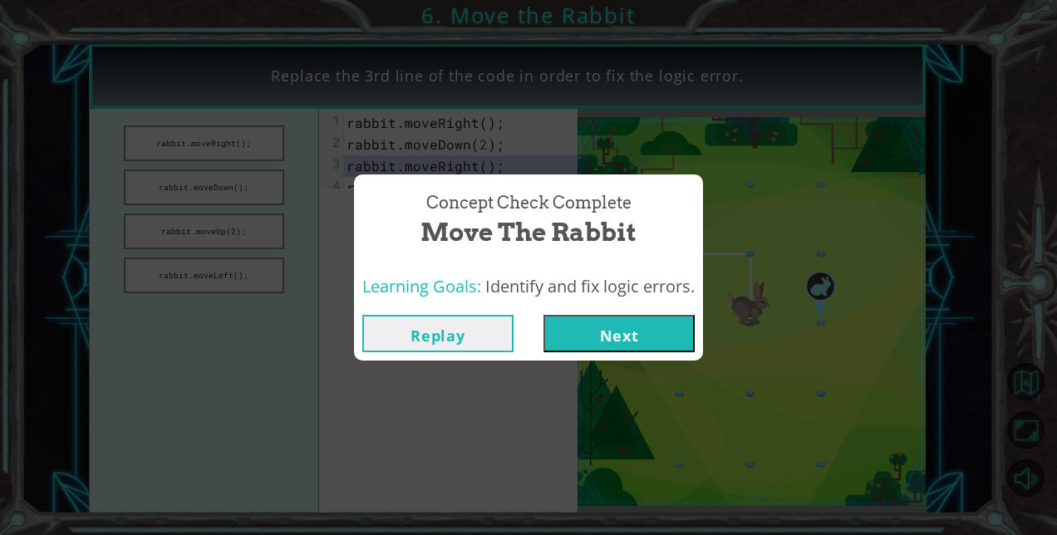
click at [582, 327] on button "Next" at bounding box center [619, 333] width 151 height 37
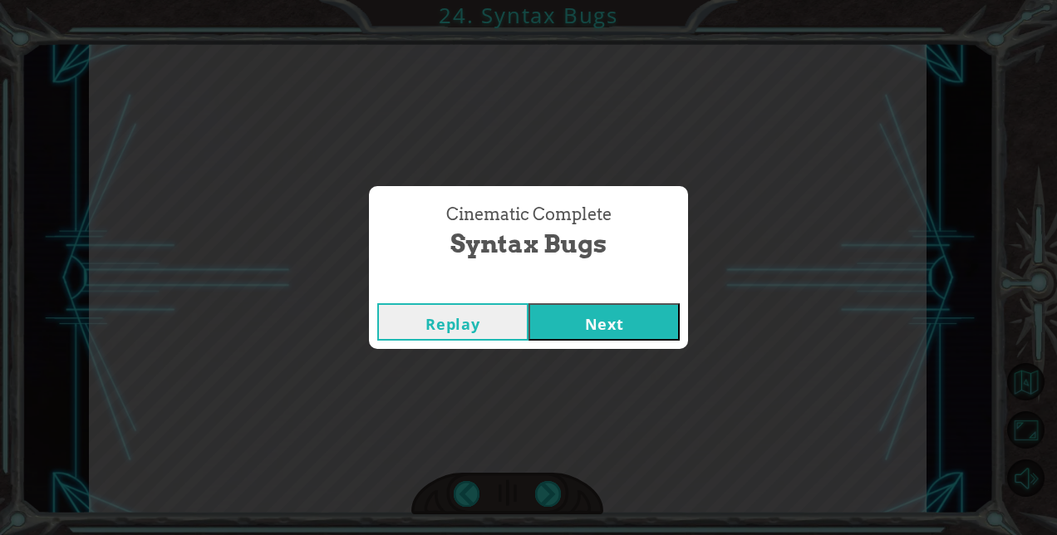
click at [582, 327] on button "Next" at bounding box center [604, 321] width 151 height 37
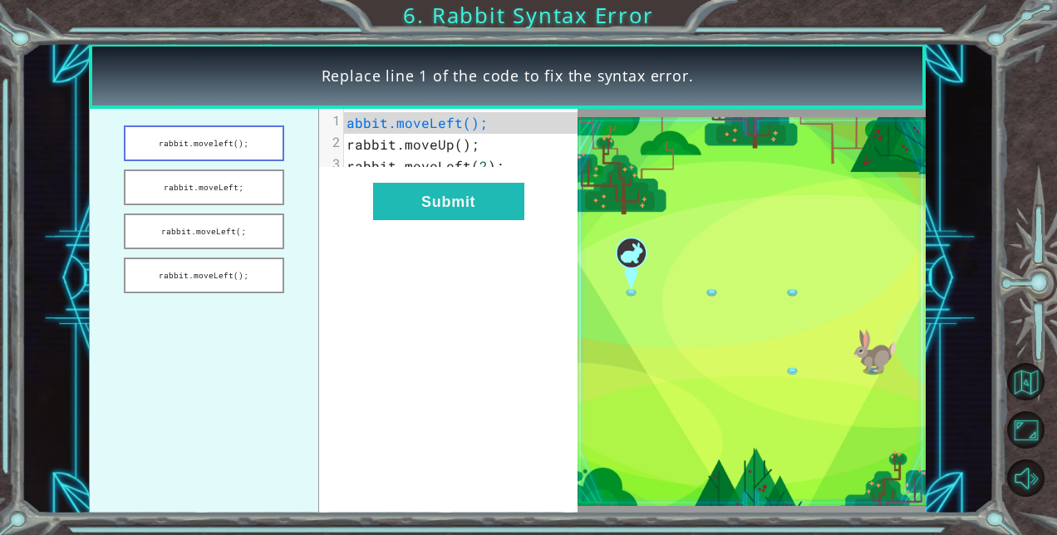
click at [222, 140] on button "rabbit.moveleft();" at bounding box center [204, 144] width 160 height 36
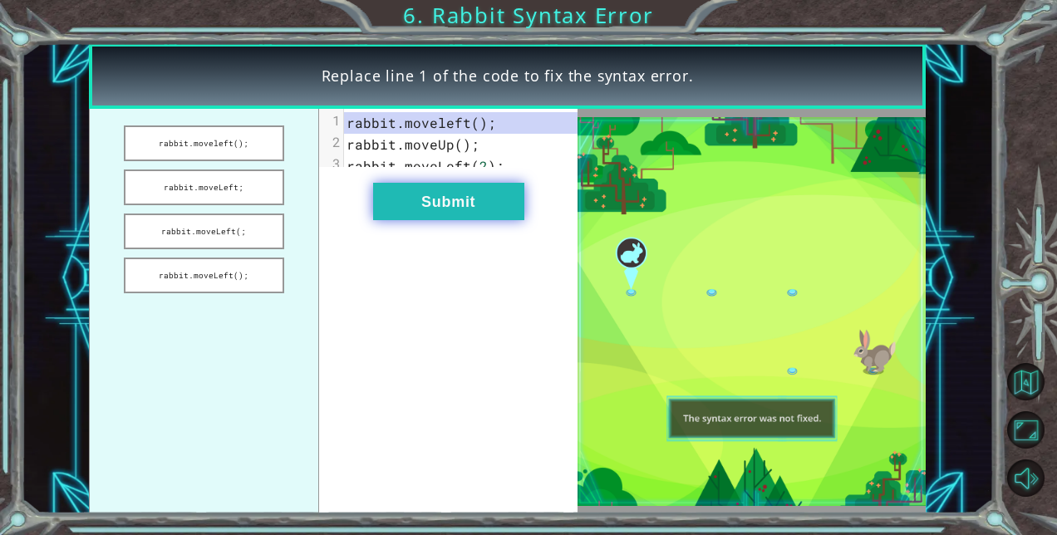
click at [449, 214] on button "Submit" at bounding box center [448, 201] width 151 height 37
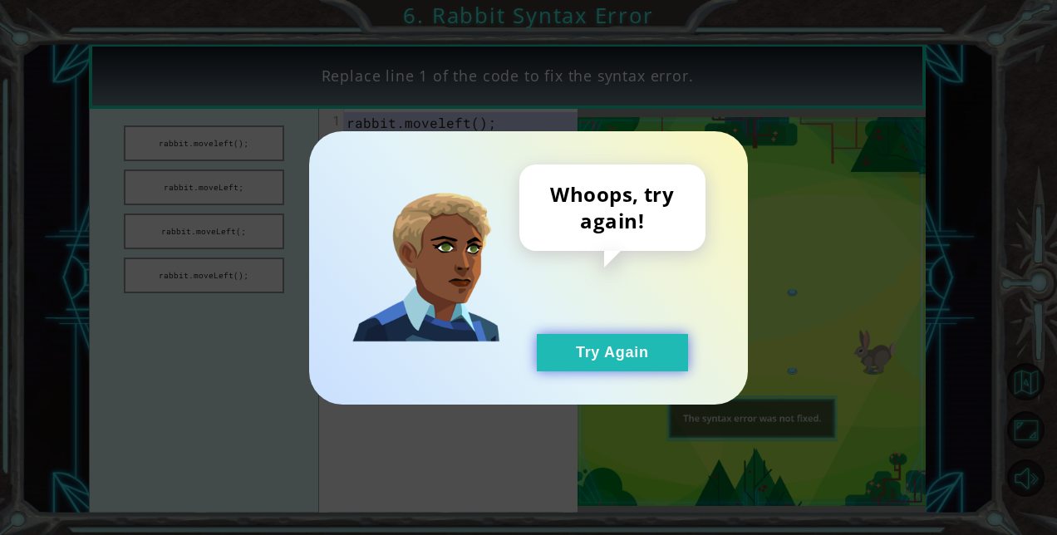
click at [574, 354] on button "Try Again" at bounding box center [612, 352] width 151 height 37
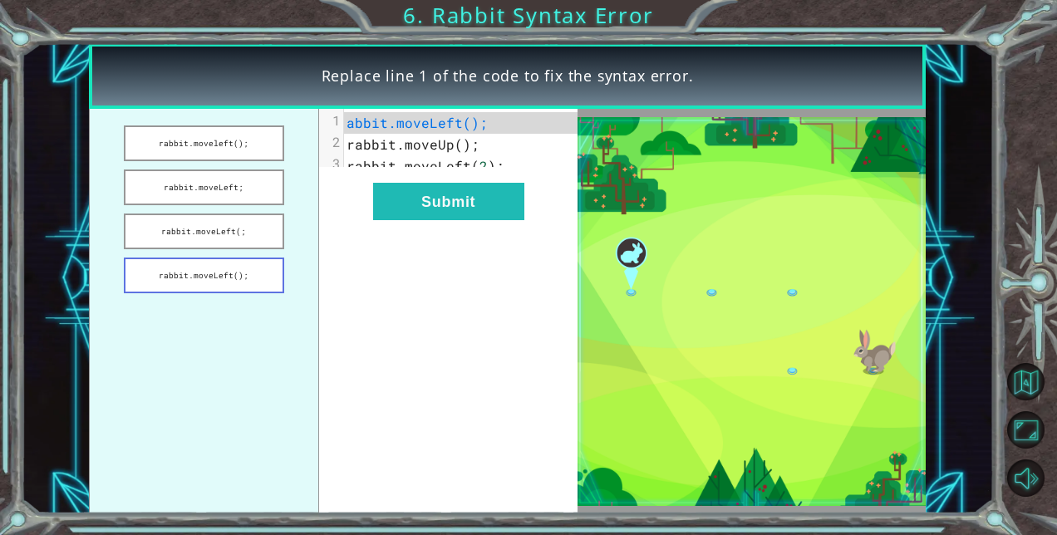
click at [214, 275] on button "rabbit.moveLeft();" at bounding box center [204, 276] width 160 height 36
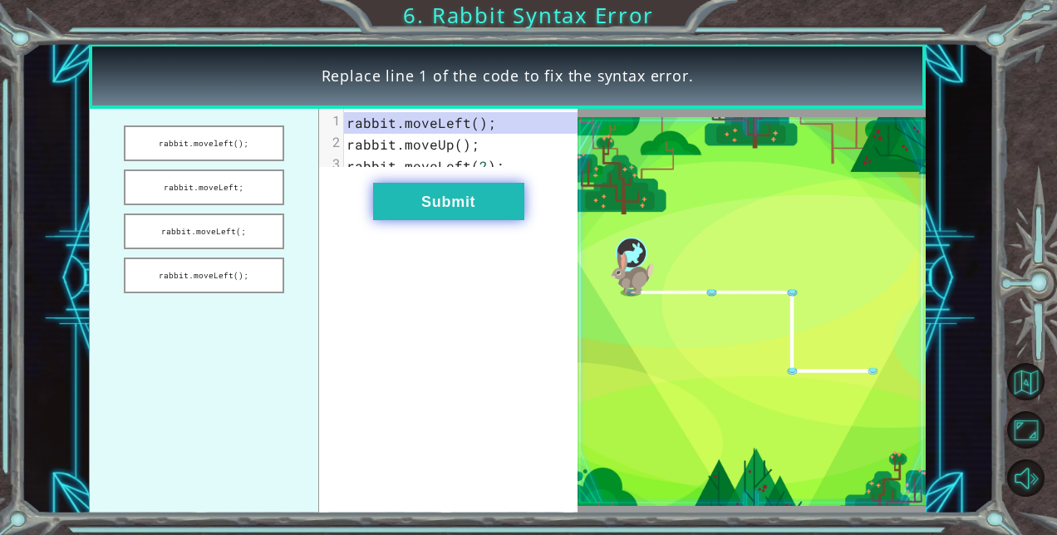
click at [431, 220] on button "Submit" at bounding box center [448, 201] width 151 height 37
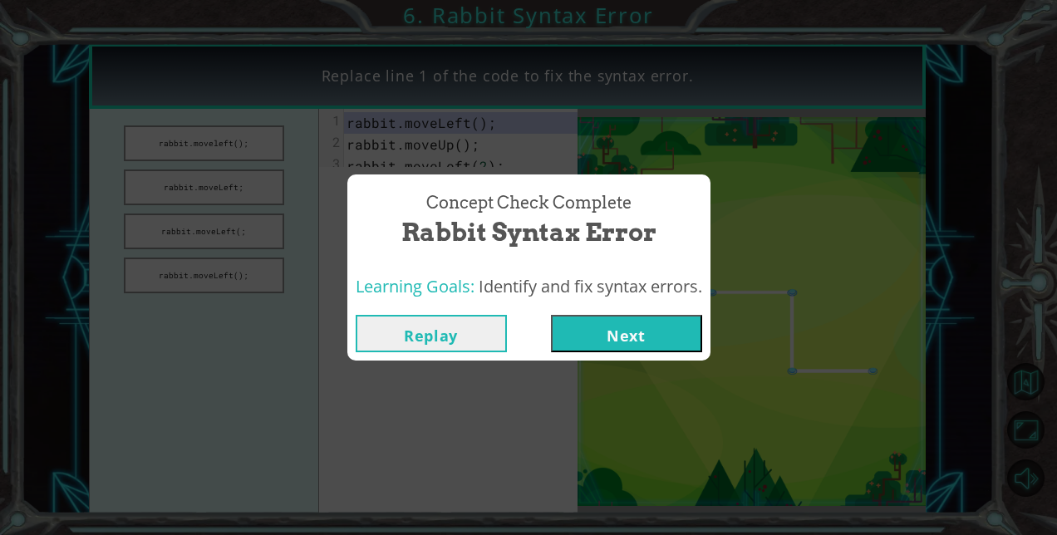
click at [607, 337] on button "Next" at bounding box center [626, 333] width 151 height 37
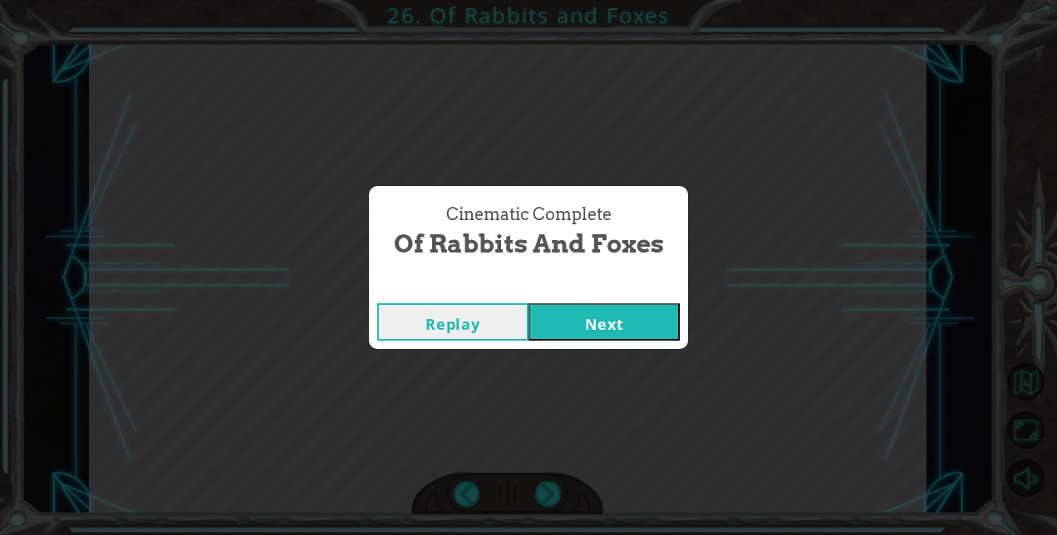
click at [569, 316] on button "Next" at bounding box center [604, 321] width 151 height 37
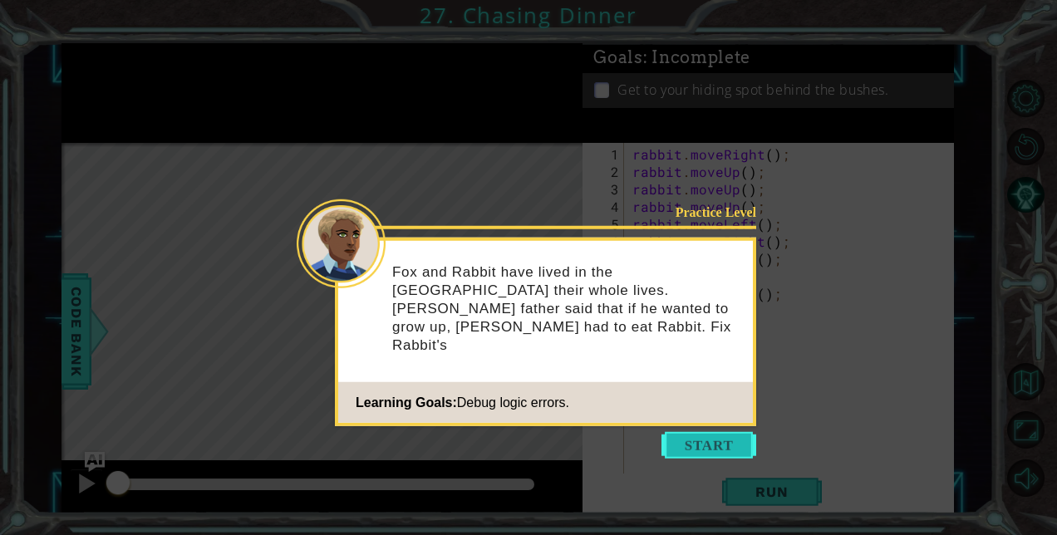
click at [695, 449] on button "Start" at bounding box center [709, 445] width 95 height 27
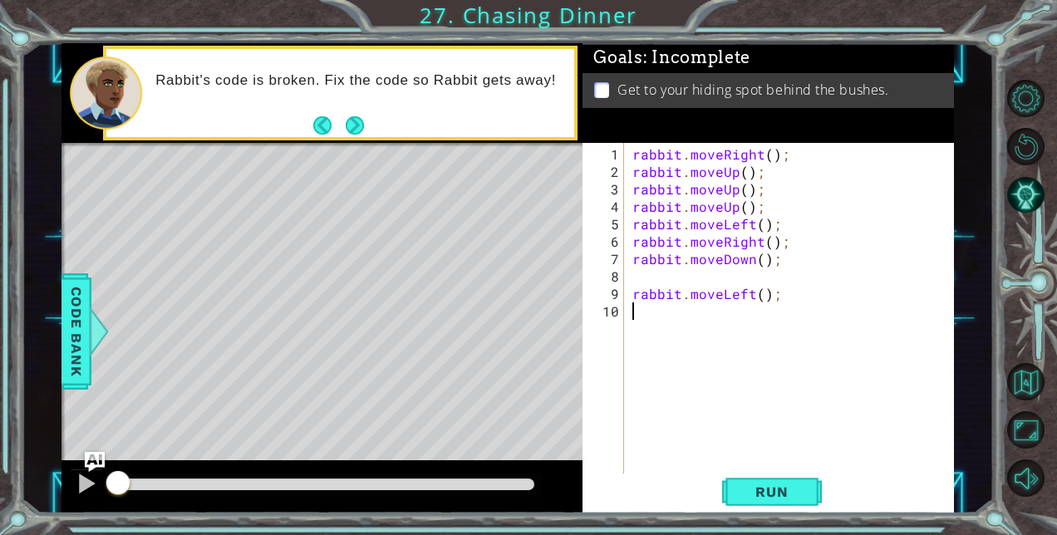
click at [765, 153] on div "rabbit . moveRight ( ) ; rabbit . moveUp ( ) ; rabbit . moveUp ( ) ; rabbit . m…" at bounding box center [793, 328] width 329 height 367
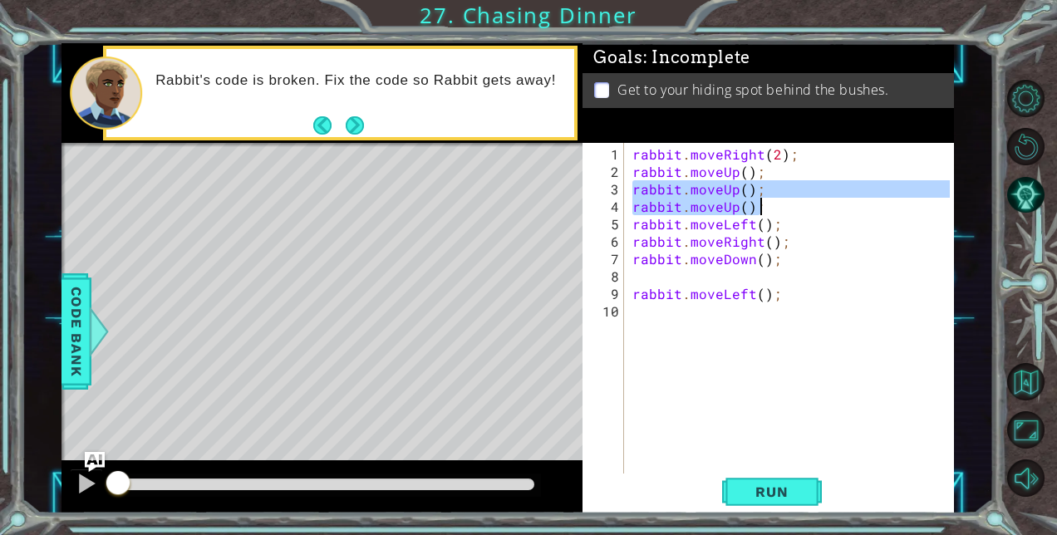
drag, startPoint x: 632, startPoint y: 189, endPoint x: 772, endPoint y: 208, distance: 141.8
click at [772, 208] on div "rabbit . moveRight ( 2 ) ; rabbit . moveUp ( ) ; rabbit . moveUp ( ) ; rabbit .…" at bounding box center [793, 328] width 329 height 367
type textarea "rabbit.moveUp(); rabbit.moveUp();"
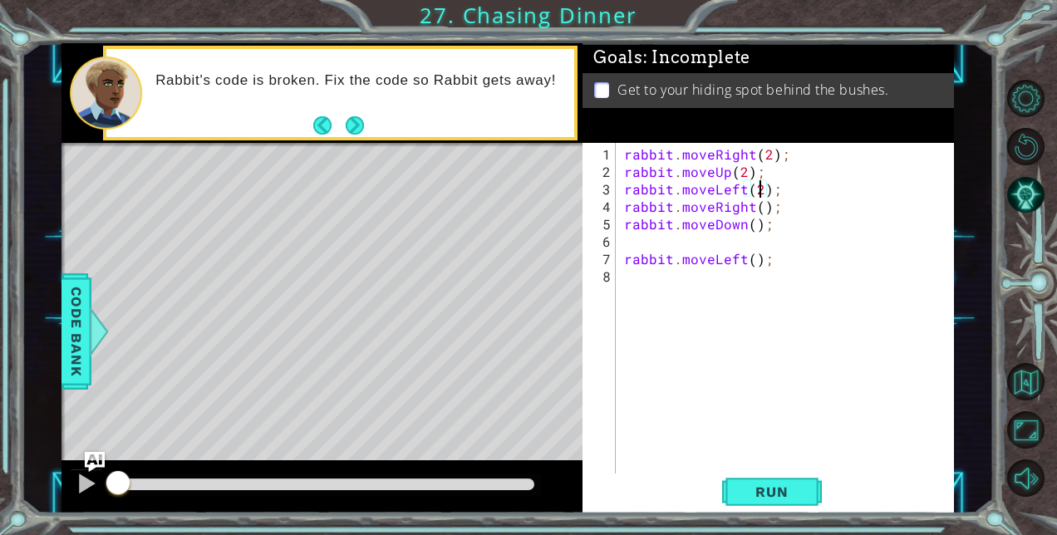
type textarea "rabbit.moveRight();"
type textarea "rabbit.moveDown();"
click at [757, 492] on span "Run" at bounding box center [772, 492] width 66 height 17
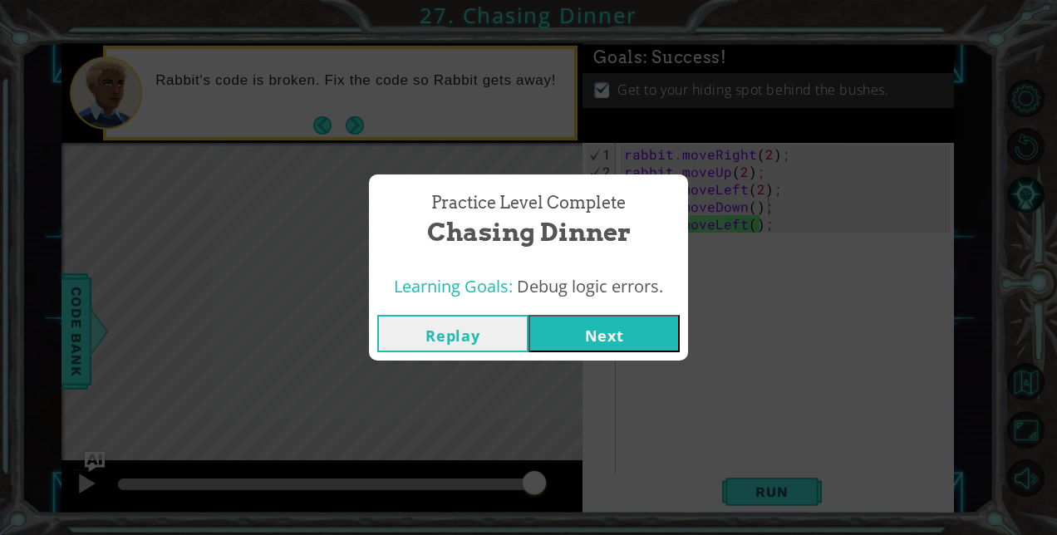
click at [607, 334] on button "Next" at bounding box center [604, 333] width 151 height 37
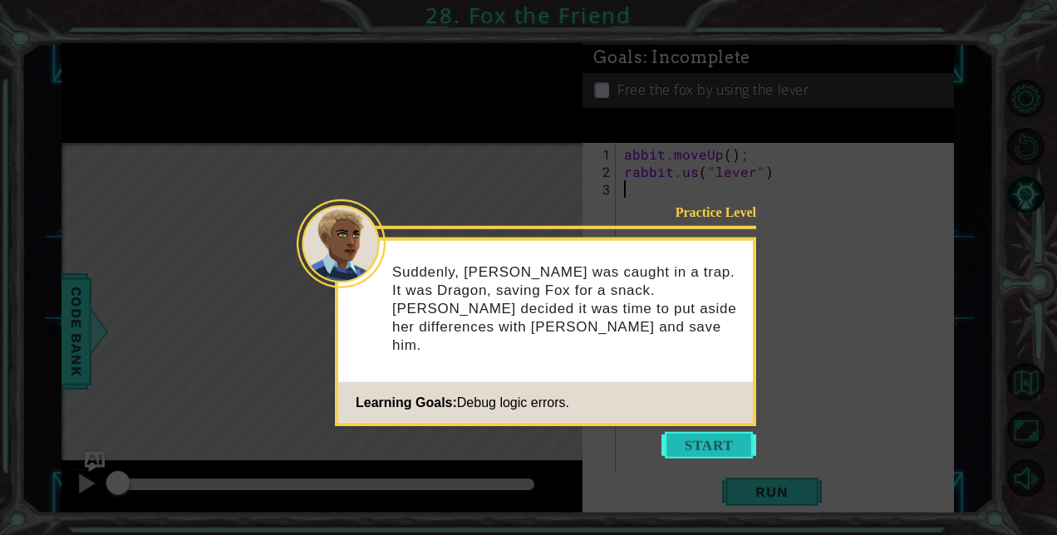
click at [697, 438] on button "Start" at bounding box center [709, 445] width 95 height 27
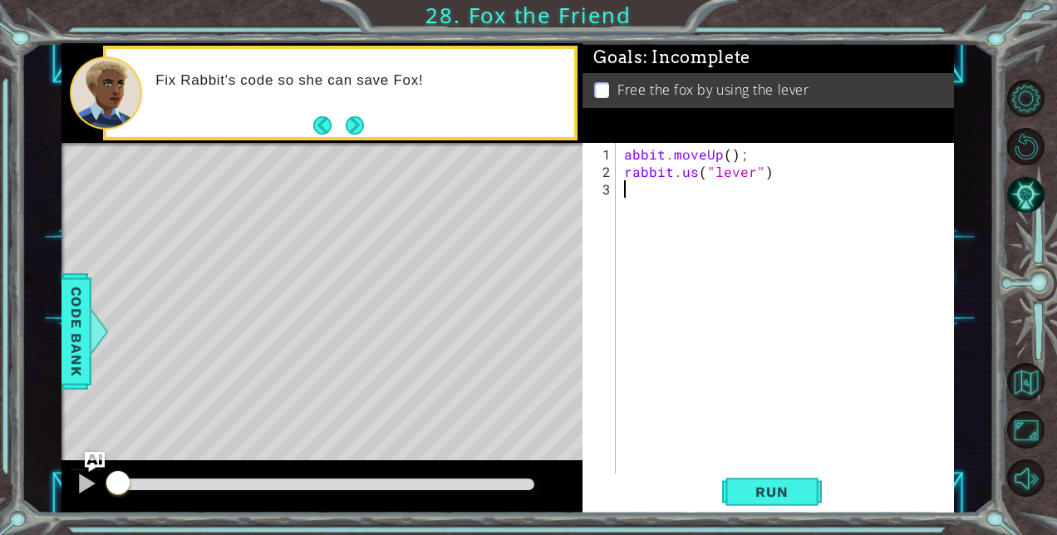
click at [696, 175] on div "abbit . moveUp ( ) ; rabbit . us ( "lever" )" at bounding box center [789, 328] width 337 height 367
click at [623, 158] on div "abbit . moveUp ( ) ; rabbit . use ( "lever" )" at bounding box center [789, 328] width 337 height 367
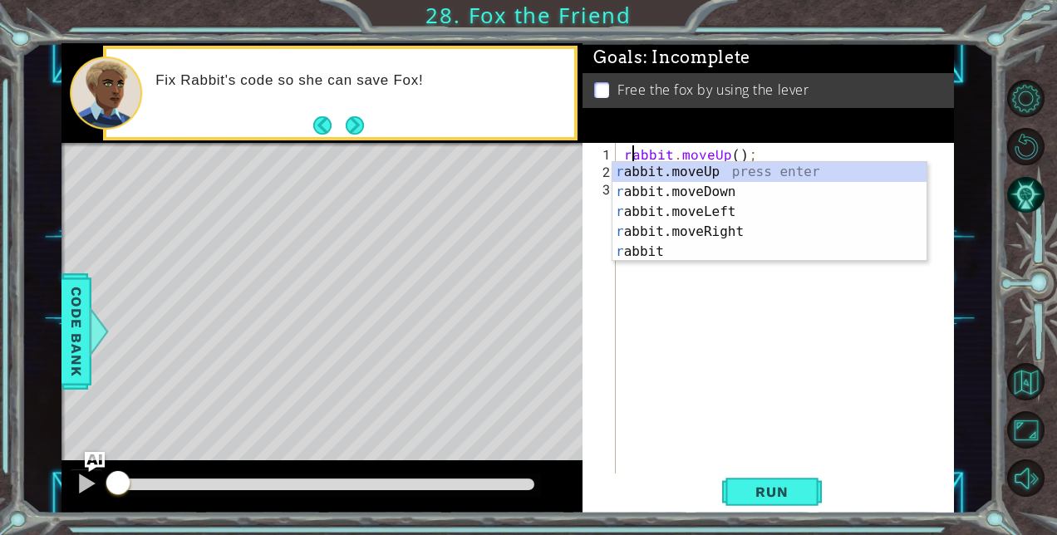
scroll to position [0, 0]
type textarea "rabbit.moveUp();"
click at [747, 494] on span "Run" at bounding box center [772, 492] width 66 height 17
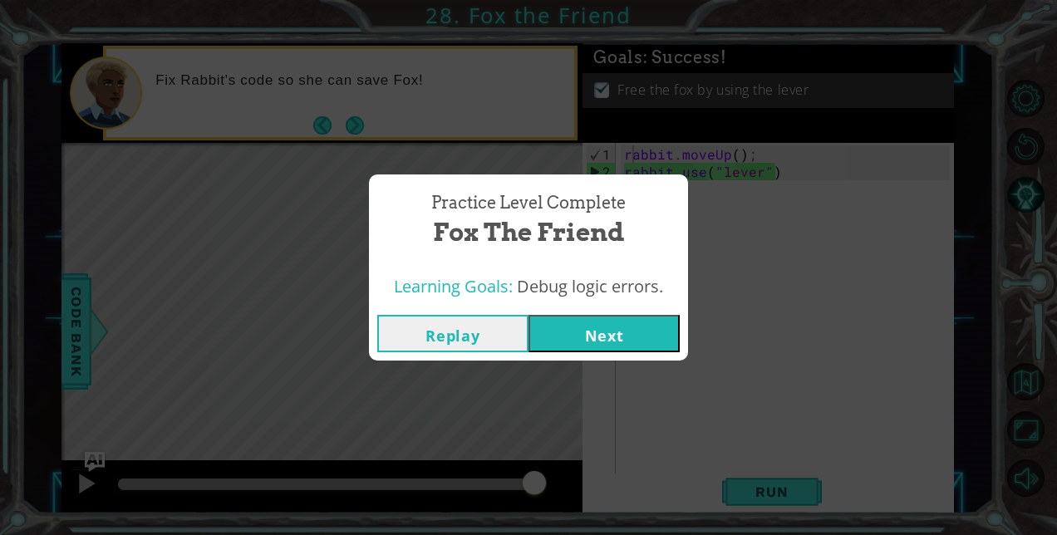
click at [604, 330] on button "Next" at bounding box center [604, 333] width 151 height 37
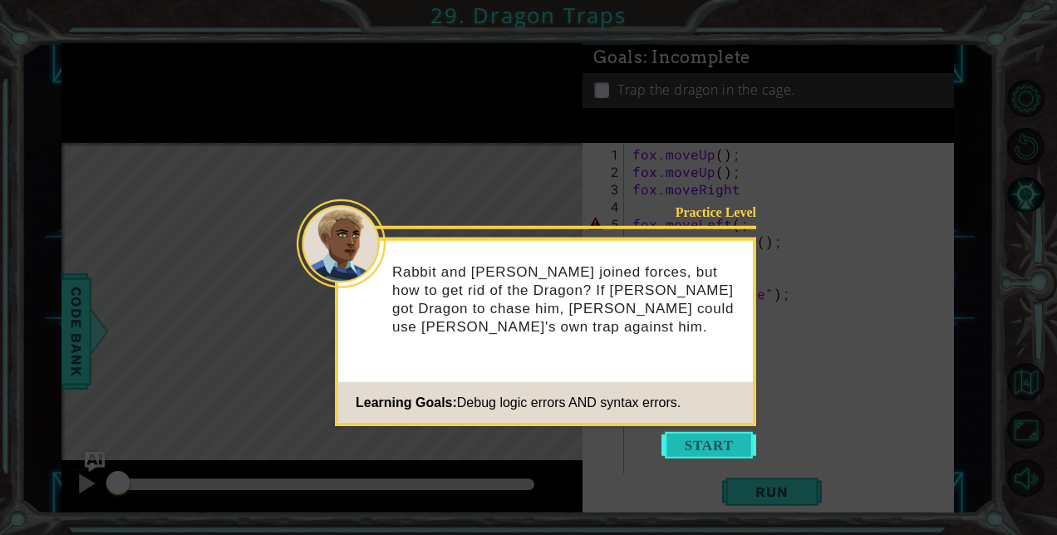
click at [699, 446] on button "Start" at bounding box center [709, 445] width 95 height 27
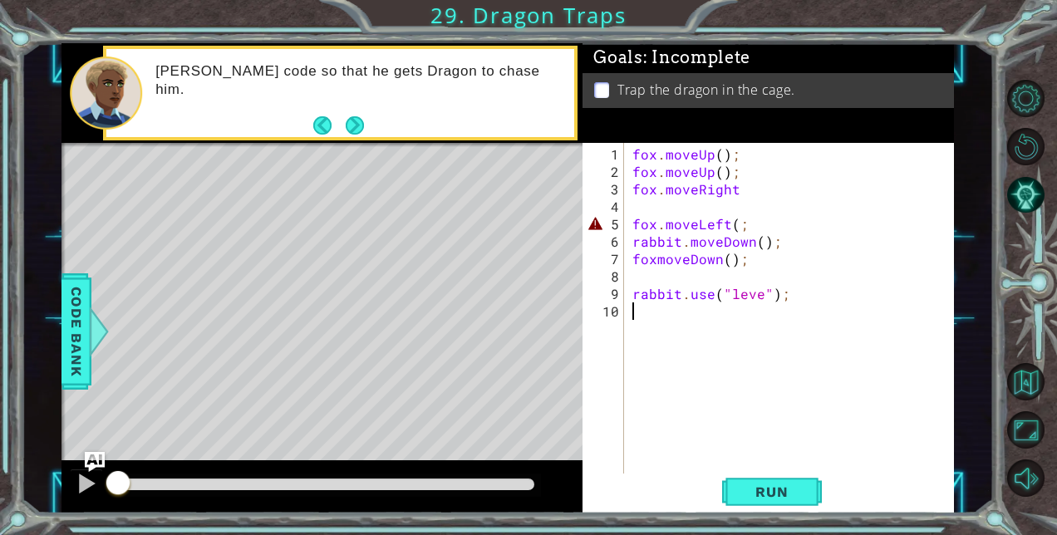
click at [695, 204] on div "fox . moveUp ( ) ; fox . moveUp ( ) ; fox . moveRight fox . moveLeft ( ; rabbit…" at bounding box center [793, 328] width 329 height 367
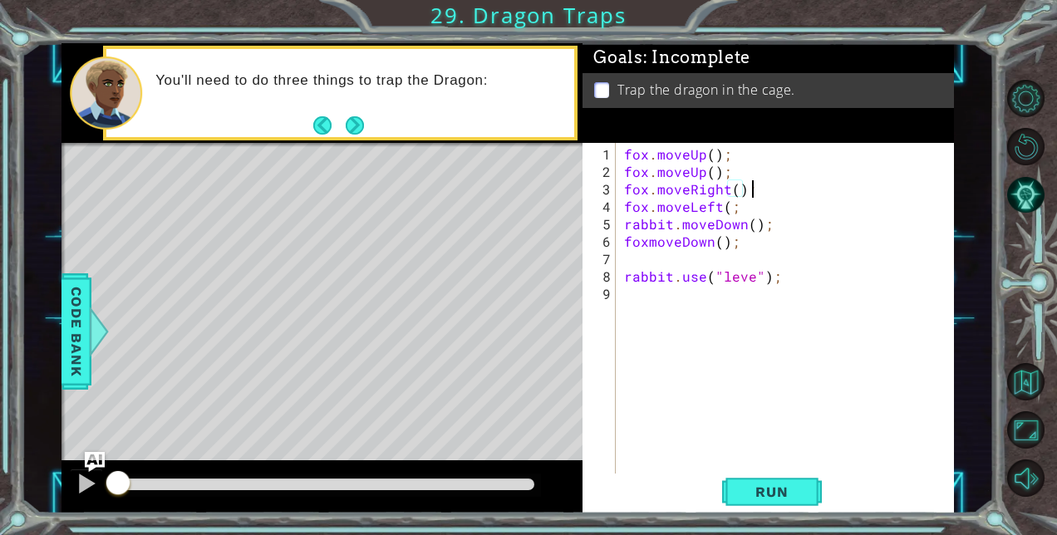
scroll to position [0, 7]
click at [726, 208] on div "fox . moveUp ( ) ; fox . moveUp ( ) ; fox . moveRight ( ) ; fox . moveLeft ( ; …" at bounding box center [789, 328] width 337 height 367
click at [750, 282] on div "fox . moveUp ( ) ; fox . moveUp ( ) ; fox . moveRight ( ) ; fox . moveLeft ( ) …" at bounding box center [789, 328] width 337 height 367
type textarea "rabbit.use("lever");"
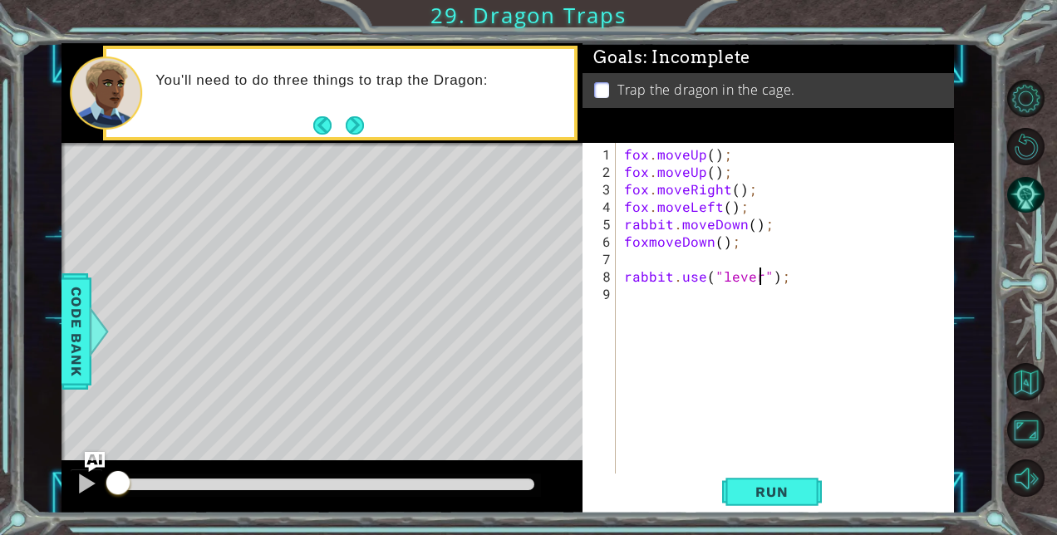
click at [689, 262] on div "fox . moveUp ( ) ; fox . moveUp ( ) ; fox . moveRight ( ) ; fox . moveLeft ( ) …" at bounding box center [789, 328] width 337 height 367
click at [649, 243] on div "fox . moveUp ( ) ; fox . moveUp ( ) ; fox . moveRight ( ) ; fox . moveLeft ( ) …" at bounding box center [789, 328] width 337 height 367
click at [751, 474] on button "Run" at bounding box center [772, 492] width 100 height 37
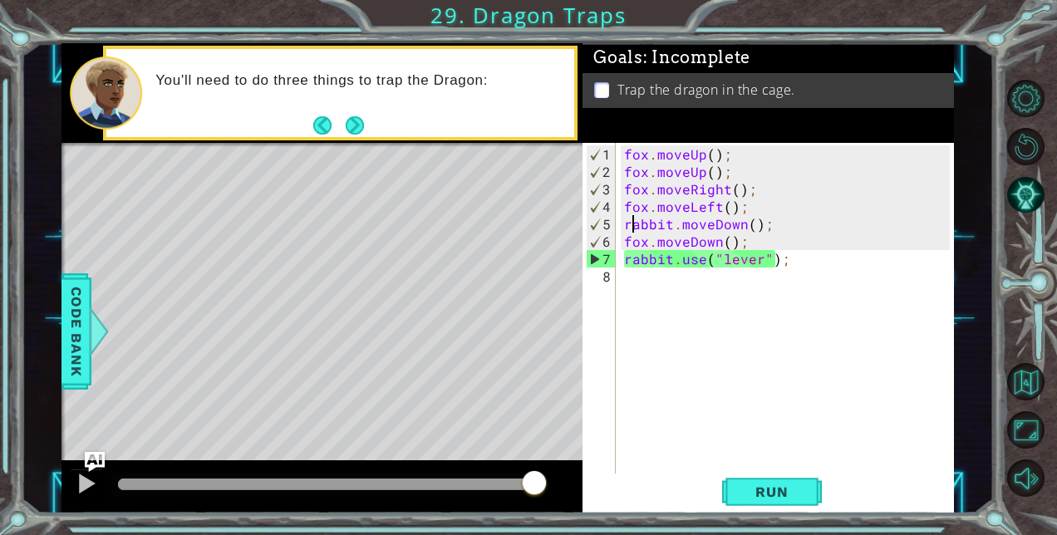
click at [629, 221] on div "fox . moveUp ( ) ; fox . moveUp ( ) ; fox . moveRight ( ) ; fox . moveLeft ( ) …" at bounding box center [789, 328] width 337 height 367
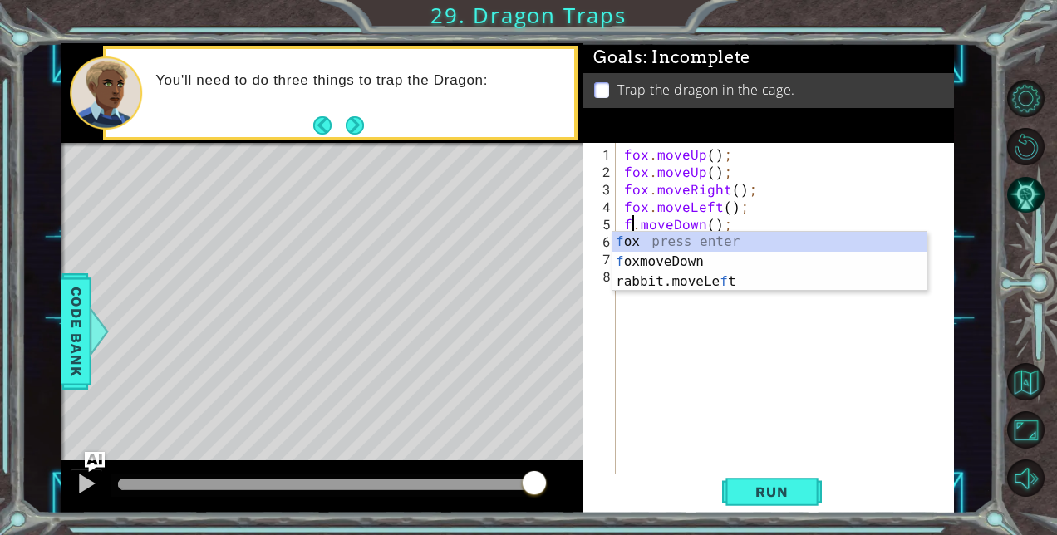
type textarea "fox.moveDown();"
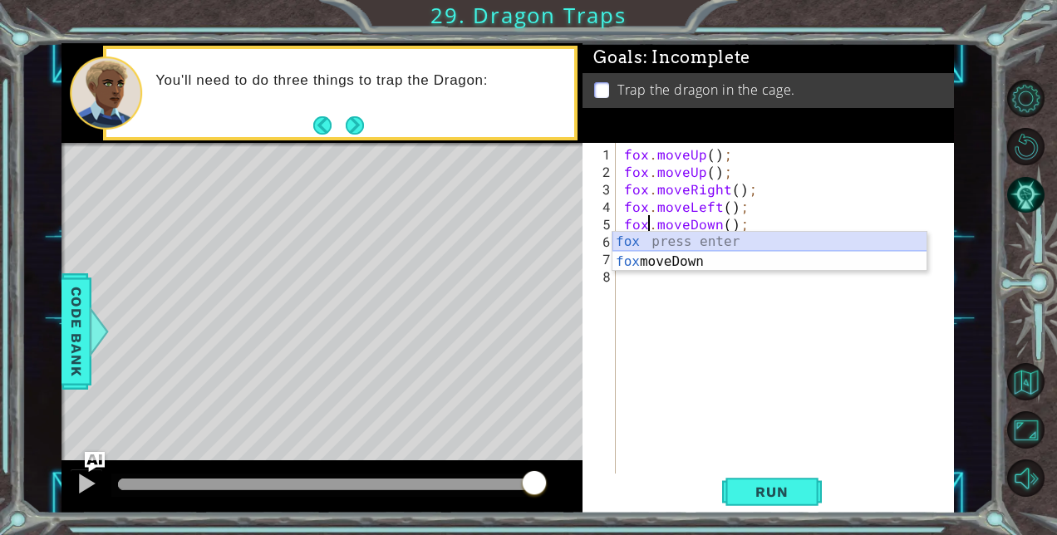
click at [630, 244] on div "fox press enter fox moveDown press enter" at bounding box center [770, 272] width 315 height 80
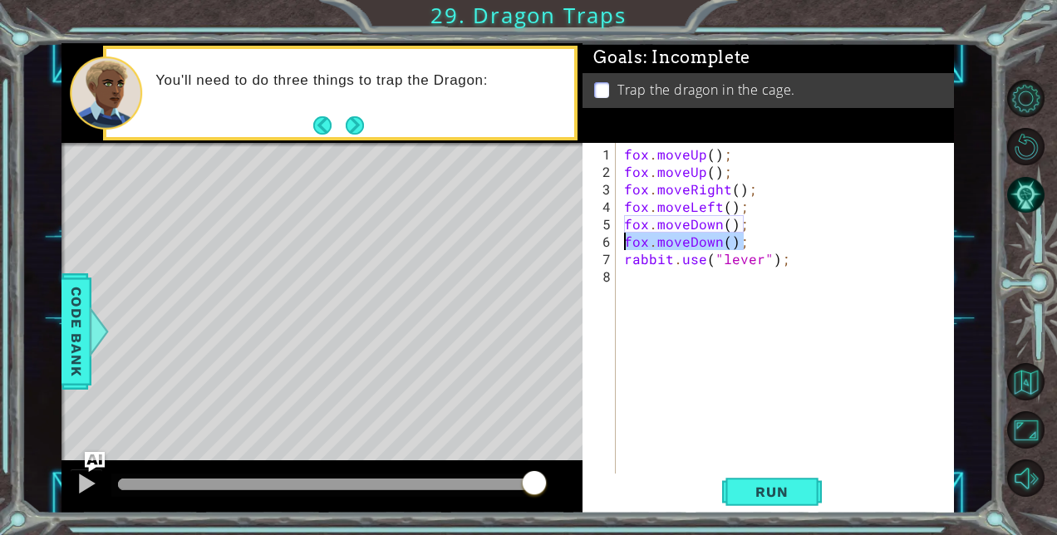
drag, startPoint x: 746, startPoint y: 239, endPoint x: 623, endPoint y: 245, distance: 122.3
click at [623, 245] on div "fox . moveUp ( ) ; fox . moveUp ( ) ; fox . moveRight ( ) ; fox . moveLeft ( ) …" at bounding box center [789, 328] width 337 height 367
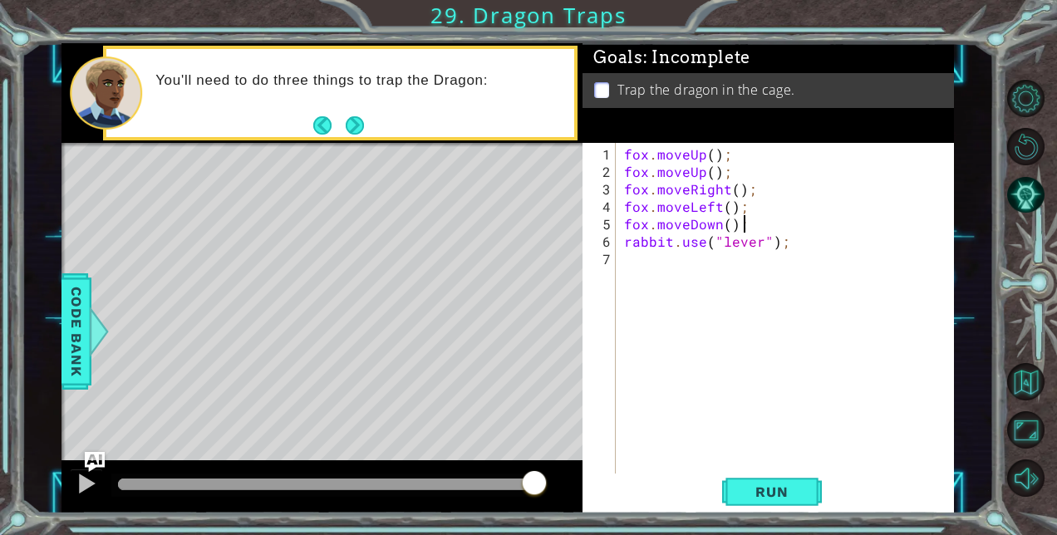
click at [730, 225] on div "fox . moveUp ( ) ; fox . moveUp ( ) ; fox . moveRight ( ) ; fox . moveLeft ( ) …" at bounding box center [789, 328] width 337 height 367
type textarea "fox.moveDown(2);"
click at [757, 492] on span "Run" at bounding box center [772, 492] width 66 height 17
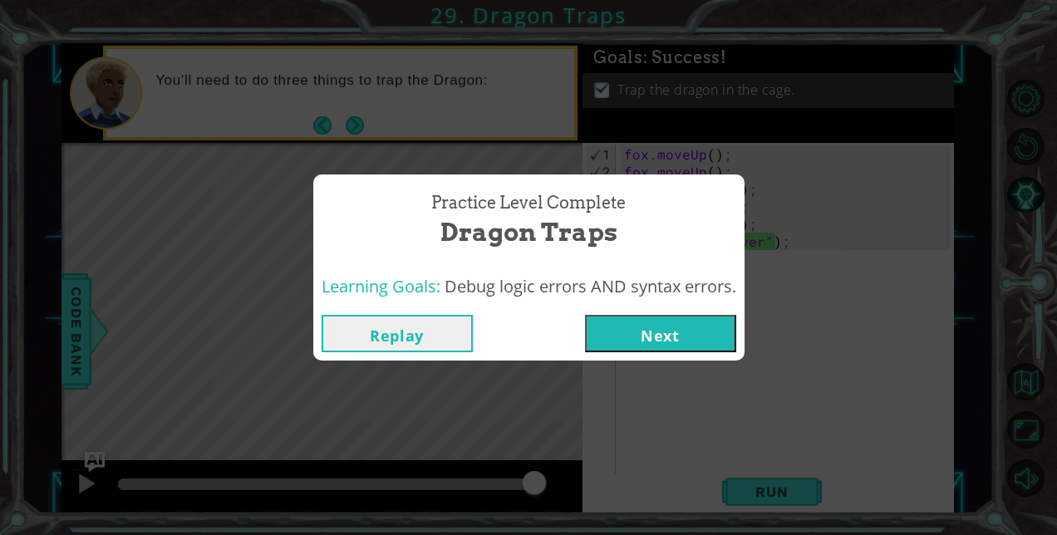
click at [663, 332] on button "Next" at bounding box center [660, 333] width 151 height 37
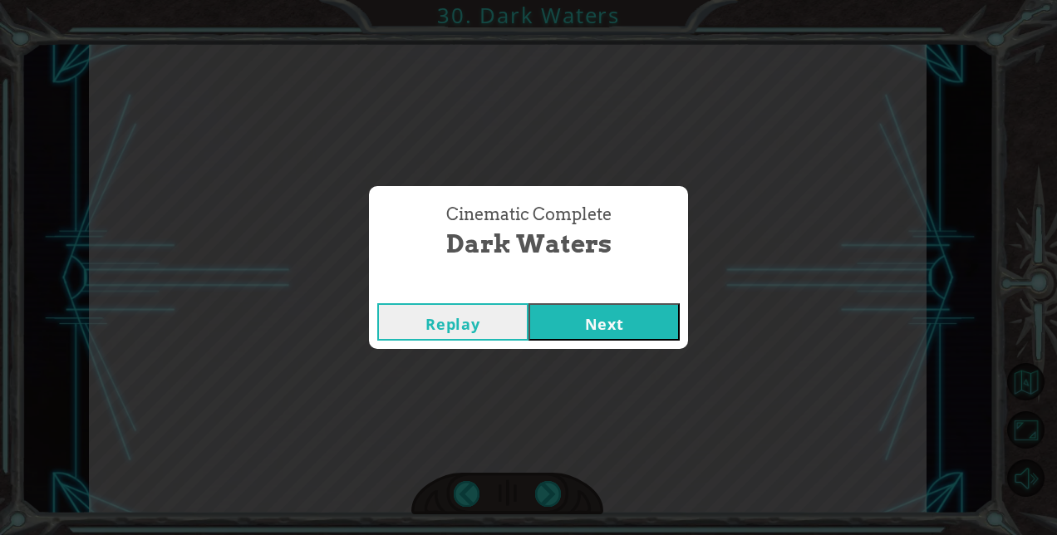
click at [618, 318] on button "Next" at bounding box center [604, 321] width 151 height 37
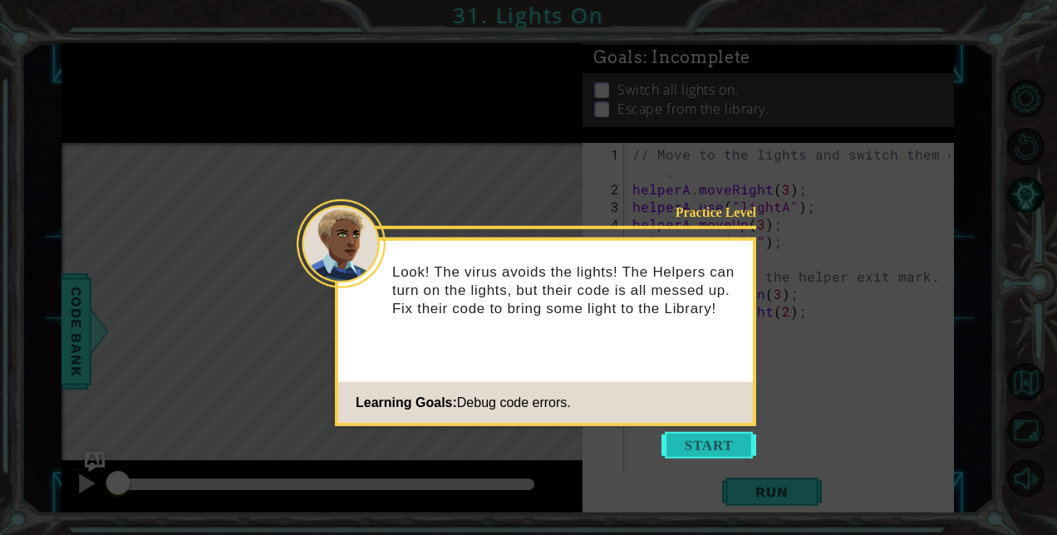
click at [700, 440] on button "Start" at bounding box center [709, 445] width 95 height 27
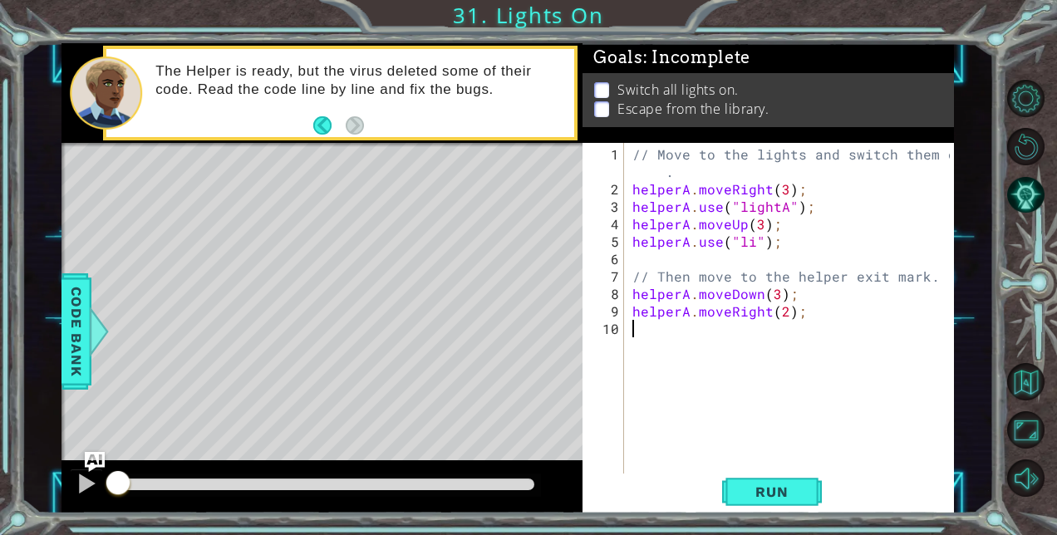
click at [750, 244] on div "// Move to the lights and switch them on . helperA . moveRight ( 3 ) ; helperA …" at bounding box center [793, 337] width 329 height 384
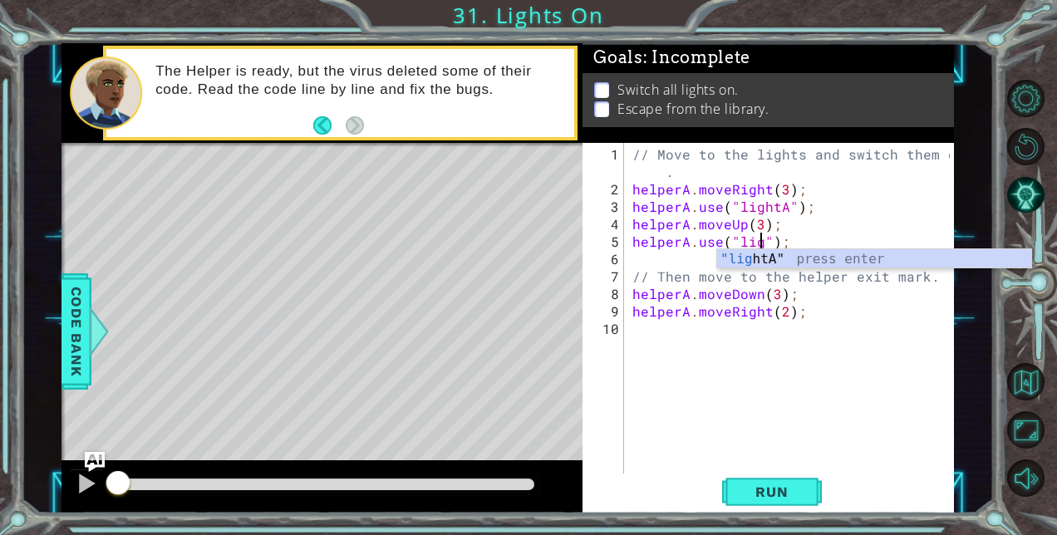
scroll to position [0, 8]
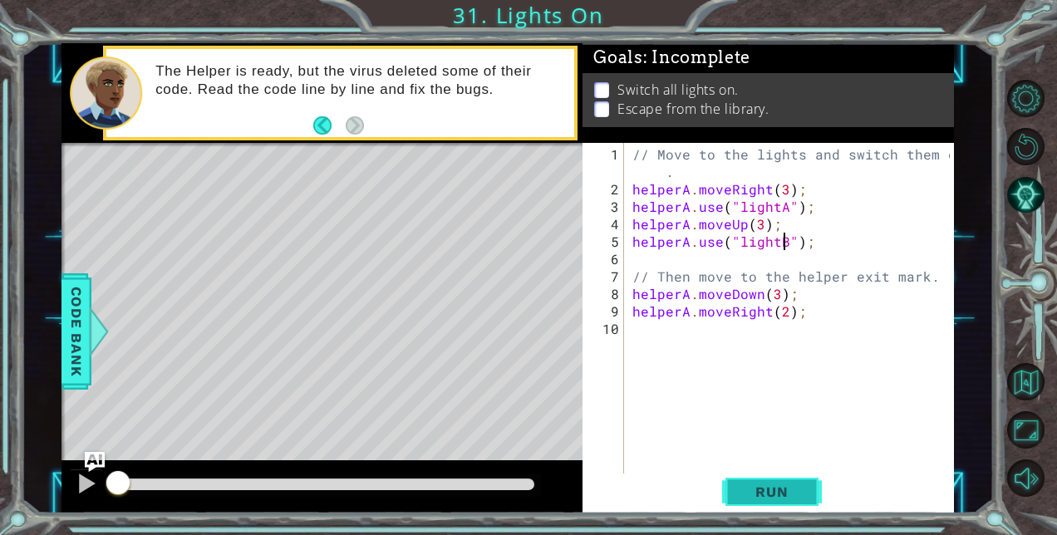
click at [770, 489] on span "Run" at bounding box center [772, 492] width 66 height 17
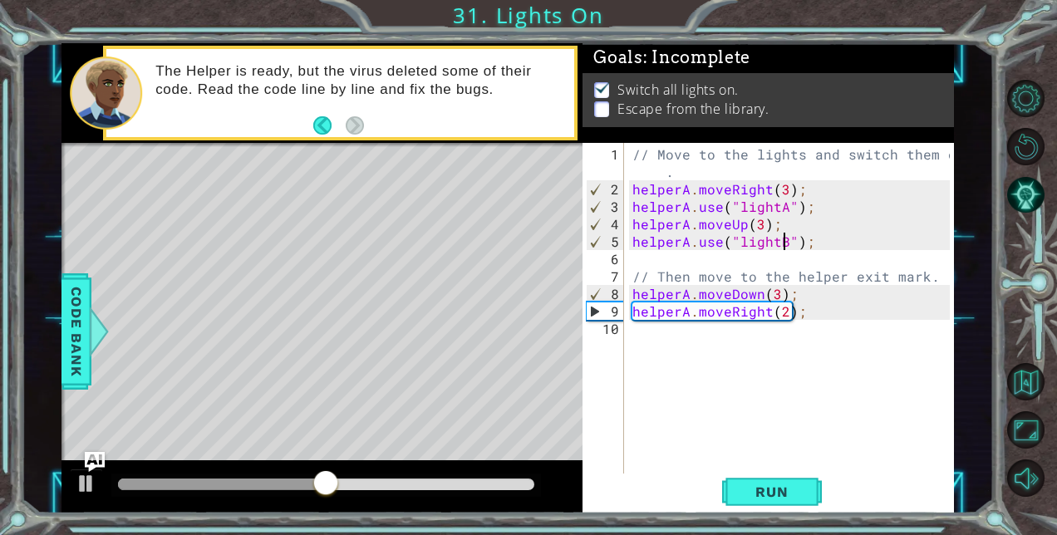
click at [765, 296] on div "// Move to the lights and switch them on . helperA . moveRight ( 3 ) ; helperA …" at bounding box center [793, 337] width 329 height 384
type textarea "helperA.moveDown();"
click at [761, 490] on span "Run" at bounding box center [772, 492] width 66 height 17
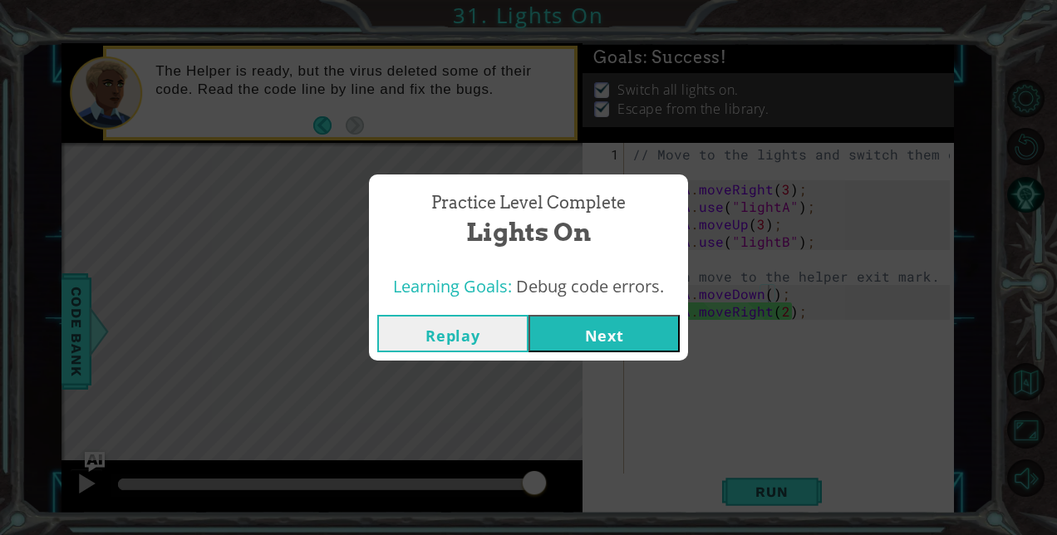
click at [646, 334] on button "Next" at bounding box center [604, 333] width 151 height 37
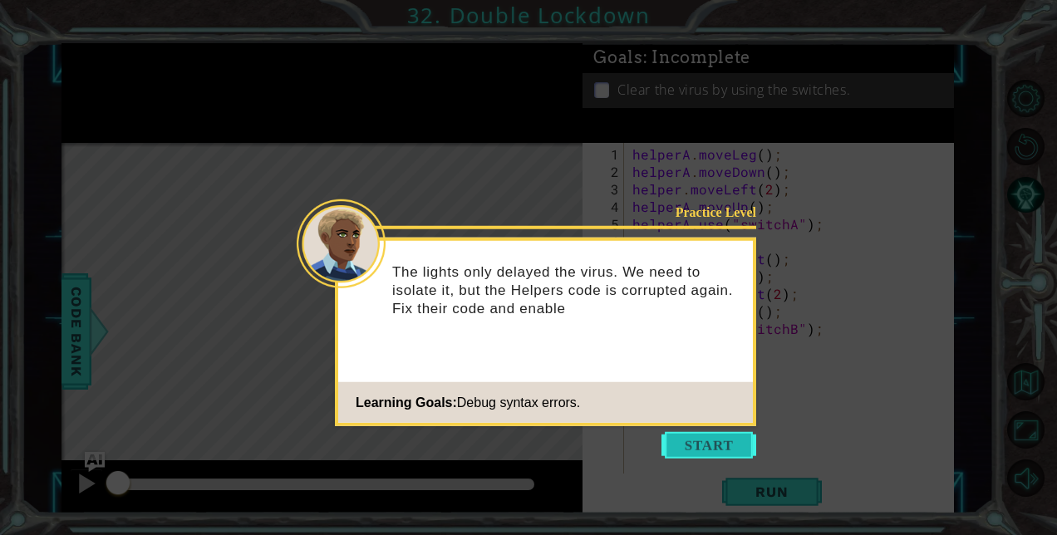
click at [697, 442] on button "Start" at bounding box center [709, 445] width 95 height 27
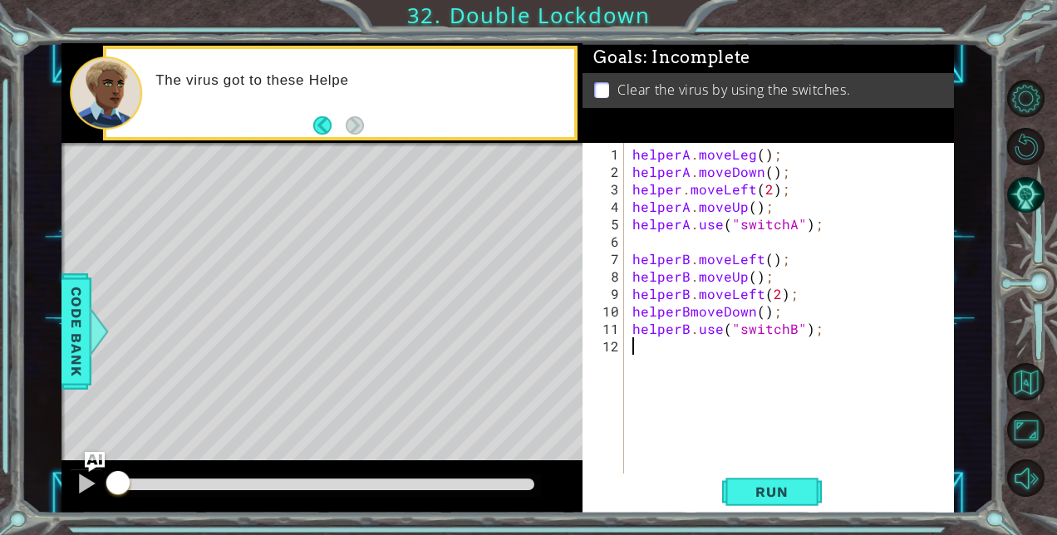
click at [741, 146] on div "helperA . moveLeg ( ) ; helperA . moveDown ( ) ; helper . moveLeft ( 2 ) ; help…" at bounding box center [793, 328] width 329 height 367
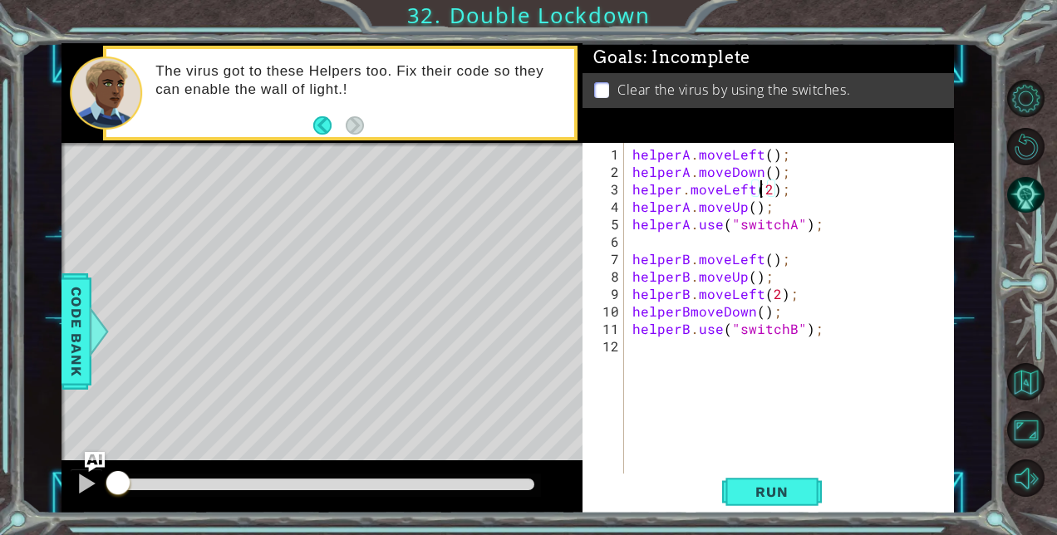
scroll to position [0, 7]
type textarea "helperA.use("switchA");"
click at [691, 311] on div "helperA . moveLeft ( ) ; helperA . moveDown ( ) ; helper . moveLeft ( 2 ) ; hel…" at bounding box center [793, 328] width 329 height 367
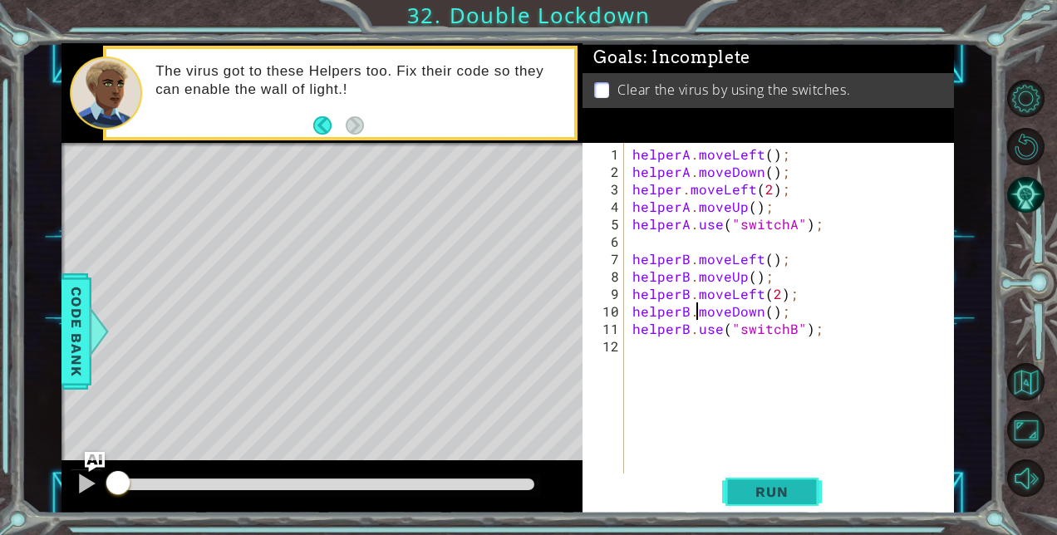
click at [764, 493] on span "Run" at bounding box center [772, 492] width 66 height 17
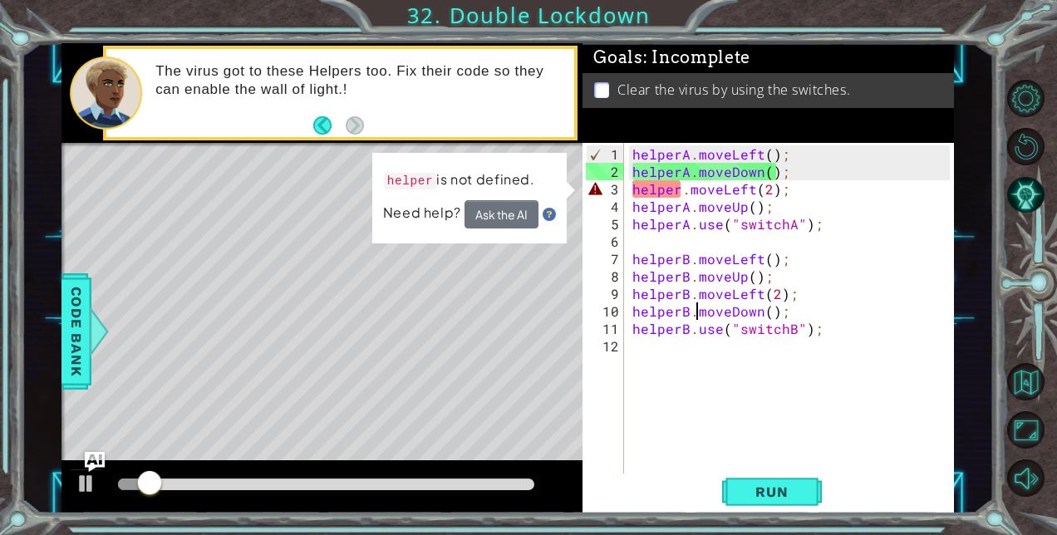
click at [682, 193] on div "helperA . moveLeft ( ) ; helperA . moveDown ( ) ; helper . moveLeft ( 2 ) ; hel…" at bounding box center [793, 328] width 329 height 367
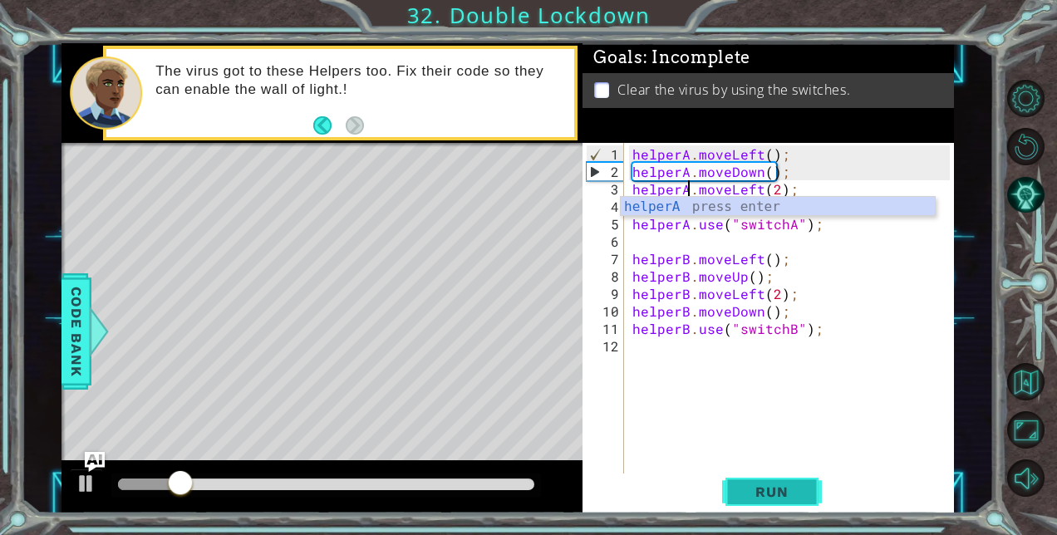
type textarea "helperA.moveLeft(2);"
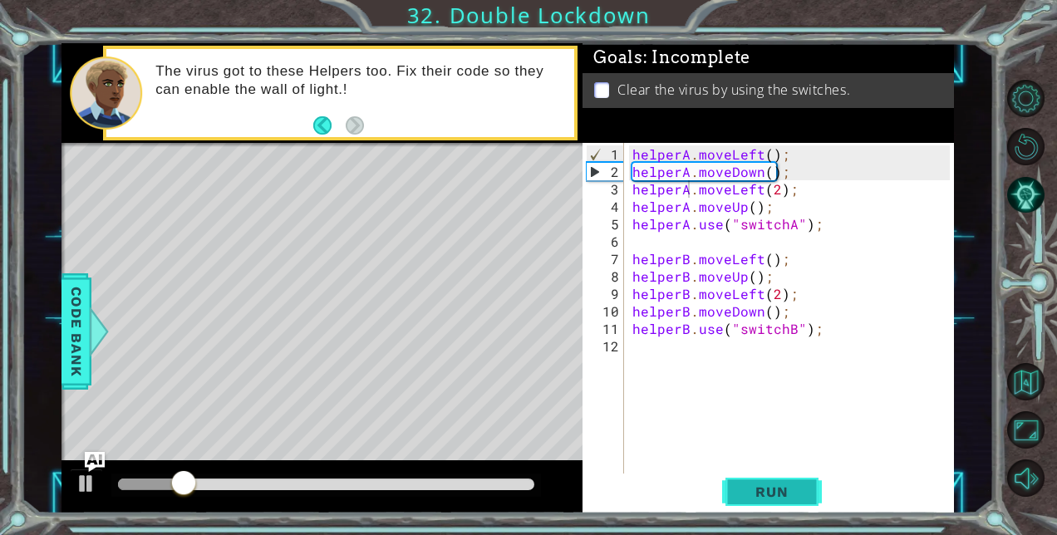
click at [763, 497] on span "Run" at bounding box center [772, 492] width 66 height 17
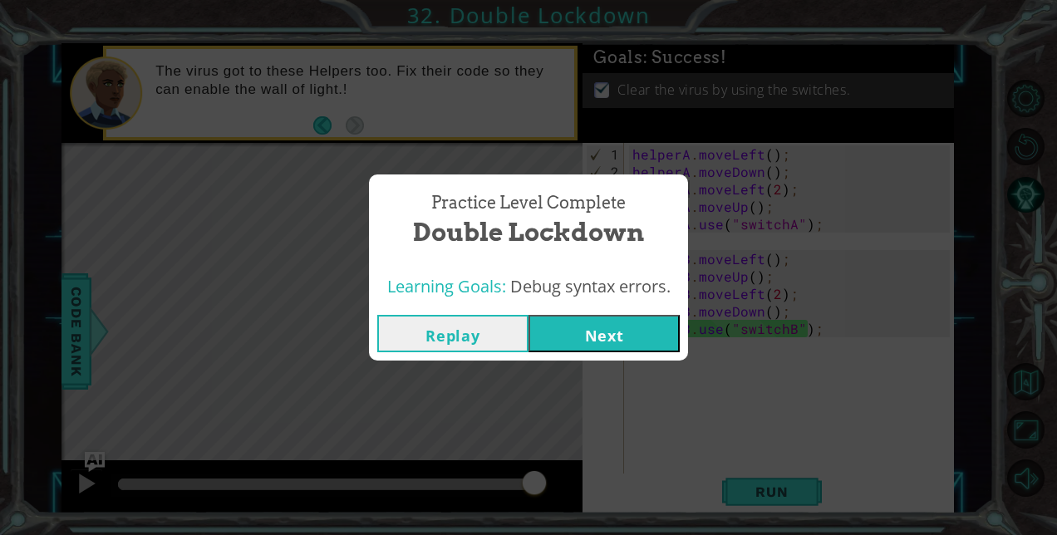
click at [629, 329] on button "Next" at bounding box center [604, 333] width 151 height 37
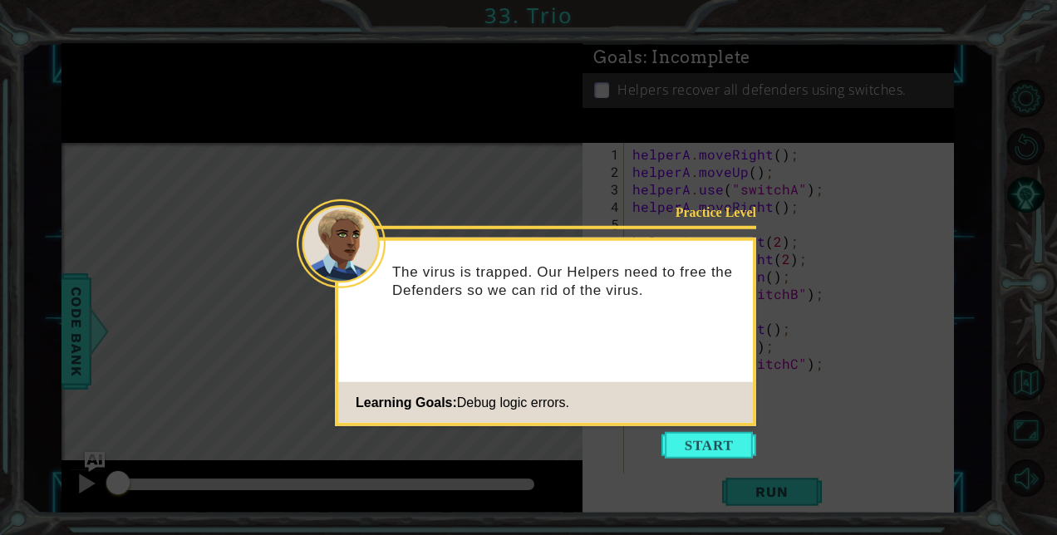
click at [702, 449] on button "Start" at bounding box center [709, 445] width 95 height 27
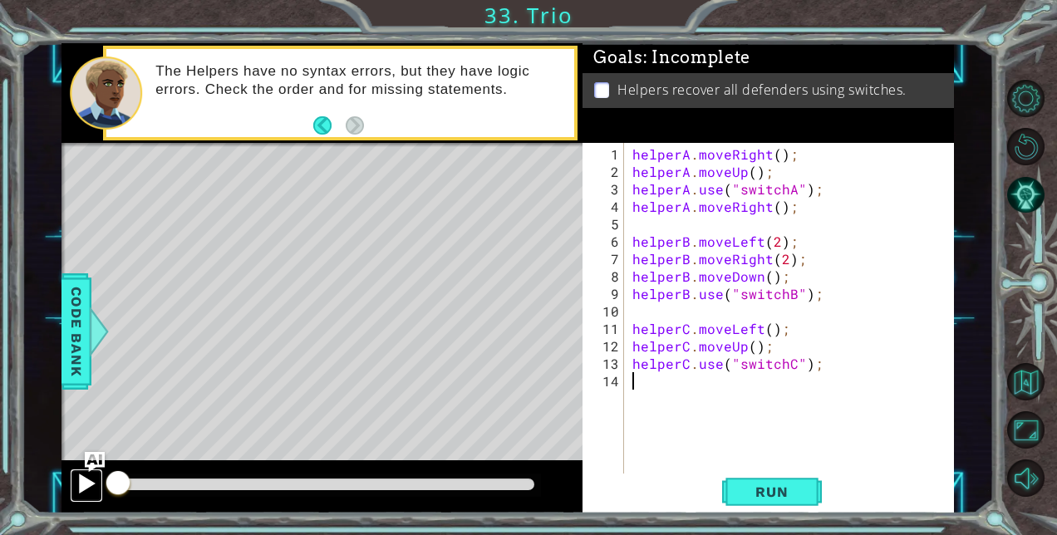
click at [77, 486] on div at bounding box center [87, 484] width 22 height 22
click at [83, 485] on div at bounding box center [87, 484] width 22 height 22
click at [635, 207] on div "helperA . moveRight ( ) ; helperA . moveUp ( ) ; helperA . use ( "switchA" ) ; …" at bounding box center [793, 328] width 329 height 367
type textarea "helperA.moveRight();"
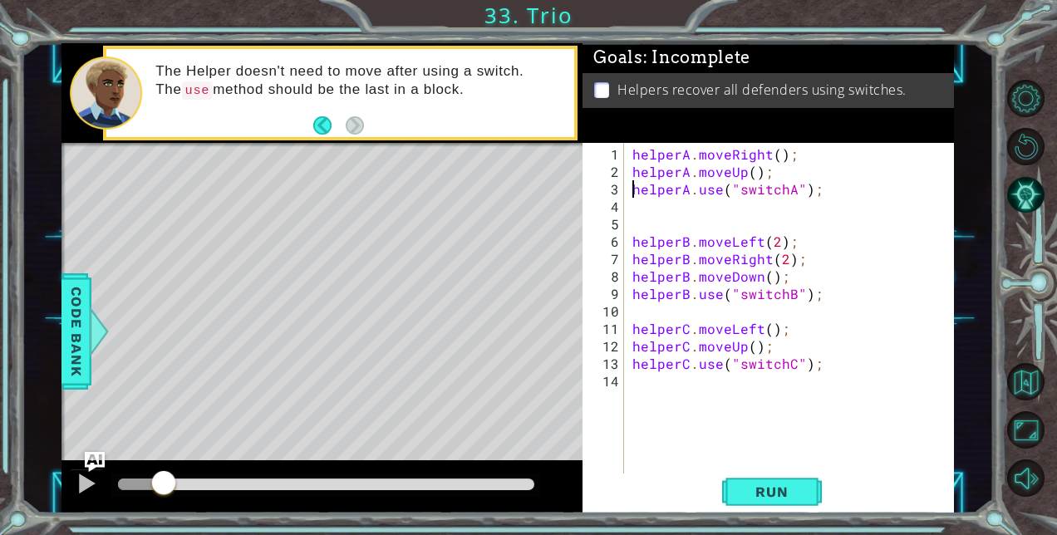
paste textarea "helperA.moveRight();"
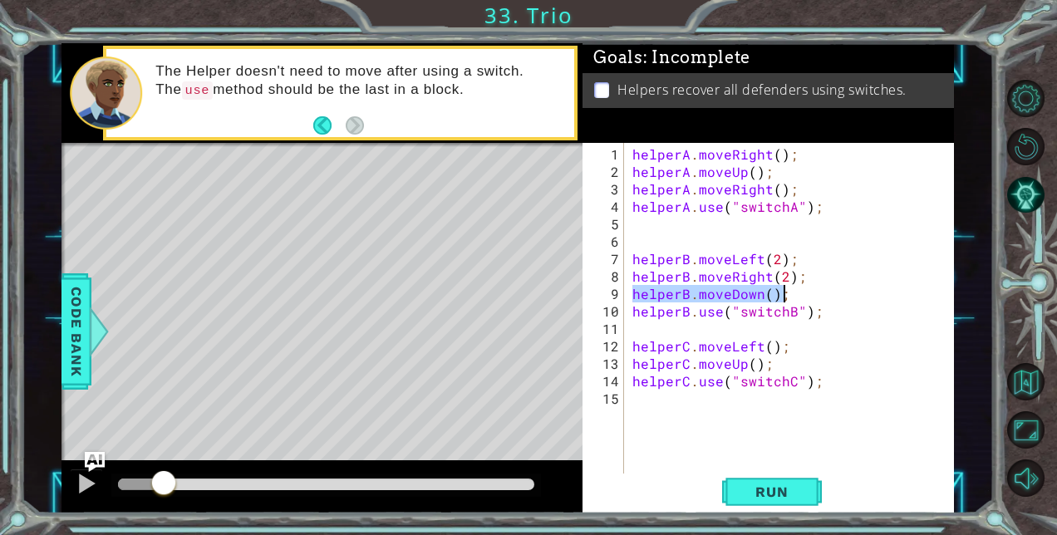
drag, startPoint x: 634, startPoint y: 296, endPoint x: 801, endPoint y: 291, distance: 167.1
click at [801, 291] on div "helperA . moveRight ( ) ; helperA . moveUp ( ) ; helperA . moveRight ( ) ; help…" at bounding box center [793, 328] width 329 height 367
type textarea "helperB.moveDown();"
click at [633, 280] on div "helperA . moveRight ( ) ; helperA . moveUp ( ) ; helperA . moveRight ( ) ; help…" at bounding box center [793, 328] width 329 height 367
type textarea "helperB.moveRight(2);"
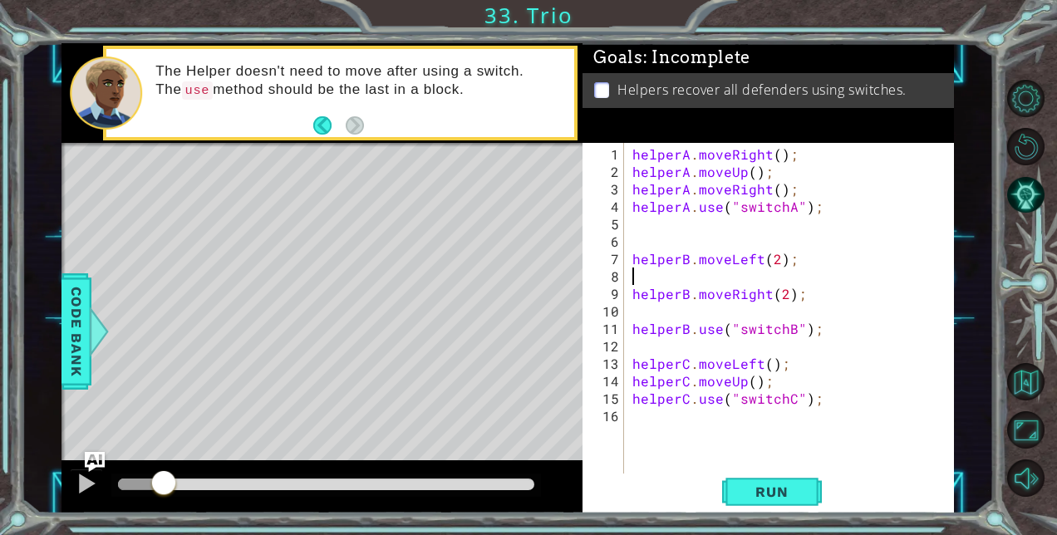
paste textarea "helperB.moveDown();"
type textarea "helperB.moveDown();"
click at [643, 310] on div "helperA . moveRight ( ) ; helperA . moveUp ( ) ; helperA . moveRight ( ) ; help…" at bounding box center [793, 328] width 329 height 367
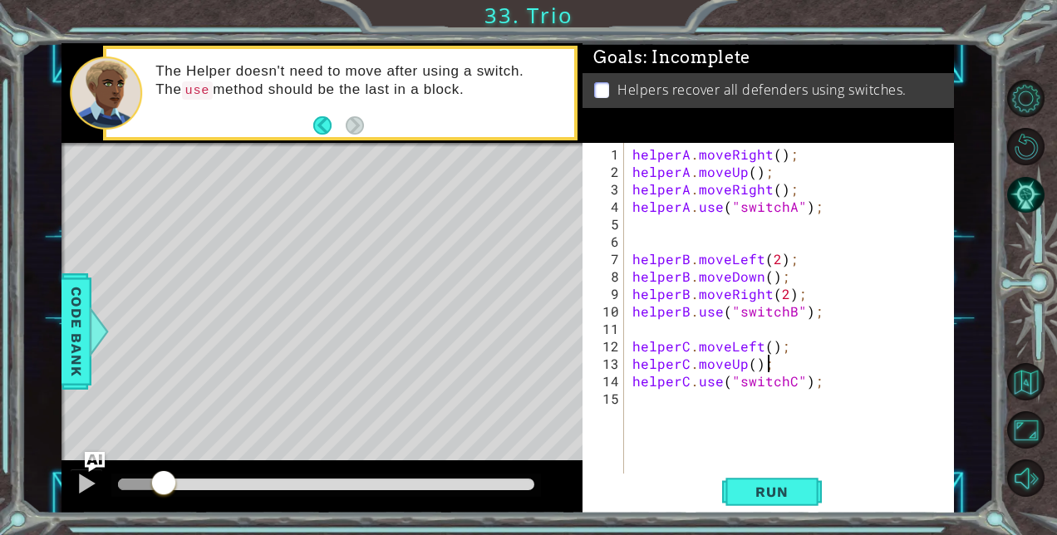
click at [776, 364] on div "helperA . moveRight ( ) ; helperA . moveUp ( ) ; helperA . moveRight ( ) ; help…" at bounding box center [793, 328] width 329 height 367
type textarea "helperC.moveUp();"
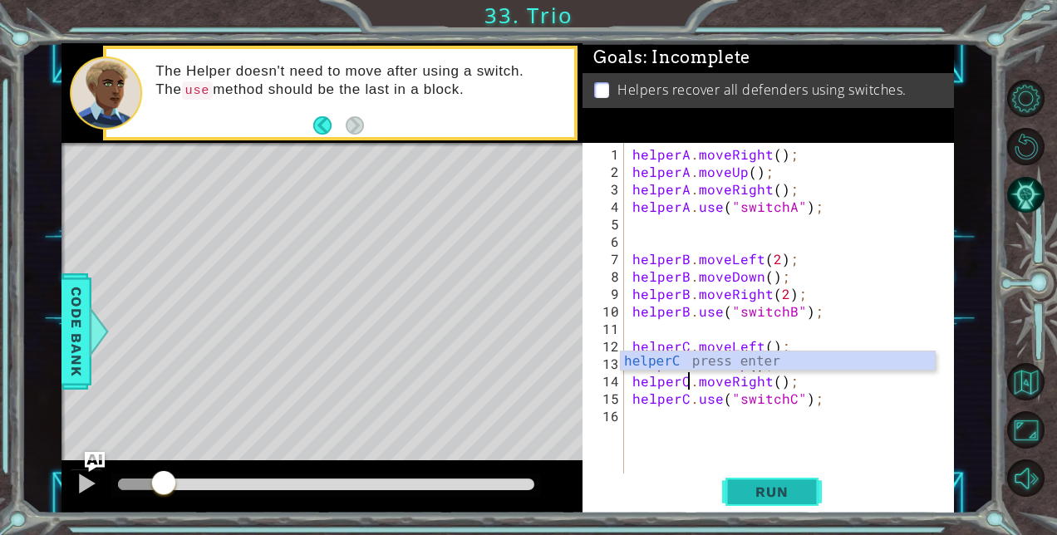
type textarea "helperC.moveRight();"
click at [774, 492] on span "Run" at bounding box center [772, 492] width 66 height 17
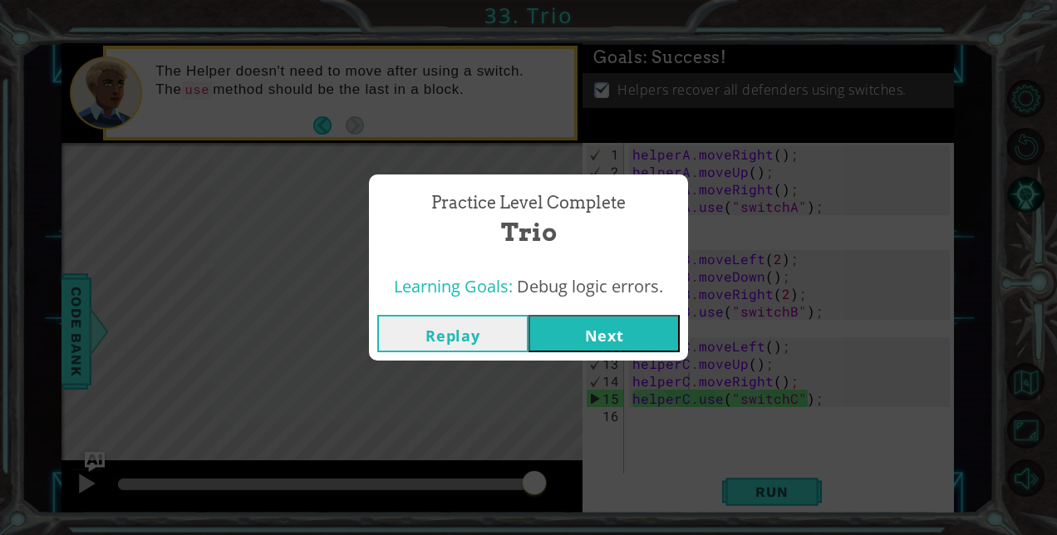
click at [632, 337] on button "Next" at bounding box center [604, 333] width 151 height 37
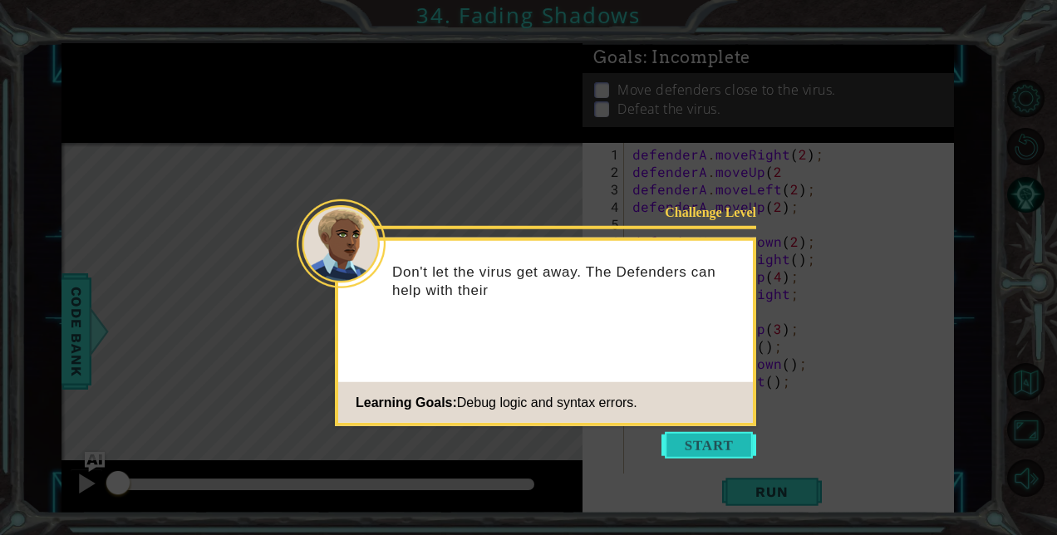
click at [721, 451] on button "Start" at bounding box center [709, 445] width 95 height 27
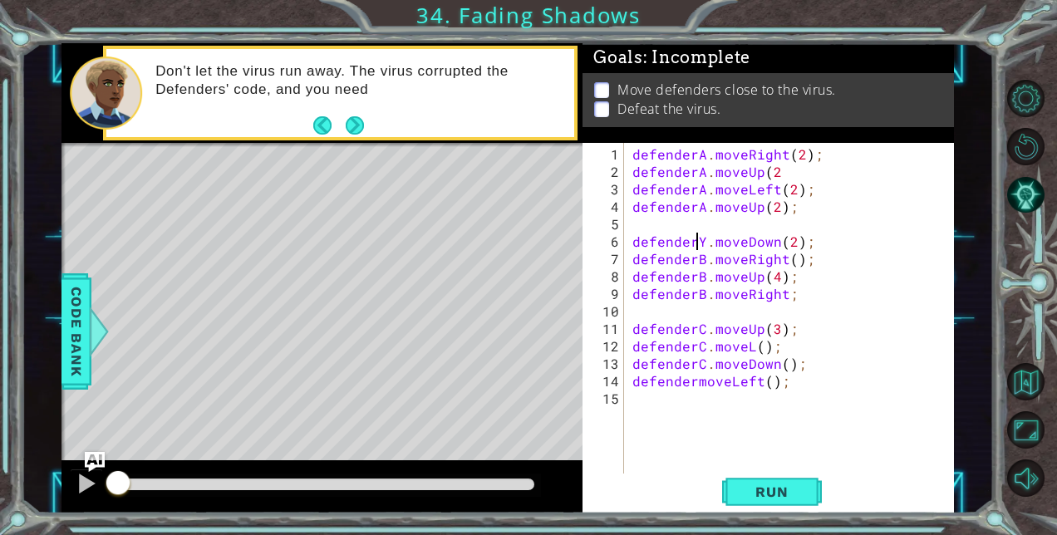
click at [699, 244] on div "defenderA . moveRight ( 2 ) ; defenderA . moveUp ( 2 defenderA . moveLeft ( 2 )…" at bounding box center [793, 328] width 329 height 367
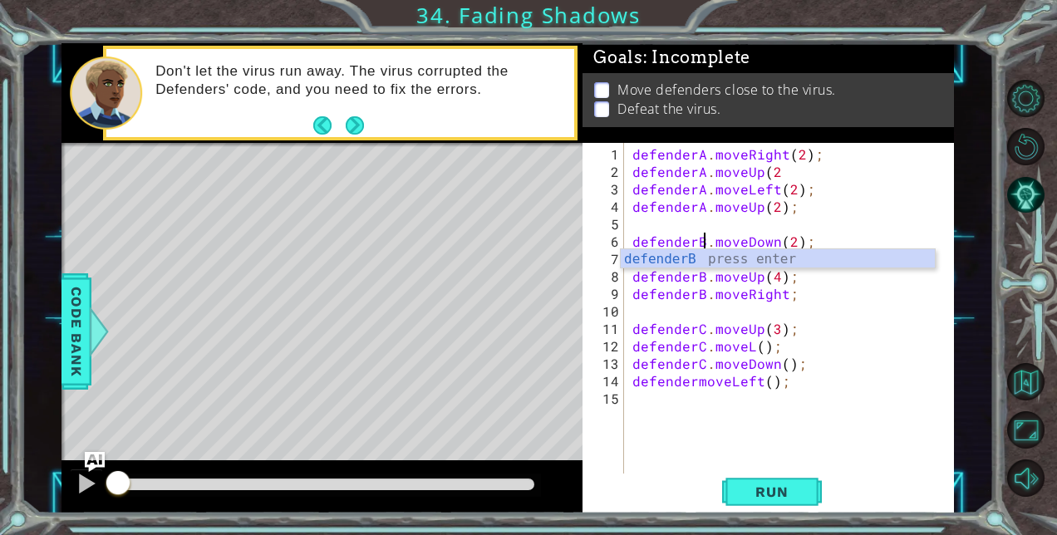
click at [695, 382] on div "defenderA . moveRight ( 2 ) ; defenderA . moveUp ( 2 defenderA . moveLeft ( 2 )…" at bounding box center [793, 328] width 329 height 367
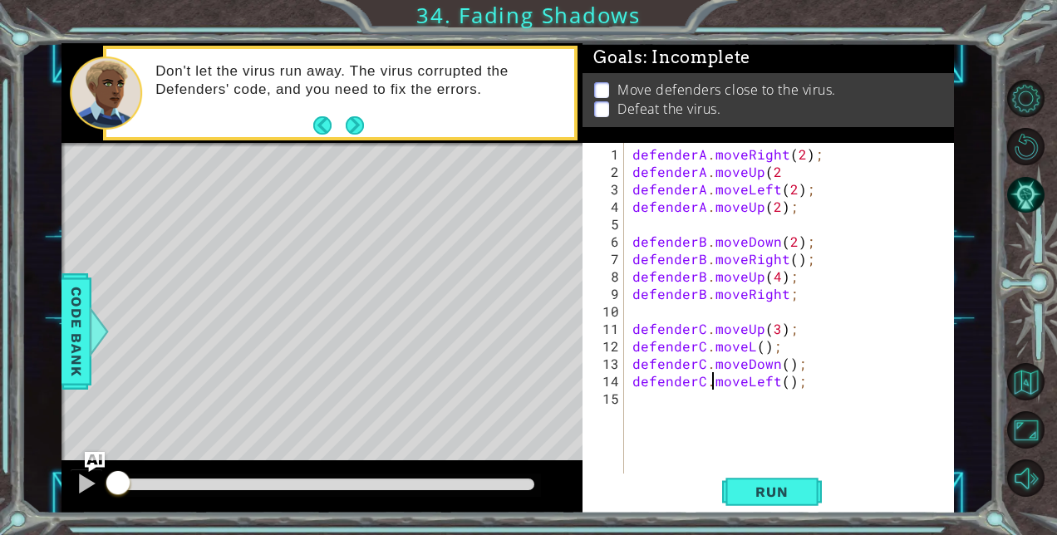
scroll to position [0, 5]
click at [748, 349] on div "defenderA . moveRight ( 2 ) ; defenderA . moveUp ( 2 defenderA . moveLeft ( 2 )…" at bounding box center [793, 328] width 329 height 367
click at [785, 296] on div "defenderA . moveRight ( 2 ) ; defenderA . moveUp ( 2 defenderA . moveLeft ( 2 )…" at bounding box center [793, 328] width 329 height 367
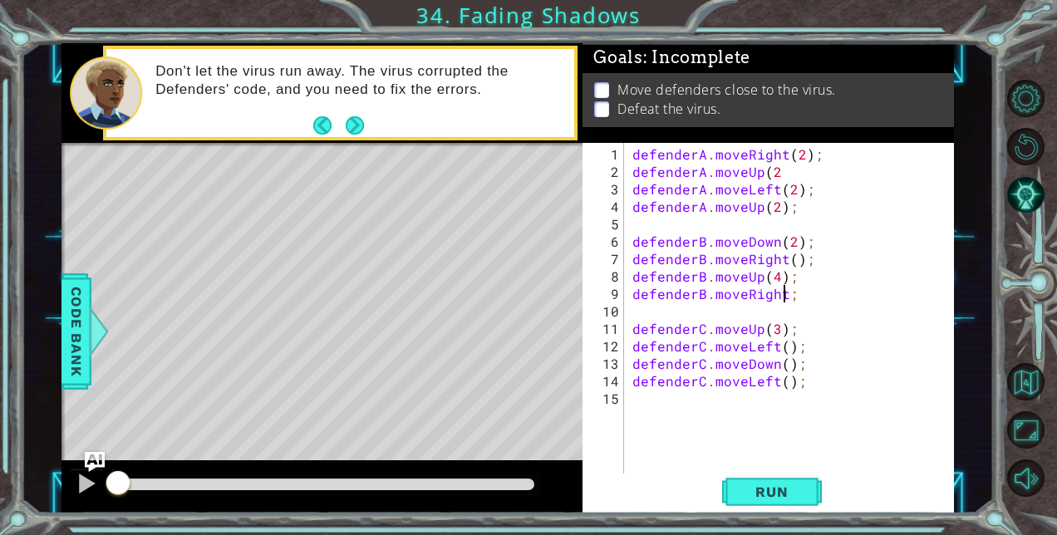
scroll to position [0, 10]
click at [782, 176] on div "defenderA . moveRight ( 2 ) ; defenderA . moveUp ( 2 defenderA . moveLeft ( 2 )…" at bounding box center [793, 328] width 329 height 367
type textarea "defenderA.moveUp(2);"
click at [771, 493] on span "Run" at bounding box center [772, 492] width 66 height 17
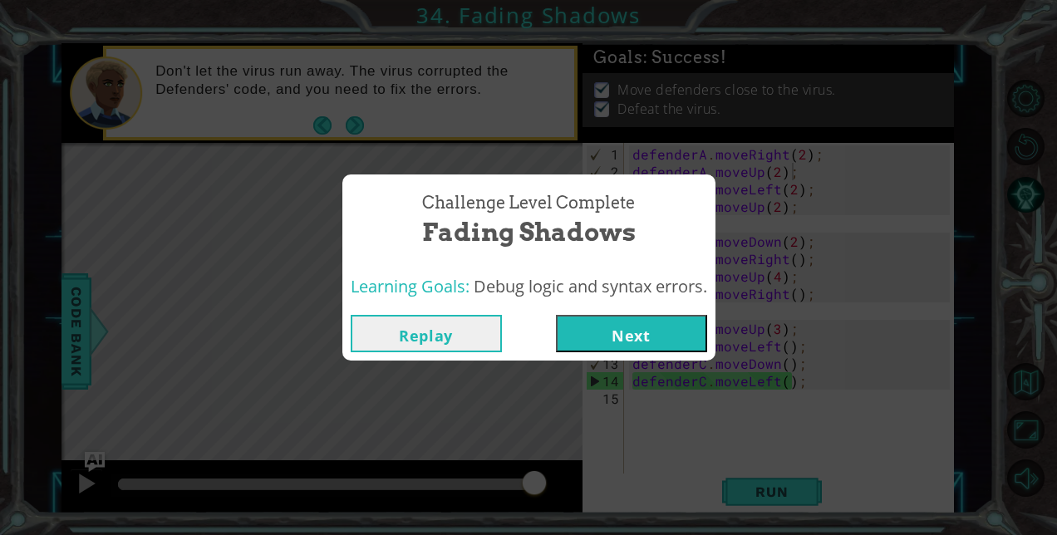
click at [645, 335] on button "Next" at bounding box center [631, 333] width 151 height 37
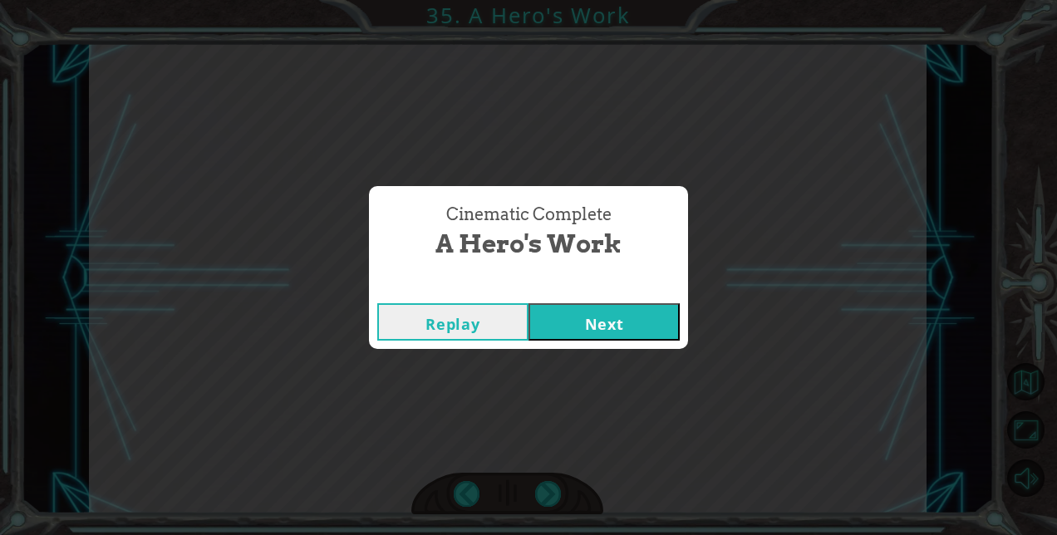
click at [623, 321] on button "Next" at bounding box center [604, 321] width 151 height 37
click at [593, 330] on button "Next" at bounding box center [604, 321] width 151 height 37
click at [609, 332] on button "Next" at bounding box center [604, 321] width 151 height 37
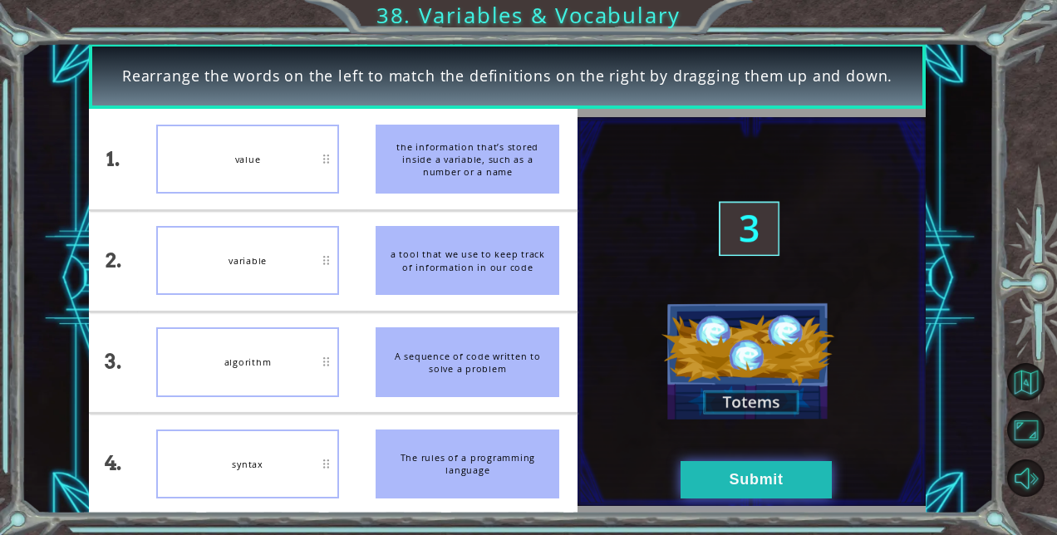
click at [719, 484] on button "Submit" at bounding box center [756, 479] width 151 height 37
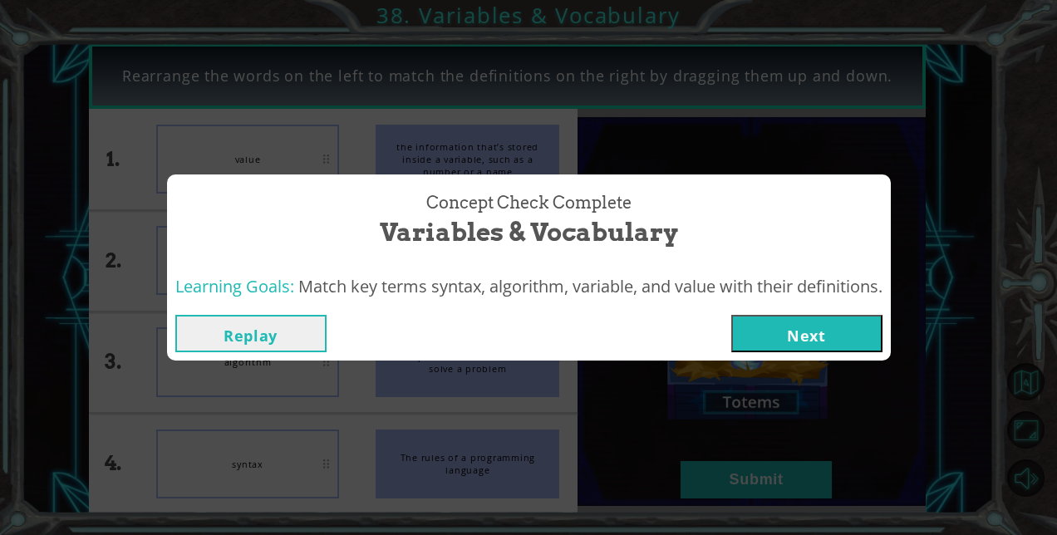
click at [818, 332] on button "Next" at bounding box center [806, 333] width 151 height 37
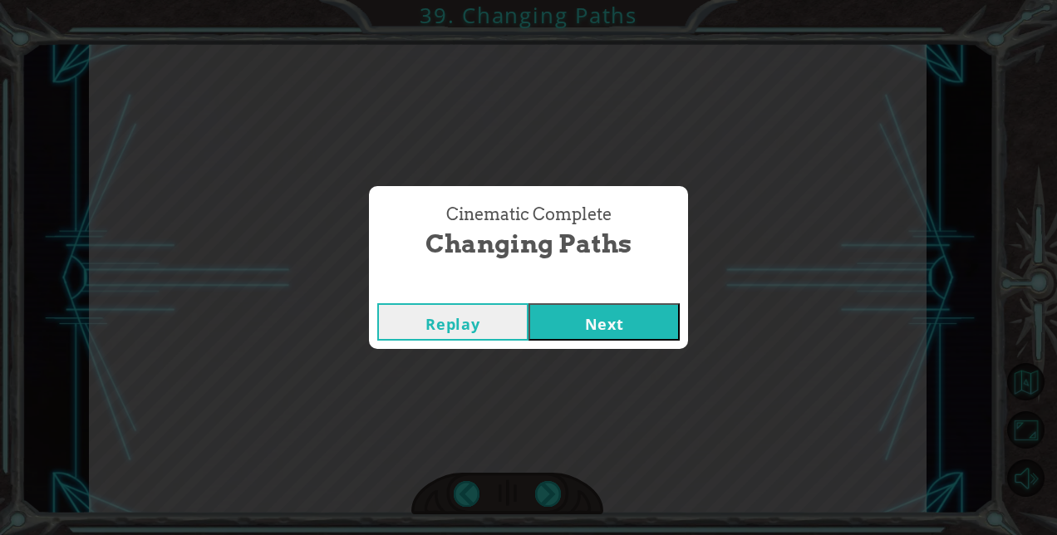
click at [607, 311] on button "Next" at bounding box center [604, 321] width 151 height 37
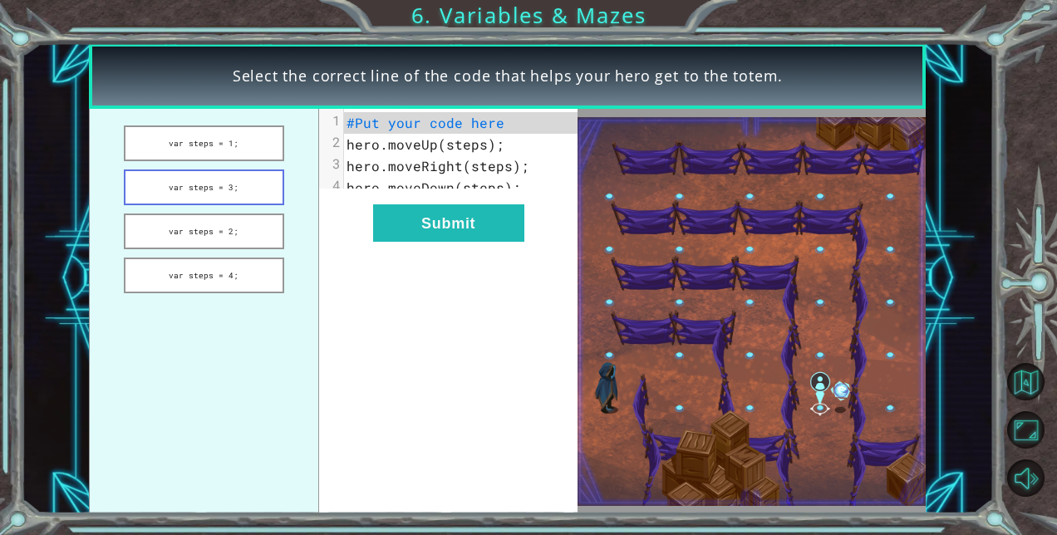
click at [174, 189] on button "var steps = 3;" at bounding box center [204, 188] width 160 height 36
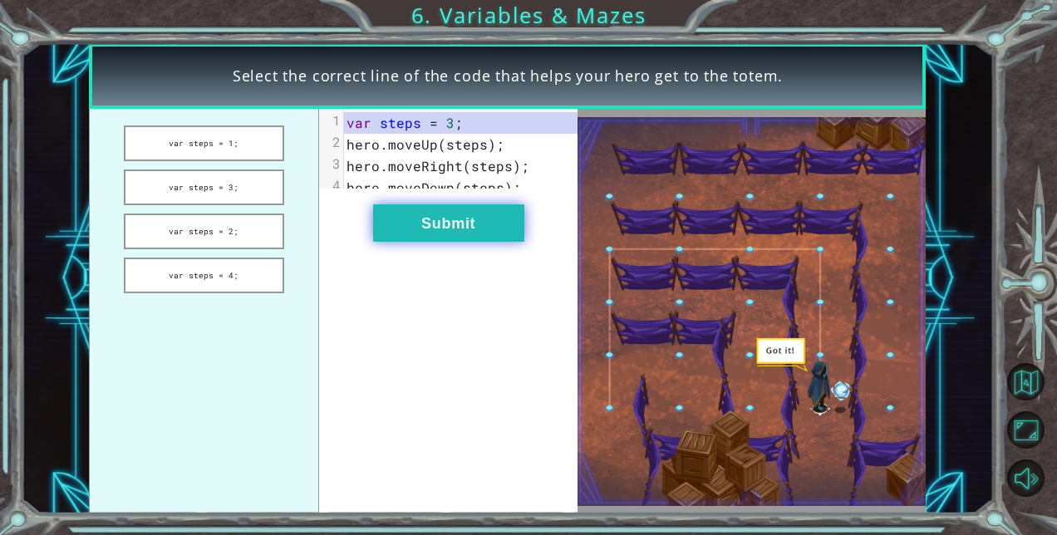
click at [469, 242] on button "Submit" at bounding box center [448, 222] width 151 height 37
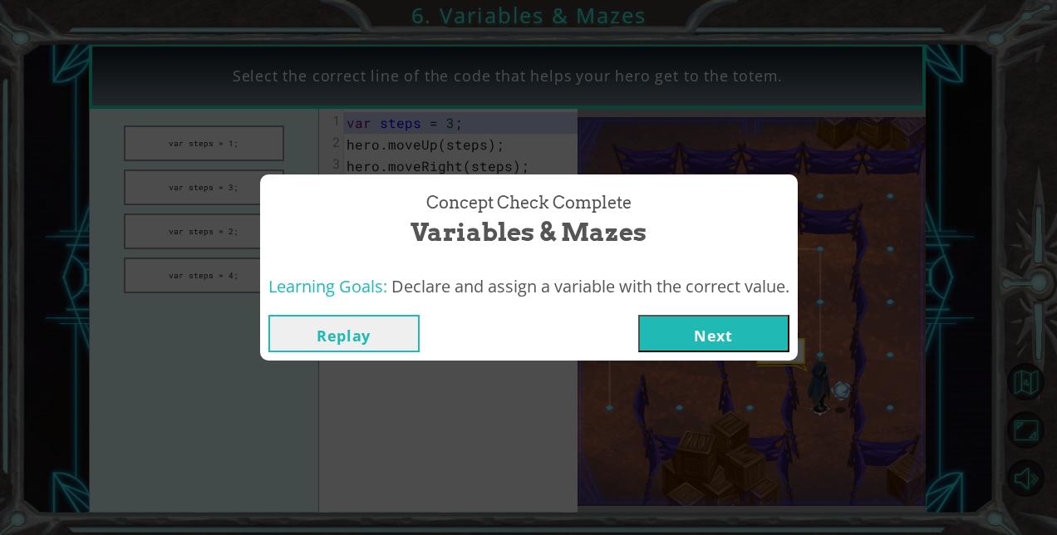
click at [668, 327] on button "Next" at bounding box center [713, 333] width 151 height 37
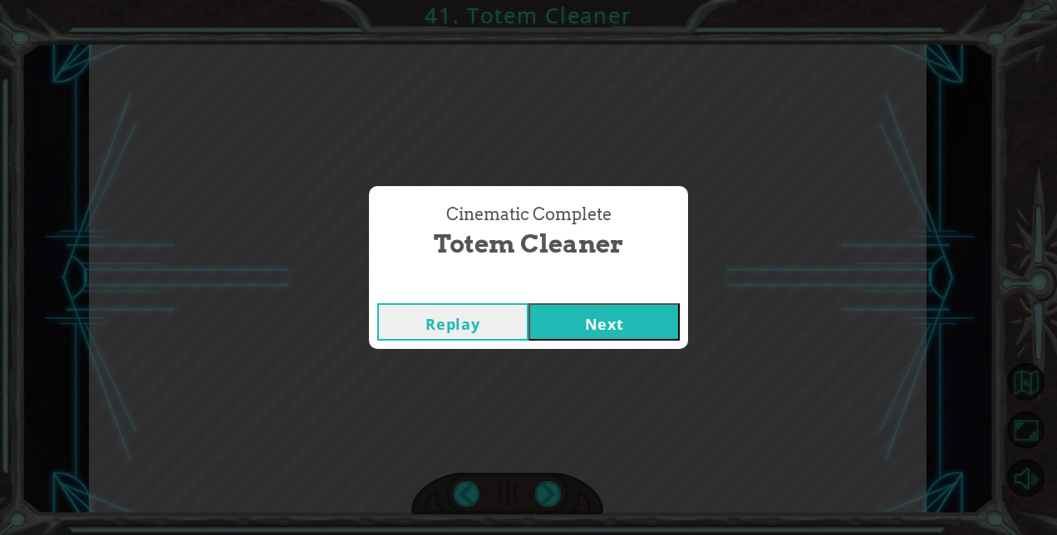
click at [668, 327] on button "Next" at bounding box center [604, 321] width 151 height 37
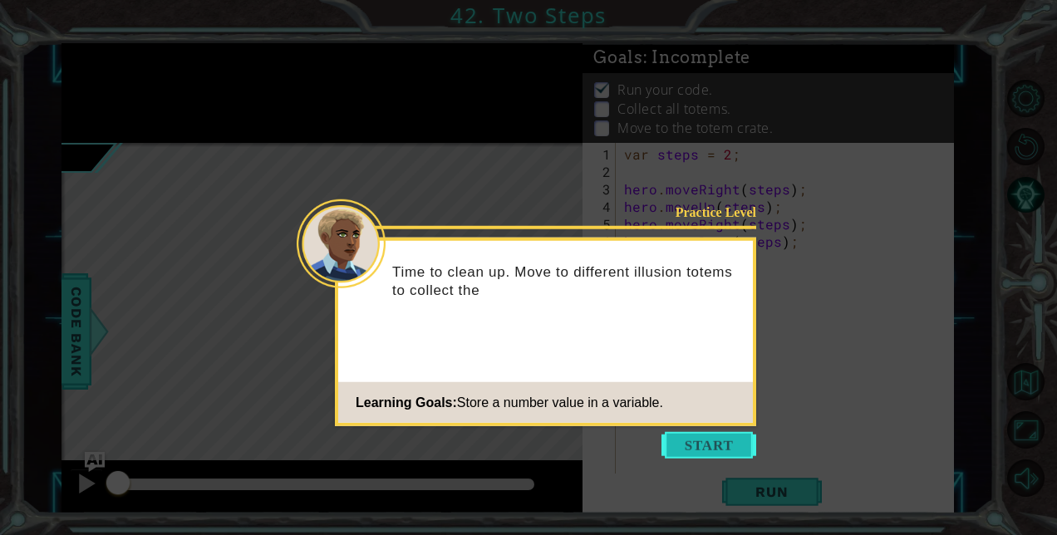
click at [716, 446] on button "Start" at bounding box center [709, 445] width 95 height 27
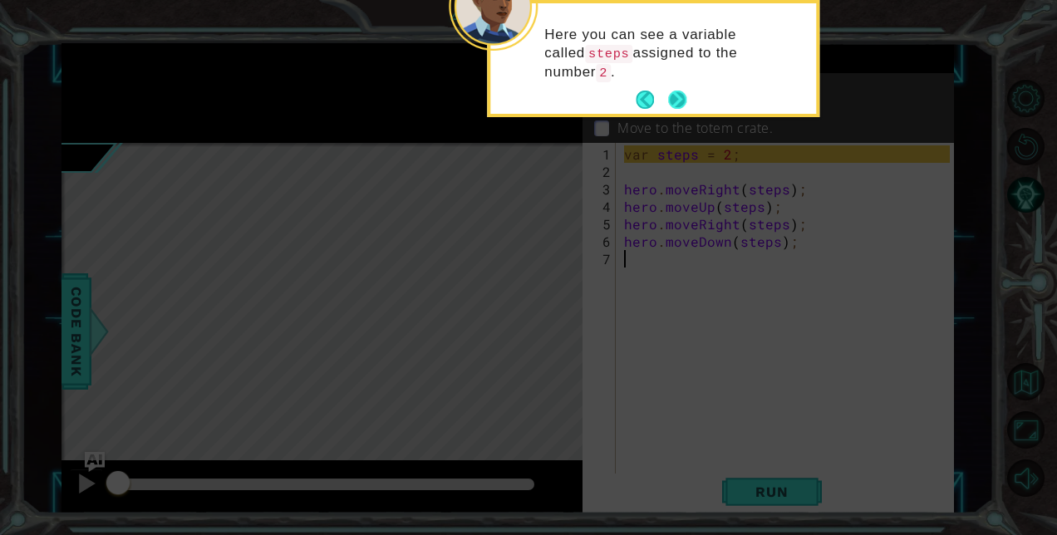
click at [679, 93] on button "Next" at bounding box center [677, 100] width 18 height 18
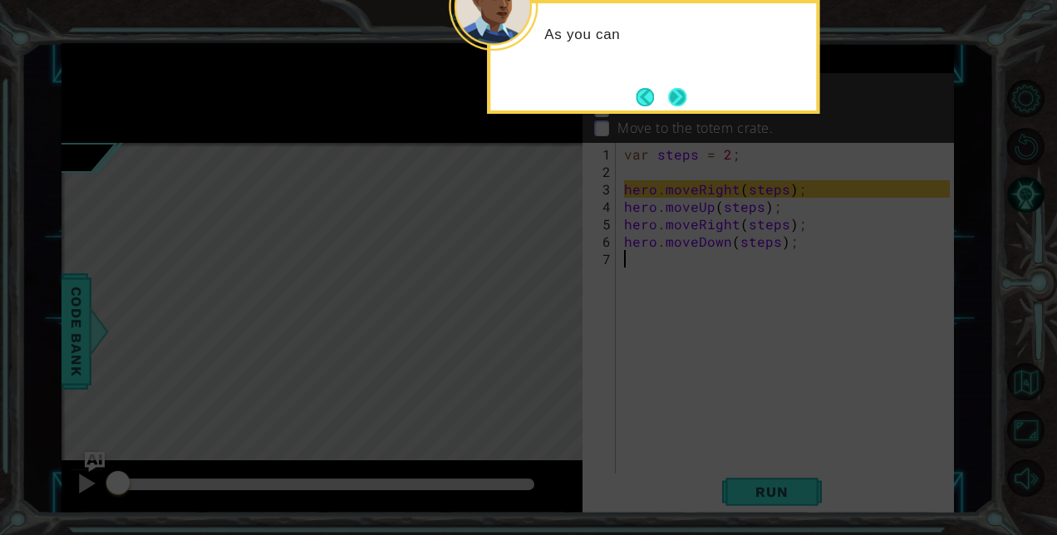
click at [678, 96] on button "Next" at bounding box center [677, 97] width 18 height 18
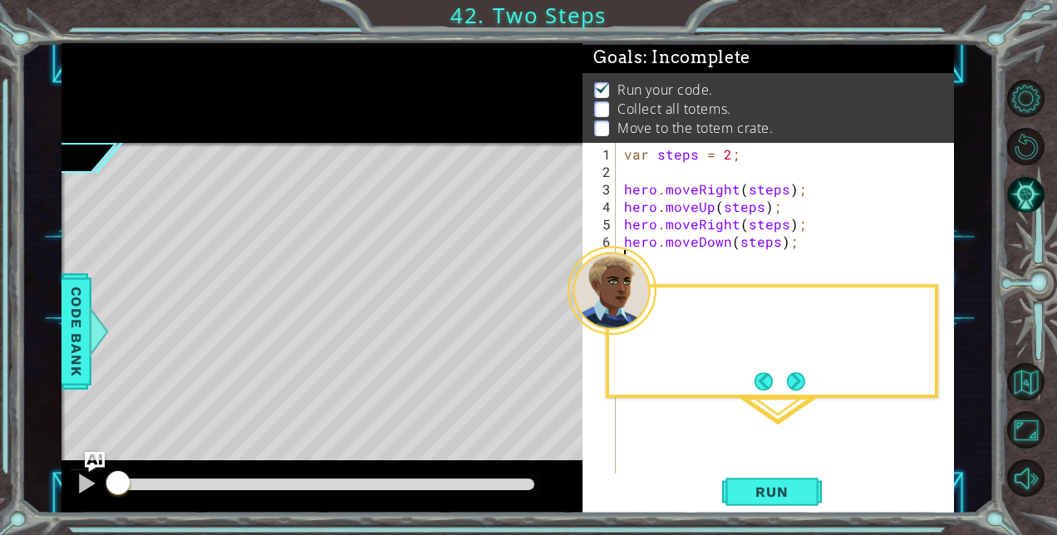
click at [678, 100] on p "Collect all totems." at bounding box center [674, 109] width 113 height 18
click at [772, 495] on span "Run" at bounding box center [772, 492] width 66 height 17
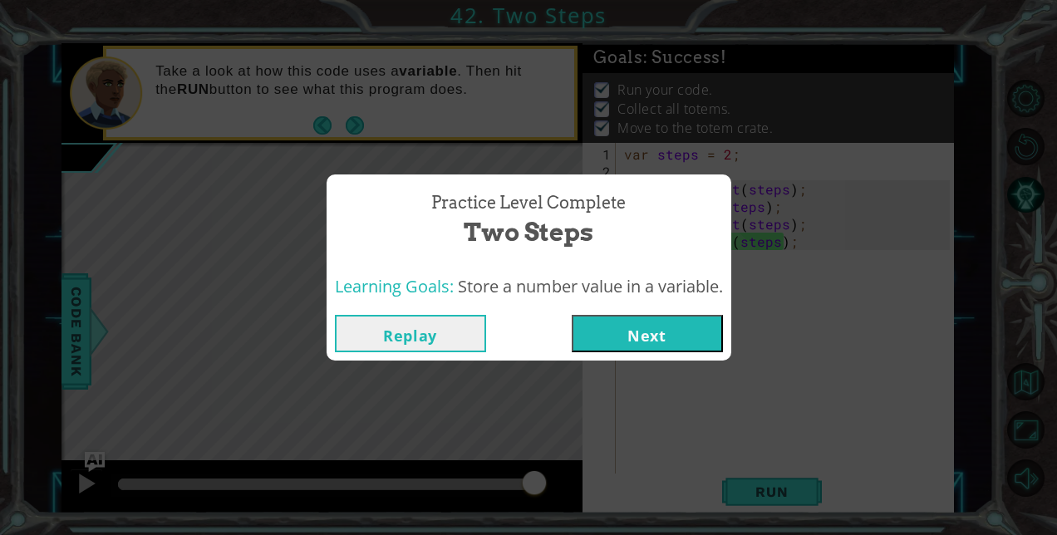
click at [674, 336] on button "Next" at bounding box center [647, 333] width 151 height 37
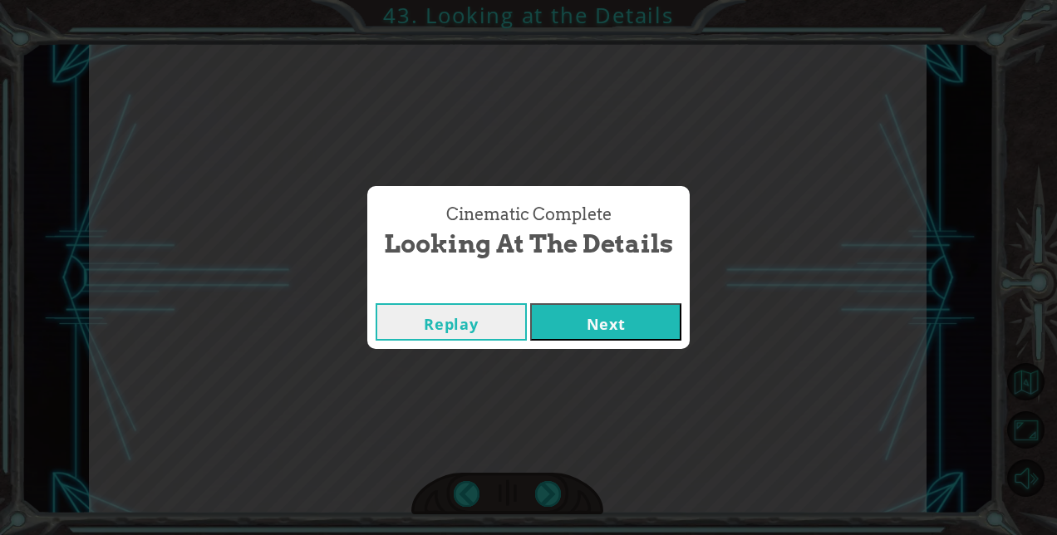
click at [622, 331] on button "Next" at bounding box center [605, 321] width 151 height 37
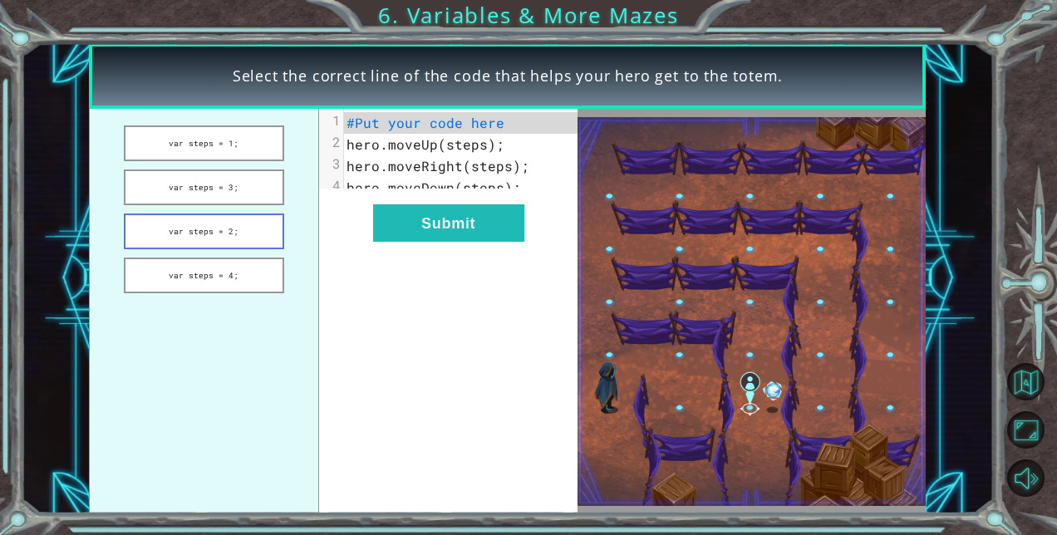
click at [197, 224] on button "var steps = 2;" at bounding box center [204, 232] width 160 height 36
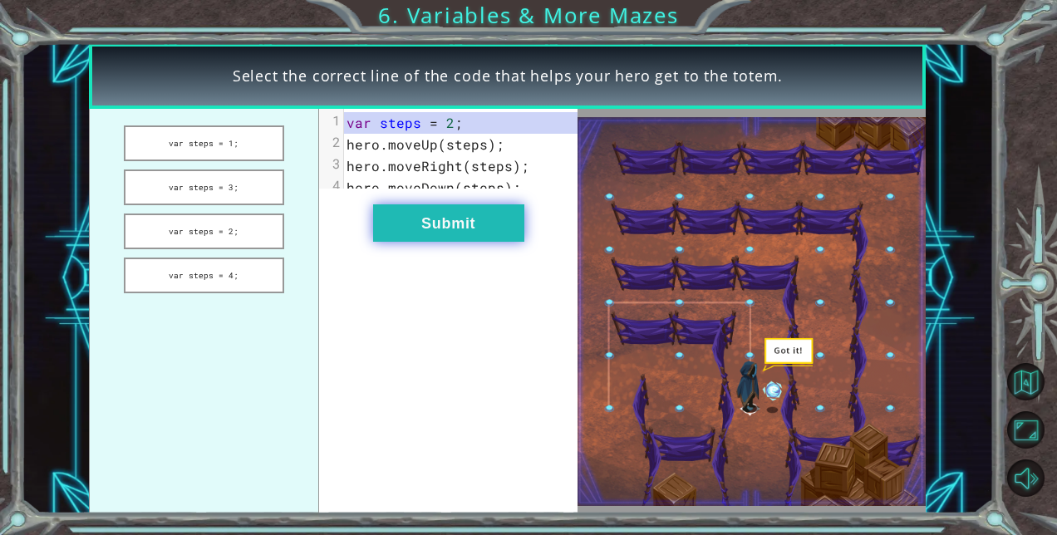
click at [494, 242] on button "Submit" at bounding box center [448, 222] width 151 height 37
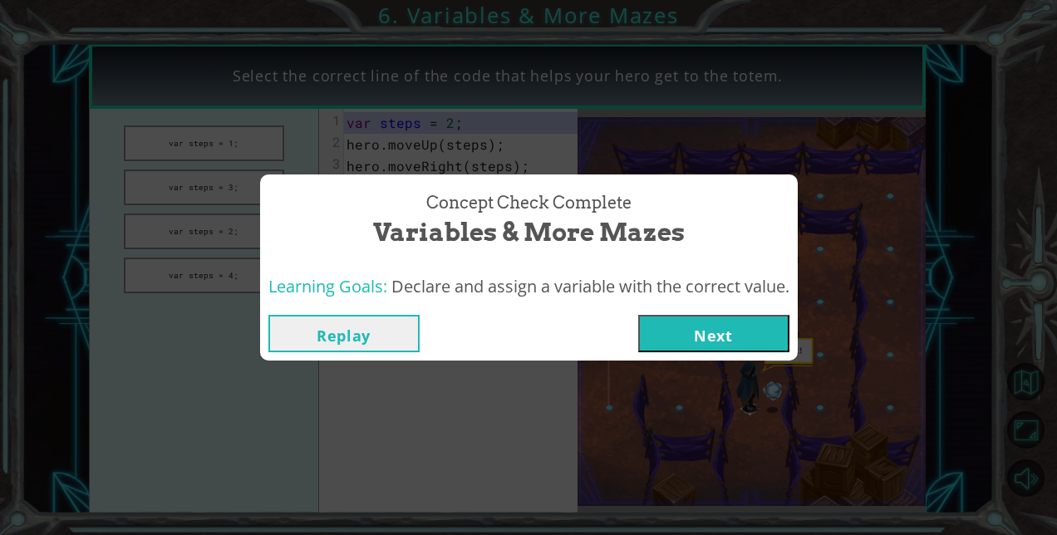
click at [682, 339] on button "Next" at bounding box center [713, 333] width 151 height 37
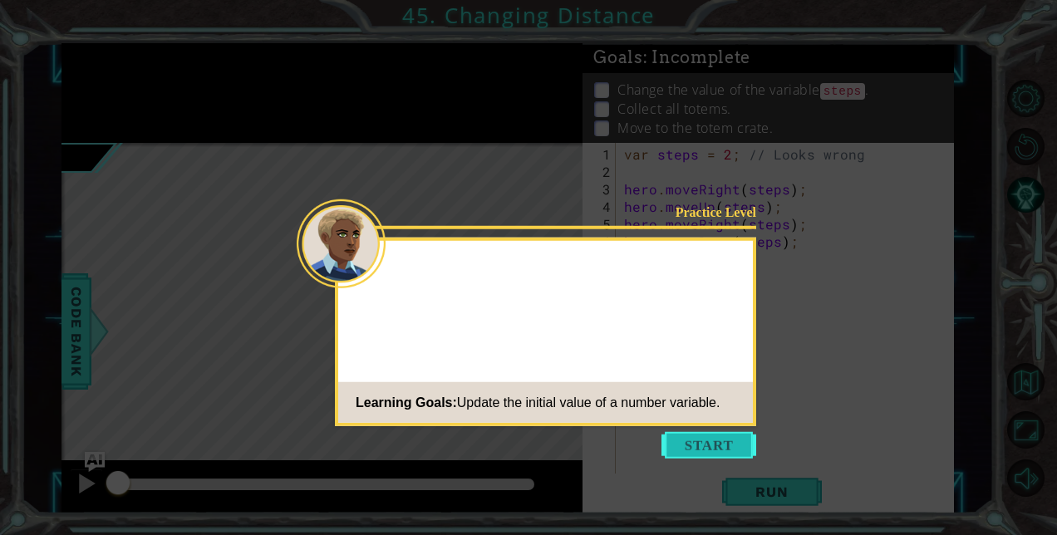
click at [694, 443] on button "Start" at bounding box center [709, 445] width 95 height 27
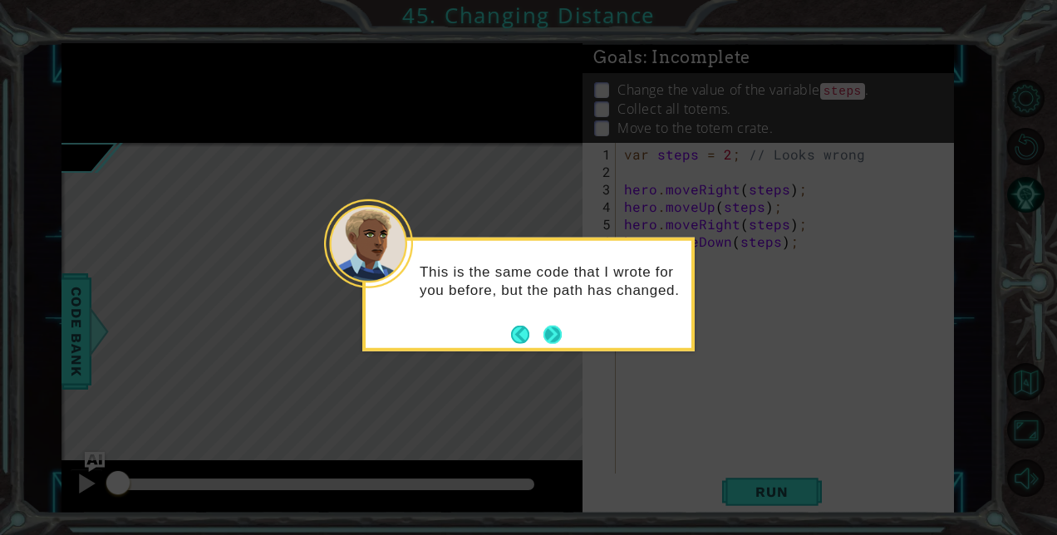
click at [555, 331] on button "Next" at bounding box center [553, 334] width 18 height 18
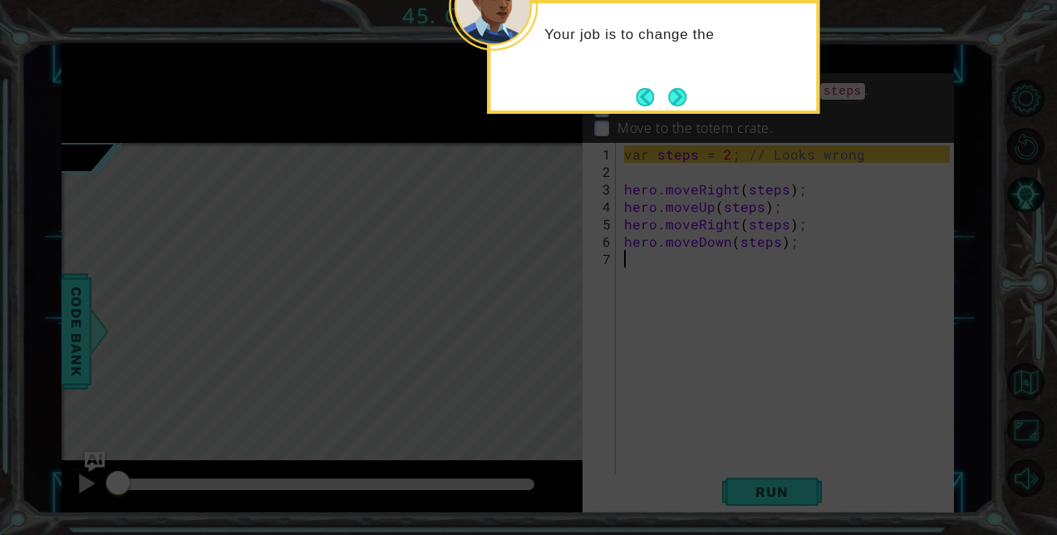
click at [677, 92] on button "Next" at bounding box center [677, 97] width 18 height 18
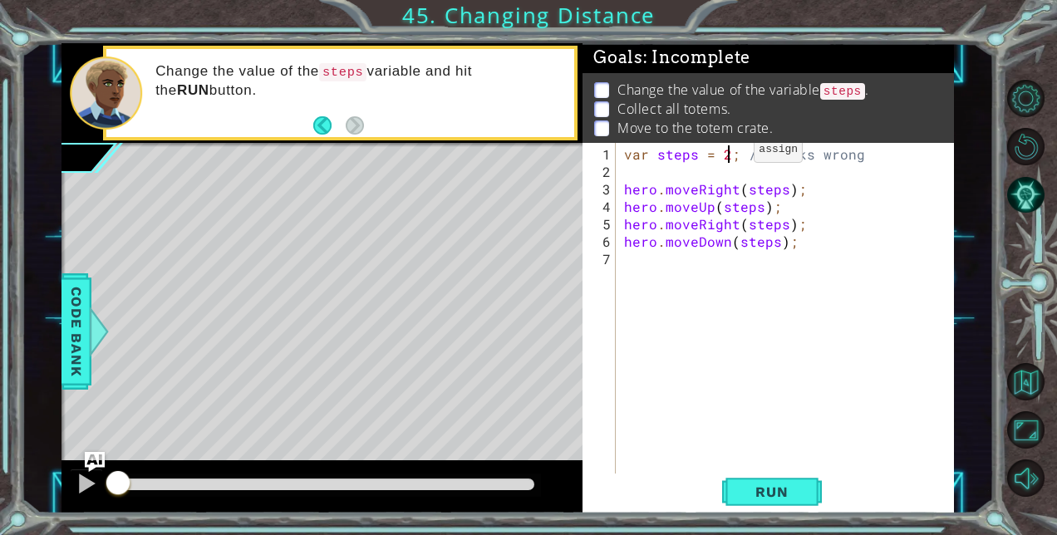
click at [726, 156] on div "var steps = 2 ; // Looks wrong hero . moveRight ( steps ) ; hero . moveUp ( ste…" at bounding box center [789, 328] width 337 height 367
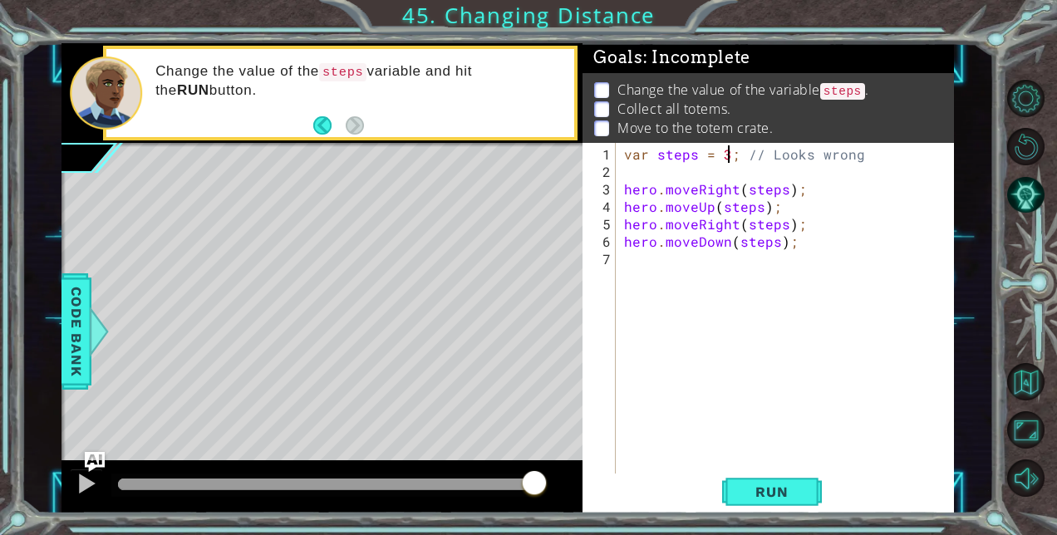
drag, startPoint x: 117, startPoint y: 482, endPoint x: 626, endPoint y: 465, distance: 509.0
click at [626, 465] on div "1 ההההההההההההההההההההההההההההההההההההההההההההההההההההההההההההההההההההההההההההה…" at bounding box center [508, 278] width 893 height 471
type textarea "var steps = 3; // Looks wrong"
click at [745, 490] on span "Run" at bounding box center [772, 492] width 66 height 17
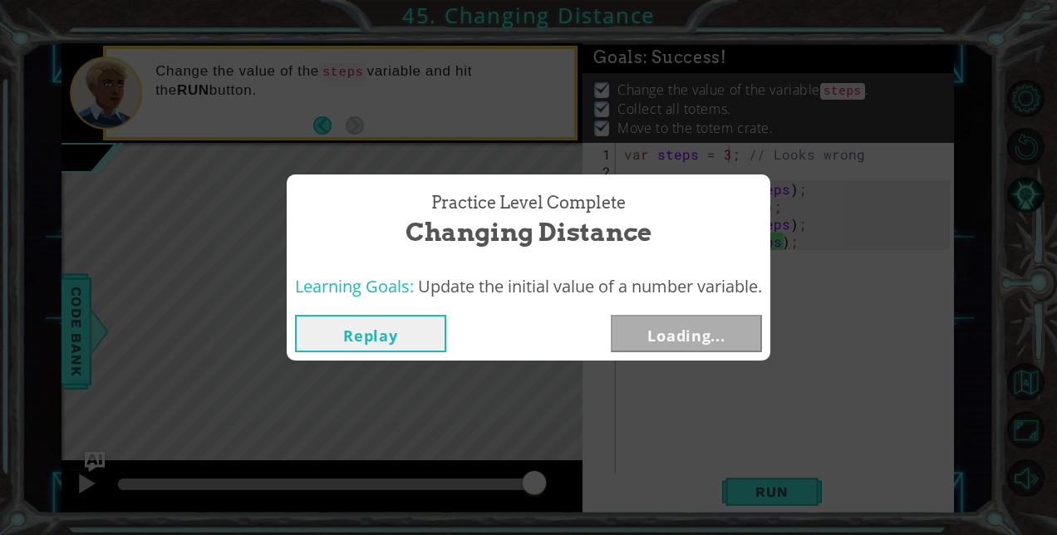
drag, startPoint x: 147, startPoint y: 480, endPoint x: 555, endPoint y: 467, distance: 408.3
click at [555, 467] on body "1 ההההההההההההההההההההההההההההההההההההההההההההההההההההההההההההההההההההההההההההה…" at bounding box center [528, 267] width 1057 height 535
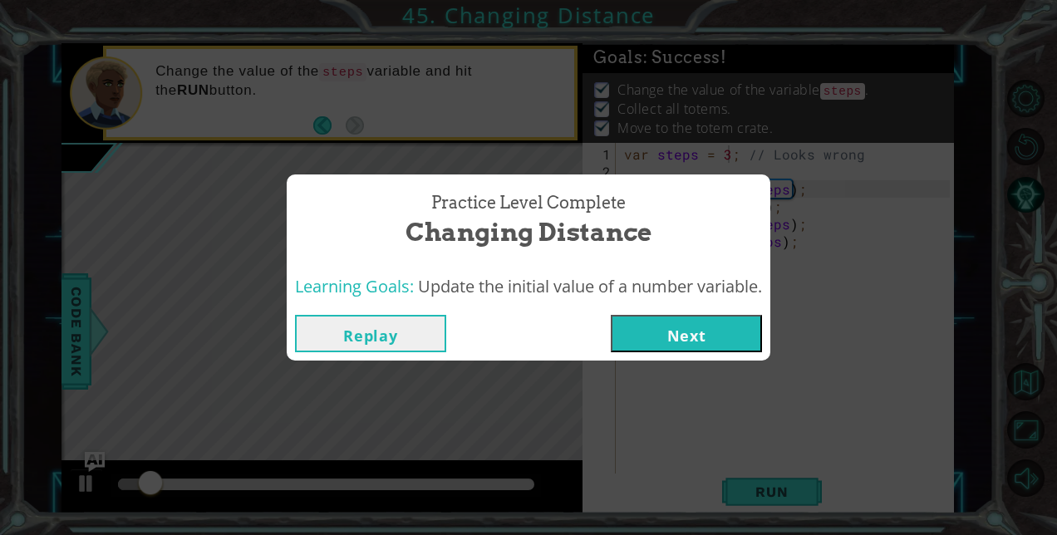
click at [683, 330] on button "Next" at bounding box center [686, 333] width 151 height 37
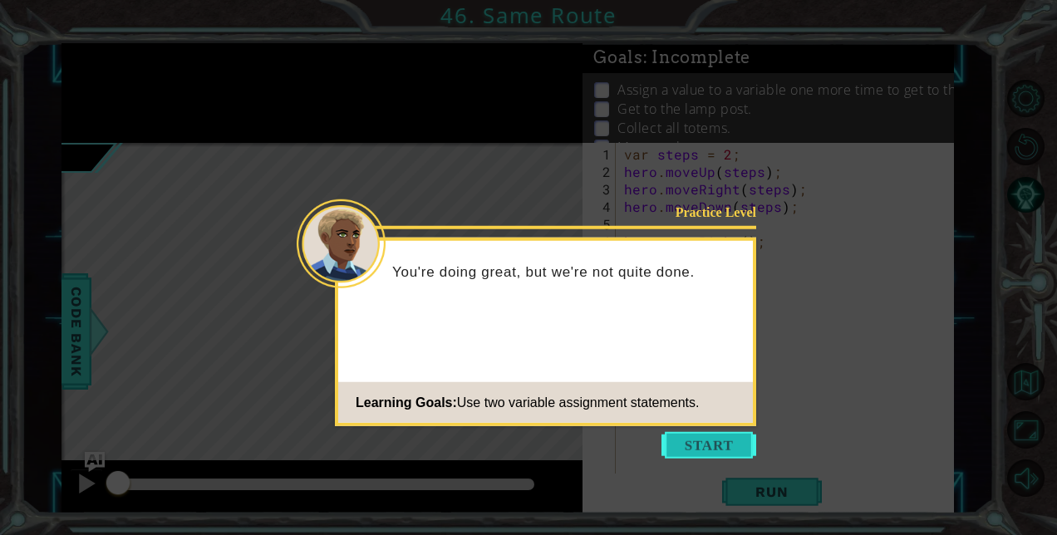
click at [704, 441] on button "Start" at bounding box center [709, 445] width 95 height 27
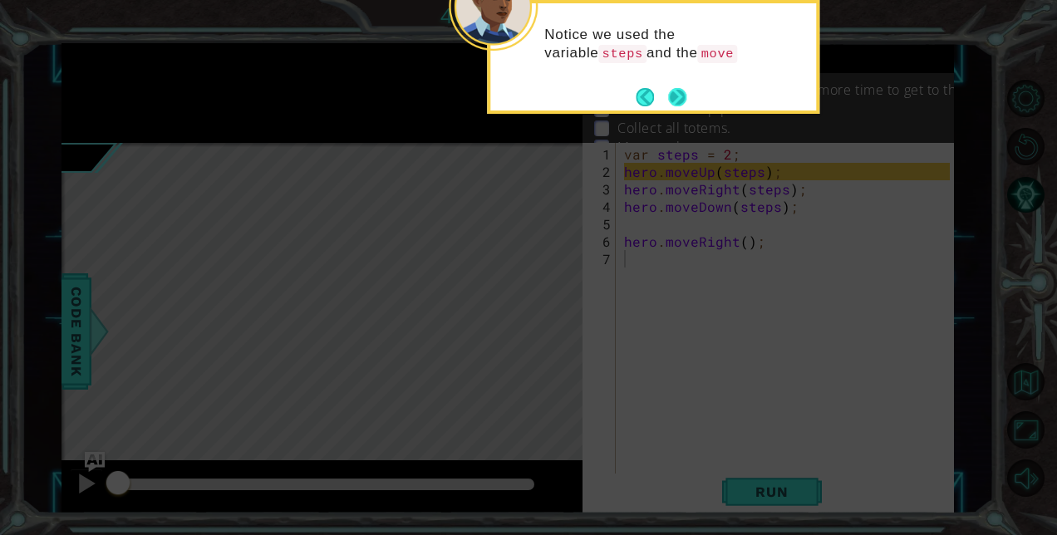
click at [686, 101] on button "Next" at bounding box center [677, 97] width 18 height 18
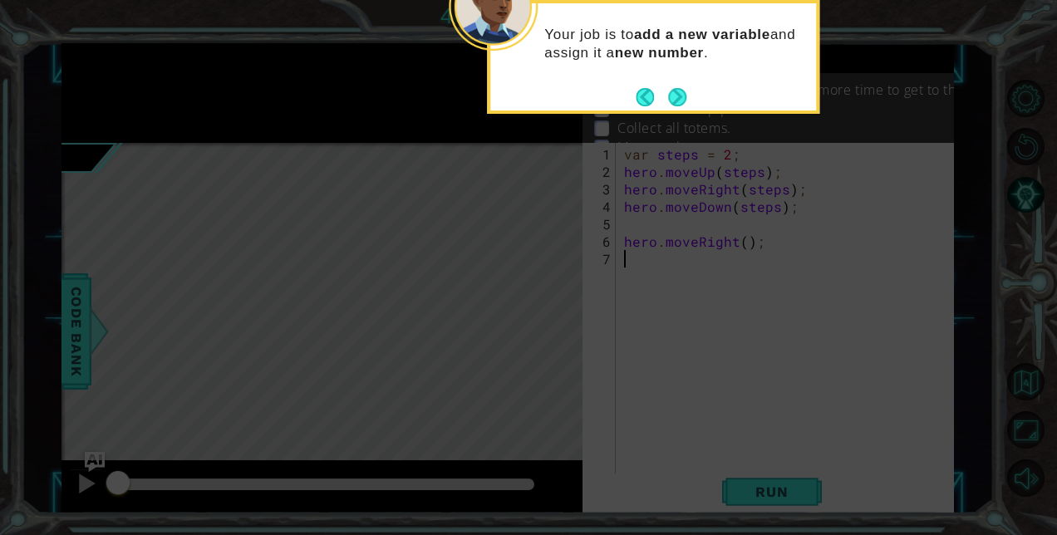
click at [686, 101] on button "Next" at bounding box center [677, 97] width 18 height 18
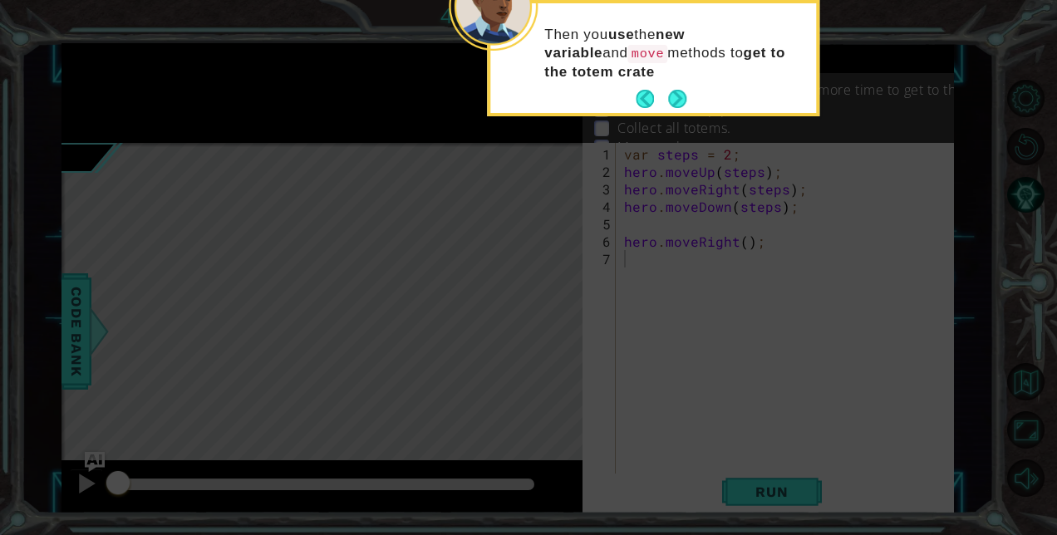
click at [686, 101] on button "Next" at bounding box center [677, 99] width 21 height 21
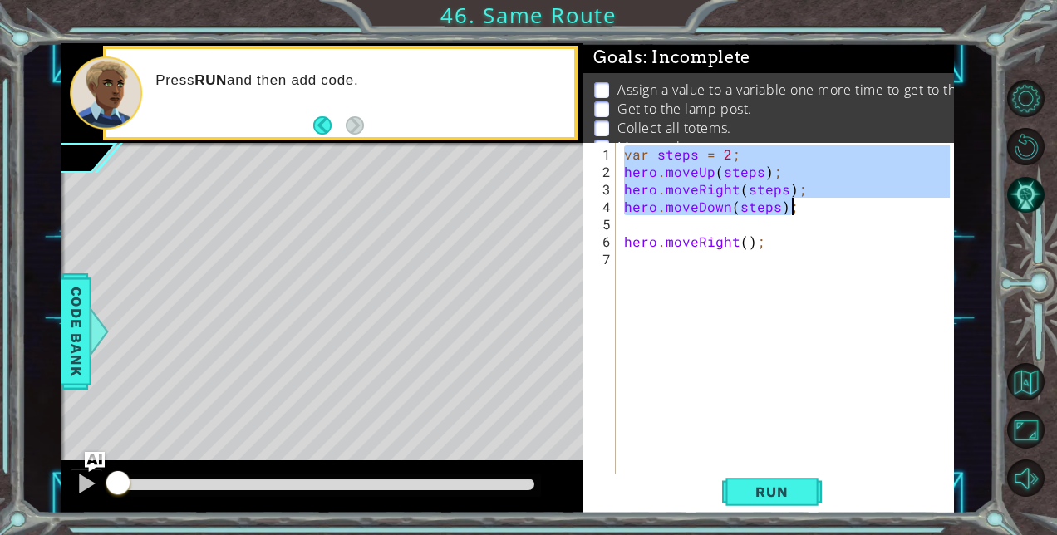
drag, startPoint x: 625, startPoint y: 154, endPoint x: 799, endPoint y: 213, distance: 183.5
click at [799, 213] on div "var steps = 2 ; hero . moveUp ( steps ) ; hero . moveRight ( steps ) ; hero . m…" at bounding box center [789, 328] width 337 height 367
type textarea "hero.moveRight(steps); hero.moveDown(steps);"
click at [662, 255] on div "var steps = 2 ; hero . moveUp ( steps ) ; hero . moveRight ( steps ) ; hero . m…" at bounding box center [789, 328] width 337 height 367
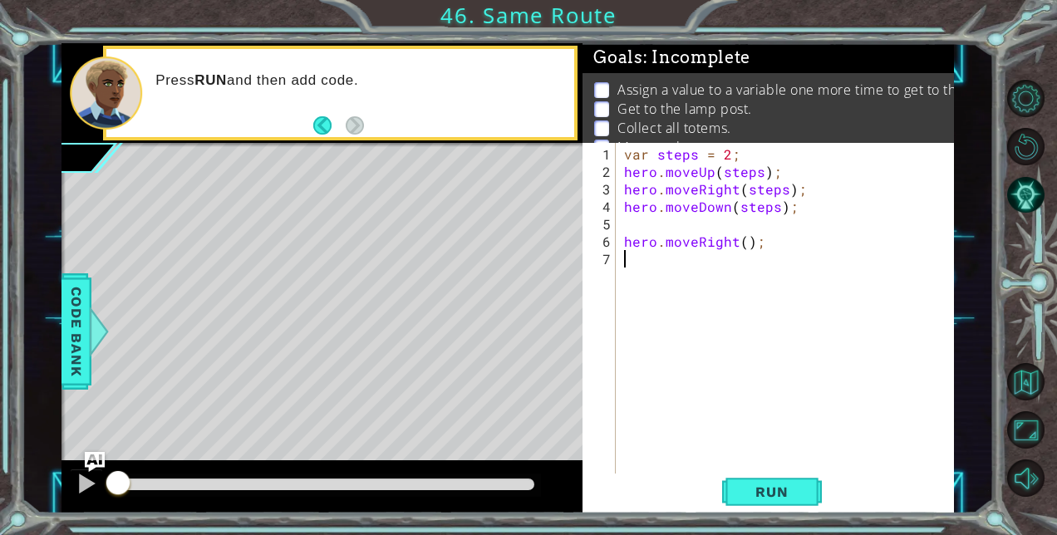
paste textarea "hero.moveDown(steps);"
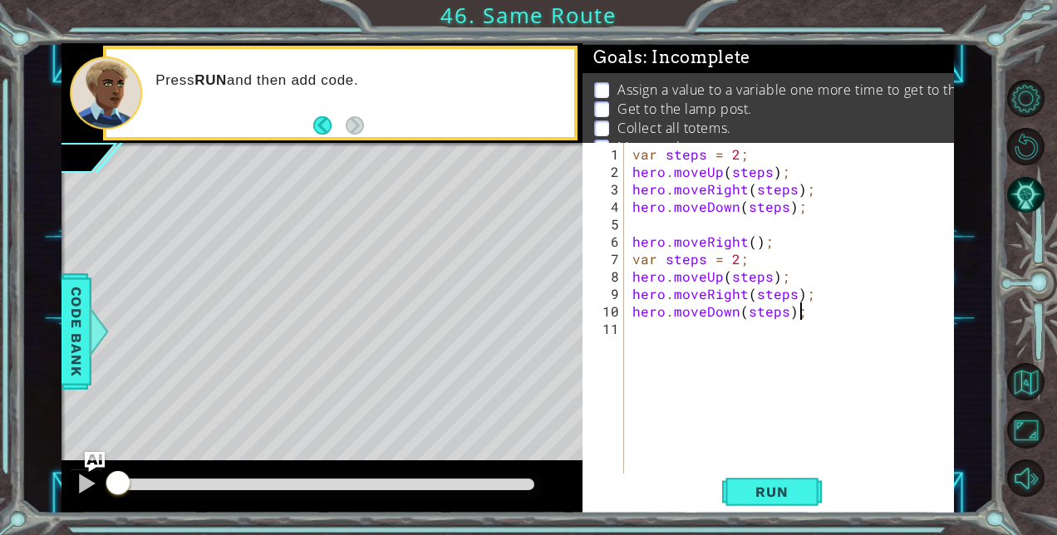
click at [670, 259] on div "var steps = 2 ; hero . moveUp ( steps ) ; hero . moveRight ( steps ) ; hero . m…" at bounding box center [794, 328] width 330 height 367
type textarea "hero.moveDown(steps2);"
click at [745, 496] on span "Run" at bounding box center [772, 492] width 66 height 17
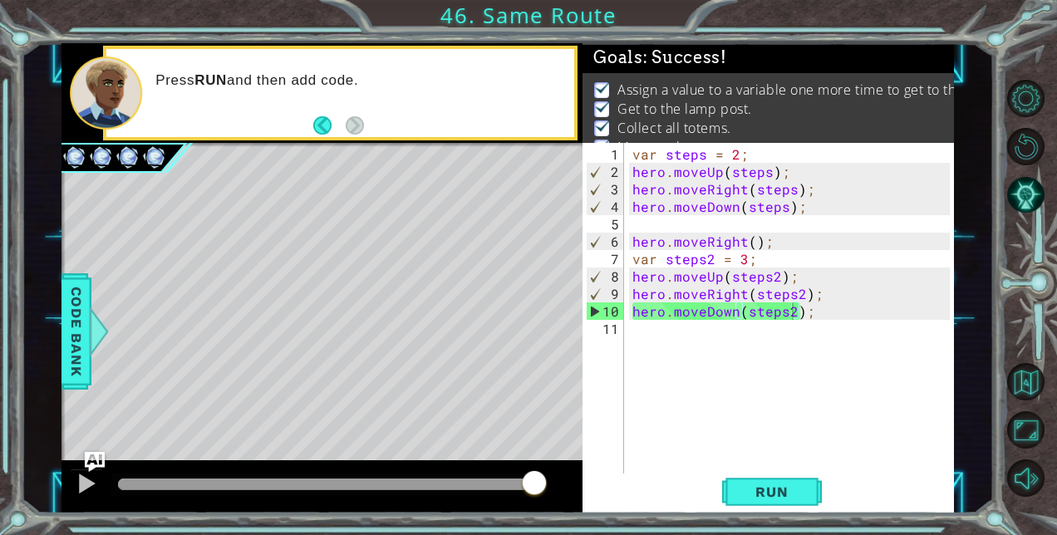
drag, startPoint x: 140, startPoint y: 482, endPoint x: 565, endPoint y: 492, distance: 424.9
click at [565, 492] on body "1 ההההההההההההההההההההההההההההההההההההההההההההההההההההההההההההההההההההההההההההה…" at bounding box center [528, 267] width 1057 height 535
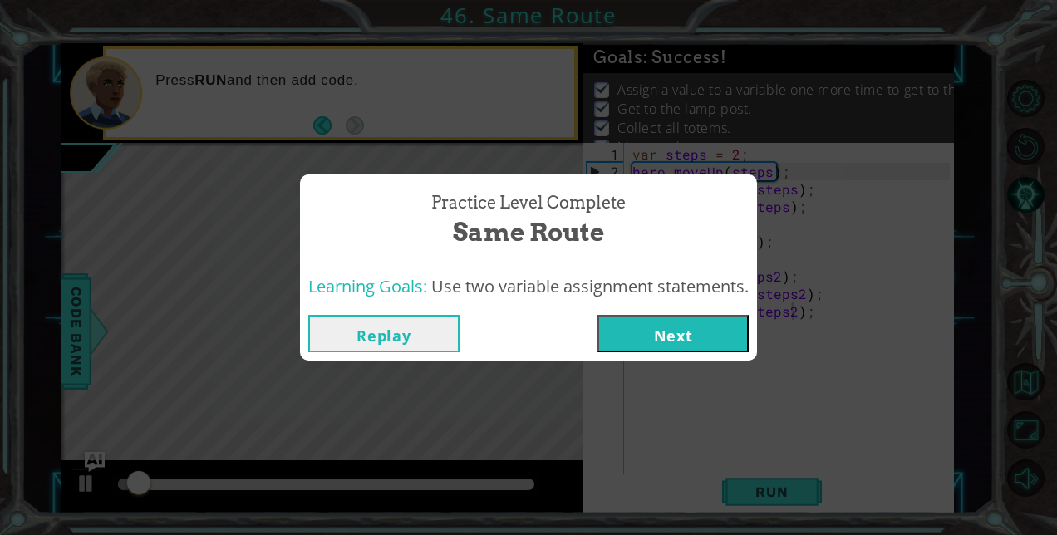
click at [683, 332] on button "Next" at bounding box center [673, 333] width 151 height 37
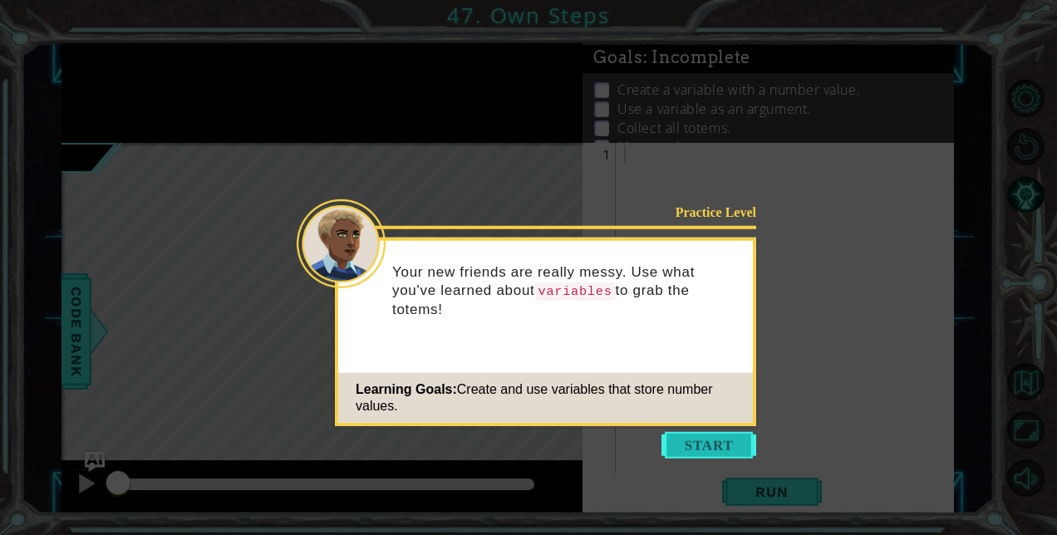
click at [693, 439] on button "Start" at bounding box center [709, 445] width 95 height 27
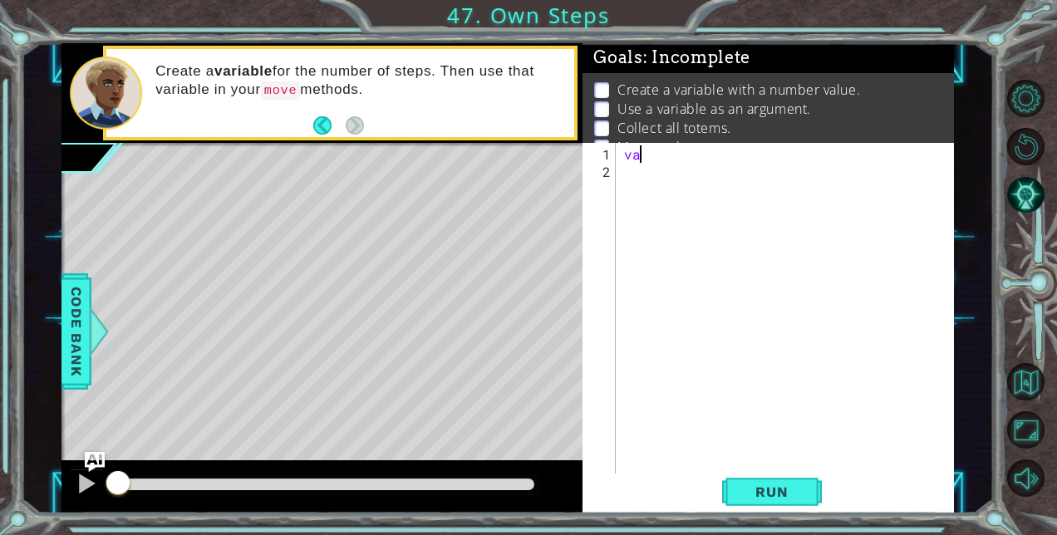
type textarea "v"
click at [83, 313] on span "Code Bank" at bounding box center [76, 330] width 27 height 101
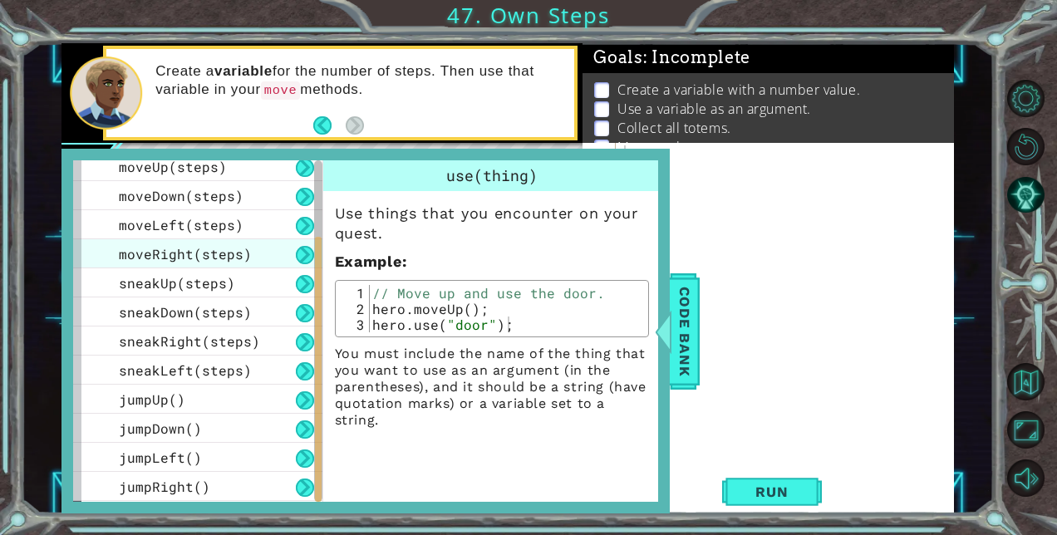
scroll to position [153, 0]
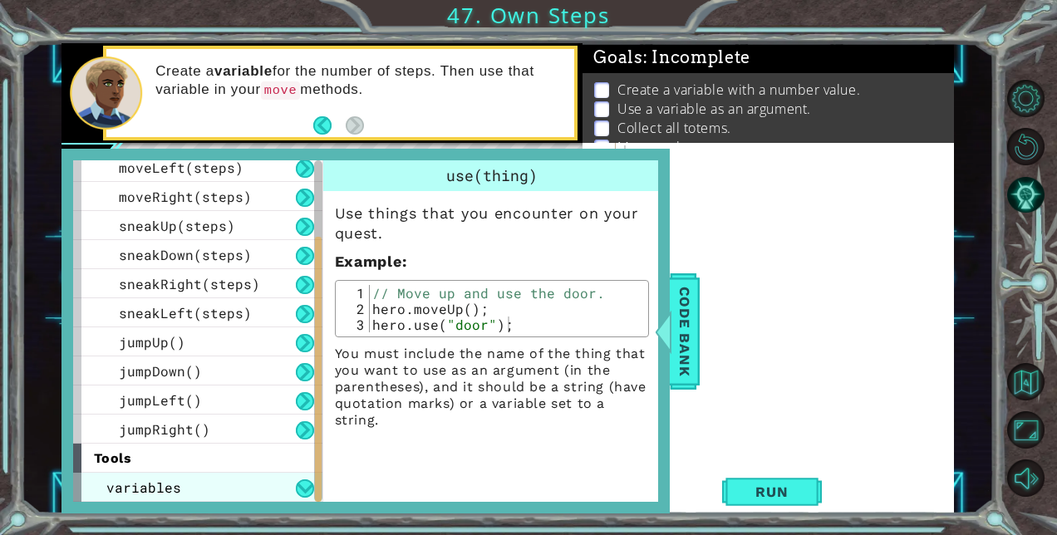
click at [179, 484] on div "variables" at bounding box center [197, 487] width 249 height 29
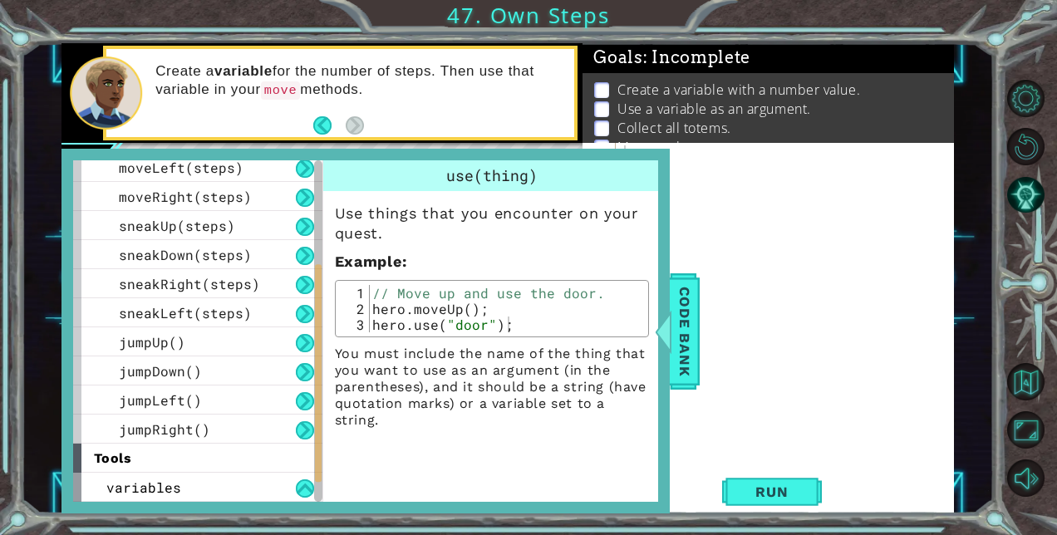
scroll to position [181, 0]
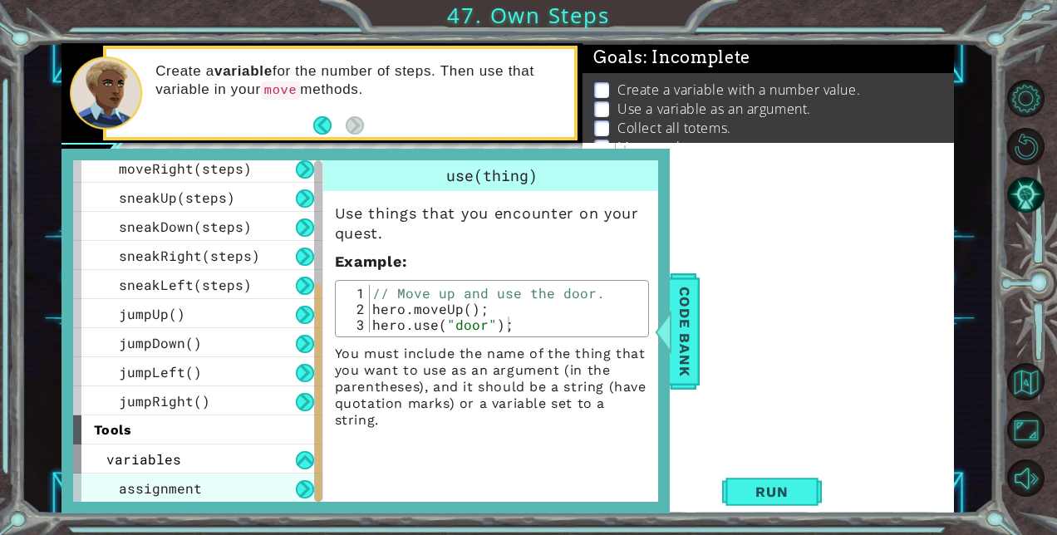
click at [180, 486] on span "assignment" at bounding box center [160, 488] width 83 height 17
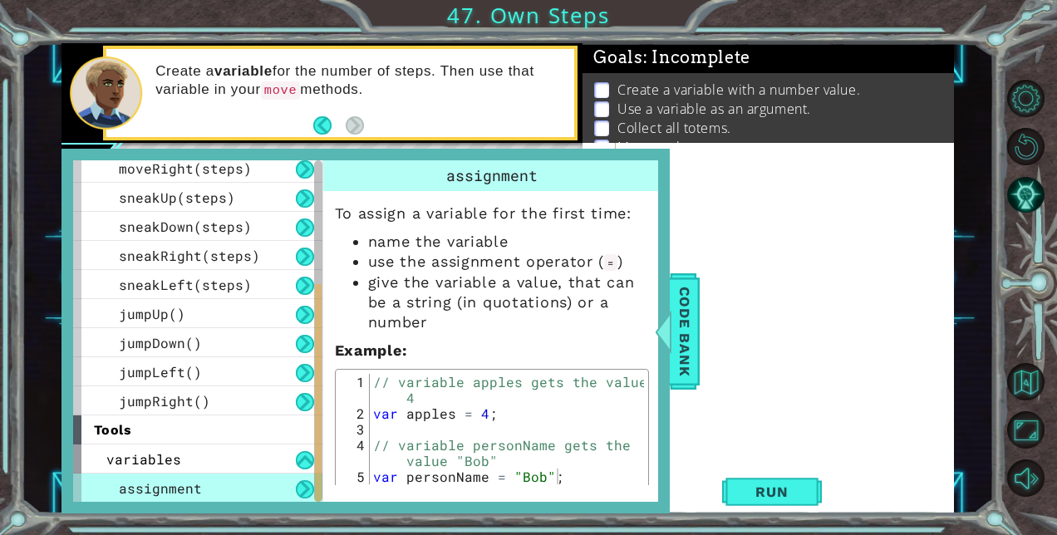
click at [672, 209] on div at bounding box center [789, 328] width 337 height 367
drag, startPoint x: 716, startPoint y: 182, endPoint x: 674, endPoint y: 297, distance: 122.0
click at [704, 208] on div at bounding box center [789, 328] width 337 height 367
click at [698, 369] on div "Code Bank" at bounding box center [685, 331] width 30 height 116
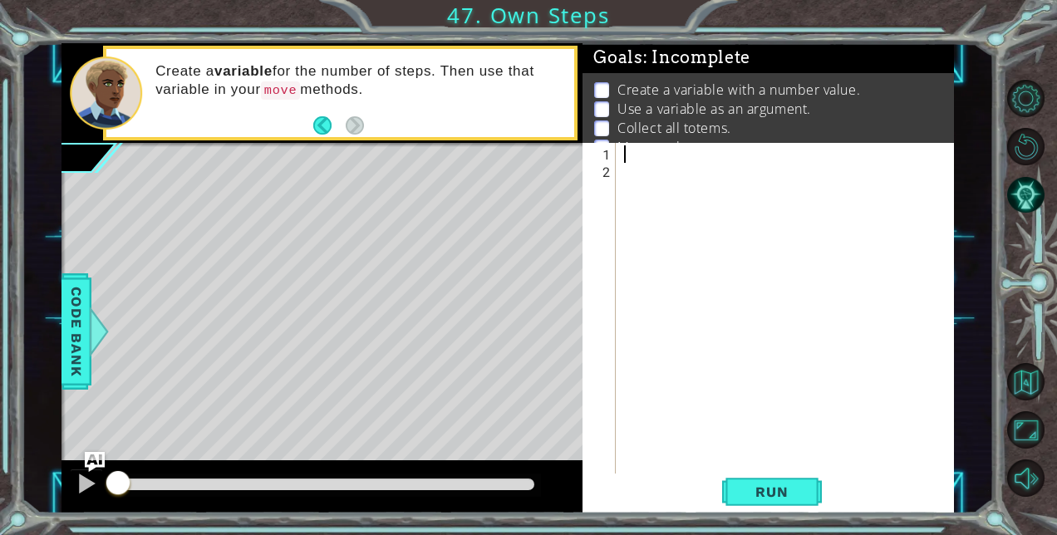
click at [677, 155] on div at bounding box center [789, 328] width 337 height 367
type textarea "var i = 3;"
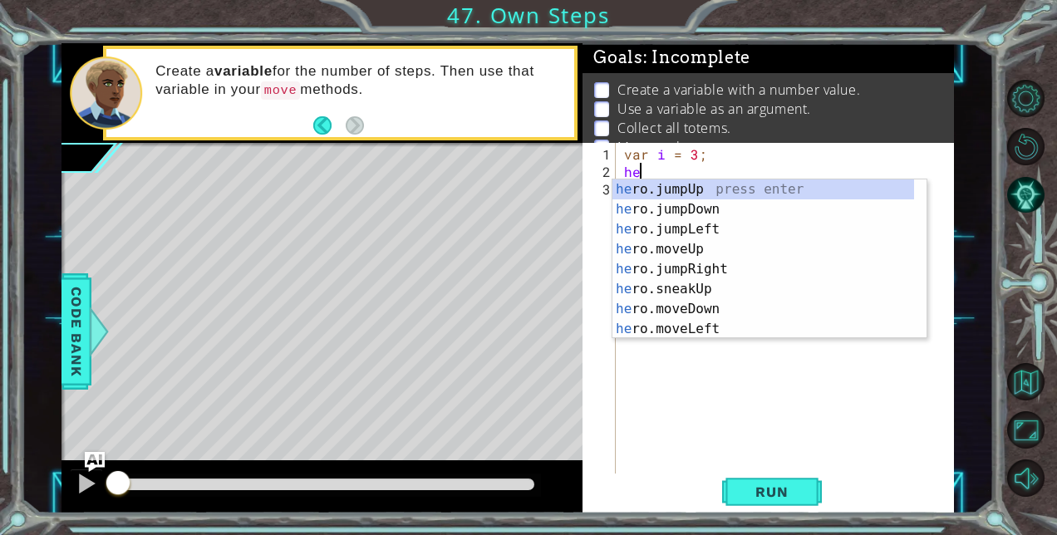
scroll to position [0, 0]
type textarea "h"
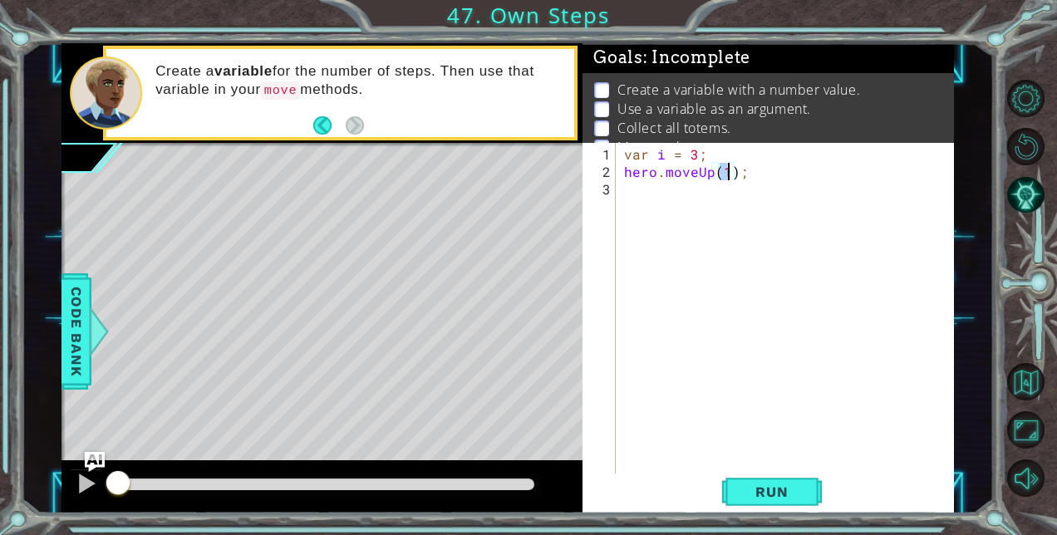
scroll to position [0, 6]
type textarea "hero.moveUp(i);"
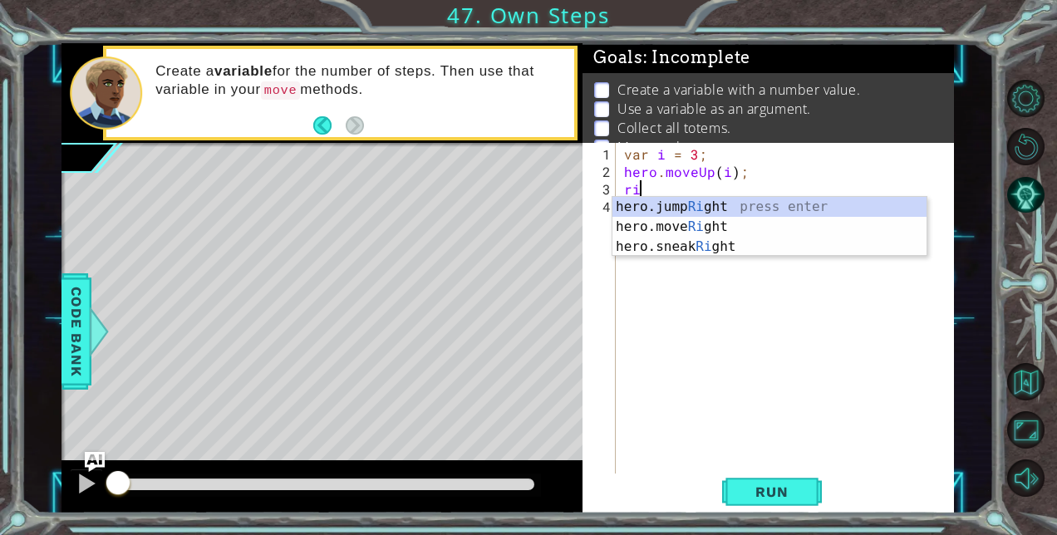
type textarea "rig"
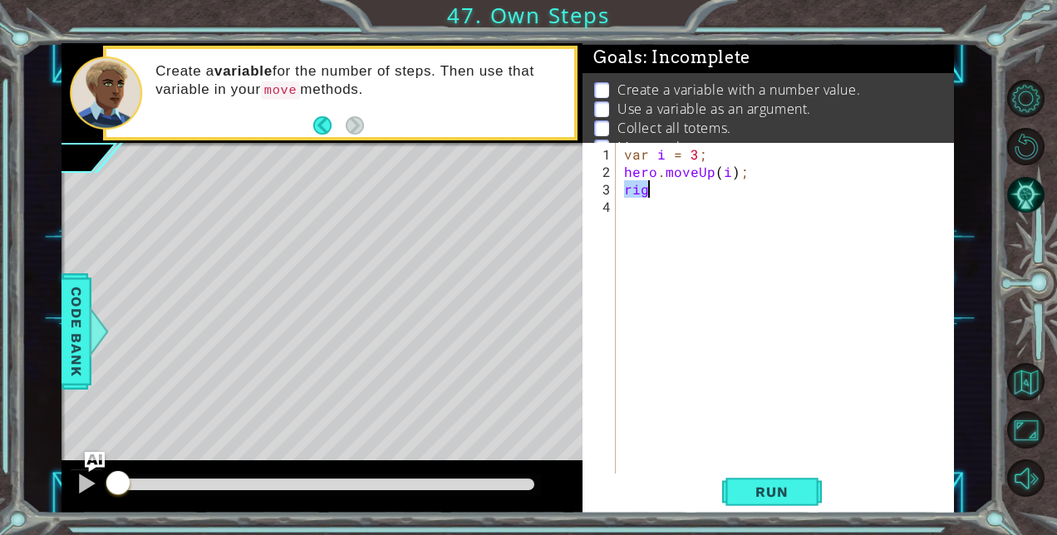
type textarea "h"
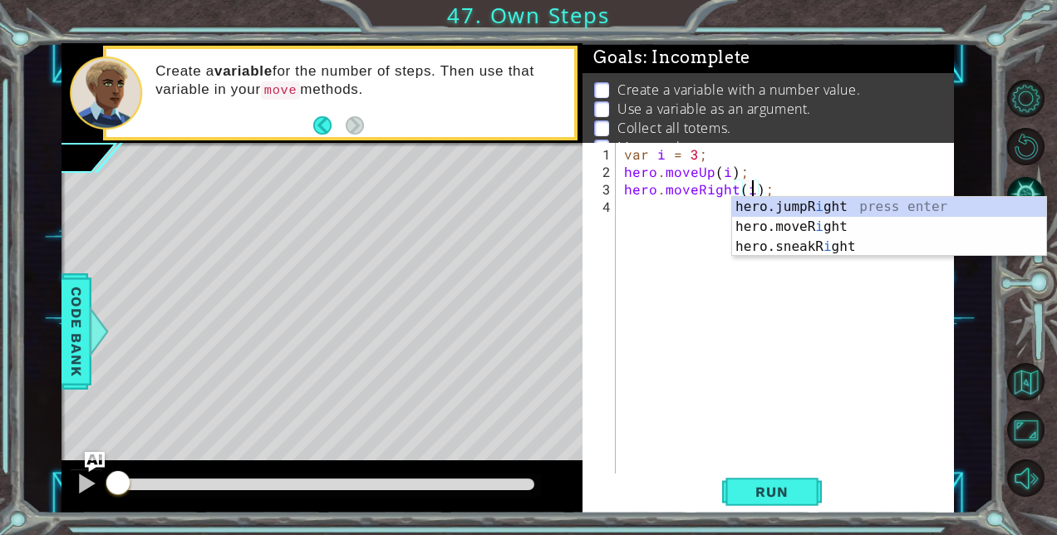
scroll to position [0, 8]
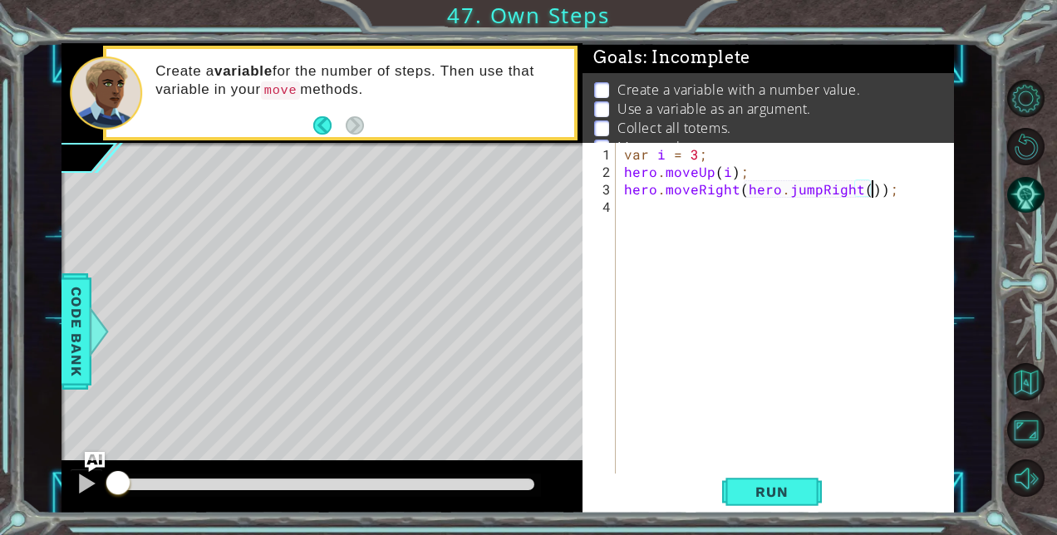
type textarea "hero.moveRight(i);"
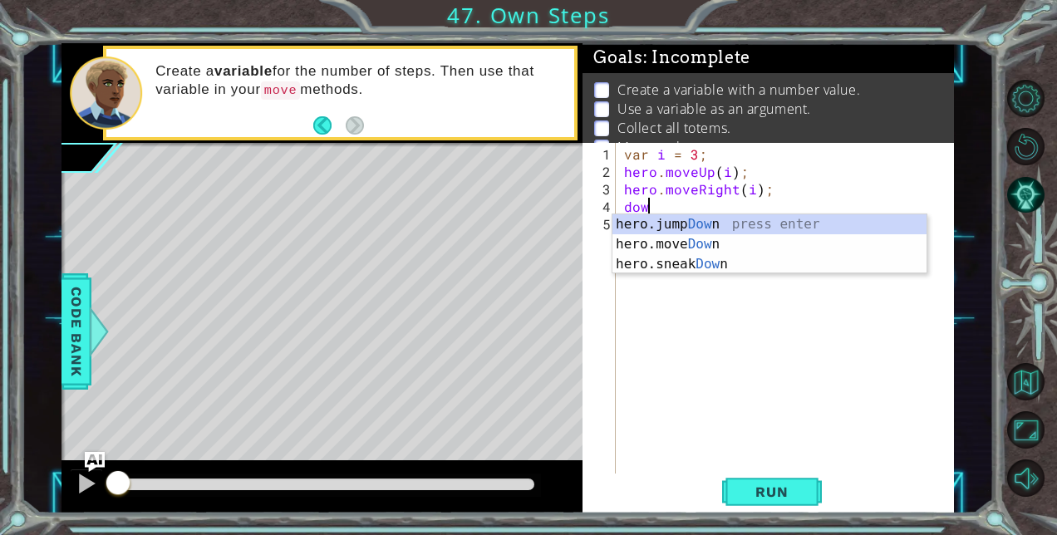
scroll to position [0, 1]
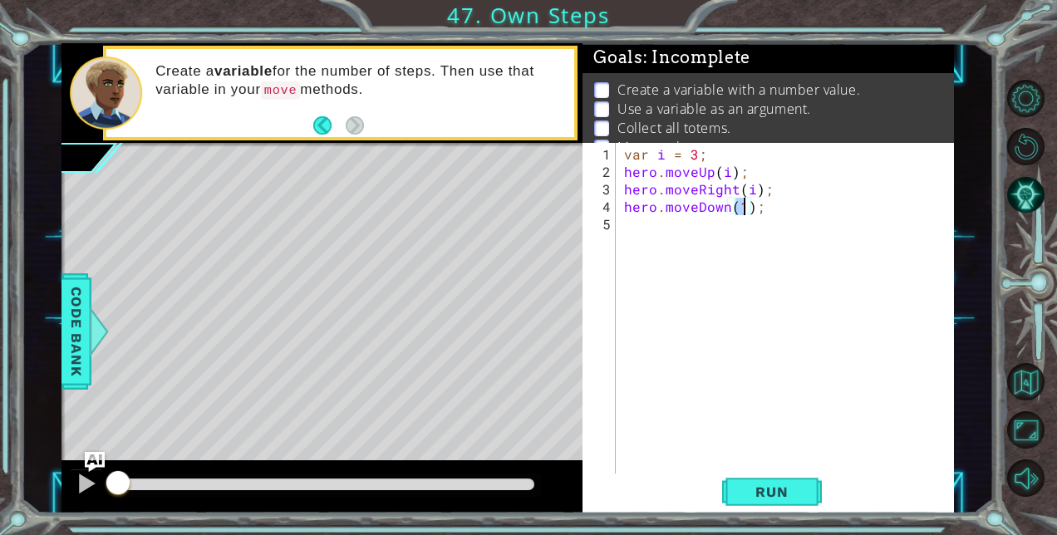
type textarea "hero.moveDown(i);"
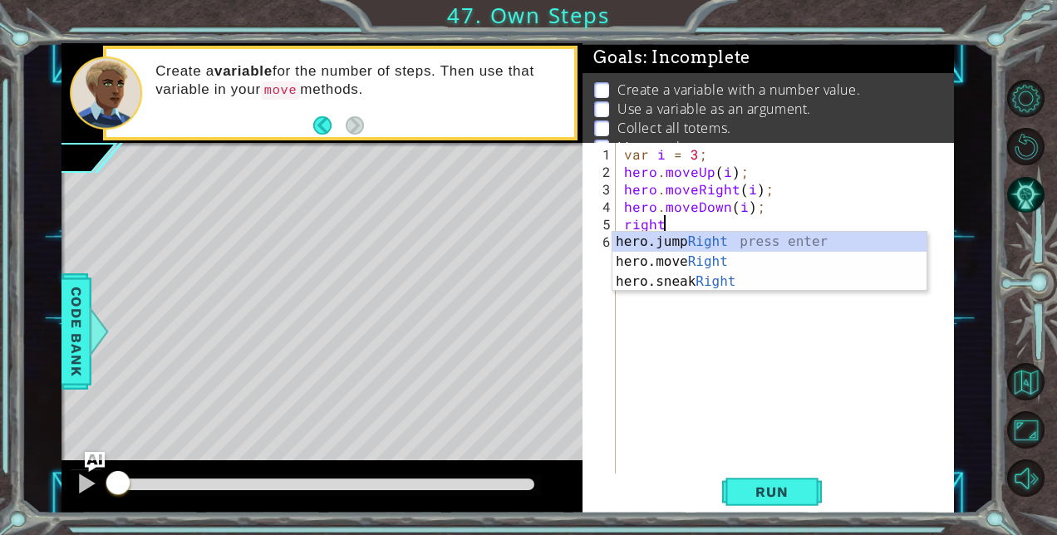
scroll to position [0, 2]
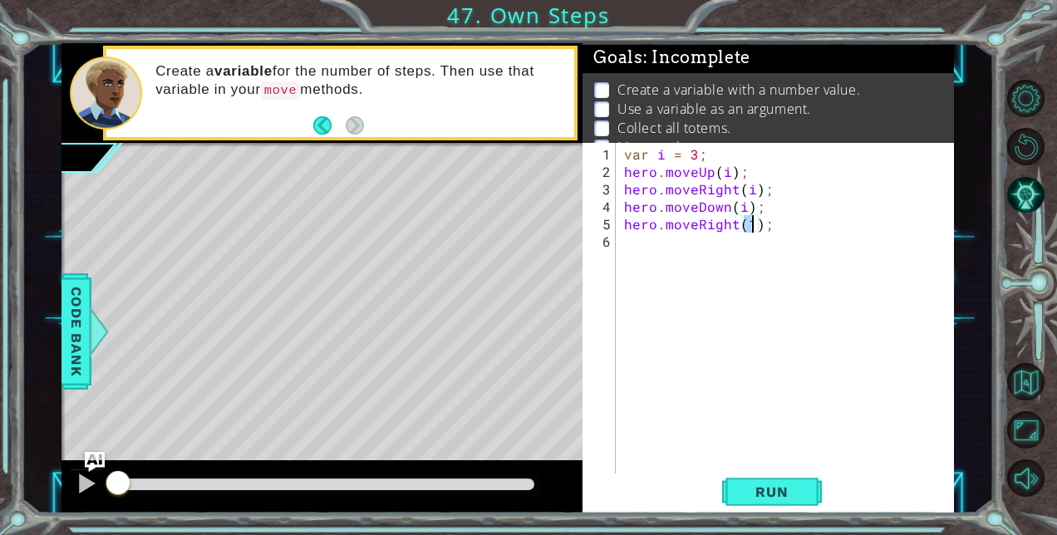
type textarea "hero.moveRight(i);"
click at [765, 497] on span "Run" at bounding box center [772, 492] width 66 height 17
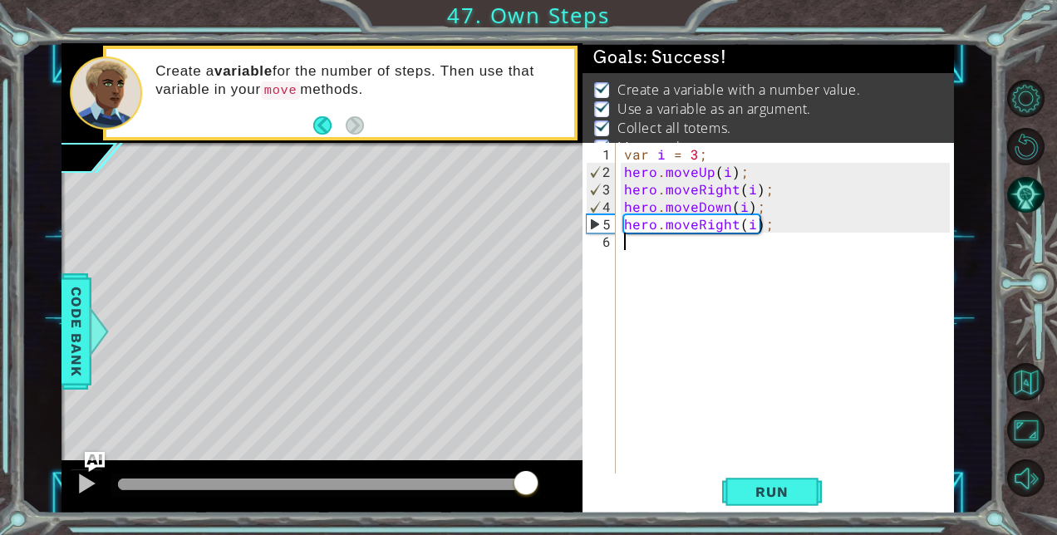
click at [551, 455] on body "1 ההההההההההההההההההההההההההההההההההההההההההההההההההההההההההההההההההההההההההההה…" at bounding box center [528, 267] width 1057 height 535
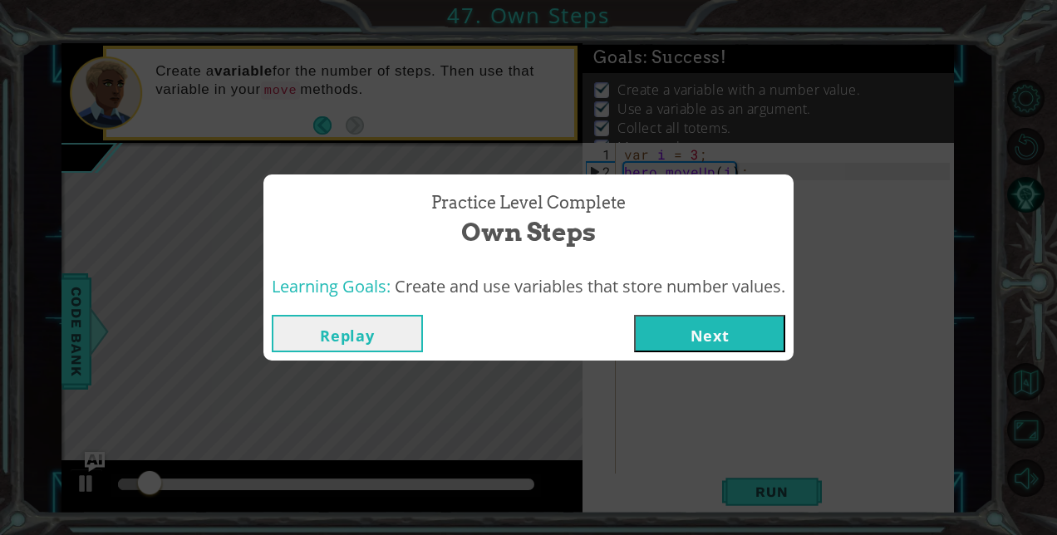
click at [698, 334] on button "Next" at bounding box center [709, 333] width 151 height 37
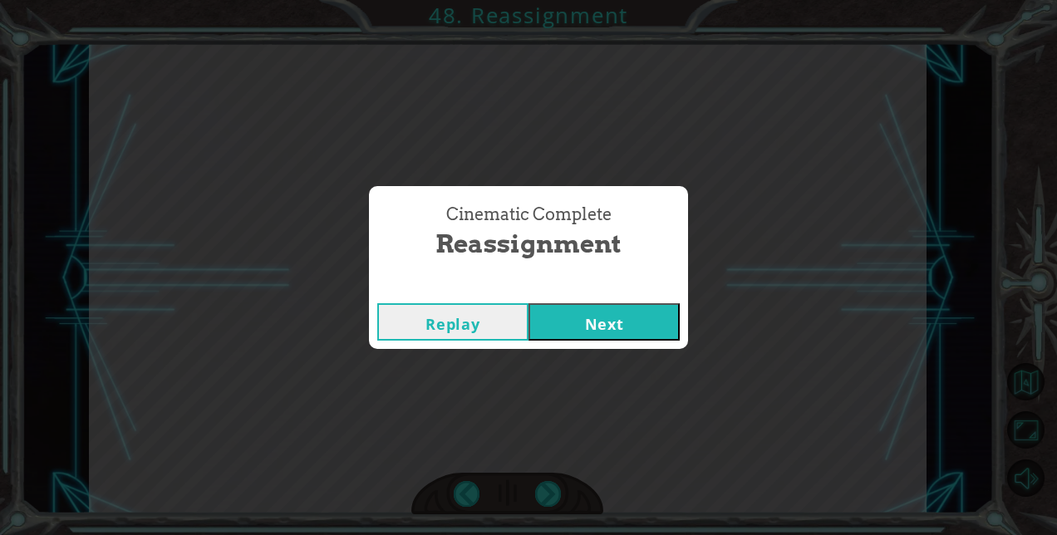
click at [595, 322] on button "Next" at bounding box center [604, 321] width 151 height 37
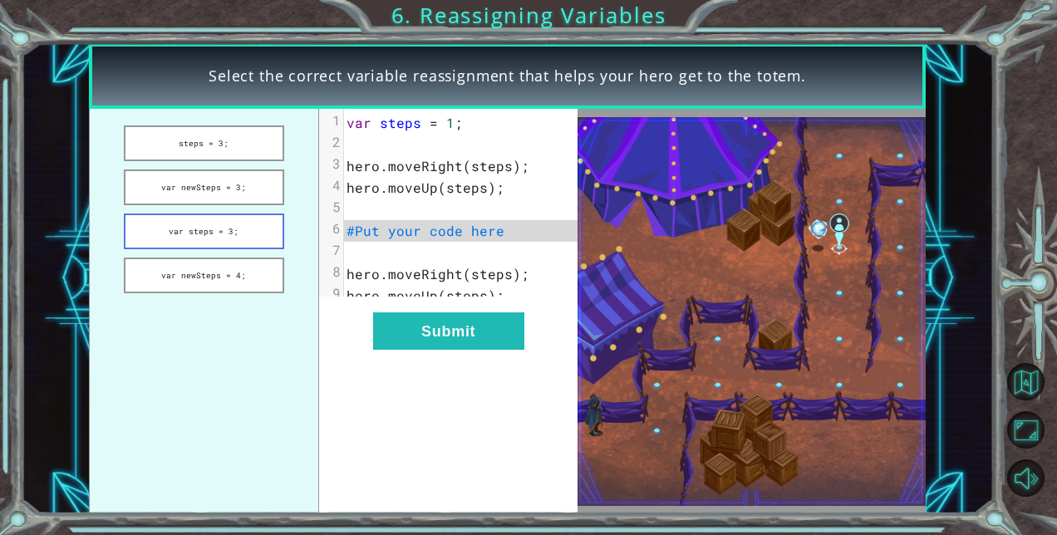
click at [176, 225] on button "var steps = 3;" at bounding box center [204, 232] width 160 height 36
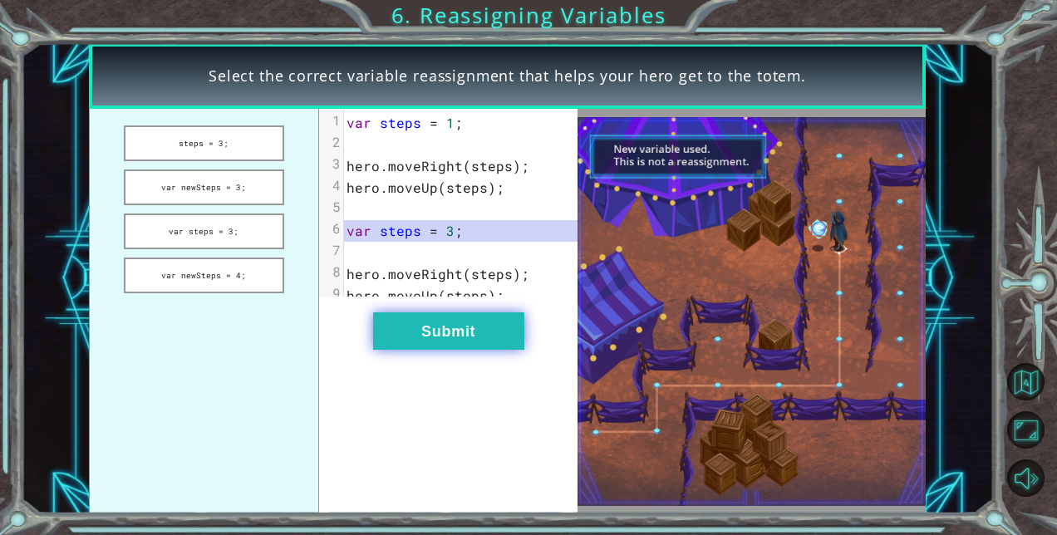
click at [434, 347] on button "Submit" at bounding box center [448, 331] width 151 height 37
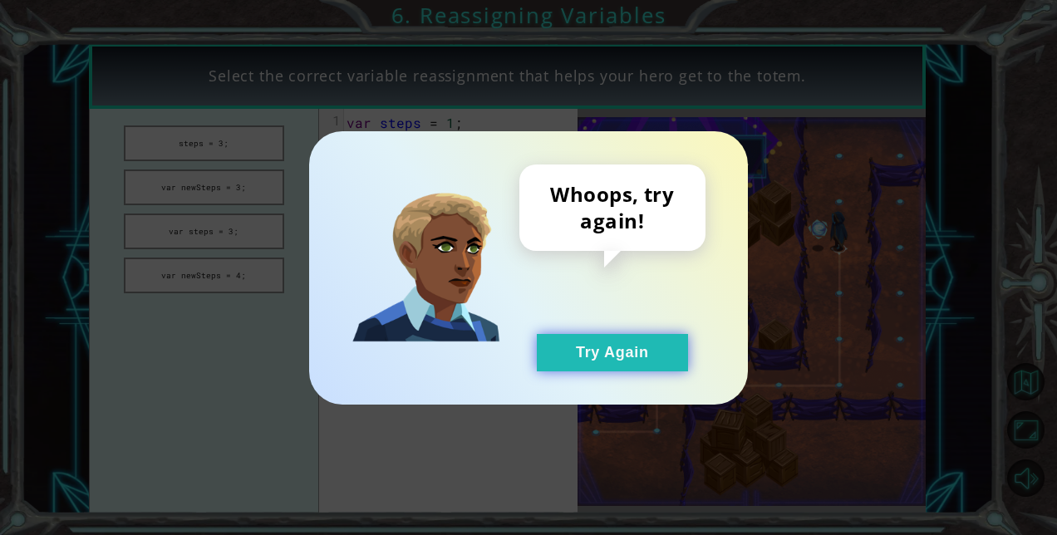
click at [570, 344] on button "Try Again" at bounding box center [612, 352] width 151 height 37
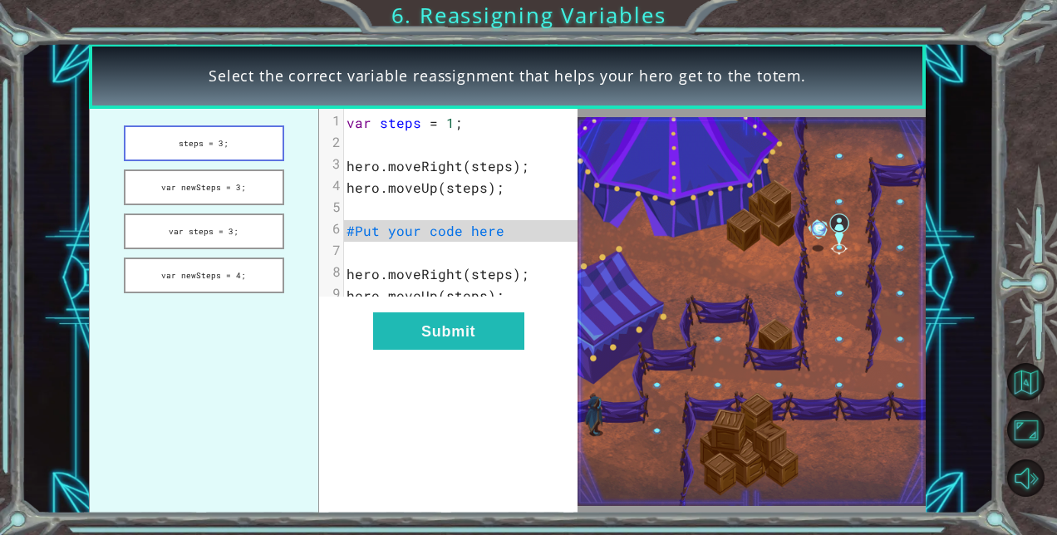
click at [223, 145] on button "steps = 3;" at bounding box center [204, 144] width 160 height 36
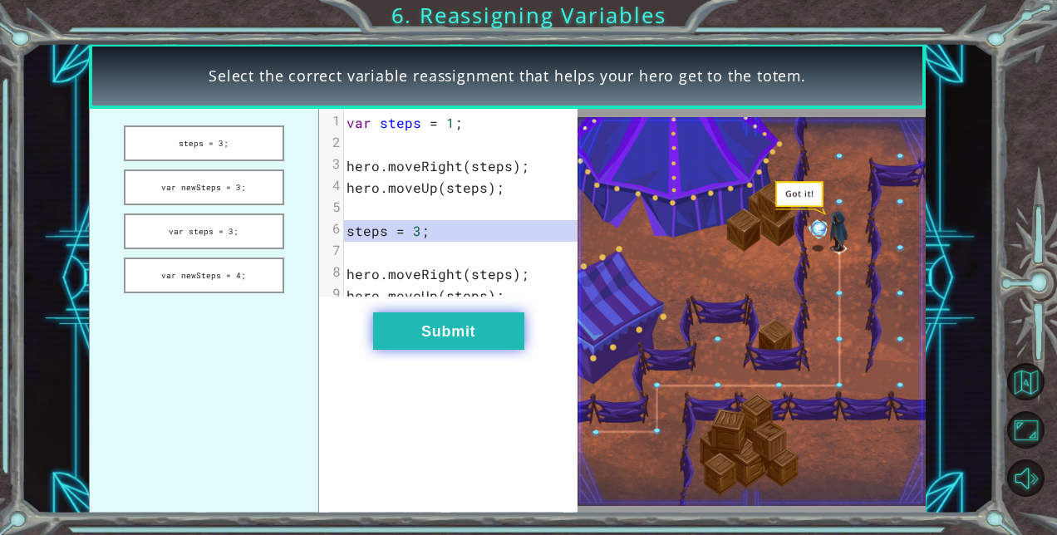
click at [434, 336] on button "Submit" at bounding box center [448, 331] width 151 height 37
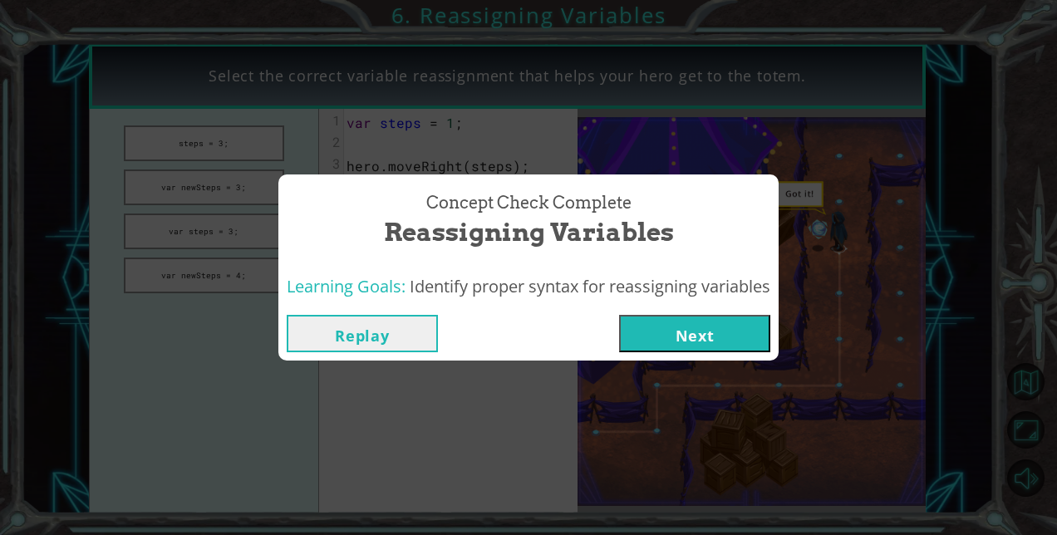
click at [648, 341] on button "Next" at bounding box center [694, 333] width 151 height 37
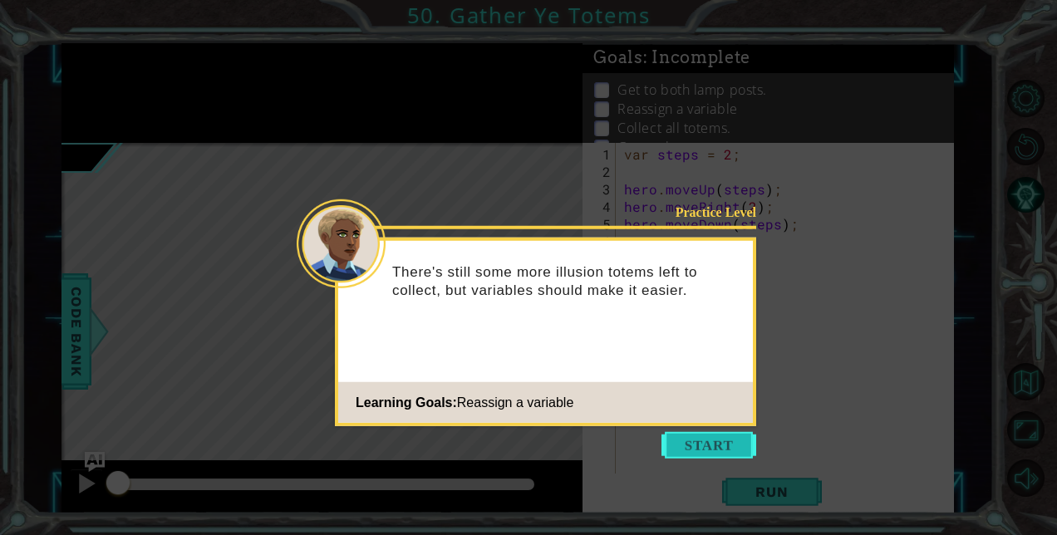
click at [697, 451] on button "Start" at bounding box center [709, 445] width 95 height 27
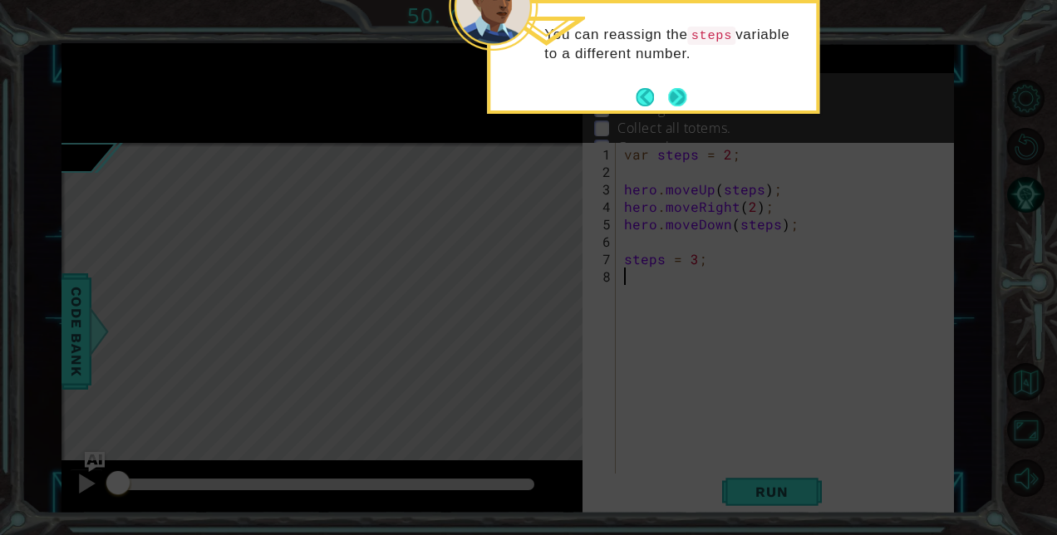
click at [679, 88] on button "Next" at bounding box center [677, 97] width 18 height 18
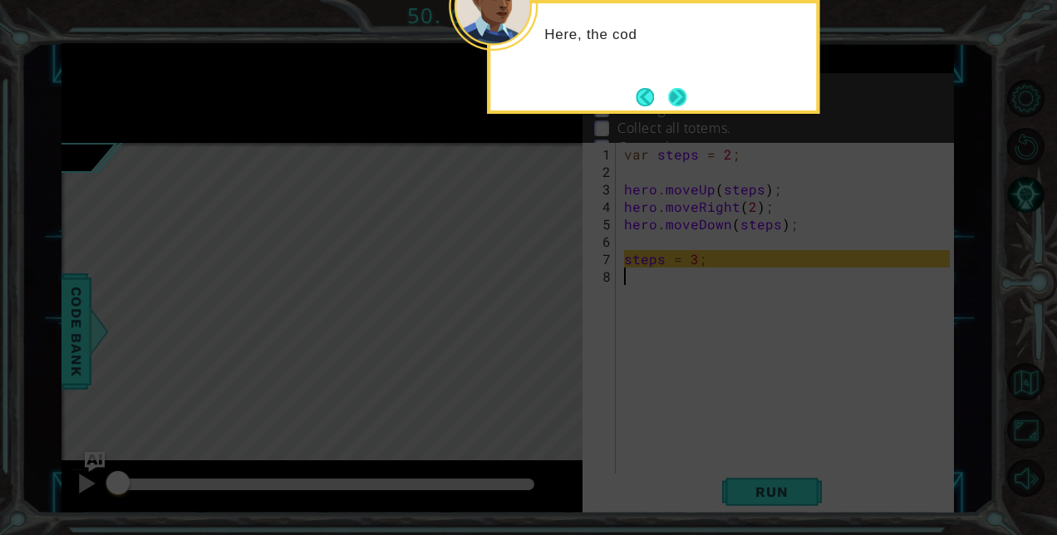
click at [674, 95] on button "Next" at bounding box center [677, 97] width 18 height 18
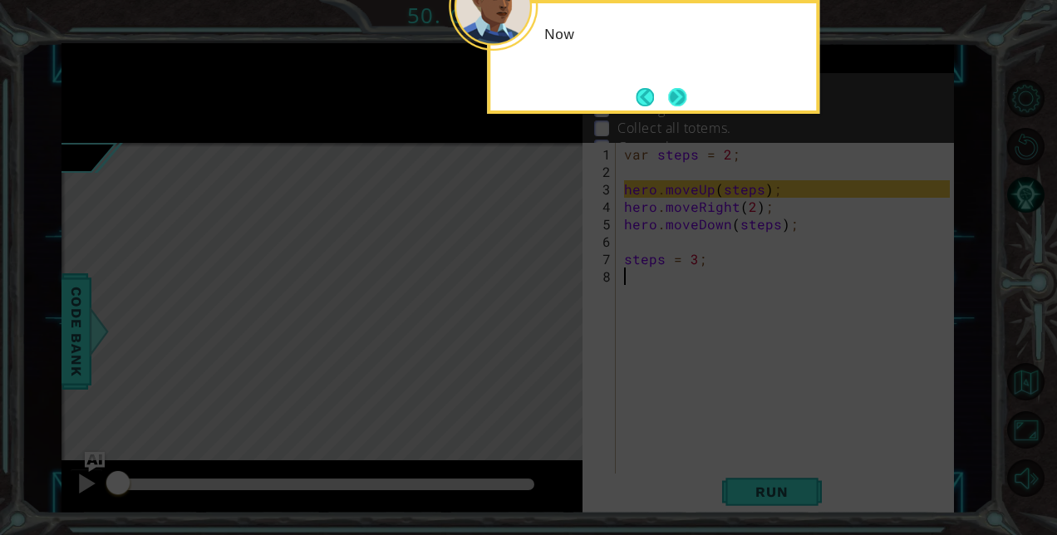
click at [675, 93] on button "Next" at bounding box center [677, 97] width 18 height 18
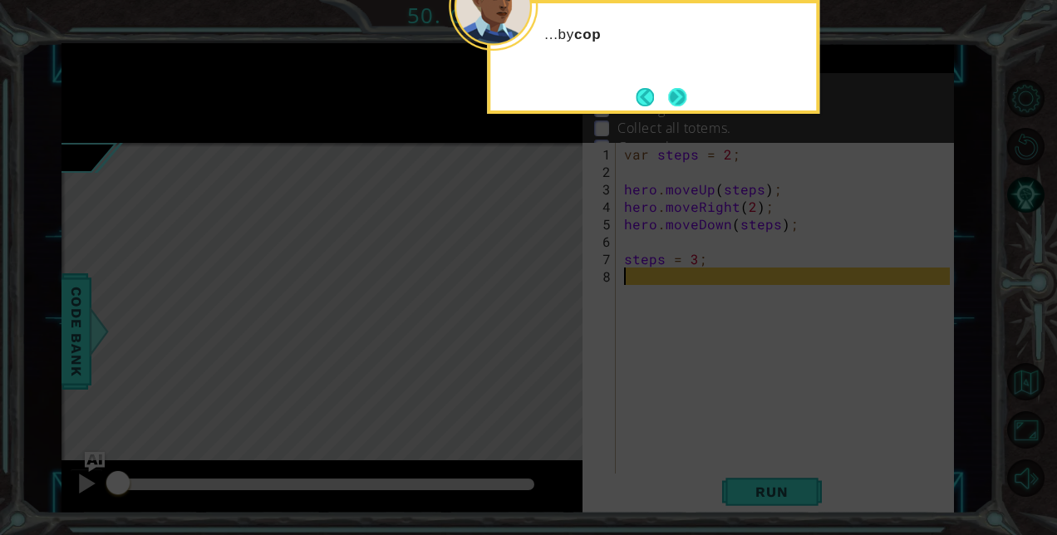
click at [675, 91] on button "Next" at bounding box center [677, 97] width 18 height 18
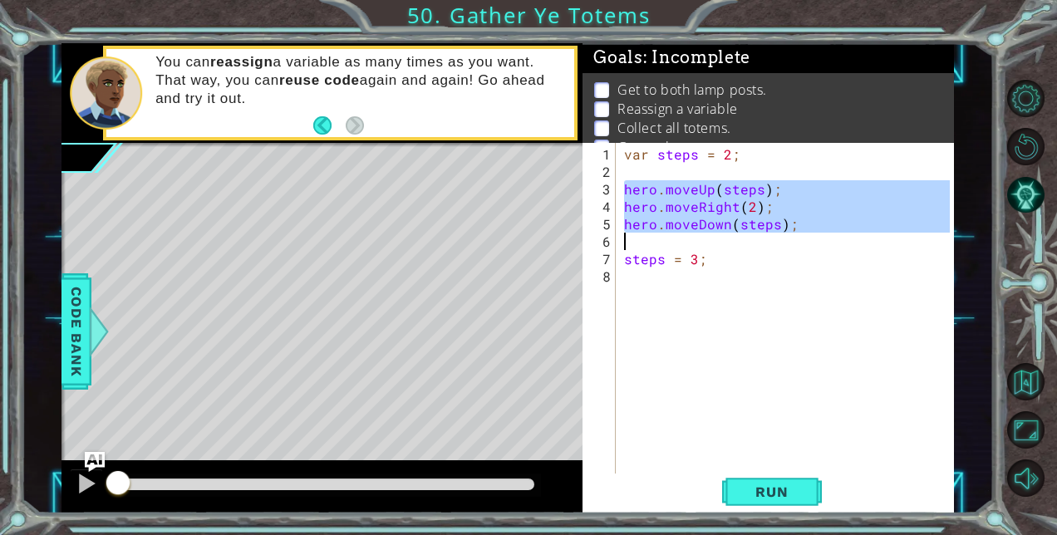
drag, startPoint x: 625, startPoint y: 190, endPoint x: 819, endPoint y: 244, distance: 201.1
click at [819, 244] on div "var steps = 2 ; hero . moveUp ( steps ) ; hero . moveRight ( 2 ) ; hero . moveD…" at bounding box center [789, 328] width 337 height 367
type textarea "hero.moveDown(steps);"
click at [676, 284] on div "var steps = 2 ; hero . moveUp ( steps ) ; hero . moveRight ( 2 ) ; hero . moveD…" at bounding box center [789, 328] width 337 height 367
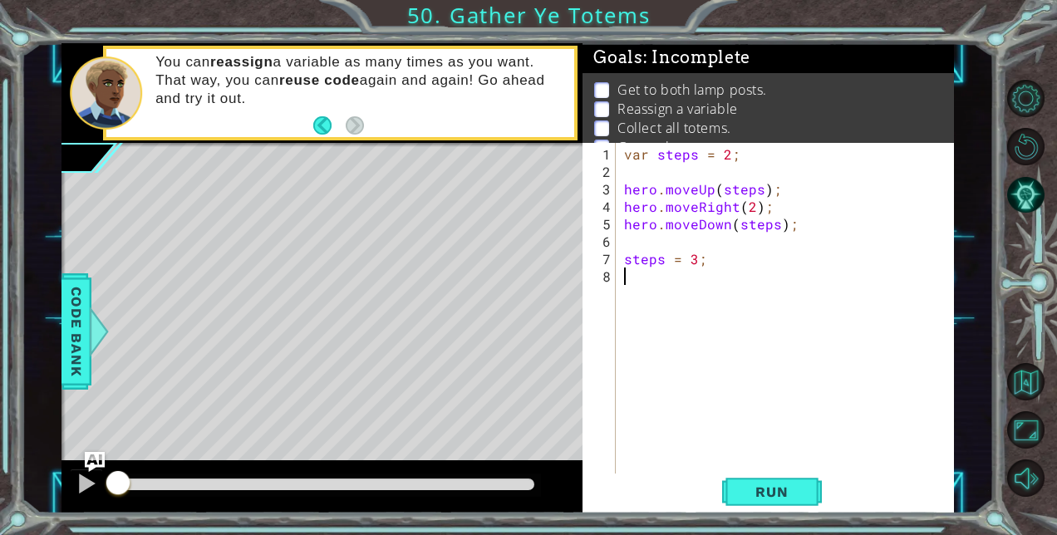
paste textarea "hero.moveDown(steps);"
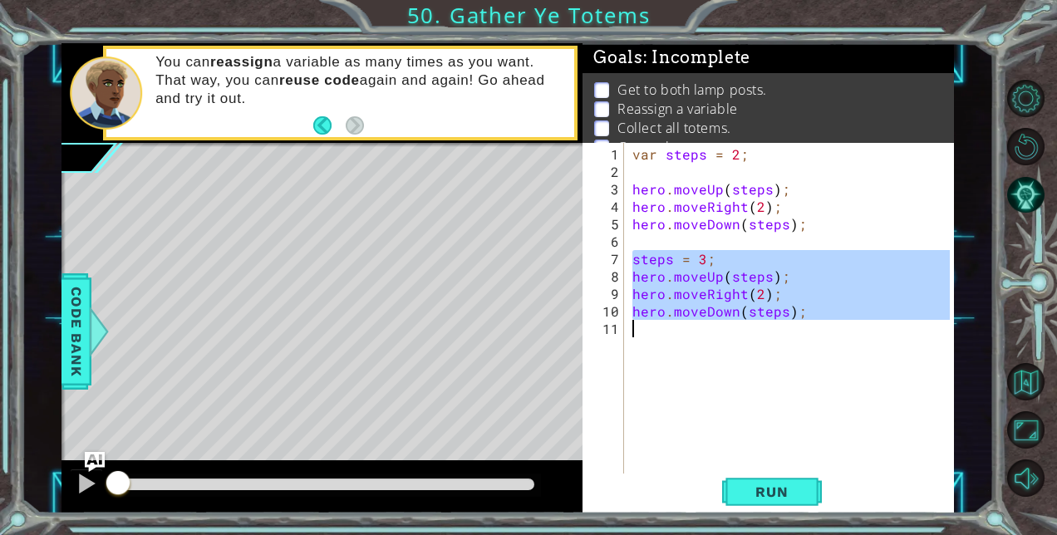
drag, startPoint x: 633, startPoint y: 260, endPoint x: 803, endPoint y: 362, distance: 197.6
click at [803, 362] on div "var steps = 2 ; hero . moveUp ( steps ) ; hero . moveRight ( 2 ) ; hero . moveD…" at bounding box center [794, 328] width 330 height 367
type textarea "hero.moveDown(steps);"
click at [803, 362] on div "var steps = 2 ; hero . moveUp ( steps ) ; hero . moveRight ( 2 ) ; hero . moveD…" at bounding box center [790, 309] width 322 height 332
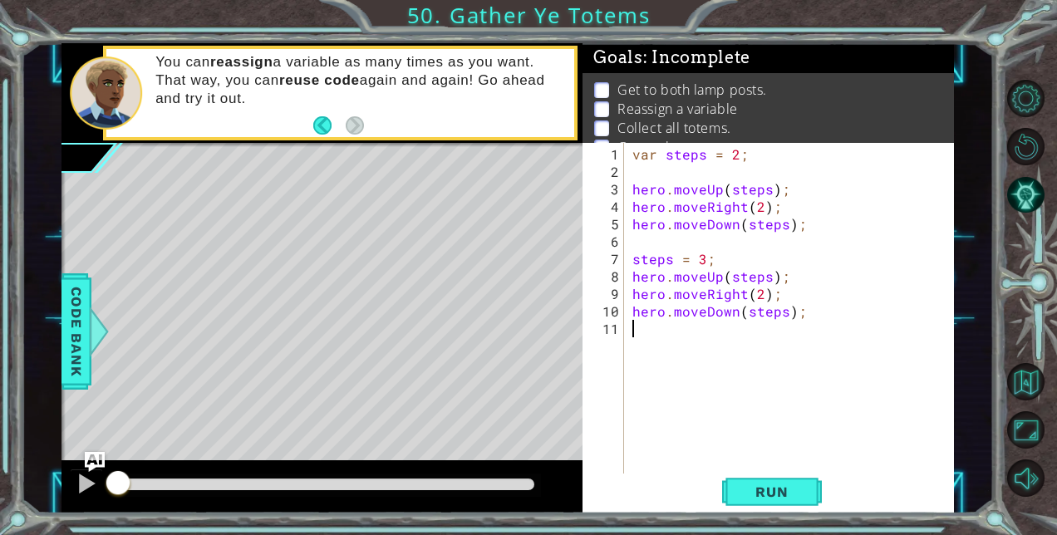
paste textarea "hero.moveDown(steps);"
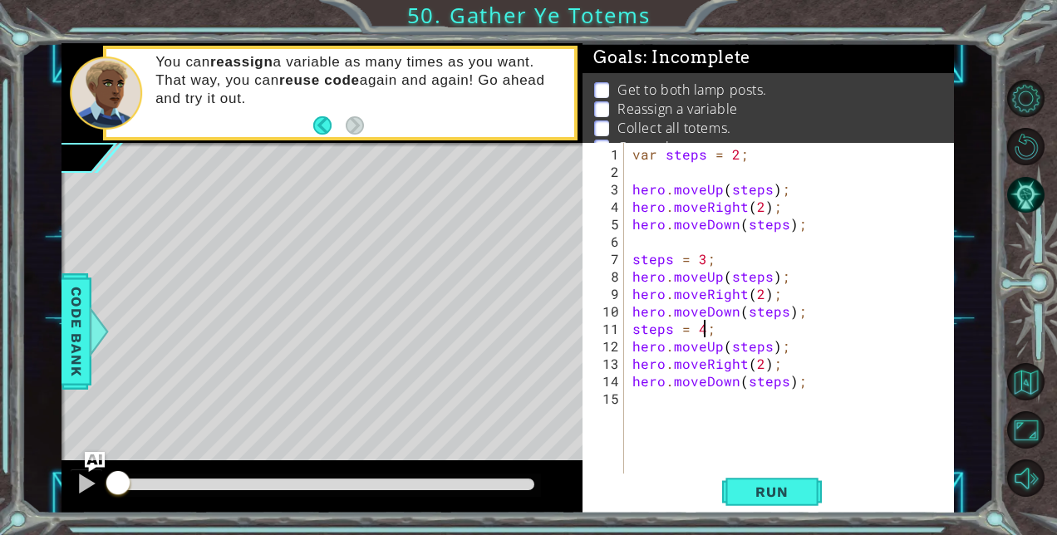
scroll to position [0, 4]
type textarea "steps = 4;"
click at [781, 490] on span "Run" at bounding box center [772, 492] width 66 height 17
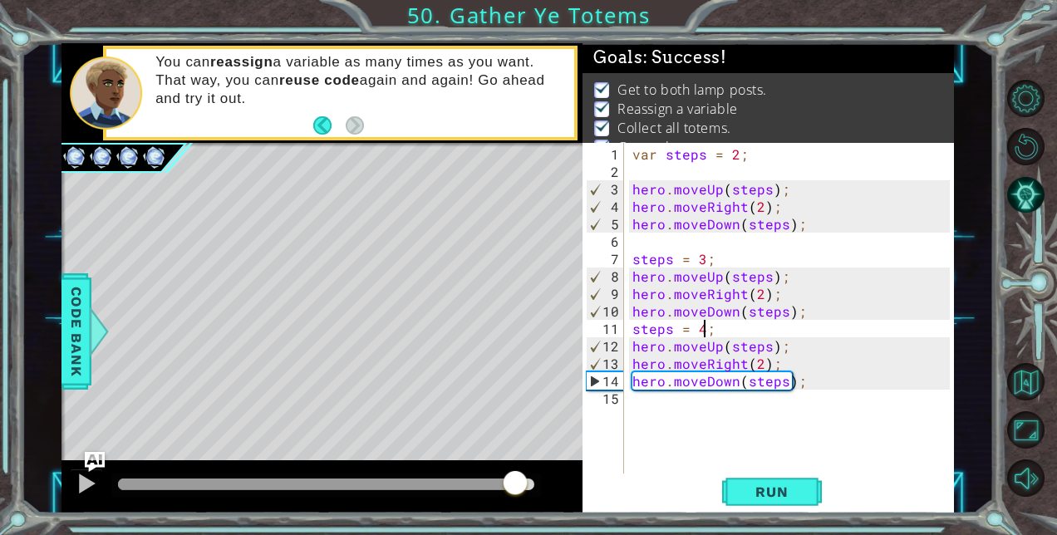
drag, startPoint x: 138, startPoint y: 487, endPoint x: 535, endPoint y: 407, distance: 405.2
click at [535, 407] on div "methods hero use(thing) moveUp(steps) moveDown(steps) moveLeft(steps) moveRight…" at bounding box center [508, 278] width 893 height 471
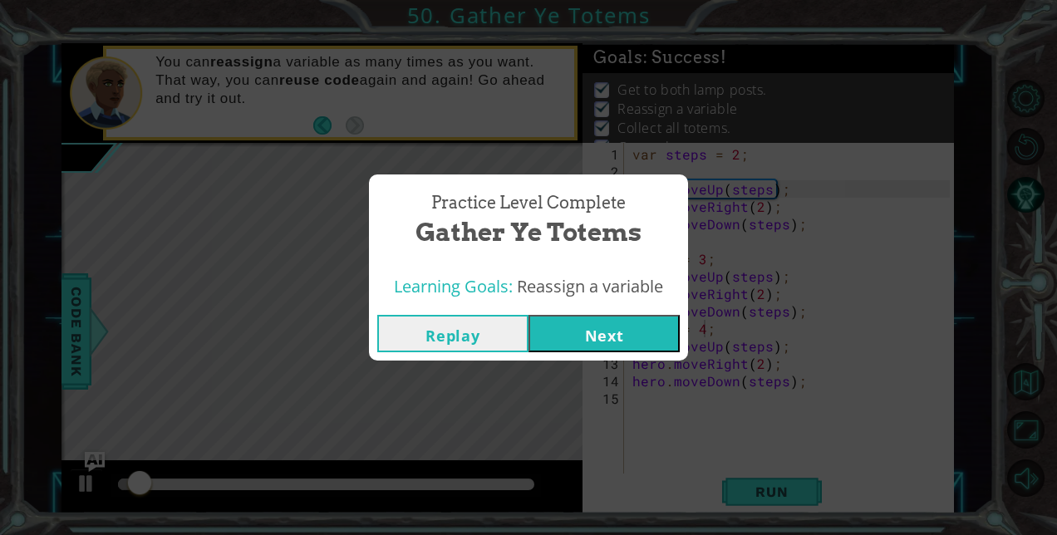
click at [633, 332] on button "Next" at bounding box center [604, 333] width 151 height 37
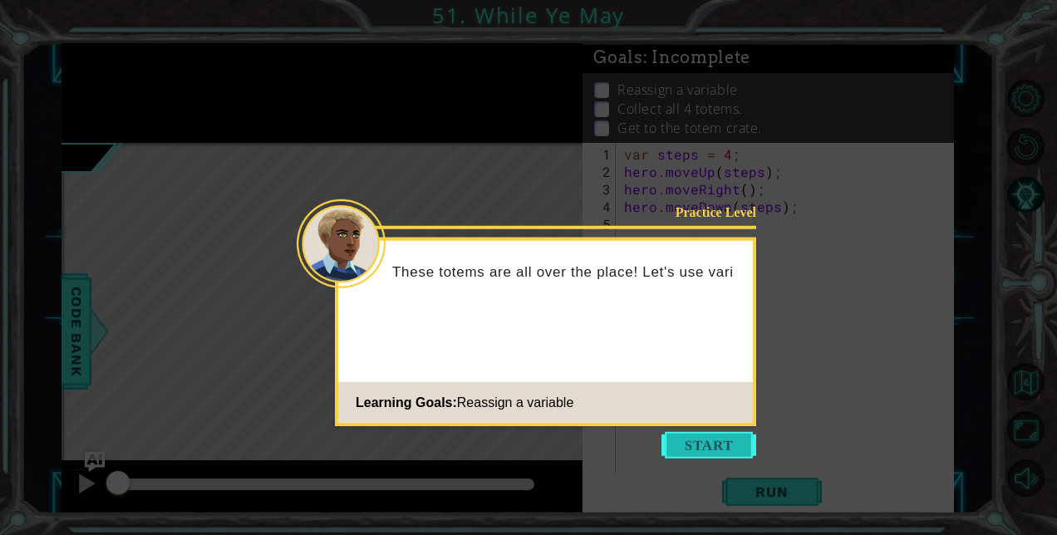
click at [681, 438] on button "Start" at bounding box center [709, 445] width 95 height 27
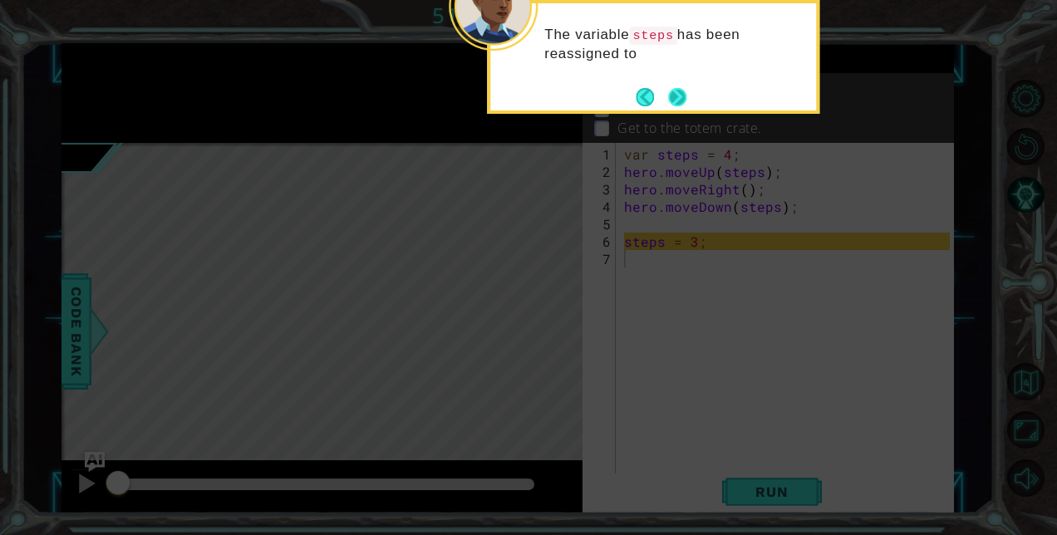
click at [677, 91] on button "Next" at bounding box center [677, 97] width 18 height 18
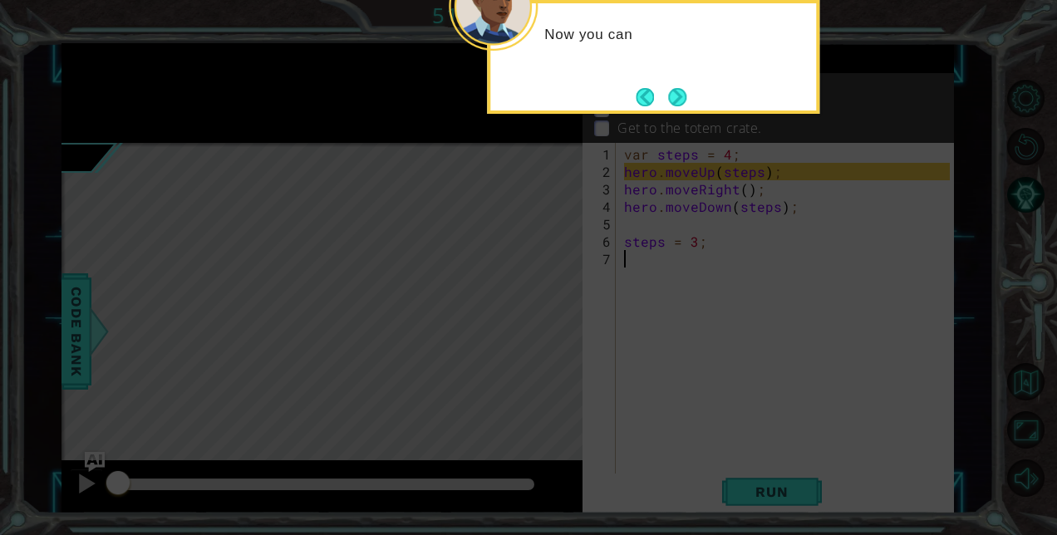
click at [677, 91] on button "Next" at bounding box center [677, 97] width 18 height 18
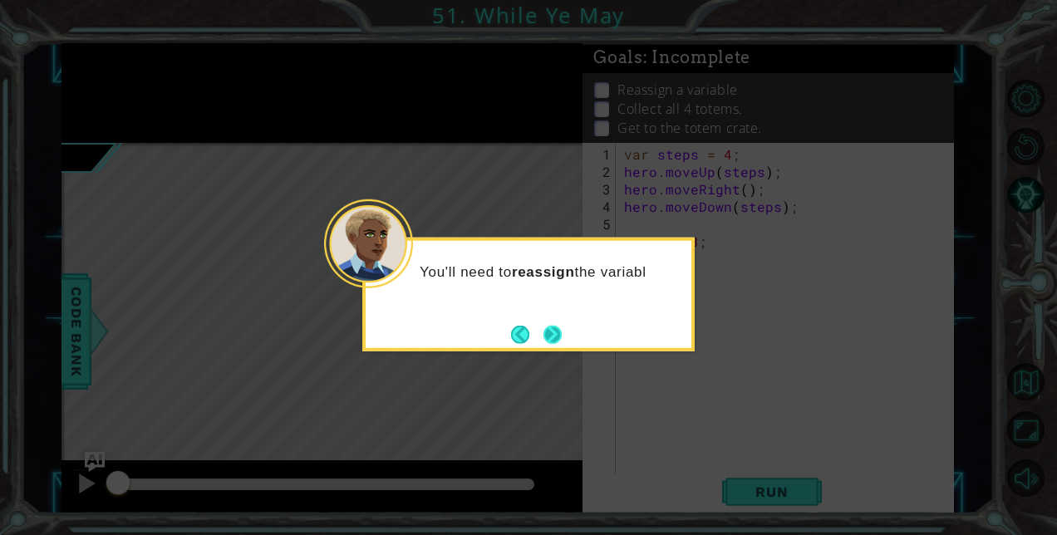
click at [561, 325] on button "Next" at bounding box center [553, 334] width 18 height 18
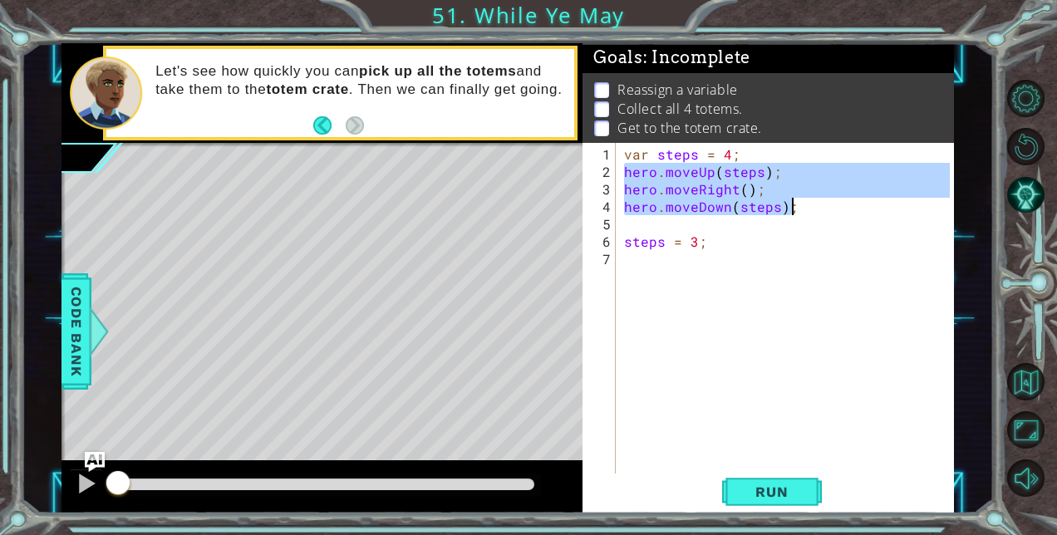
drag, startPoint x: 626, startPoint y: 175, endPoint x: 792, endPoint y: 208, distance: 169.5
click at [792, 208] on div "var steps = 4 ; hero . moveUp ( steps ) ; hero . moveRight ( ) ; hero . moveDow…" at bounding box center [789, 328] width 337 height 367
type textarea "hero.moveRight(); hero.moveDown(steps);"
click at [667, 254] on div "var steps = 4 ; hero . moveUp ( steps ) ; hero . moveRight ( ) ; hero . moveDow…" at bounding box center [789, 328] width 337 height 367
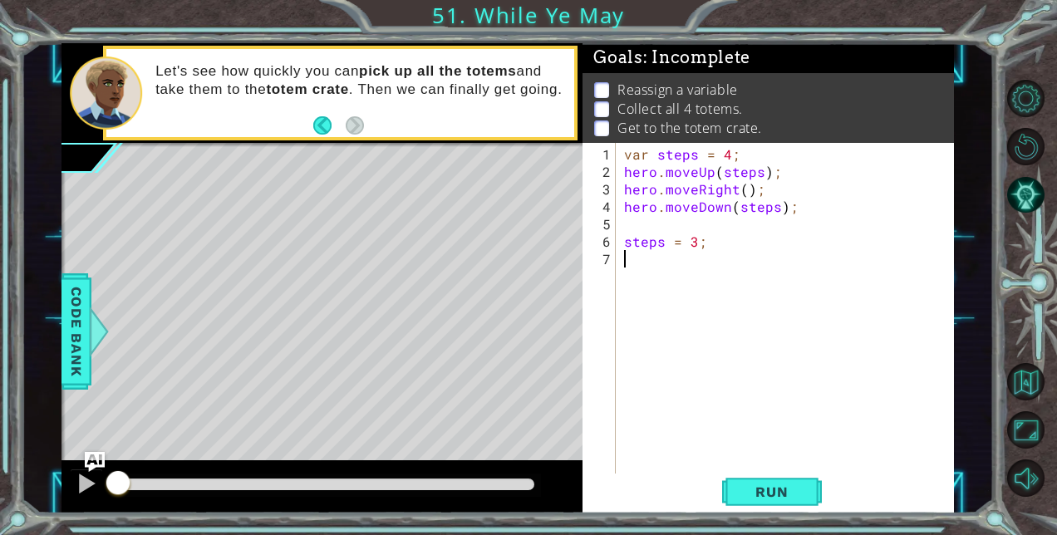
paste textarea "hero.moveDown(steps);"
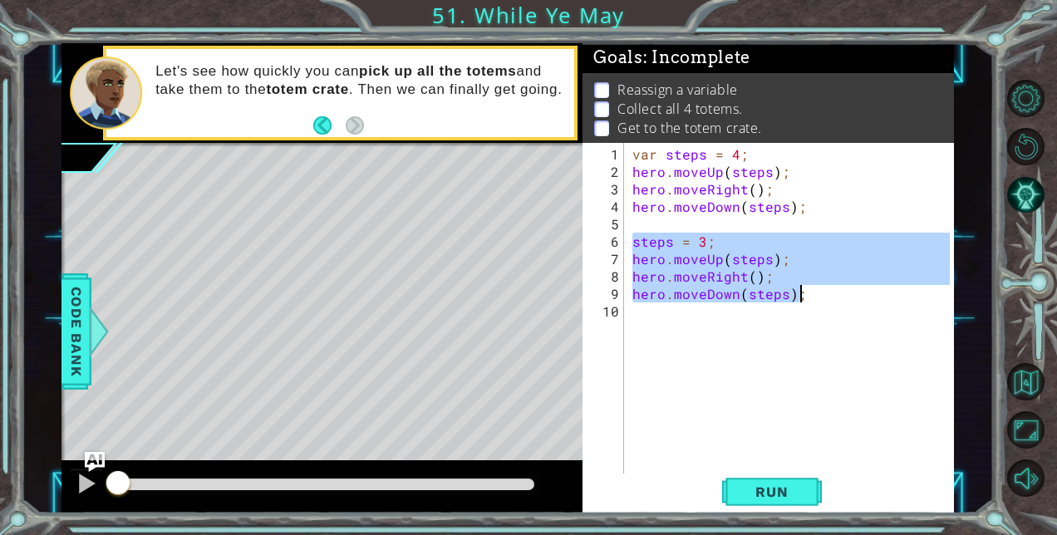
drag, startPoint x: 633, startPoint y: 243, endPoint x: 849, endPoint y: 290, distance: 221.2
click at [849, 290] on div "var steps = 4 ; hero . moveUp ( steps ) ; hero . moveRight ( ) ; hero . moveDow…" at bounding box center [794, 328] width 330 height 367
type textarea "hero.moveRight(); hero.moveDown(steps);"
click at [670, 313] on div "var steps = 4 ; hero . moveUp ( steps ) ; hero . moveRight ( ) ; hero . moveDow…" at bounding box center [794, 328] width 330 height 367
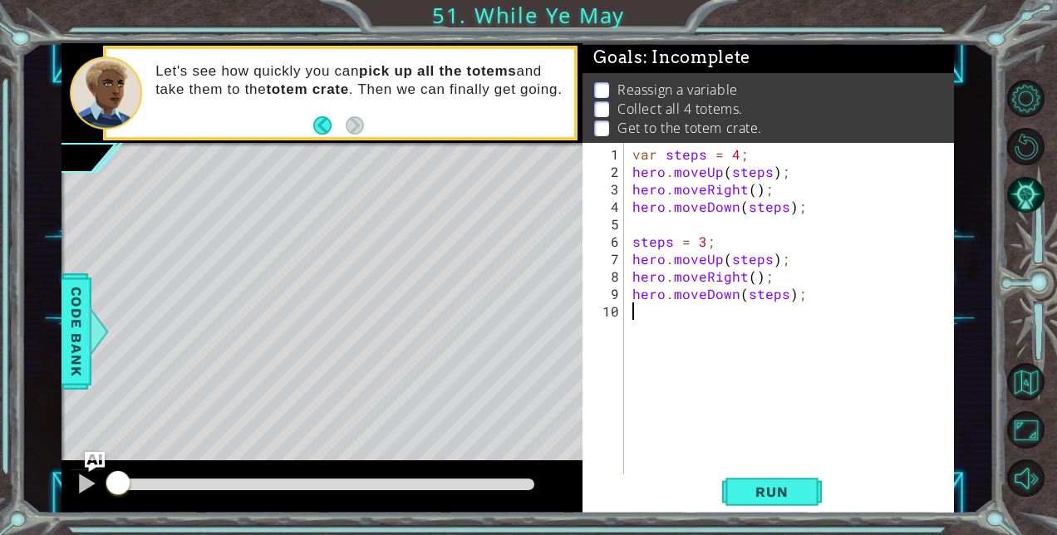
paste textarea "hero.moveDown(steps);"
type textarea "hero.moveDown(steps);"
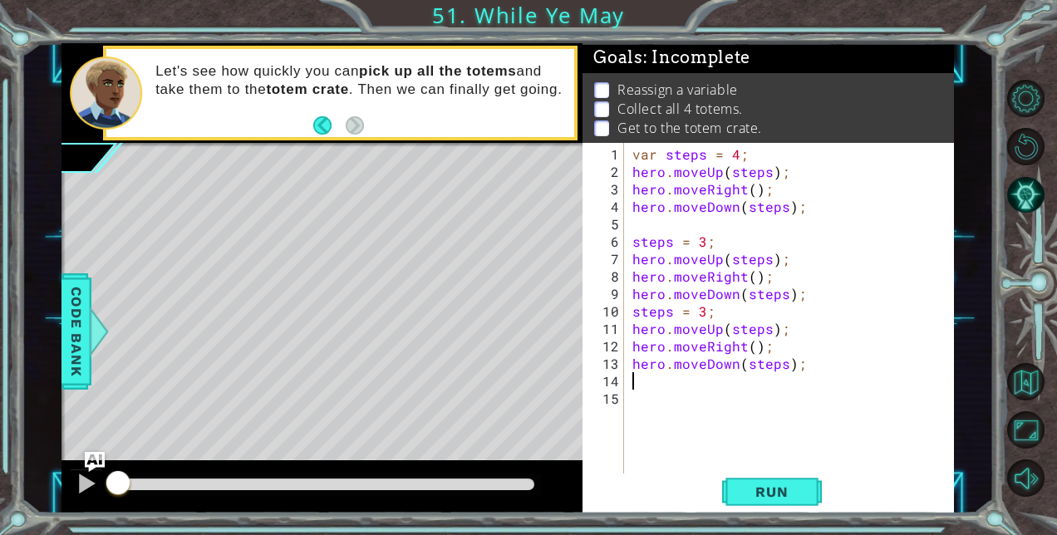
paste textarea "hero.moveDown(steps);"
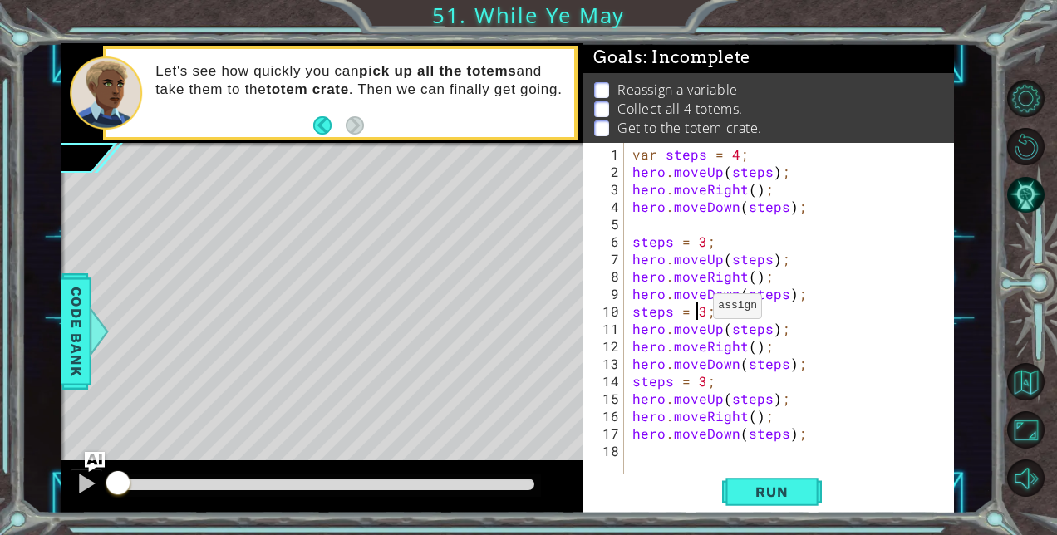
click at [692, 313] on div "var steps = 4 ; hero . moveUp ( steps ) ; hero . moveRight ( ) ; hero . moveDow…" at bounding box center [794, 328] width 330 height 367
type textarea "steps = 1;"
click at [743, 485] on span "Run" at bounding box center [772, 492] width 66 height 17
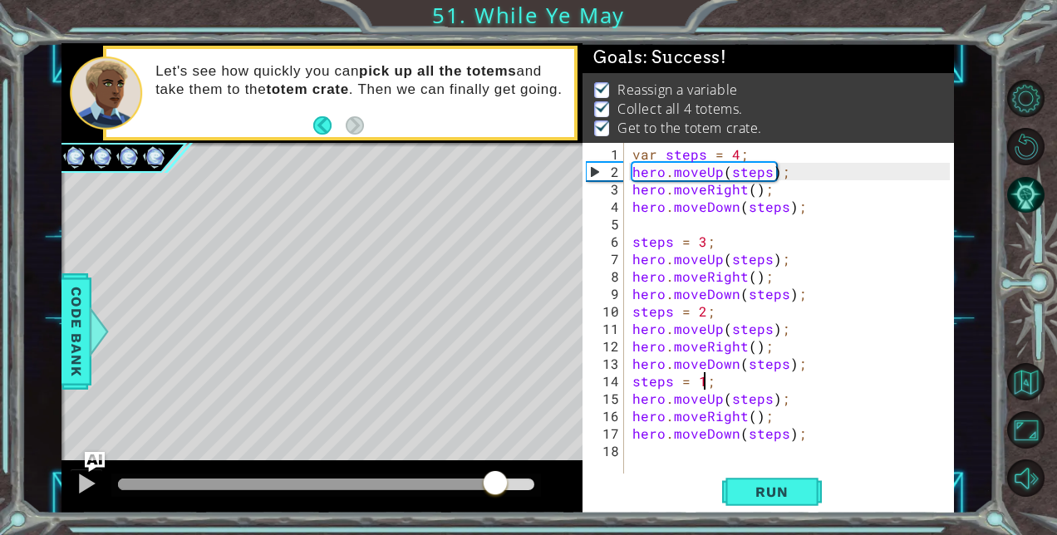
drag, startPoint x: 130, startPoint y: 484, endPoint x: 539, endPoint y: 483, distance: 409.8
click at [510, 483] on div at bounding box center [495, 485] width 30 height 30
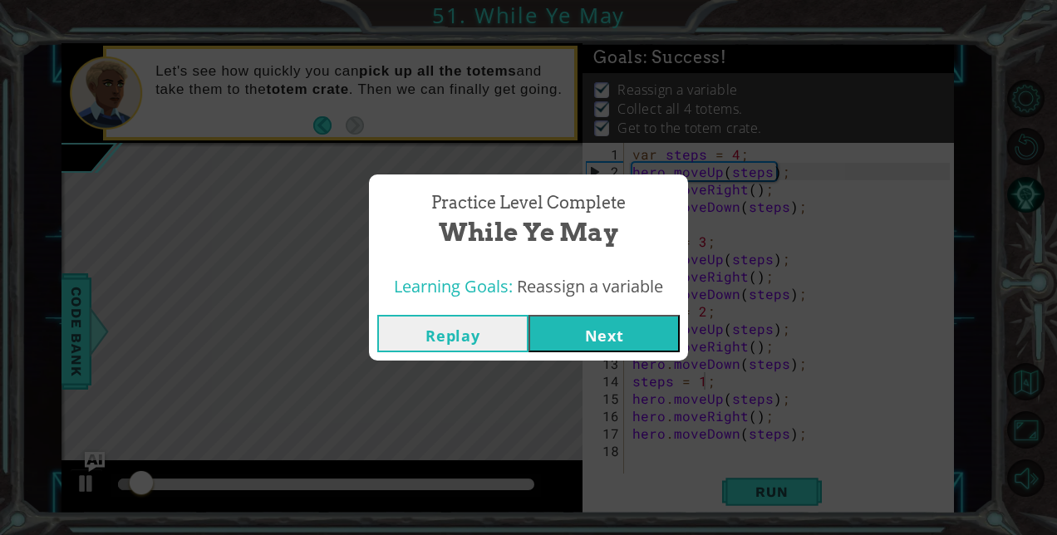
click at [588, 342] on button "Next" at bounding box center [604, 333] width 151 height 37
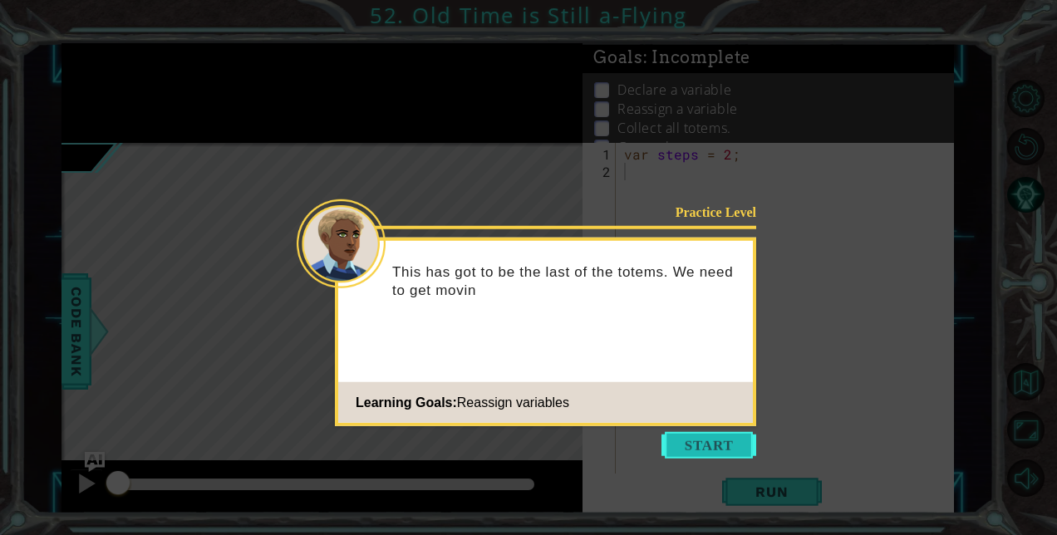
click at [682, 457] on button "Start" at bounding box center [709, 445] width 95 height 27
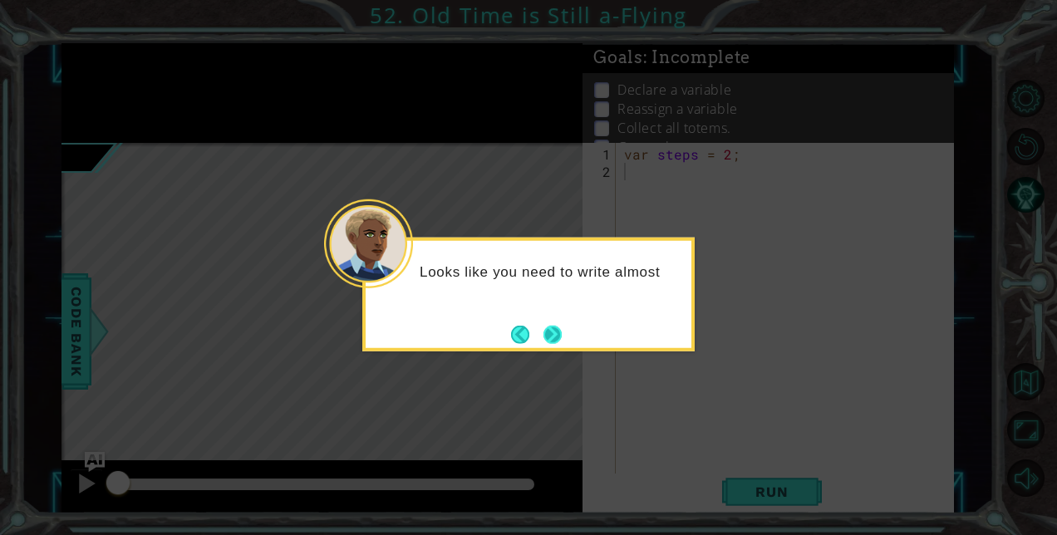
click at [559, 331] on button "Next" at bounding box center [553, 334] width 18 height 18
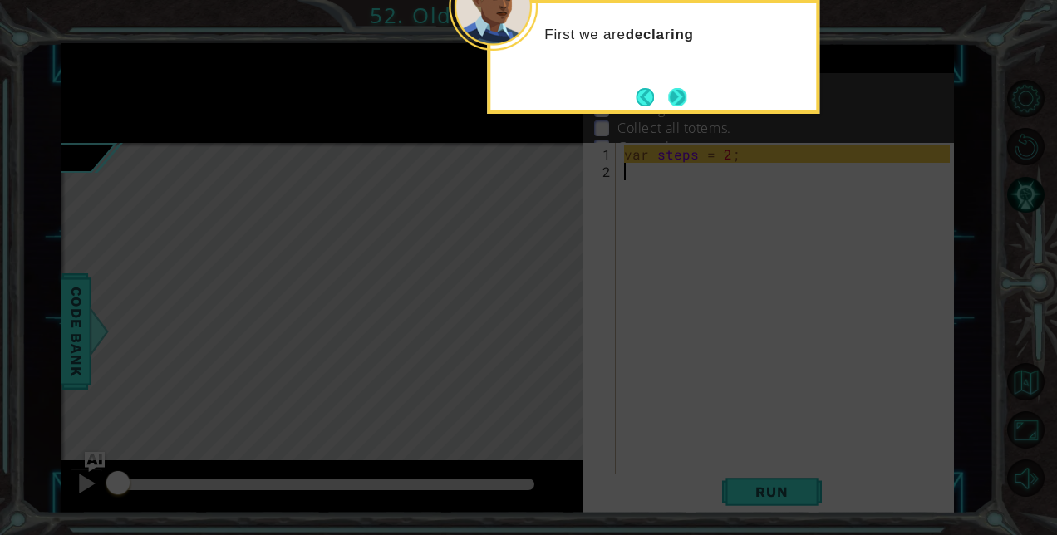
click at [677, 88] on button "Next" at bounding box center [677, 97] width 18 height 18
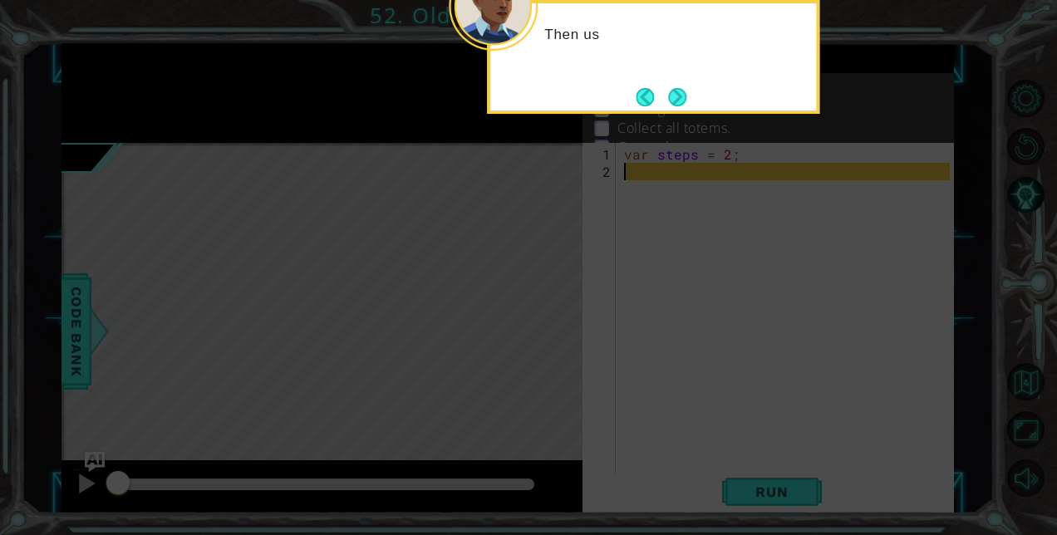
click at [677, 95] on button "Next" at bounding box center [677, 97] width 18 height 18
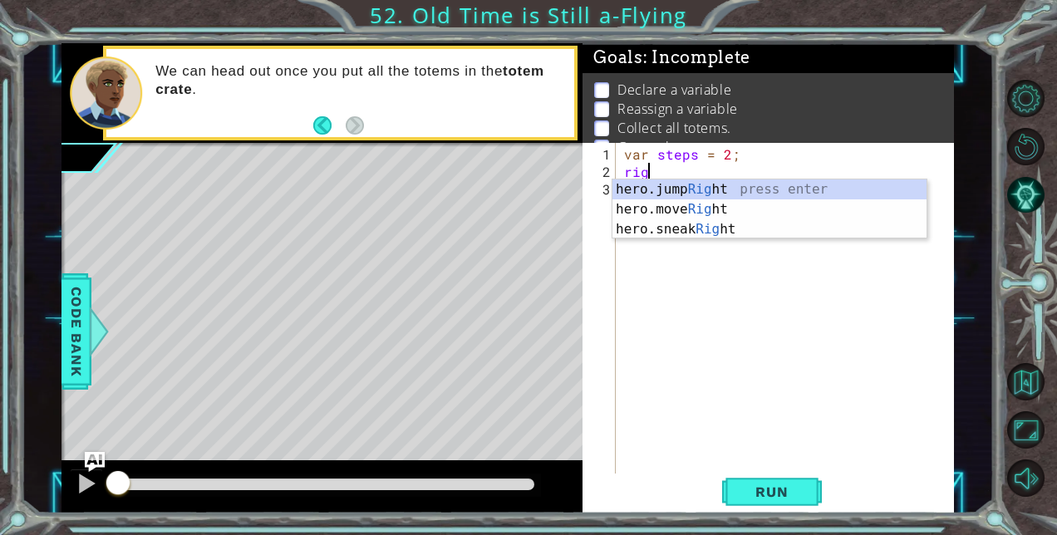
scroll to position [0, 2]
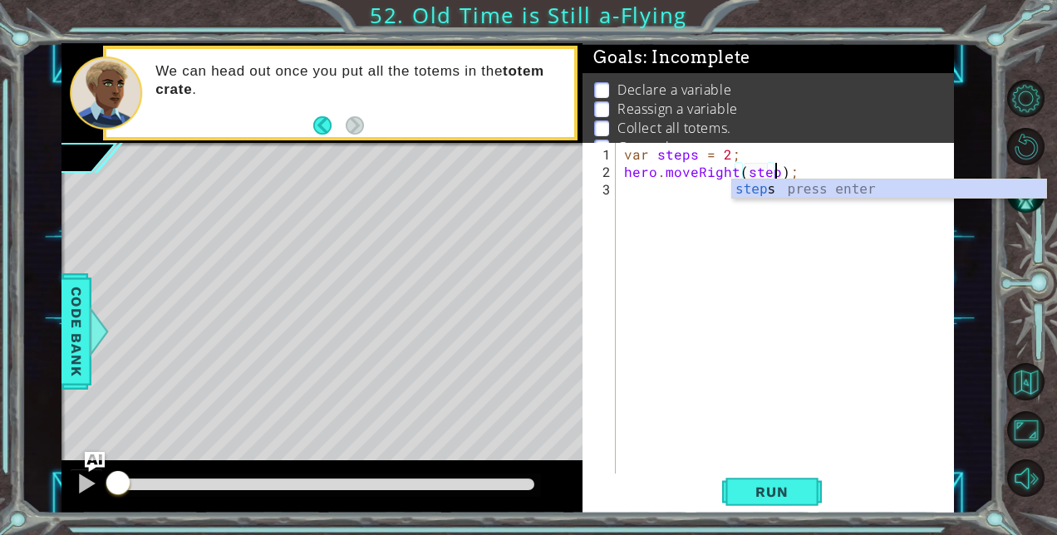
type textarea "hero.moveRight(steps);"
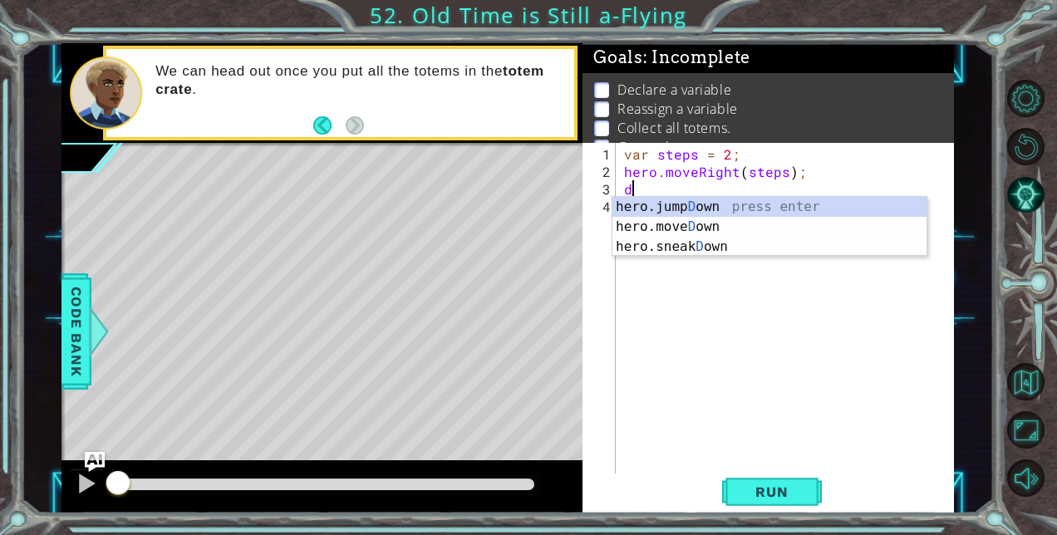
scroll to position [0, 1]
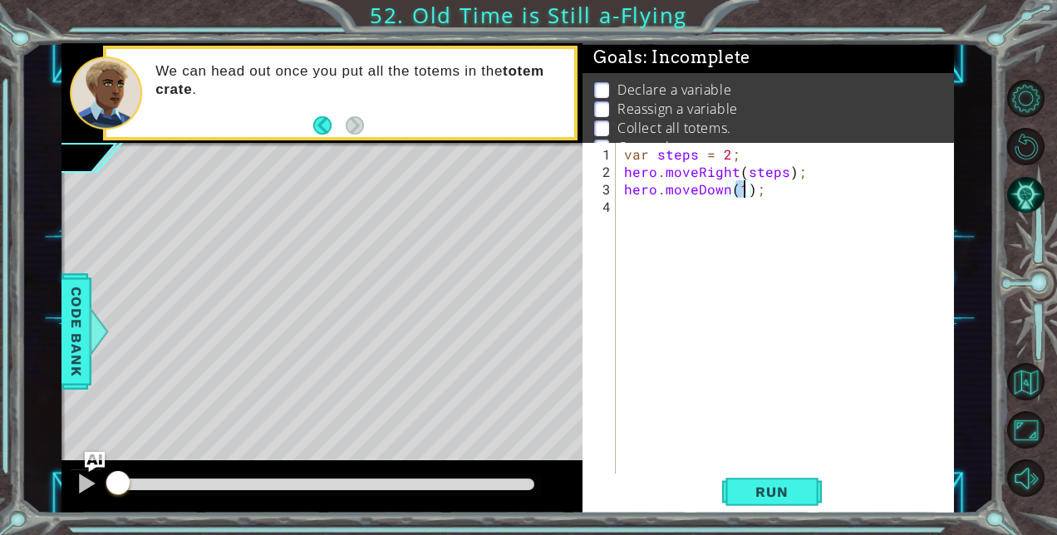
type textarea "hero.moveDown();"
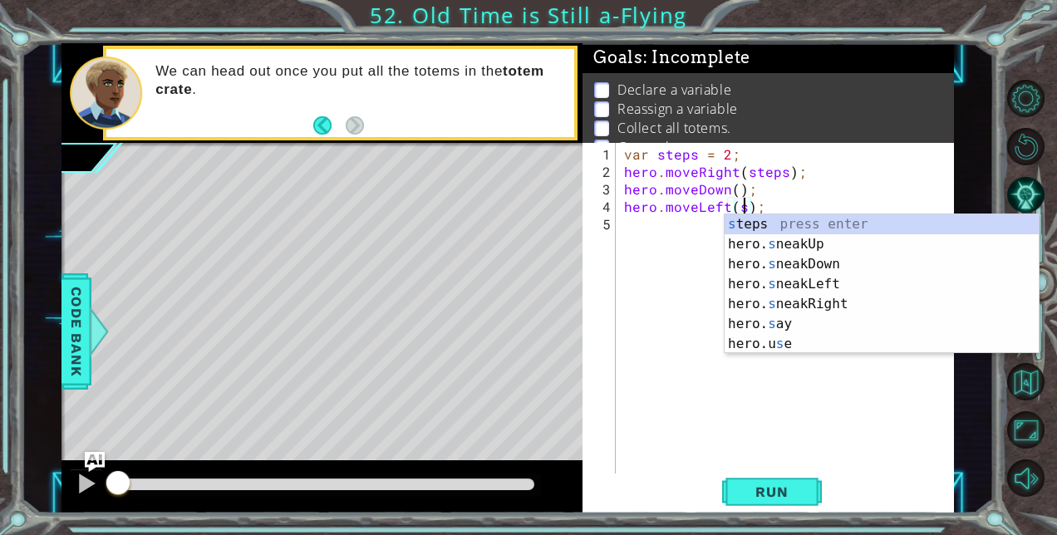
scroll to position [0, 8]
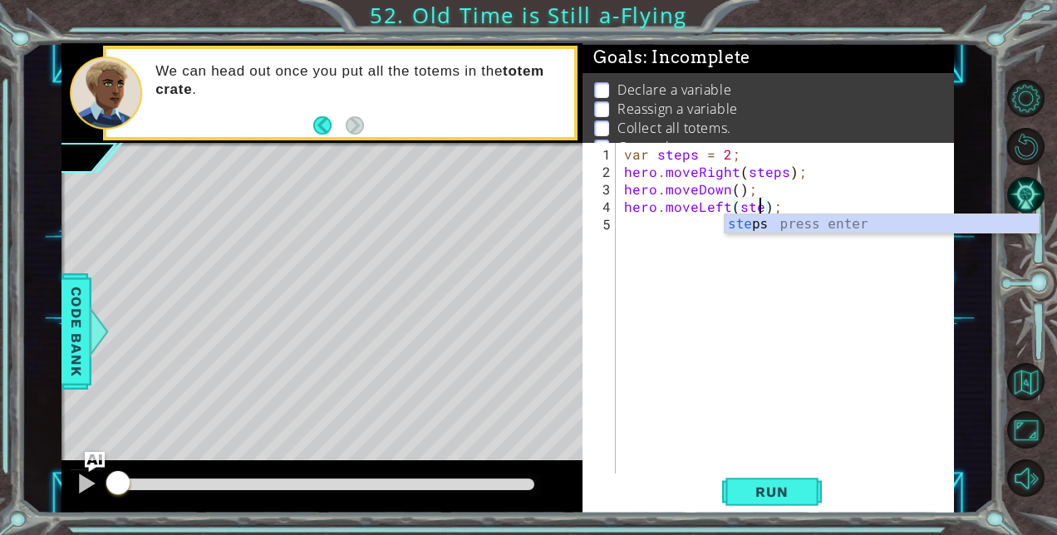
type textarea "hero.moveLeft(steps);"
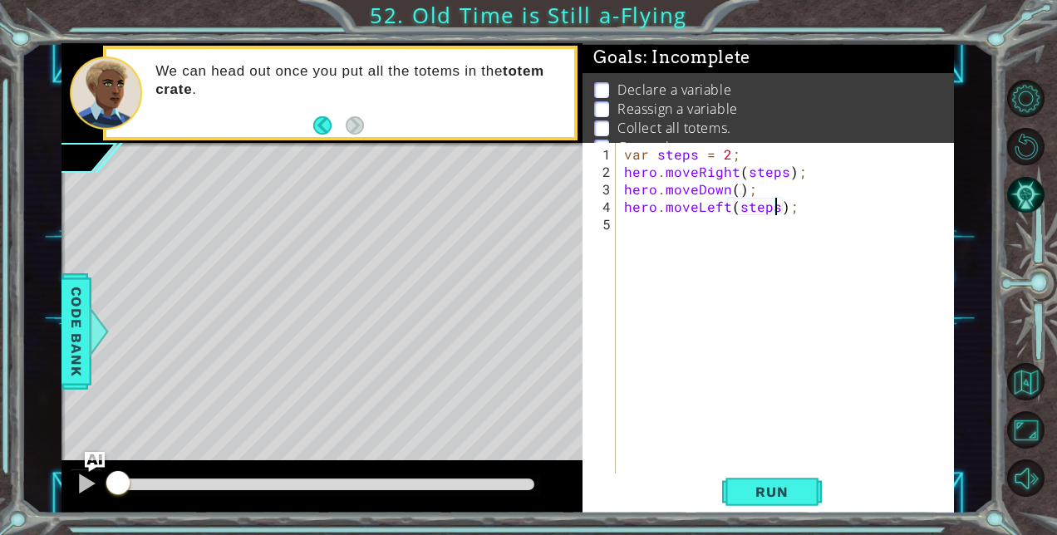
click at [687, 226] on div "var steps = 2 ; hero . moveRight ( steps ) ; hero . moveDown ( ) ; hero . moveL…" at bounding box center [789, 328] width 337 height 367
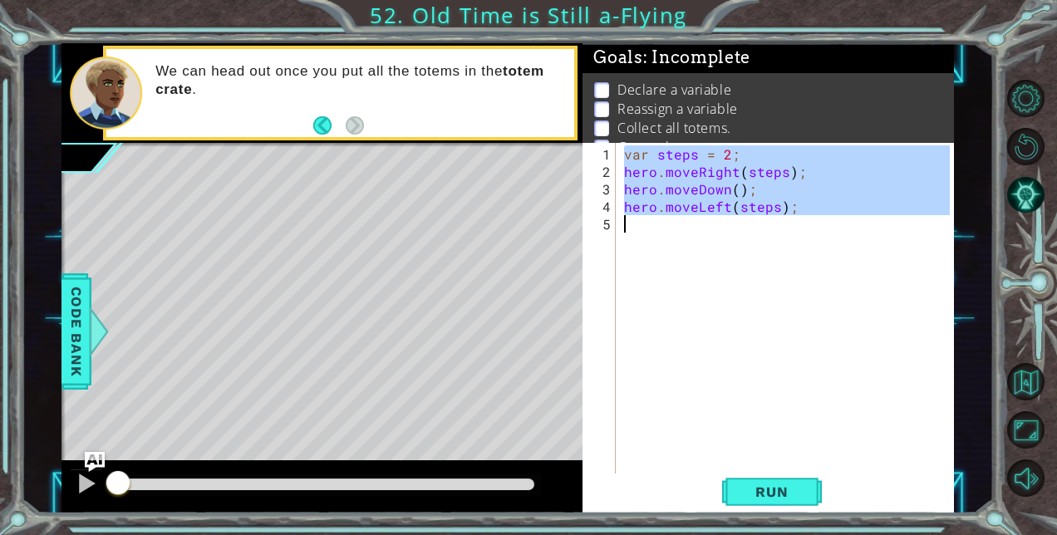
drag, startPoint x: 624, startPoint y: 156, endPoint x: 851, endPoint y: 224, distance: 236.9
click at [851, 224] on div "var steps = 2 ; hero . moveRight ( steps ) ; hero . moveDown ( ) ; hero . moveL…" at bounding box center [789, 328] width 337 height 367
type textarea "hero.moveLeft(steps);"
click at [851, 224] on div "var steps = 2 ; hero . moveRight ( steps ) ; hero . moveDown ( ) ; hero . moveL…" at bounding box center [785, 309] width 329 height 332
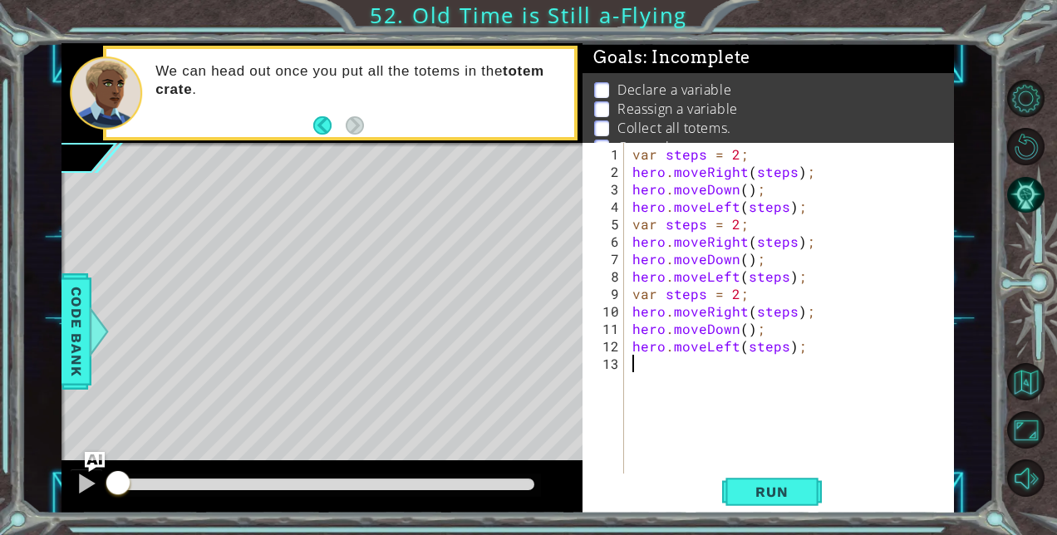
paste textarea "var steps = 2;"
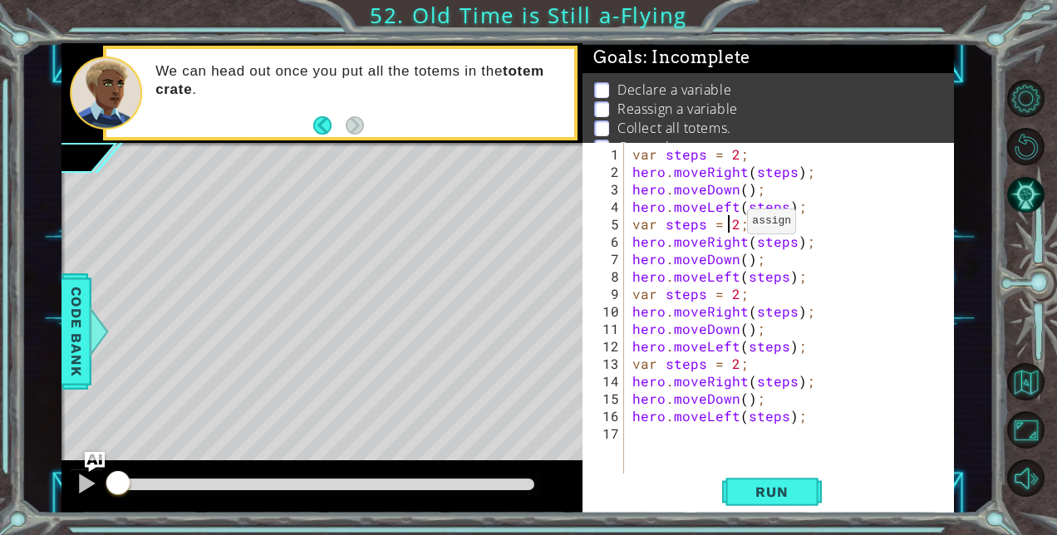
click at [726, 228] on div "var steps = 2 ; hero . moveRight ( steps ) ; hero . moveDown ( ) ; hero . moveL…" at bounding box center [794, 328] width 330 height 367
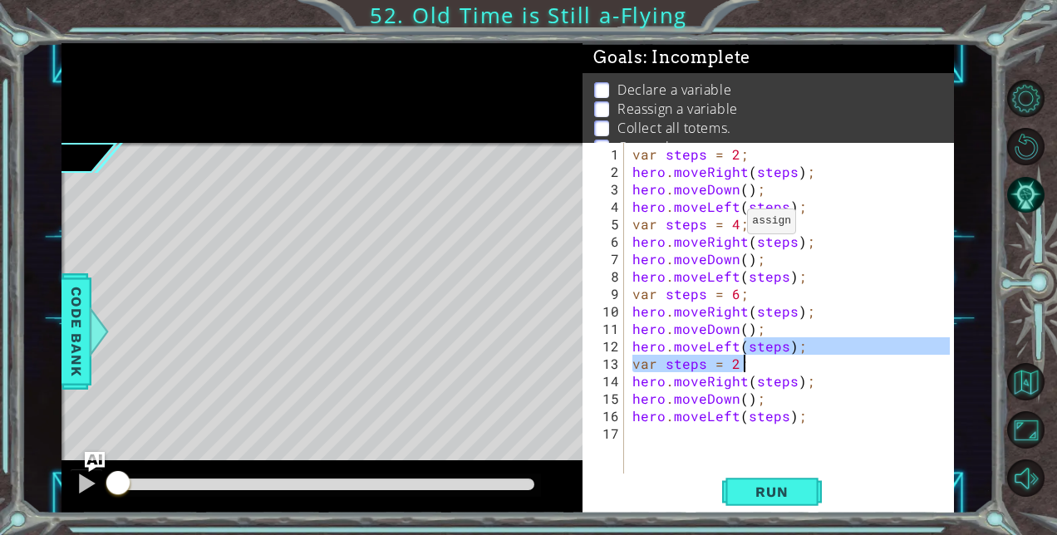
type textarea "hero.moveLeft(steps);"
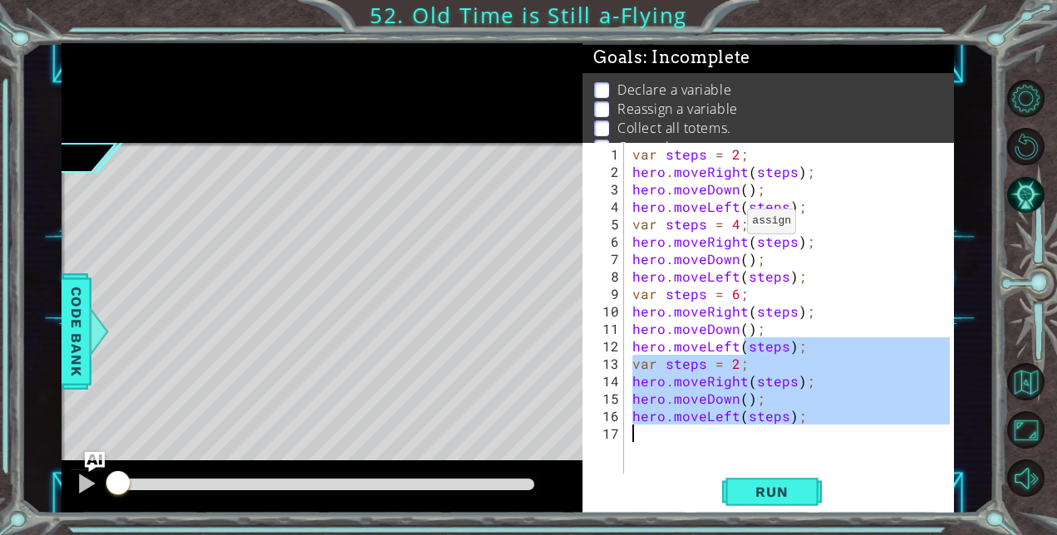
scroll to position [0, 0]
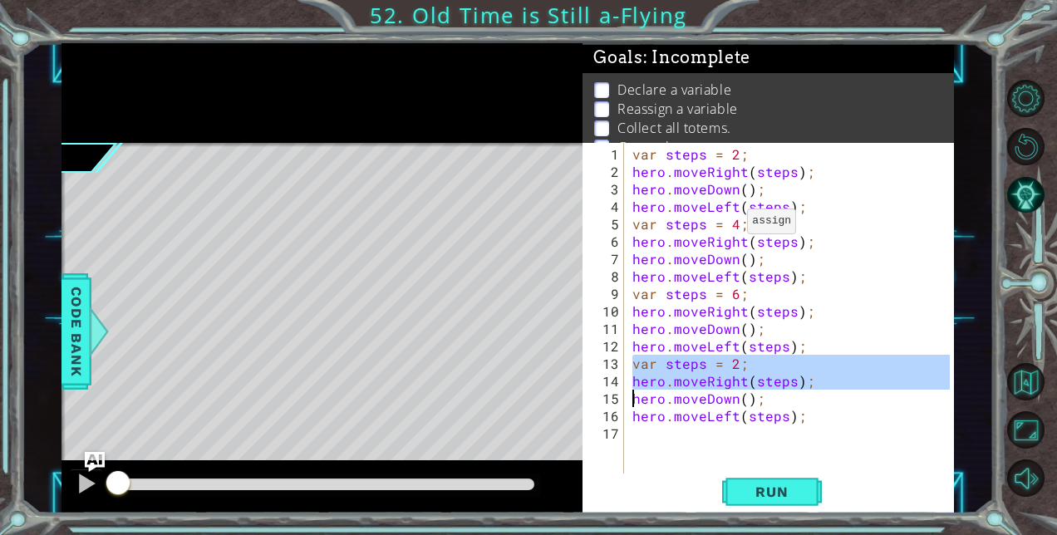
type textarea "hero.moveLeft(steps);"
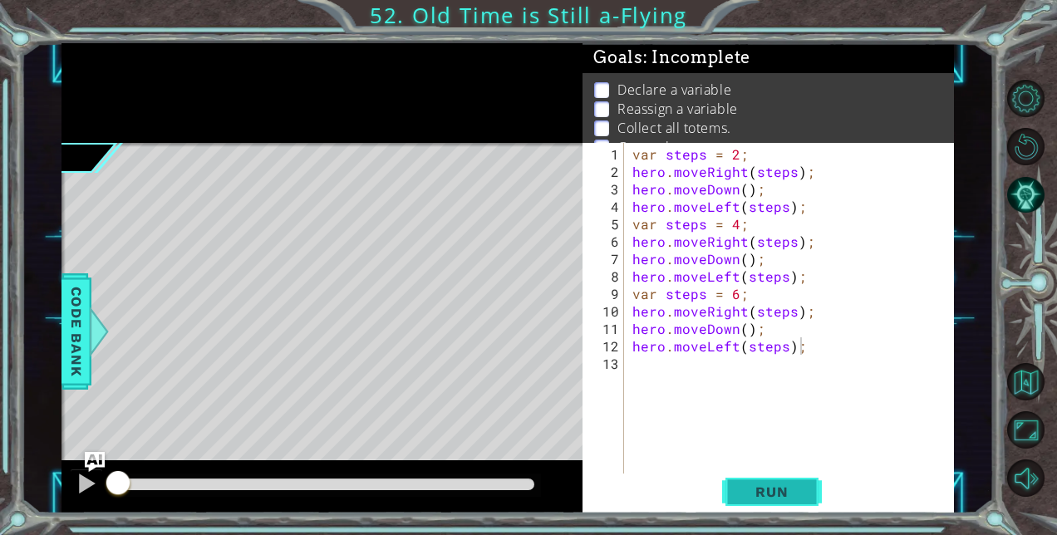
click at [752, 488] on span "Run" at bounding box center [772, 492] width 66 height 17
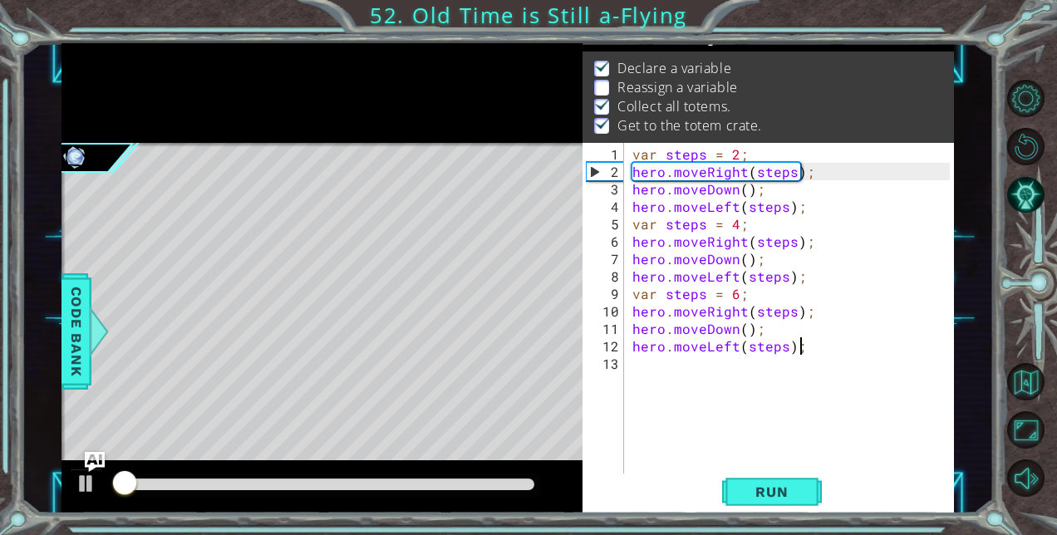
scroll to position [22, 0]
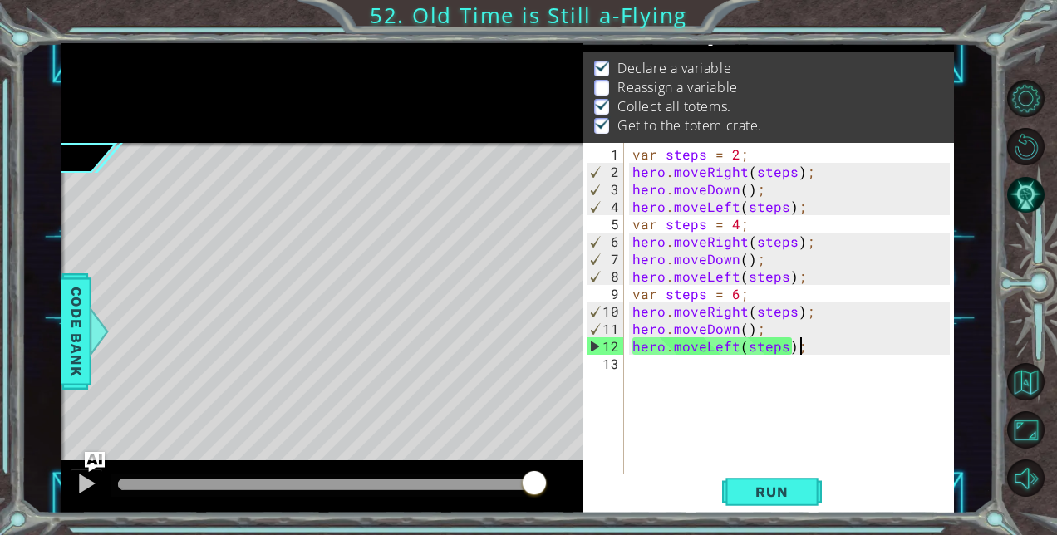
drag, startPoint x: 153, startPoint y: 484, endPoint x: 580, endPoint y: 460, distance: 427.9
click at [579, 460] on div at bounding box center [323, 486] width 522 height 53
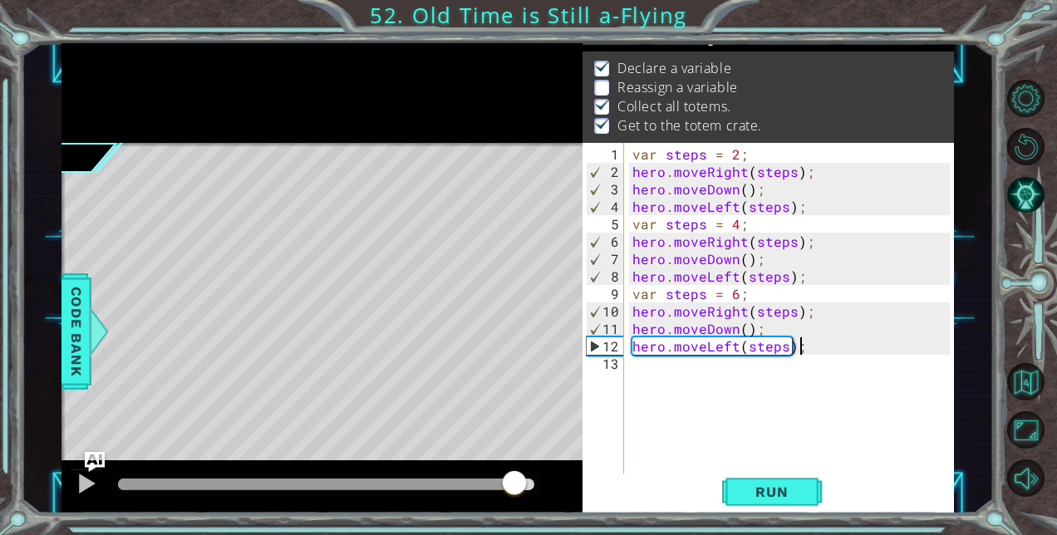
drag, startPoint x: 155, startPoint y: 476, endPoint x: 515, endPoint y: 470, distance: 360.8
click at [515, 470] on div at bounding box center [515, 485] width 30 height 30
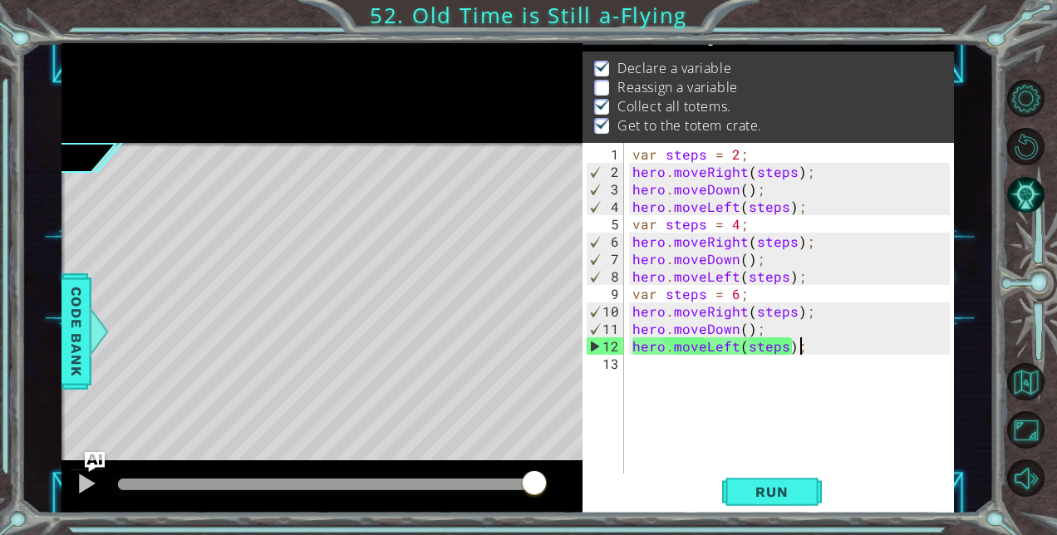
click at [665, 224] on div "var steps = 2 ; hero . moveRight ( steps ) ; hero . moveDown ( ) ; hero . moveL…" at bounding box center [794, 328] width 330 height 367
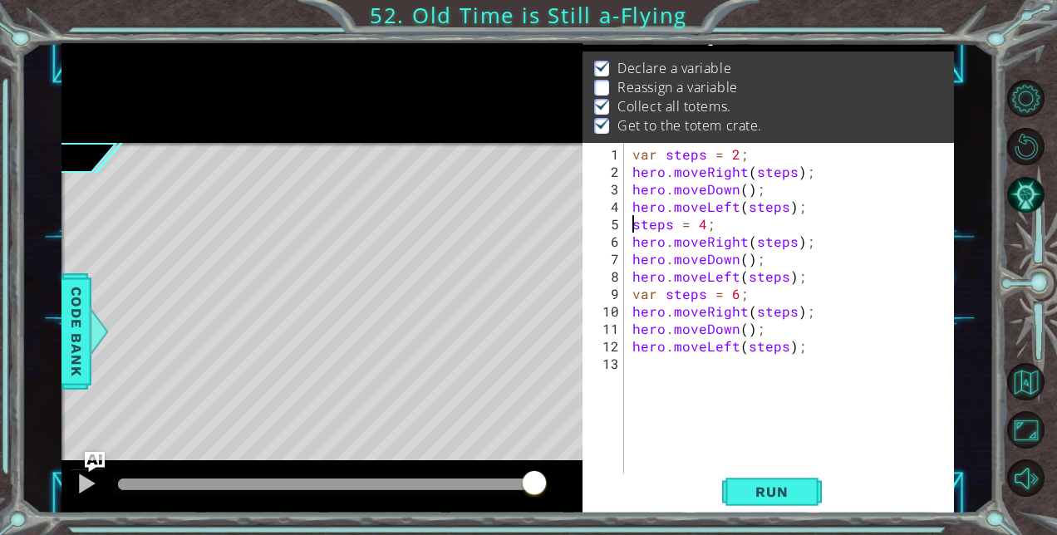
click at [667, 293] on div "var steps = 2 ; hero . moveRight ( steps ) ; hero . moveDown ( ) ; hero . moveL…" at bounding box center [794, 328] width 330 height 367
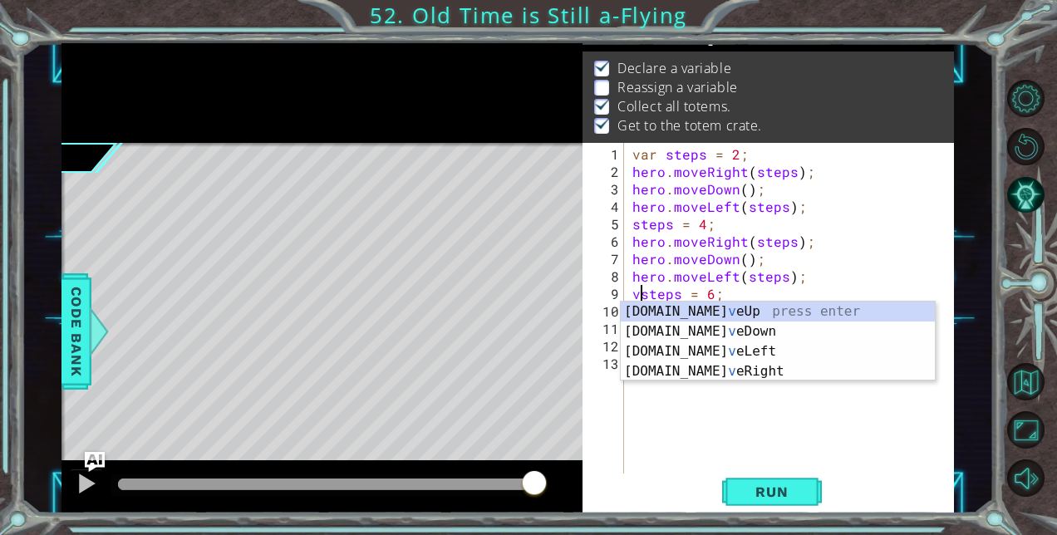
type textarea "steps = 6;"
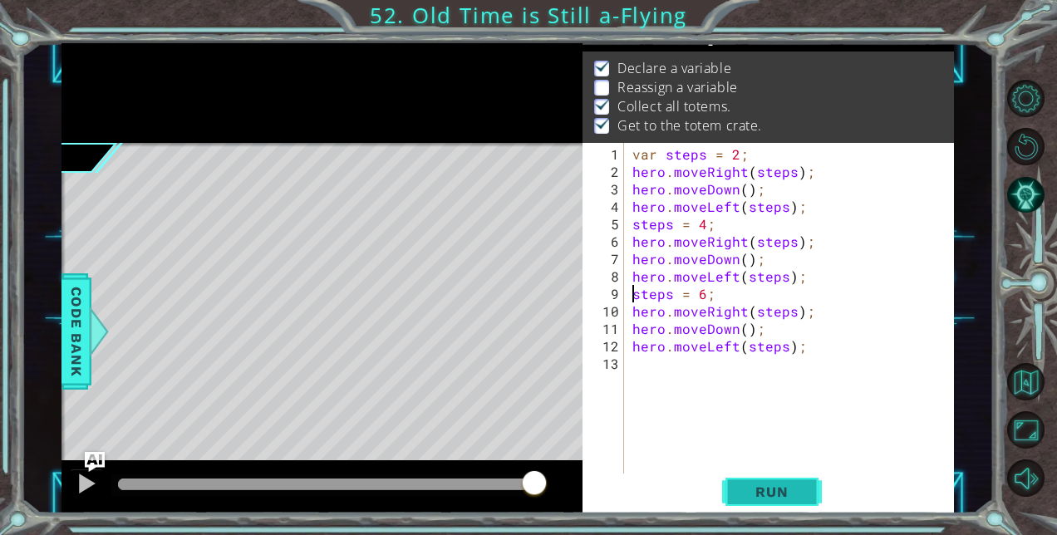
click at [756, 490] on span "Run" at bounding box center [772, 492] width 66 height 17
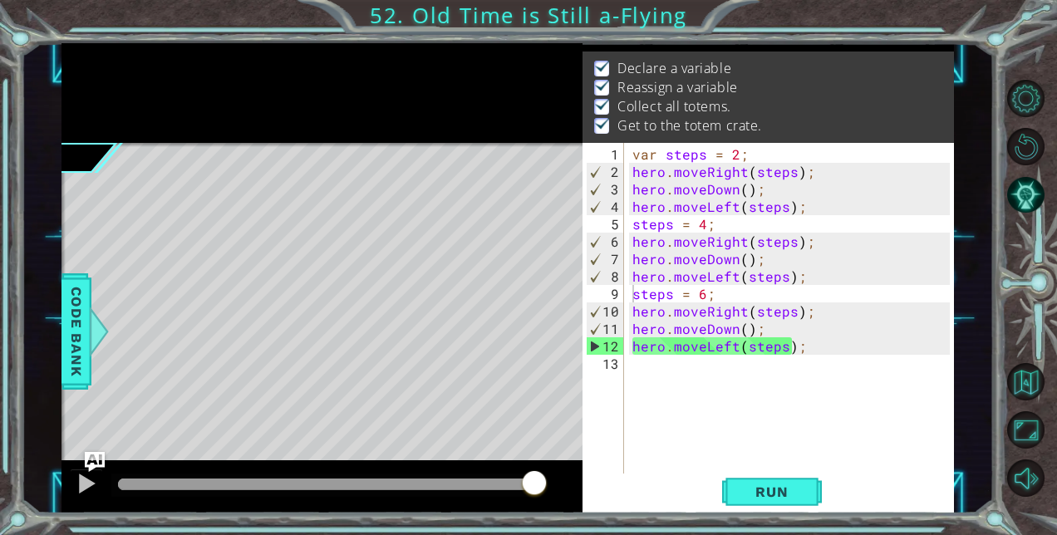
drag, startPoint x: 140, startPoint y: 480, endPoint x: 569, endPoint y: 465, distance: 429.2
click at [569, 465] on body "1 ההההההההההההההההההההההההההההההההההההההההההההההההההההההההההההההההההההההההההההה…" at bounding box center [528, 267] width 1057 height 535
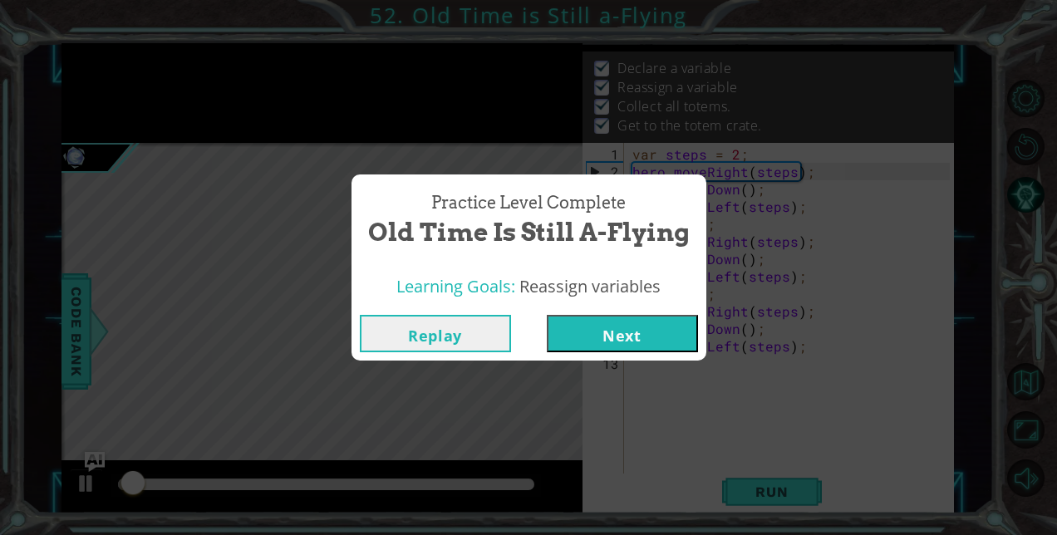
click at [652, 336] on button "Next" at bounding box center [622, 333] width 151 height 37
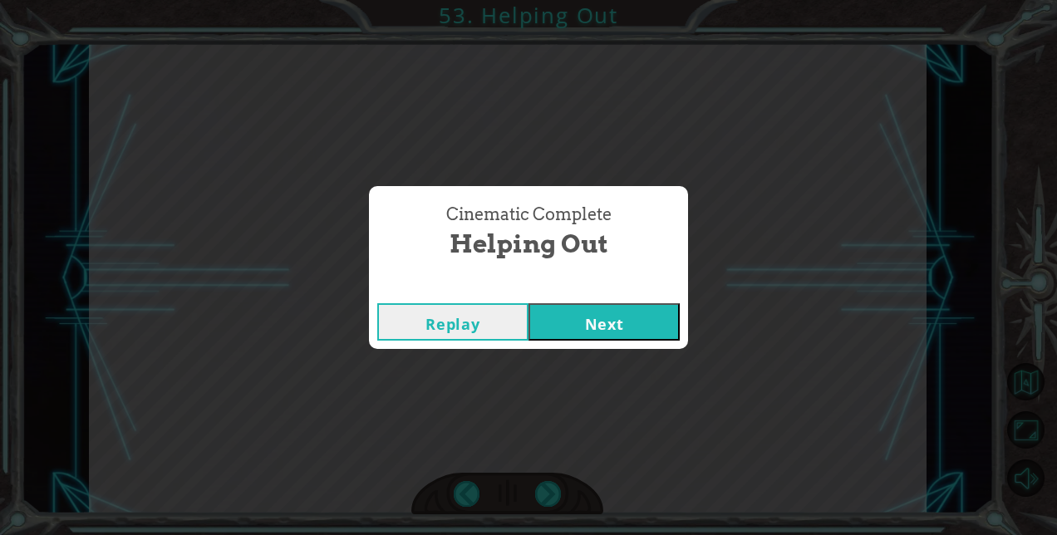
click at [625, 326] on button "Next" at bounding box center [604, 321] width 151 height 37
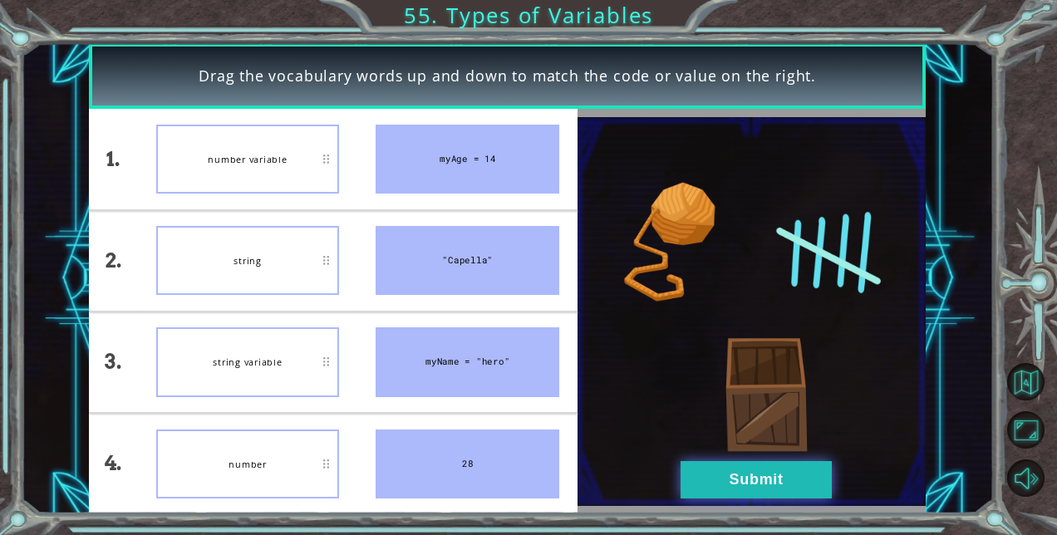
click at [740, 480] on button "Submit" at bounding box center [756, 479] width 151 height 37
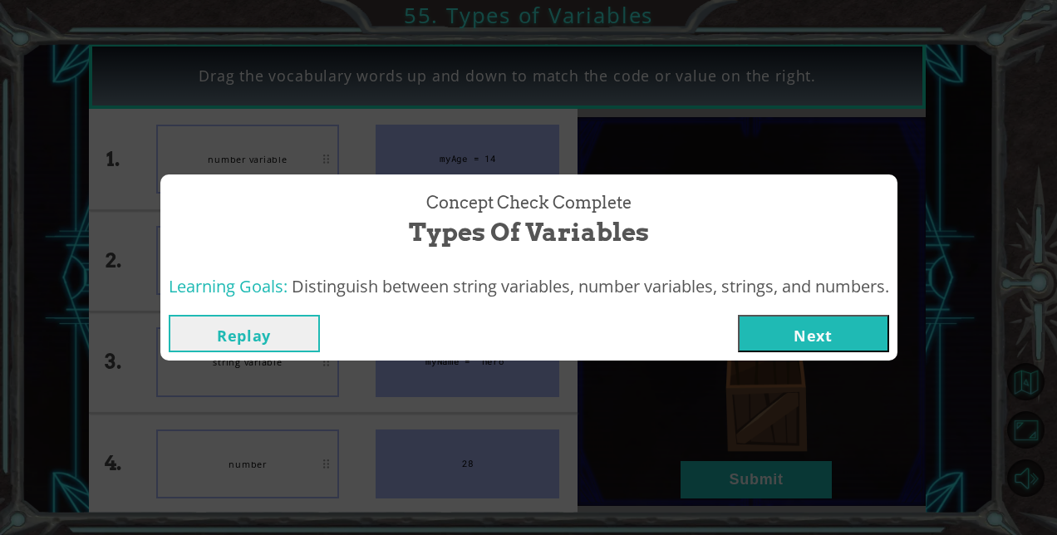
click at [831, 341] on button "Next" at bounding box center [813, 333] width 151 height 37
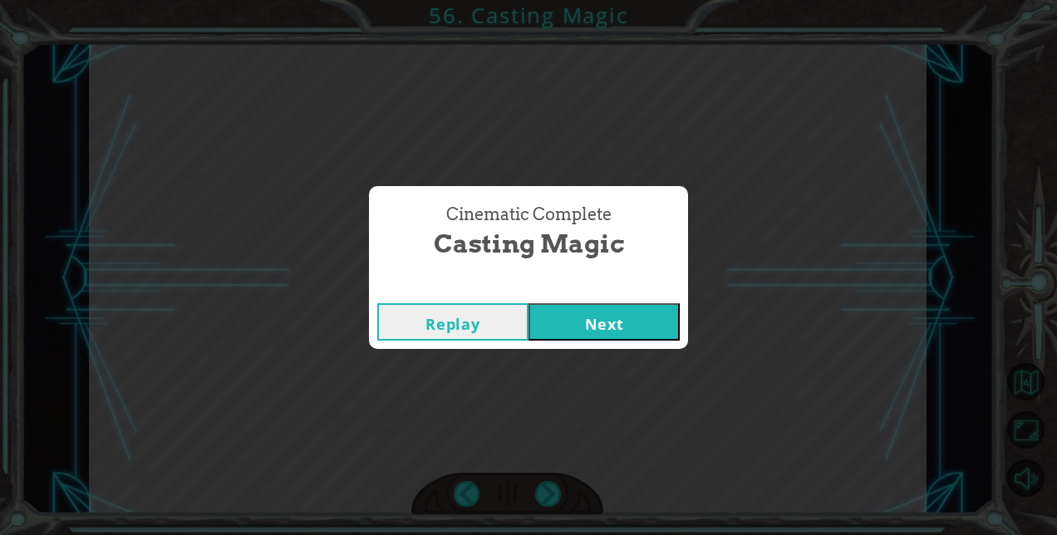
click at [639, 306] on button "Next" at bounding box center [604, 321] width 151 height 37
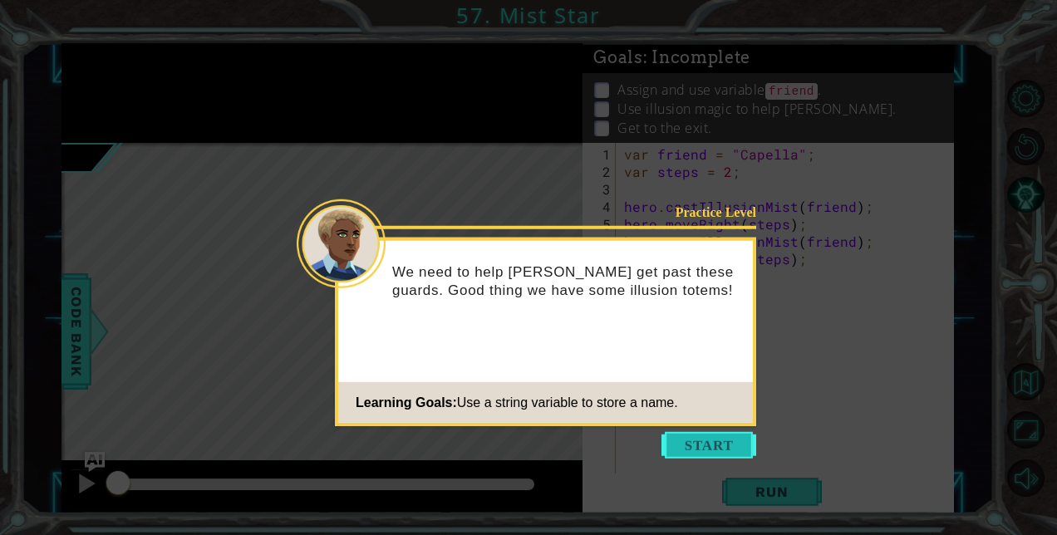
click at [697, 437] on button "Start" at bounding box center [709, 445] width 95 height 27
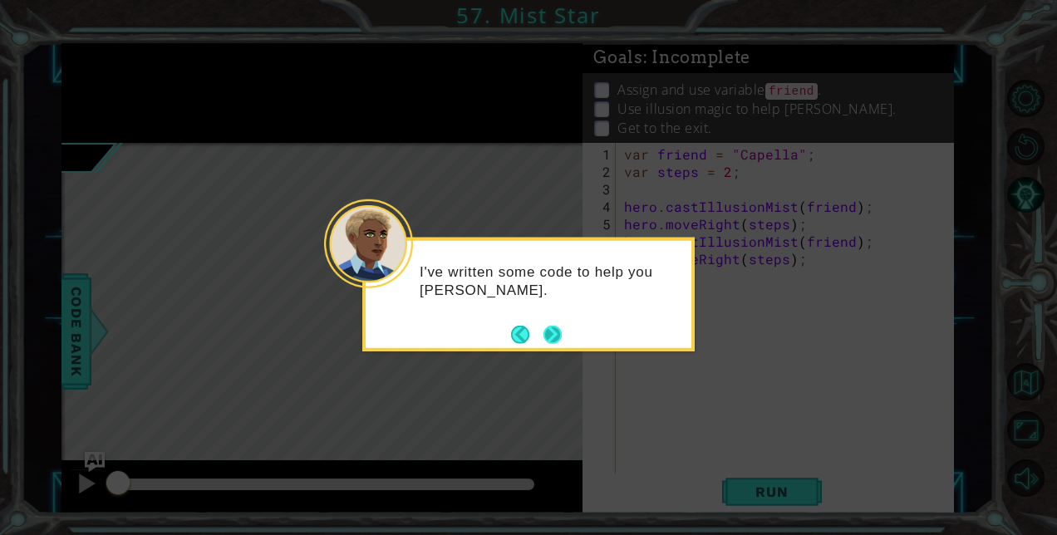
click at [554, 334] on button "Next" at bounding box center [553, 334] width 18 height 18
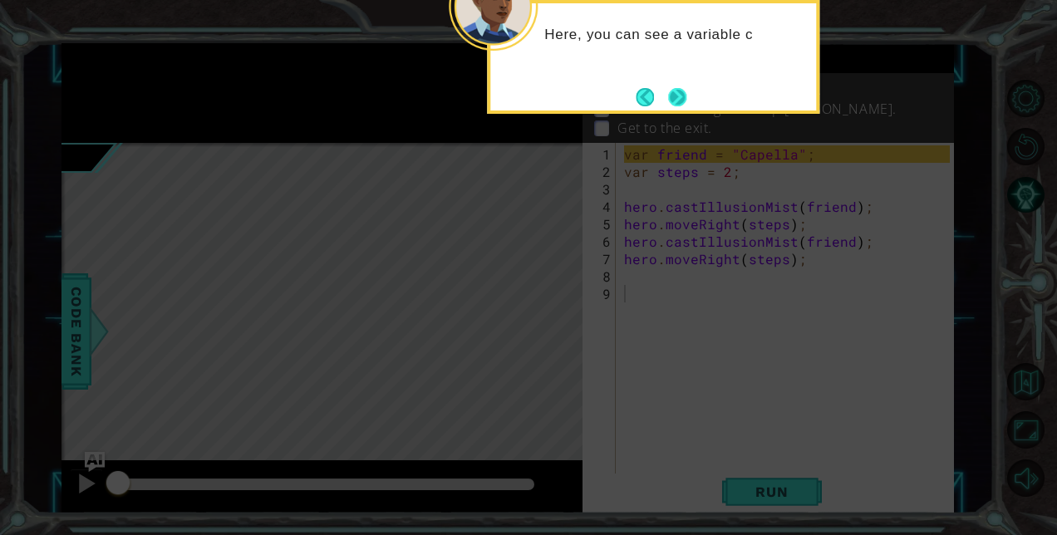
click at [679, 88] on button "Next" at bounding box center [677, 96] width 19 height 19
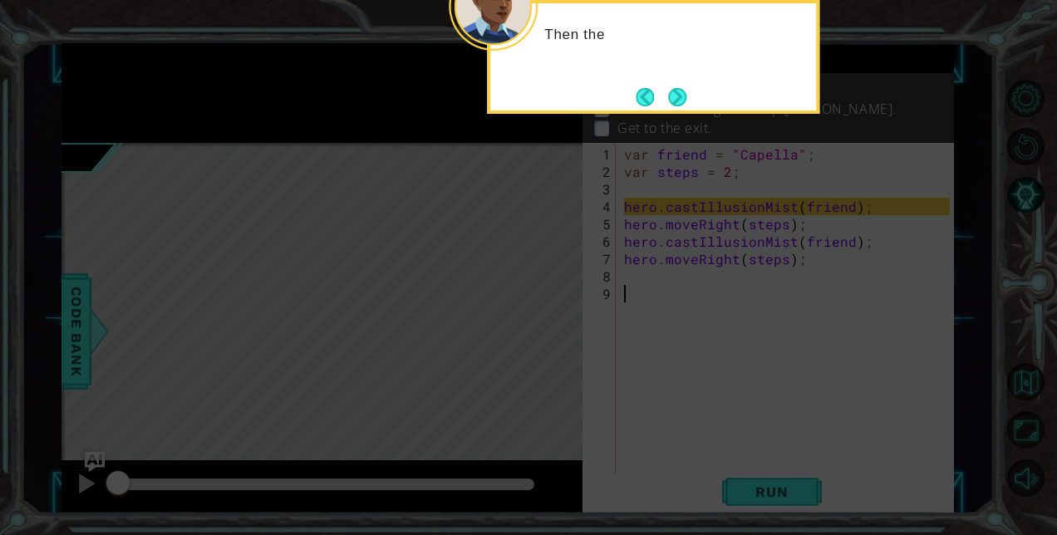
click at [679, 88] on button "Next" at bounding box center [677, 97] width 18 height 18
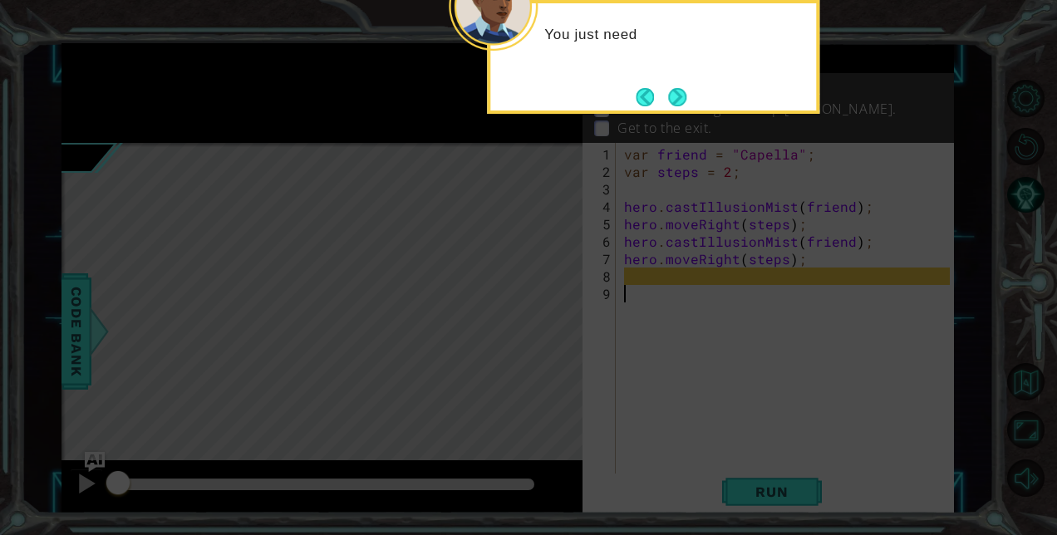
click at [672, 95] on button "Next" at bounding box center [677, 97] width 18 height 18
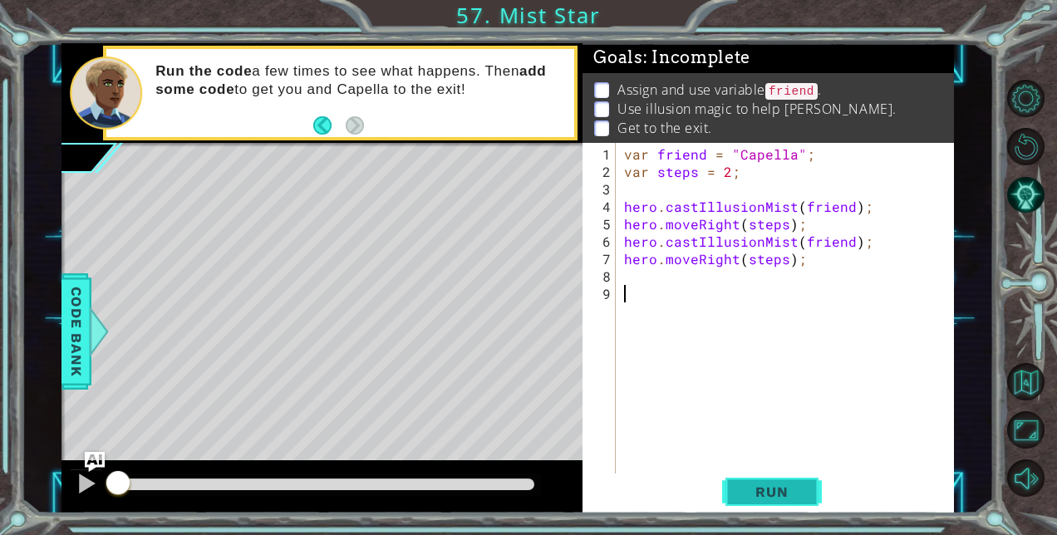
click at [736, 490] on button "Run" at bounding box center [772, 492] width 100 height 37
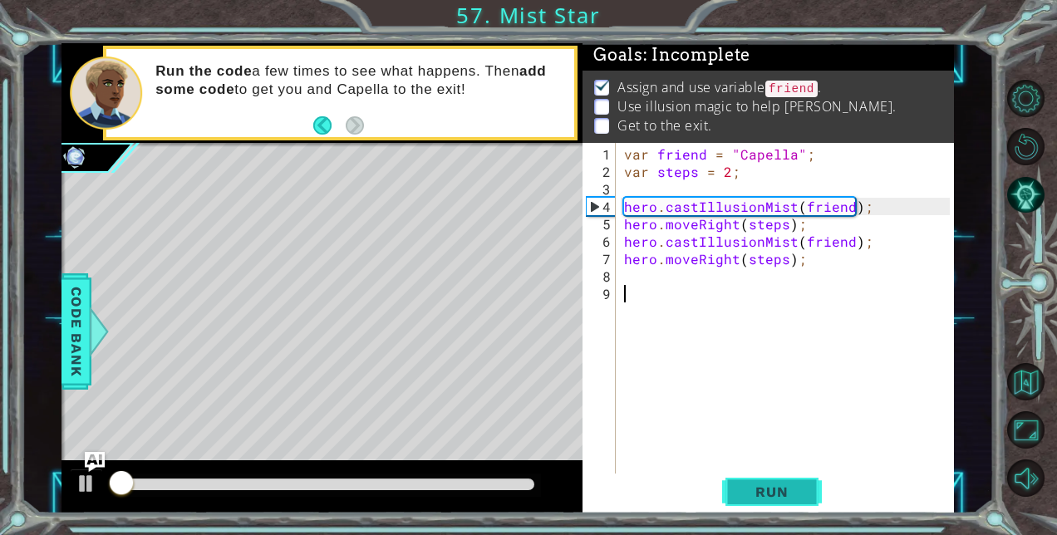
scroll to position [12, 0]
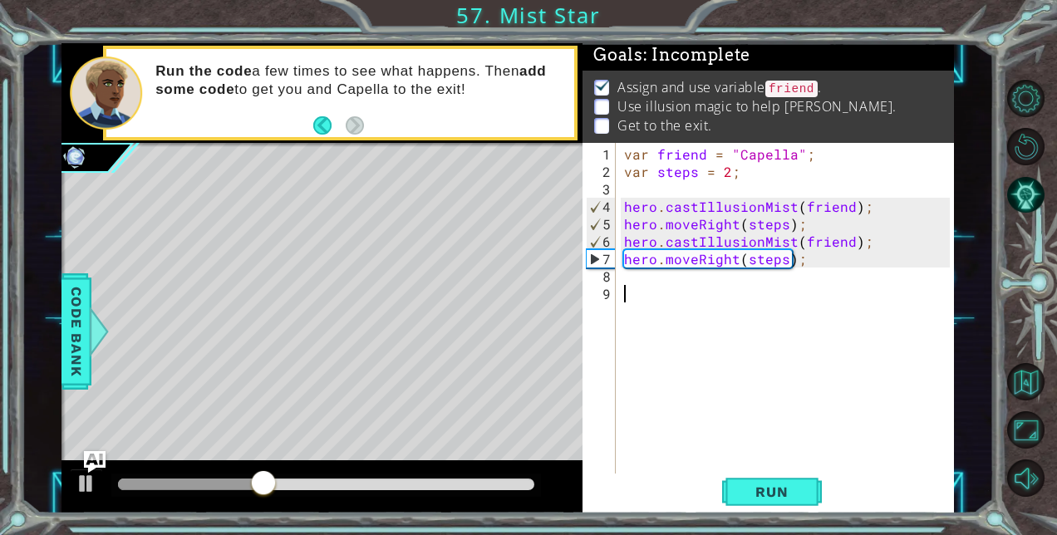
click at [85, 473] on img "Ask AI" at bounding box center [94, 462] width 22 height 22
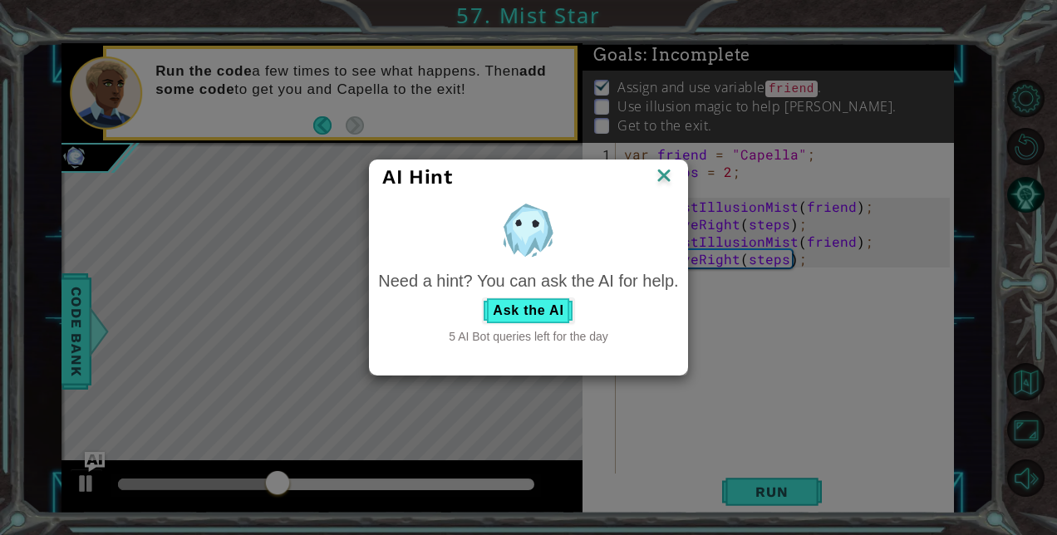
click at [658, 175] on img at bounding box center [664, 177] width 22 height 25
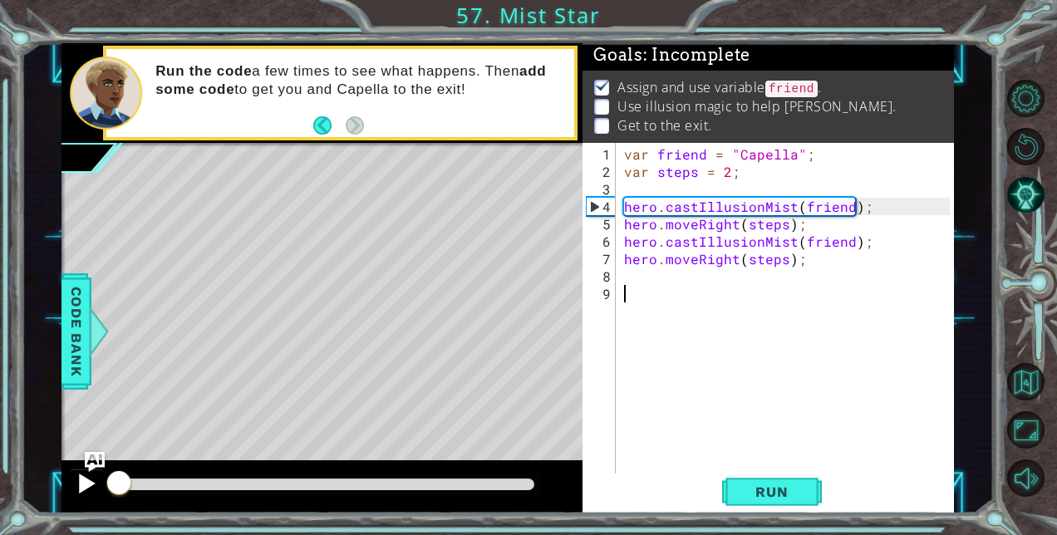
drag, startPoint x: 293, startPoint y: 481, endPoint x: 95, endPoint y: 491, distance: 198.1
click at [96, 491] on div at bounding box center [323, 486] width 522 height 53
click at [76, 479] on div at bounding box center [87, 484] width 22 height 22
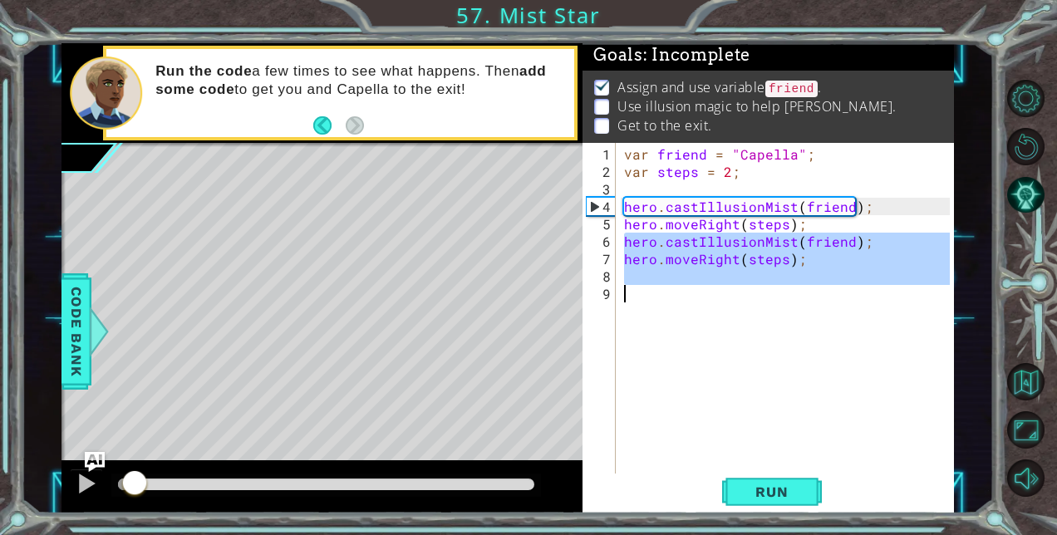
drag, startPoint x: 627, startPoint y: 244, endPoint x: 878, endPoint y: 298, distance: 256.8
click at [878, 298] on div "var friend = "Capella" ; var steps = 2 ; hero . castIllusionMist ( friend ) ; h…" at bounding box center [789, 328] width 337 height 367
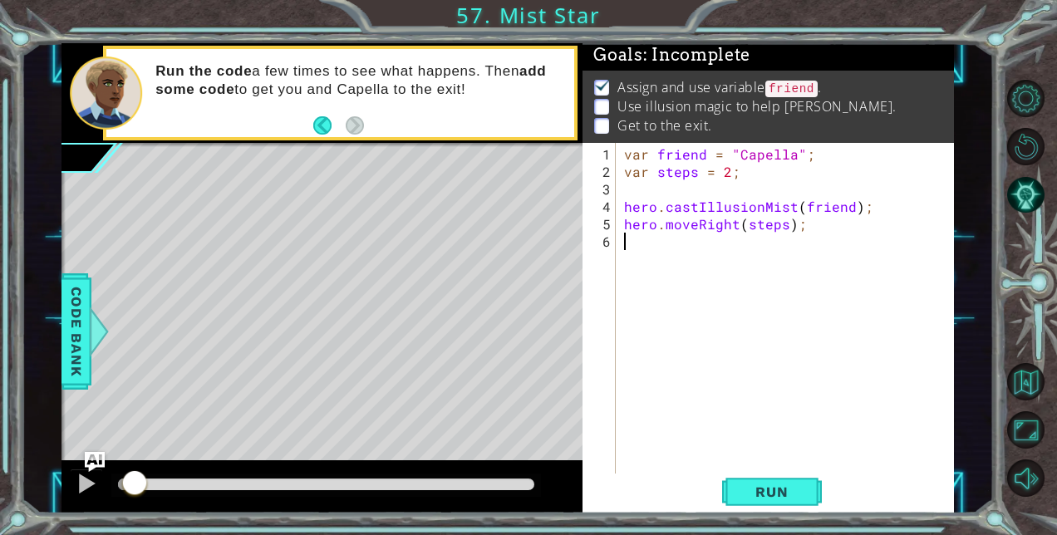
click at [626, 206] on div "var friend = "Capella" ; var steps = 2 ; hero . castIllusionMist ( friend ) ; h…" at bounding box center [789, 328] width 337 height 367
type textarea "hero.castIllusionMist(friend);"
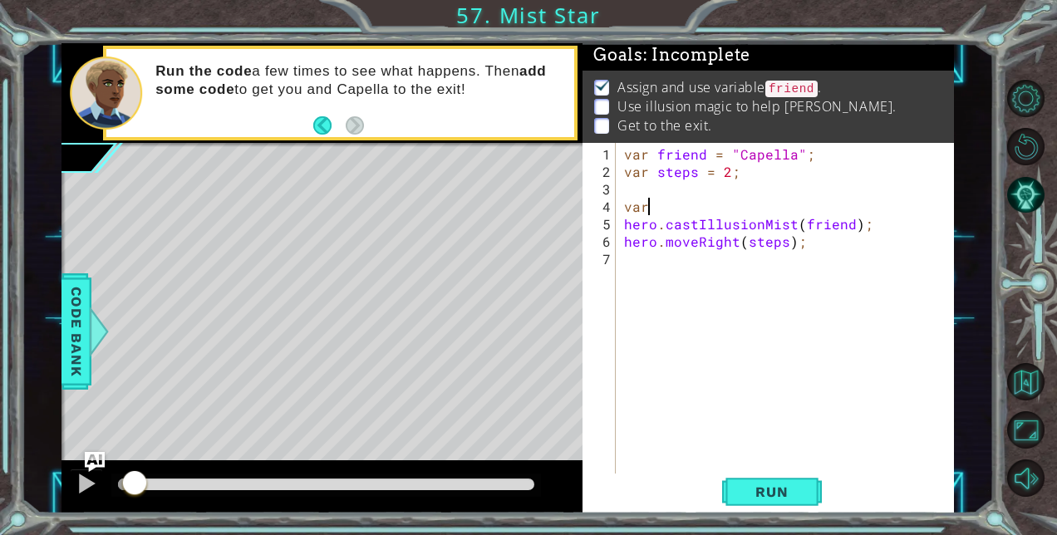
scroll to position [0, 0]
type textarea "v"
type textarea "f"
click at [77, 327] on span "Code Bank" at bounding box center [76, 330] width 27 height 101
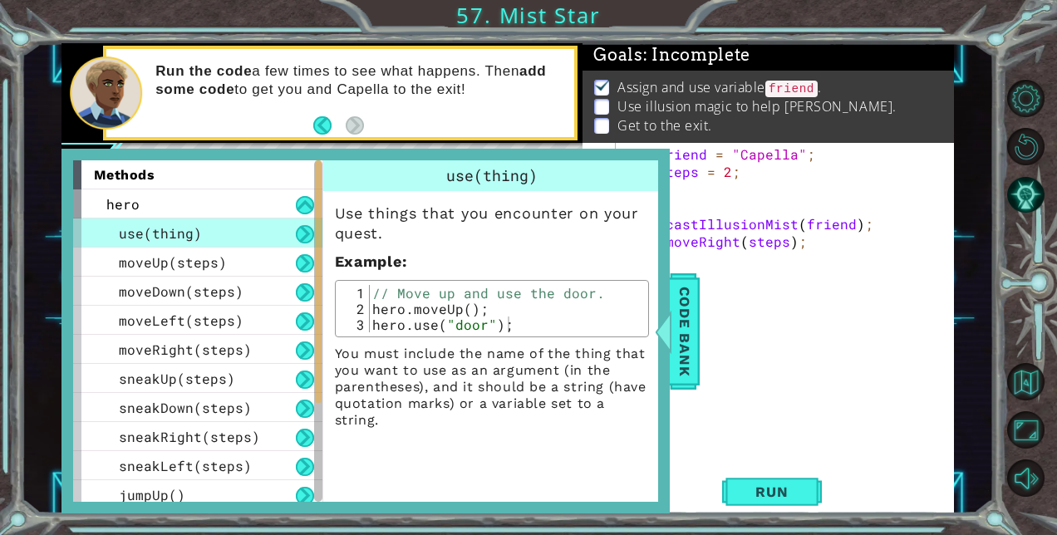
click at [750, 193] on div "var friend = "Capella" ; var steps = 2 ; hero . castIllusionMist ( friend ) ; h…" at bounding box center [789, 328] width 337 height 367
click at [749, 193] on div "var friend = "Capella" ; var steps = 2 ; hero . castIllusionMist ( friend ) ; h…" at bounding box center [789, 328] width 337 height 367
click at [674, 314] on span "Code Bank" at bounding box center [685, 330] width 27 height 101
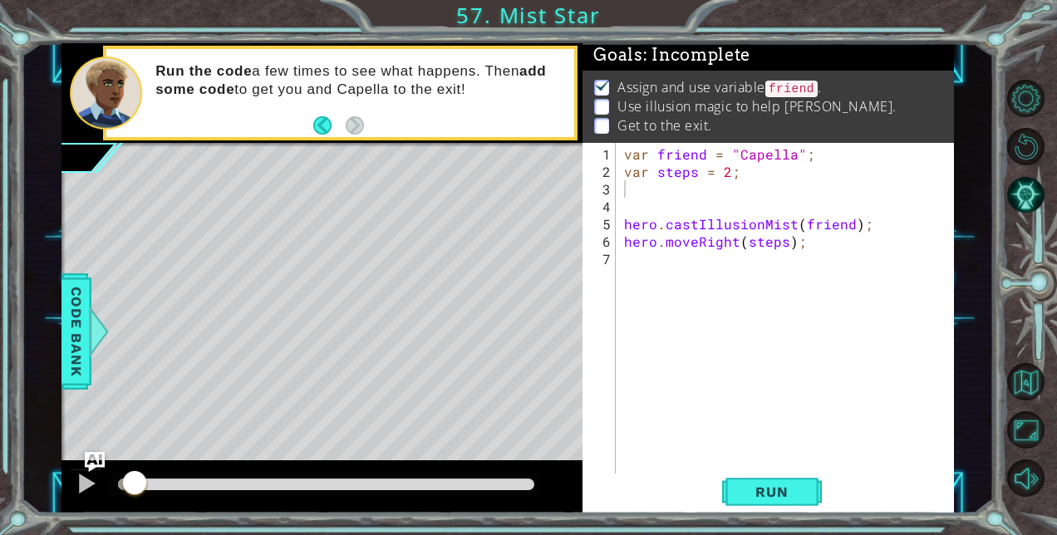
click at [677, 210] on div "var friend = "Capella" ; var steps = 2 ; hero . castIllusionMist ( friend ) ; h…" at bounding box center [789, 328] width 337 height 367
type textarea "for (i = 0, i < 3; i++)"
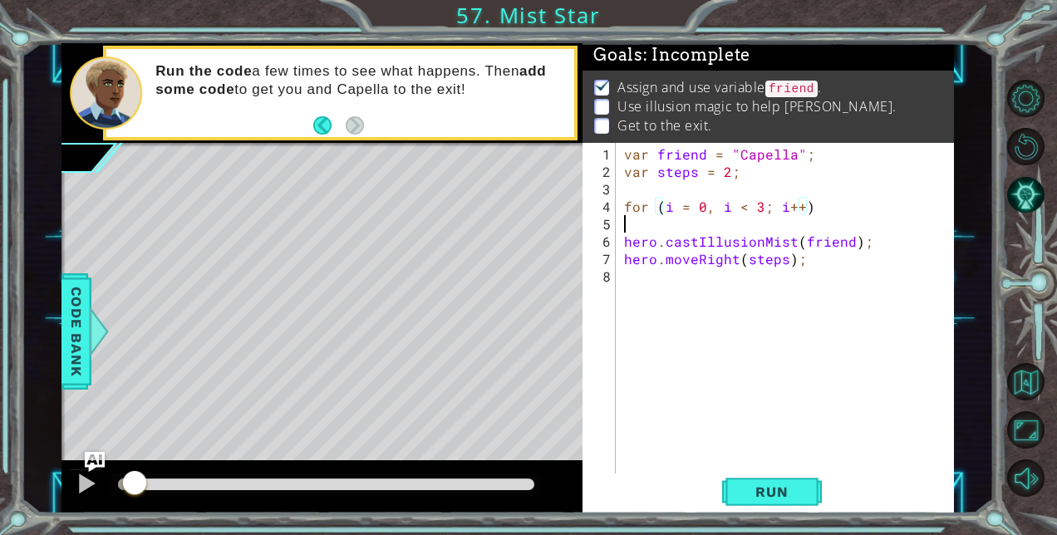
scroll to position [0, 0]
type textarea "hero.castIllusionMist(friend);"
type textarea "{"
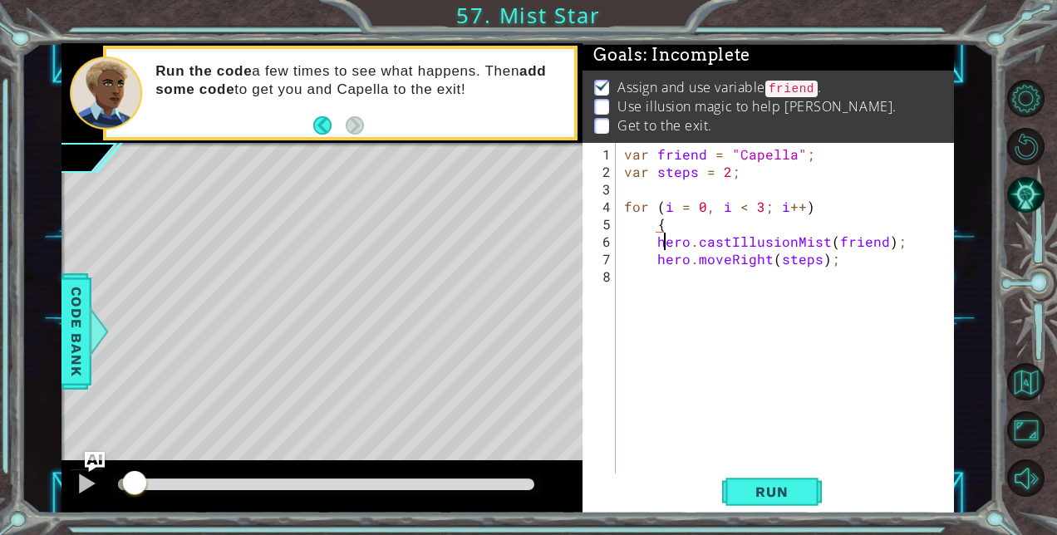
type textarea "hero.moveRight(steps);"
click at [755, 488] on span "Run" at bounding box center [772, 492] width 66 height 17
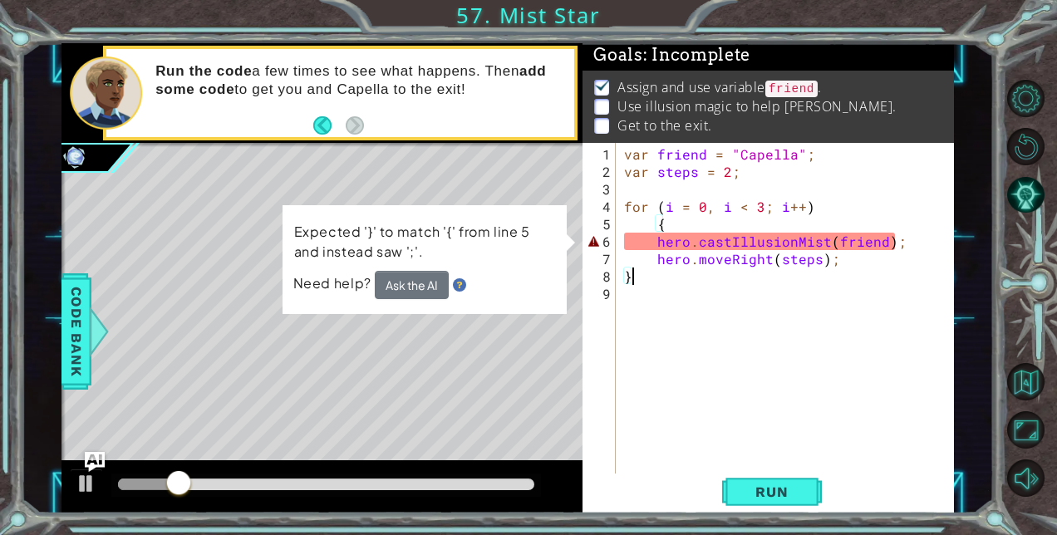
click at [675, 226] on div "var friend = "Capella" ; var steps = 2 ; for ( i = 0 , i < 3 ; i ++ ) { hero . …" at bounding box center [789, 328] width 337 height 367
click at [654, 244] on div "var friend = "Capella" ; var steps = 2 ; for ( i = 0 , i < 3 ; i ++ ) { hero . …" at bounding box center [789, 328] width 337 height 367
click at [677, 224] on div "var friend = "Capella" ; var steps = 2 ; for ( i = 0 , i < 3 ; i ++ ) { hero . …" at bounding box center [789, 328] width 337 height 367
type textarea "{"
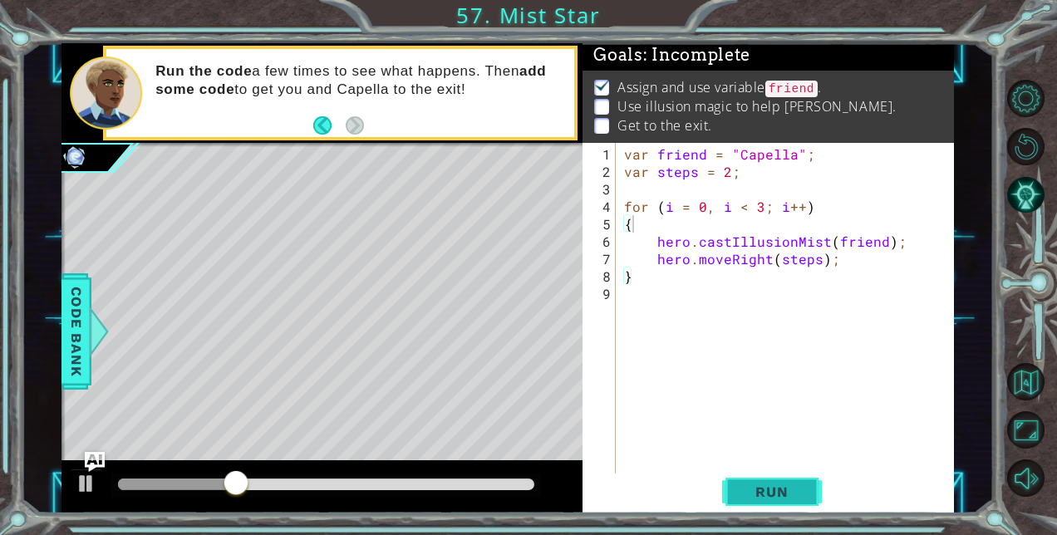
click at [746, 492] on span "Run" at bounding box center [772, 492] width 66 height 17
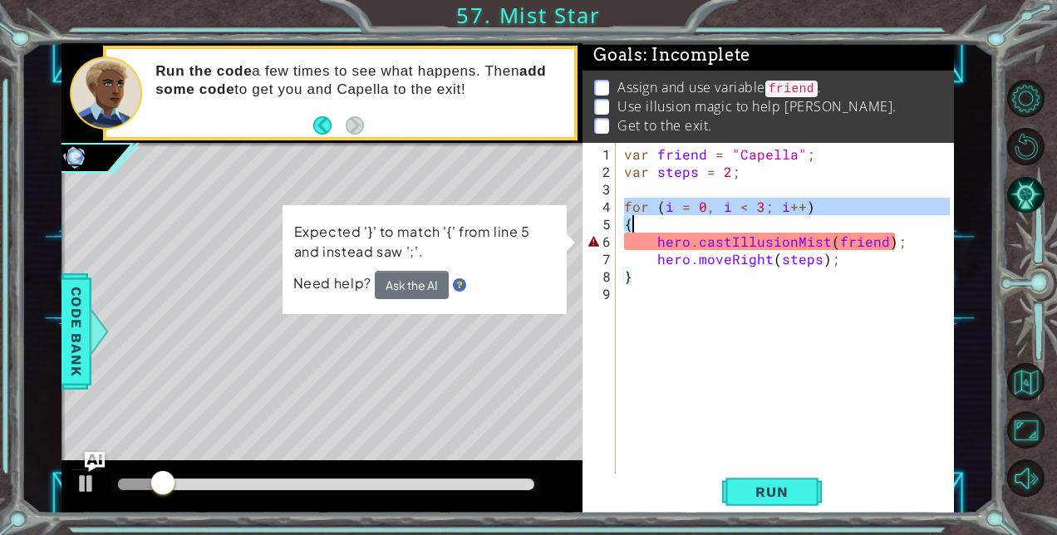
drag, startPoint x: 623, startPoint y: 203, endPoint x: 687, endPoint y: 223, distance: 66.2
click at [687, 223] on div "var friend = "Capella" ; var steps = 2 ; for ( i = 0 , i < 3 ; i ++ ) { hero . …" at bounding box center [789, 328] width 337 height 367
type textarea "for (i = 0, i < 3; i++) {"
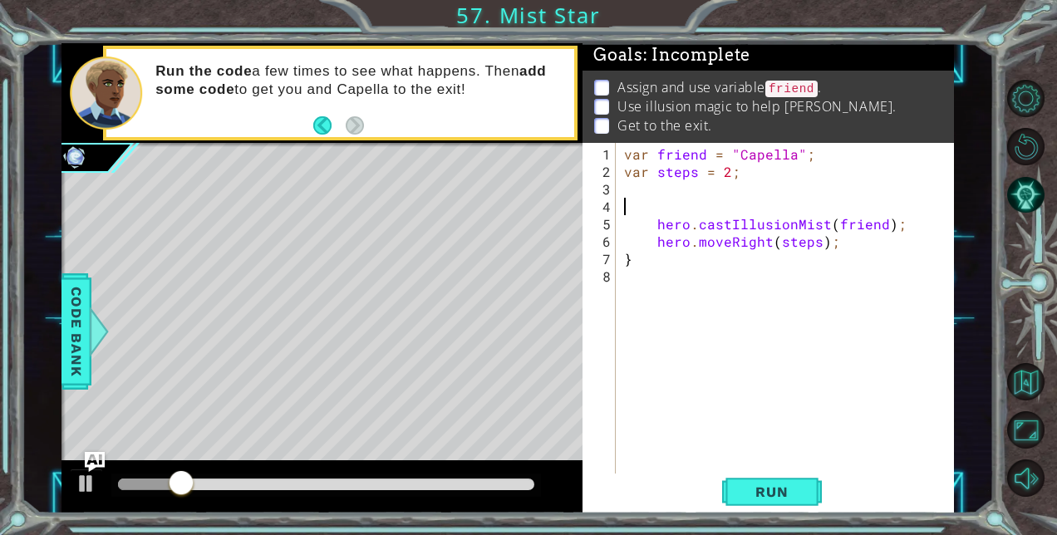
click at [667, 270] on div "var friend = "Capella" ; var steps = 2 ; hero . castIllusionMist ( friend ) ; h…" at bounding box center [789, 328] width 337 height 367
type textarea "}"
click at [665, 202] on div "var friend = "Capella" ; var steps = 2 ; hero . castIllusionMist ( friend ) ; h…" at bounding box center [789, 328] width 337 height 367
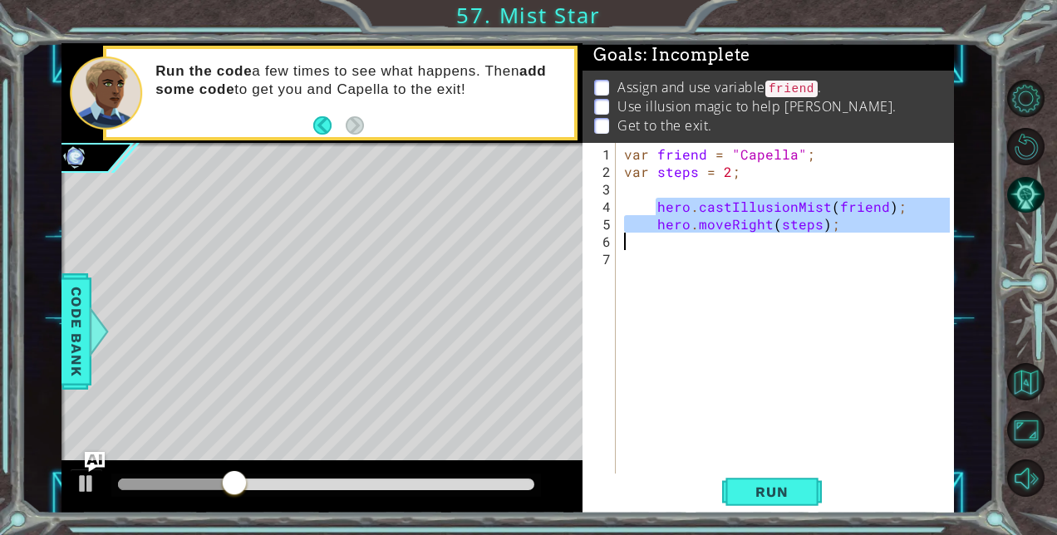
drag, startPoint x: 657, startPoint y: 203, endPoint x: 899, endPoint y: 233, distance: 244.5
click at [899, 233] on div "var friend = "Capella" ; var steps = 2 ; hero . castIllusionMist ( friend ) ; h…" at bounding box center [789, 328] width 337 height 367
type textarea "hero.moveRight(steps);"
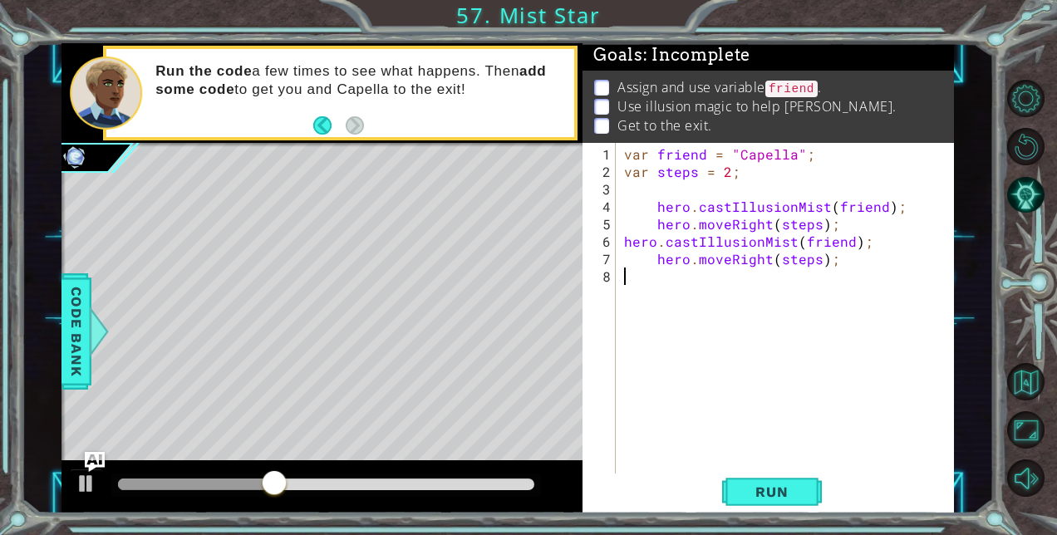
paste textarea "hero.castIllusionMist(friend);"
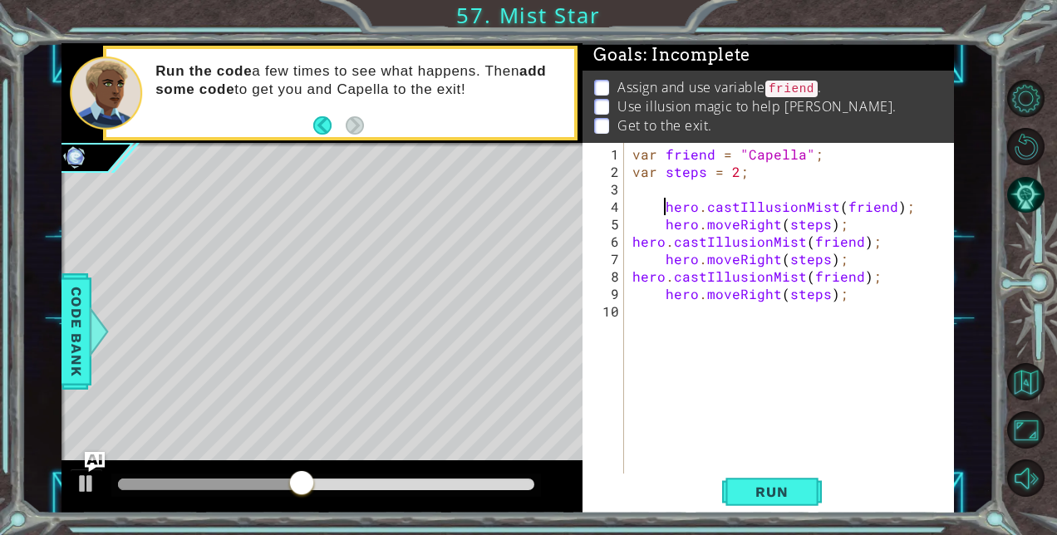
click at [665, 208] on div "var friend = "Capella" ; var steps = 2 ; hero . castIllusionMist ( friend ) ; h…" at bounding box center [794, 328] width 330 height 367
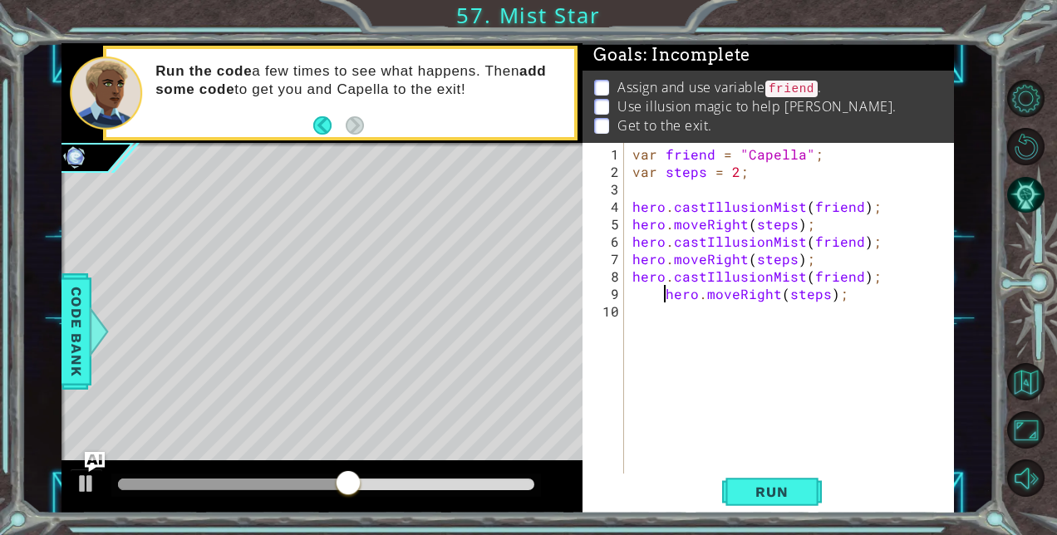
type textarea "hero.moveRight(steps);"
click at [770, 497] on span "Run" at bounding box center [772, 492] width 66 height 17
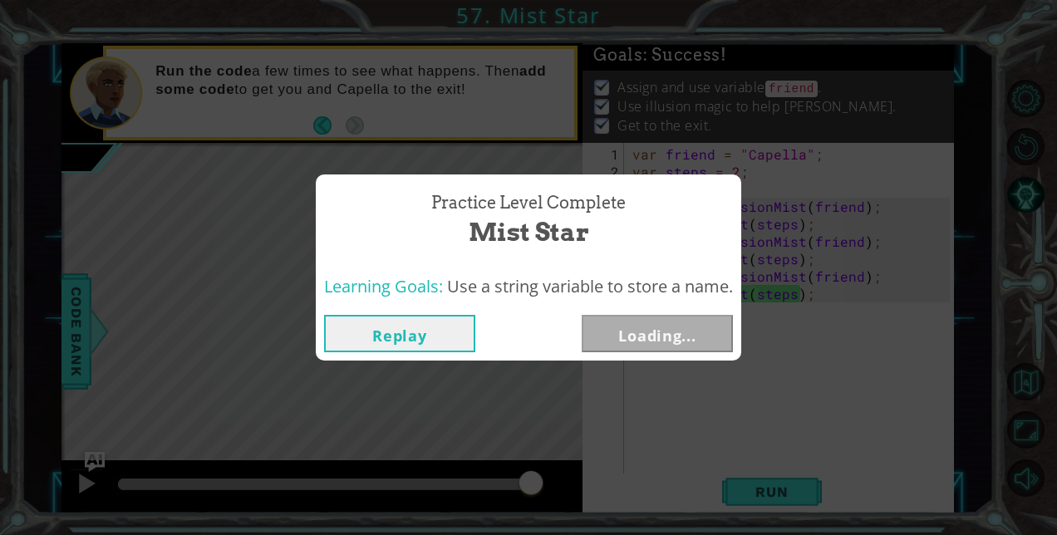
drag, startPoint x: 135, startPoint y: 477, endPoint x: 542, endPoint y: 470, distance: 407.3
click at [542, 470] on body "1 ההההההההההההההההההההההההההההההההההההההההההההההההההההההההההההההההההההההההההההה…" at bounding box center [528, 267] width 1057 height 535
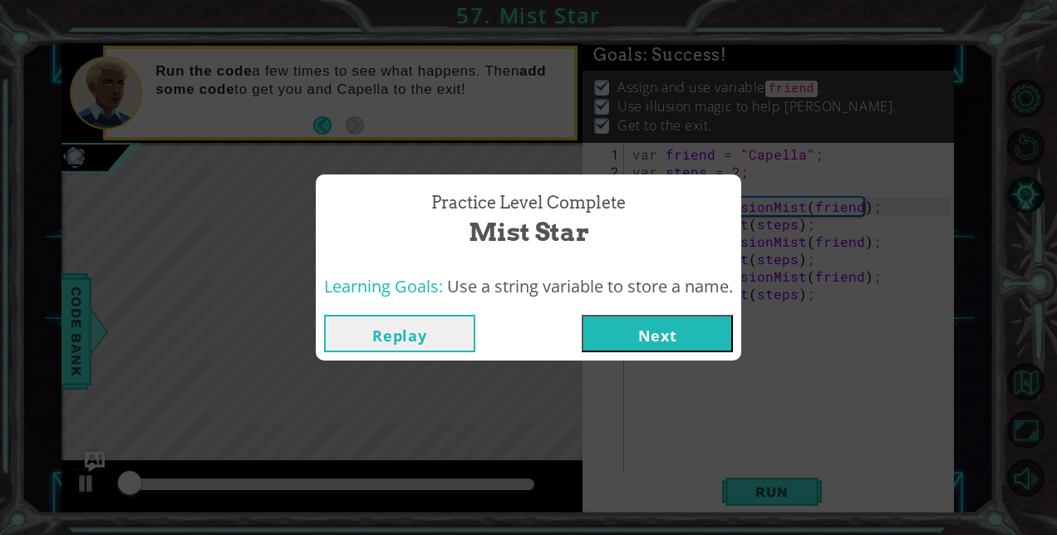
click at [697, 331] on button "Next" at bounding box center [657, 333] width 151 height 37
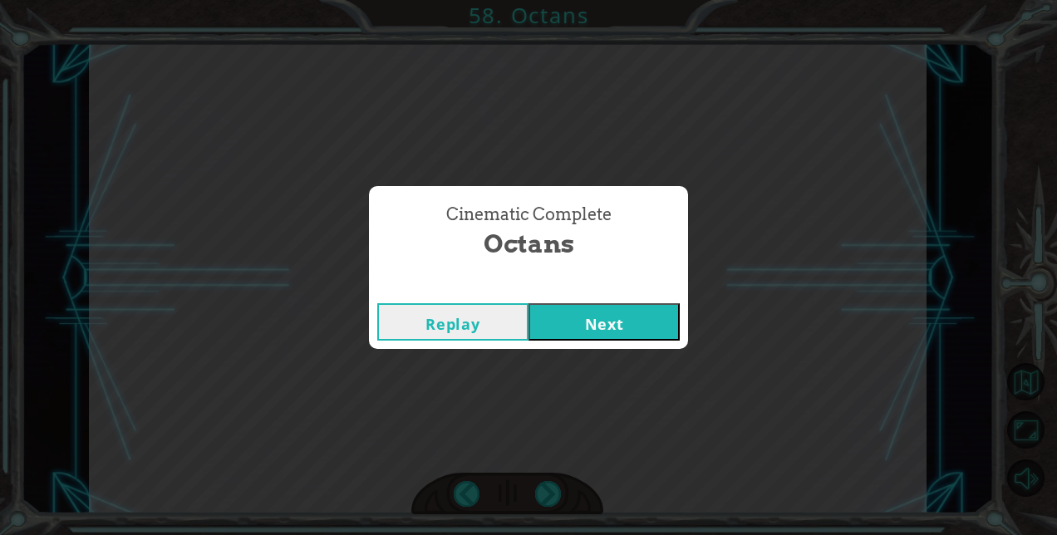
click at [650, 329] on button "Next" at bounding box center [604, 321] width 151 height 37
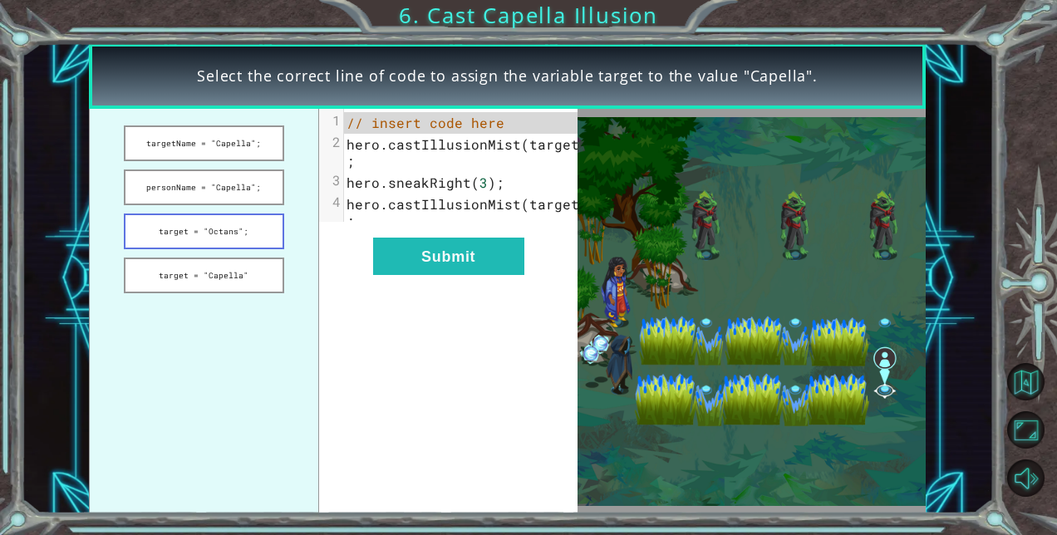
click at [152, 227] on button "target = "Octans";" at bounding box center [204, 232] width 160 height 36
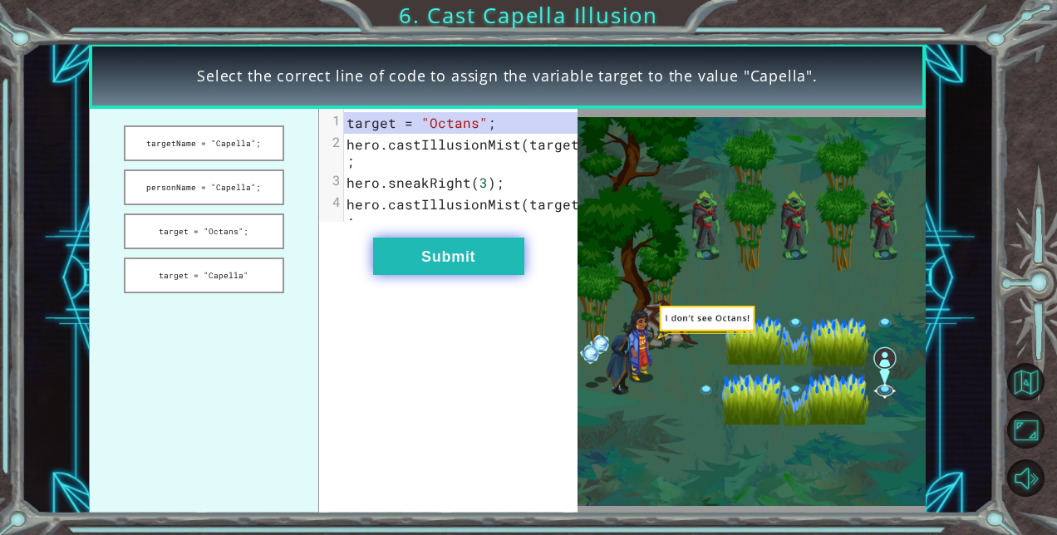
click at [439, 275] on button "Submit" at bounding box center [448, 256] width 151 height 37
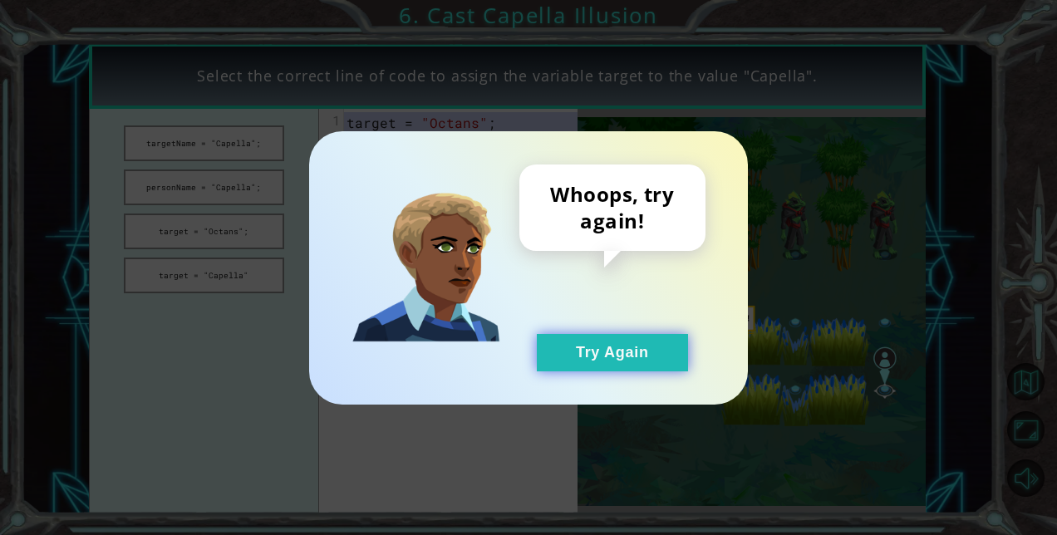
click at [581, 354] on button "Try Again" at bounding box center [612, 352] width 151 height 37
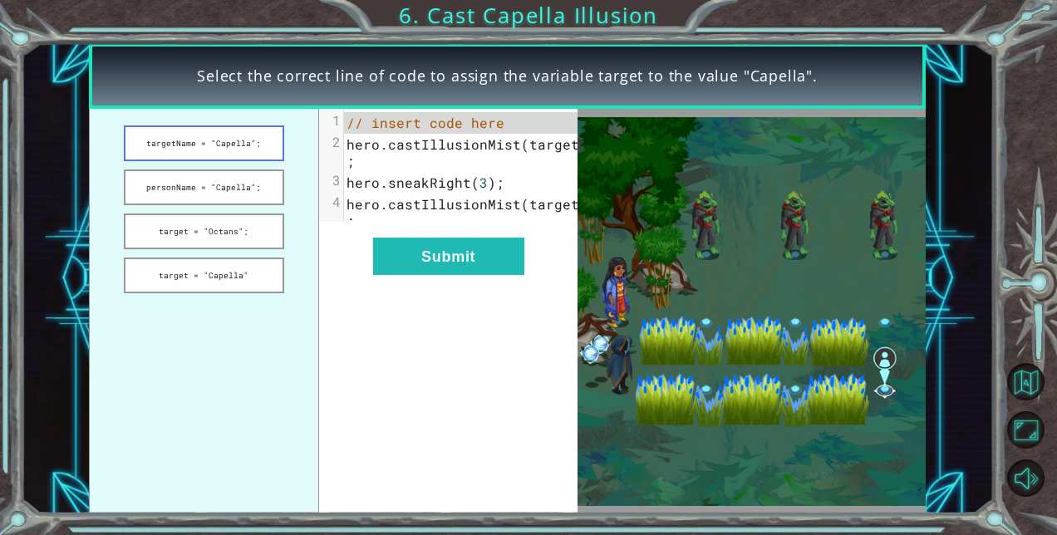
click at [214, 146] on button "targetName = "Capella";" at bounding box center [204, 144] width 160 height 36
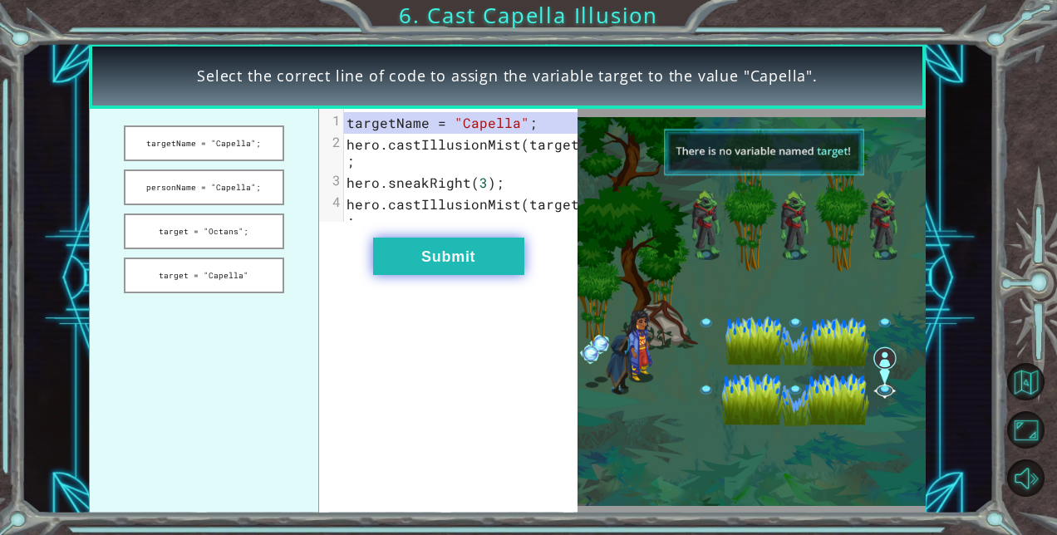
click at [472, 270] on button "Submit" at bounding box center [448, 256] width 151 height 37
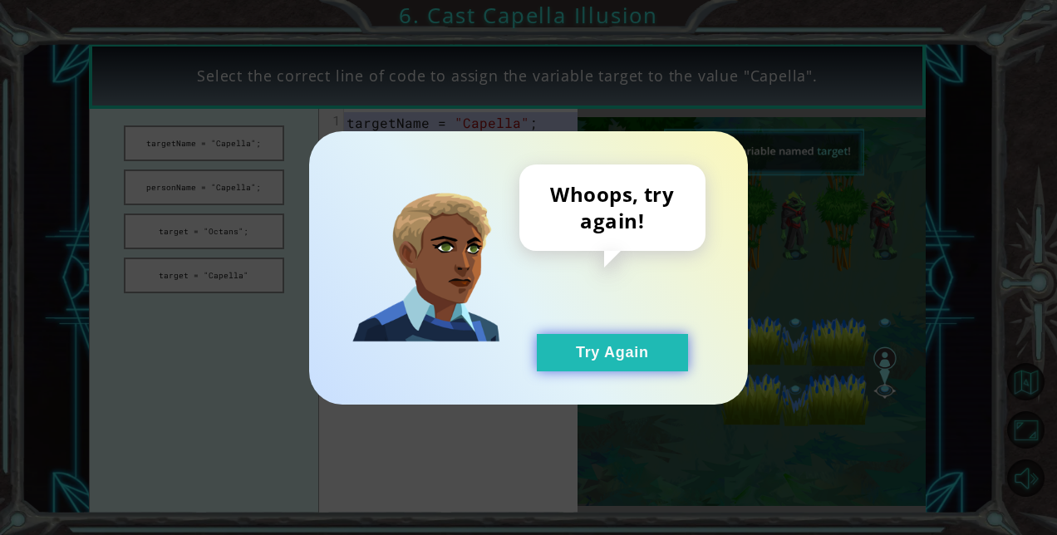
click at [573, 357] on button "Try Again" at bounding box center [612, 352] width 151 height 37
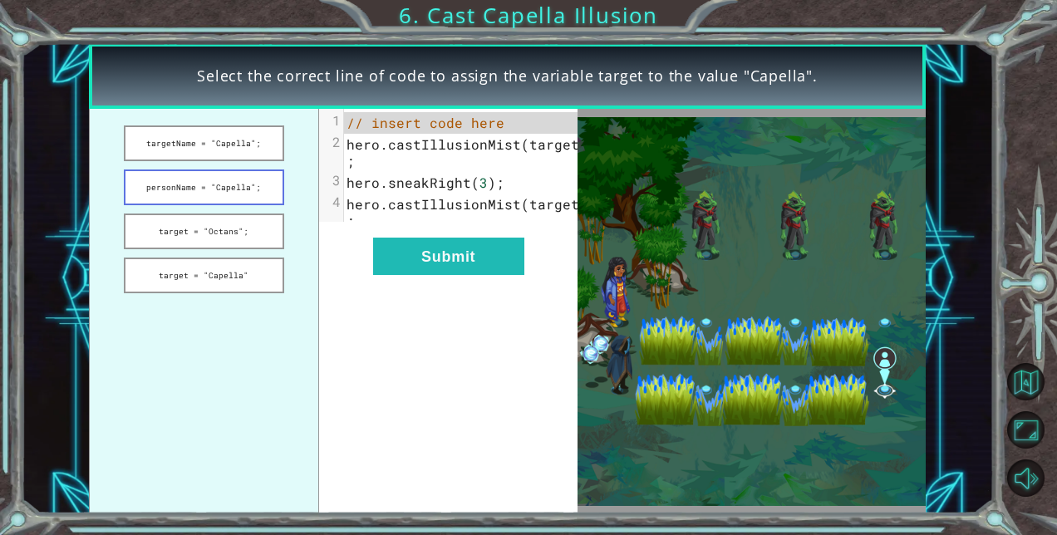
click at [182, 181] on button "personName = "Capella";" at bounding box center [204, 188] width 160 height 36
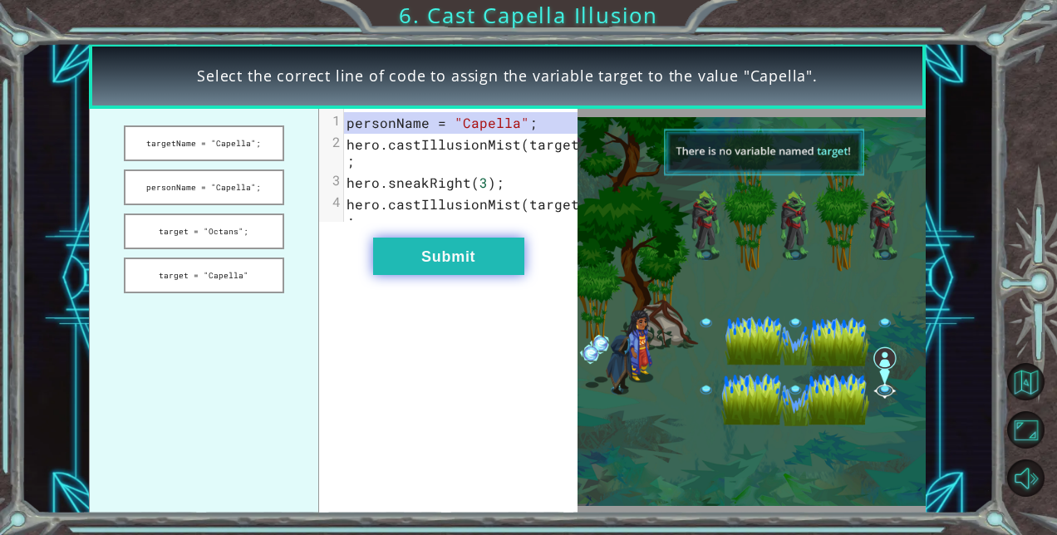
click at [425, 262] on button "Submit" at bounding box center [448, 256] width 151 height 37
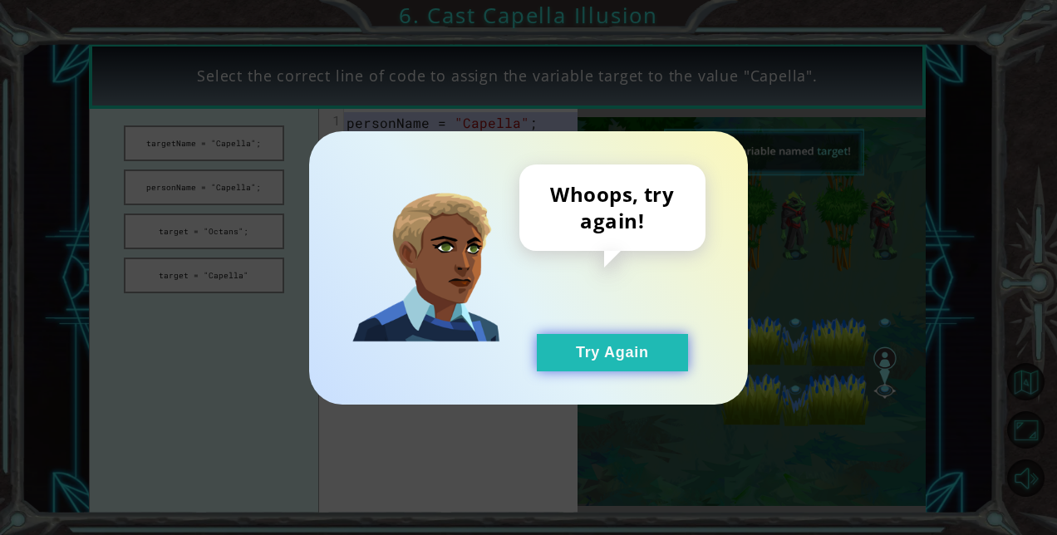
click at [564, 350] on button "Try Again" at bounding box center [612, 352] width 151 height 37
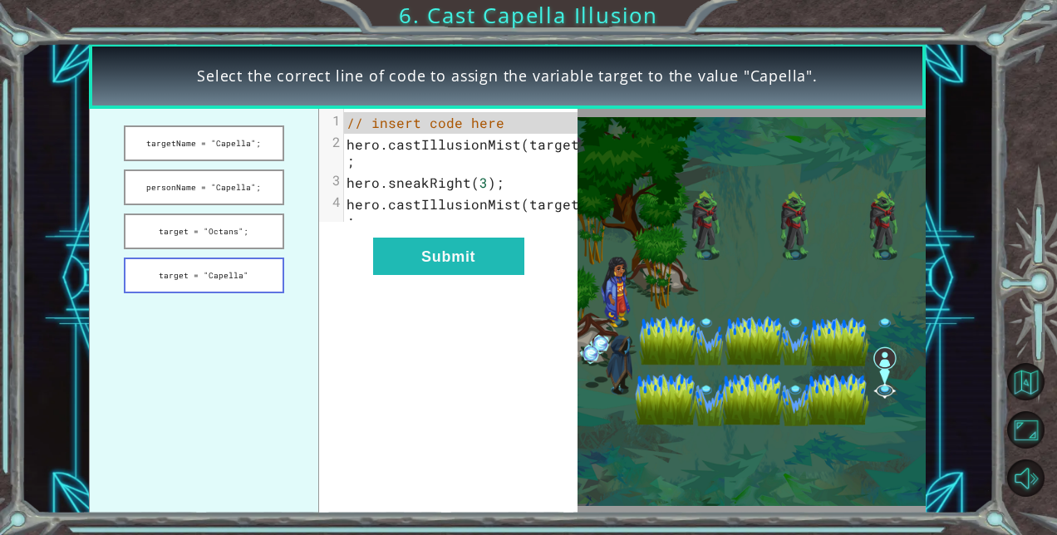
click at [251, 273] on button "target = "Capella"" at bounding box center [204, 276] width 160 height 36
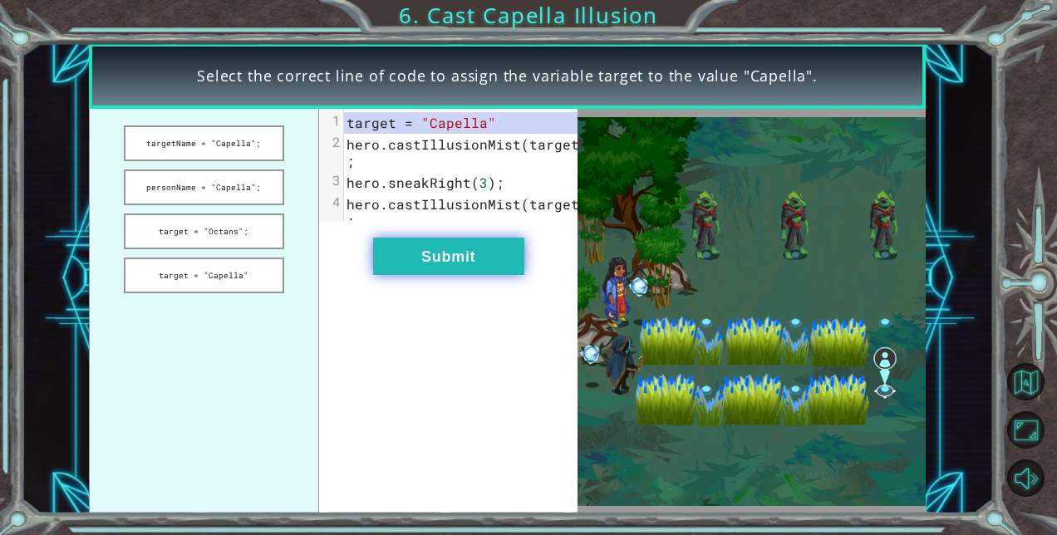
click at [426, 262] on button "Submit" at bounding box center [448, 256] width 151 height 37
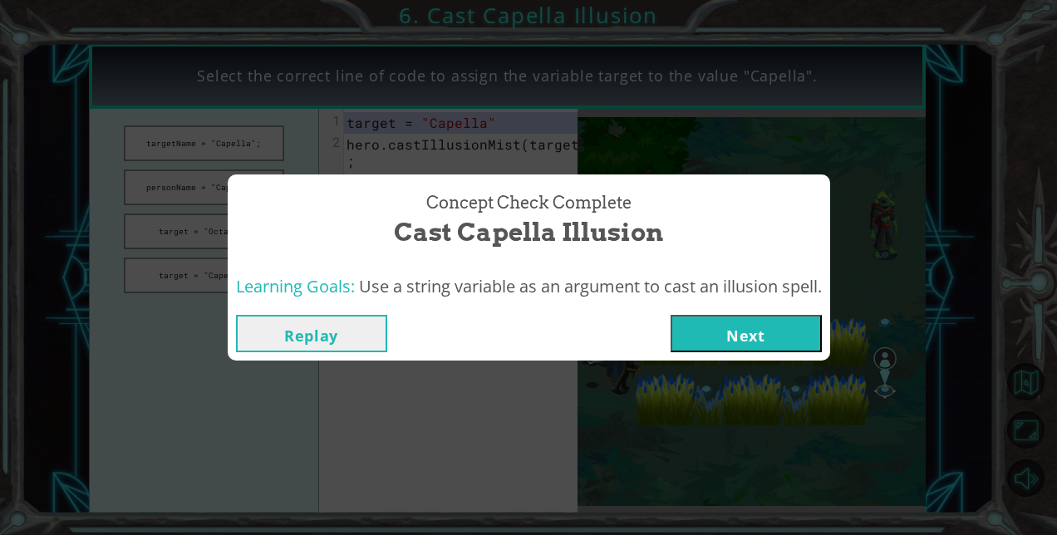
click at [702, 329] on button "Next" at bounding box center [746, 333] width 151 height 37
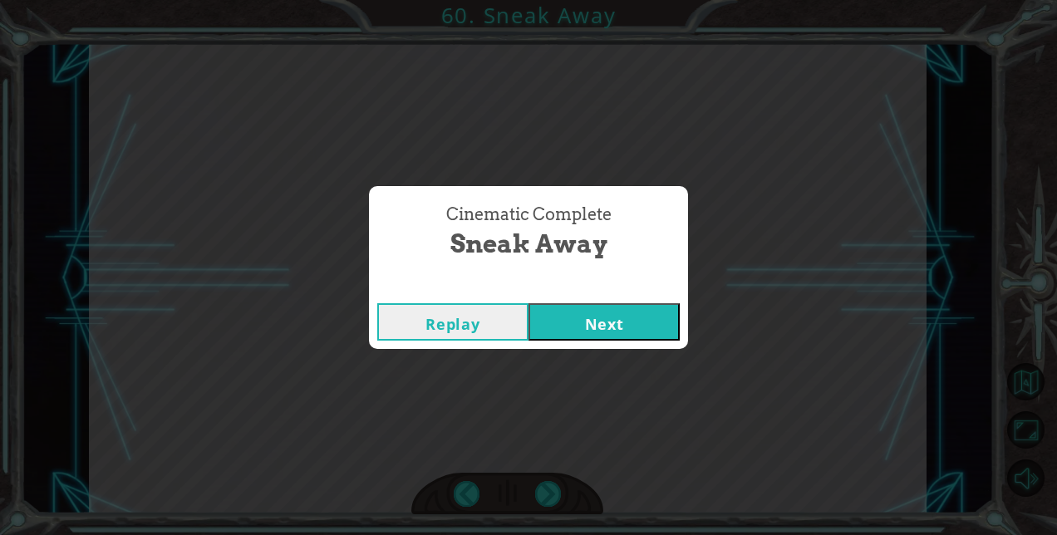
click at [613, 323] on button "Next" at bounding box center [604, 321] width 151 height 37
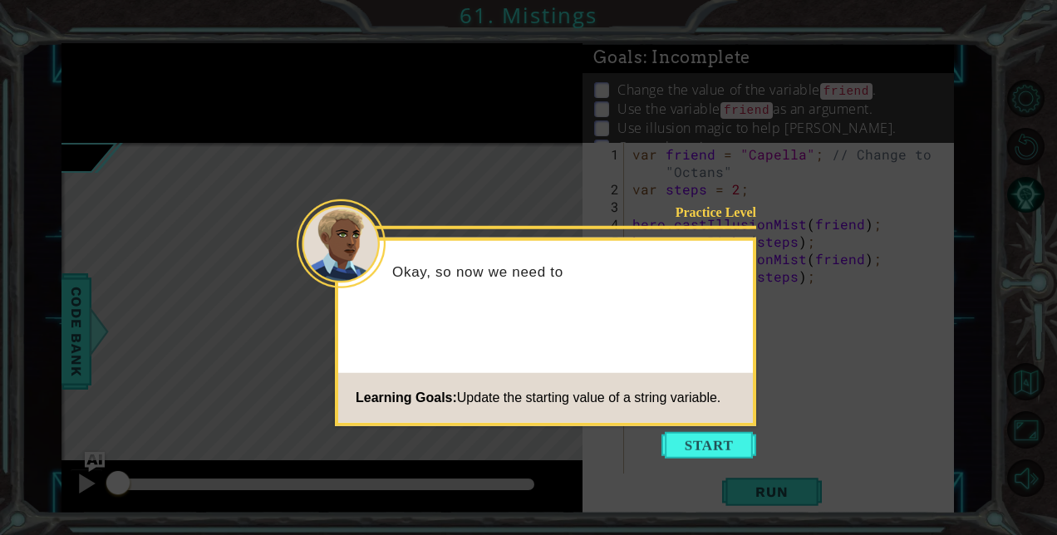
click at [688, 446] on button "Start" at bounding box center [709, 445] width 95 height 27
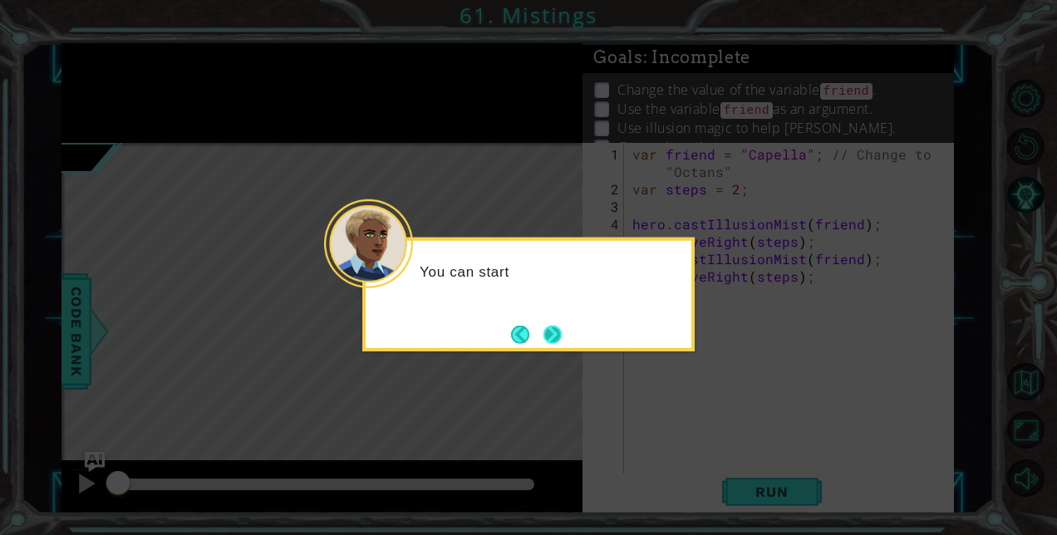
click at [557, 325] on button "Next" at bounding box center [553, 334] width 18 height 18
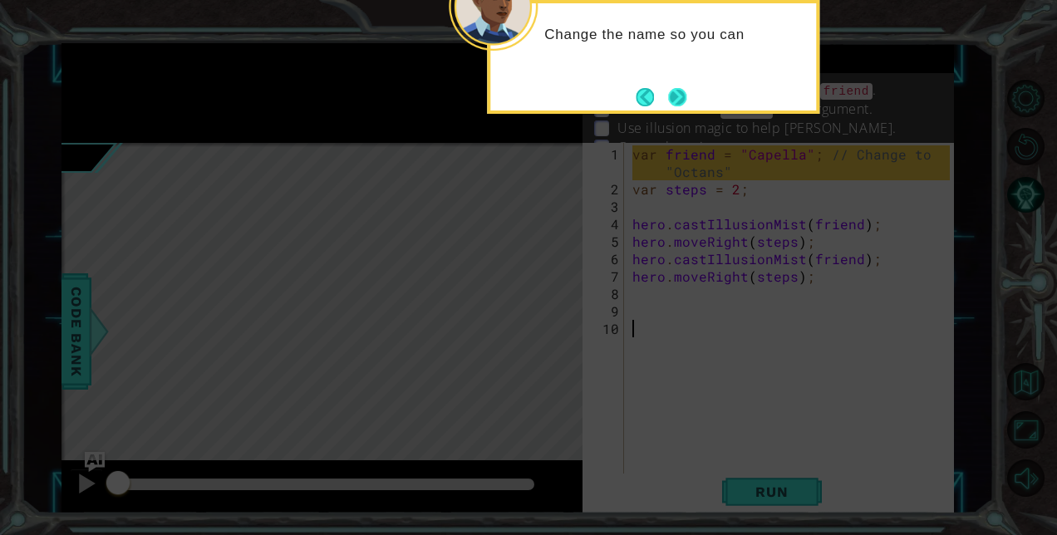
click at [683, 98] on button "Next" at bounding box center [677, 97] width 18 height 18
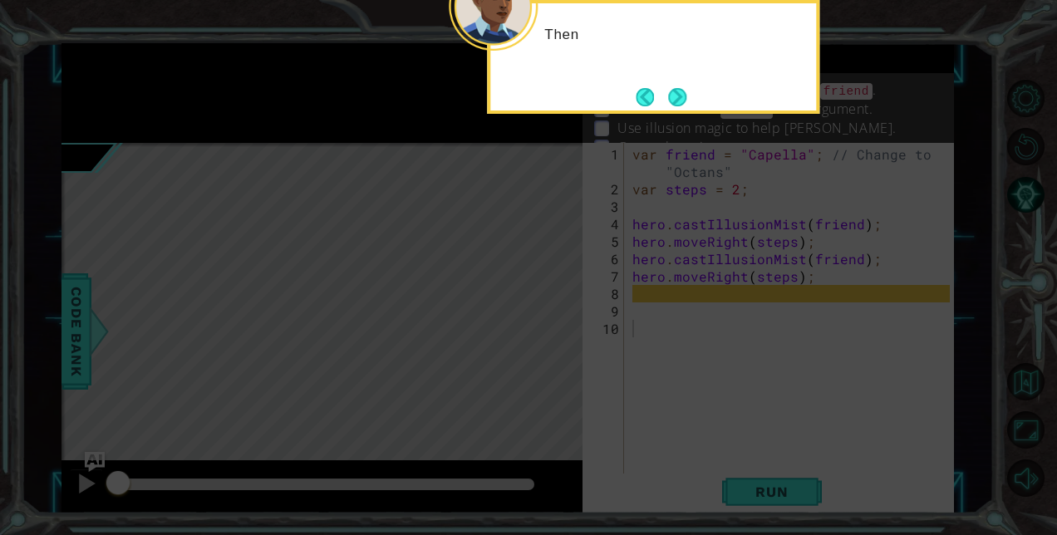
click at [683, 98] on button "Next" at bounding box center [677, 97] width 18 height 18
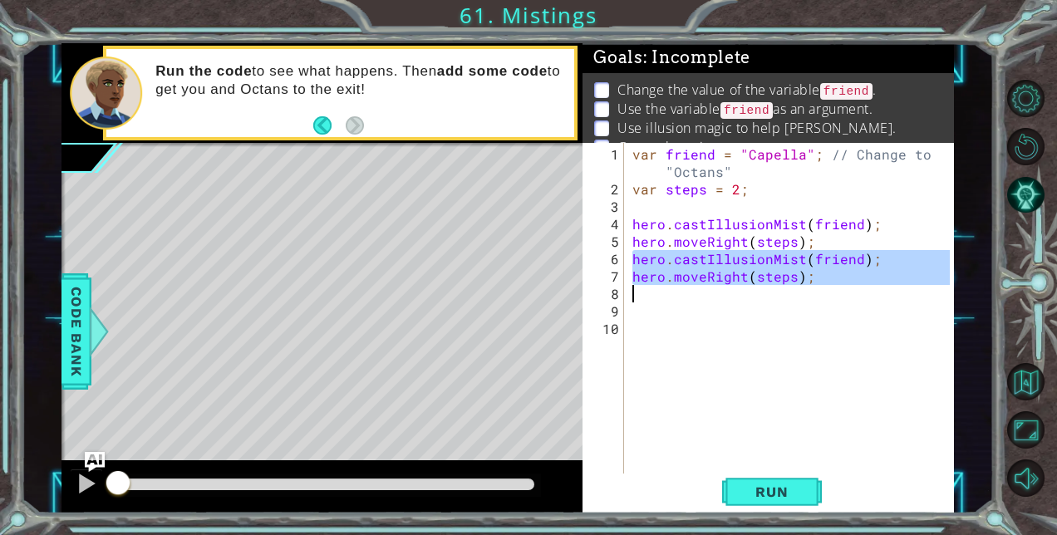
drag, startPoint x: 636, startPoint y: 260, endPoint x: 831, endPoint y: 293, distance: 198.0
click at [831, 293] on div "var friend = "Capella" ; // Change to "Octans" var steps = 2 ; hero . castIllus…" at bounding box center [793, 337] width 329 height 384
type textarea "hero.moveRight(steps);"
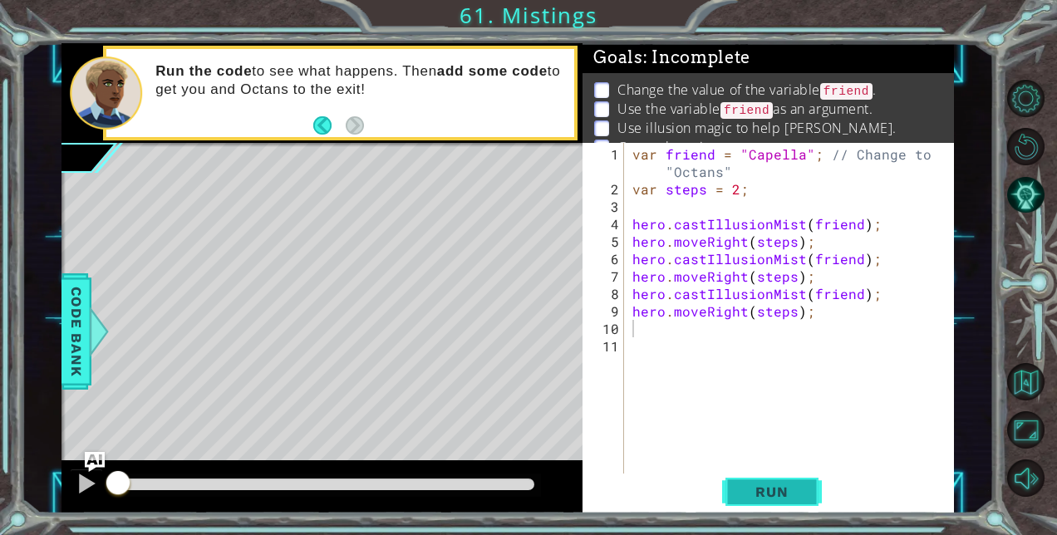
click at [760, 487] on span "Run" at bounding box center [772, 492] width 66 height 17
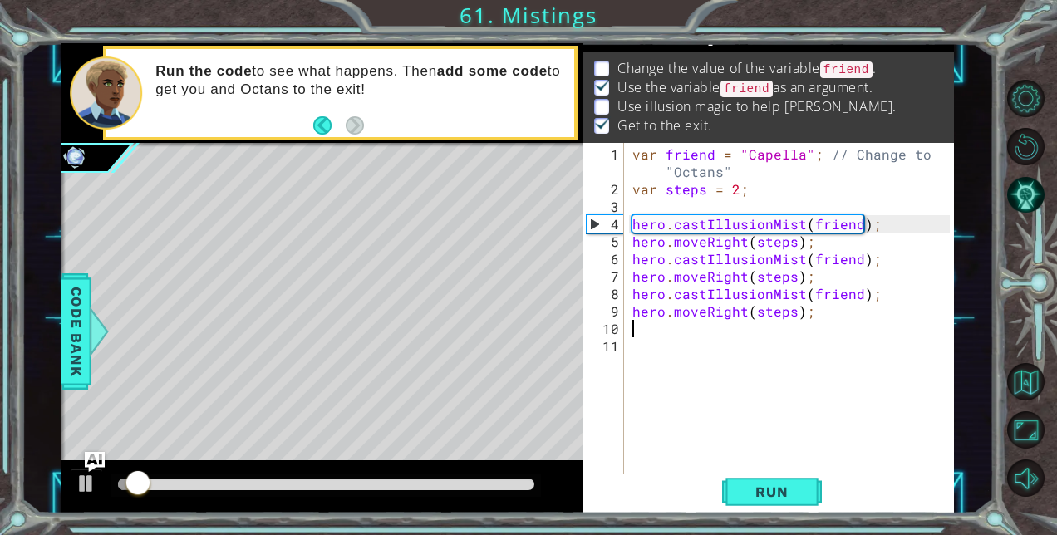
scroll to position [22, 0]
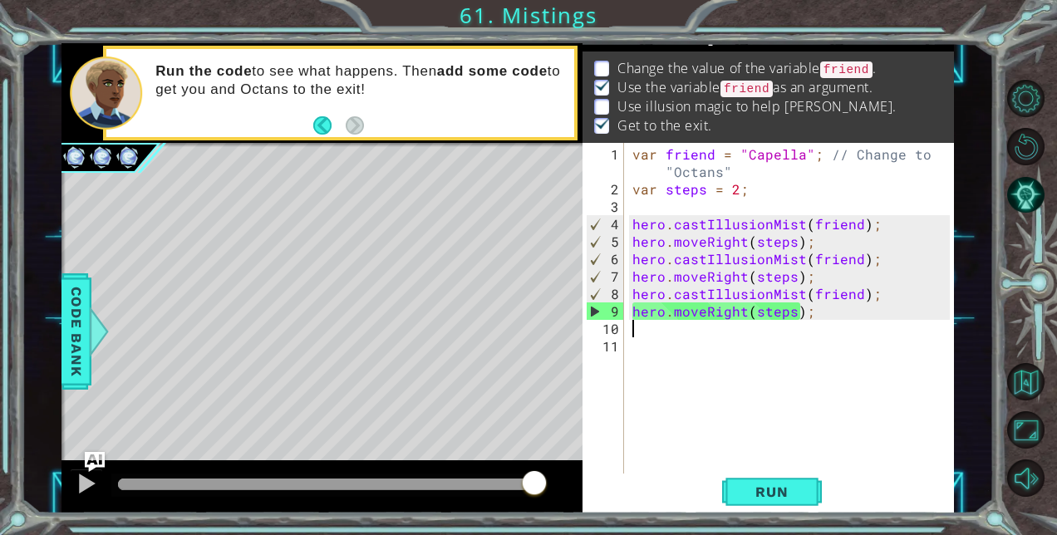
drag, startPoint x: 165, startPoint y: 485, endPoint x: 582, endPoint y: 455, distance: 417.6
click at [582, 455] on div "1 ההההההההההההההההההההההההההההההההההההההההההההההההההההההההההההההההההההההההההההה…" at bounding box center [508, 278] width 893 height 471
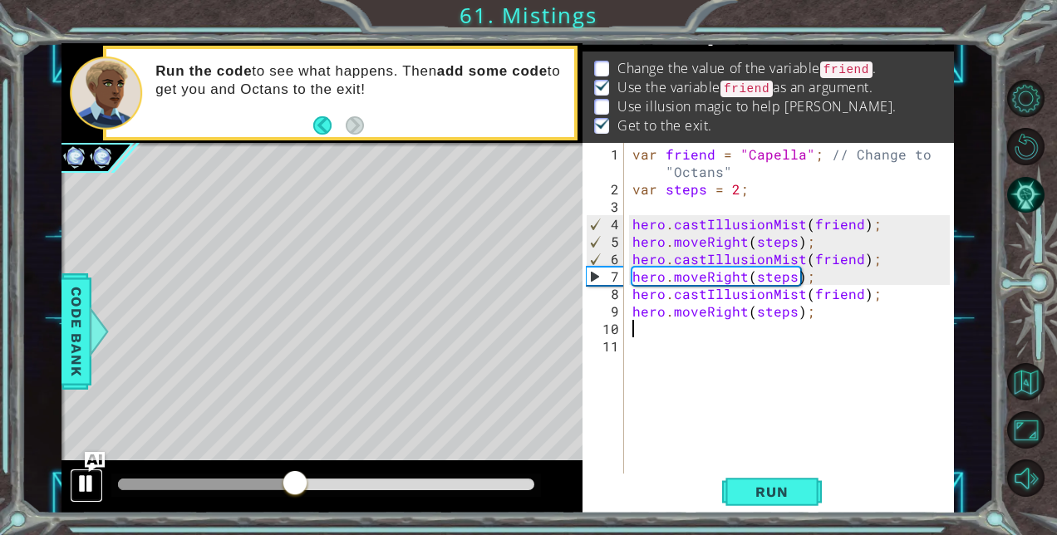
click at [85, 490] on div at bounding box center [87, 484] width 22 height 22
click at [748, 154] on div "var friend = "Capella" ; // Change to "Octans" var steps = 2 ; hero . castIllus…" at bounding box center [794, 337] width 330 height 384
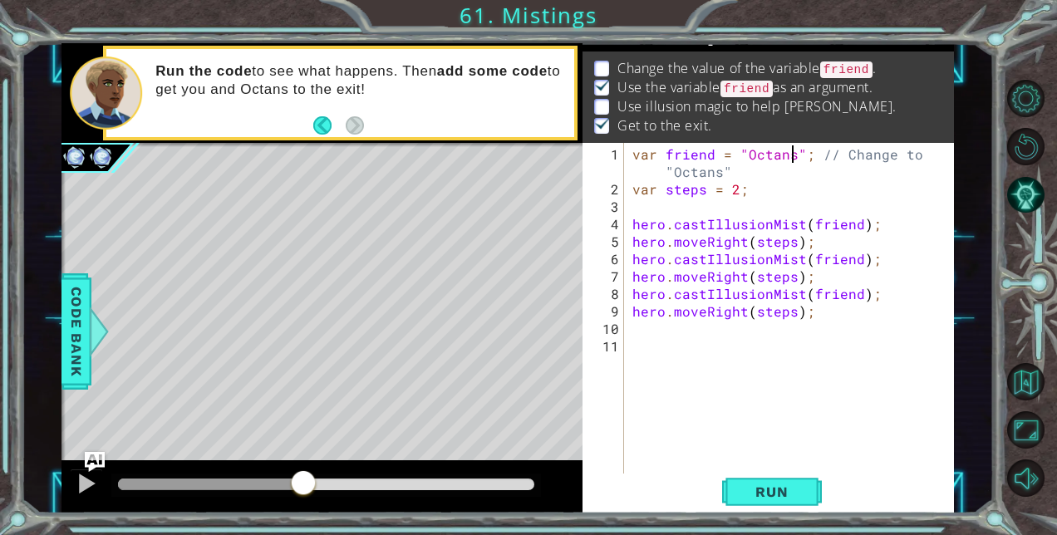
scroll to position [0, 10]
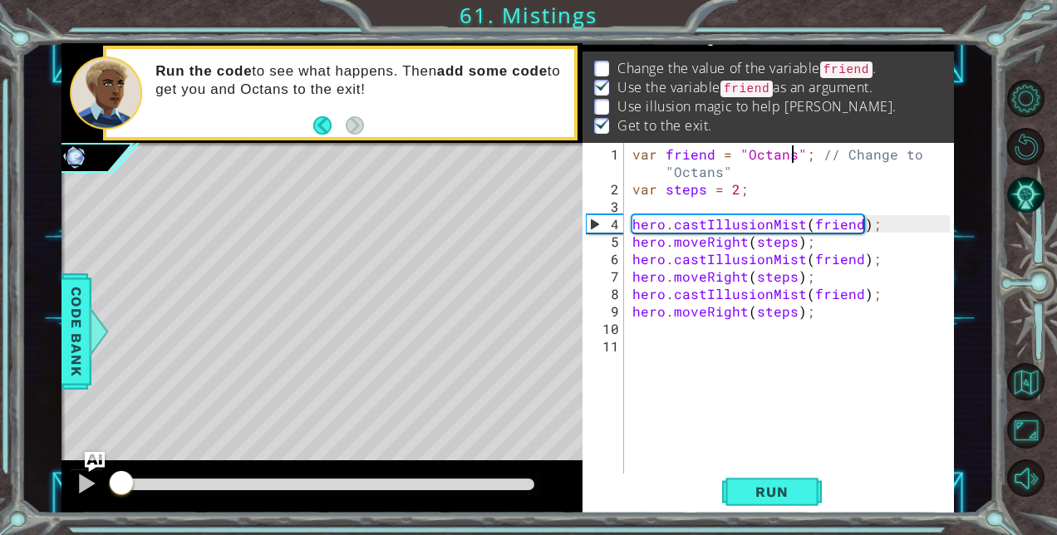
drag, startPoint x: 305, startPoint y: 483, endPoint x: 108, endPoint y: 490, distance: 197.1
click at [108, 490] on div at bounding box center [121, 485] width 30 height 30
type textarea "var friend = "Octans"; // Change to "Octans""
click at [766, 486] on span "Run" at bounding box center [772, 492] width 66 height 17
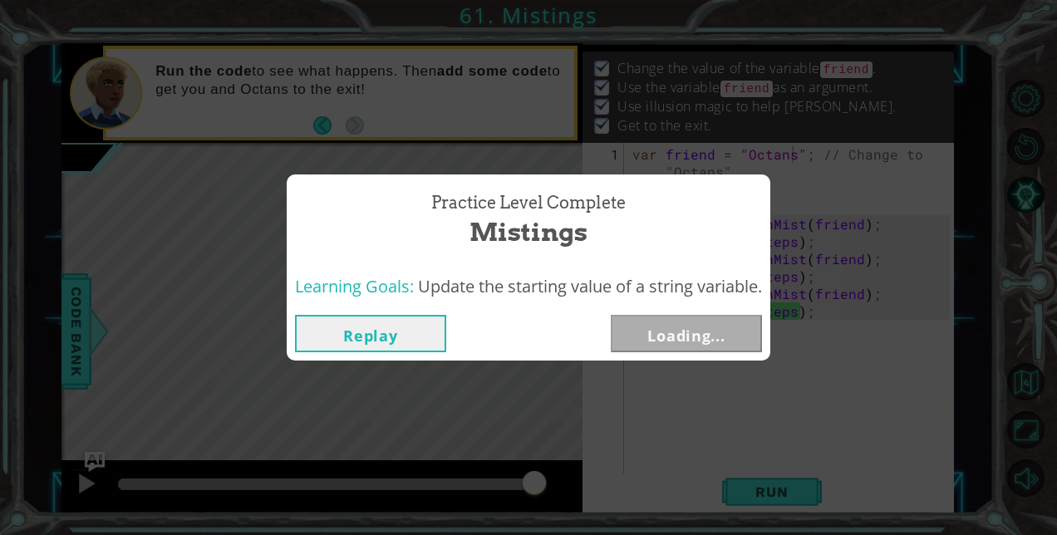
drag, startPoint x: 180, startPoint y: 476, endPoint x: 591, endPoint y: 485, distance: 411.5
click at [590, 484] on body "1 ההההההההההההההההההההההההההההההההההההההההההההההההההההההההההההההההההההההההההההה…" at bounding box center [528, 267] width 1057 height 535
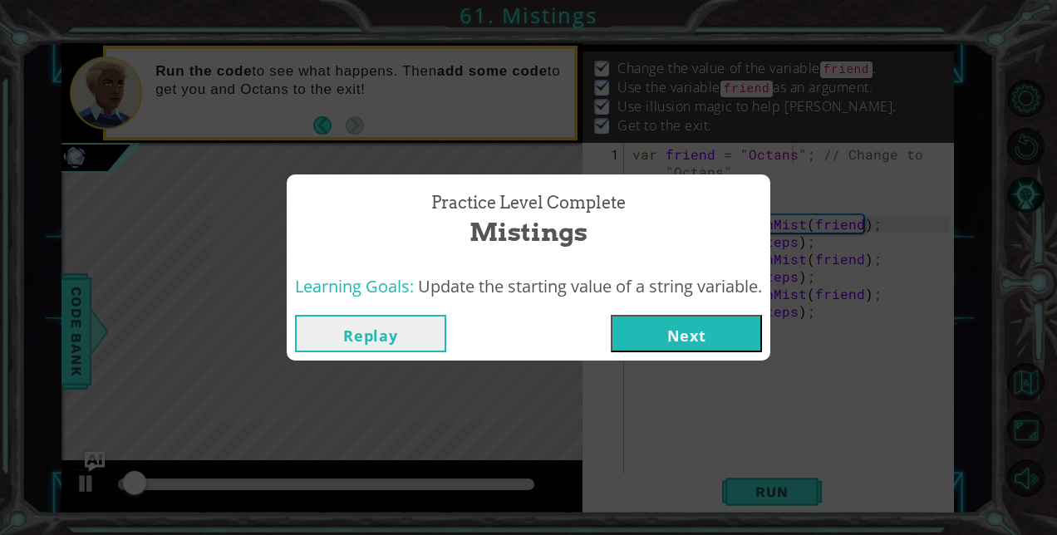
click at [696, 338] on button "Next" at bounding box center [686, 333] width 151 height 37
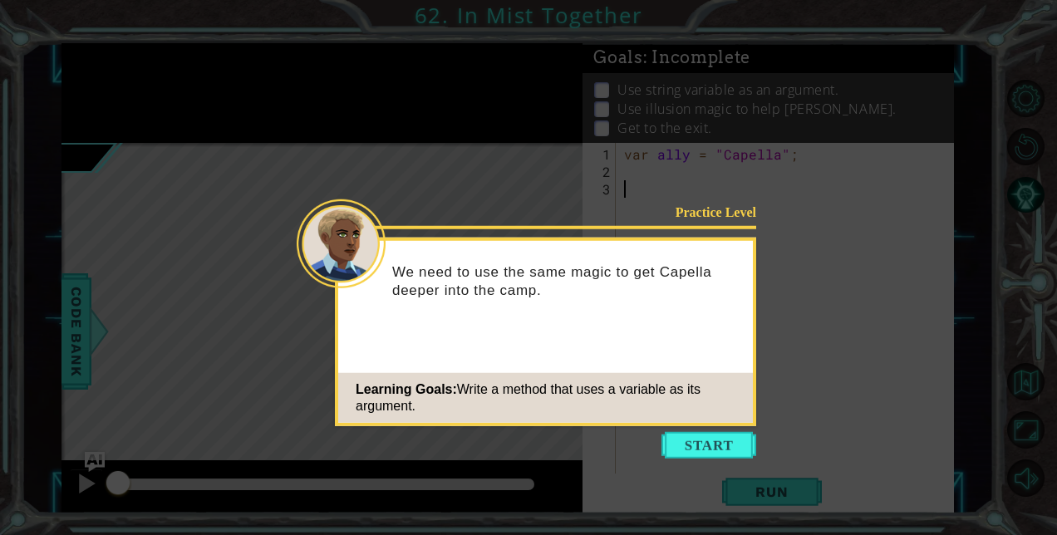
click at [688, 445] on button "Start" at bounding box center [709, 445] width 95 height 27
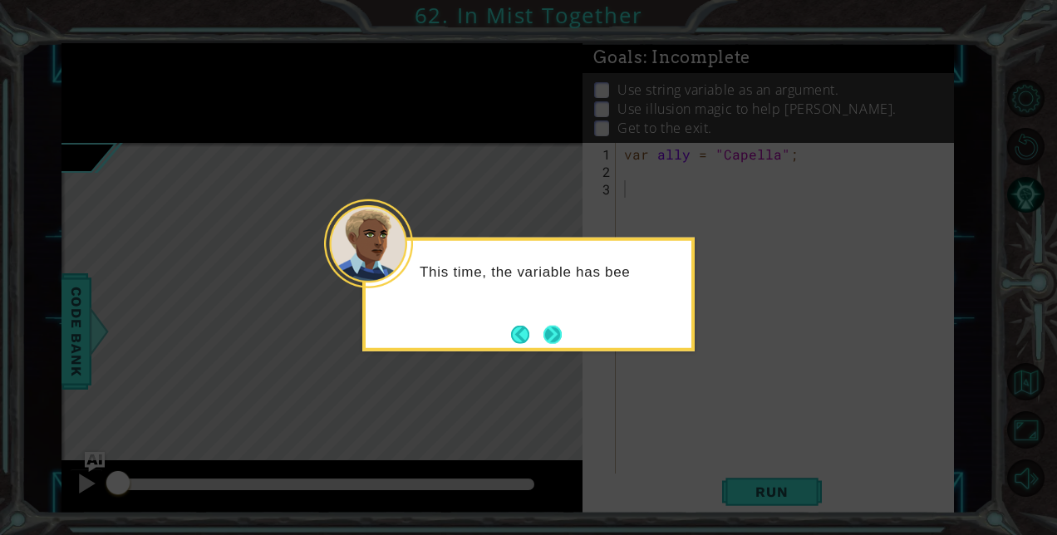
click at [559, 331] on button "Next" at bounding box center [553, 334] width 18 height 18
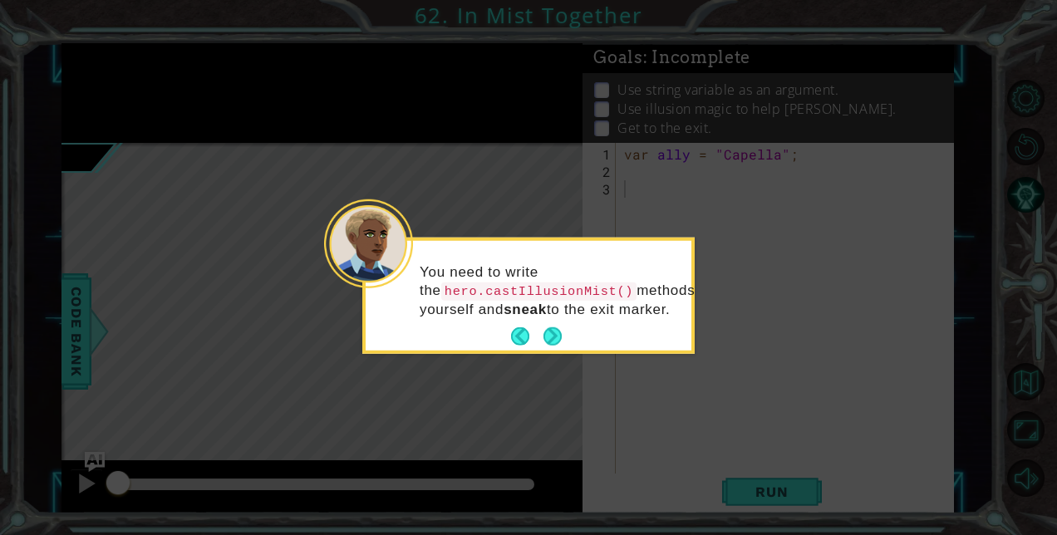
click at [559, 331] on button "Next" at bounding box center [553, 336] width 18 height 18
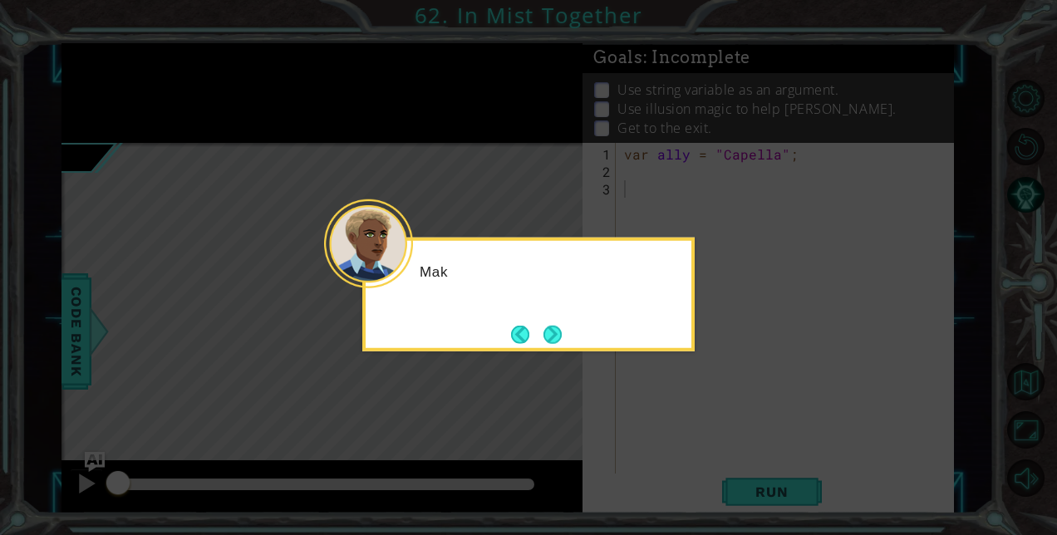
click at [559, 331] on button "Next" at bounding box center [553, 334] width 18 height 18
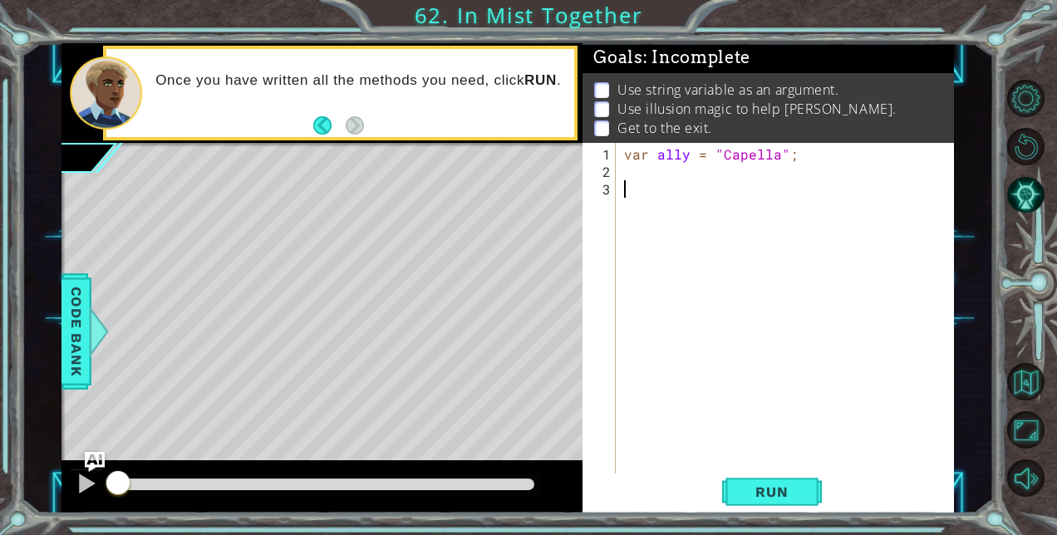
click at [660, 213] on div "var ally = "Capella" ;" at bounding box center [789, 328] width 337 height 367
type textarea "var p = 2"
type textarea "var i = 2"
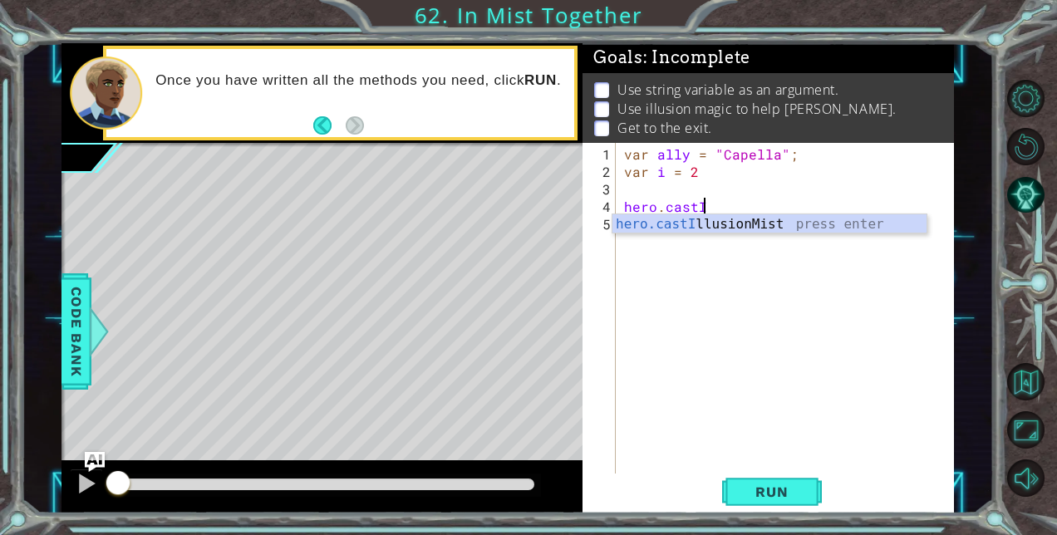
scroll to position [0, 4]
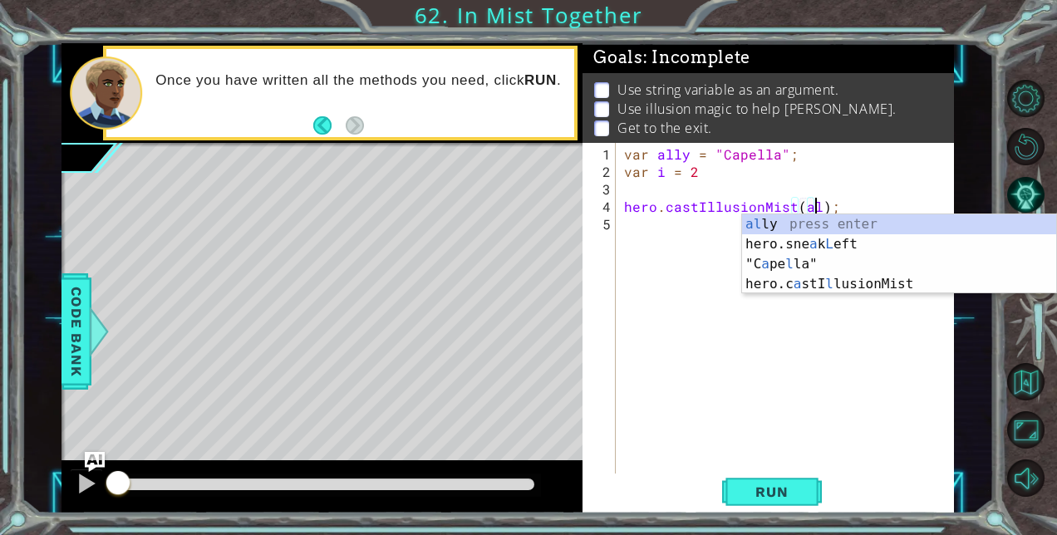
type textarea "hero.castIllusionMist(ally);"
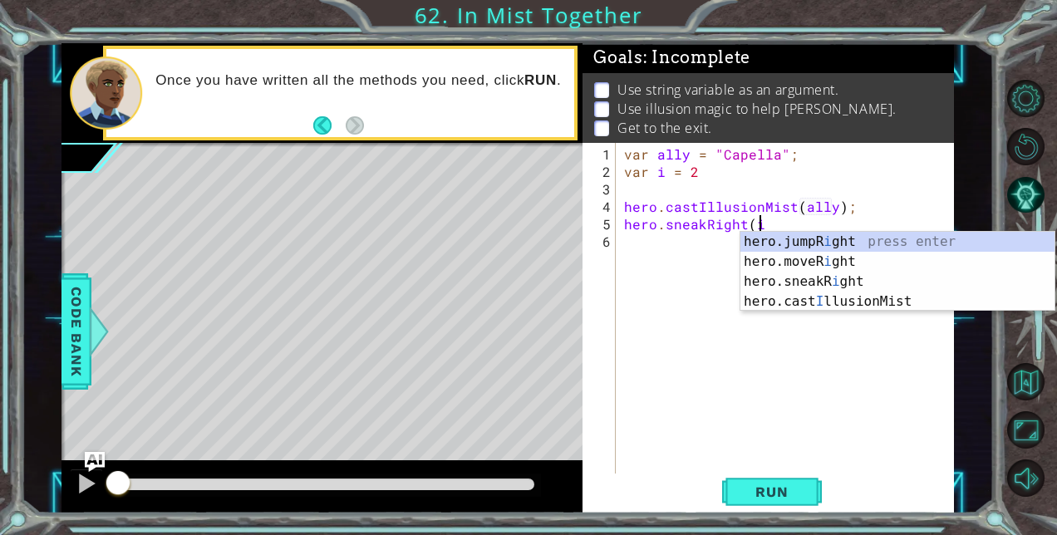
scroll to position [0, 7]
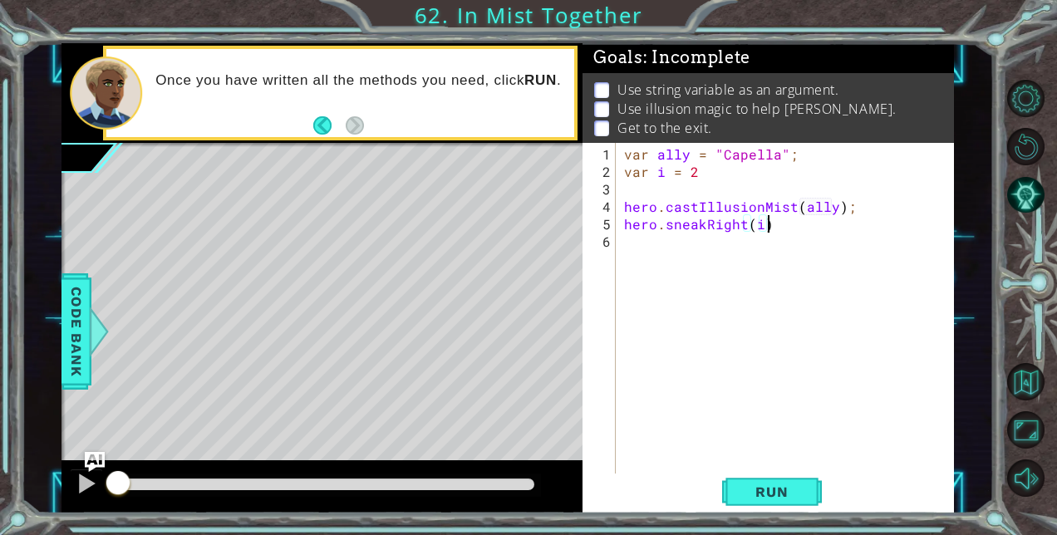
type textarea "hero.sneakRight(i);"
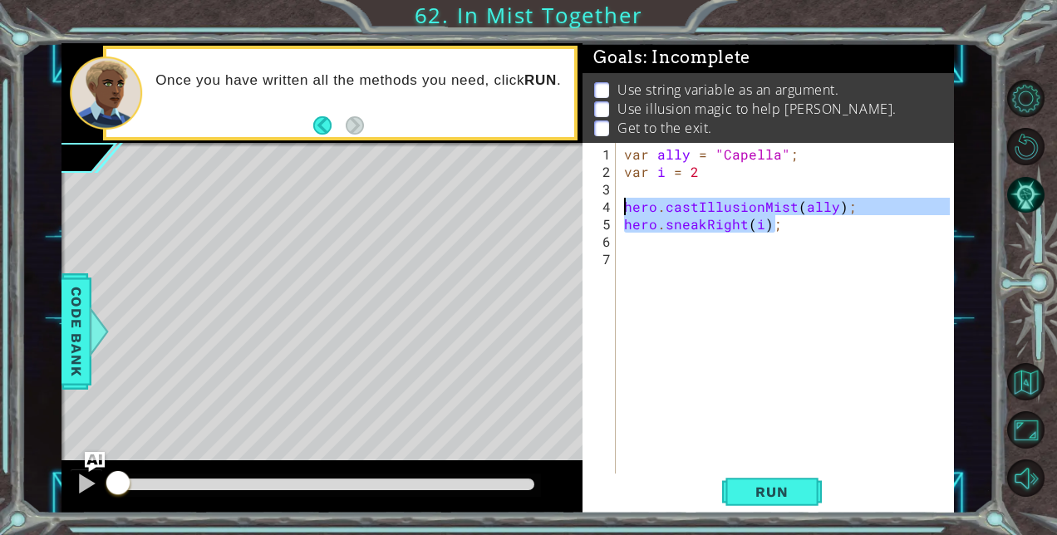
drag, startPoint x: 797, startPoint y: 228, endPoint x: 584, endPoint y: 209, distance: 213.6
click at [584, 209] on div "1 2 3 4 5 6 7 var ally = "Capella" ; var i = 2 hero . castIllusionMist ( ally )…" at bounding box center [766, 309] width 367 height 332
type textarea "hero.castIllusionMist(ally); hero.sneakRight(i);"
click at [657, 249] on div "var ally = "Capella" ; var i = 2 hero . castIllusionMist ( ally ) ; hero . snea…" at bounding box center [789, 328] width 337 height 367
drag, startPoint x: 804, startPoint y: 223, endPoint x: 613, endPoint y: 205, distance: 191.1
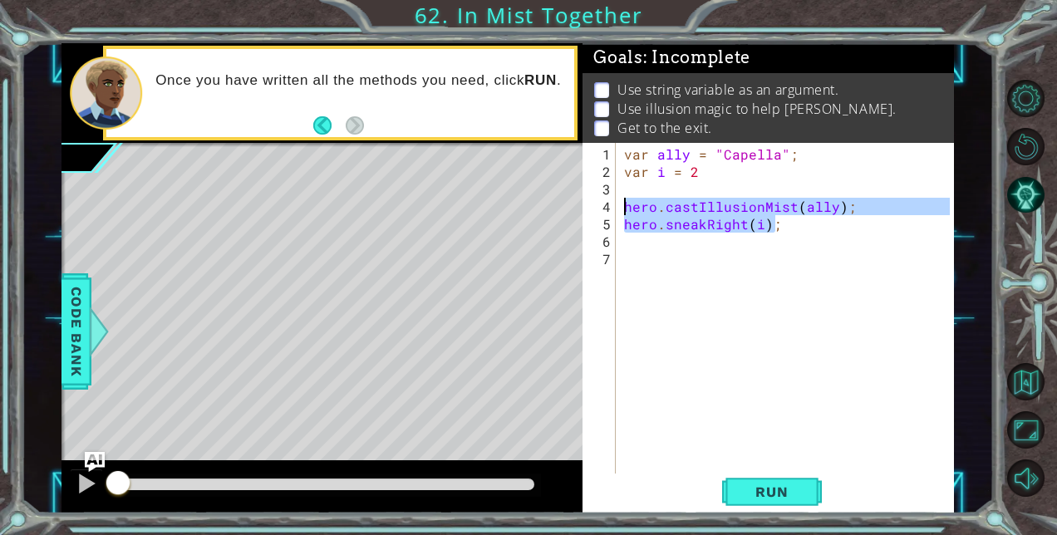
click at [613, 205] on div "1 2 3 4 5 6 7 var ally = "Capella" ; var i = 2 hero . castIllusionMist ( ally )…" at bounding box center [766, 309] width 367 height 332
type textarea "hero.castIllusionMist(ally); hero.sneakRight(i);"
click at [628, 238] on div "var ally = "Capella" ; var i = 2 hero . castIllusionMist ( ally ) ; hero . snea…" at bounding box center [789, 328] width 337 height 367
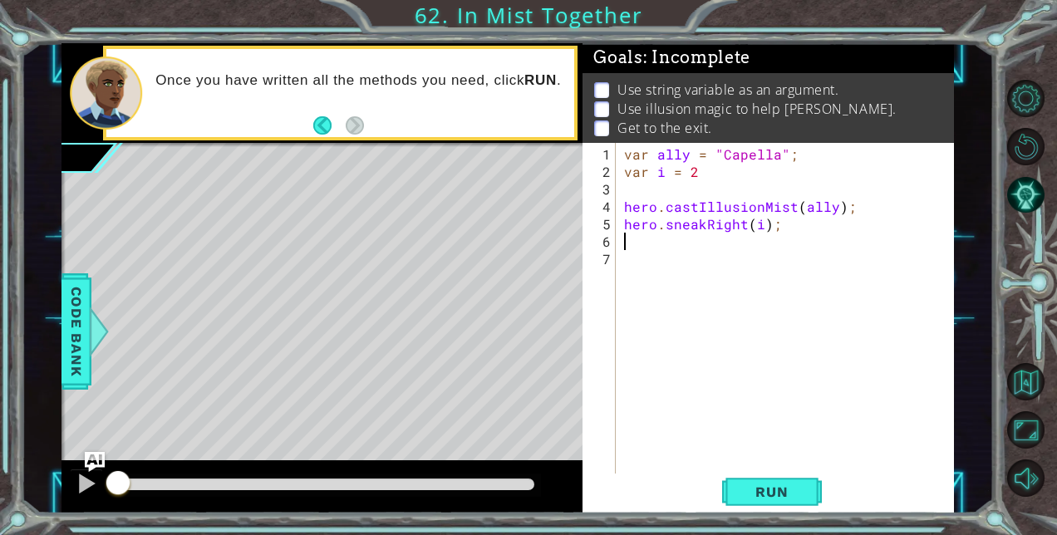
paste textarea "hero.sneakRight(i);"
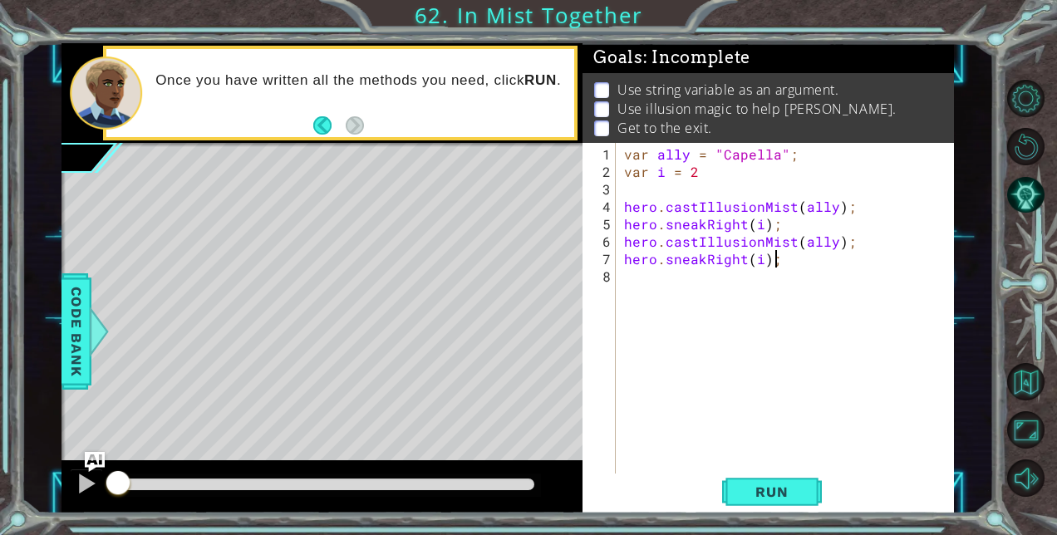
paste textarea "hero.castIllusionMist(ally);"
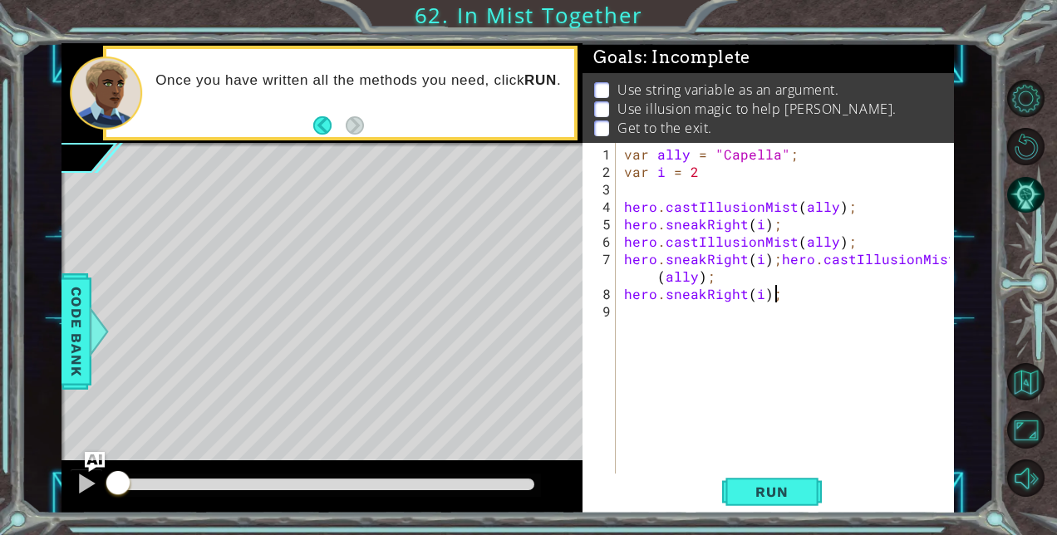
click at [775, 259] on div "var ally = "Capella" ; var i = 2 hero . castIllusionMist ( ally ) ; hero . snea…" at bounding box center [789, 328] width 337 height 367
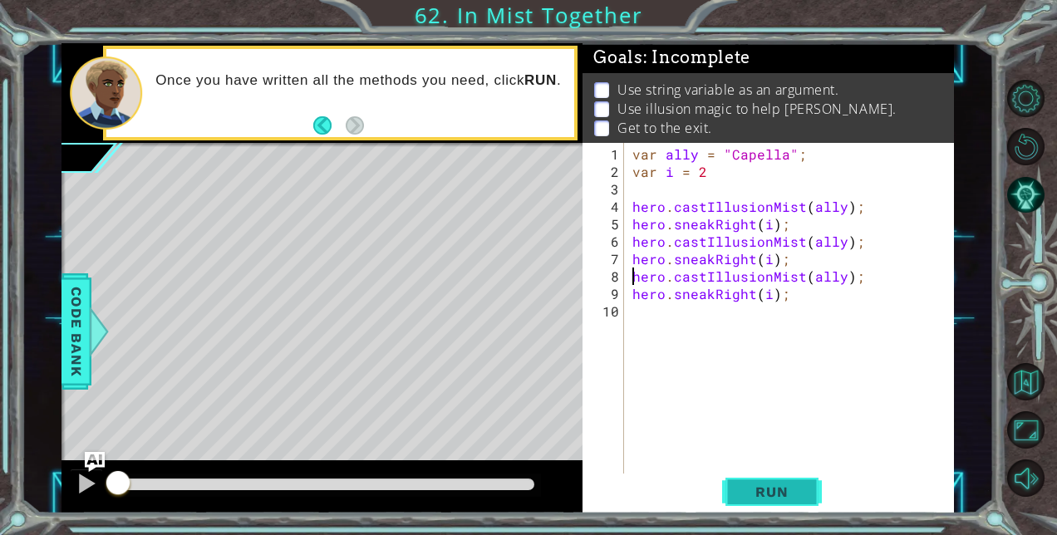
type textarea "hero.castIllusionMist(ally);"
click at [773, 488] on span "Run" at bounding box center [772, 492] width 66 height 17
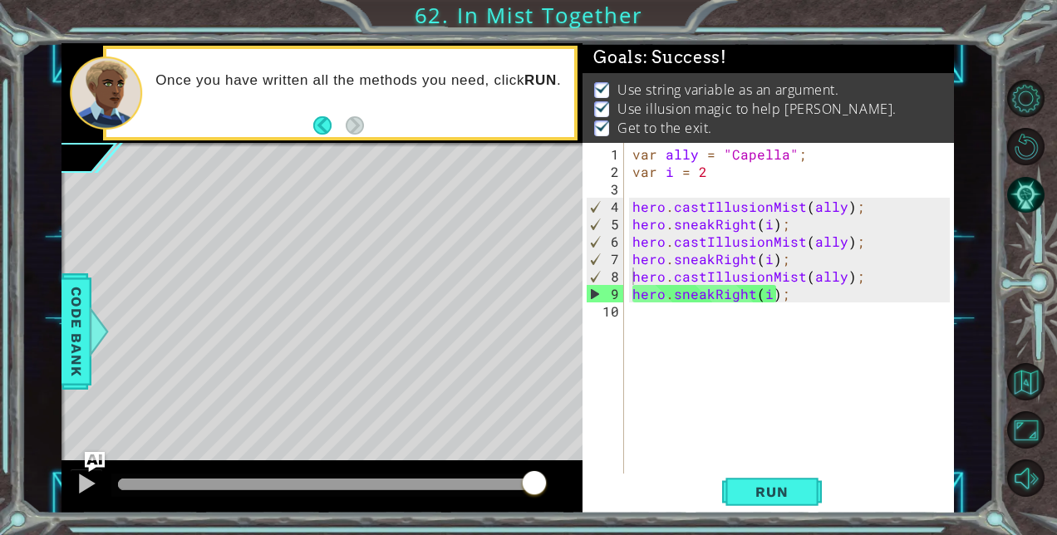
drag, startPoint x: 141, startPoint y: 475, endPoint x: 554, endPoint y: 538, distance: 417.9
click at [554, 534] on html "1 ההההההההההההההההההההההההההההההההההההההההההההההההההההההההההההההההההההההההההההה…" at bounding box center [528, 267] width 1057 height 535
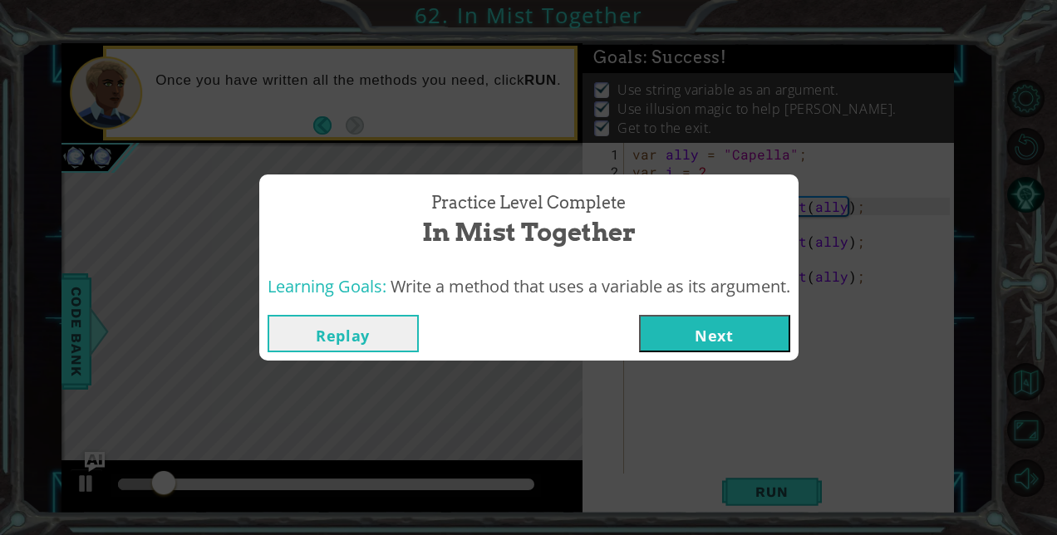
click at [688, 335] on button "Next" at bounding box center [714, 333] width 151 height 37
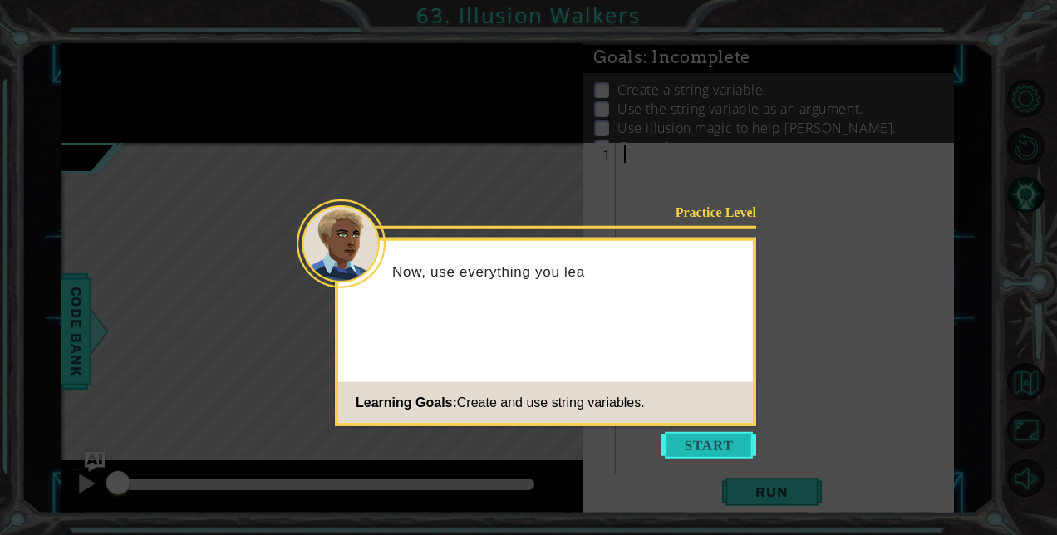
click at [712, 442] on button "Start" at bounding box center [709, 445] width 95 height 27
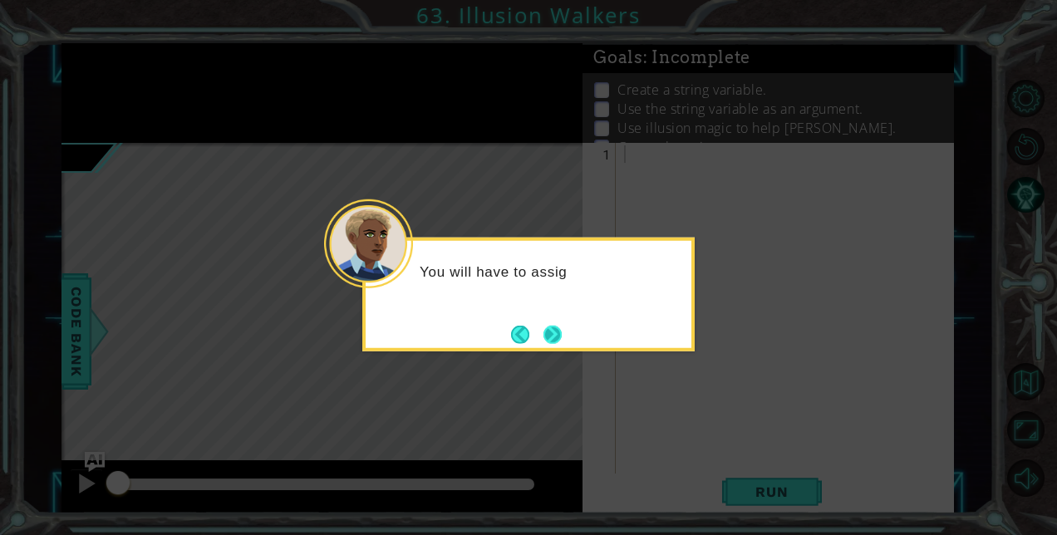
click at [553, 327] on button "Next" at bounding box center [553, 334] width 18 height 18
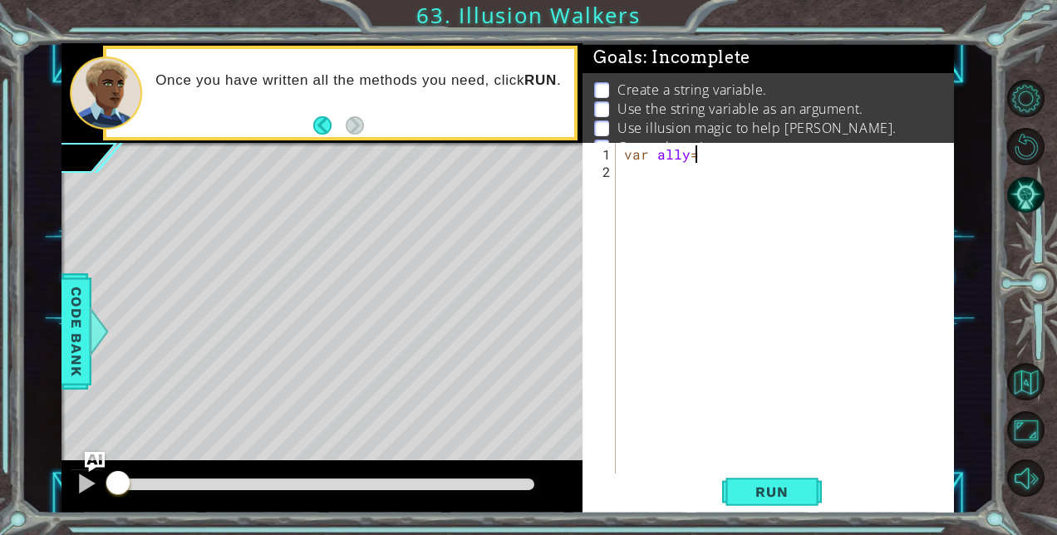
scroll to position [0, 3]
type textarea "var ally = [PERSON_NAME]"
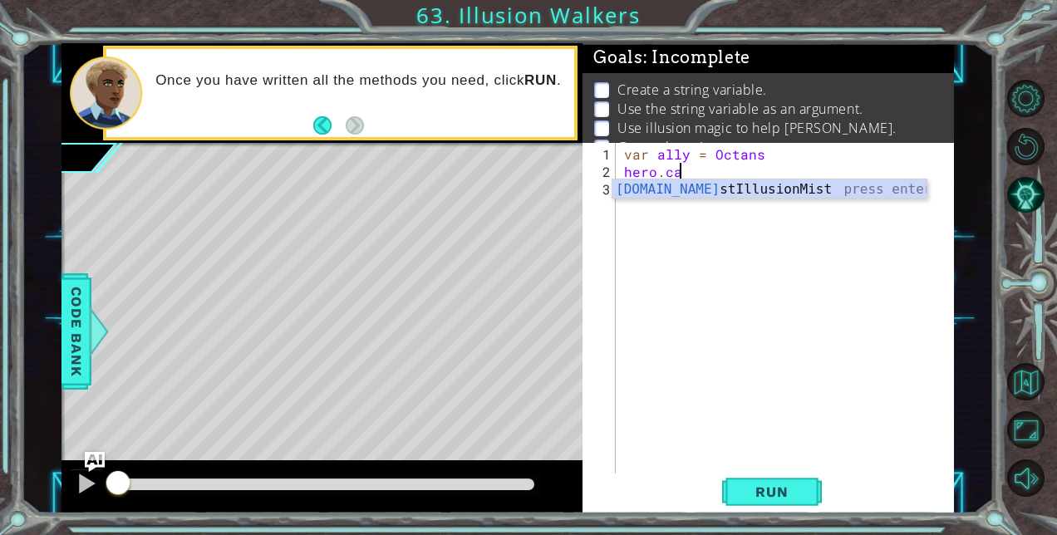
scroll to position [0, 2]
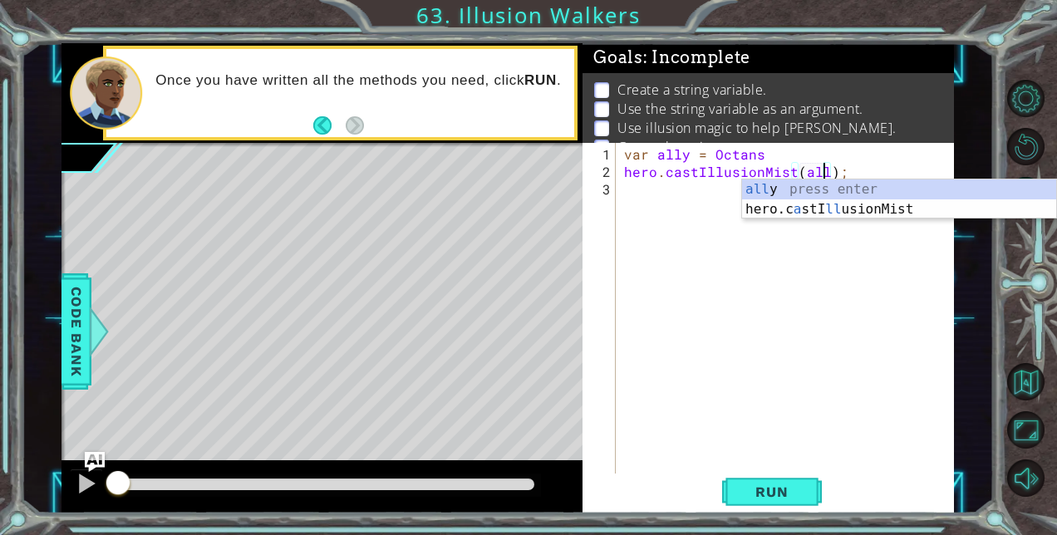
type textarea "hero.castIllusionMist(ally);"
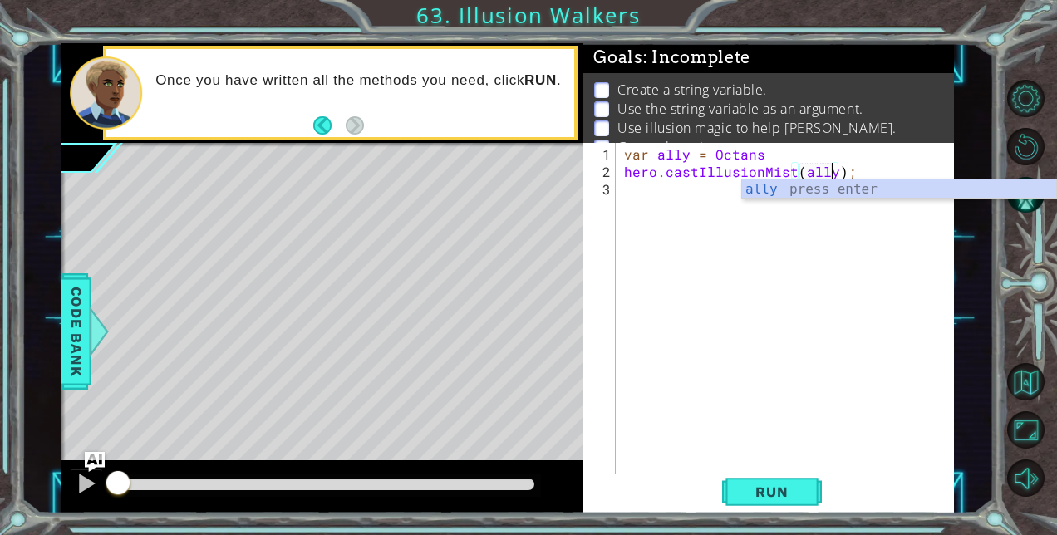
click at [656, 191] on div "var ally = Octans hero . castIllusionMist ( ally ) ;" at bounding box center [789, 328] width 337 height 367
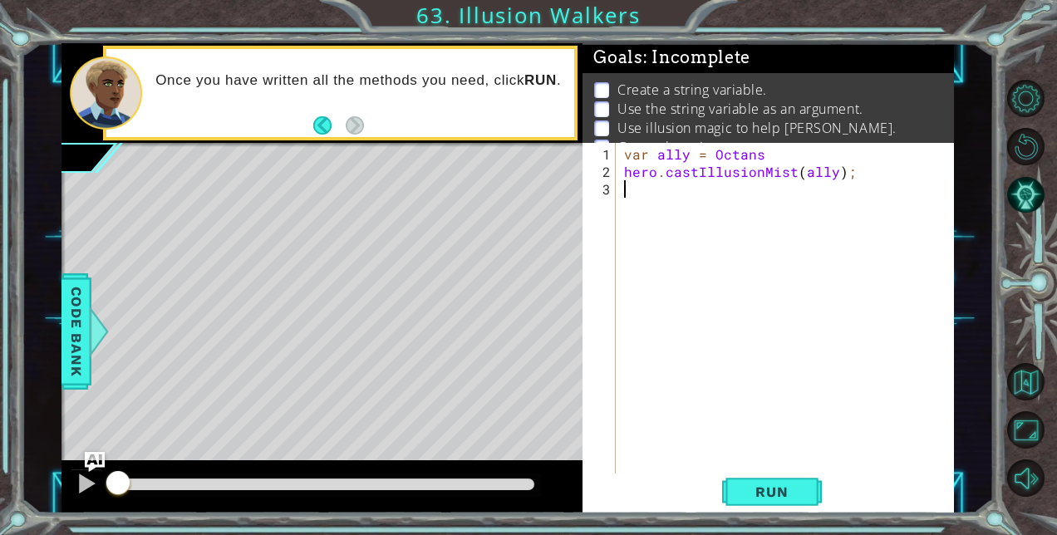
scroll to position [0, 0]
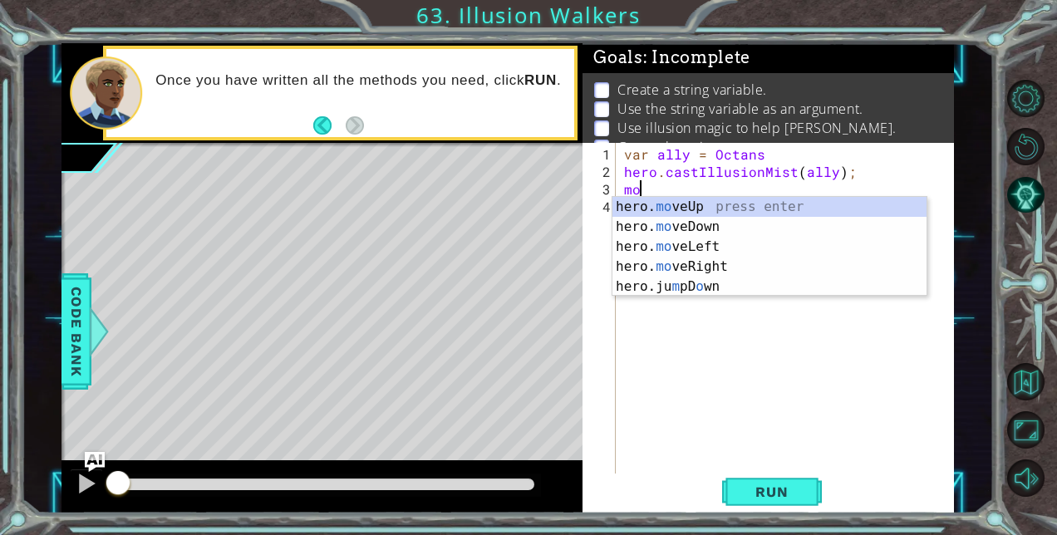
type textarea "m"
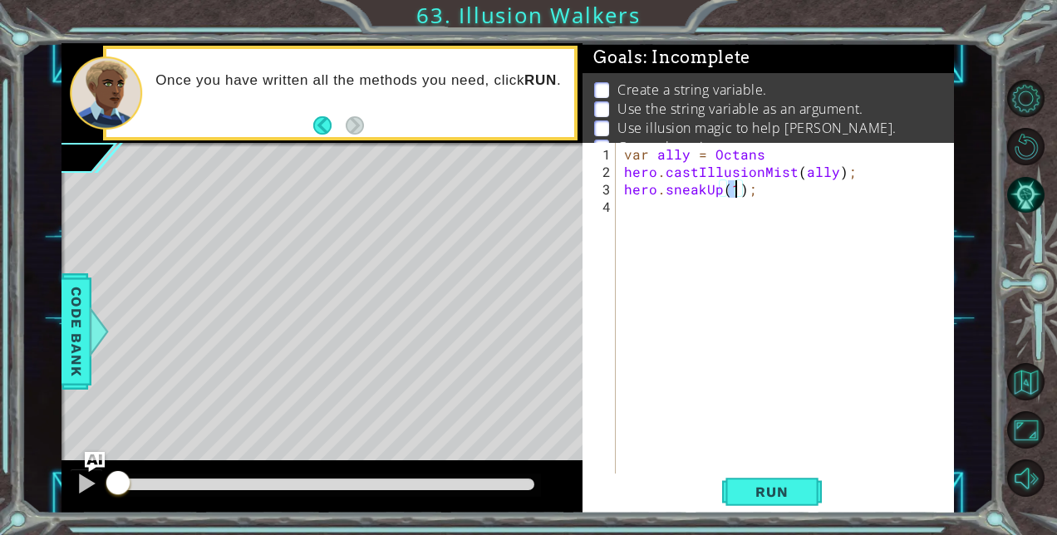
type textarea "hero.sneakUp(2);"
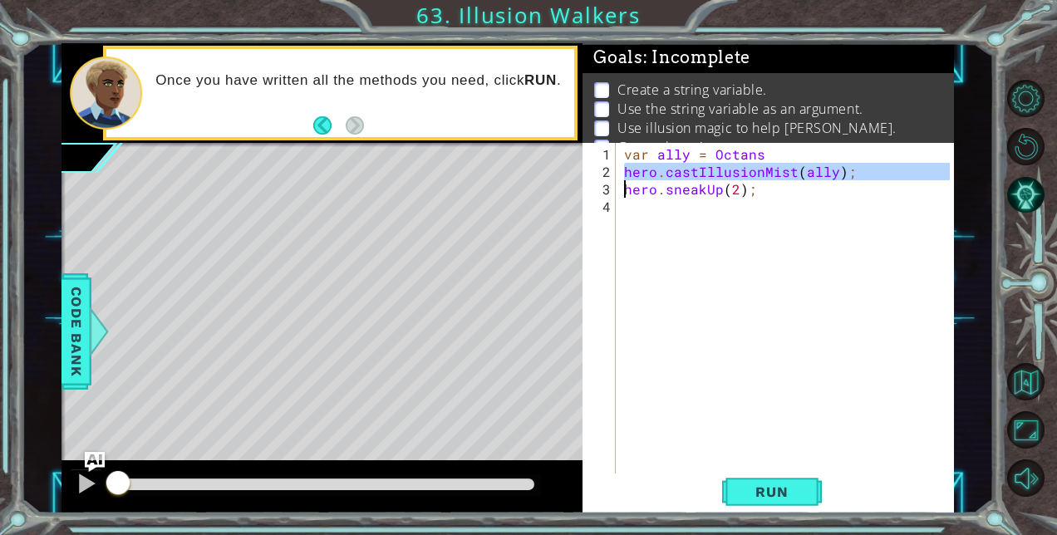
type textarea "hero.sneakUp(2);"
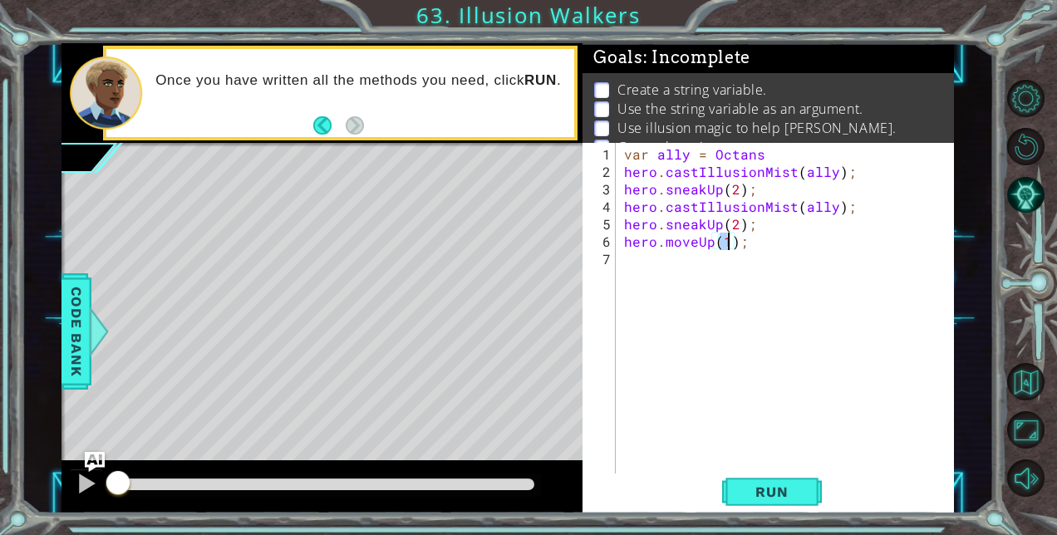
type textarea "hero.moveUp();"
click at [743, 484] on button "Run" at bounding box center [772, 492] width 100 height 37
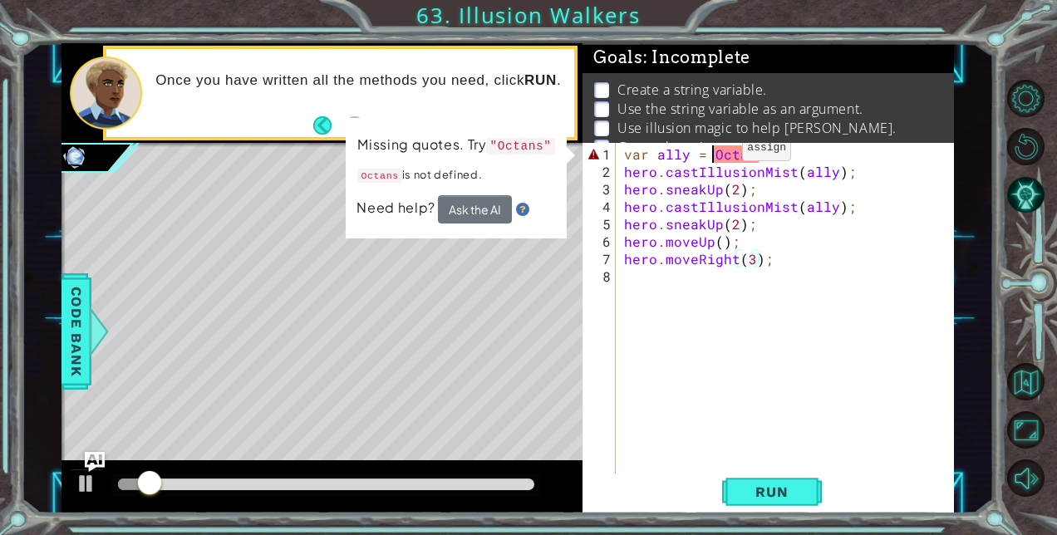
click at [714, 155] on div "var ally = Octans hero . castIllusionMist ( ally ) ; hero . sneakUp ( 2 ) ; her…" at bounding box center [789, 328] width 337 height 367
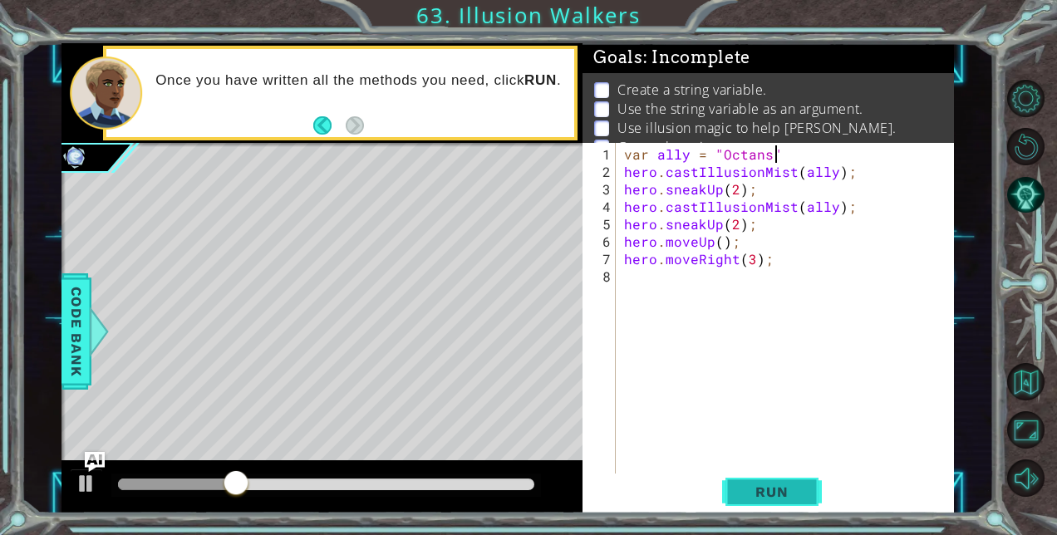
type textarea "var ally = "Octans""
click at [756, 490] on span "Run" at bounding box center [772, 492] width 66 height 17
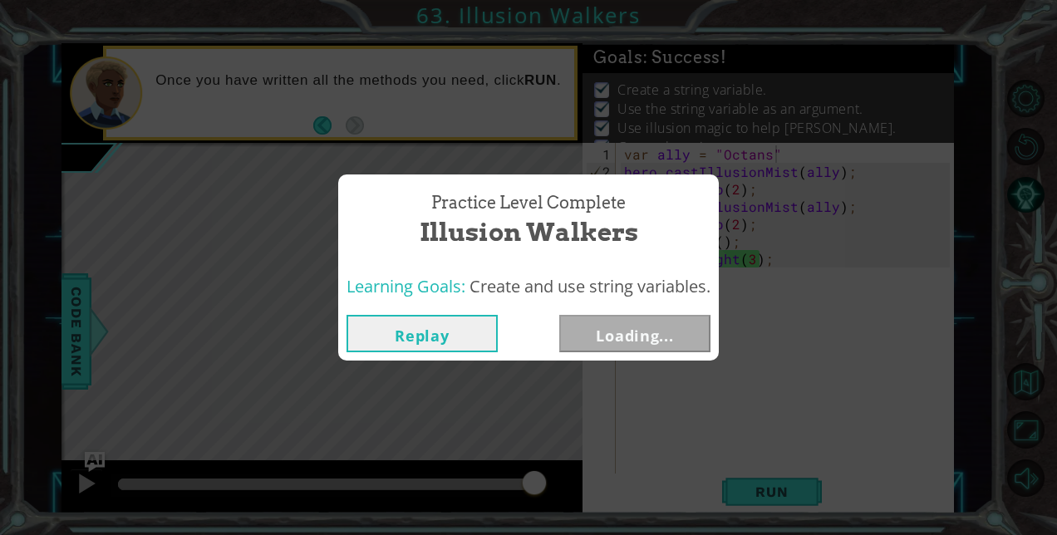
drag, startPoint x: 151, startPoint y: 480, endPoint x: 571, endPoint y: 472, distance: 419.8
click at [571, 472] on body "1 ההההההההההההההההההההההההההההההההההההההההההההההההההההההההההההההההההההההההההההה…" at bounding box center [528, 267] width 1057 height 535
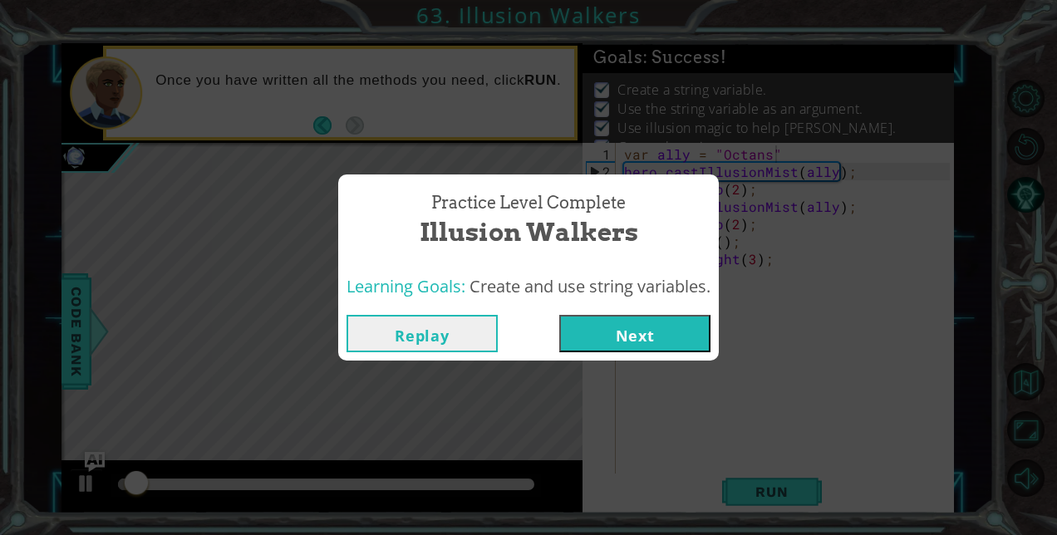
click at [643, 338] on button "Next" at bounding box center [634, 333] width 151 height 37
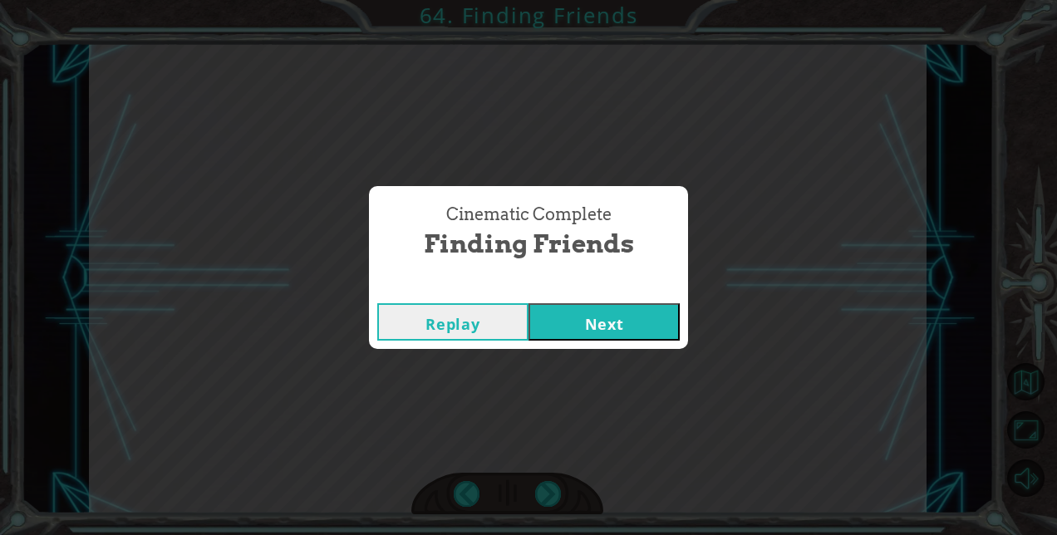
click at [633, 325] on button "Next" at bounding box center [604, 321] width 151 height 37
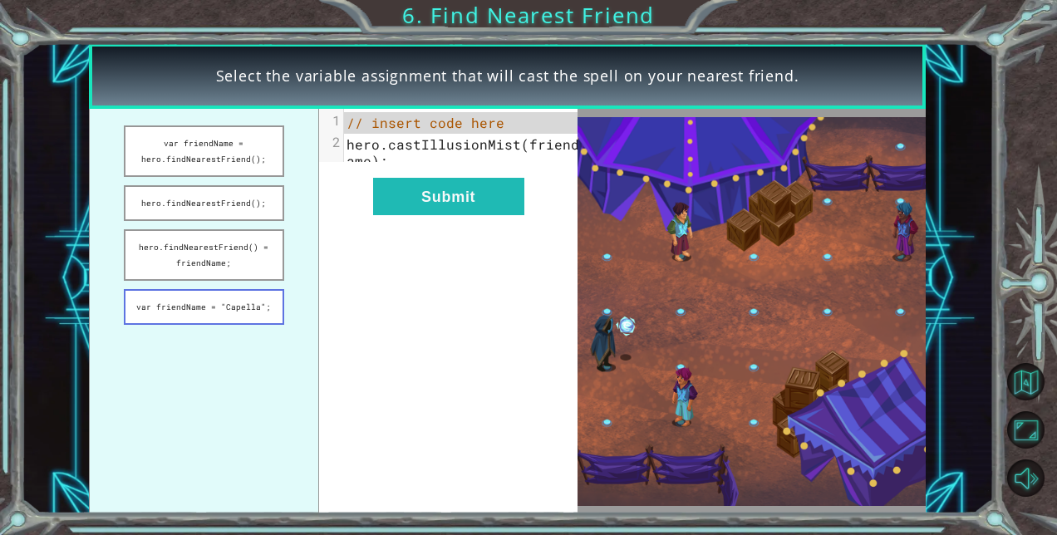
click at [180, 308] on button "var friendName = "Capella";" at bounding box center [204, 307] width 160 height 36
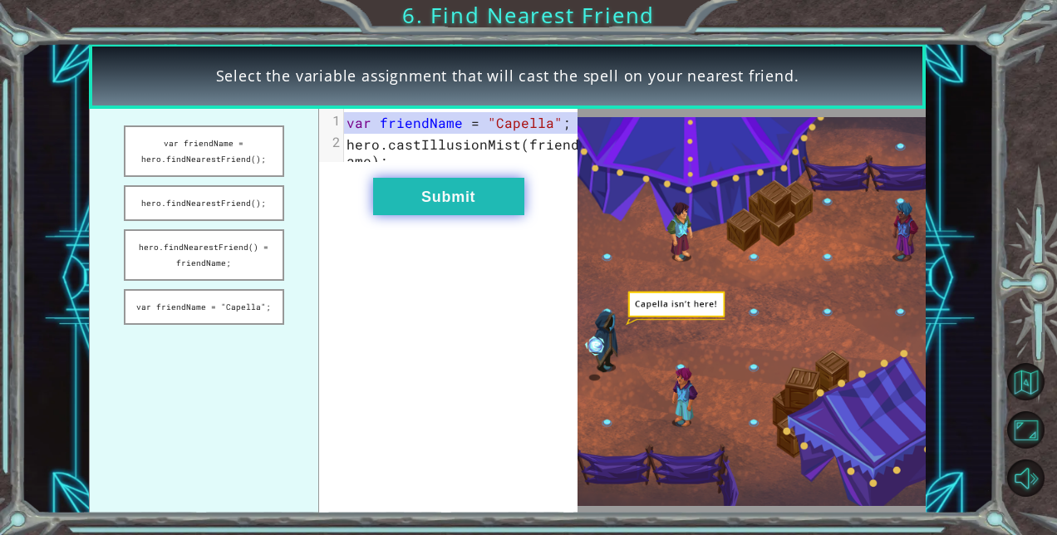
click at [454, 204] on button "Submit" at bounding box center [448, 196] width 151 height 37
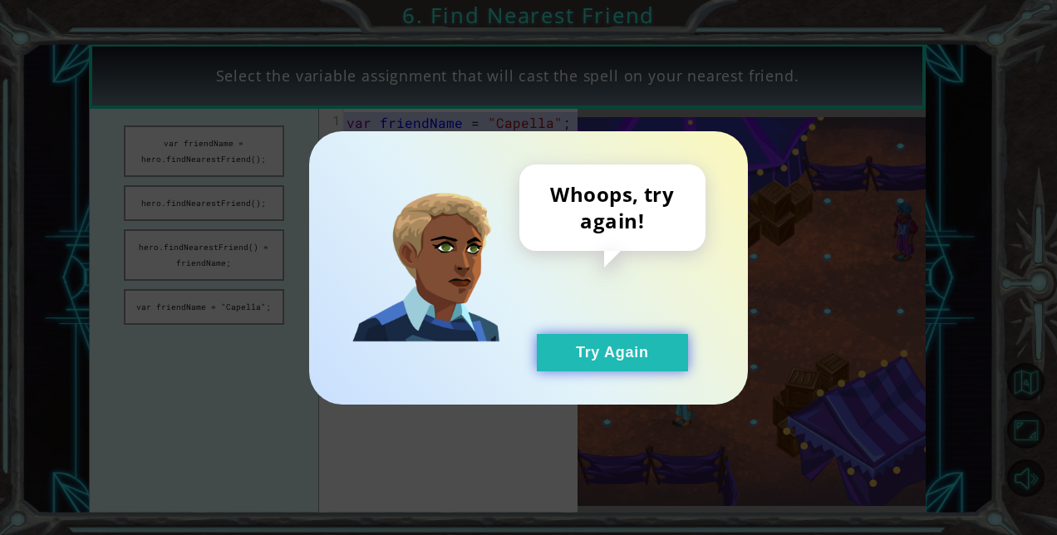
click at [550, 347] on button "Try Again" at bounding box center [612, 352] width 151 height 37
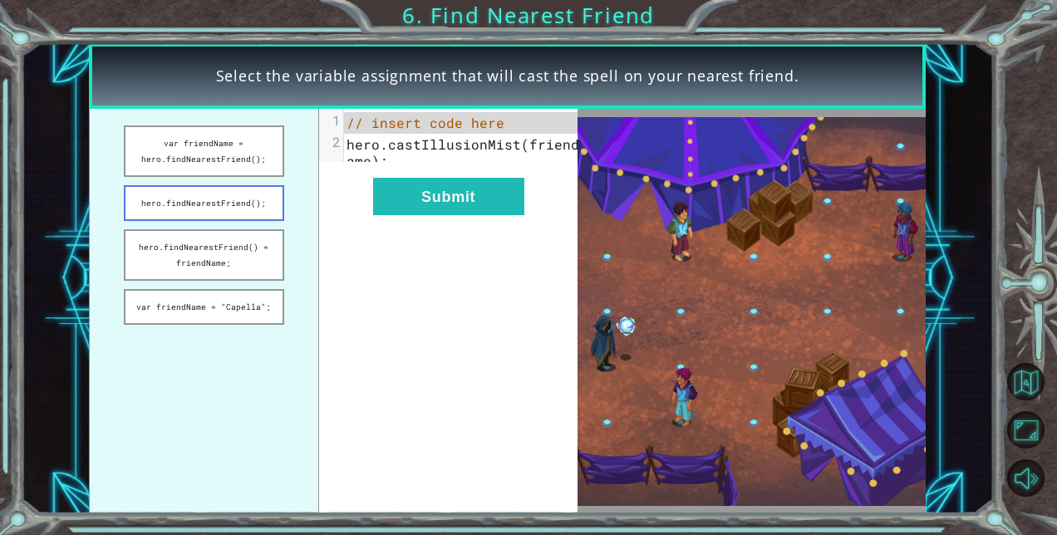
click at [211, 199] on button "hero.findNearestFriend();" at bounding box center [204, 203] width 160 height 36
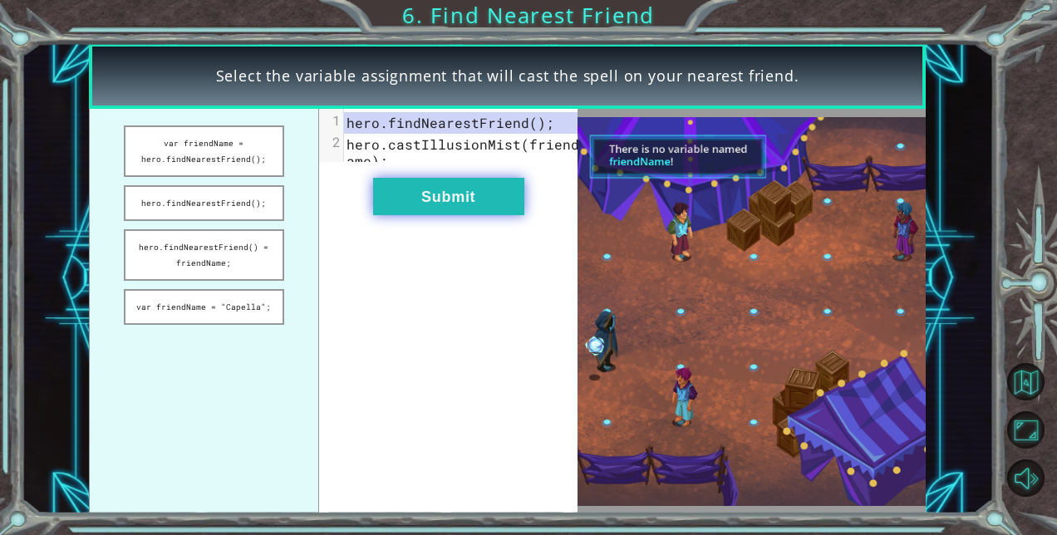
click at [423, 209] on button "Submit" at bounding box center [448, 196] width 151 height 37
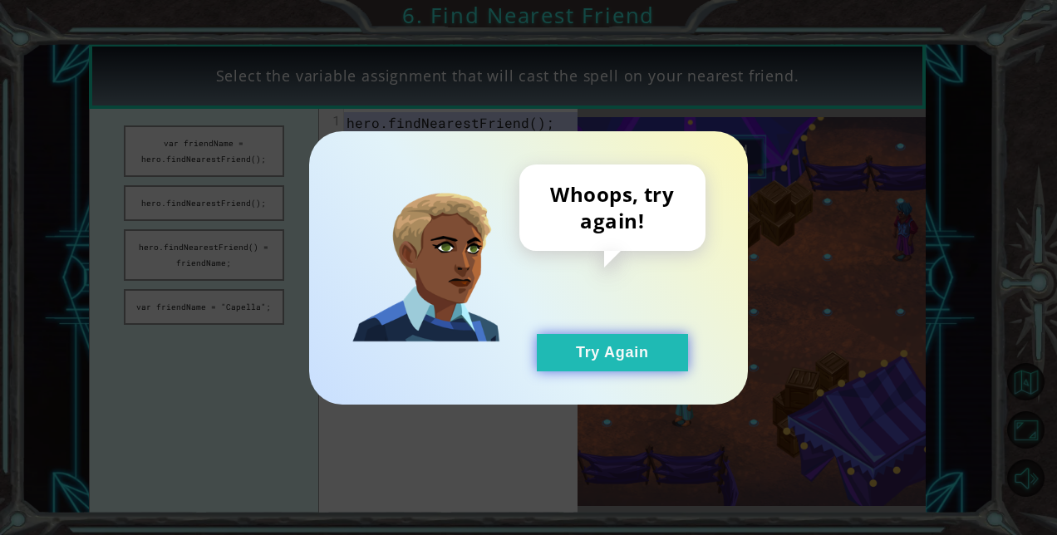
click at [563, 357] on button "Try Again" at bounding box center [612, 352] width 151 height 37
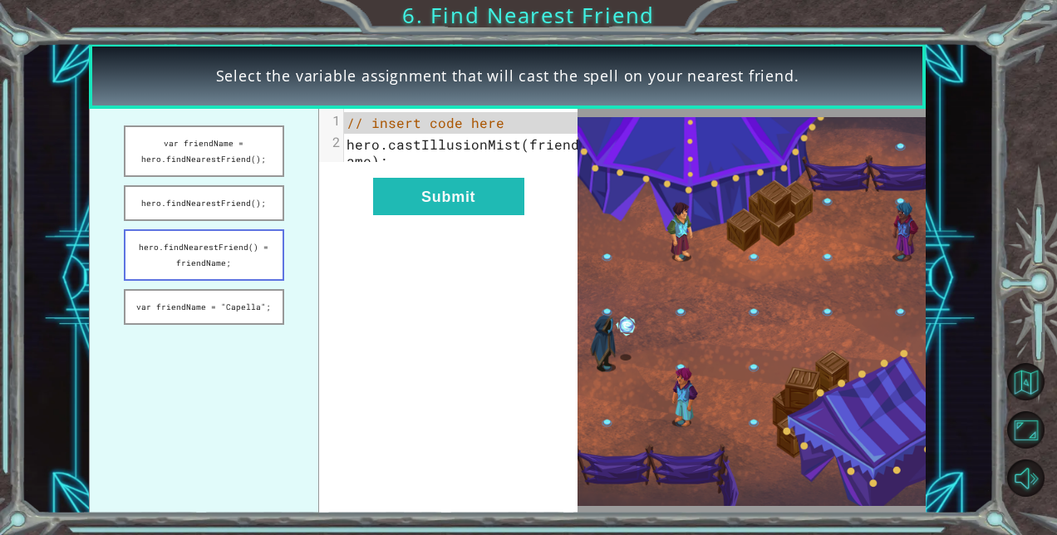
click at [219, 257] on button "hero.findNearestFriend() = friendName;" at bounding box center [204, 255] width 160 height 52
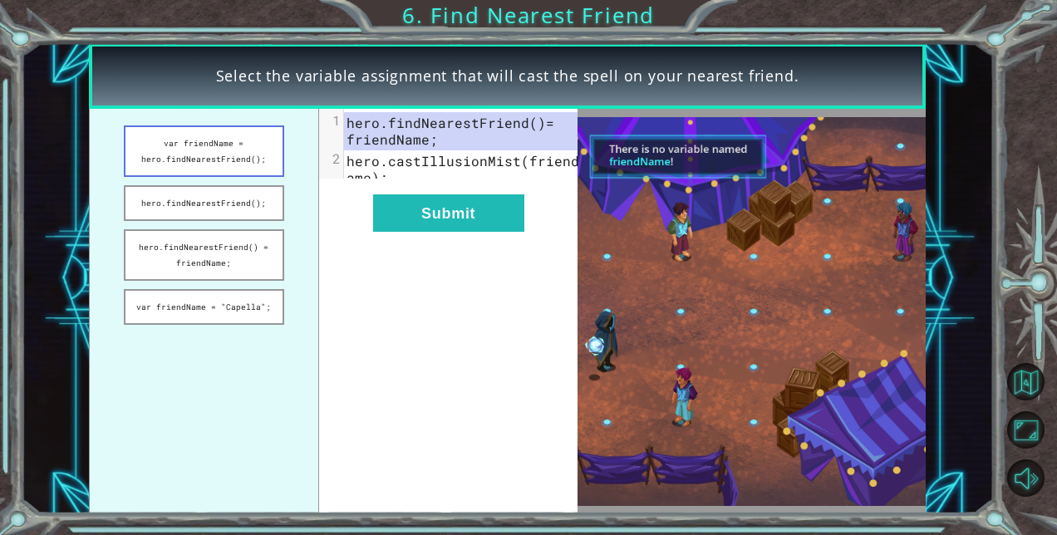
click at [189, 144] on button "var friendName = hero.findNearestFriend();" at bounding box center [204, 152] width 160 height 52
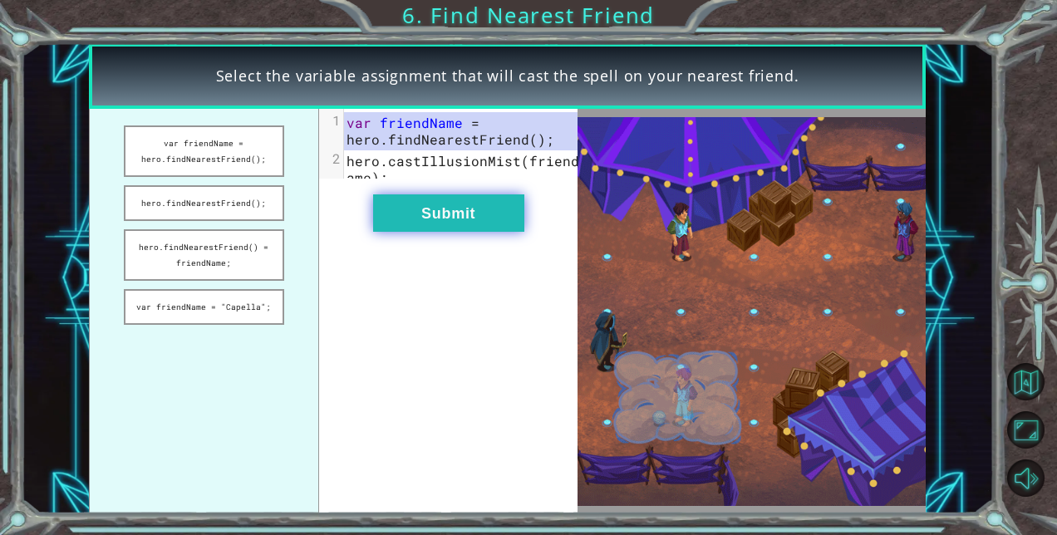
click at [403, 219] on button "Submit" at bounding box center [448, 213] width 151 height 37
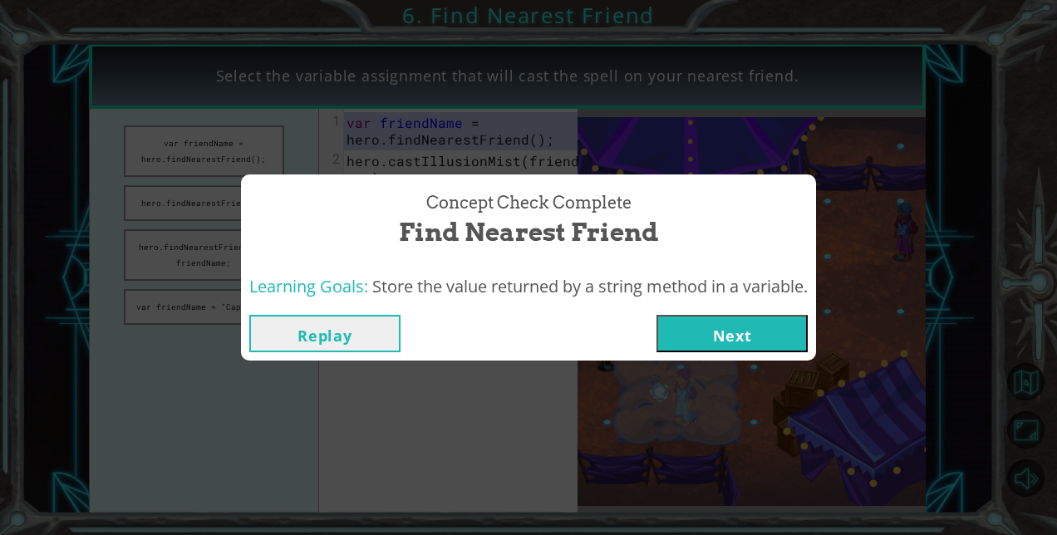
drag, startPoint x: 435, startPoint y: 368, endPoint x: 719, endPoint y: 337, distance: 285.9
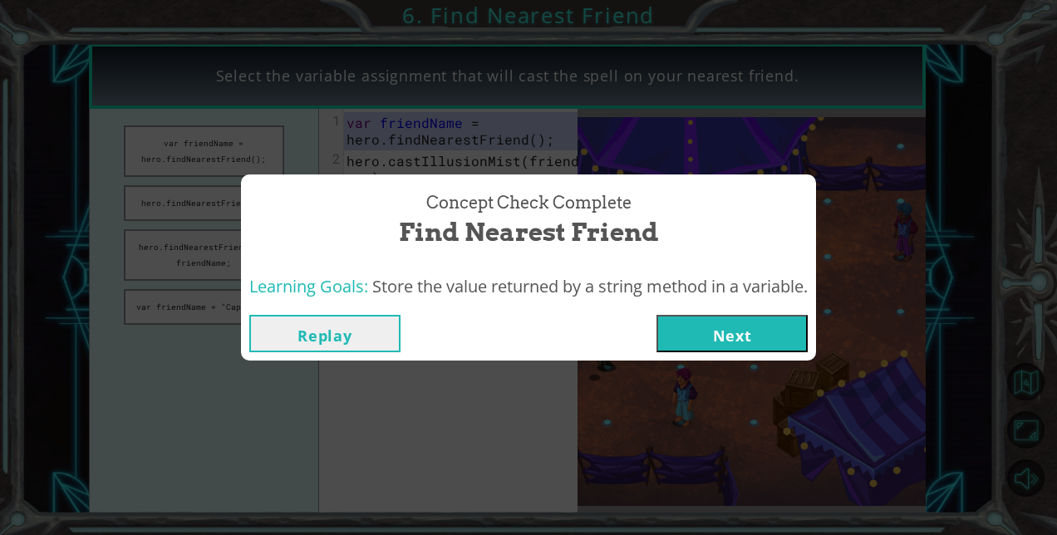
click at [719, 337] on div "Concept Check Complete Find Nearest Friend Learning Goals: Store the value retu…" at bounding box center [528, 267] width 1057 height 535
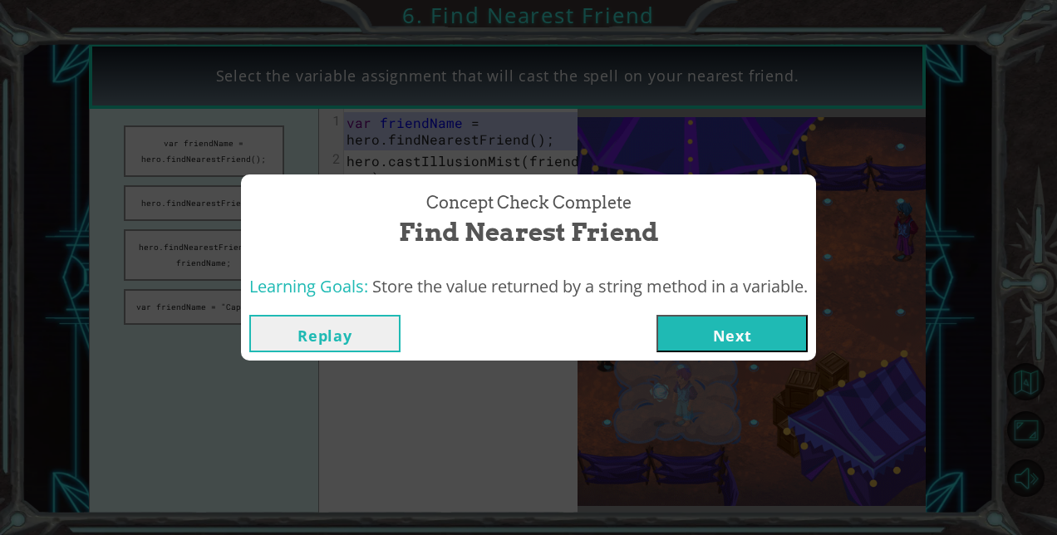
click at [719, 337] on button "Next" at bounding box center [732, 333] width 151 height 37
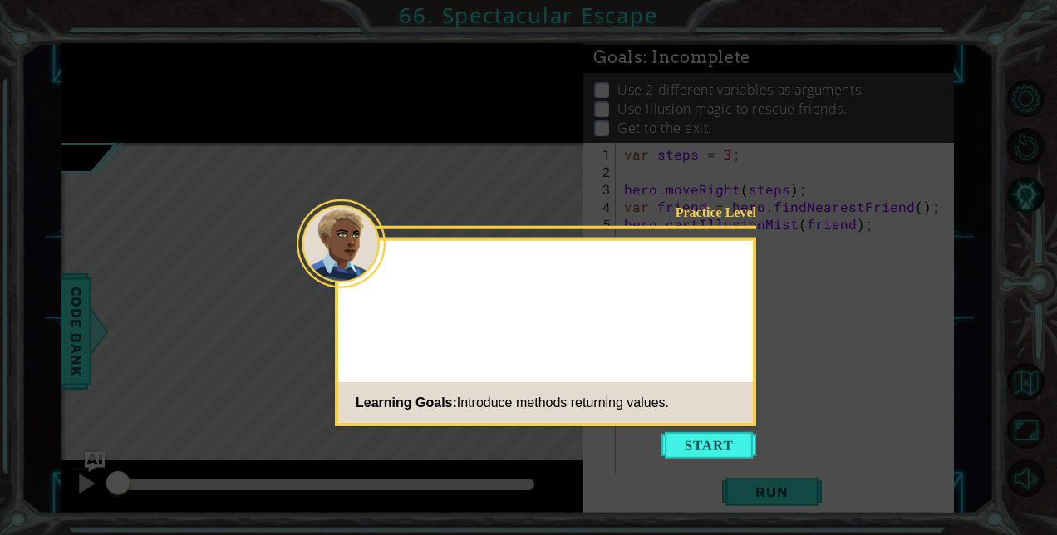
click at [681, 450] on button "Start" at bounding box center [709, 445] width 95 height 27
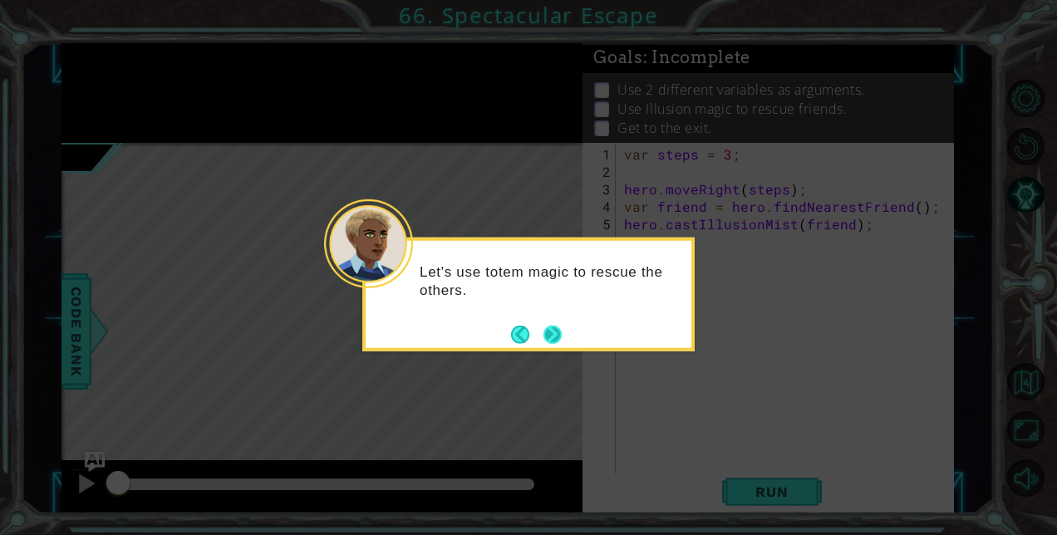
click at [554, 331] on button "Next" at bounding box center [553, 334] width 19 height 19
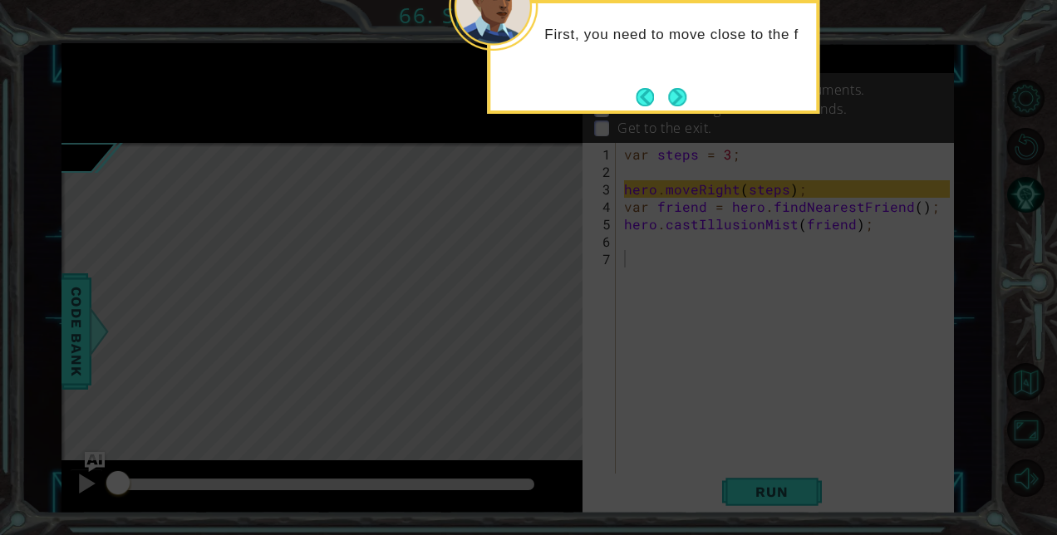
click at [680, 96] on button "Next" at bounding box center [677, 97] width 18 height 18
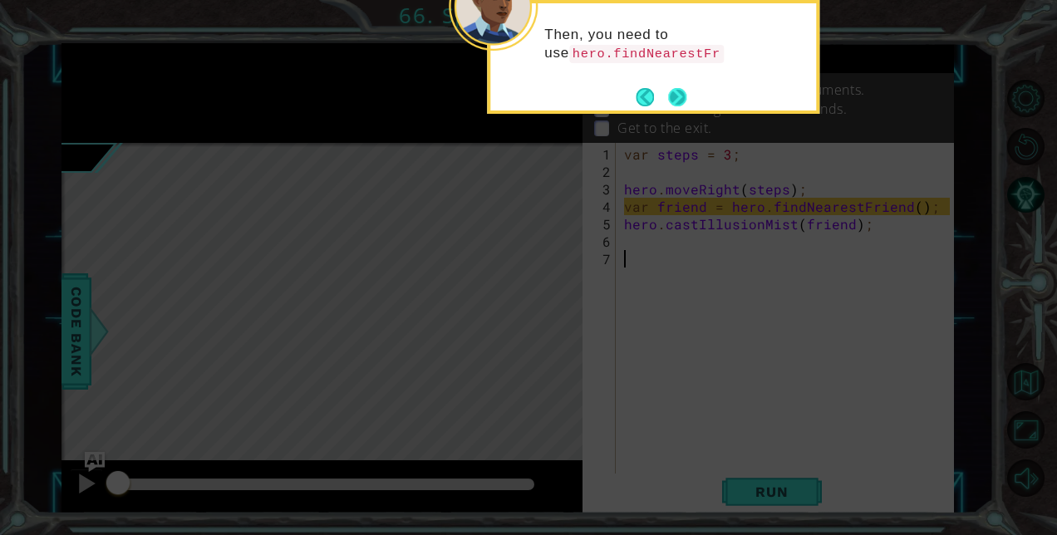
click at [678, 93] on button "Next" at bounding box center [677, 97] width 18 height 18
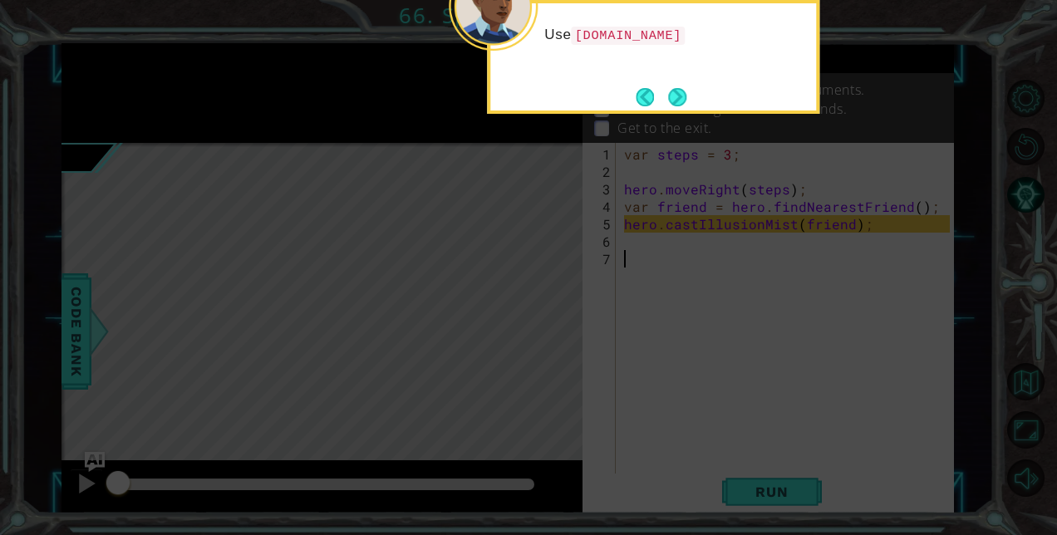
click at [678, 93] on button "Next" at bounding box center [677, 97] width 18 height 18
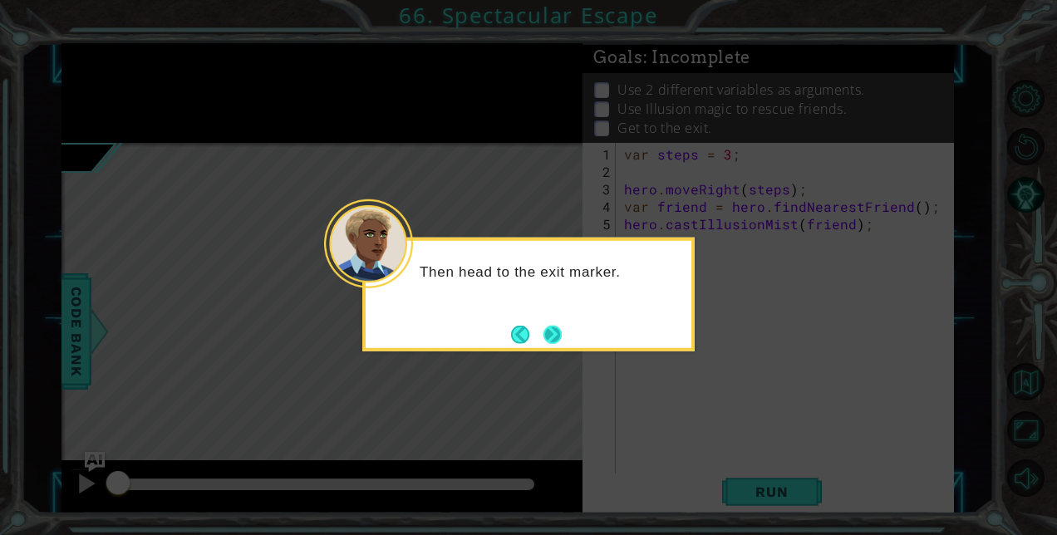
click at [552, 333] on button "Next" at bounding box center [553, 334] width 18 height 18
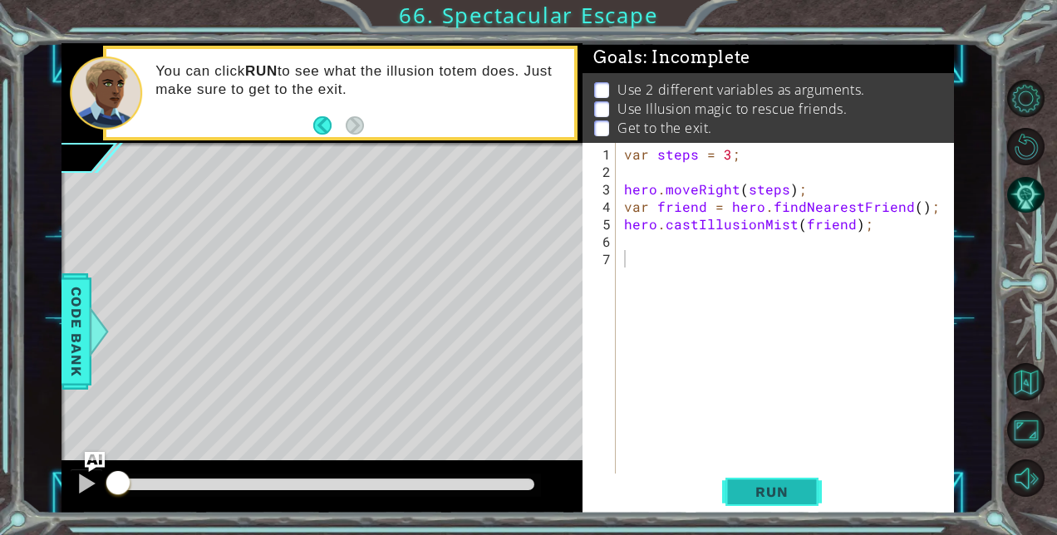
click at [760, 485] on span "Run" at bounding box center [772, 492] width 66 height 17
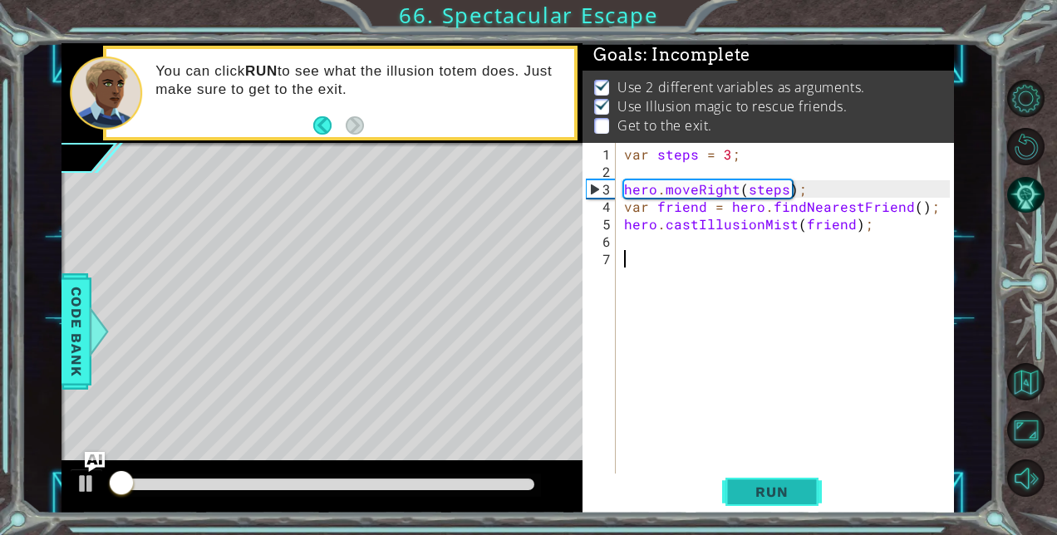
scroll to position [12, 0]
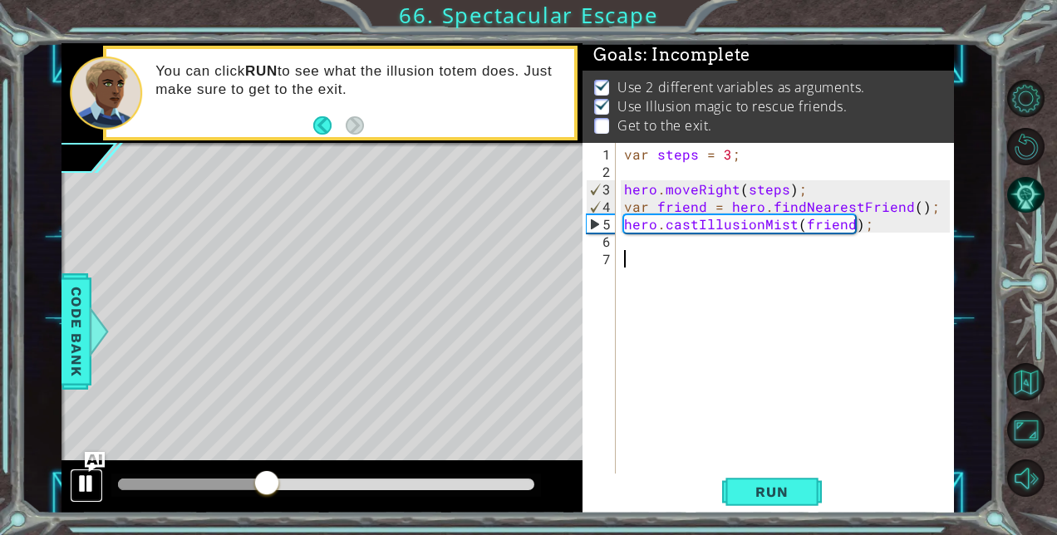
click at [80, 480] on div at bounding box center [87, 484] width 22 height 22
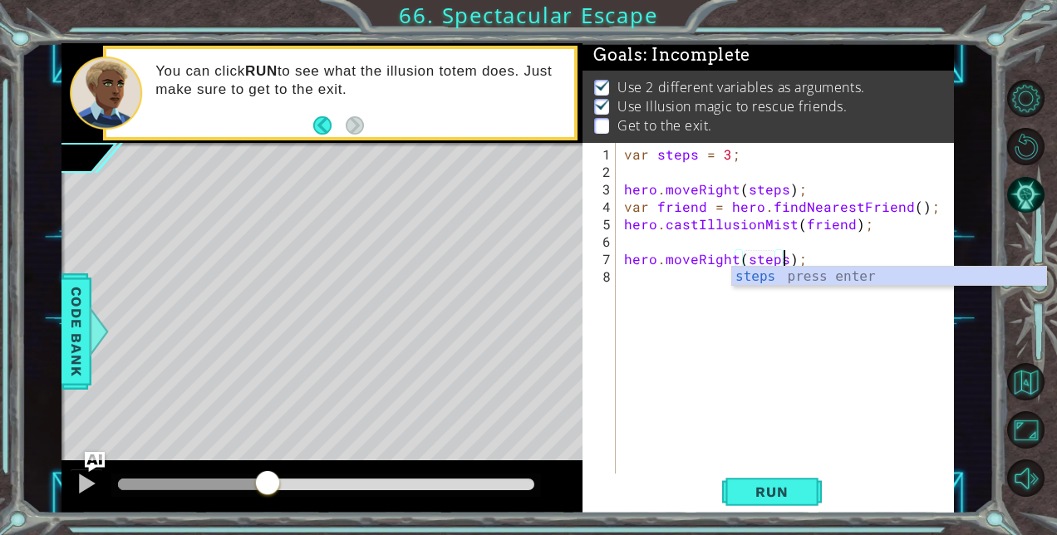
scroll to position [0, 10]
type textarea "hero.moveRight(steps);"
click at [751, 489] on span "Run" at bounding box center [772, 492] width 66 height 17
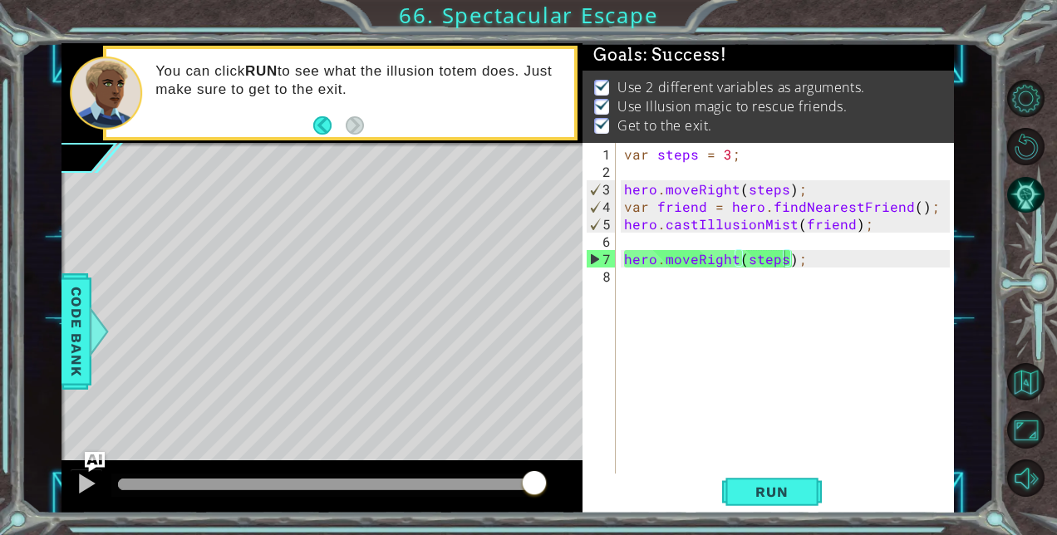
drag, startPoint x: 165, startPoint y: 477, endPoint x: 556, endPoint y: 480, distance: 390.7
click at [556, 480] on body "1 ההההההההההההההההההההההההההההההההההההההההההההההההההההההההההההההההההההההההההההה…" at bounding box center [528, 267] width 1057 height 535
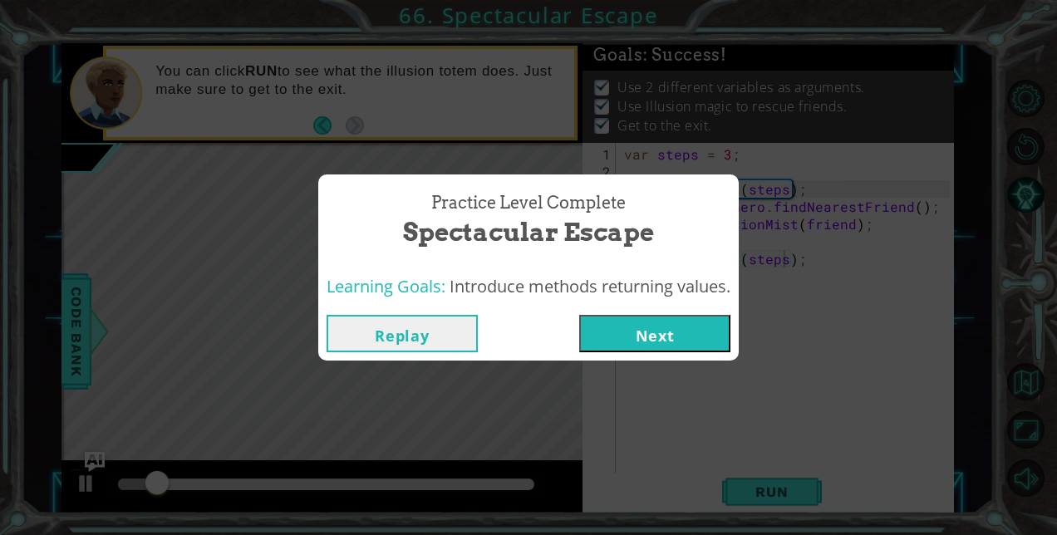
click at [659, 337] on button "Next" at bounding box center [654, 333] width 151 height 37
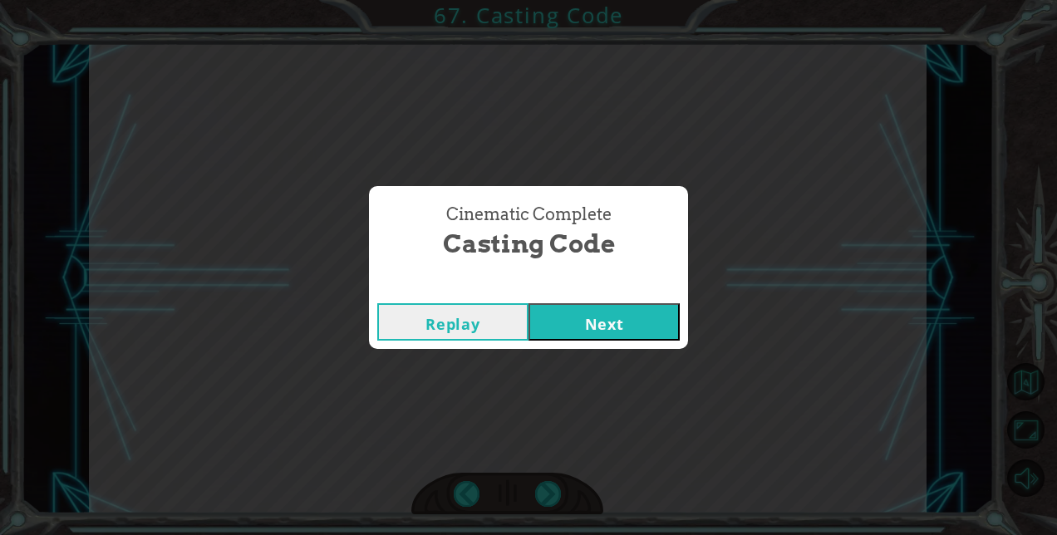
click at [600, 321] on button "Next" at bounding box center [604, 321] width 151 height 37
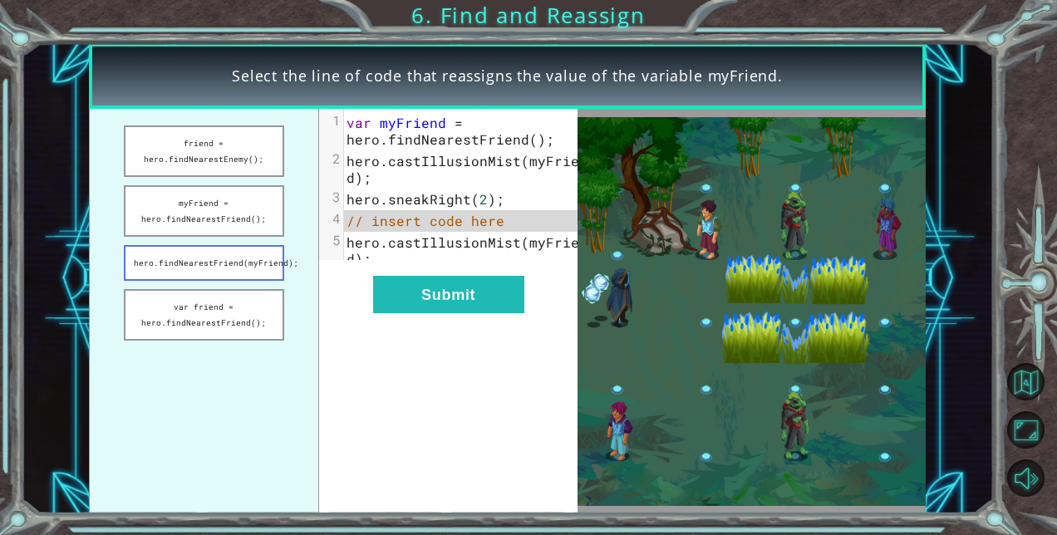
click at [168, 265] on button "hero.findNearestFriend(myFriend);" at bounding box center [204, 263] width 160 height 36
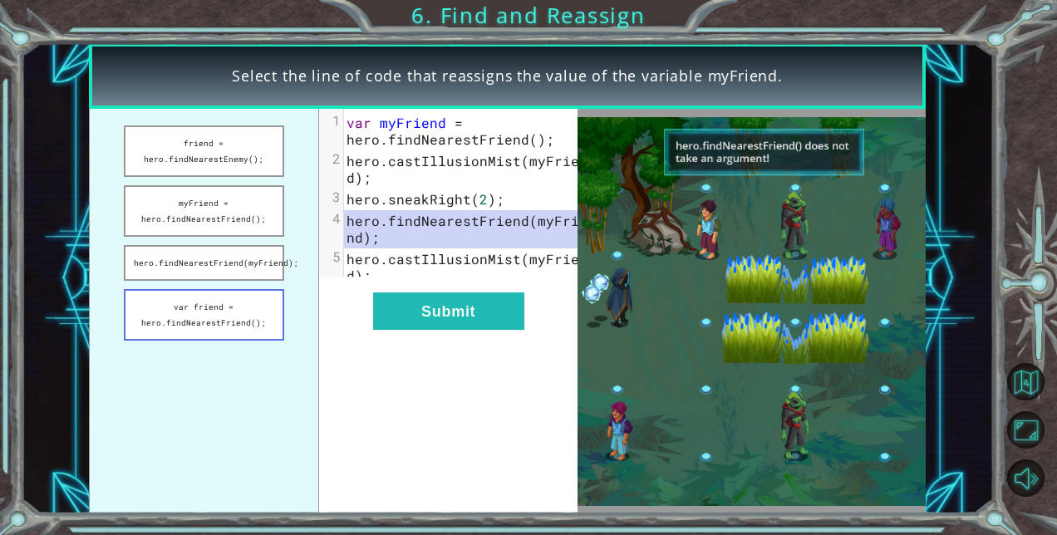
click at [155, 305] on button "var friend = hero.findNearestFriend();" at bounding box center [204, 315] width 160 height 52
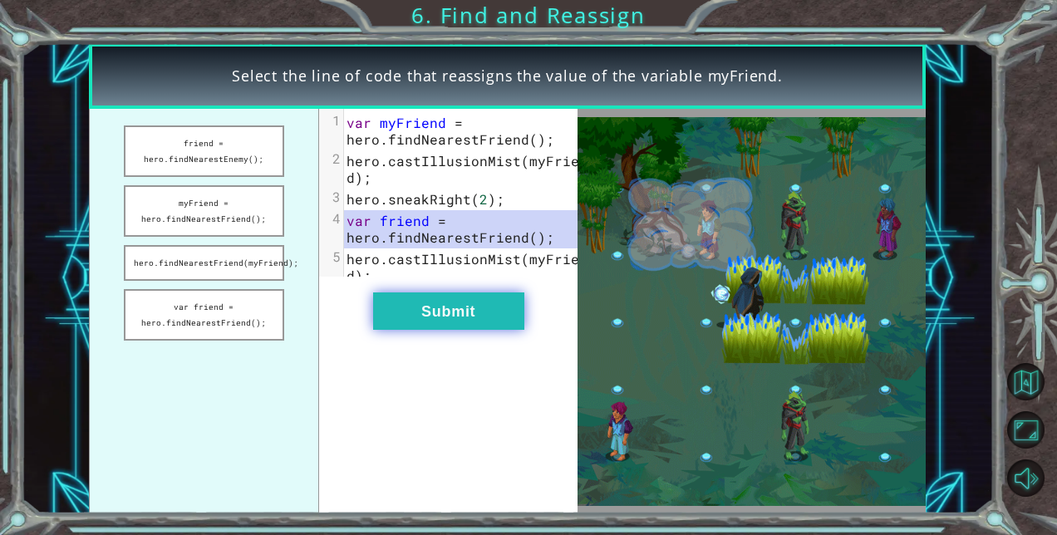
click at [470, 320] on button "Submit" at bounding box center [448, 311] width 151 height 37
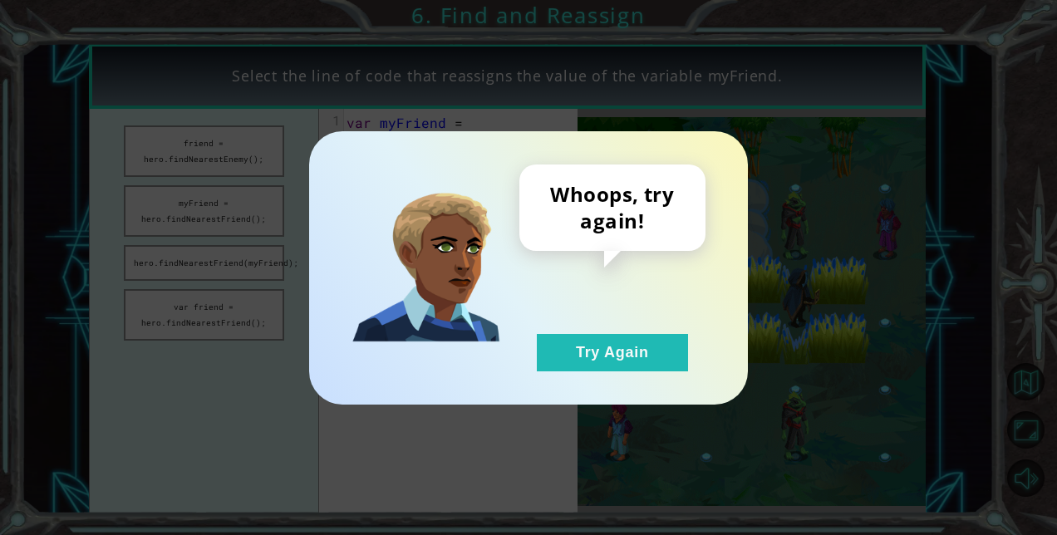
click at [593, 371] on div "Whoops, try again! Try Again" at bounding box center [528, 267] width 439 height 273
click at [615, 349] on button "Try Again" at bounding box center [612, 352] width 151 height 37
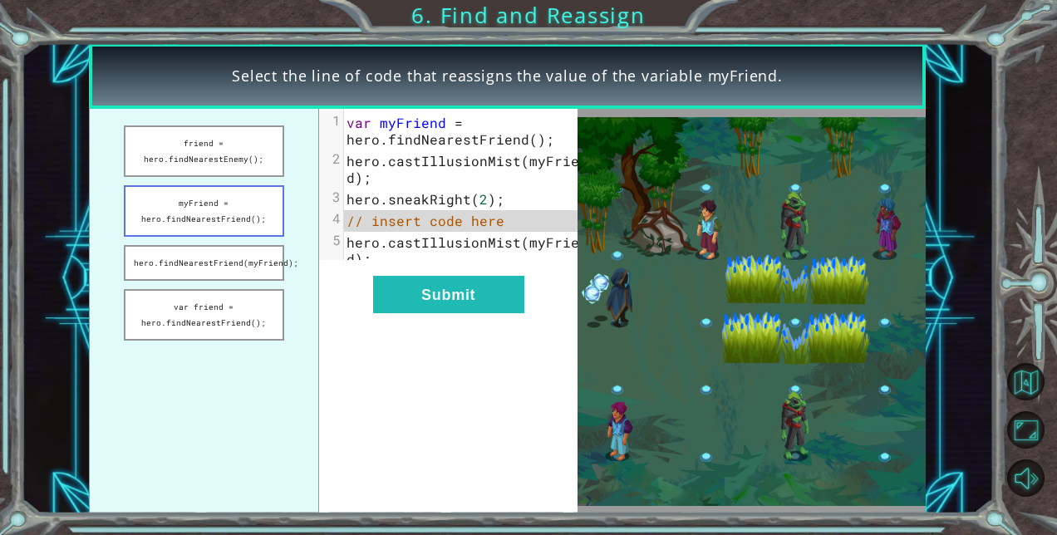
click at [191, 209] on button "myFriend = hero.findNearestFriend();" at bounding box center [204, 211] width 160 height 52
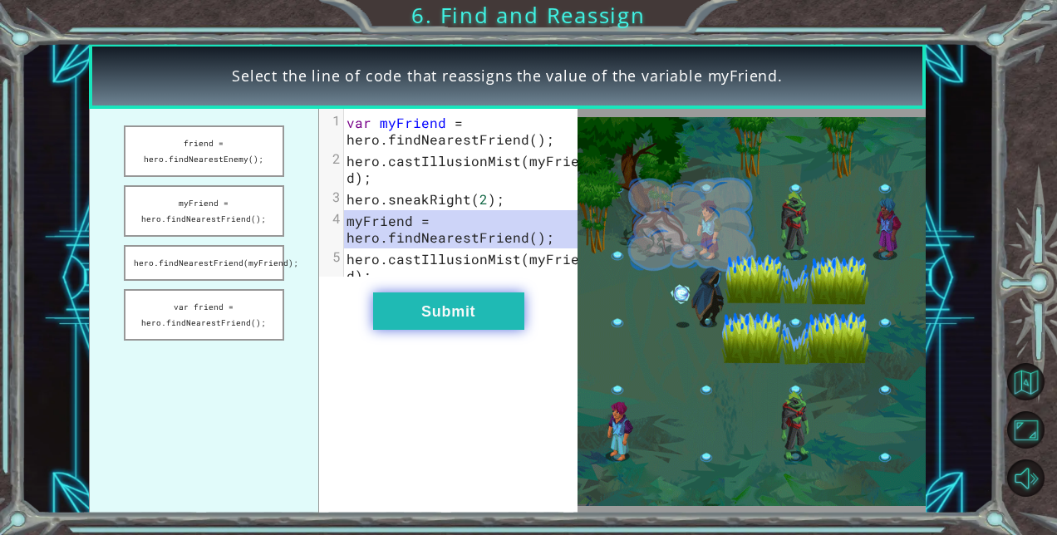
click at [403, 321] on button "Submit" at bounding box center [448, 311] width 151 height 37
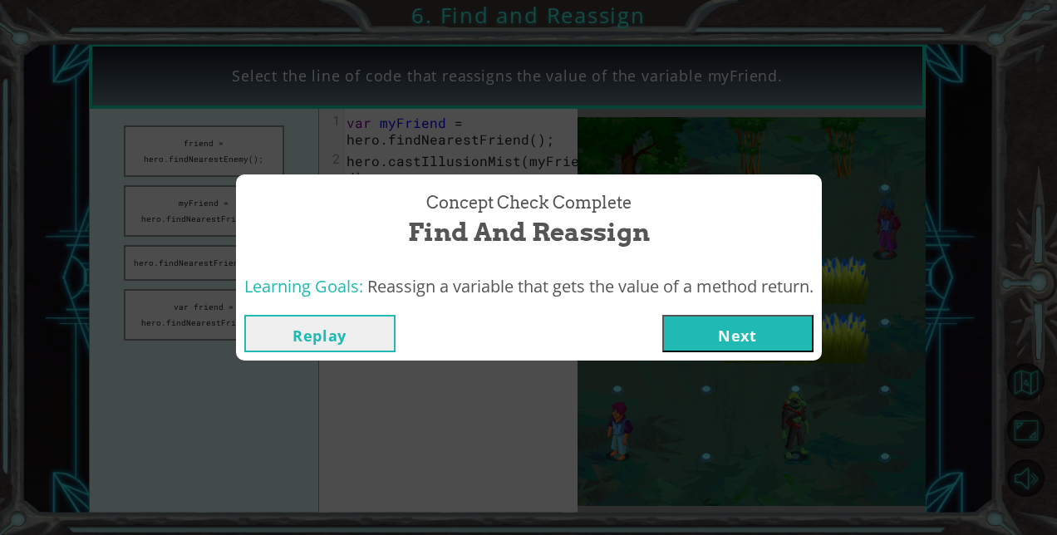
click at [708, 332] on button "Next" at bounding box center [737, 333] width 151 height 37
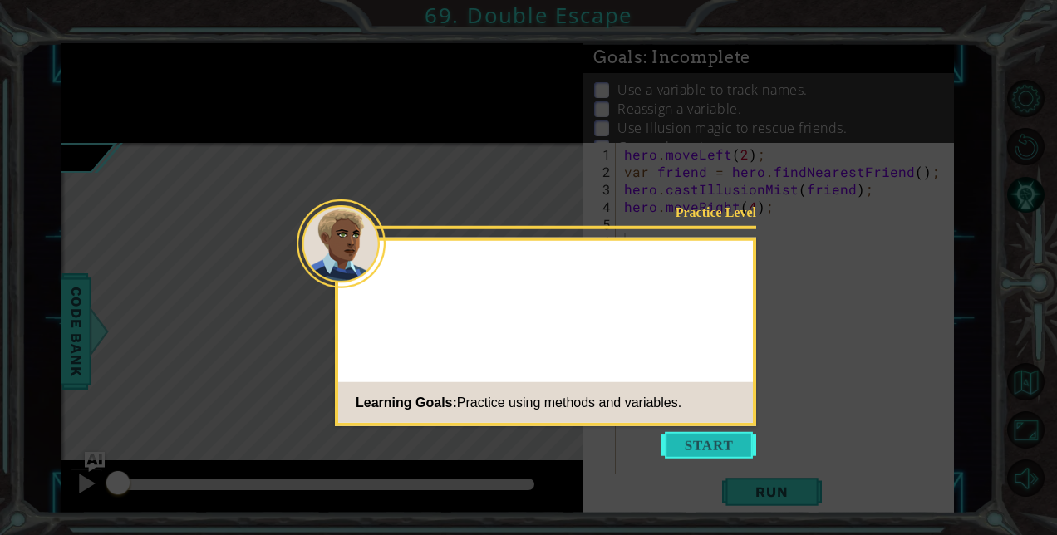
click at [720, 444] on button "Start" at bounding box center [709, 445] width 95 height 27
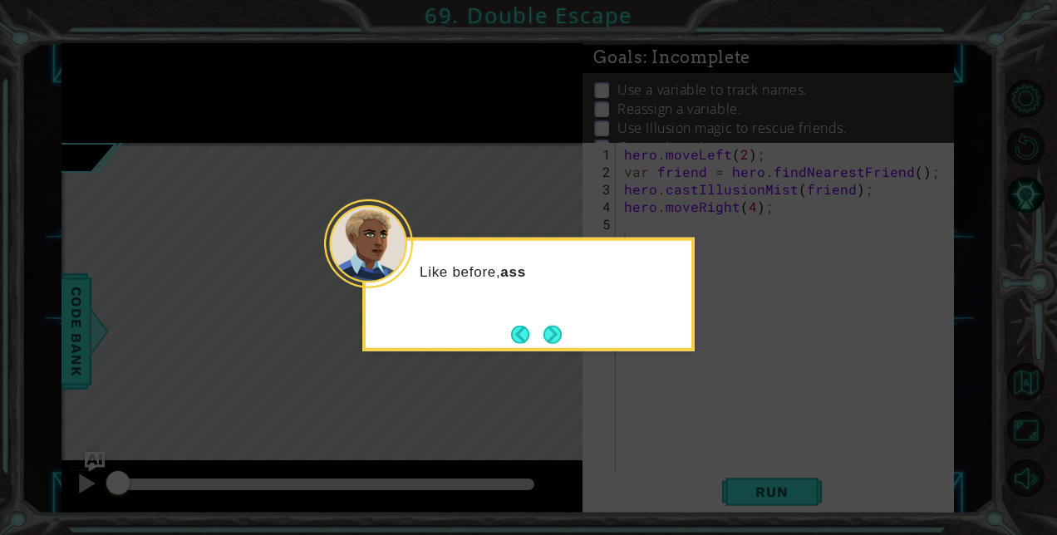
click at [544, 332] on button "Next" at bounding box center [553, 334] width 18 height 18
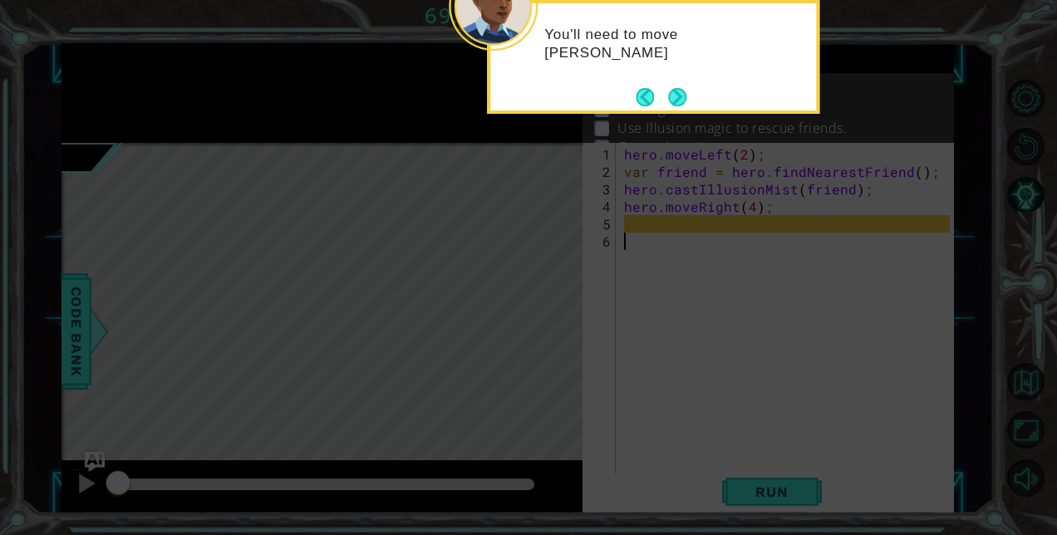
click at [682, 101] on button "Next" at bounding box center [677, 97] width 18 height 18
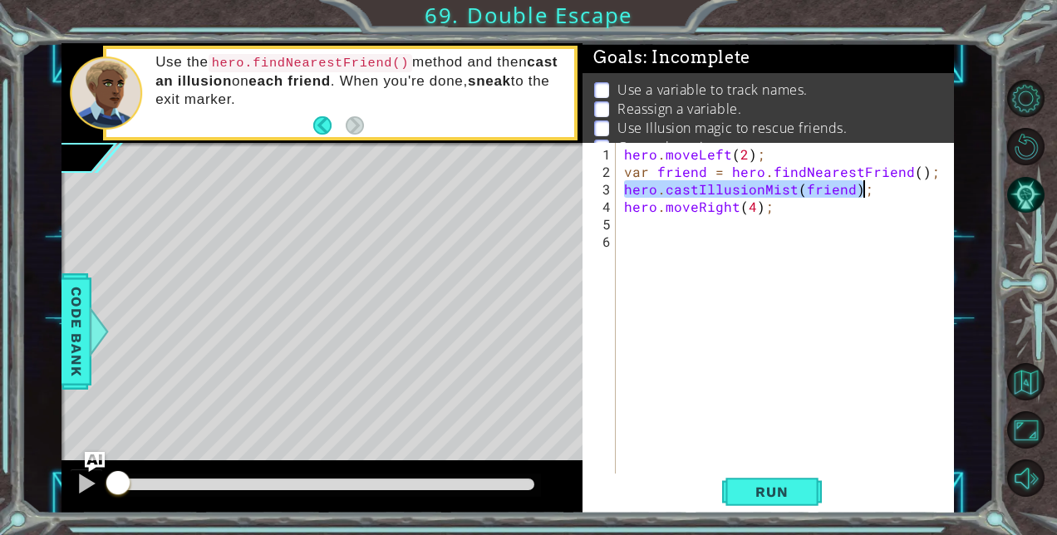
drag, startPoint x: 623, startPoint y: 189, endPoint x: 864, endPoint y: 186, distance: 241.1
click at [864, 186] on div "hero . moveLeft ( 2 ) ; var friend = hero . findNearestFriend ( ) ; hero . cast…" at bounding box center [789, 328] width 337 height 367
click at [625, 168] on div "hero . moveLeft ( 2 ) ; var friend = hero . findNearestFriend ( ) ; hero . cast…" at bounding box center [789, 328] width 337 height 367
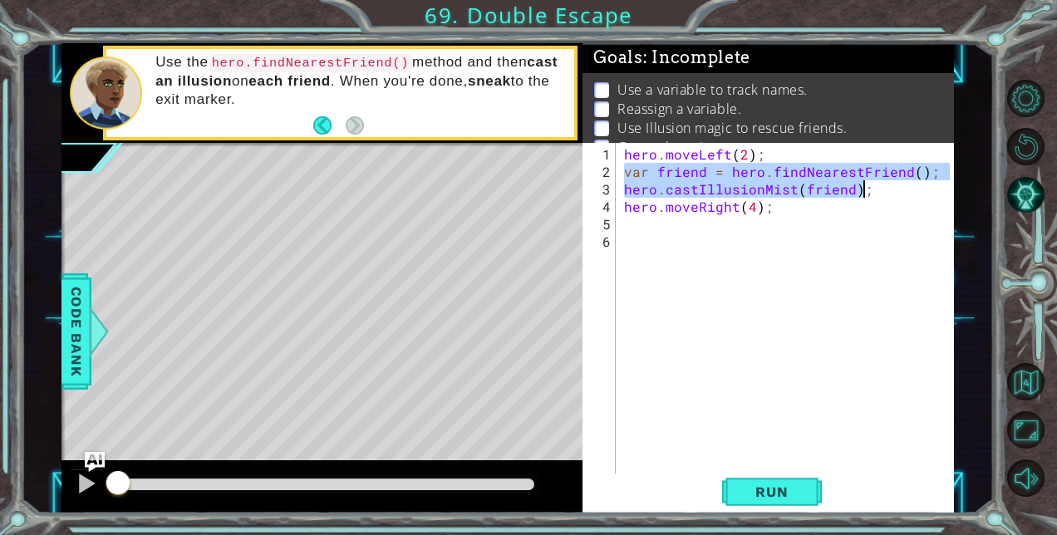
drag, startPoint x: 625, startPoint y: 168, endPoint x: 866, endPoint y: 190, distance: 242.1
click at [866, 190] on div "hero . moveLeft ( 2 ) ; var friend = hero . findNearestFriend ( ) ; hero . cast…" at bounding box center [789, 328] width 337 height 367
type textarea "var friend = hero.findNearestFriend(); hero.castIllusionMist(friend);"
click at [657, 224] on div "hero . moveLeft ( 2 ) ; var friend = hero . findNearestFriend ( ) ; hero . cast…" at bounding box center [789, 328] width 337 height 367
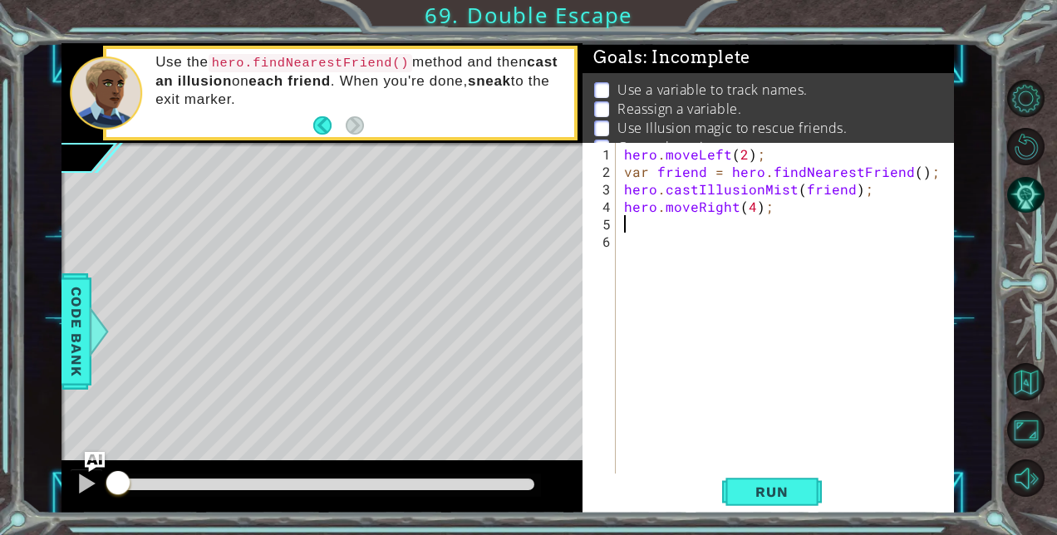
paste textarea "hero.castIllusionMist(friend);"
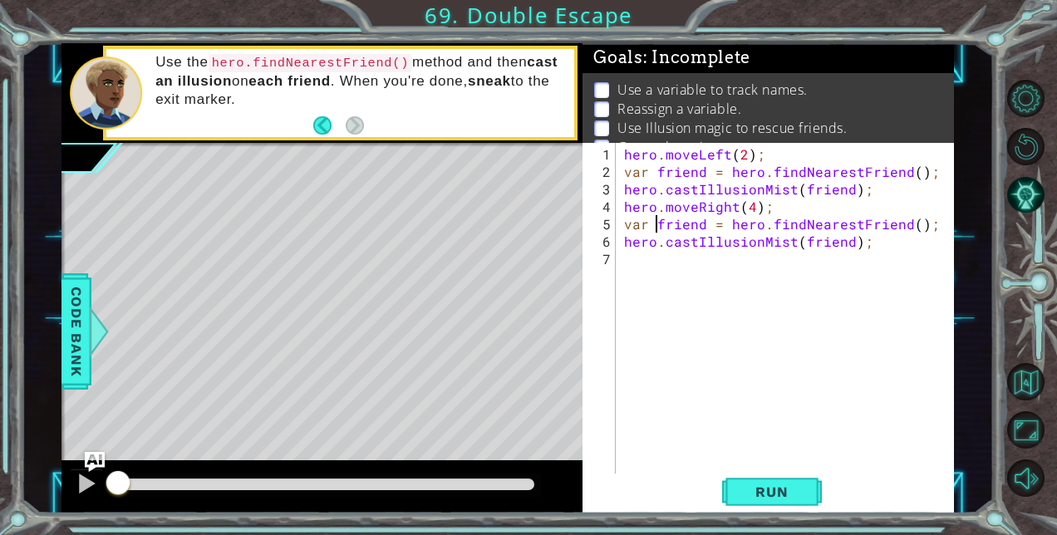
click at [657, 224] on div "hero . moveLeft ( 2 ) ; var friend = hero . findNearestFriend ( ) ; hero . cast…" at bounding box center [789, 328] width 337 height 367
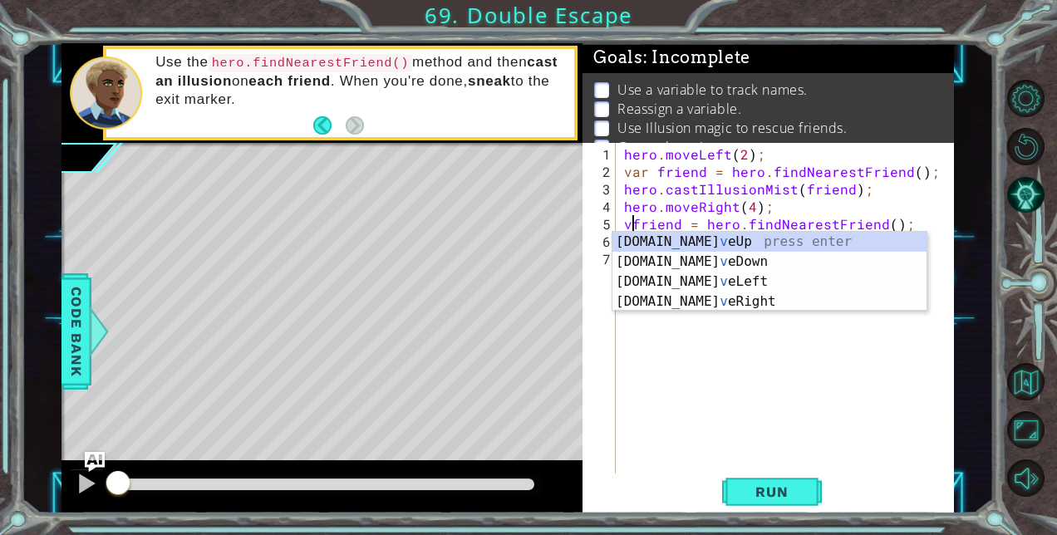
type textarea "friend = hero.findNearestFriend();"
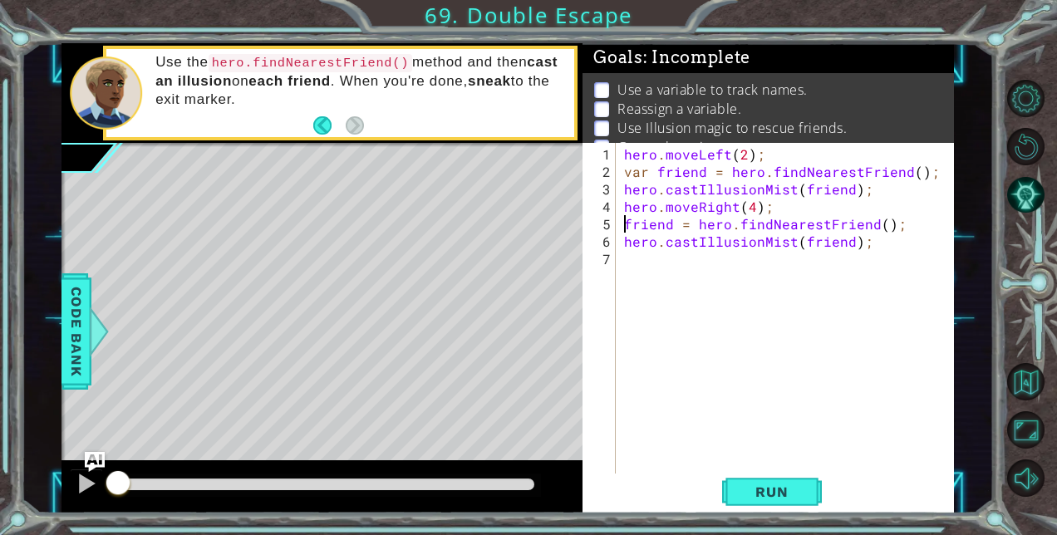
click at [654, 259] on div "hero . moveLeft ( 2 ) ; var friend = hero . findNearestFriend ( ) ; hero . cast…" at bounding box center [789, 328] width 337 height 367
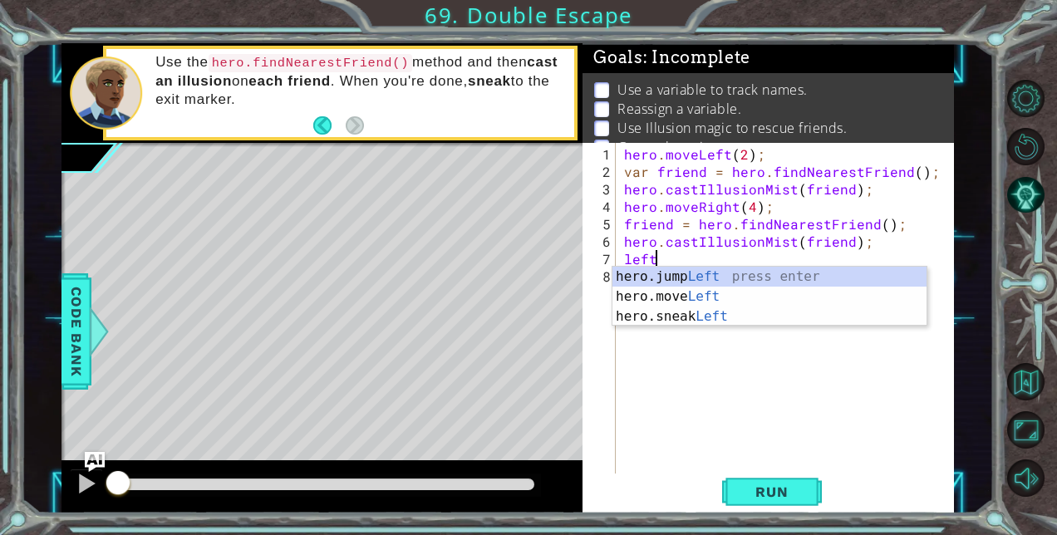
scroll to position [0, 1]
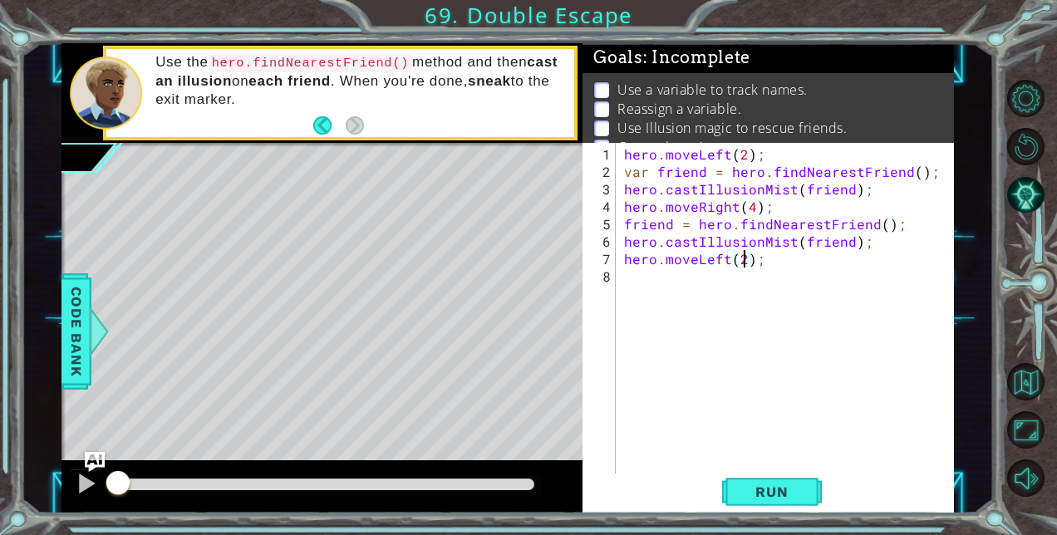
type textarea "hero.moveLeft(2);"
type textarea "hero.moveUp(4);"
click at [763, 492] on span "Run" at bounding box center [772, 492] width 66 height 17
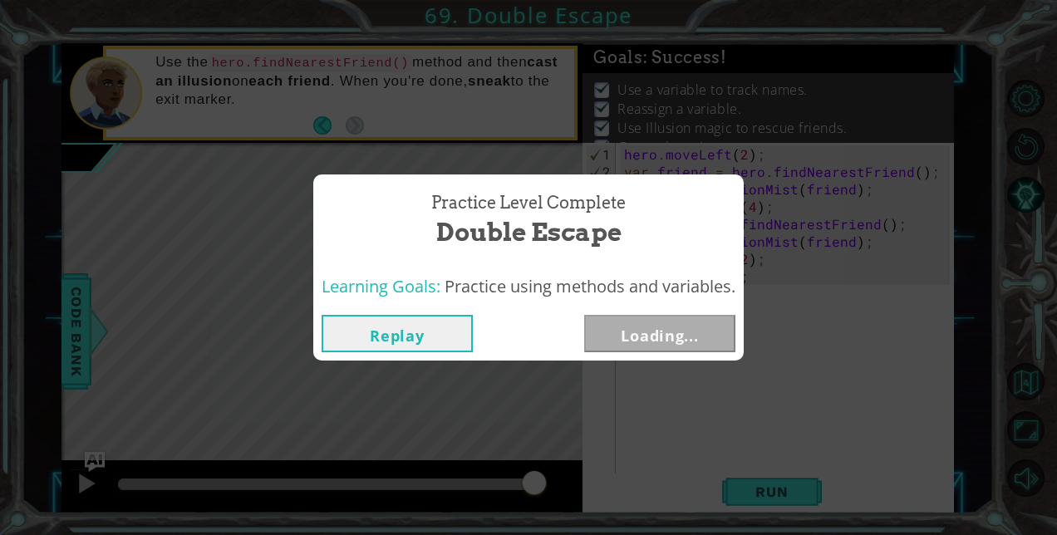
drag, startPoint x: 143, startPoint y: 480, endPoint x: 623, endPoint y: 457, distance: 481.0
click at [623, 457] on body "1 ההההההההההההההההההההההההההההההההההההההההההההההההההההההההההההההההההההההההההההה…" at bounding box center [528, 267] width 1057 height 535
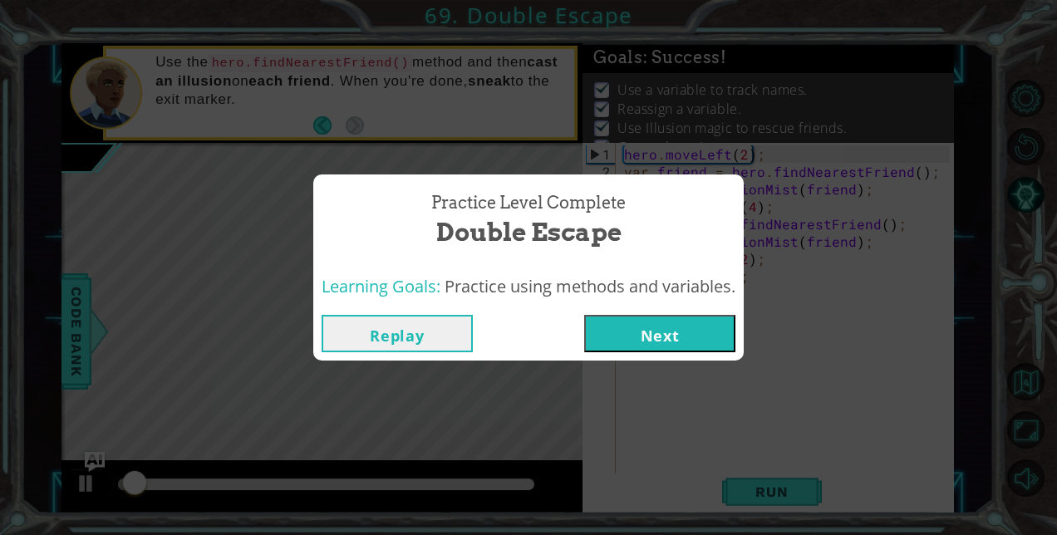
click at [687, 332] on button "Next" at bounding box center [659, 333] width 151 height 37
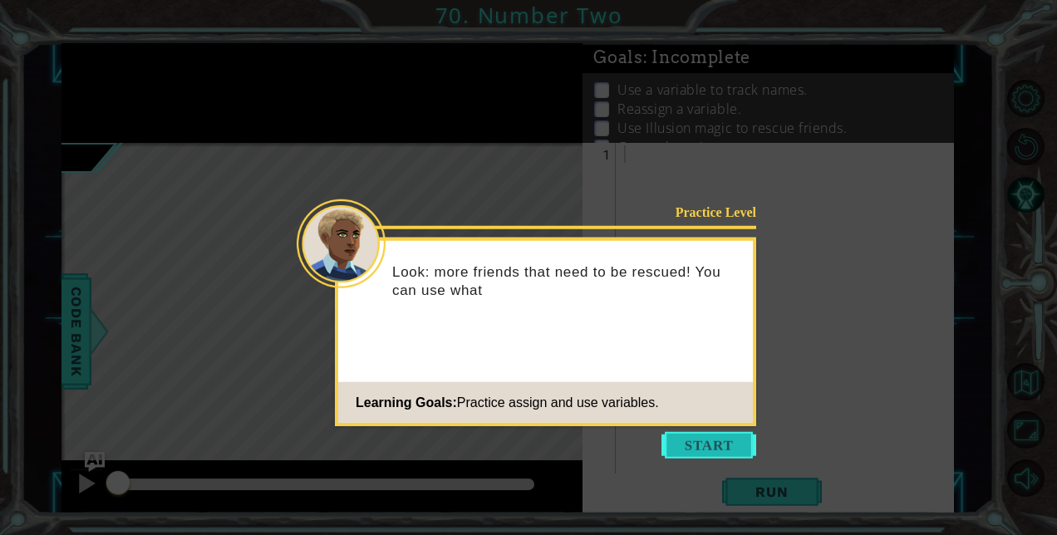
click at [718, 455] on button "Start" at bounding box center [709, 445] width 95 height 27
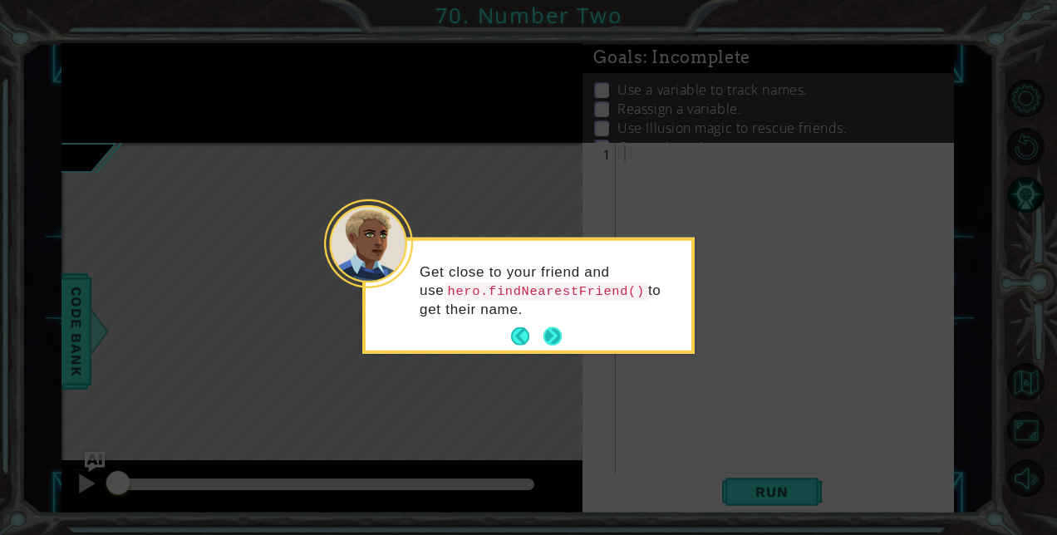
click at [557, 335] on button "Next" at bounding box center [553, 336] width 18 height 18
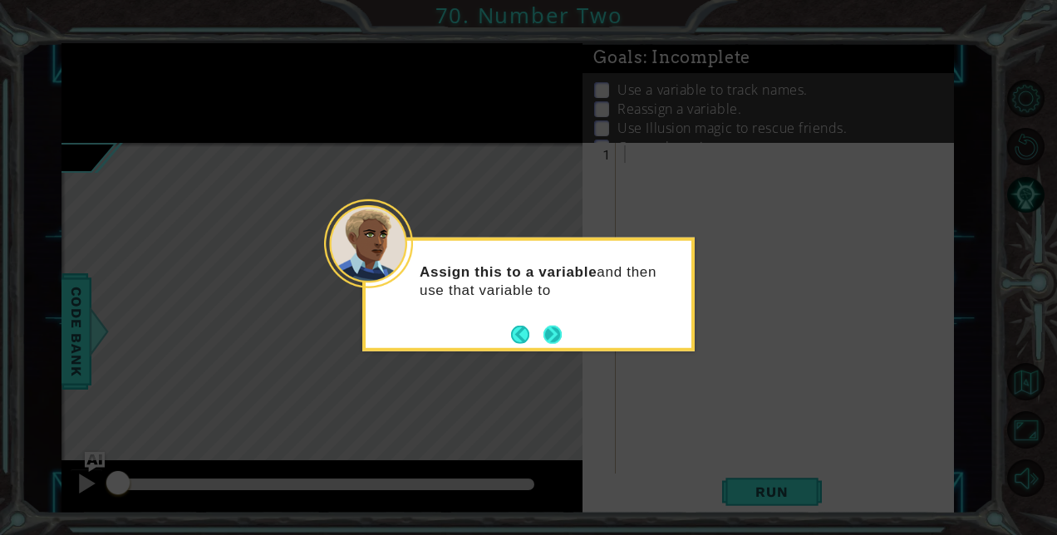
click at [549, 332] on button "Next" at bounding box center [553, 334] width 18 height 18
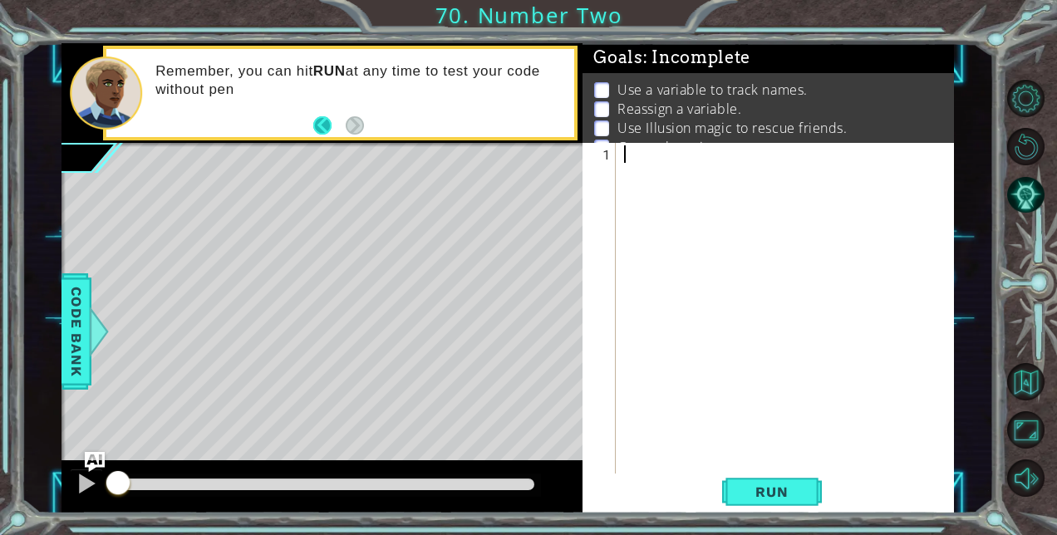
click at [322, 124] on button "Back" at bounding box center [329, 125] width 32 height 18
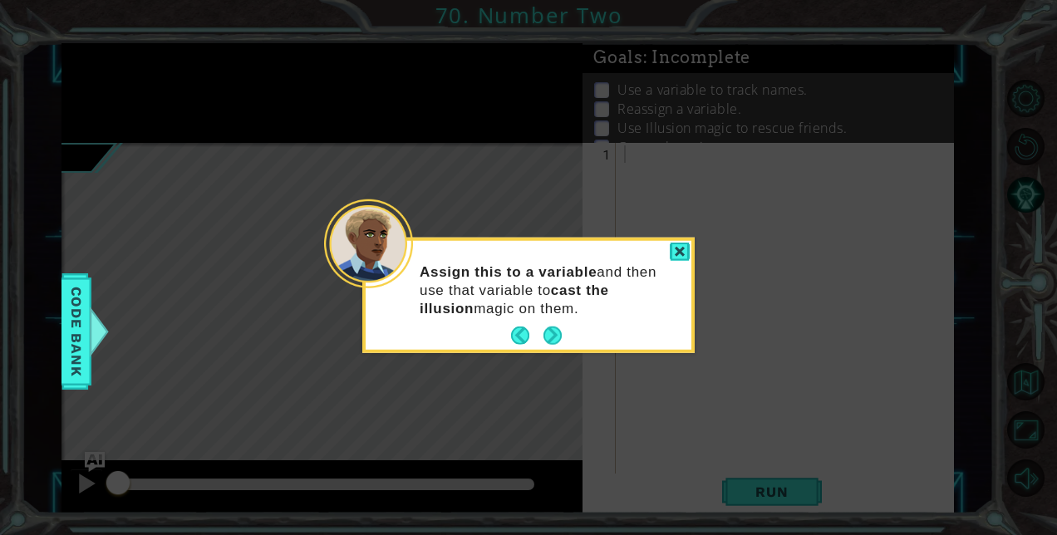
click at [687, 243] on div at bounding box center [680, 252] width 20 height 19
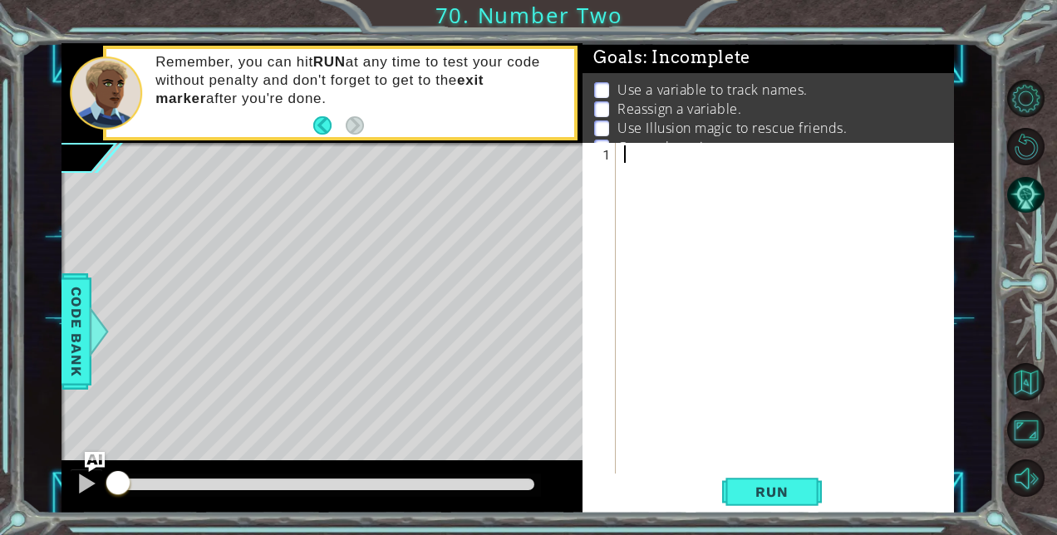
click at [662, 153] on div at bounding box center [789, 328] width 337 height 367
type textarea "hero.moveRight(2);"
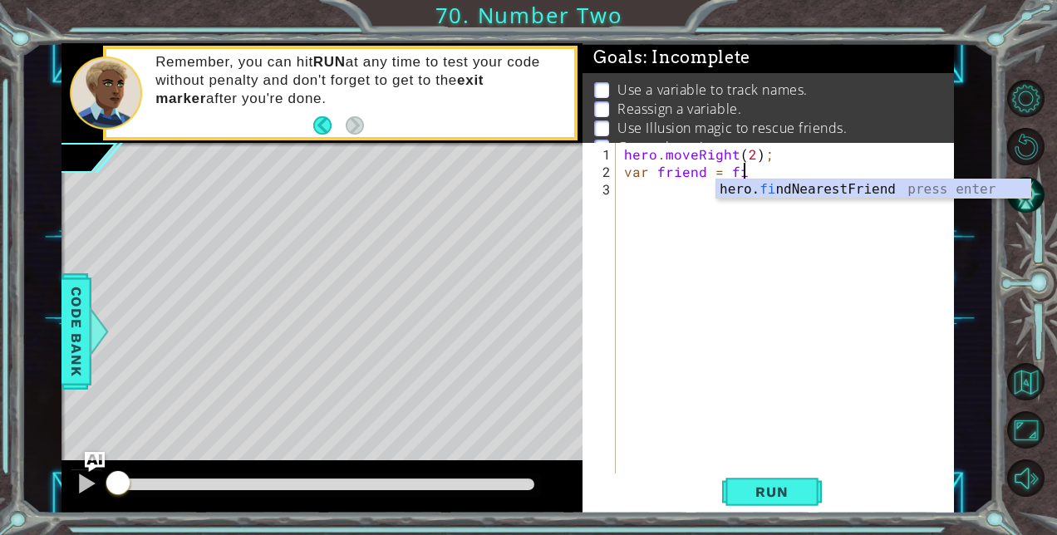
scroll to position [0, 7]
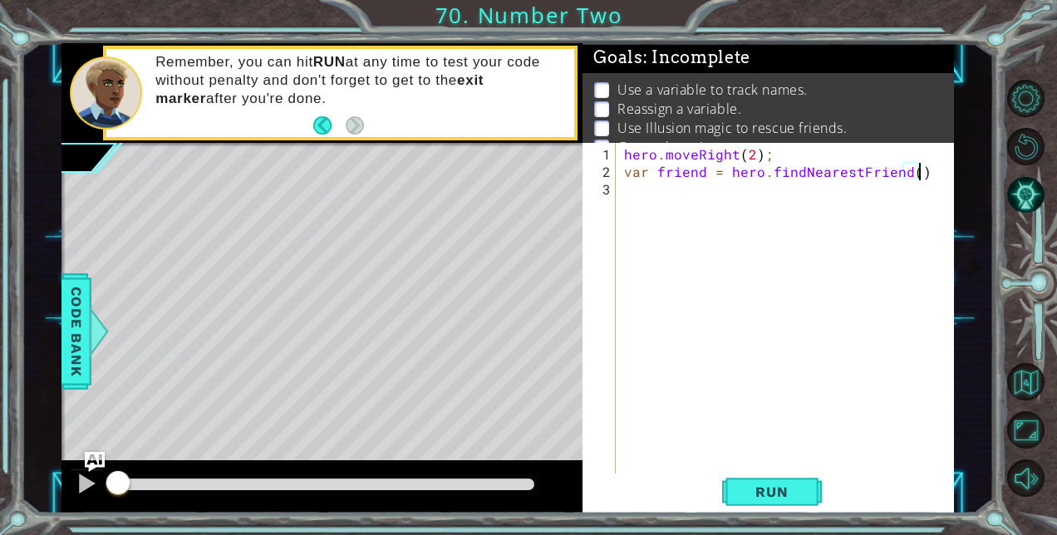
type textarea "var friend = hero.findNearestFriend();"
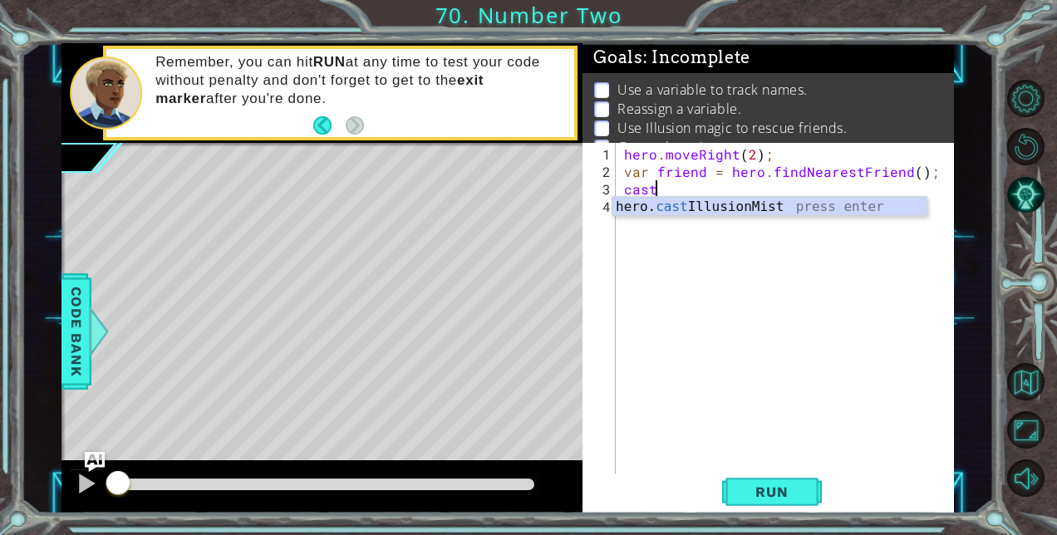
type textarea "hero.castIllusionMist(friend);"
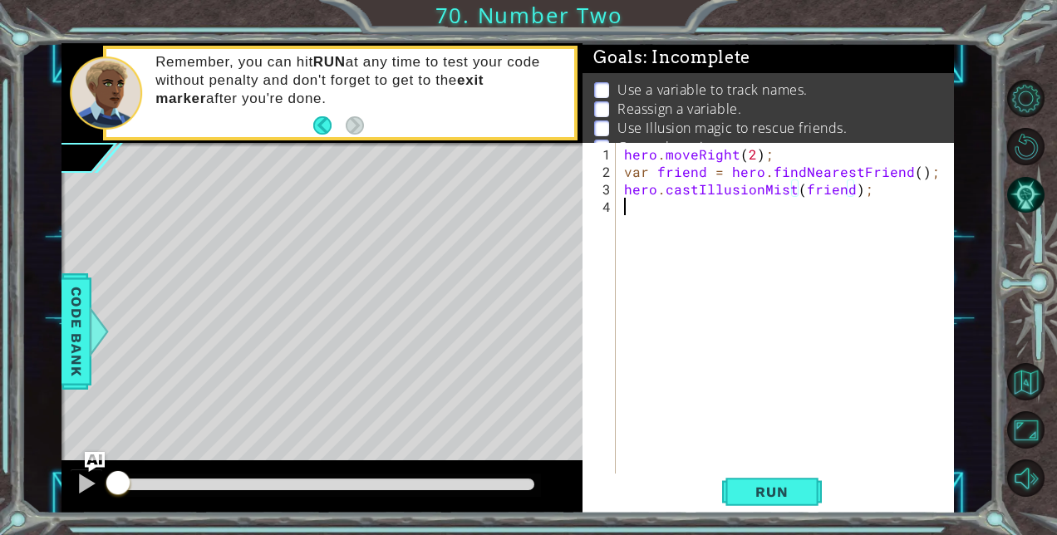
scroll to position [0, 0]
type textarea "2"
type textarea "hero.moveRight(2);"
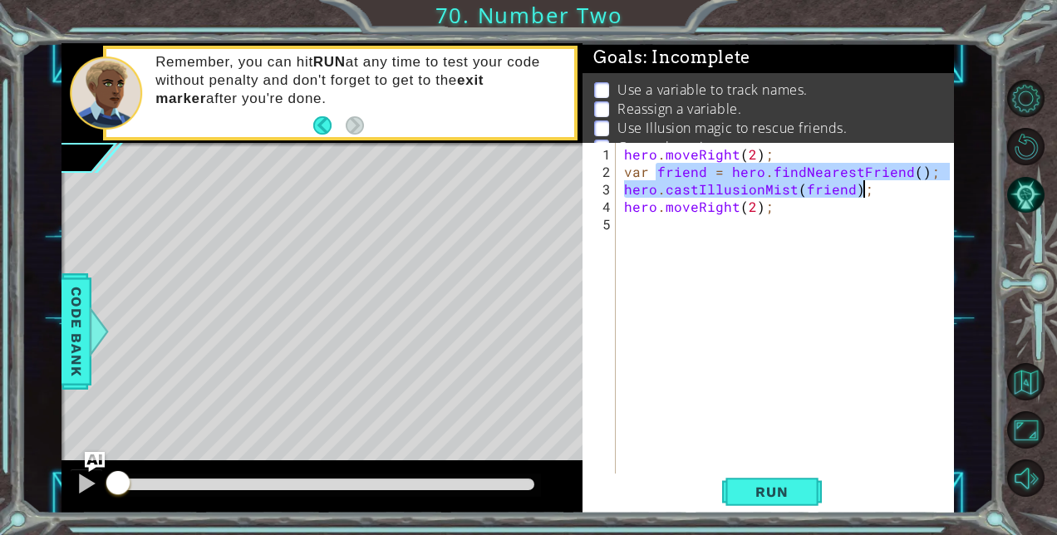
drag, startPoint x: 658, startPoint y: 168, endPoint x: 861, endPoint y: 194, distance: 204.4
click at [861, 194] on div "hero . moveRight ( 2 ) ; var friend = hero . findNearestFriend ( ) ; hero . cas…" at bounding box center [789, 328] width 337 height 367
type textarea "var friend = hero.findNearestFriend(); hero.castIllusionMist(friend);"
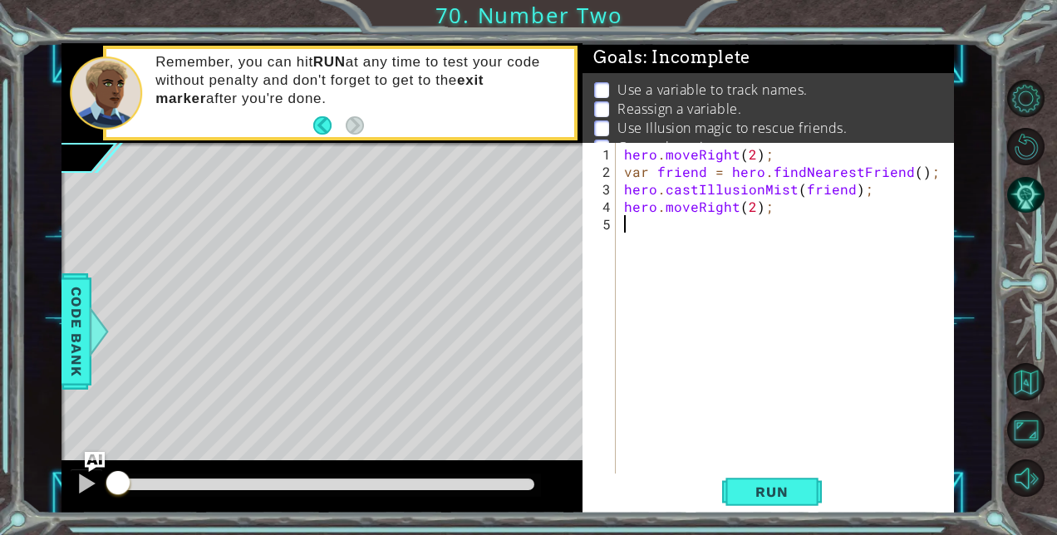
click at [682, 226] on div "hero . moveRight ( 2 ) ; var friend = hero . findNearestFriend ( ) ; hero . cas…" at bounding box center [789, 328] width 337 height 367
paste textarea "hero.castIllusionMist(friend);"
type textarea "hero.castIllusionMist(friend);"
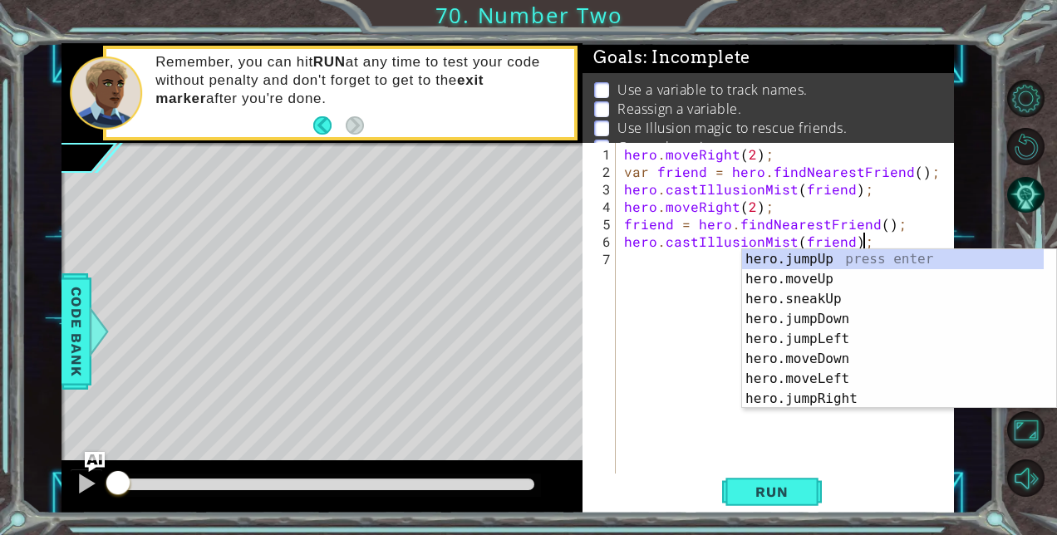
click at [652, 261] on div "hero . moveRight ( 2 ) ; var friend = hero . findNearestFriend ( ) ; hero . cas…" at bounding box center [789, 328] width 337 height 367
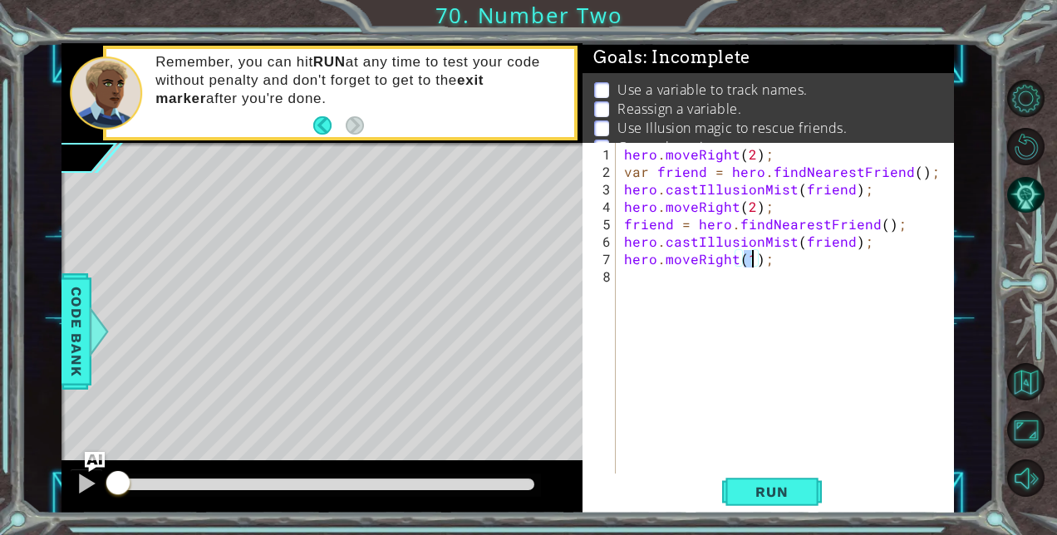
scroll to position [0, 8]
type textarea "hero.moveRight(2);"
click at [748, 485] on span "Run" at bounding box center [772, 492] width 66 height 17
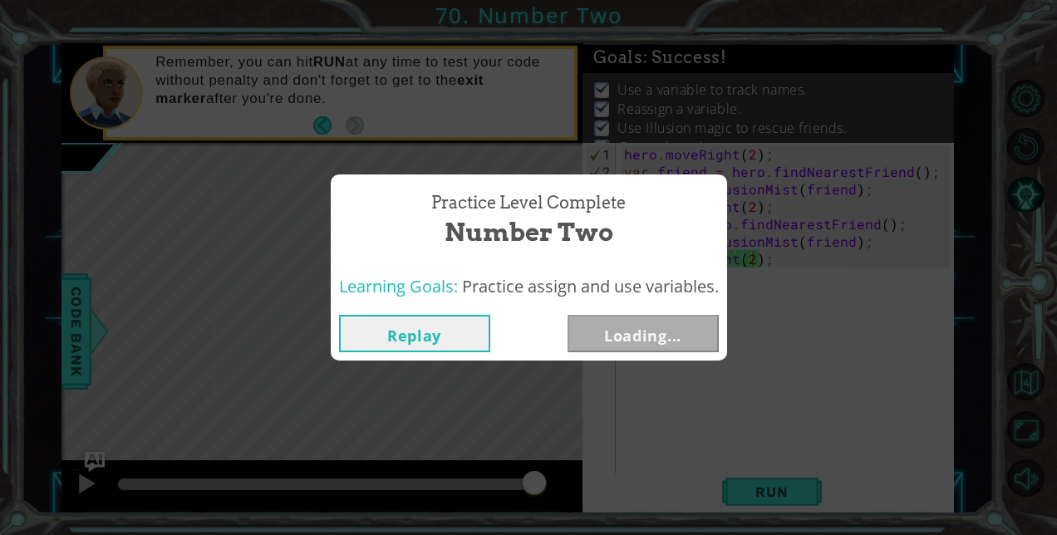
drag, startPoint x: 143, startPoint y: 478, endPoint x: 586, endPoint y: 474, distance: 443.1
click at [586, 474] on body "1 ההההההההההההההההההההההההההההההההההההההההההההההההההההההההההההההההההההההההההההה…" at bounding box center [528, 267] width 1057 height 535
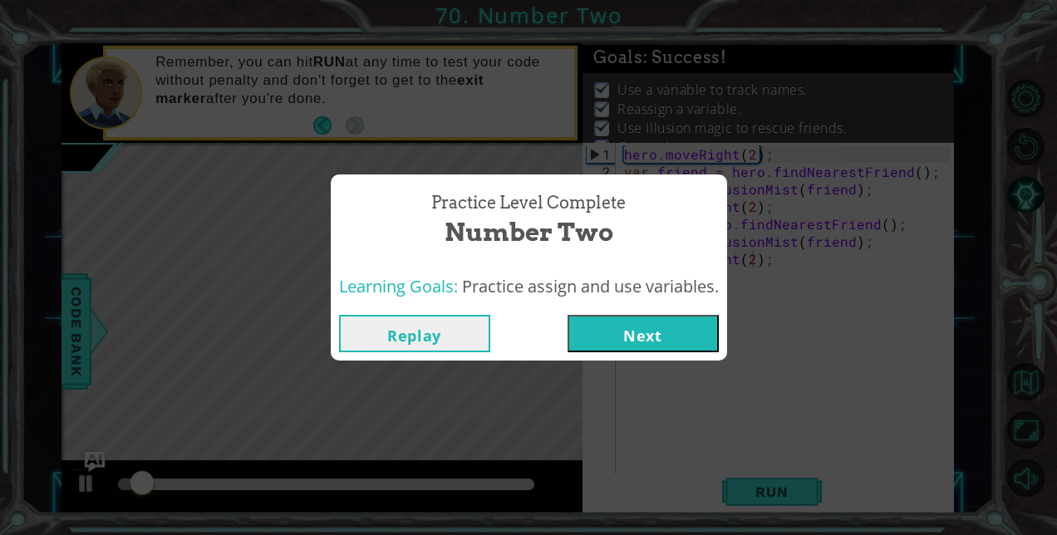
click at [687, 327] on button "Next" at bounding box center [643, 333] width 151 height 37
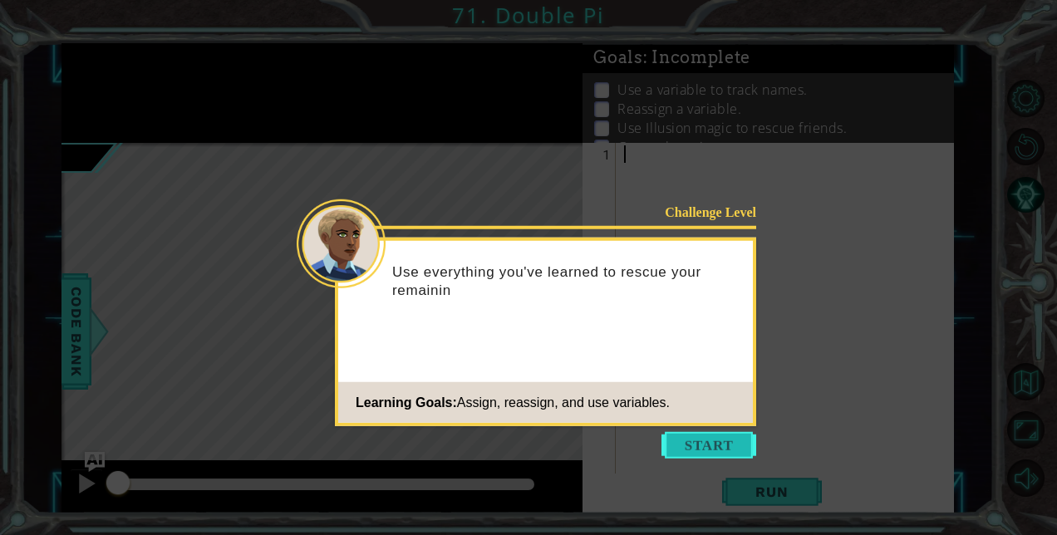
click at [718, 441] on button "Start" at bounding box center [709, 445] width 95 height 27
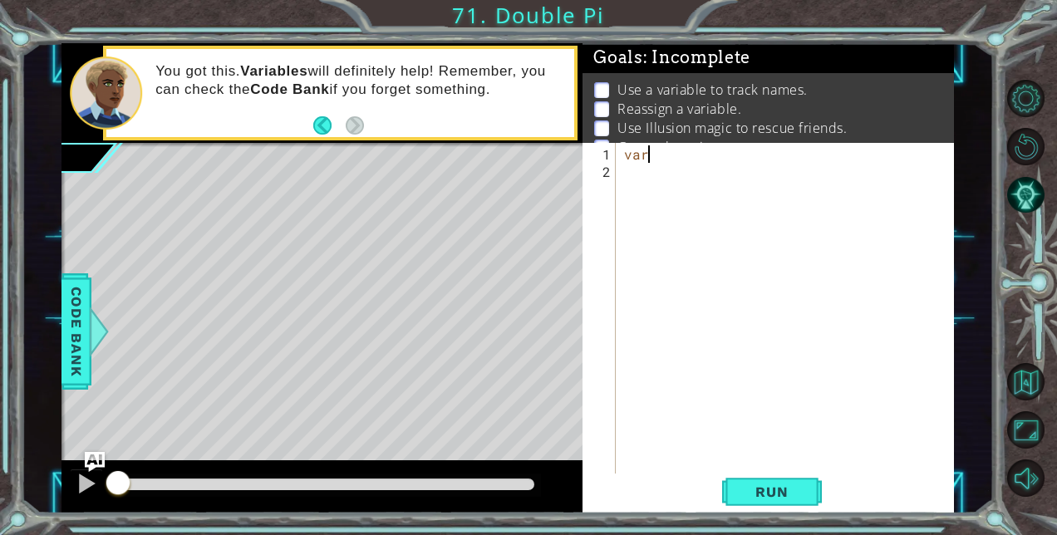
type textarea "v"
click at [1031, 365] on button "Back to Map" at bounding box center [1025, 381] width 37 height 37
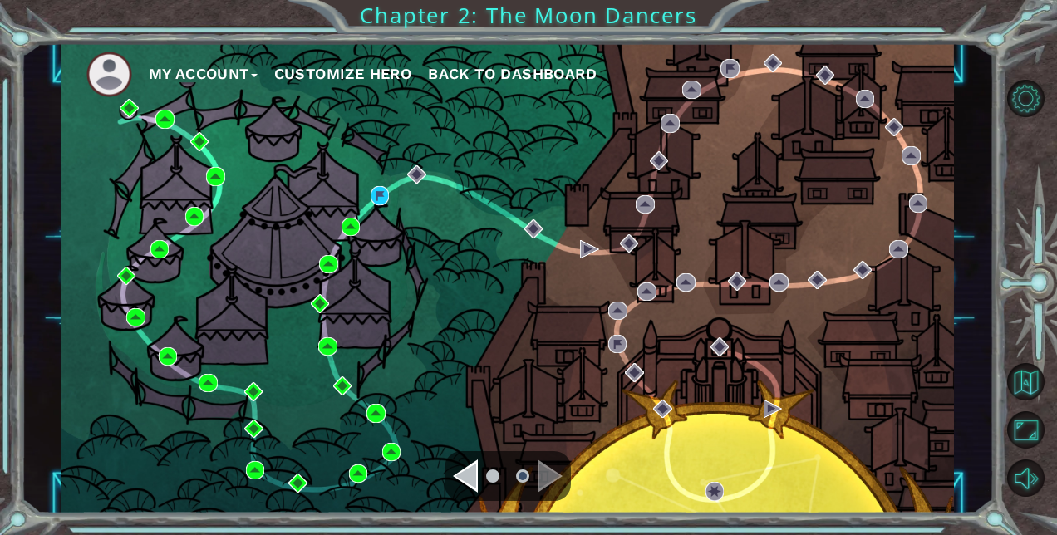
click at [174, 76] on button "My Account" at bounding box center [203, 74] width 109 height 25
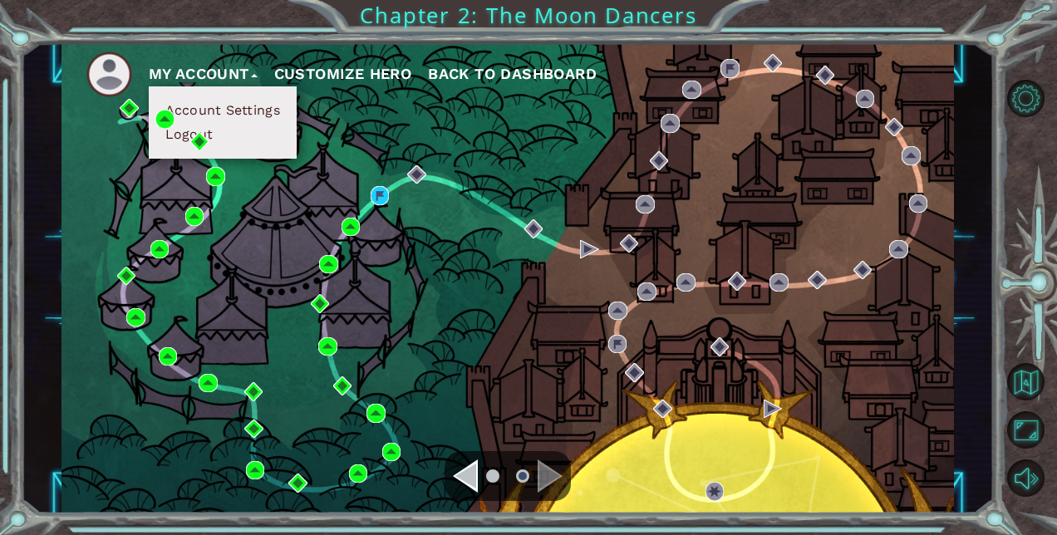
click at [166, 19] on div "My Account Account Settings Logout Customize Hero Back to Dashboard Chapter 2: …" at bounding box center [528, 267] width 1057 height 535
click at [1023, 379] on button "Back to Map" at bounding box center [1025, 381] width 37 height 37
click at [1025, 81] on button "Level Options" at bounding box center [1025, 98] width 37 height 37
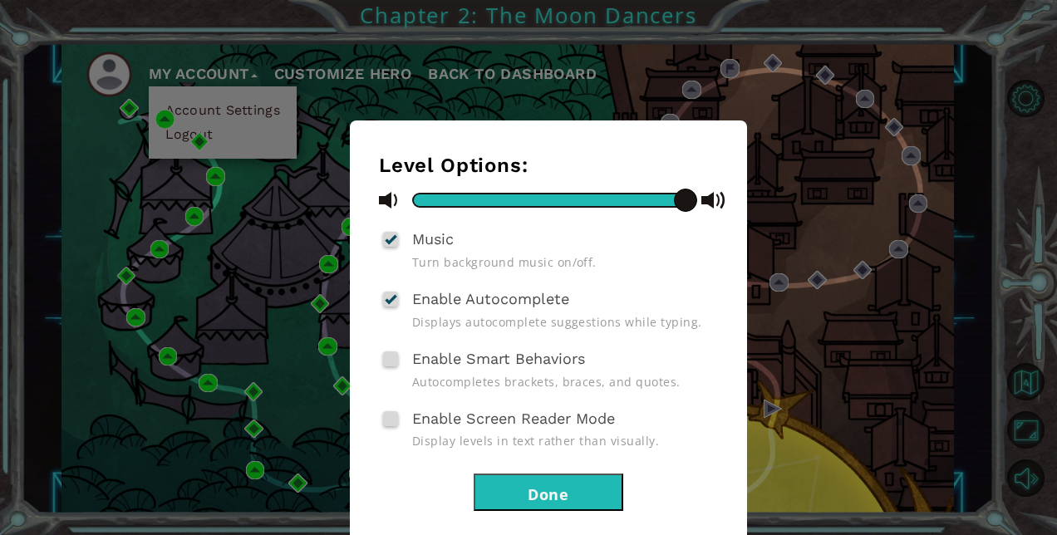
click at [530, 482] on button "Done" at bounding box center [549, 492] width 150 height 37
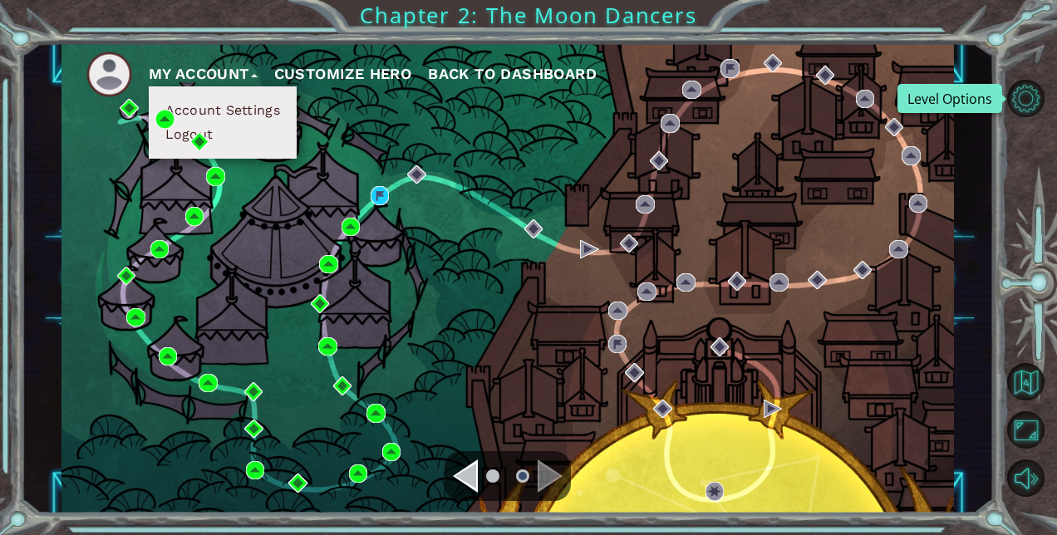
click at [484, 67] on span "Back to Dashboard" at bounding box center [512, 73] width 169 height 17
